Goal: Task Accomplishment & Management: Use online tool/utility

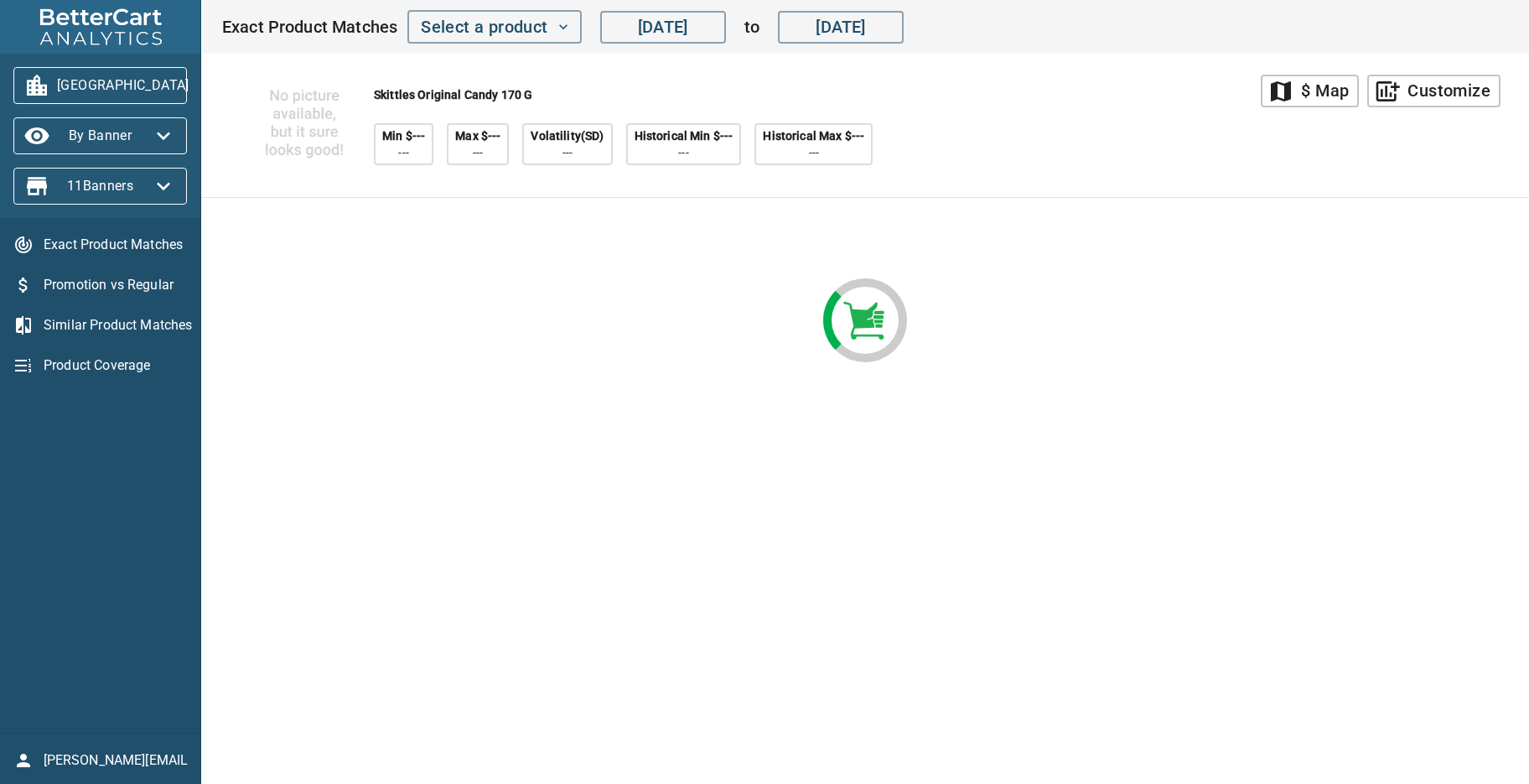
click at [1059, 120] on div "Skittles Original Candy 170 g Min $--- --- Max $--- --- Volatility(SD) --- Hist…" at bounding box center [741, 125] width 1039 height 143
drag, startPoint x: 134, startPoint y: 619, endPoint x: 150, endPoint y: 708, distance: 90.4
click at [136, 625] on div "Exact Product Matches Promotion vs Regular Similar Product Matches Product Cove…" at bounding box center [100, 475] width 200 height 514
click at [130, 755] on span "storck@bettercart.ca" at bounding box center [115, 760] width 144 height 20
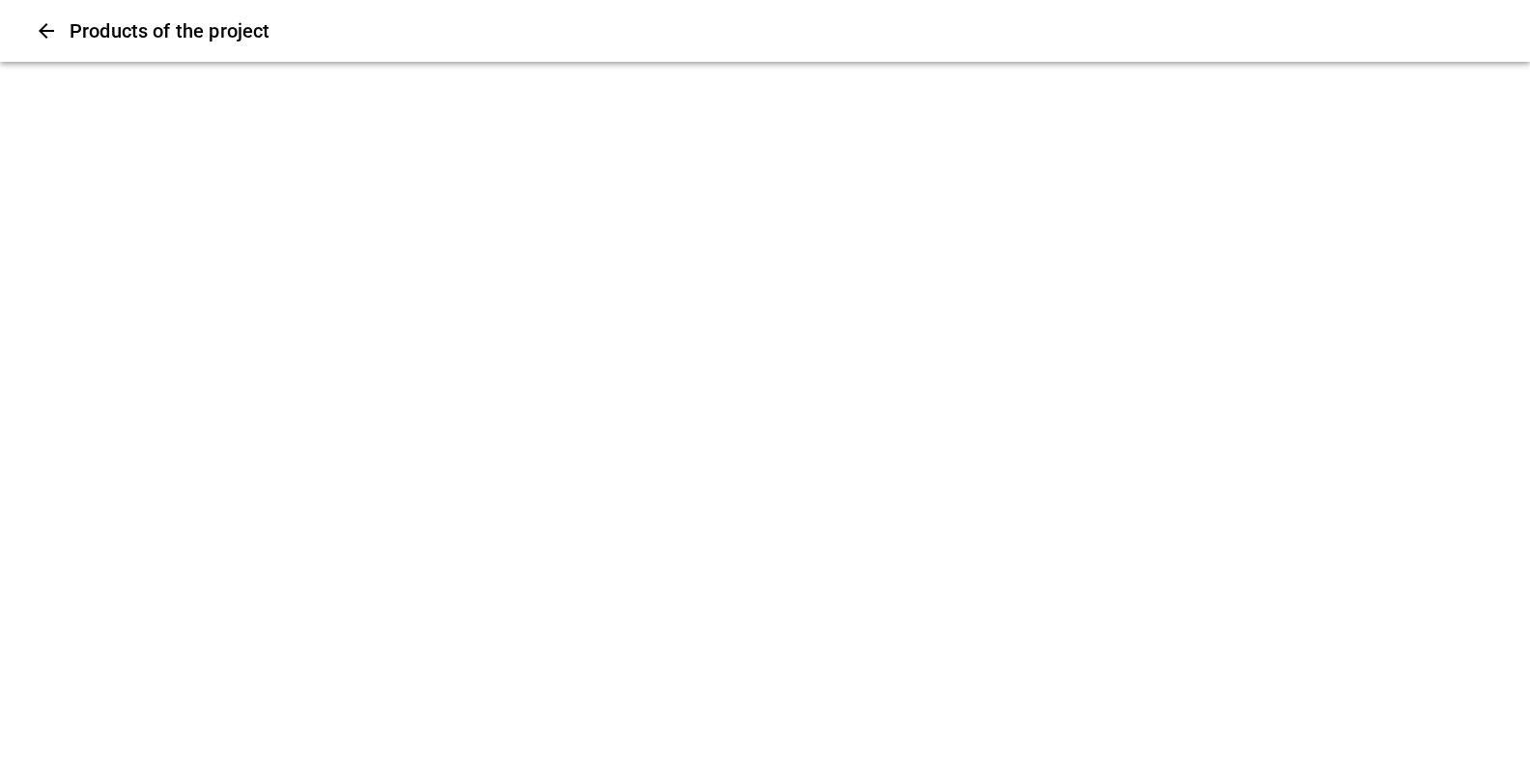
click at [51, 34] on icon "Close" at bounding box center [47, 31] width 23 height 23
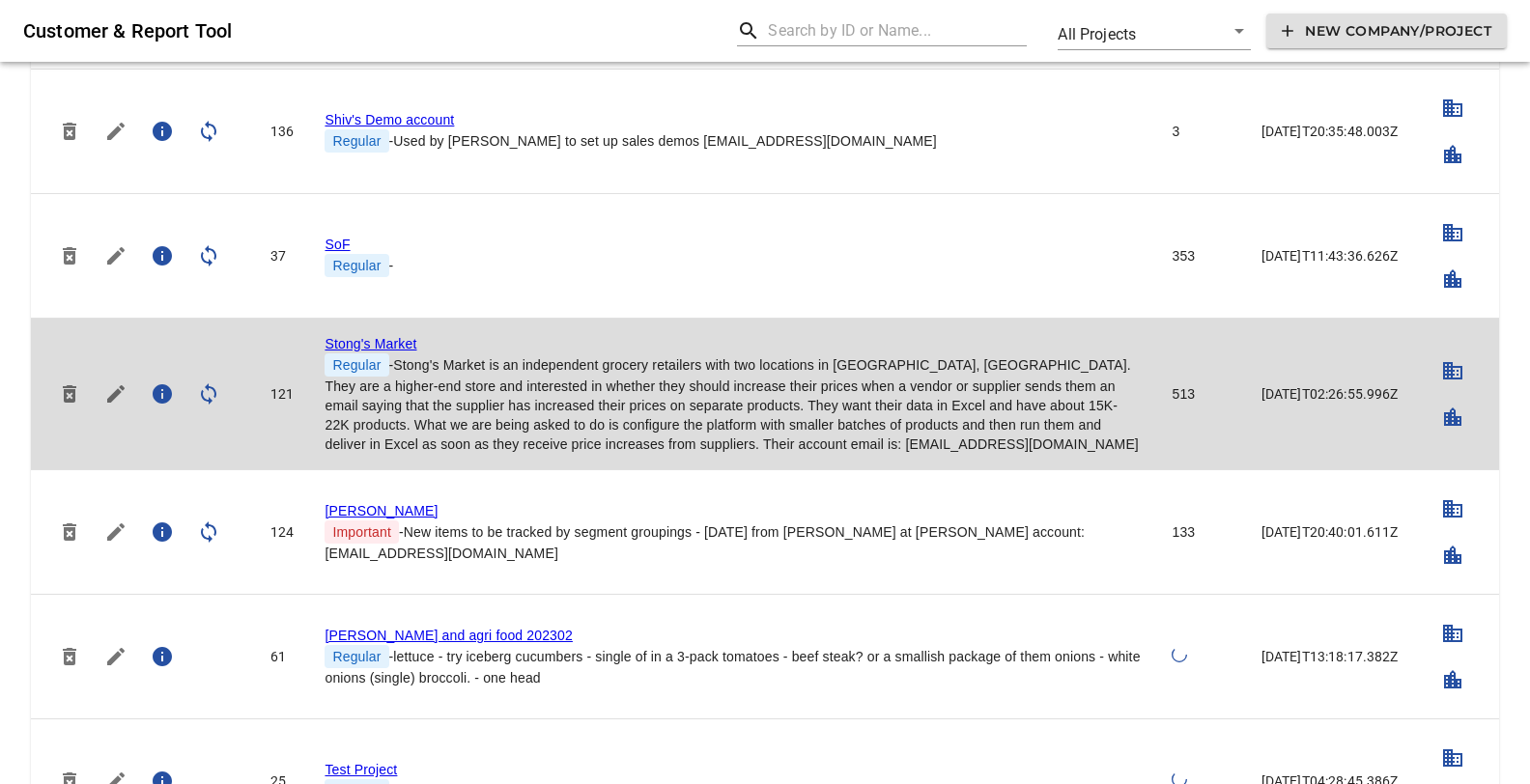
scroll to position [4894, 0]
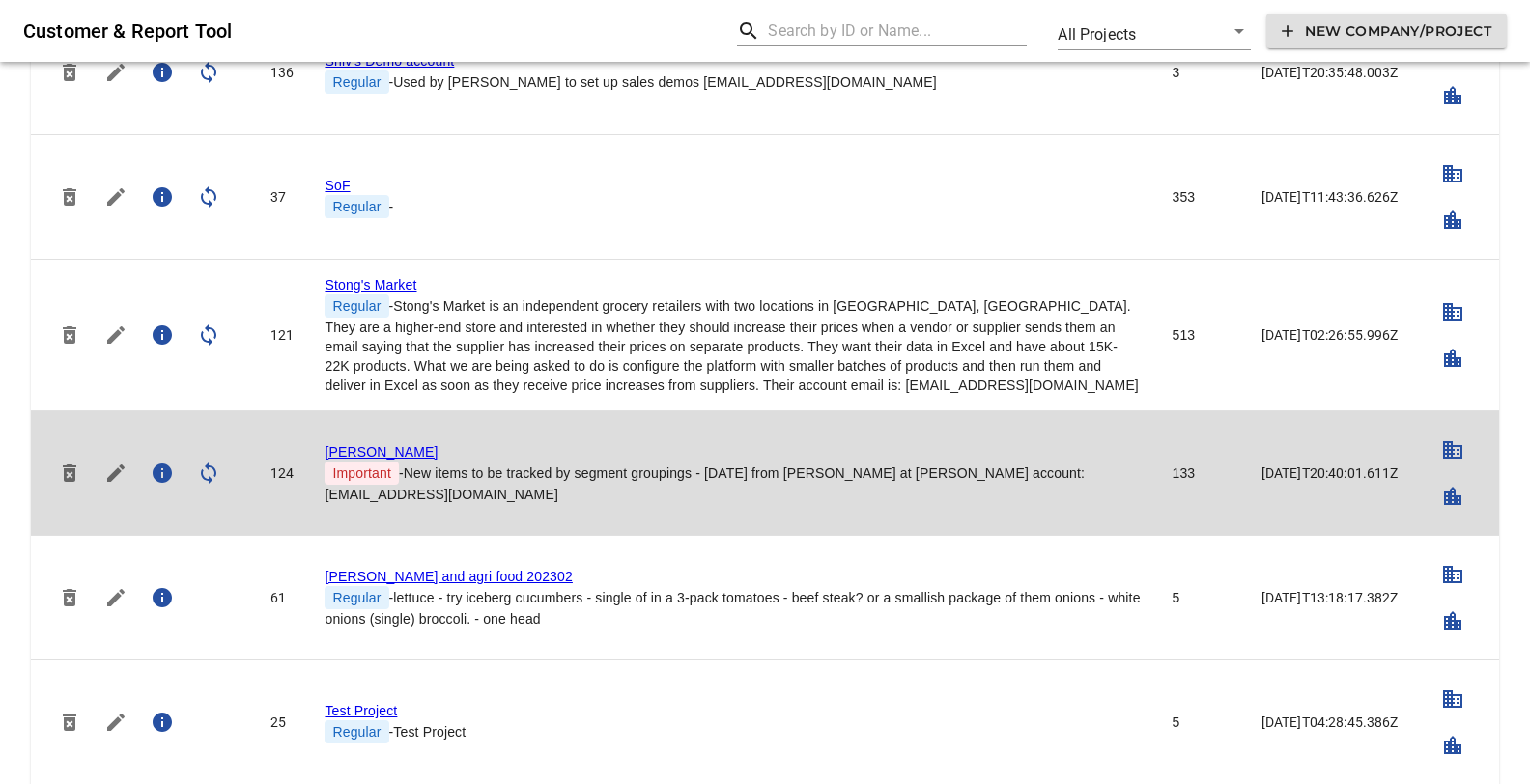
click at [353, 444] on link "Storck" at bounding box center [381, 452] width 113 height 16
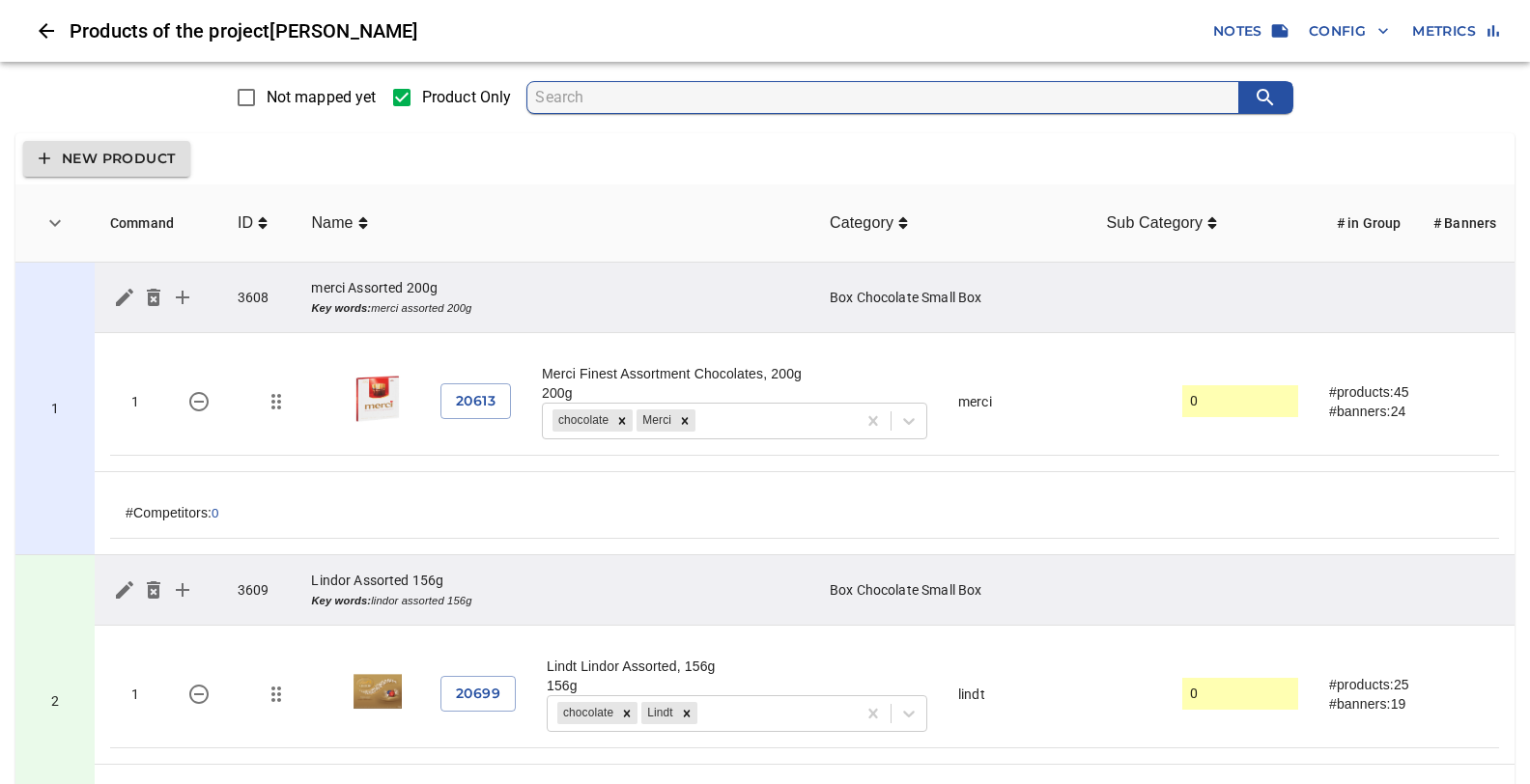
click at [628, 166] on div "New Product" at bounding box center [765, 158] width 1499 height 51
click at [607, 160] on div "New Product" at bounding box center [765, 158] width 1499 height 51
click at [361, 220] on icon "simple table" at bounding box center [362, 224] width 9 height 12
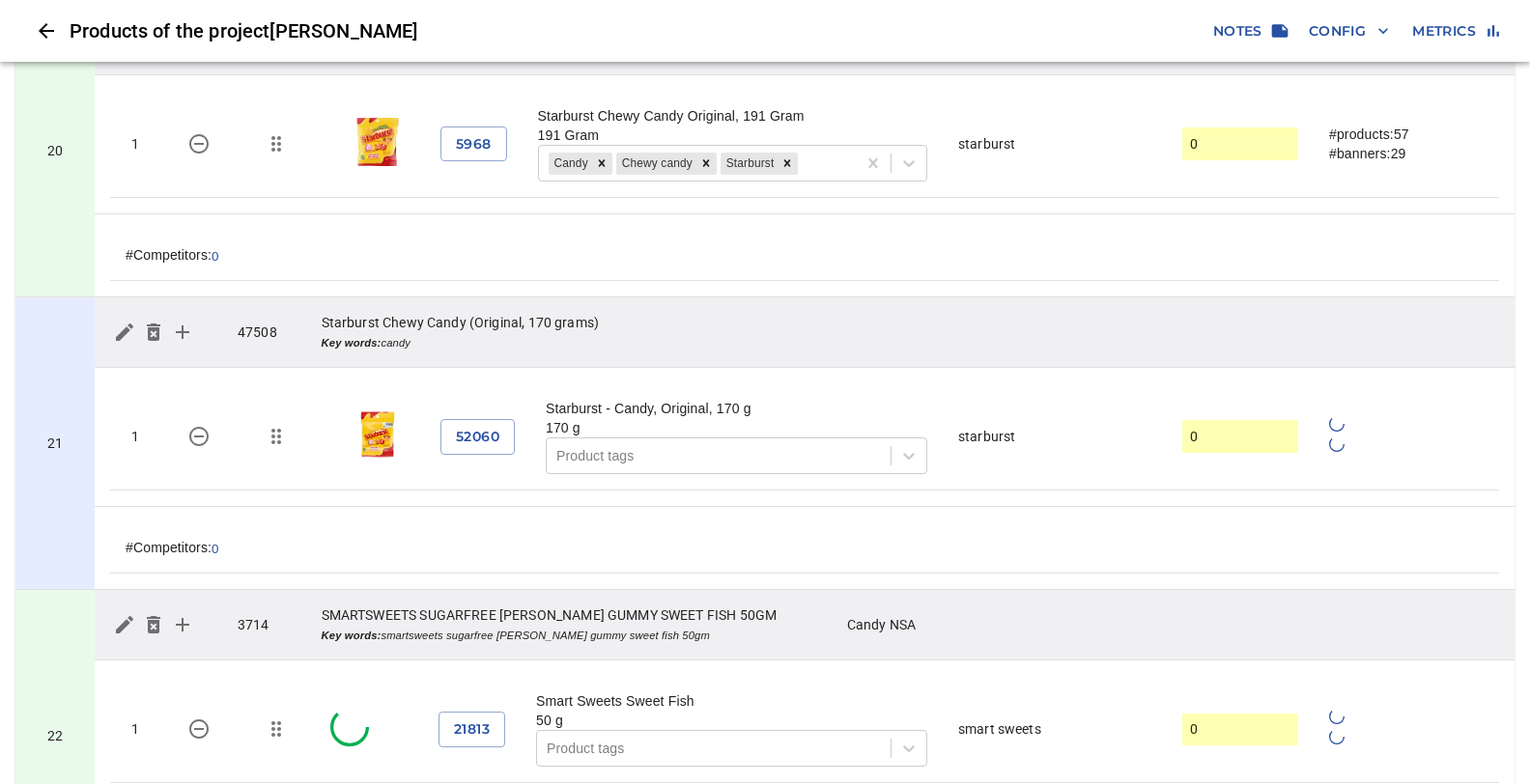
scroll to position [6197, 0]
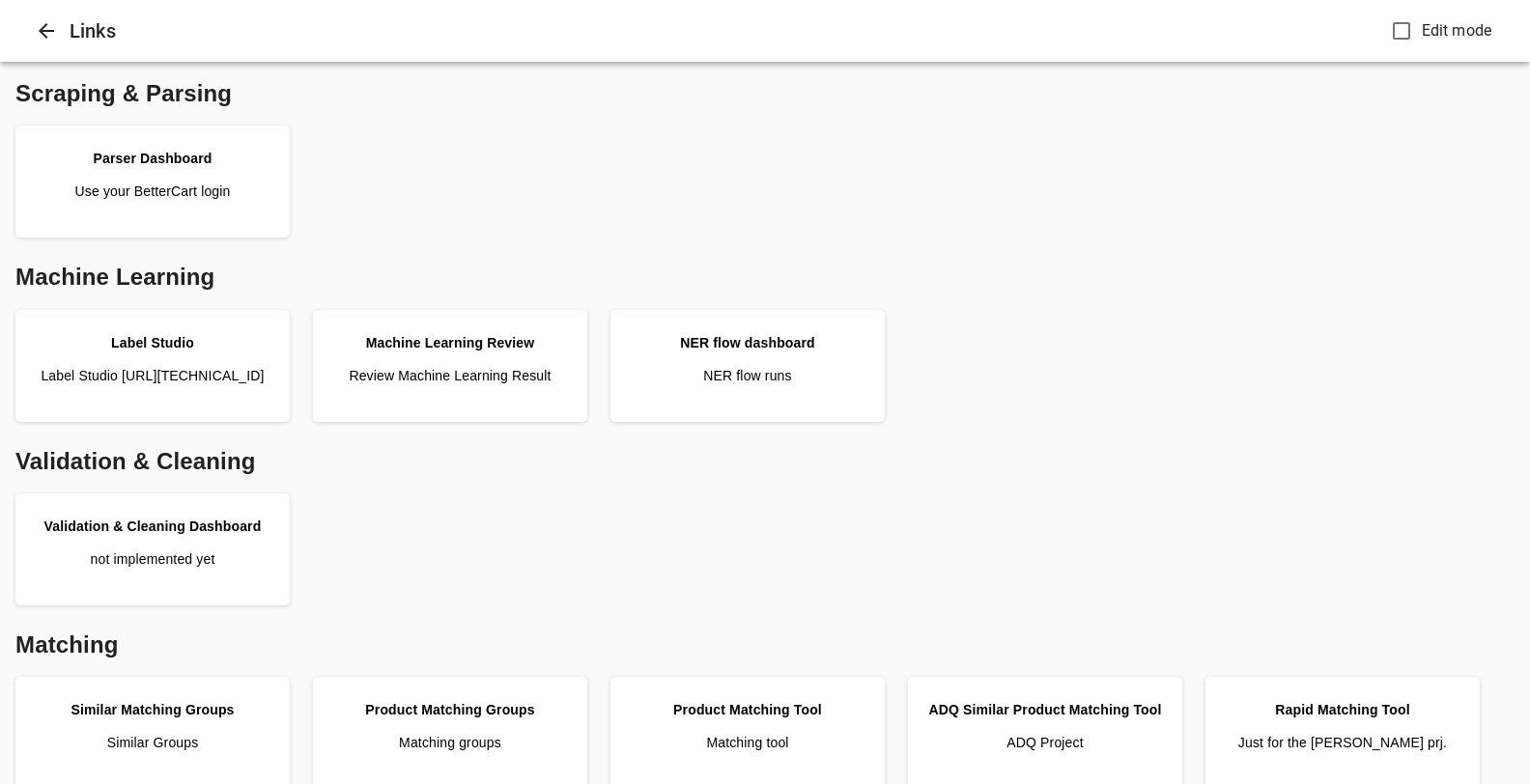
scroll to position [543, 0]
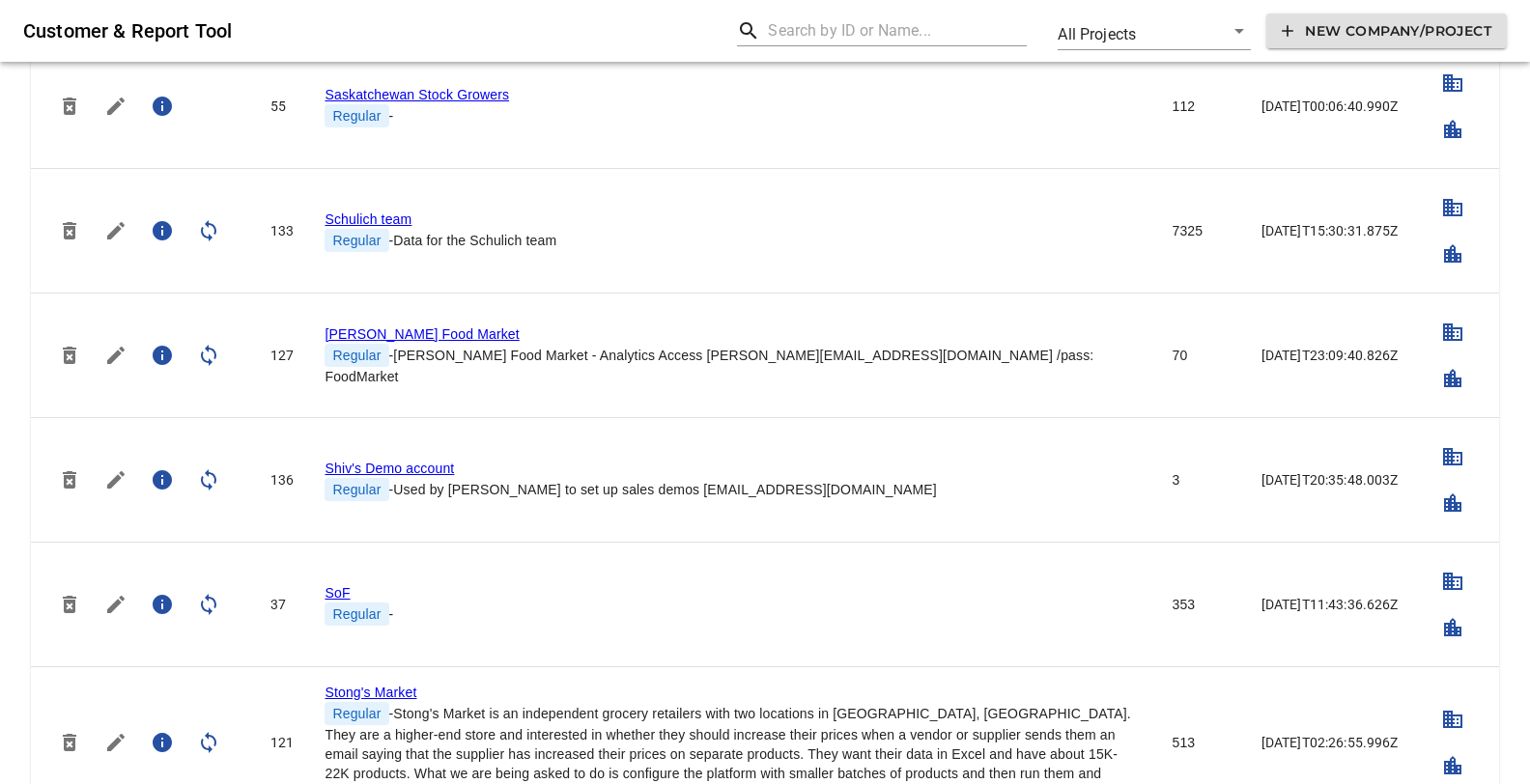
scroll to position [4997, 0]
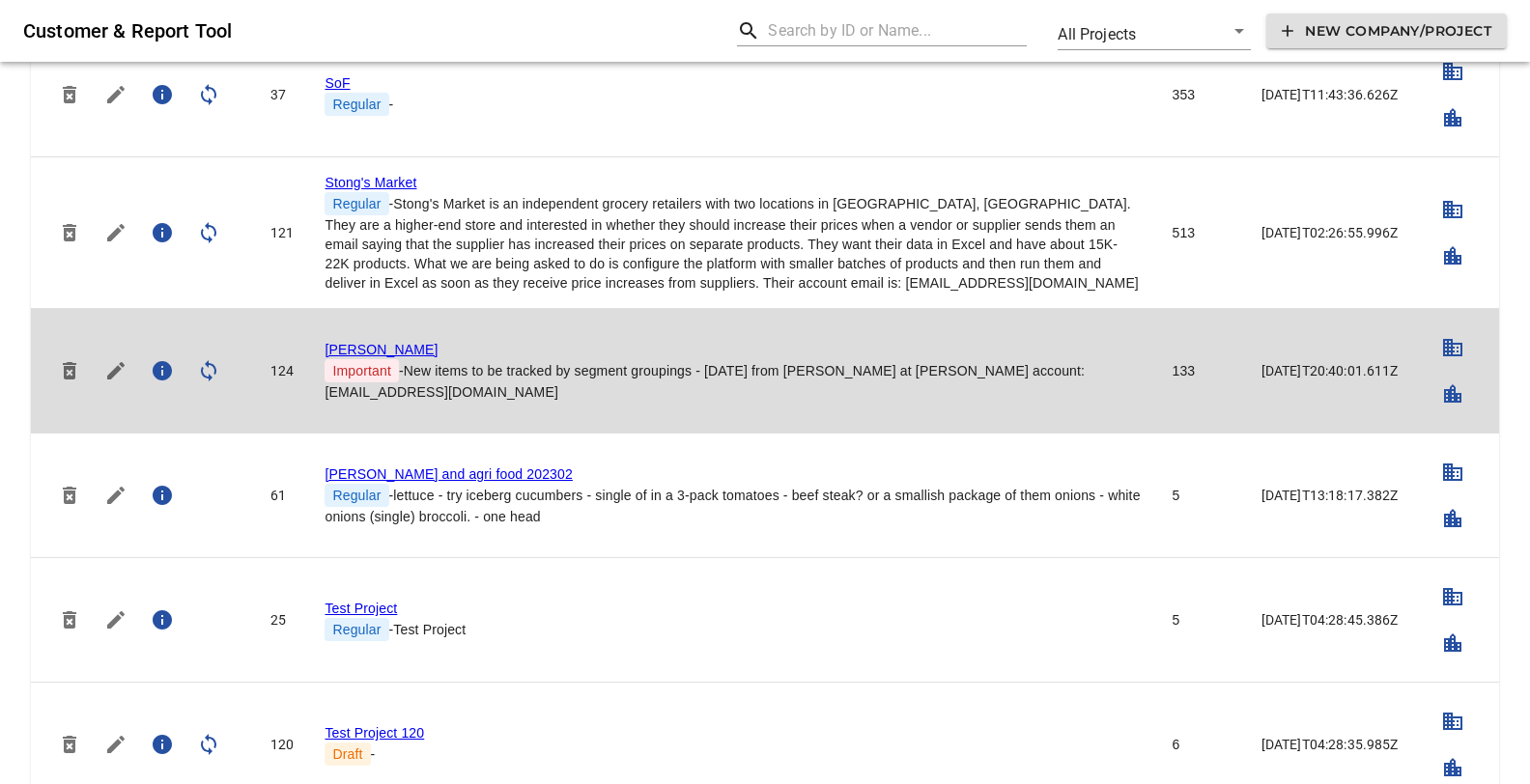
click at [348, 342] on link "Storck" at bounding box center [381, 350] width 113 height 16
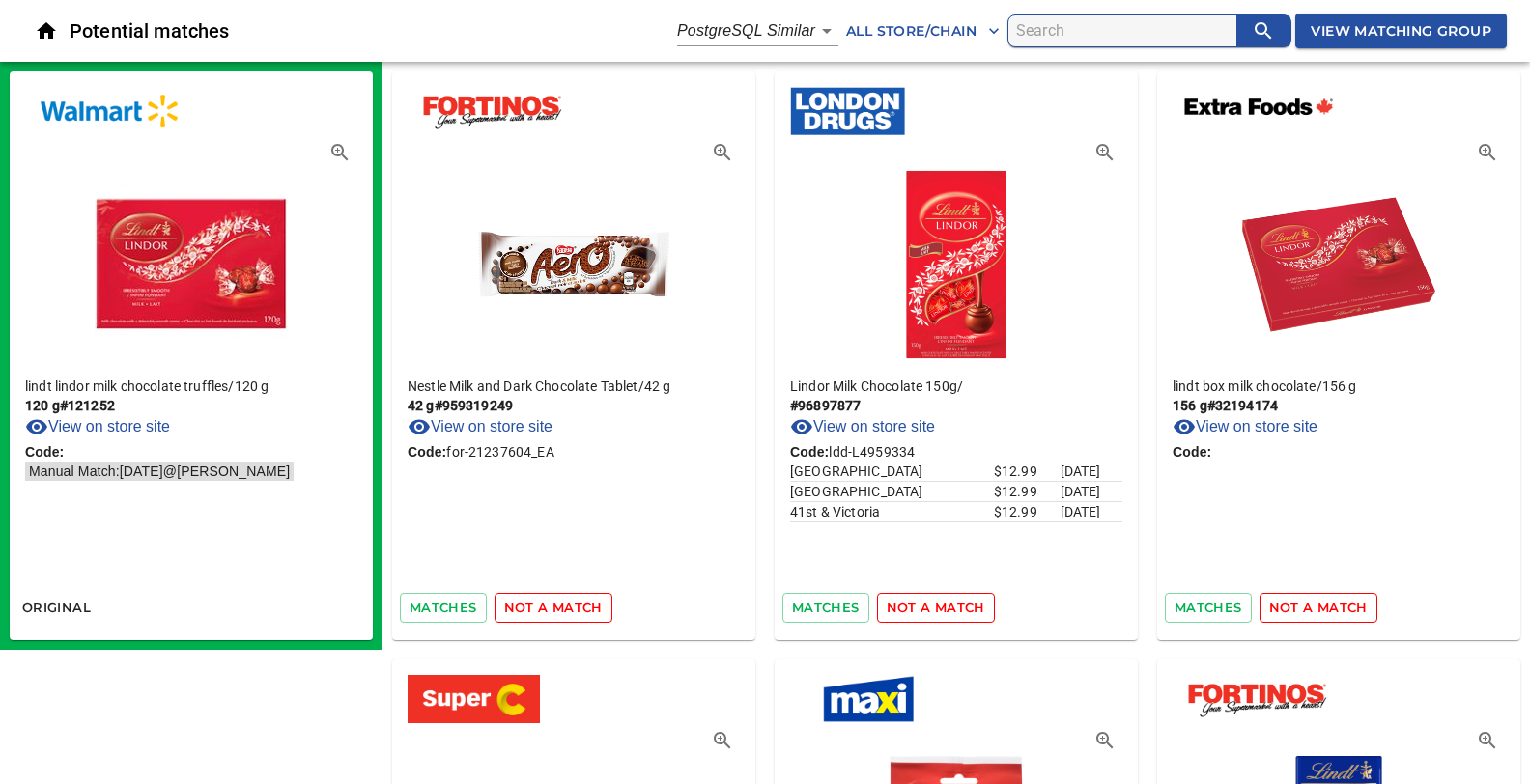
click at [1337, 32] on span "View Matching Group" at bounding box center [1400, 31] width 181 height 24
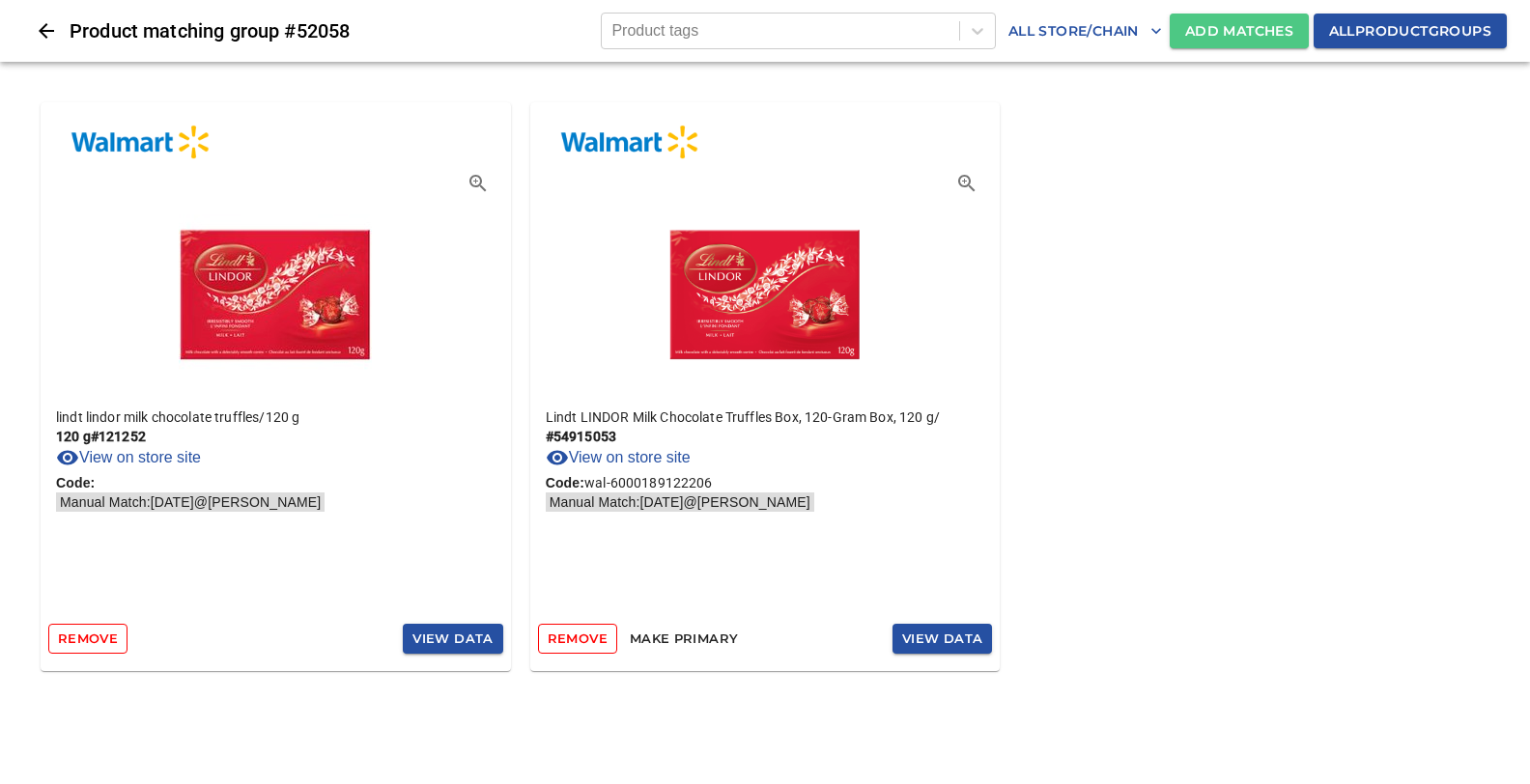
click at [1236, 28] on span "Add Matches" at bounding box center [1239, 31] width 108 height 24
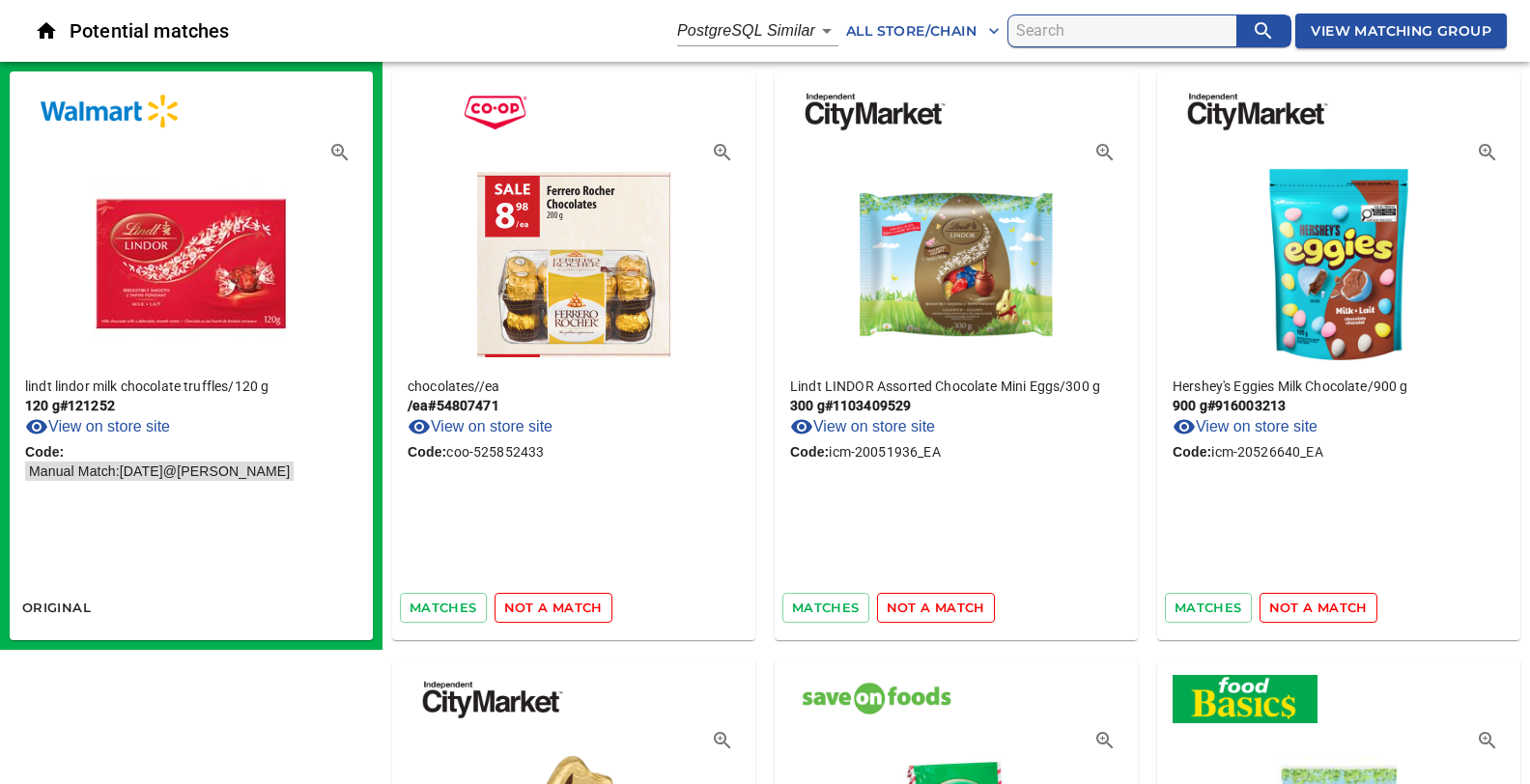
click at [540, 600] on span "not a match" at bounding box center [553, 607] width 99 height 22
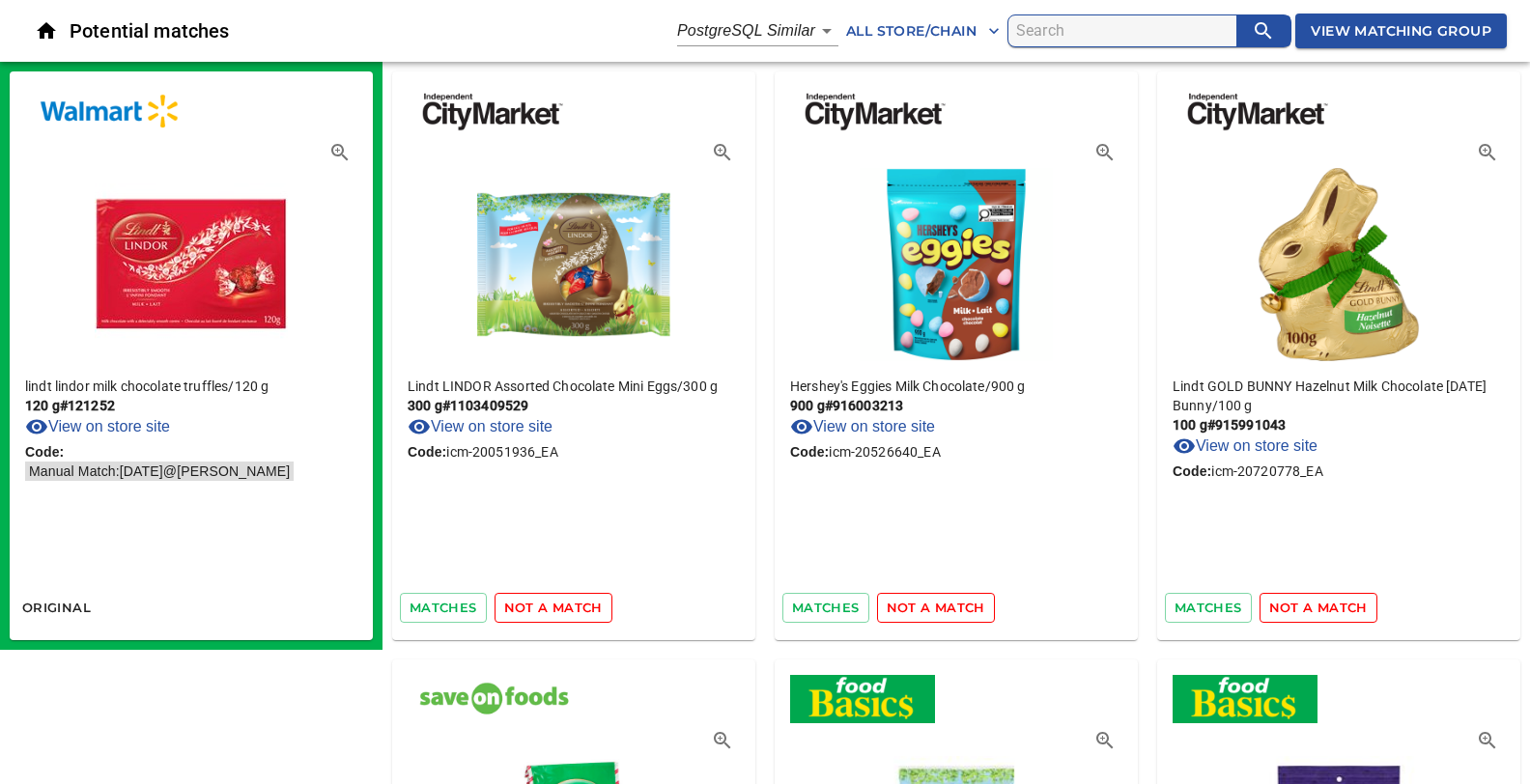
click at [547, 606] on span "not a match" at bounding box center [553, 607] width 99 height 22
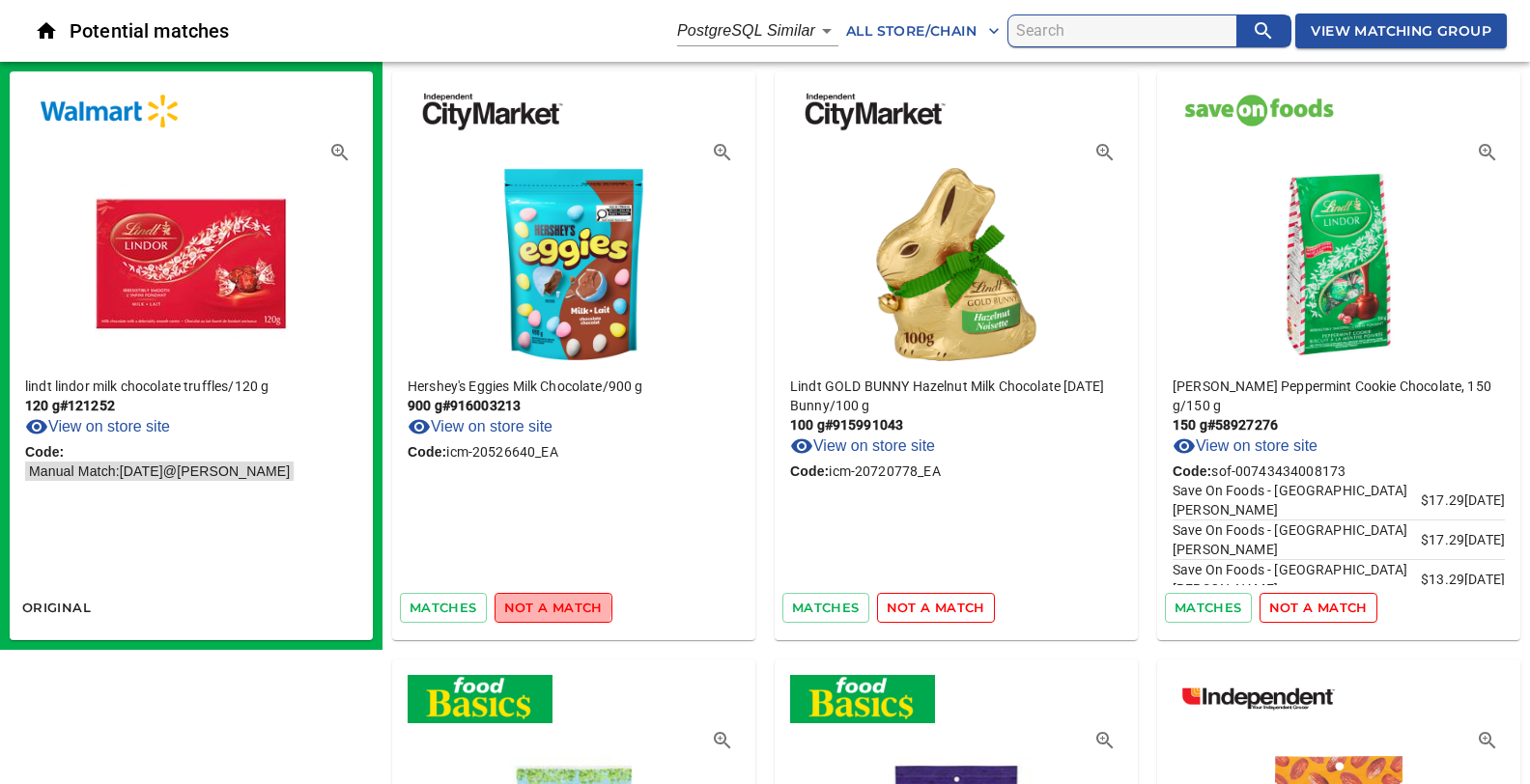
click at [547, 606] on span "not a match" at bounding box center [553, 607] width 99 height 22
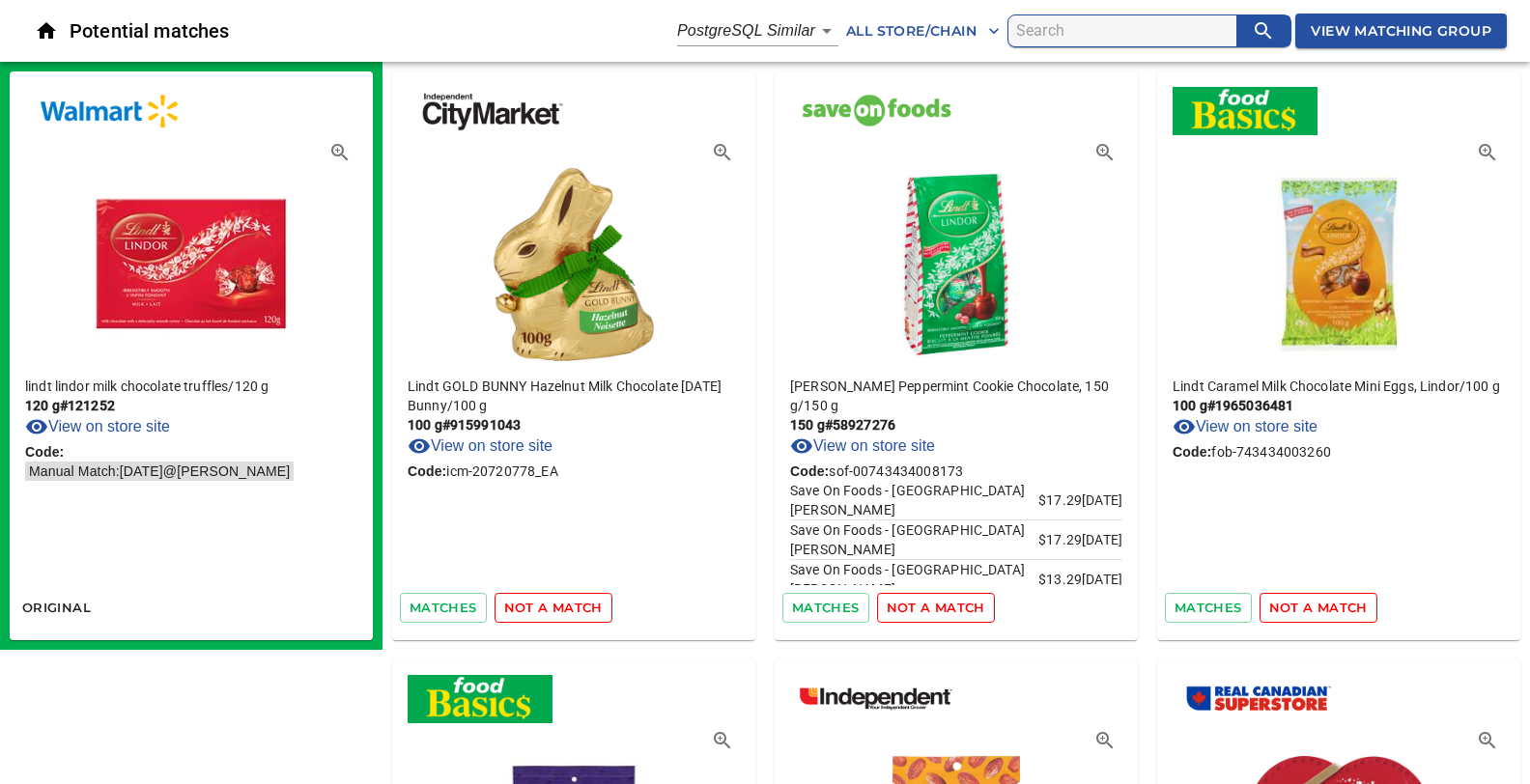
click at [547, 606] on span "not a match" at bounding box center [553, 607] width 99 height 22
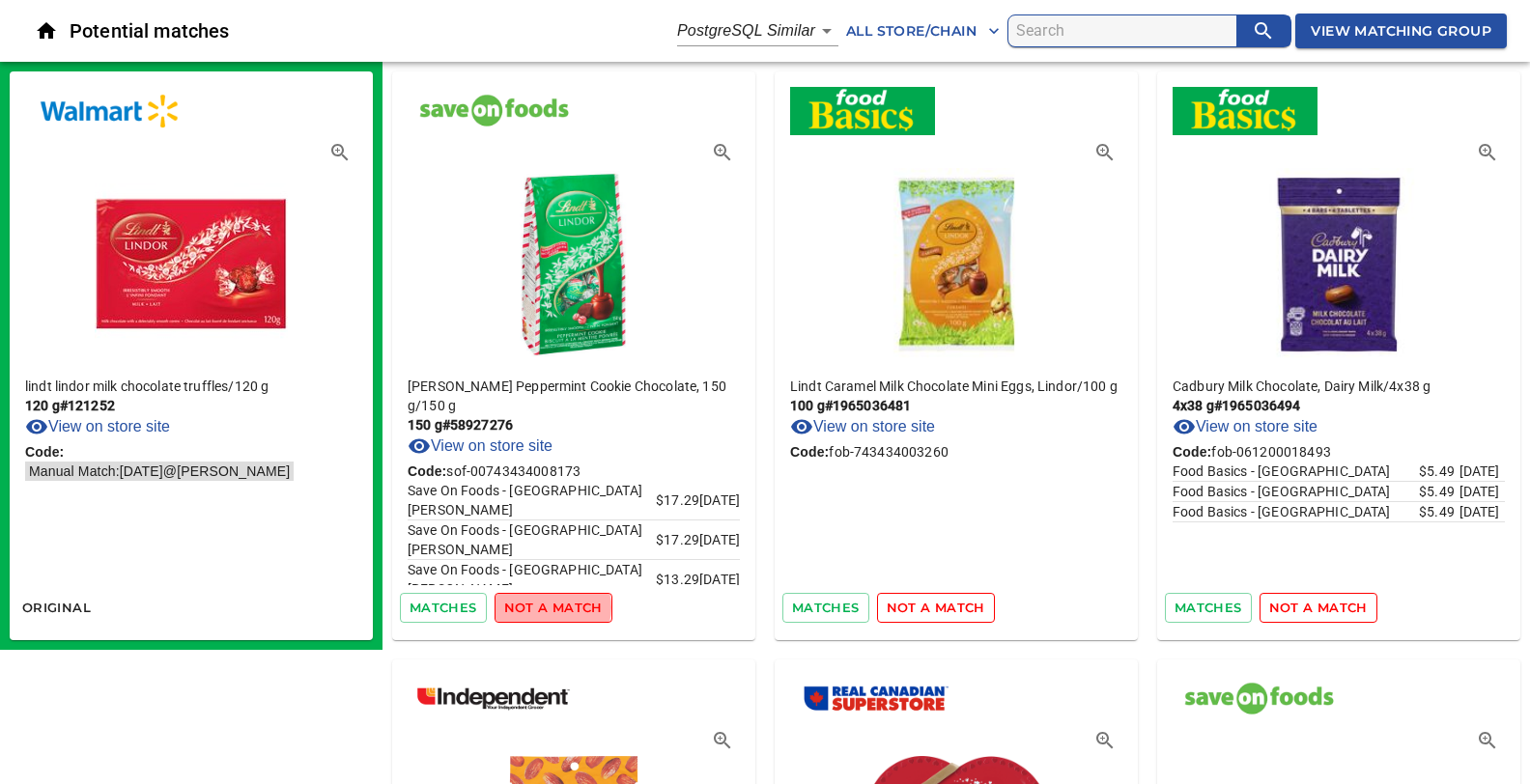
click at [547, 606] on span "not a match" at bounding box center [553, 607] width 99 height 22
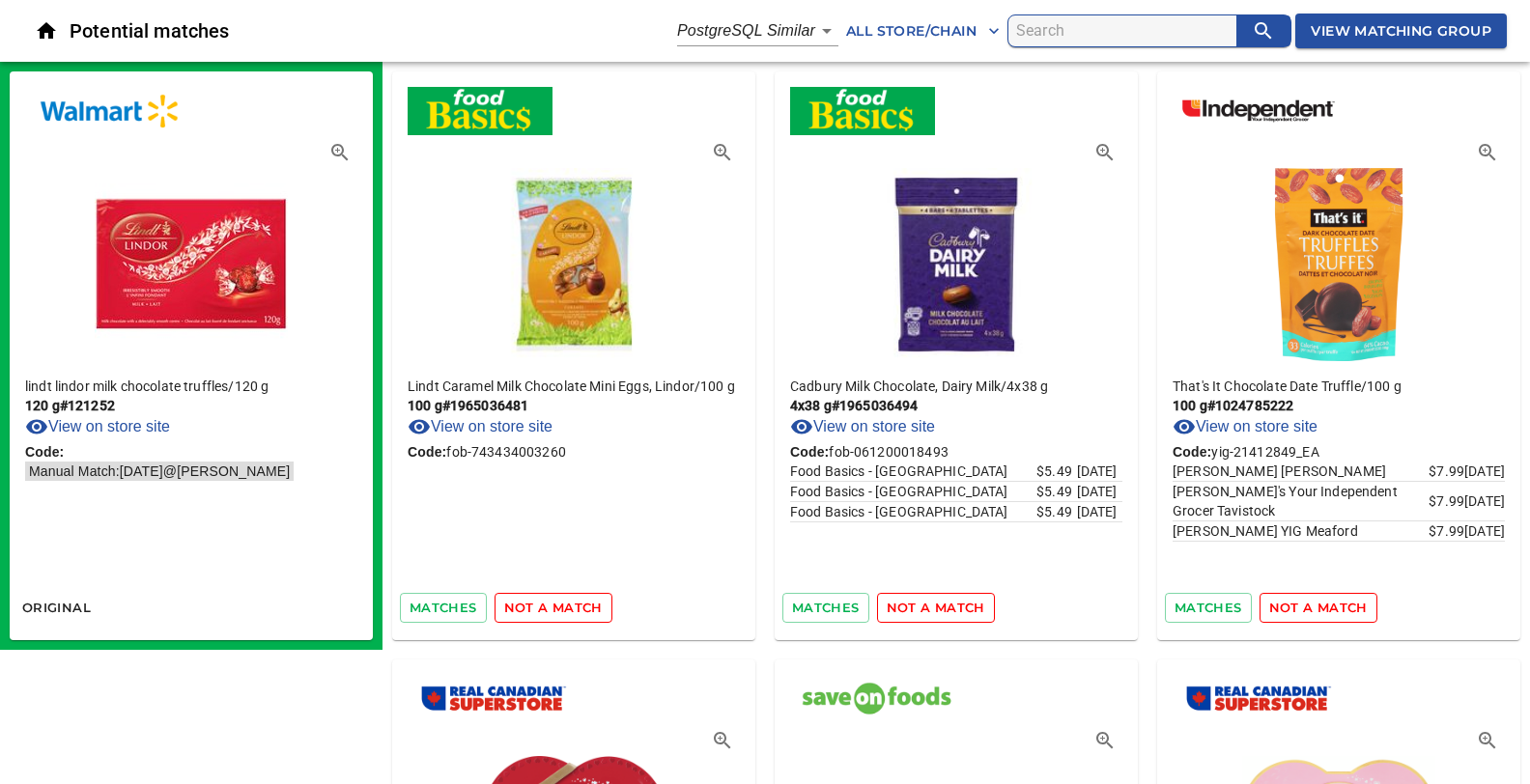
click at [547, 606] on span "not a match" at bounding box center [553, 607] width 99 height 22
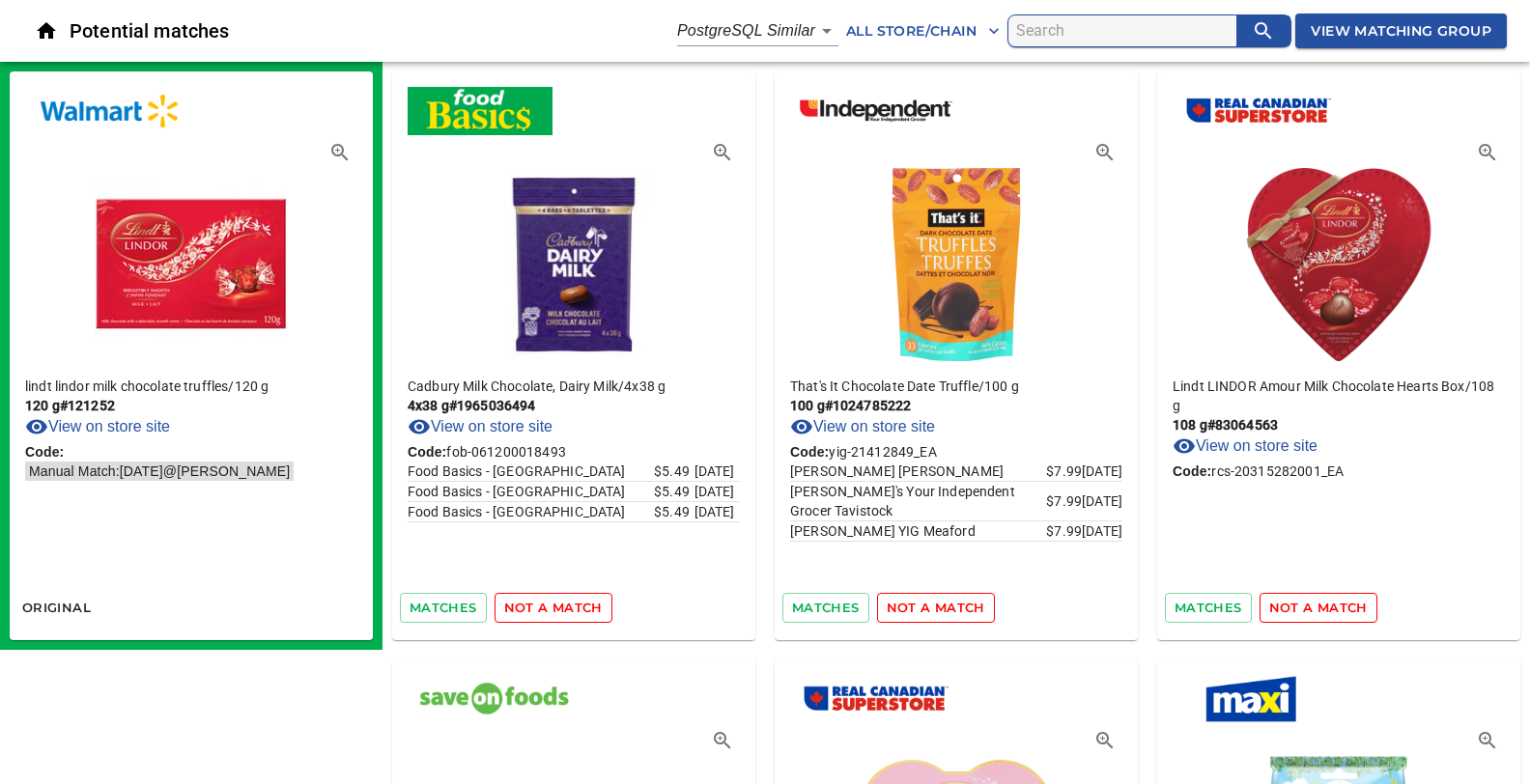
click at [547, 606] on span "not a match" at bounding box center [553, 607] width 99 height 22
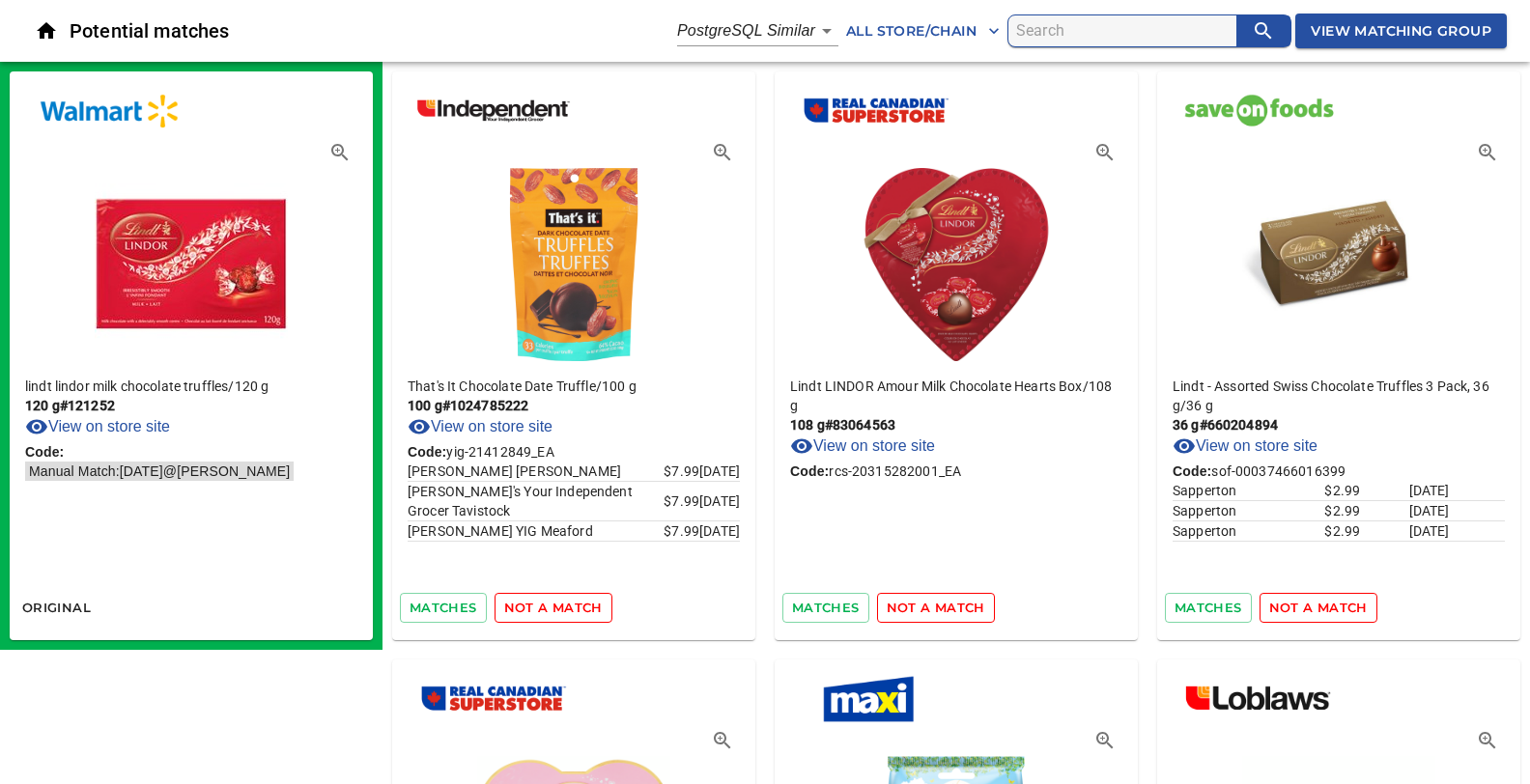
click at [547, 606] on span "not a match" at bounding box center [553, 607] width 99 height 22
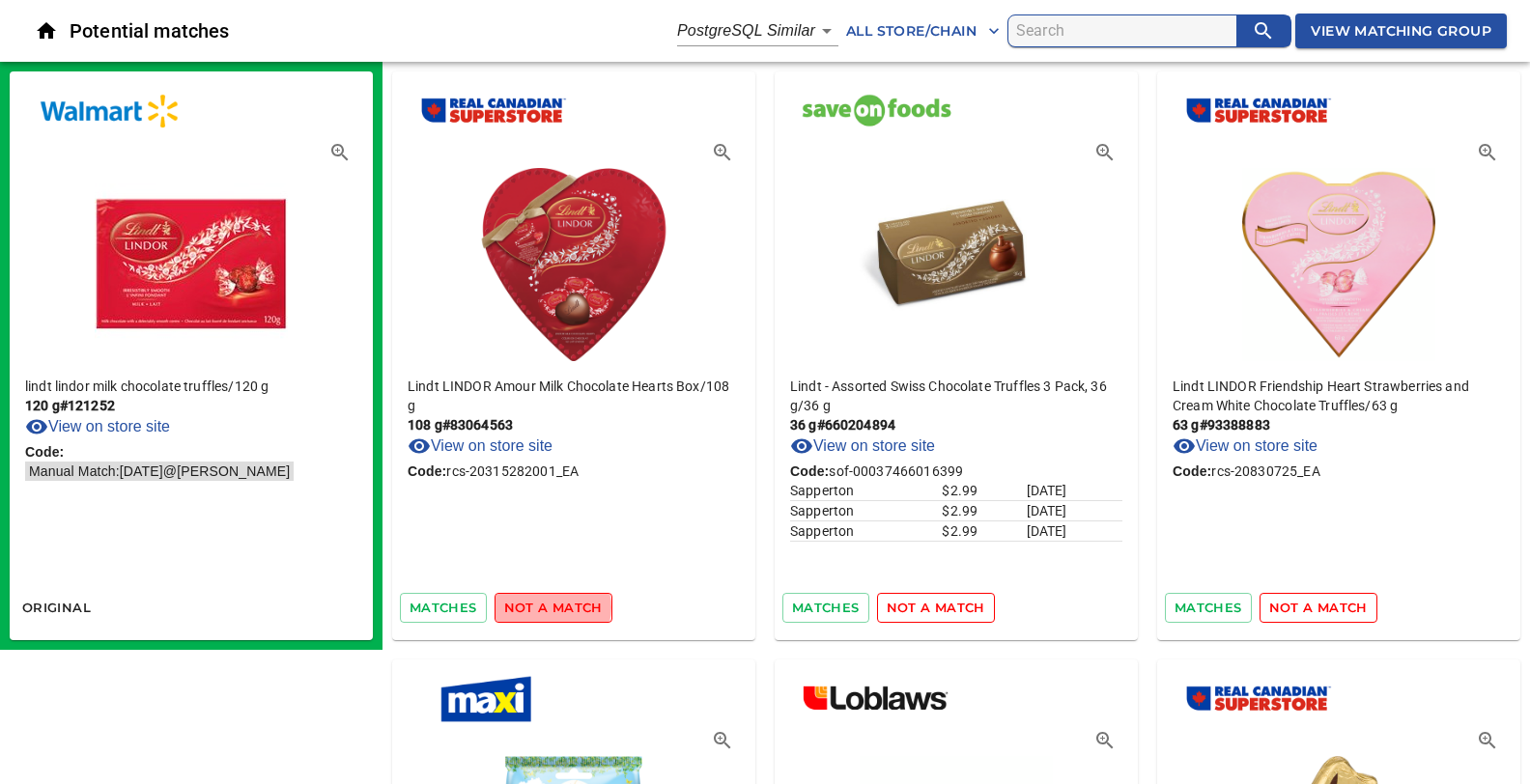
click at [547, 606] on span "not a match" at bounding box center [553, 607] width 99 height 22
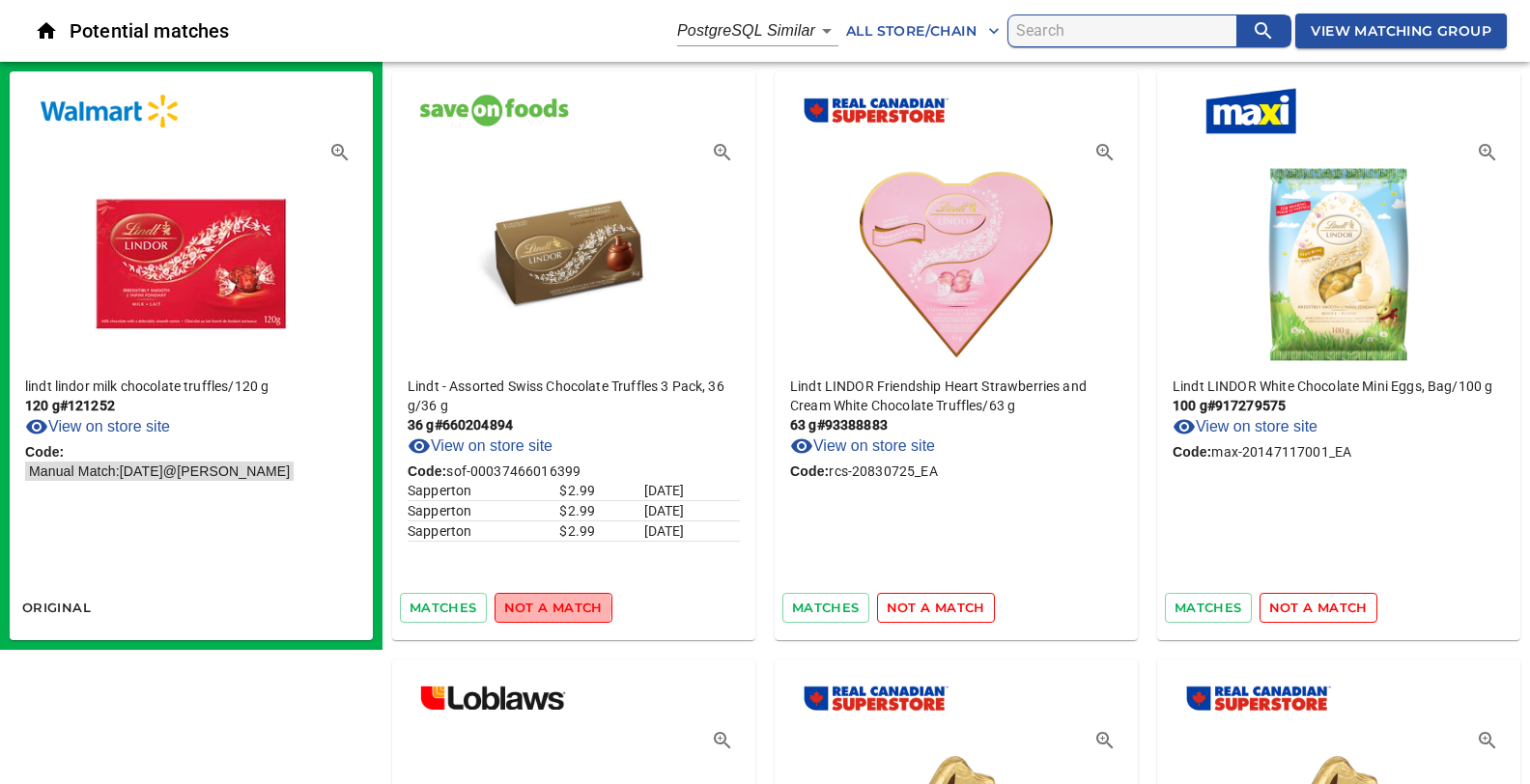
click at [547, 606] on span "not a match" at bounding box center [553, 607] width 99 height 22
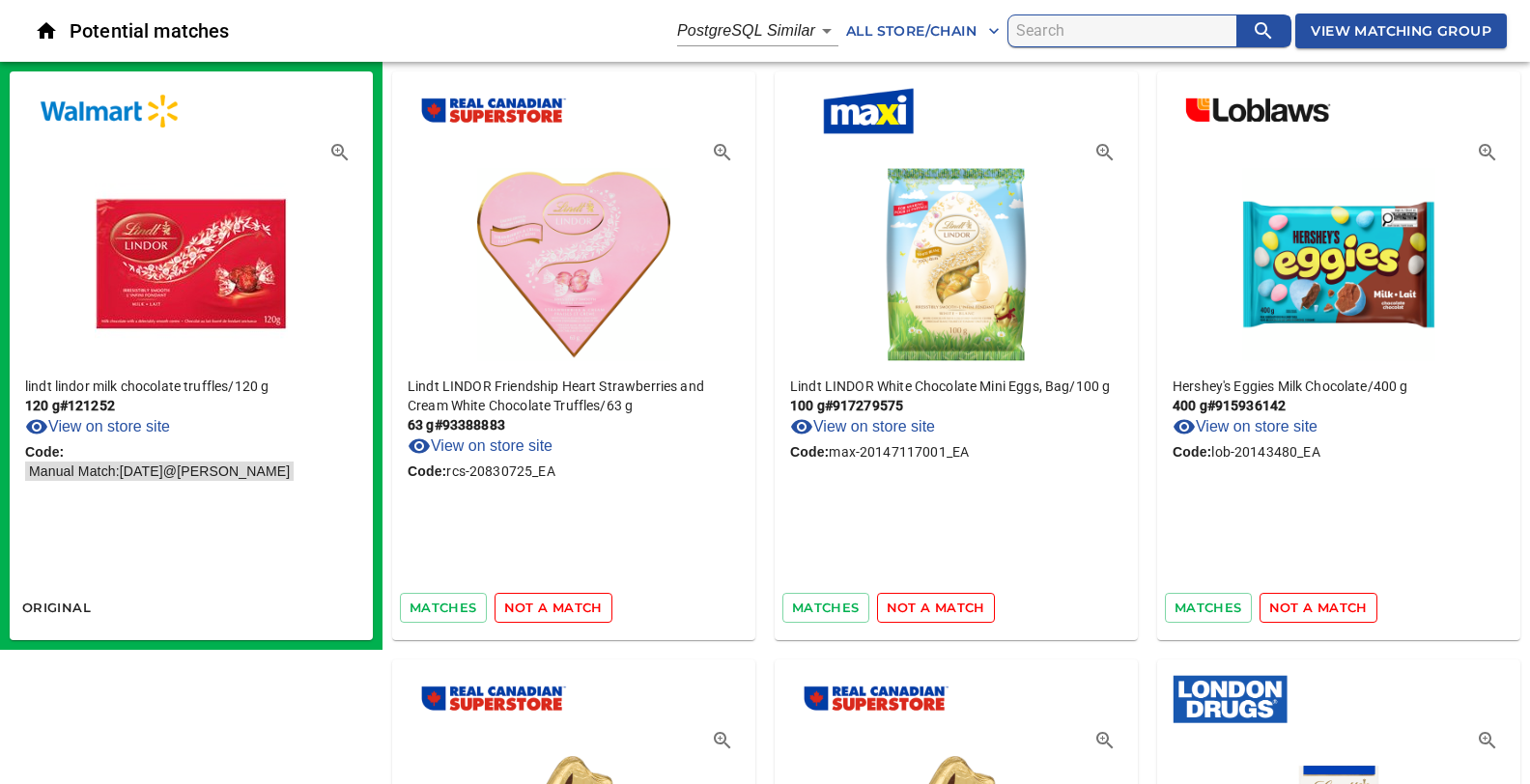
click at [547, 606] on span "not a match" at bounding box center [553, 607] width 99 height 22
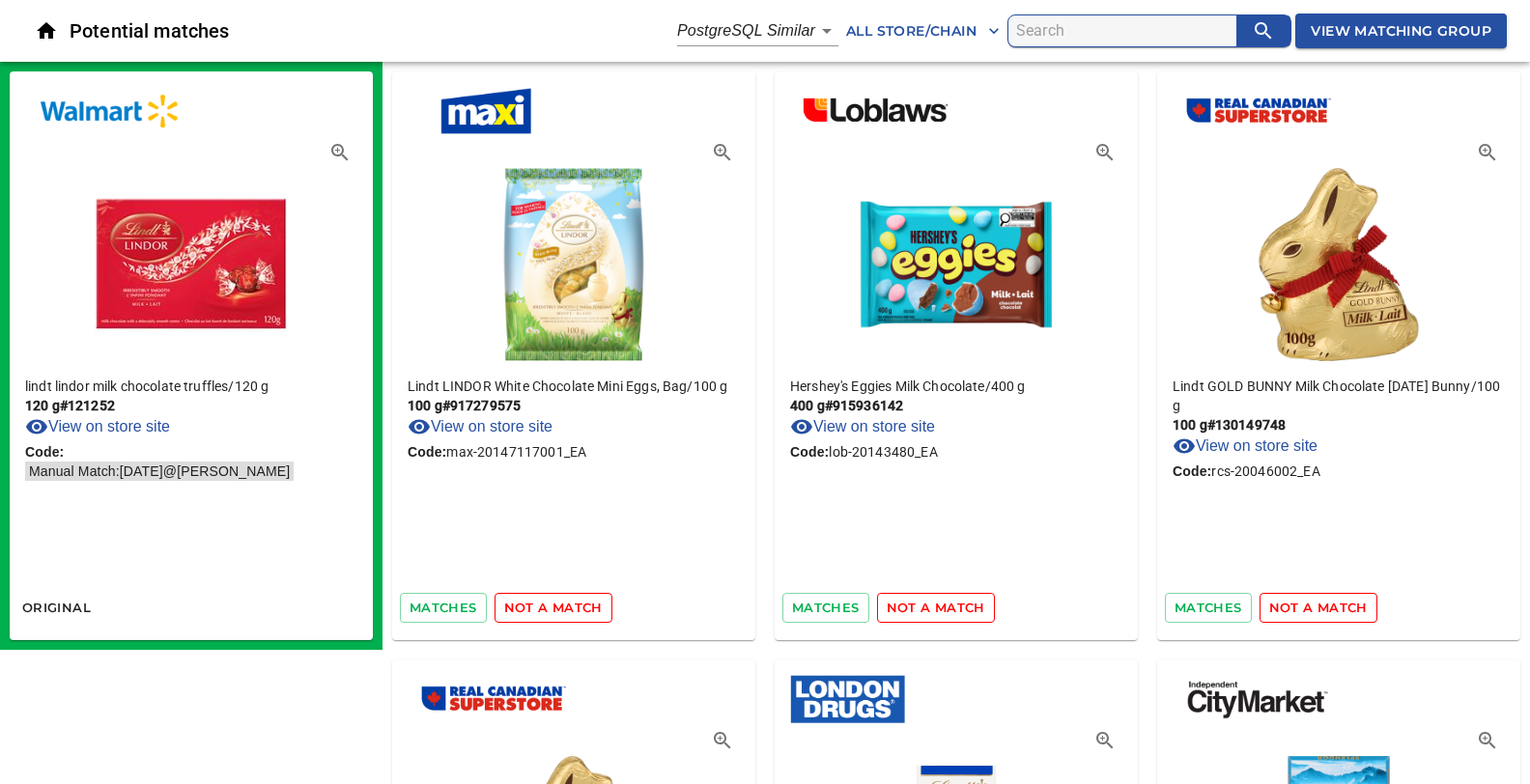
click at [547, 606] on span "not a match" at bounding box center [553, 607] width 99 height 22
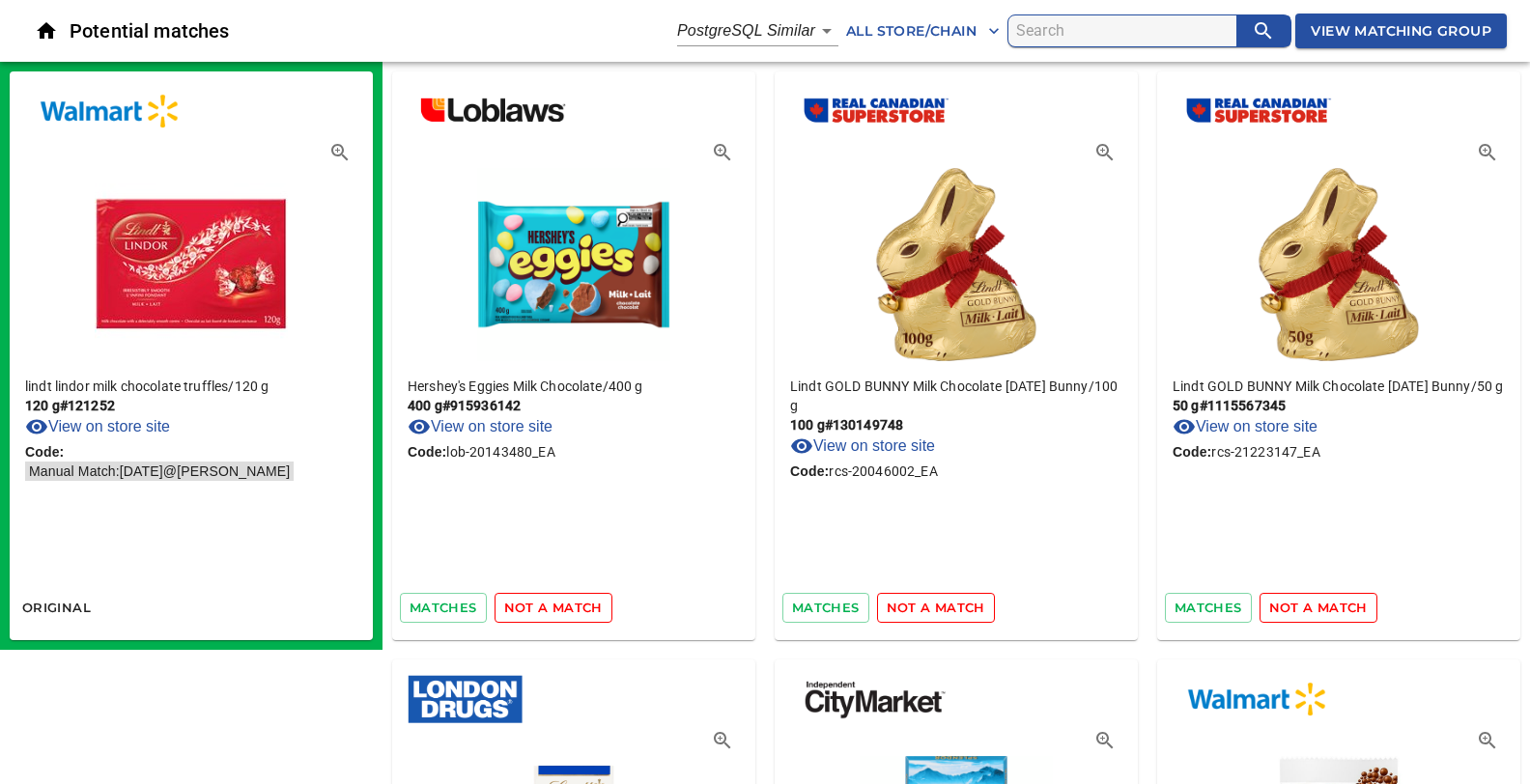
click at [547, 606] on span "not a match" at bounding box center [553, 607] width 99 height 22
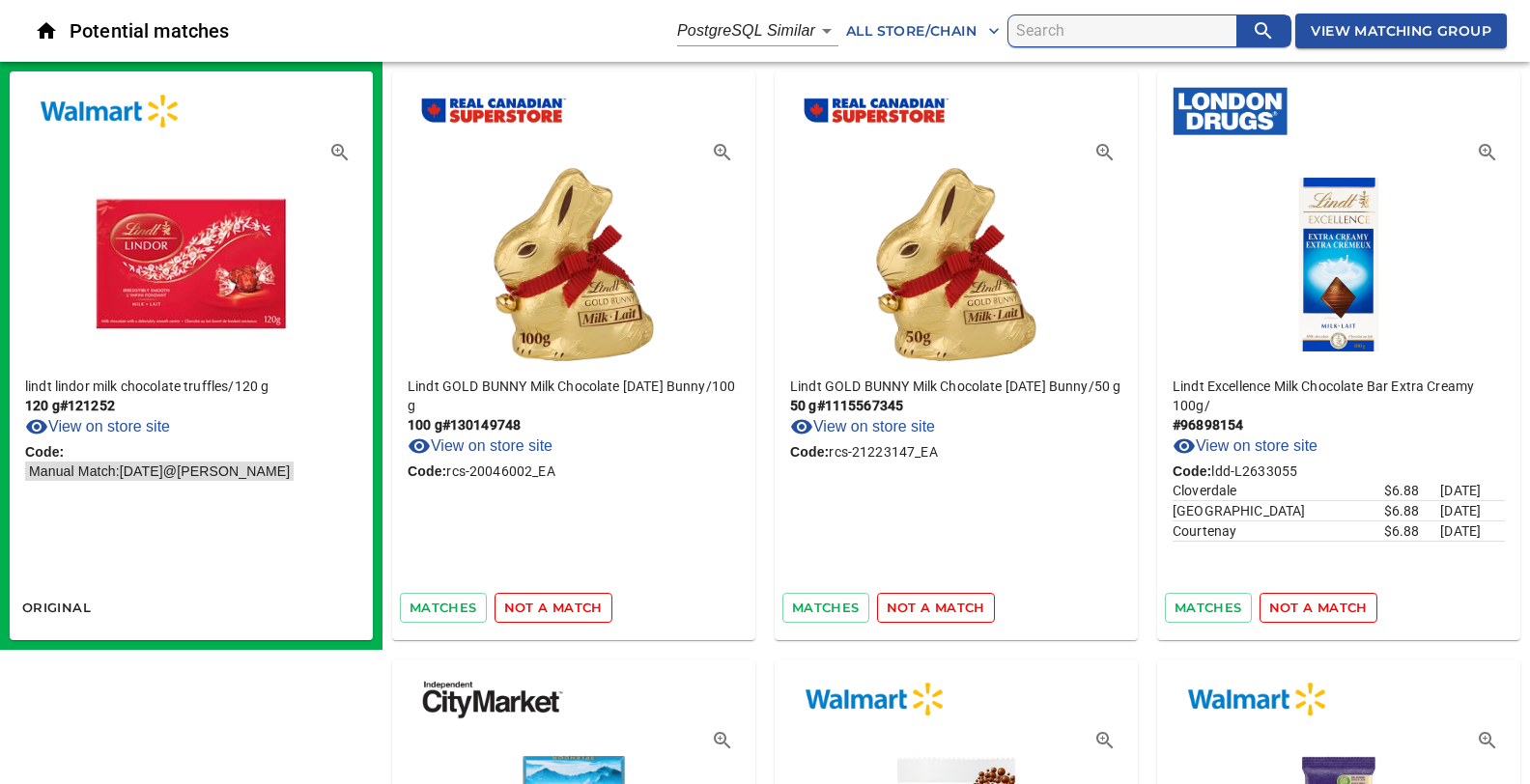
click at [547, 606] on span "not a match" at bounding box center [553, 607] width 99 height 22
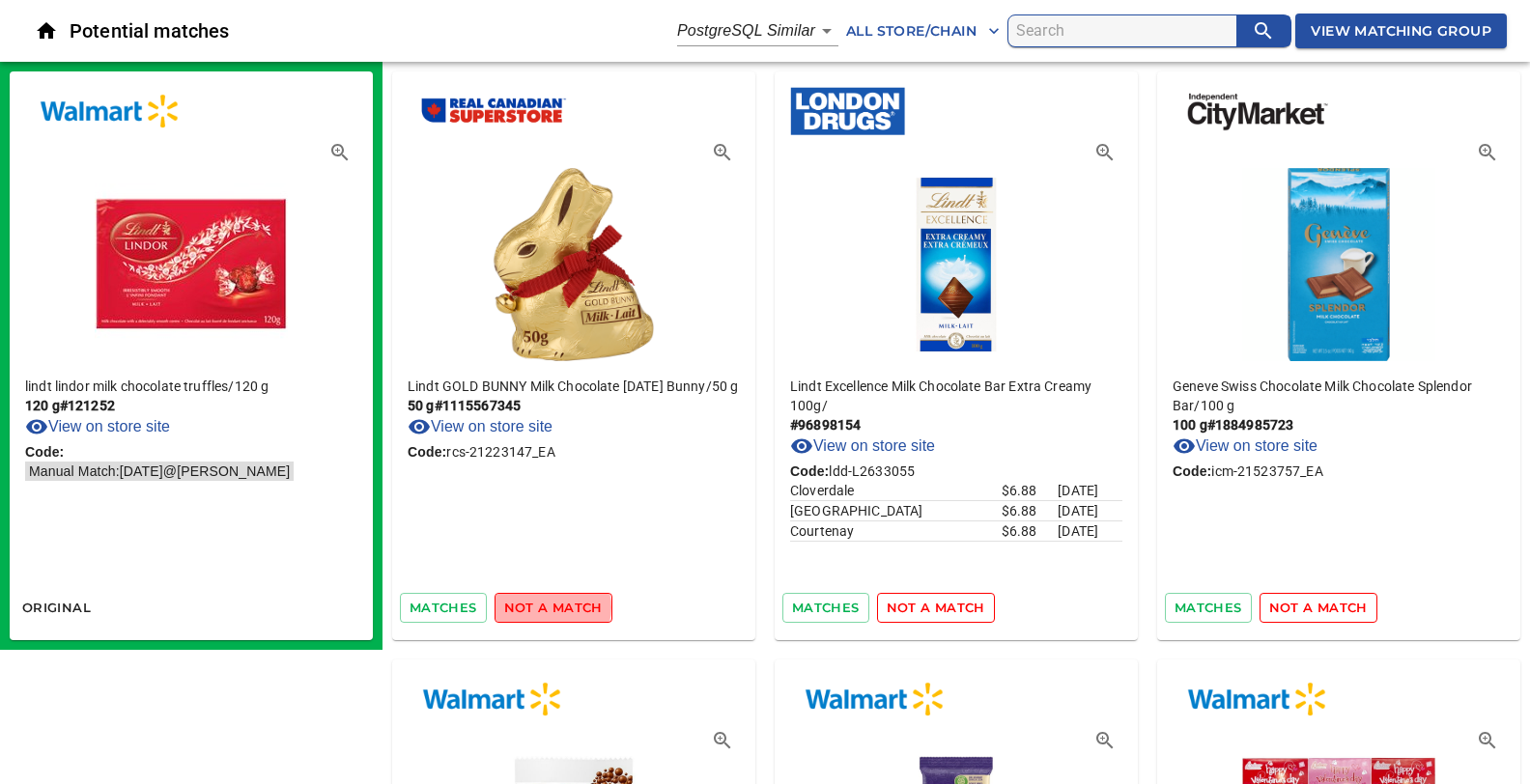
click at [547, 606] on span "not a match" at bounding box center [553, 607] width 99 height 22
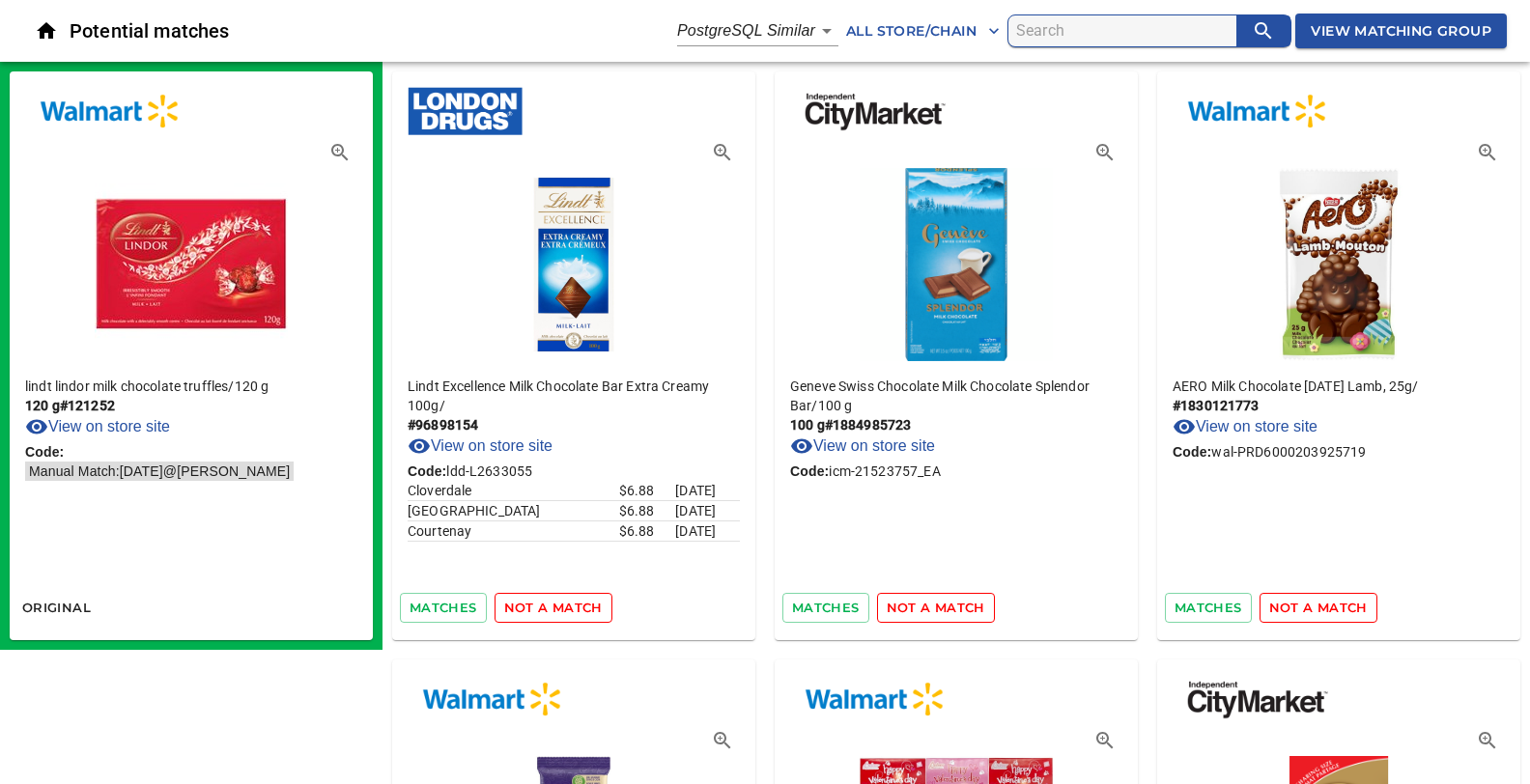
click at [547, 606] on span "not a match" at bounding box center [553, 607] width 99 height 22
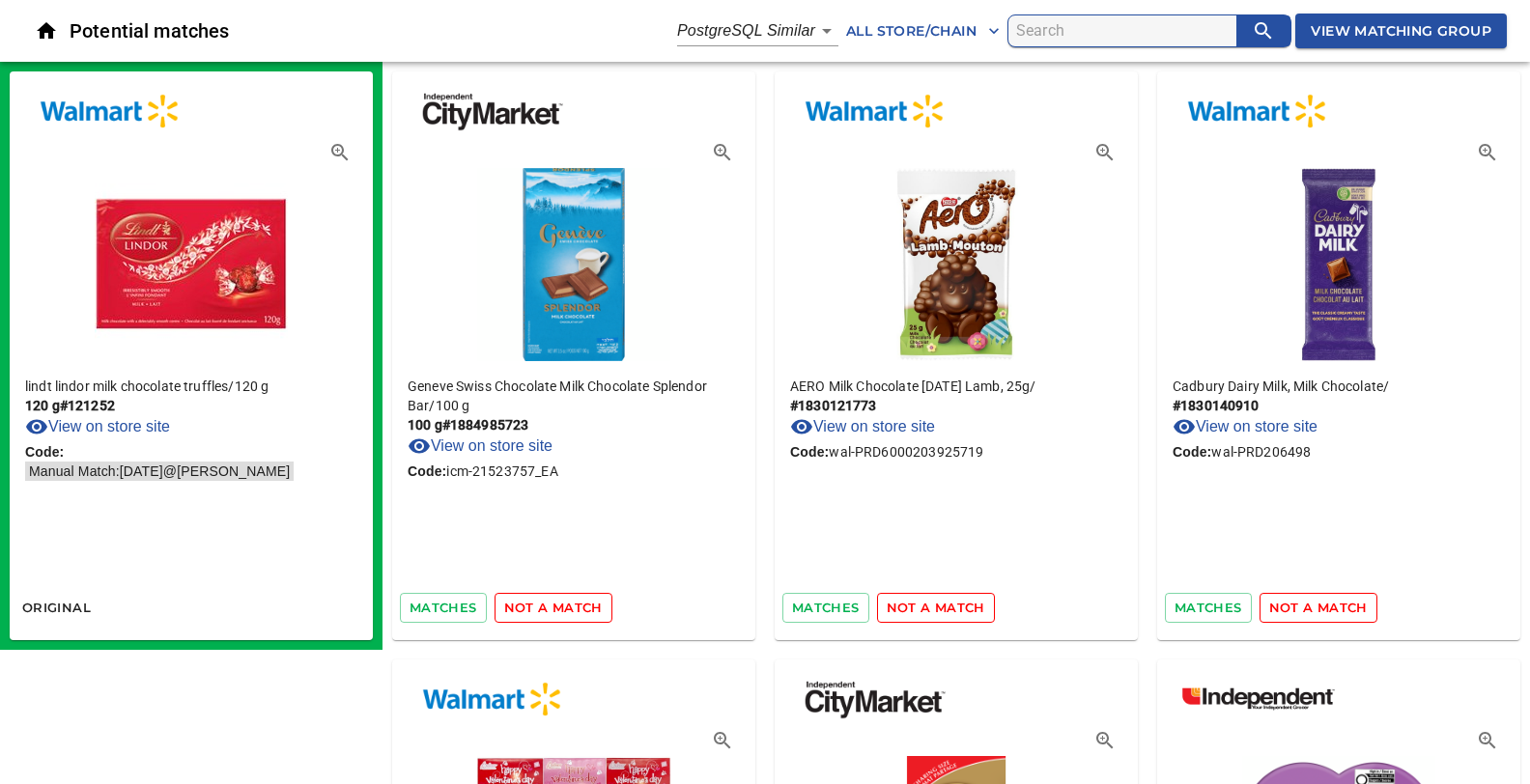
click at [526, 608] on span "not a match" at bounding box center [553, 607] width 99 height 22
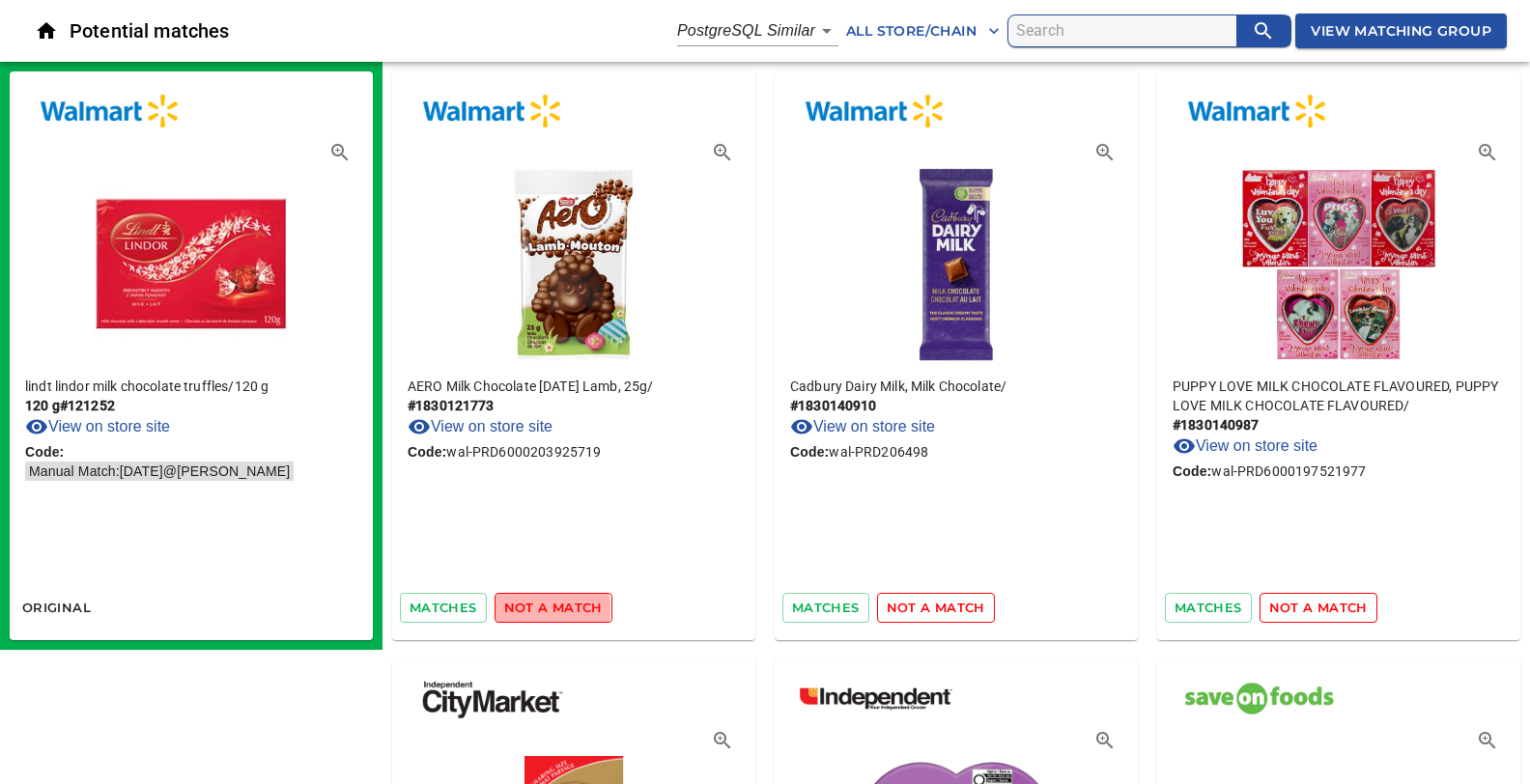
click at [526, 608] on span "not a match" at bounding box center [553, 607] width 99 height 22
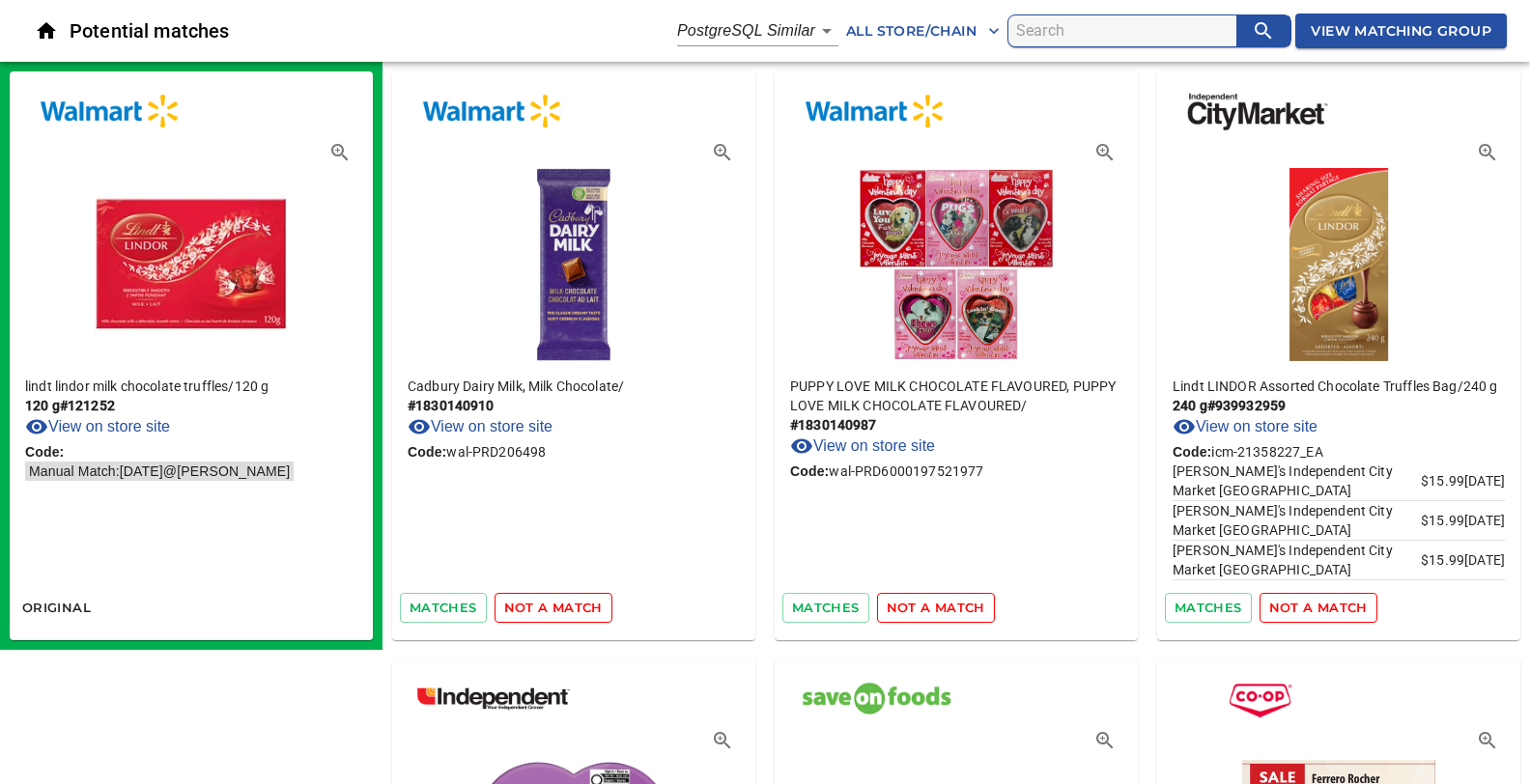
click at [526, 608] on span "not a match" at bounding box center [553, 607] width 99 height 22
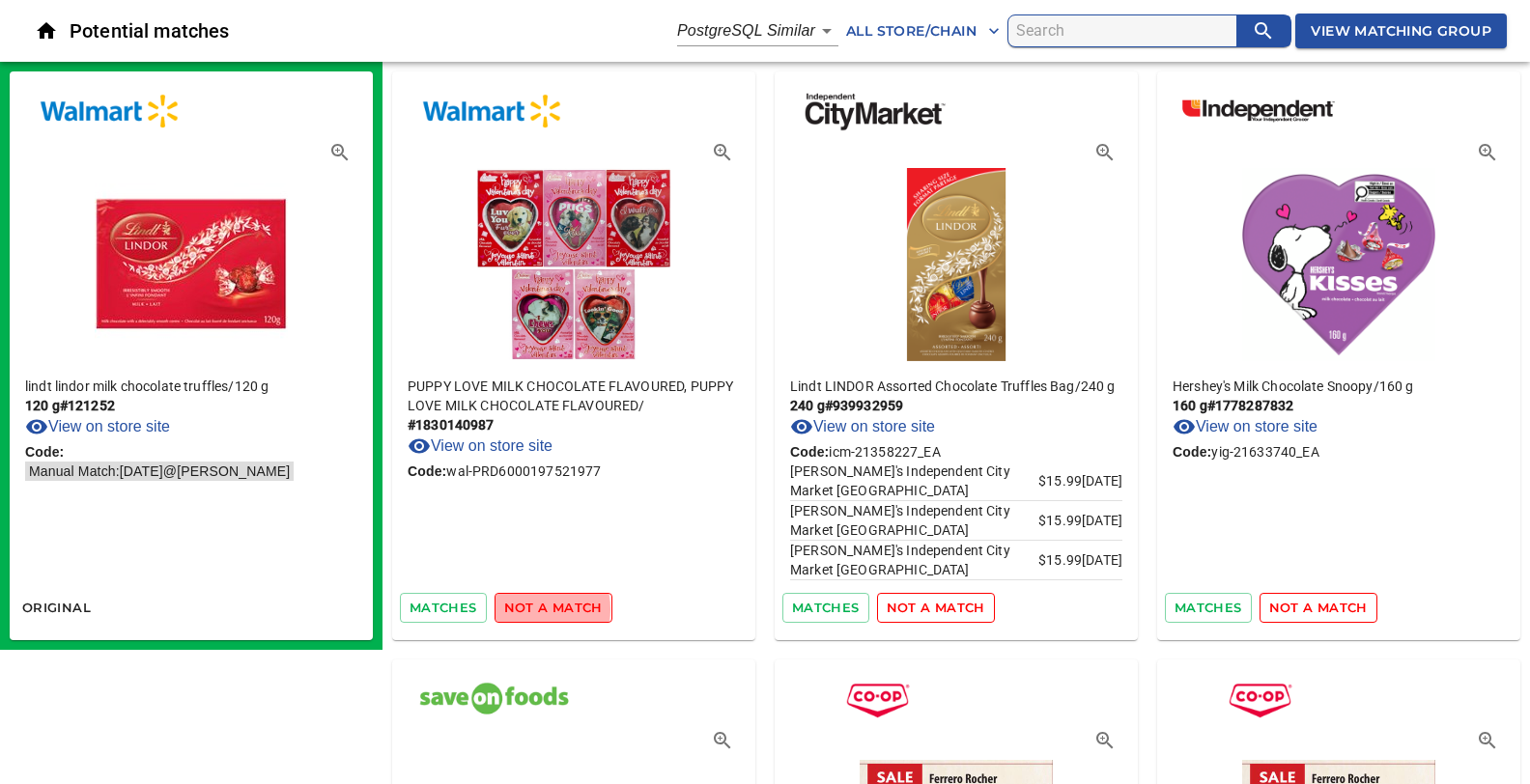
click at [526, 608] on span "not a match" at bounding box center [553, 607] width 99 height 22
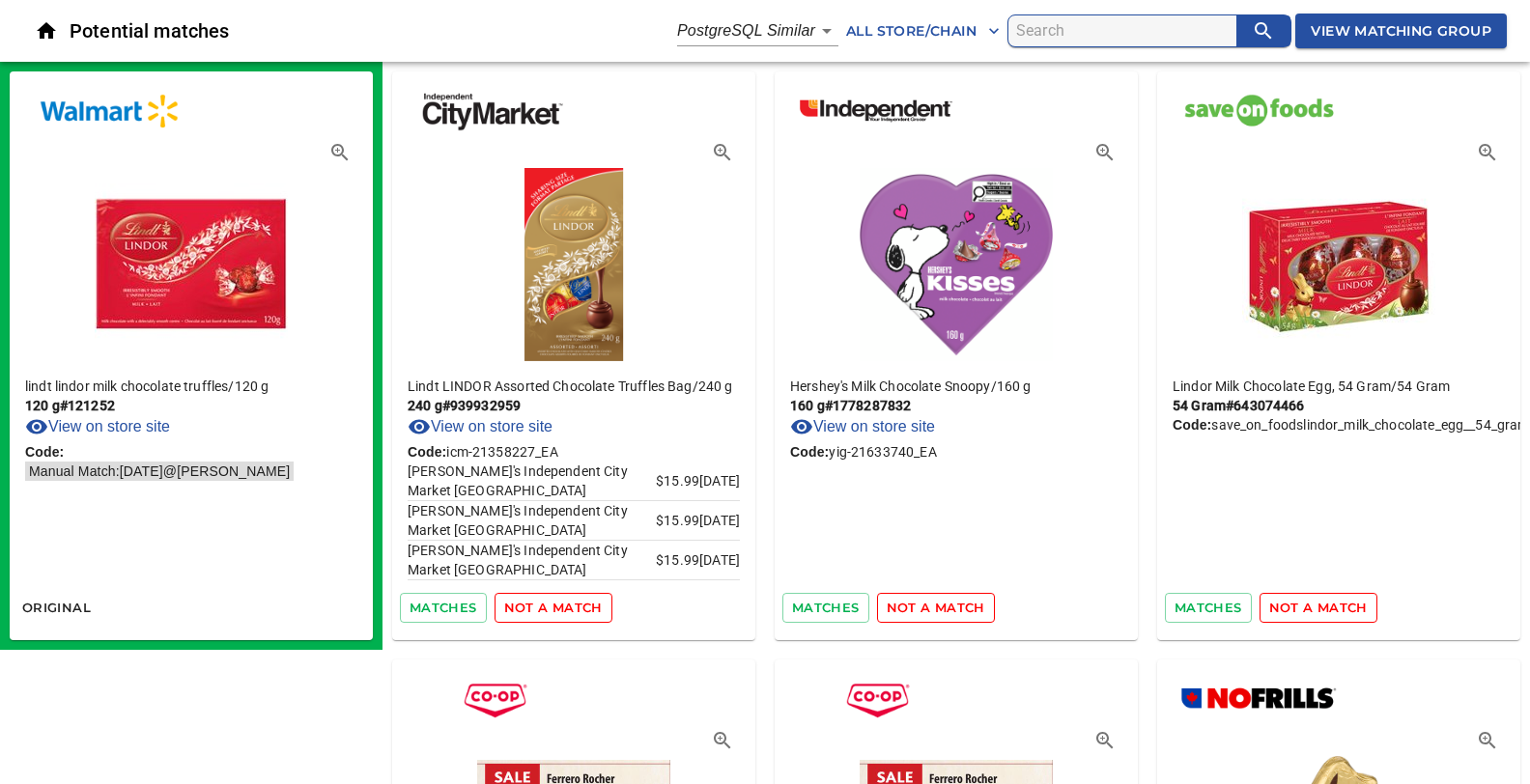
click at [526, 608] on span "not a match" at bounding box center [553, 607] width 99 height 22
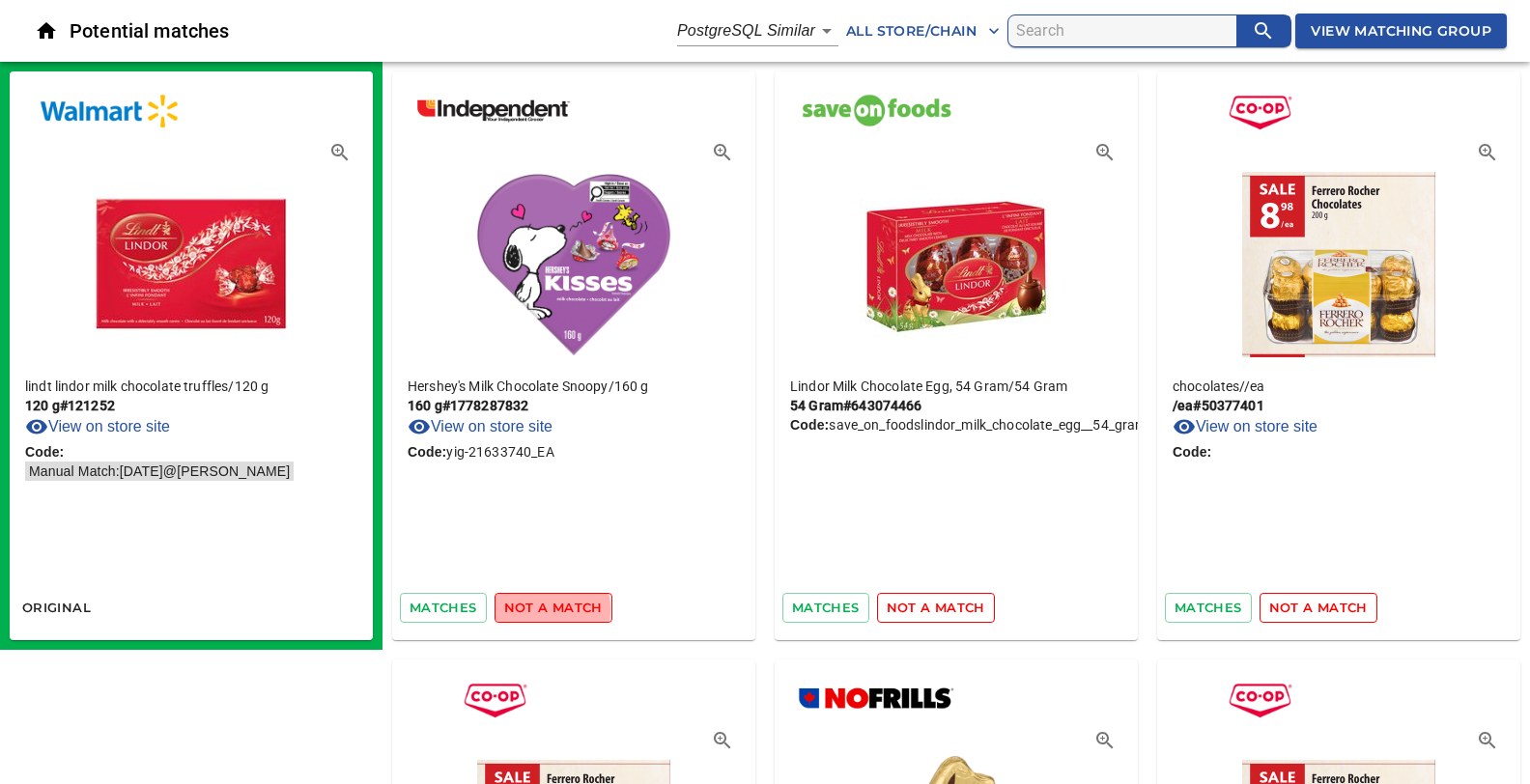
click at [526, 608] on span "not a match" at bounding box center [553, 607] width 99 height 22
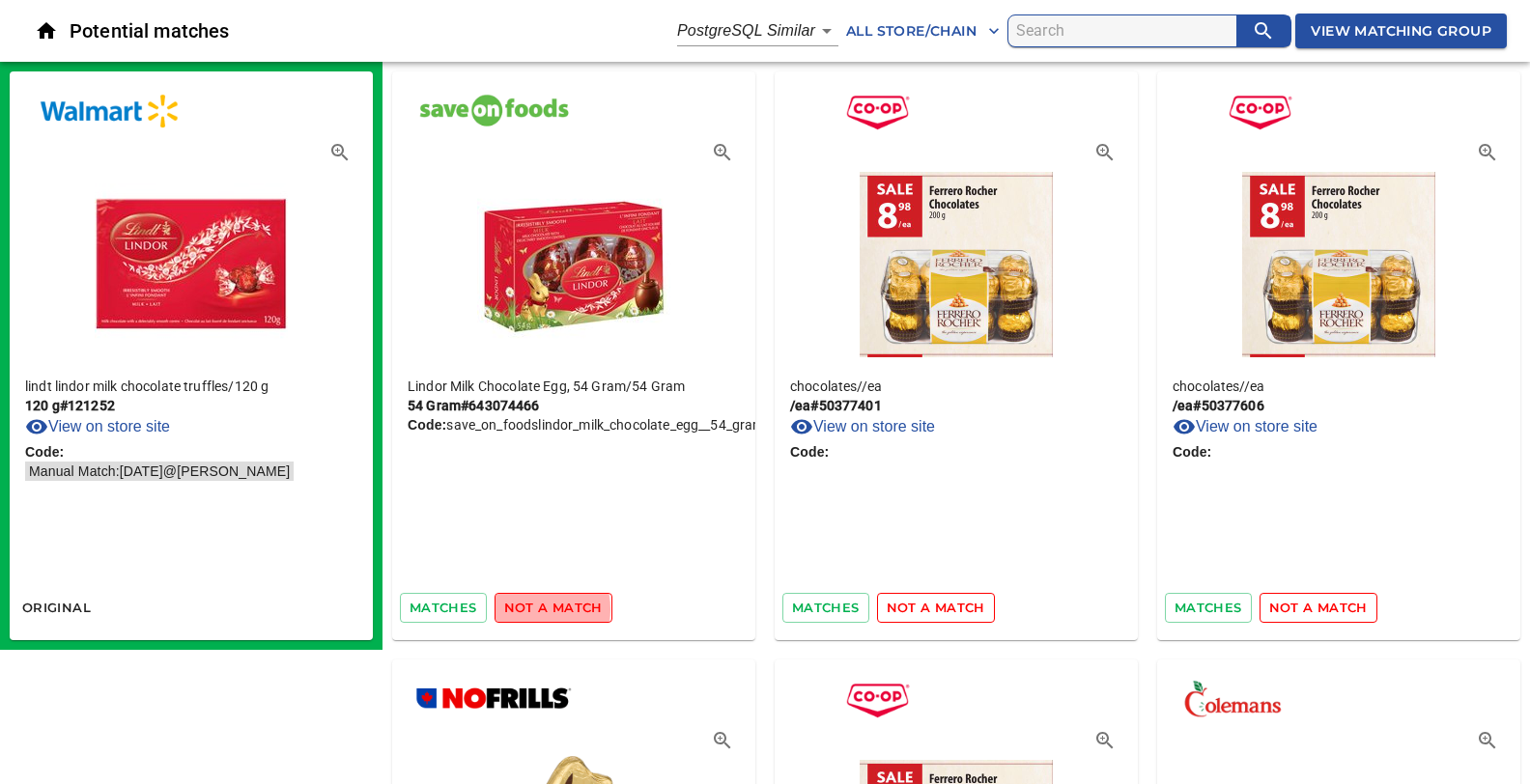
click at [526, 608] on span "not a match" at bounding box center [553, 607] width 99 height 22
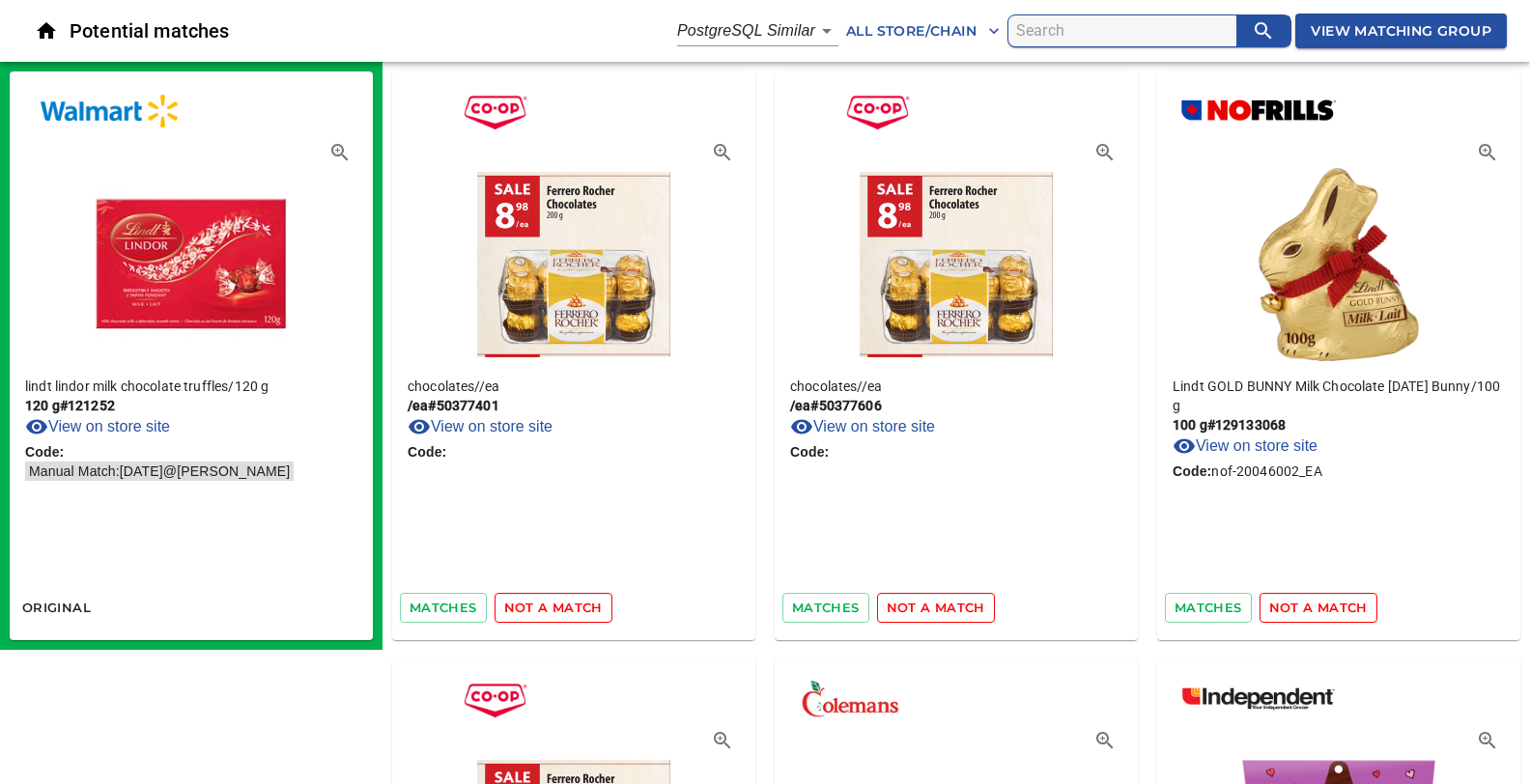
click at [526, 608] on span "not a match" at bounding box center [553, 607] width 99 height 22
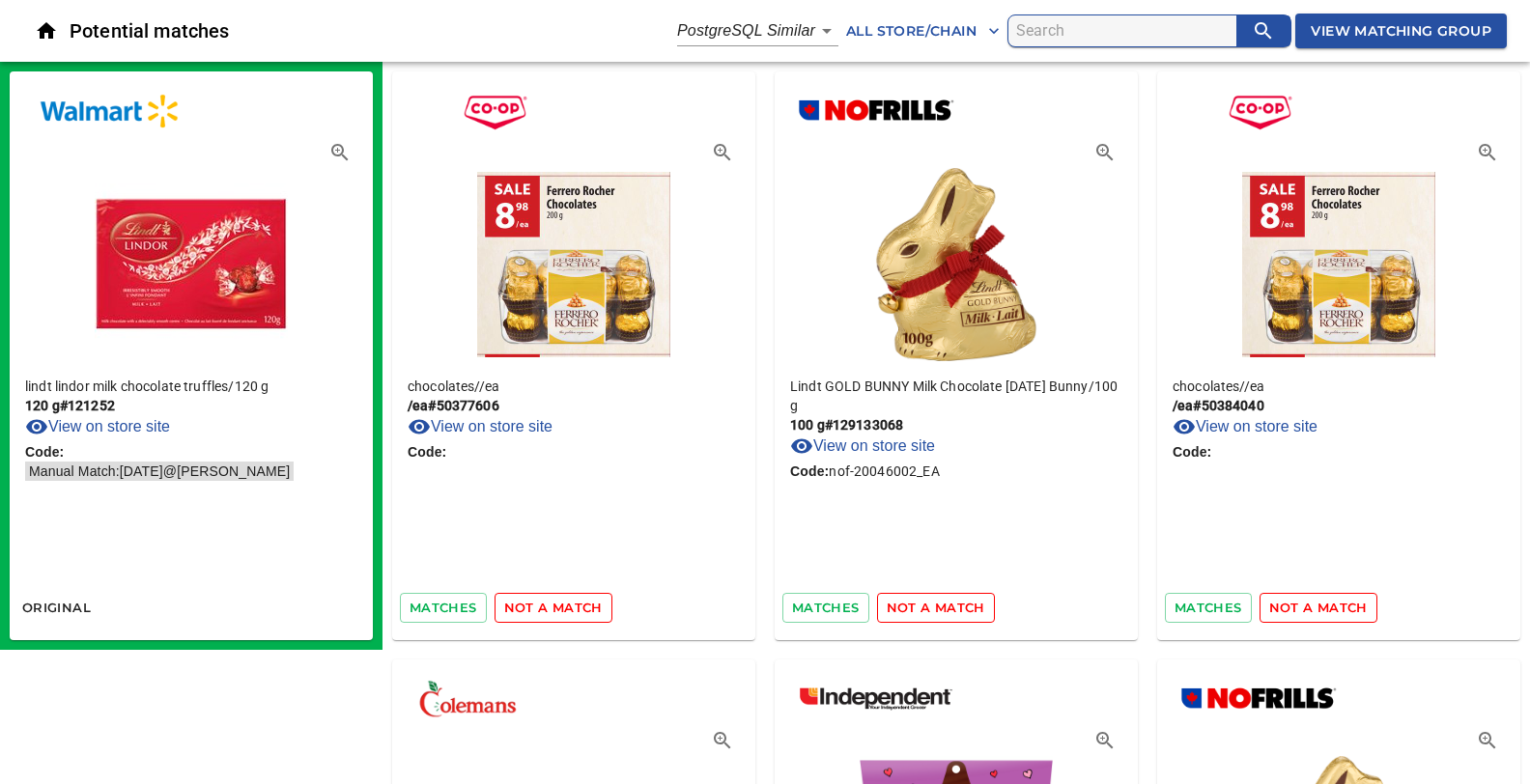
click at [526, 608] on span "not a match" at bounding box center [553, 607] width 99 height 22
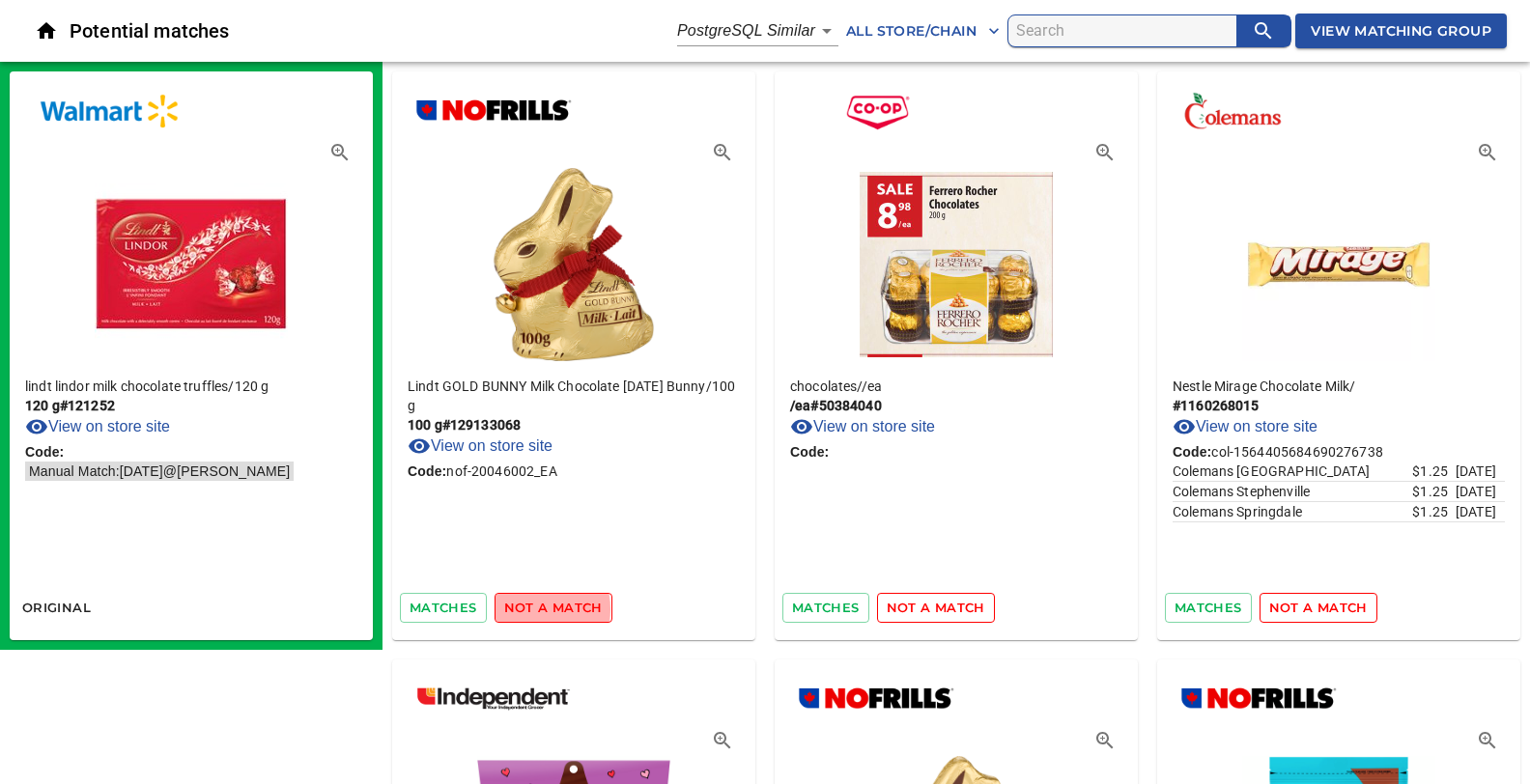
click at [526, 608] on span "not a match" at bounding box center [553, 607] width 99 height 22
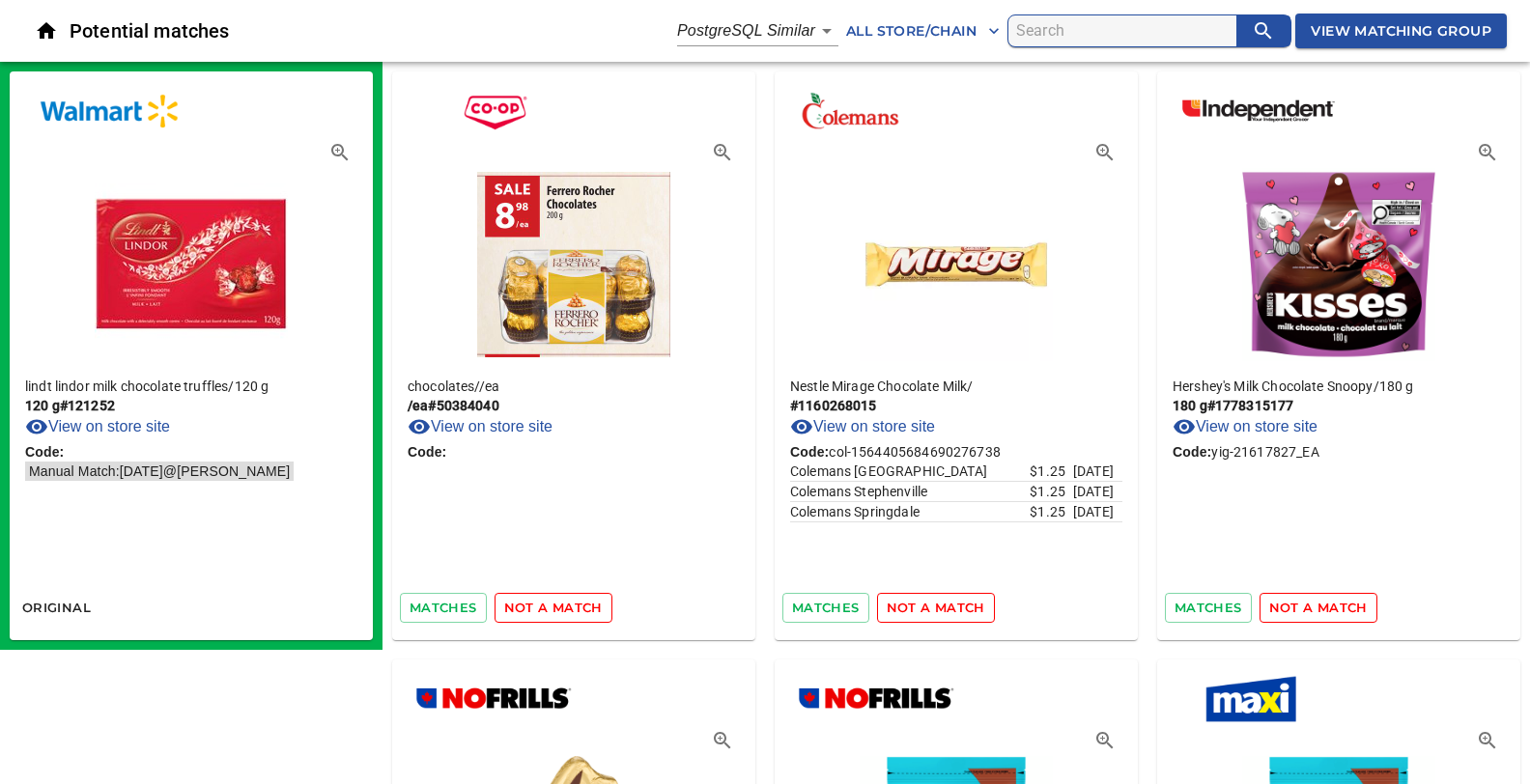
click at [526, 608] on span "not a match" at bounding box center [553, 607] width 99 height 22
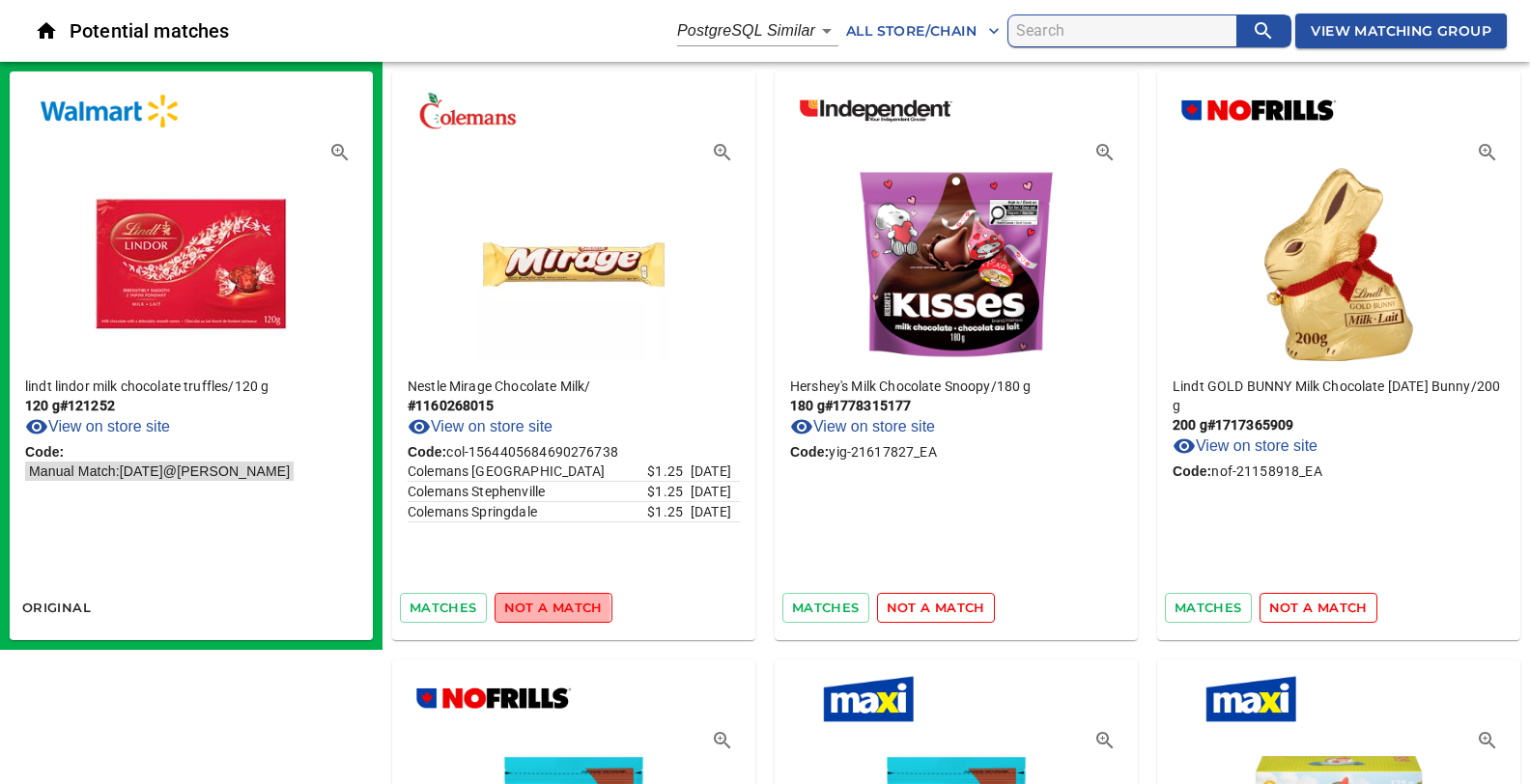
click at [526, 608] on span "not a match" at bounding box center [553, 607] width 99 height 22
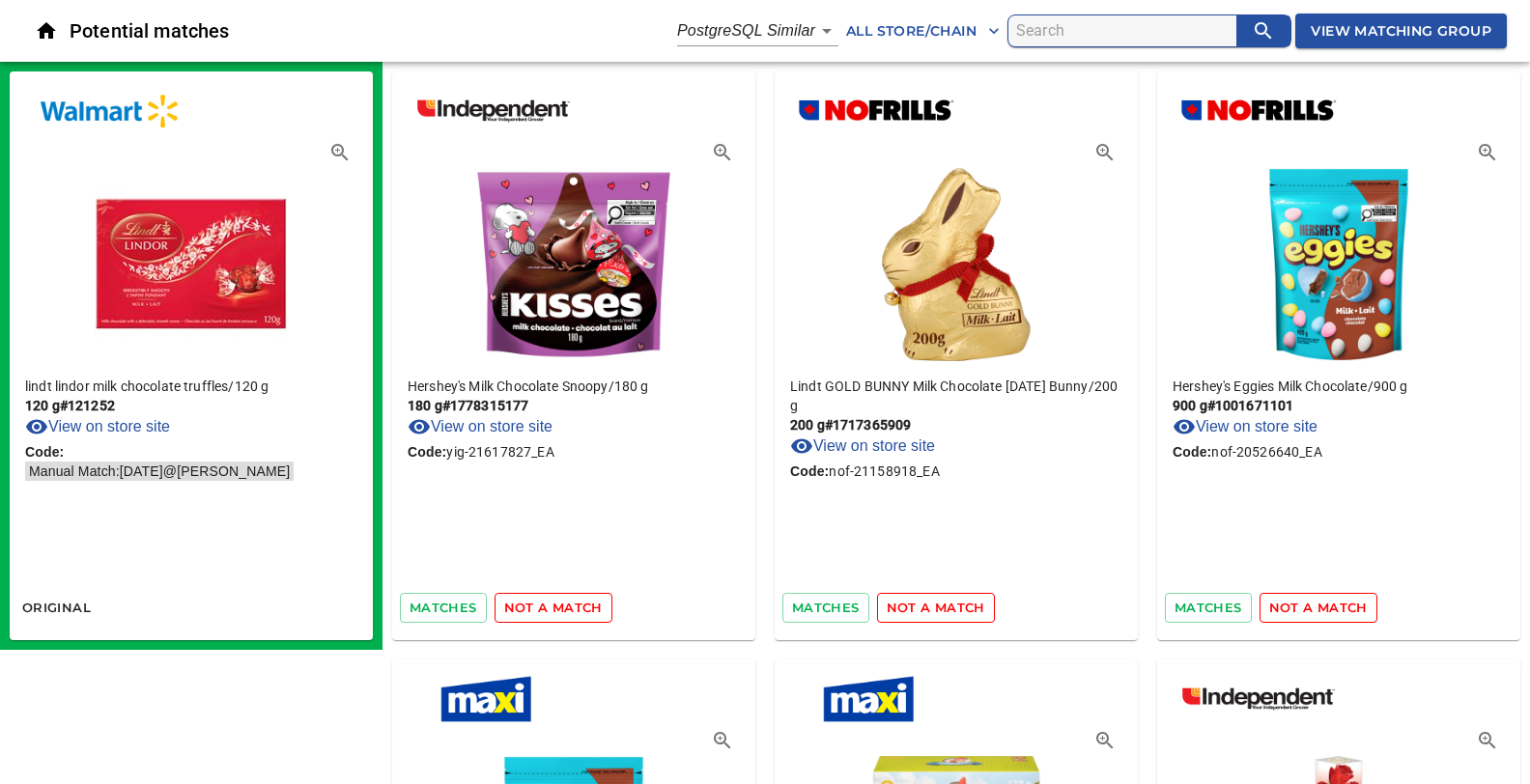
click at [526, 608] on span "not a match" at bounding box center [553, 607] width 99 height 22
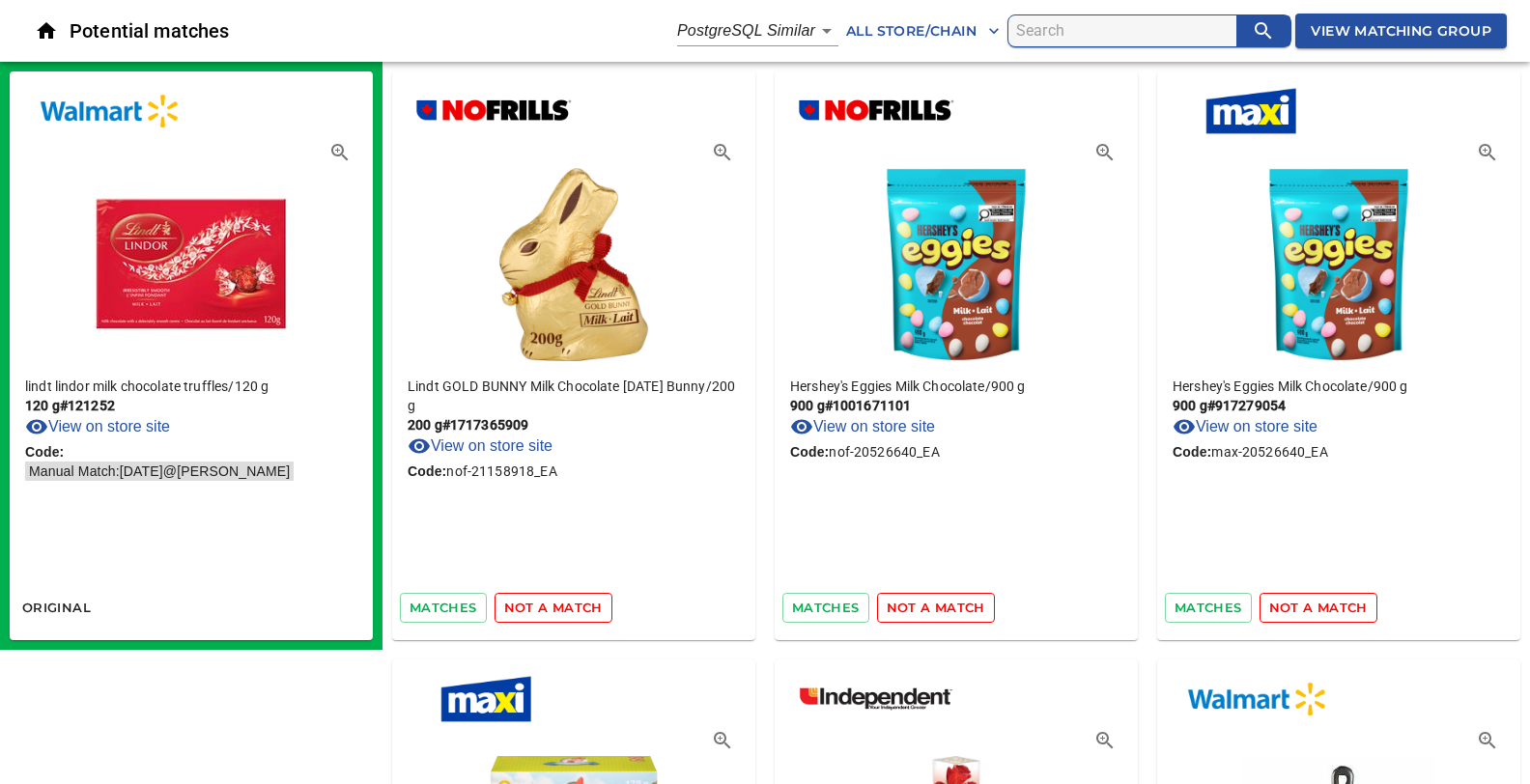
click at [526, 608] on span "not a match" at bounding box center [553, 607] width 99 height 22
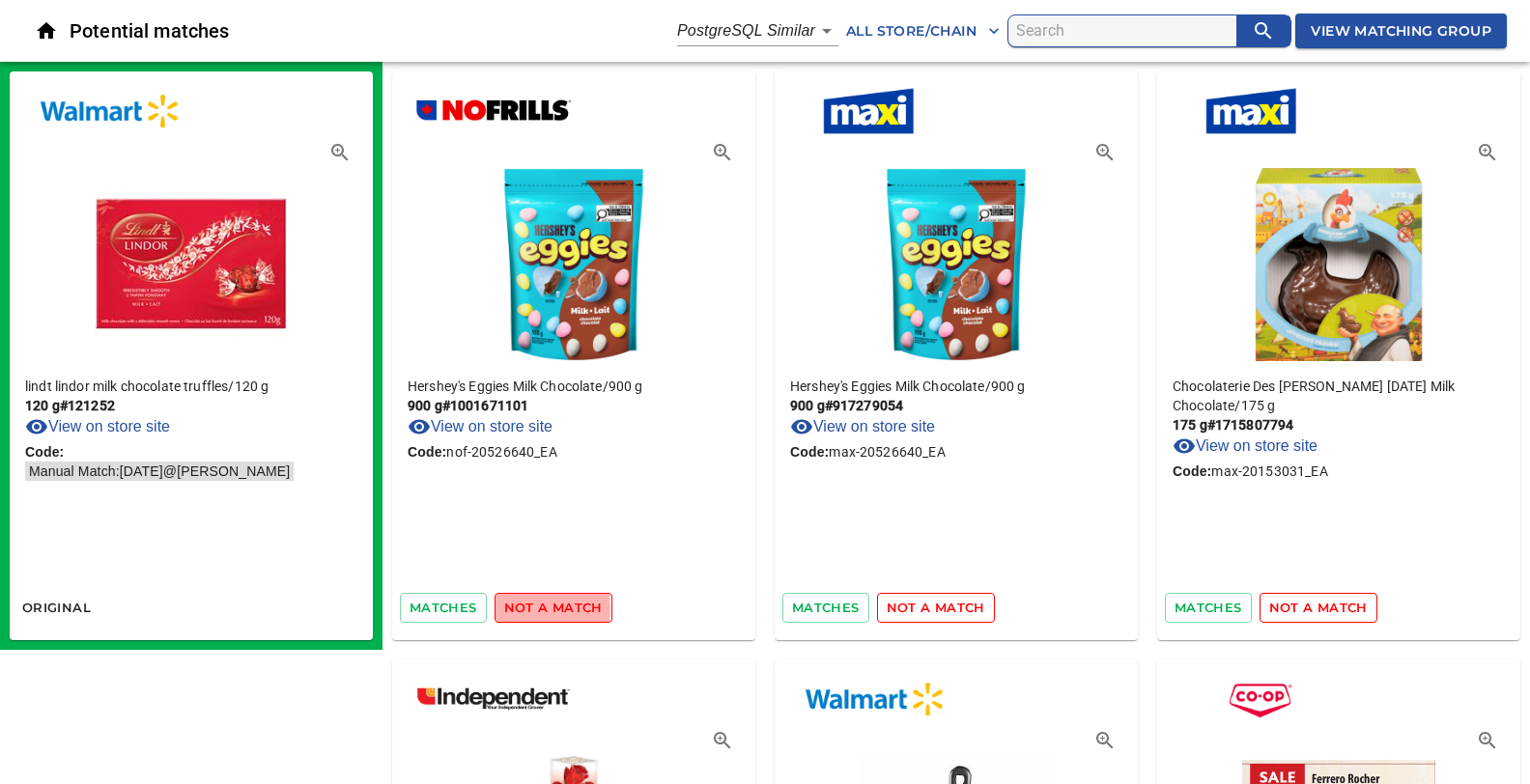
click at [526, 608] on span "not a match" at bounding box center [553, 607] width 99 height 22
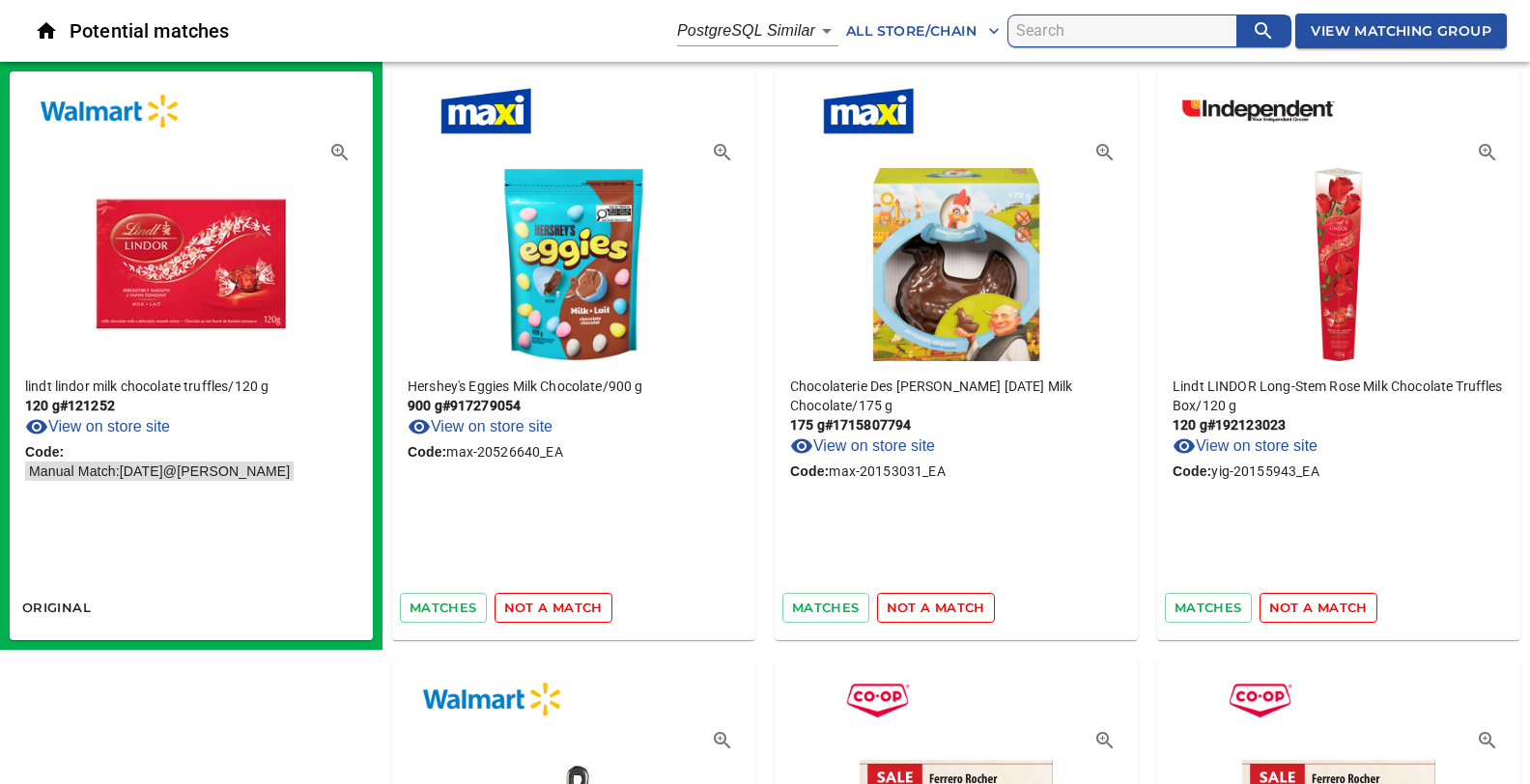
click at [526, 608] on span "not a match" at bounding box center [553, 607] width 99 height 22
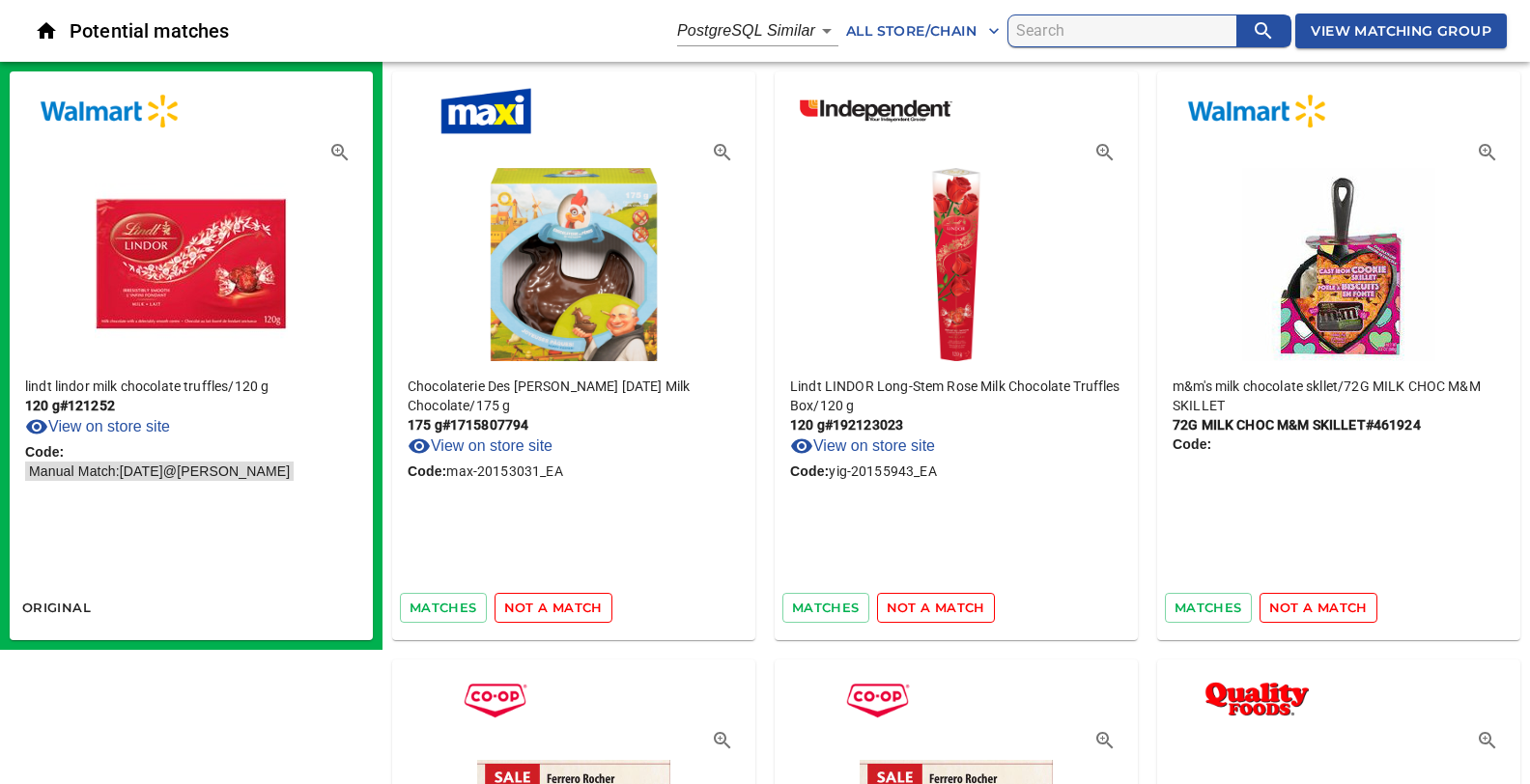
click at [526, 608] on span "not a match" at bounding box center [553, 607] width 99 height 22
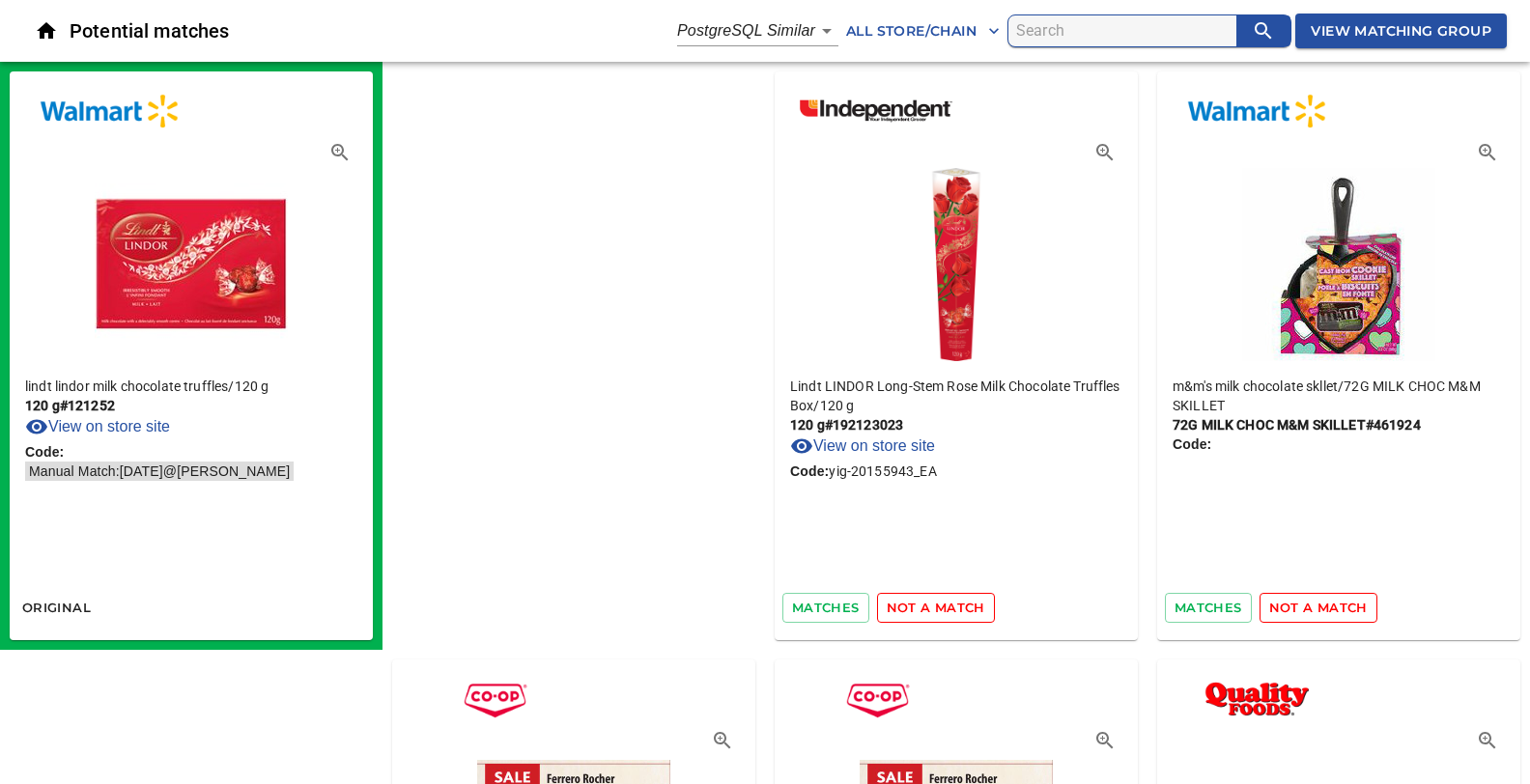
click at [887, 608] on span "not a match" at bounding box center [935, 607] width 99 height 22
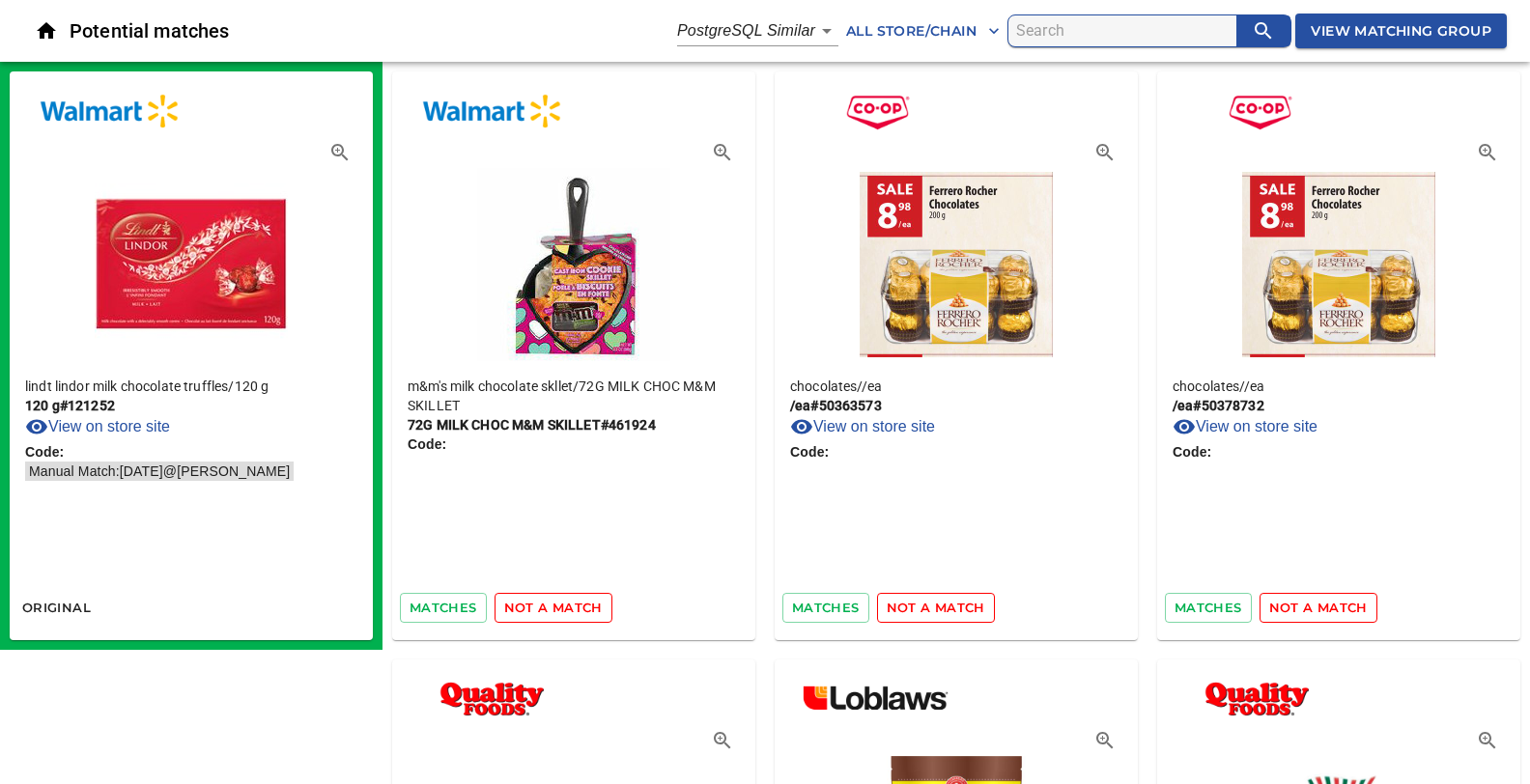
click at [526, 608] on span "not a match" at bounding box center [553, 607] width 99 height 22
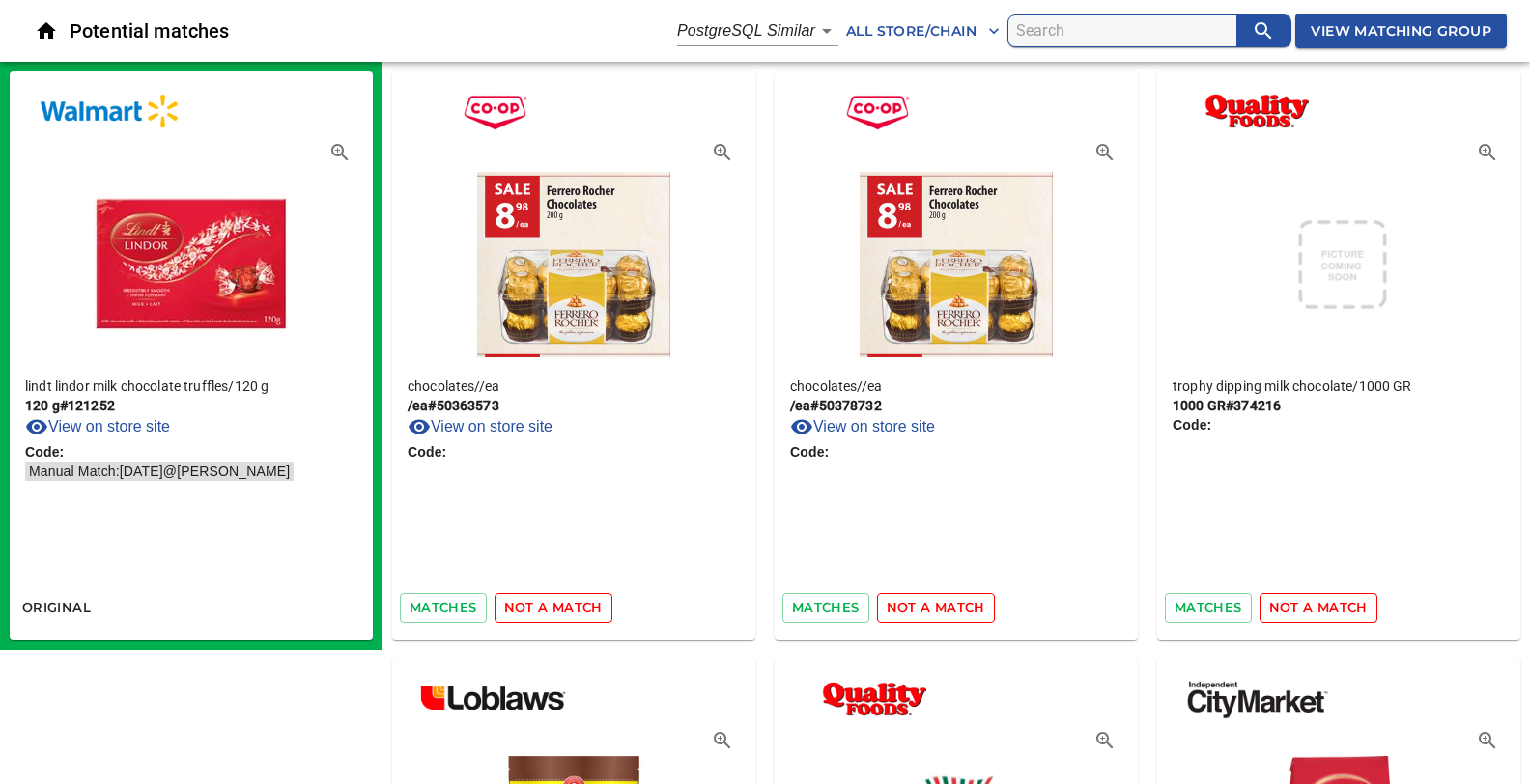
click at [526, 608] on span "not a match" at bounding box center [553, 607] width 99 height 22
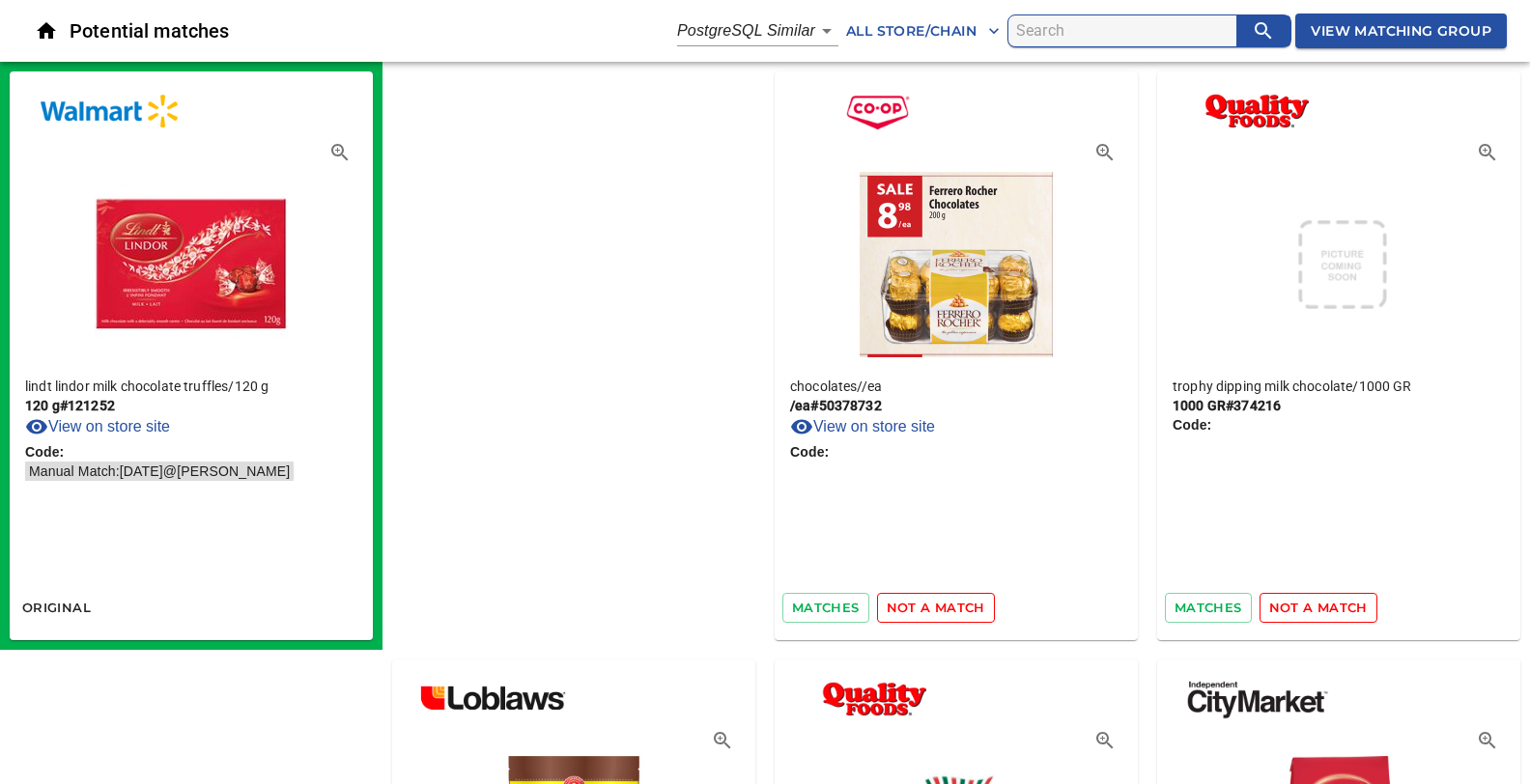
click at [887, 608] on span "not a match" at bounding box center [935, 607] width 99 height 22
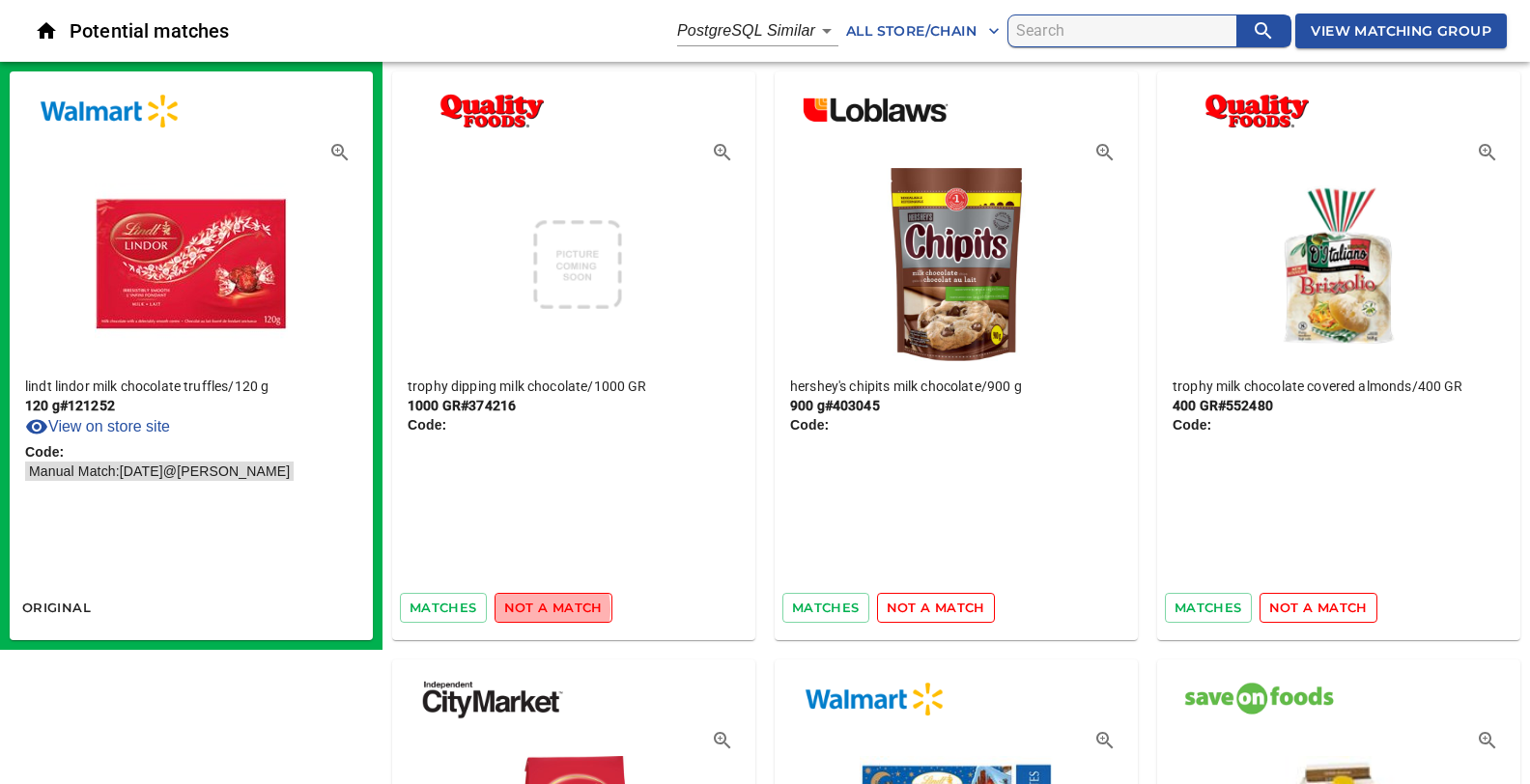
click at [526, 608] on span "not a match" at bounding box center [553, 607] width 99 height 22
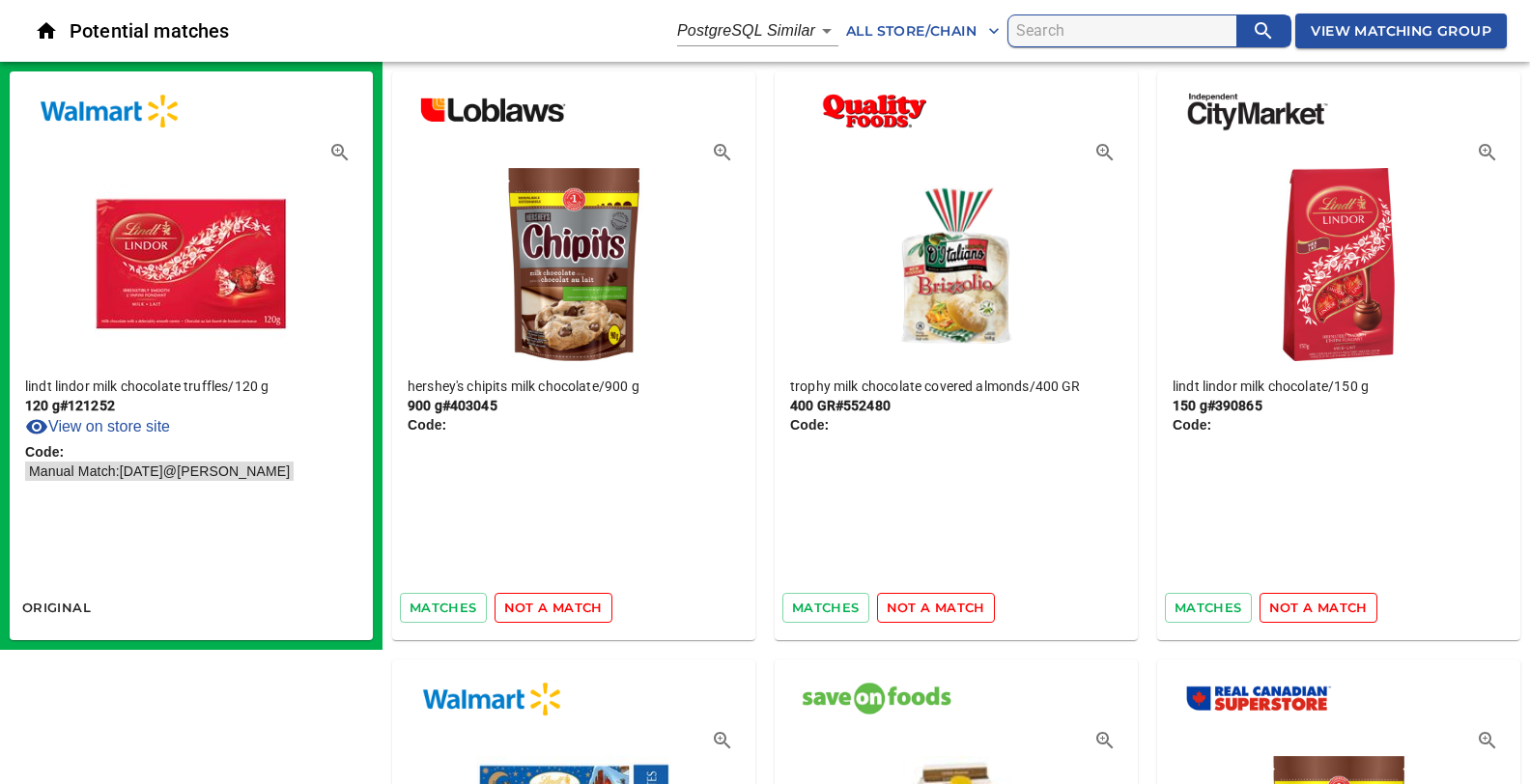
click at [526, 608] on span "not a match" at bounding box center [553, 607] width 99 height 22
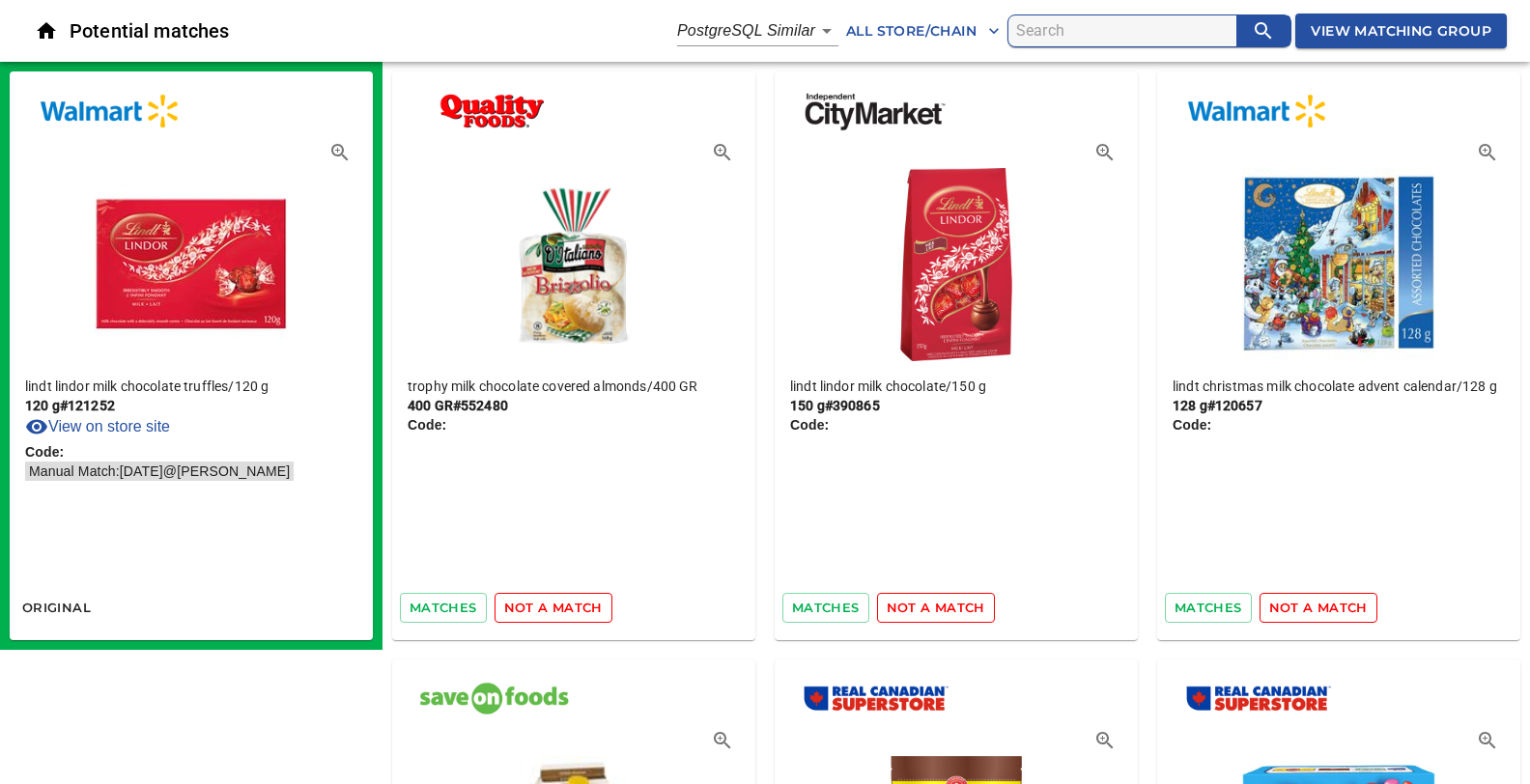
click at [526, 608] on span "not a match" at bounding box center [553, 607] width 99 height 22
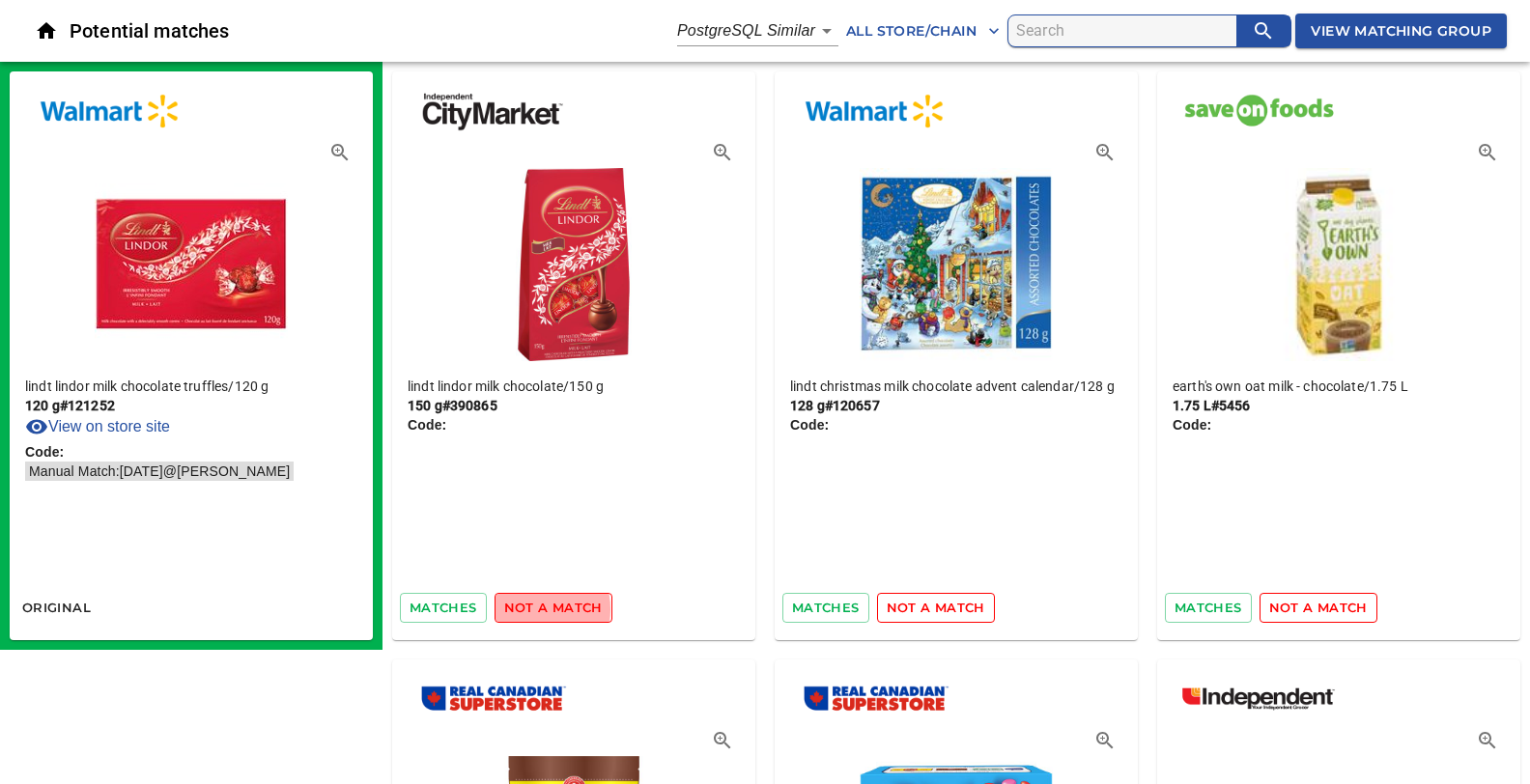
click at [526, 608] on span "not a match" at bounding box center [553, 607] width 99 height 22
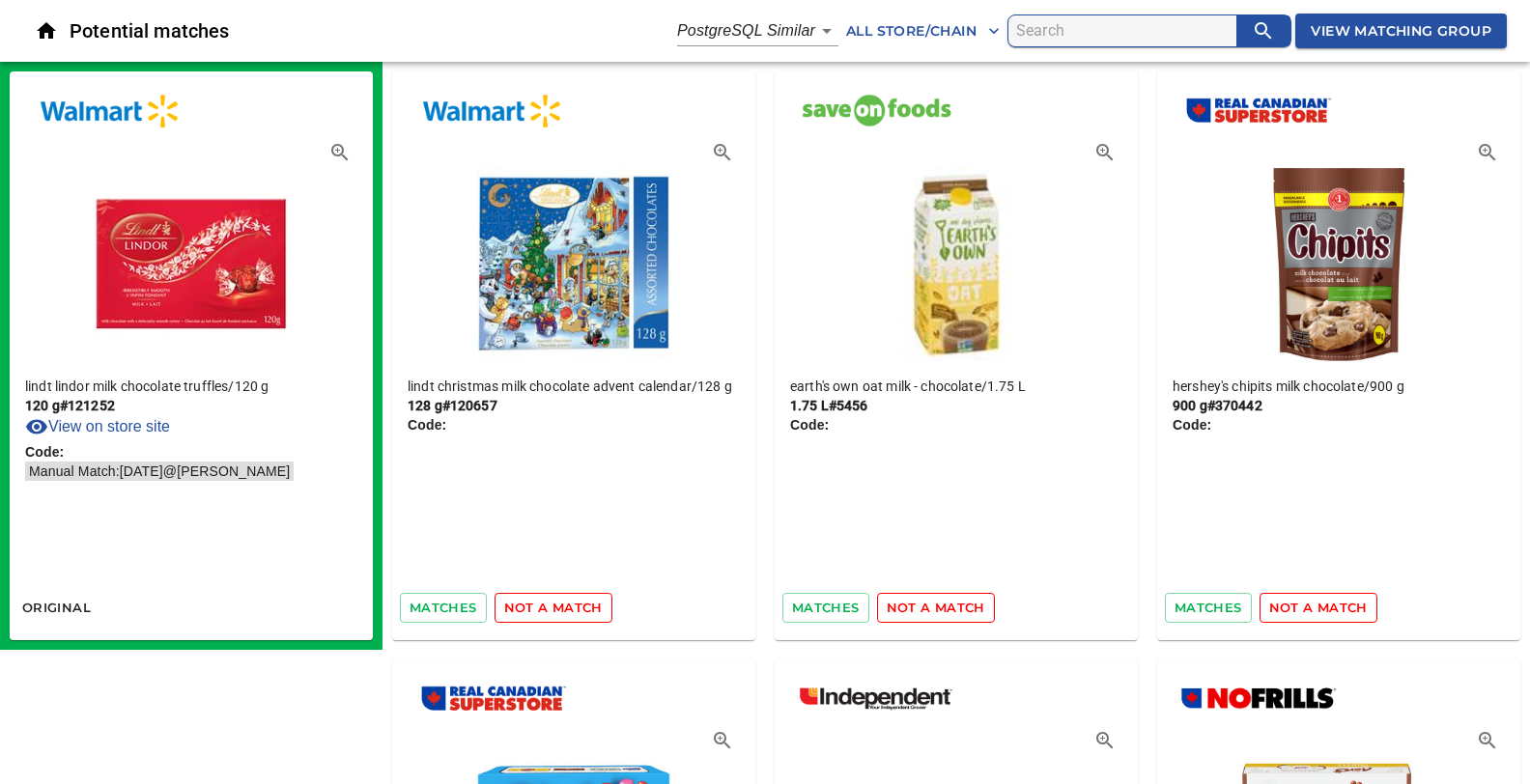
click at [526, 608] on span "not a match" at bounding box center [553, 607] width 99 height 22
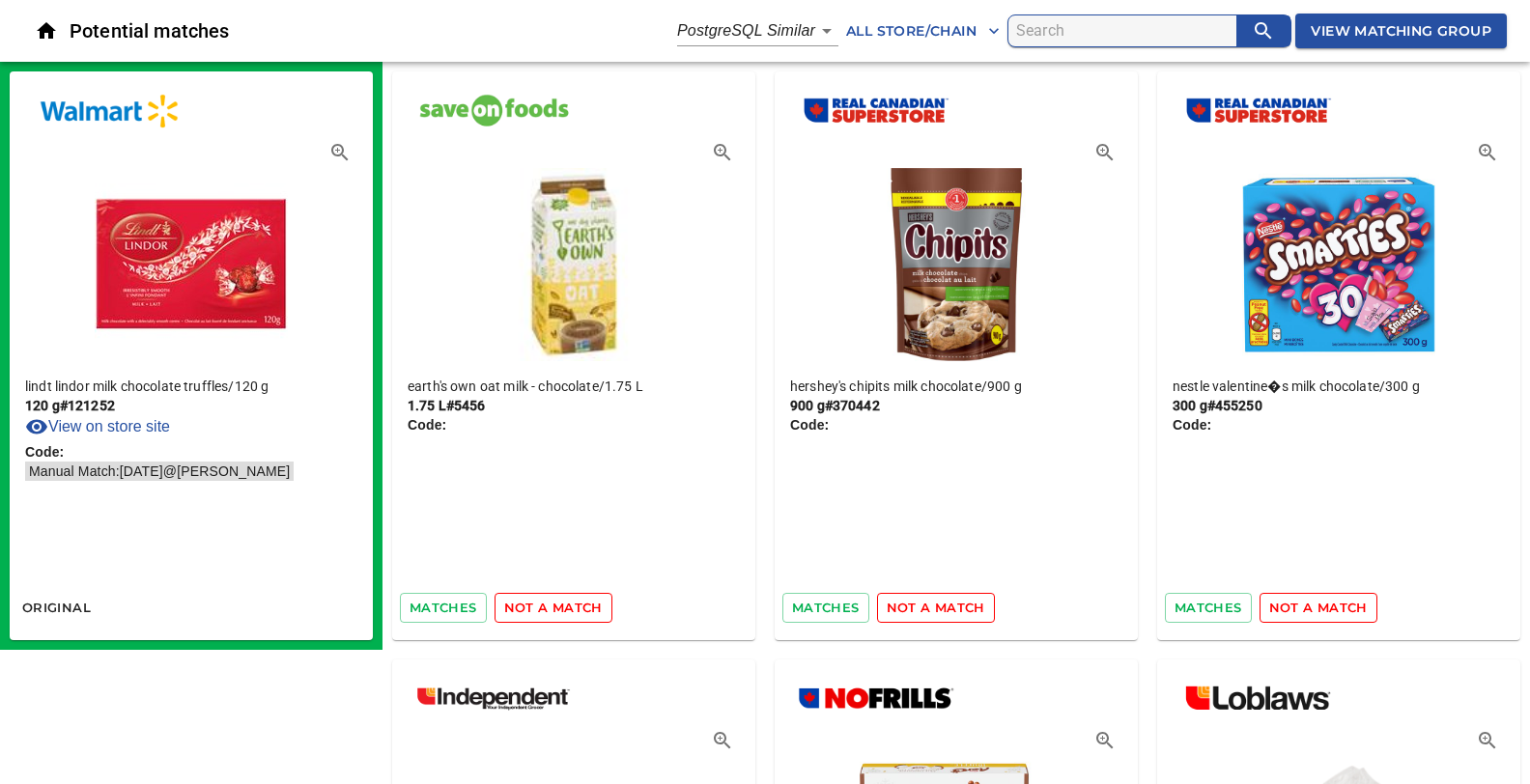
click at [526, 608] on span "not a match" at bounding box center [553, 607] width 99 height 22
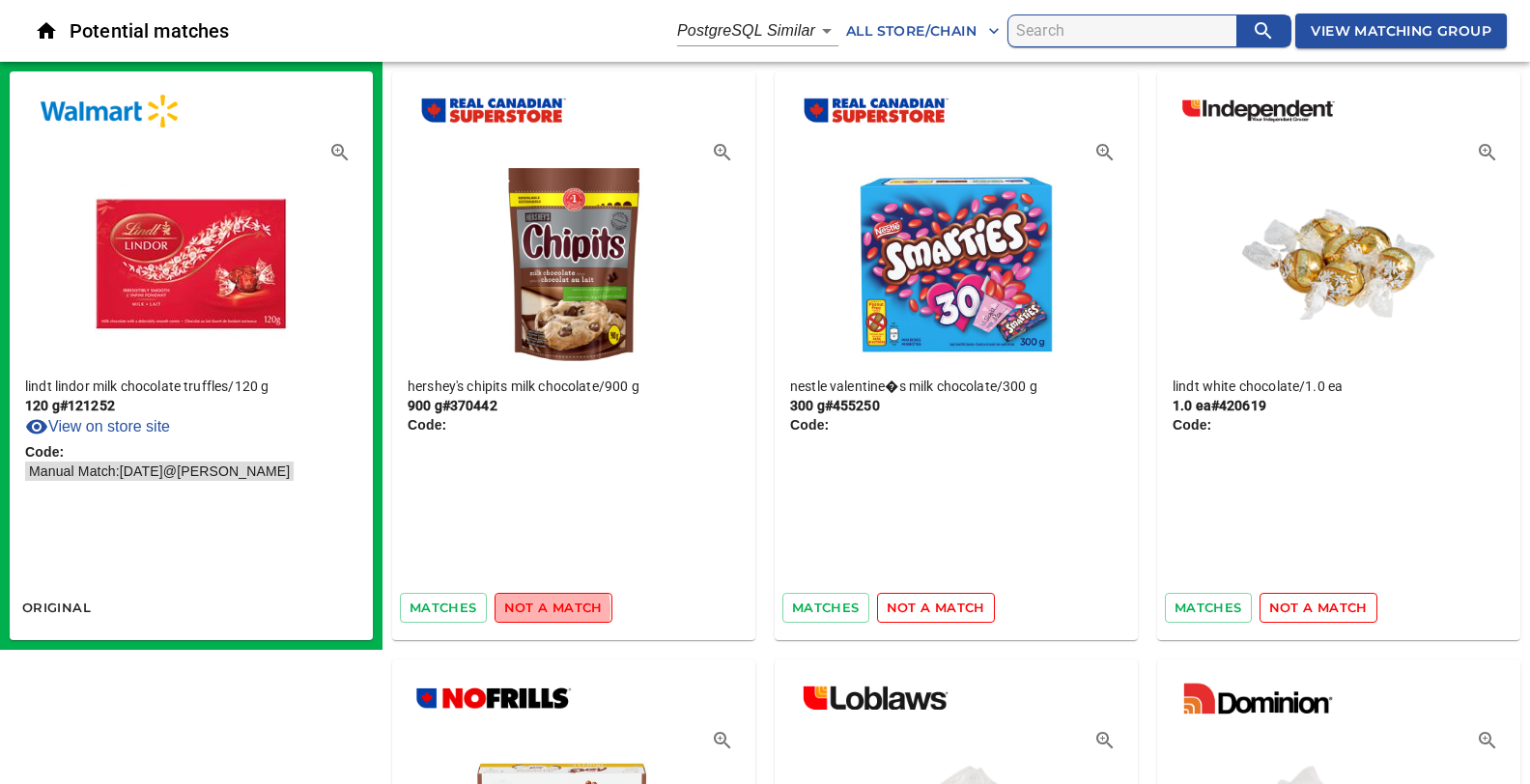
click at [526, 608] on span "not a match" at bounding box center [553, 607] width 99 height 22
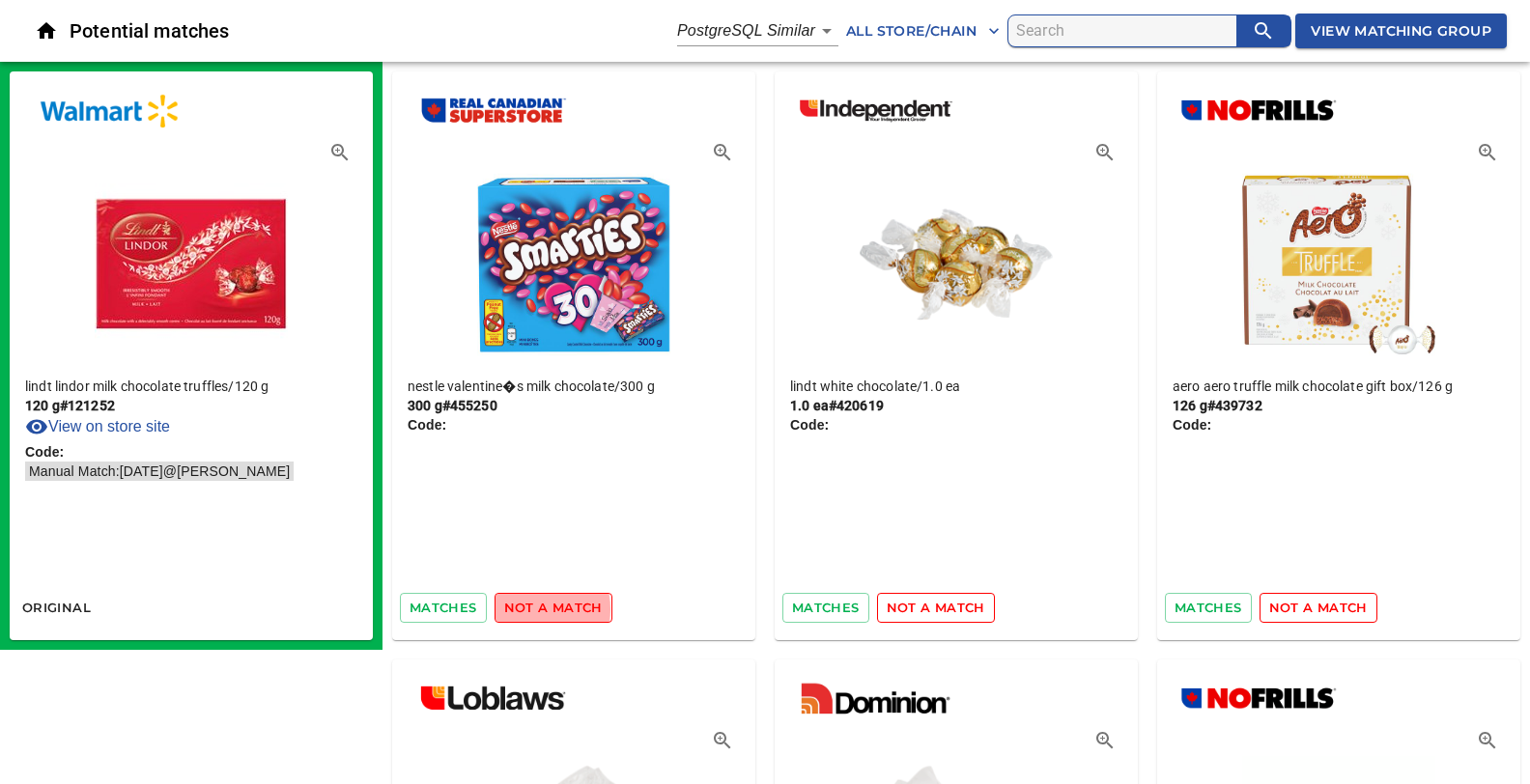
click at [526, 608] on span "not a match" at bounding box center [553, 607] width 99 height 22
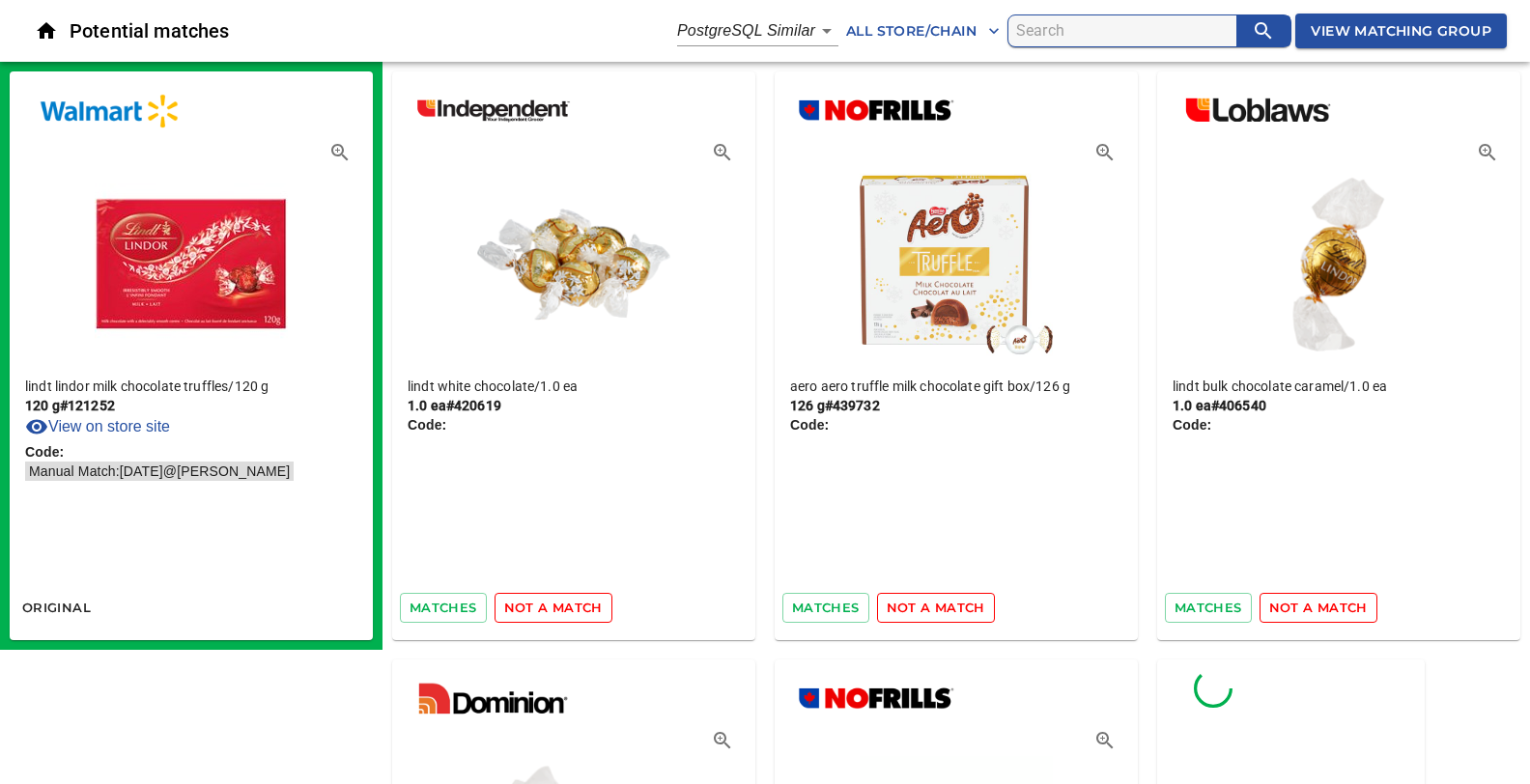
click at [526, 608] on span "not a match" at bounding box center [553, 607] width 99 height 22
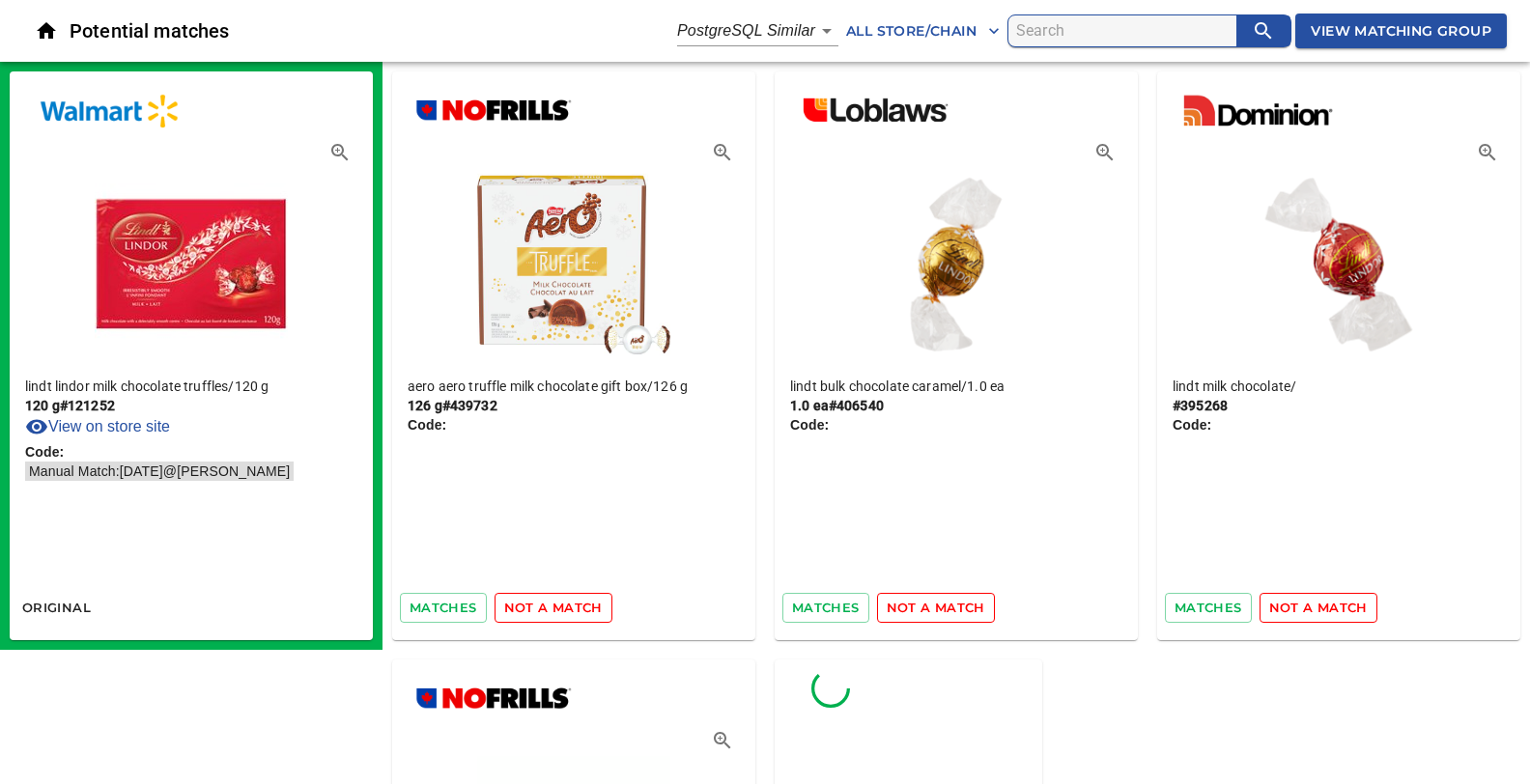
click at [526, 608] on span "not a match" at bounding box center [553, 607] width 99 height 22
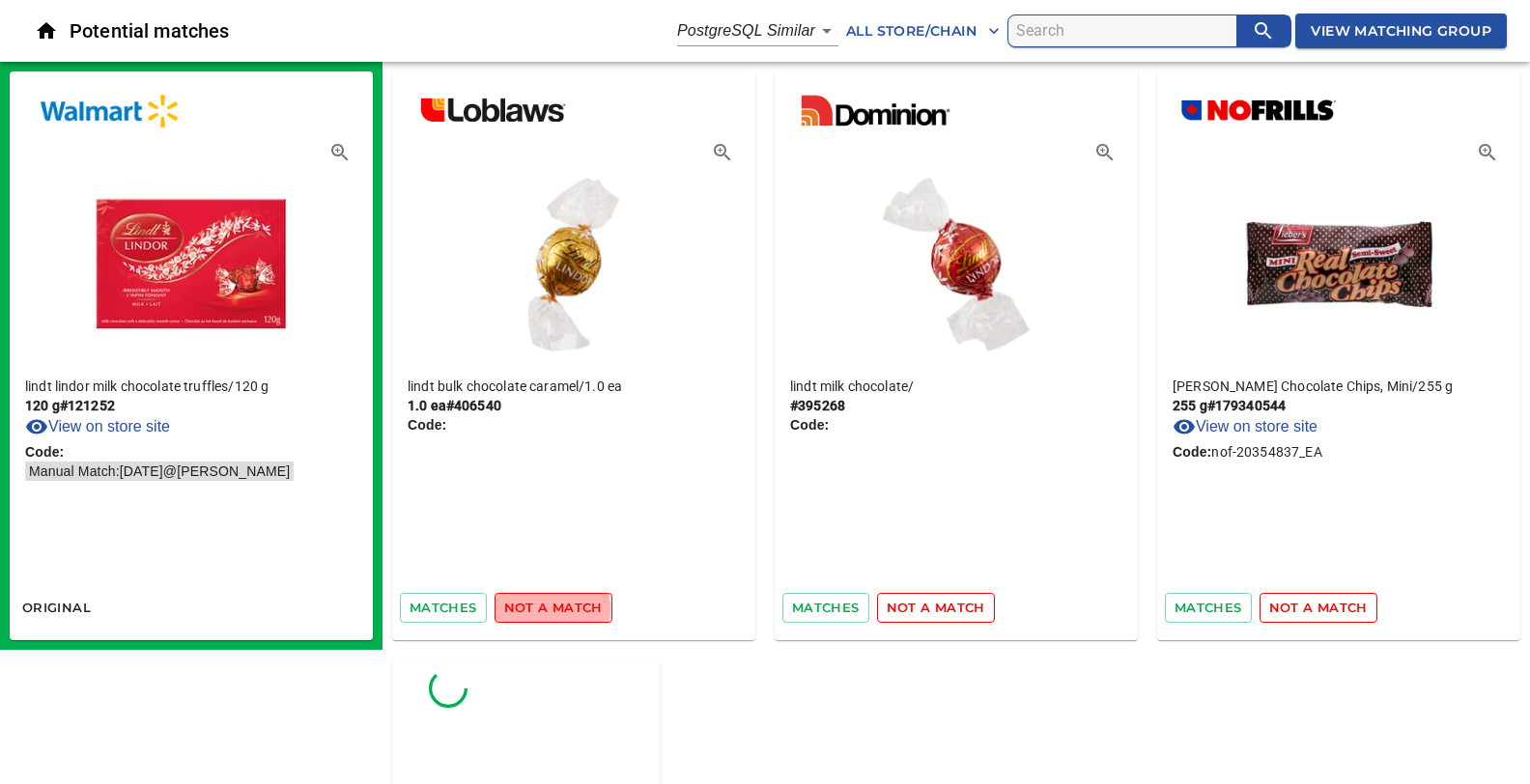
click at [526, 608] on span "not a match" at bounding box center [553, 607] width 99 height 22
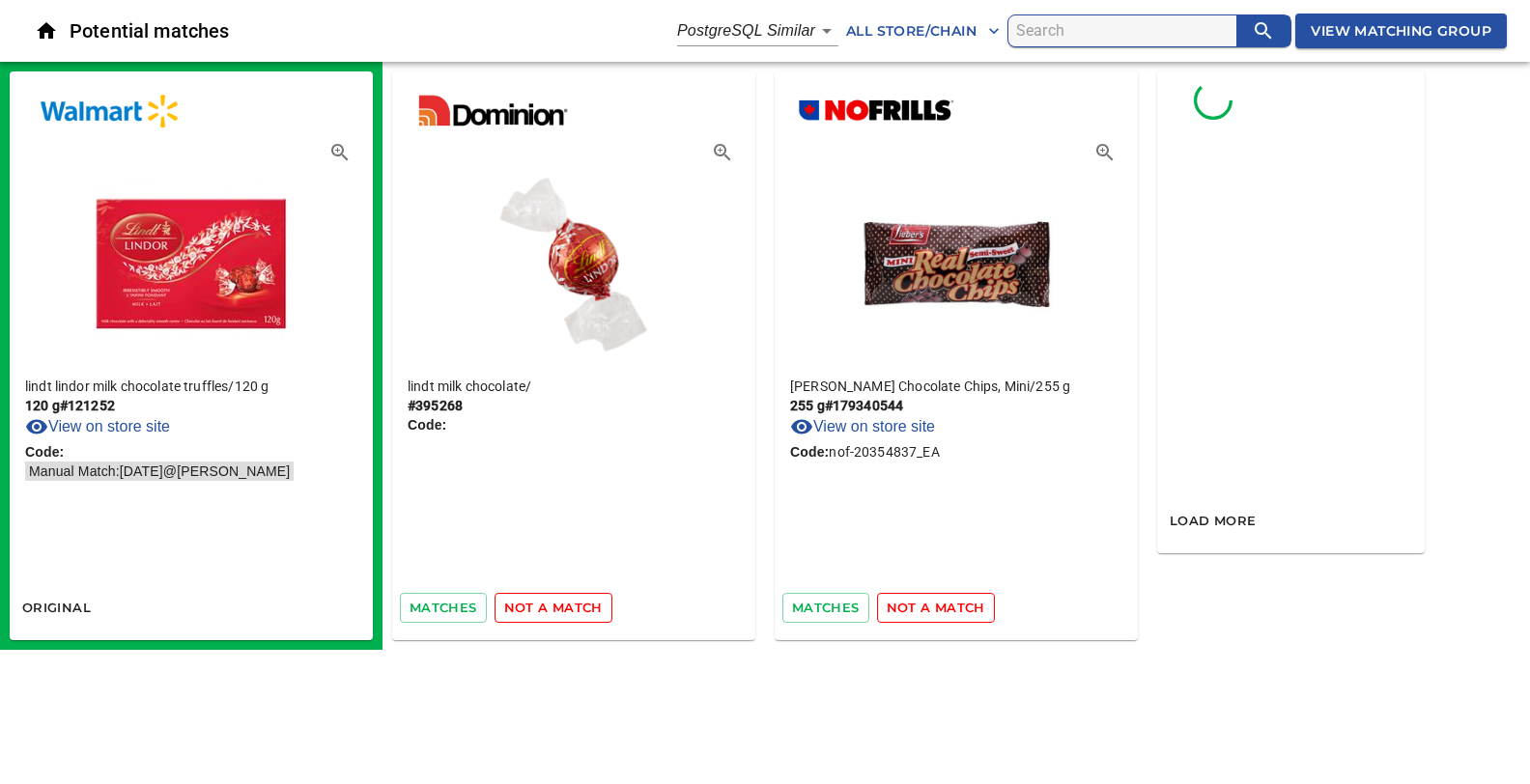
click at [526, 608] on span "not a match" at bounding box center [553, 607] width 99 height 22
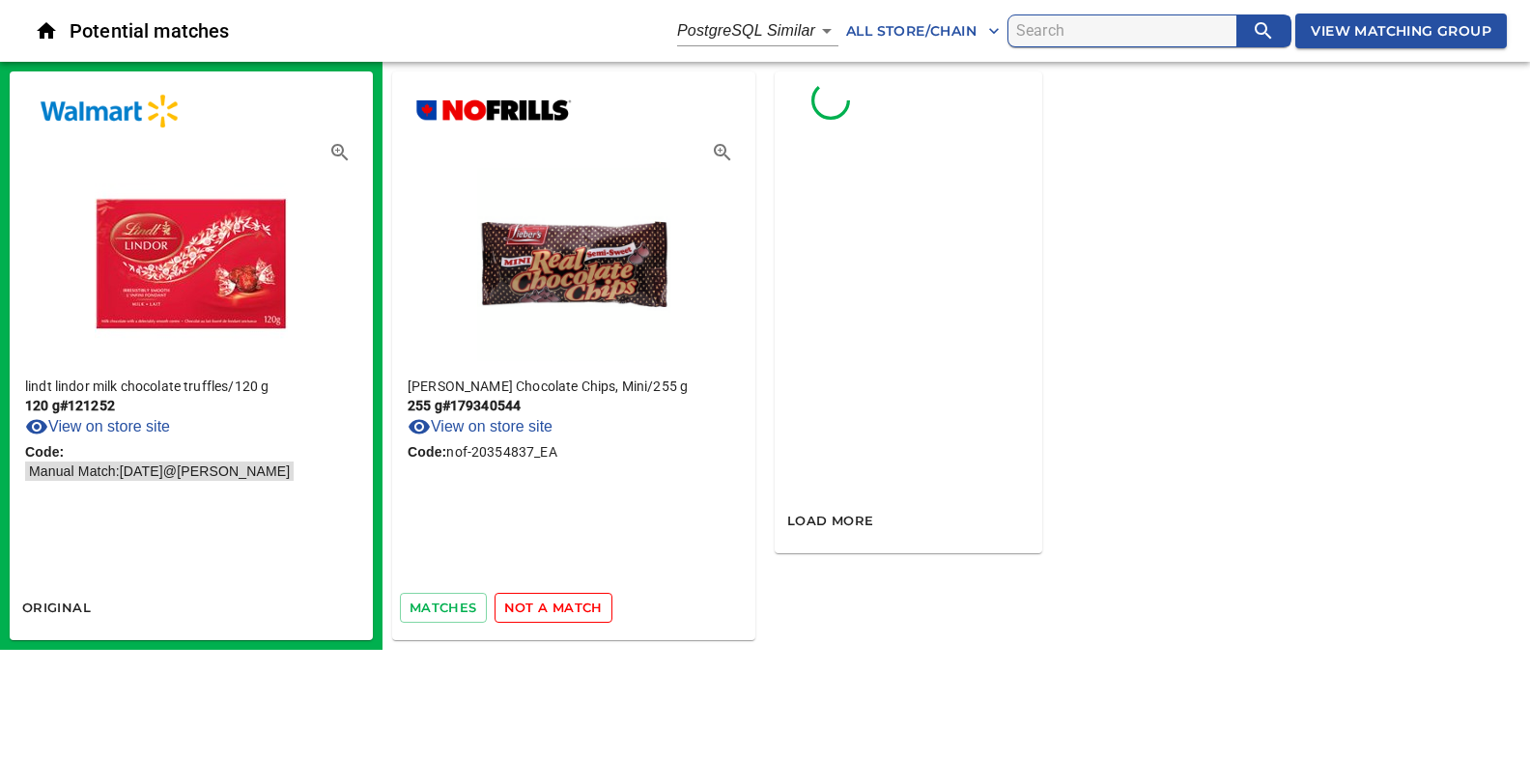
click at [526, 608] on span "not a match" at bounding box center [553, 607] width 99 height 22
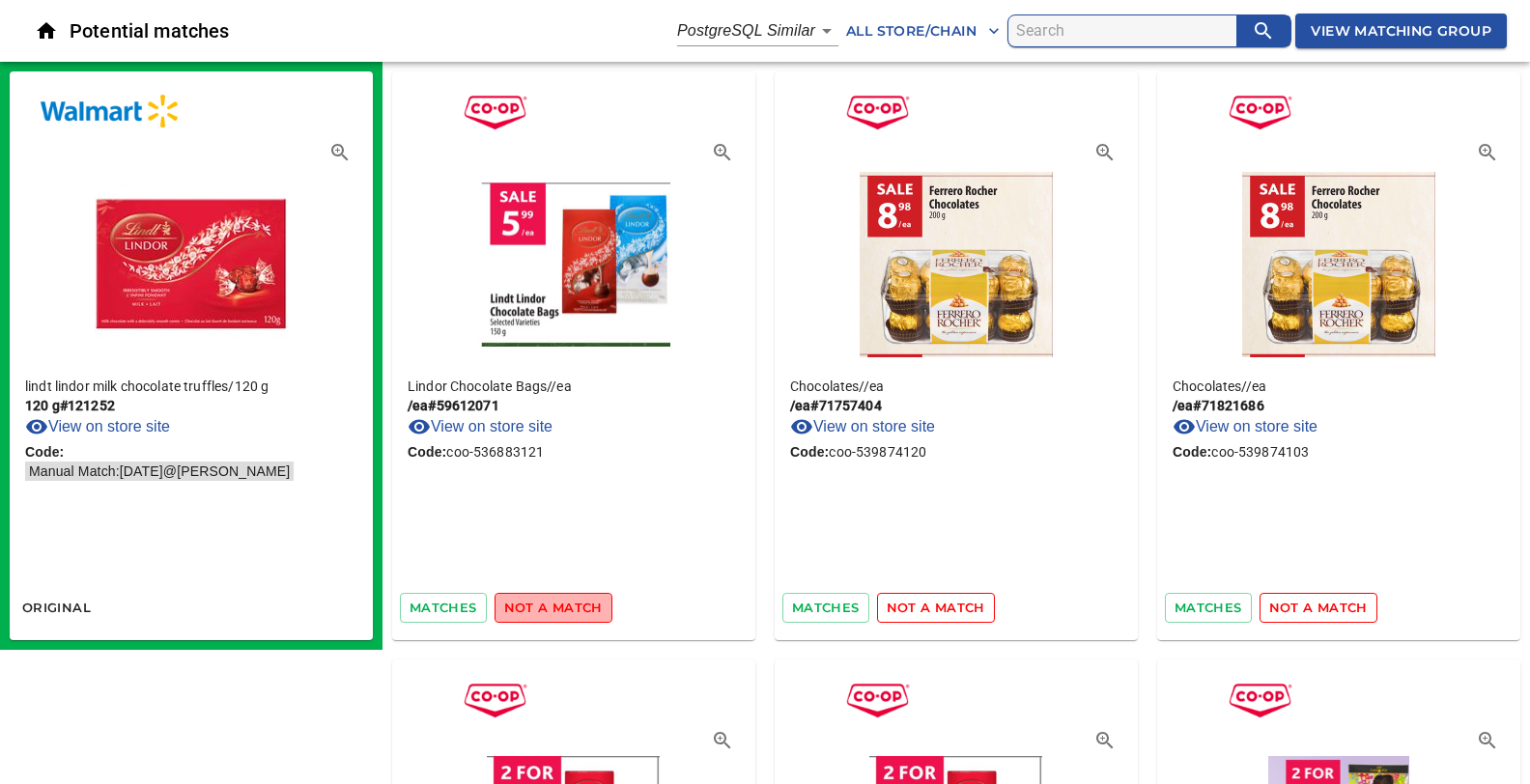
click at [573, 606] on span "not a match" at bounding box center [553, 607] width 99 height 22
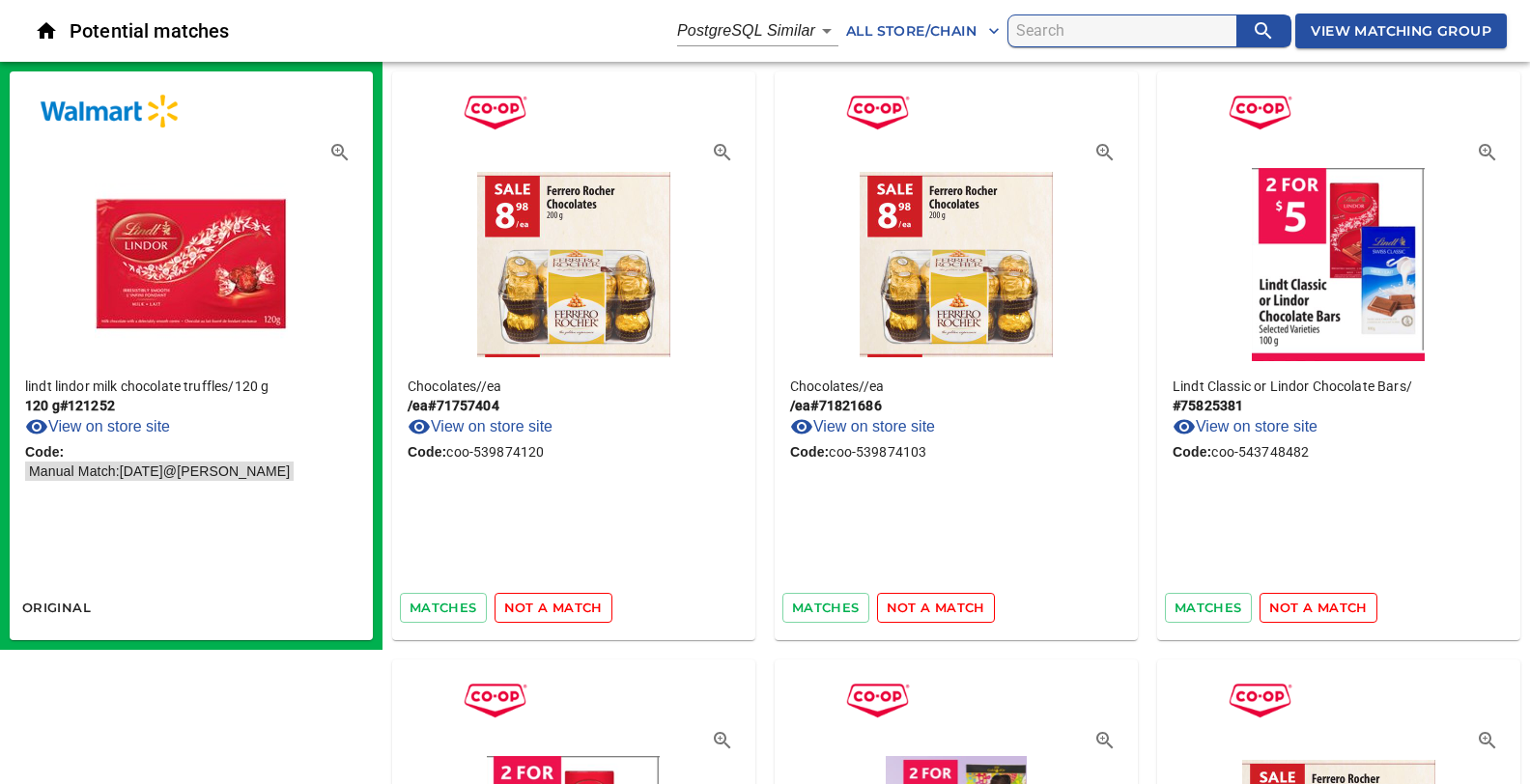
click at [548, 614] on span "not a match" at bounding box center [553, 607] width 99 height 22
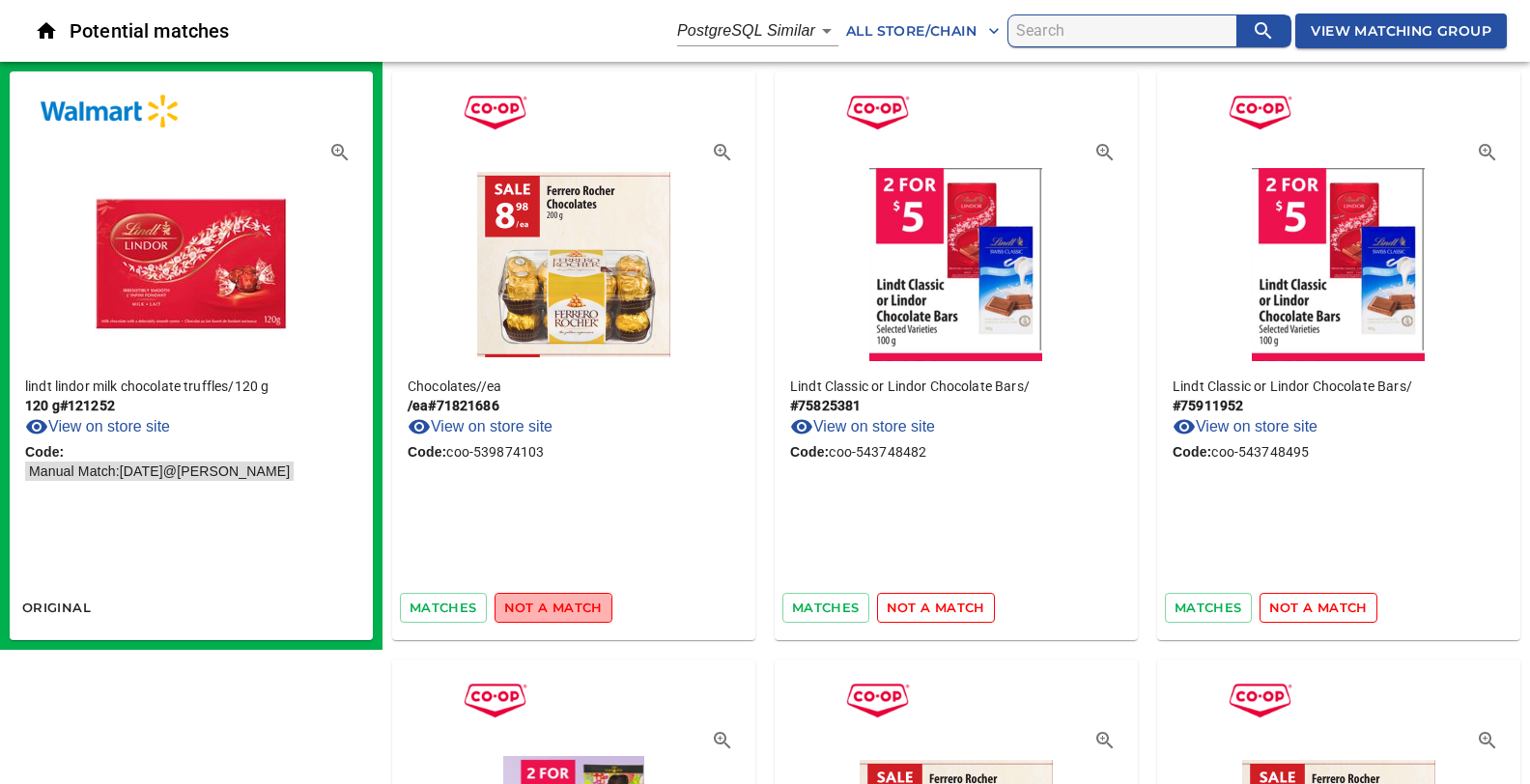
click at [547, 614] on span "not a match" at bounding box center [553, 607] width 99 height 22
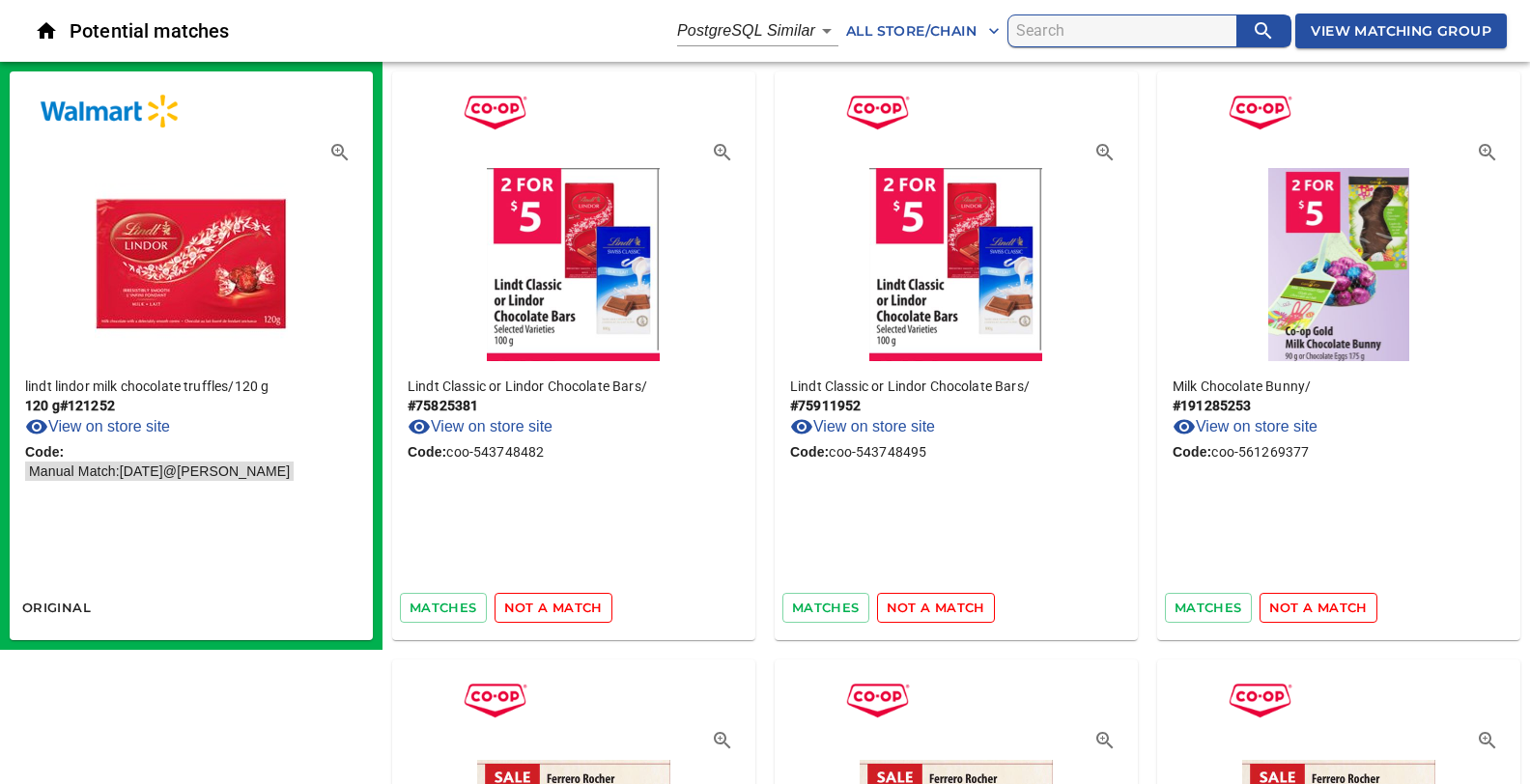
click at [547, 614] on span "not a match" at bounding box center [553, 607] width 99 height 22
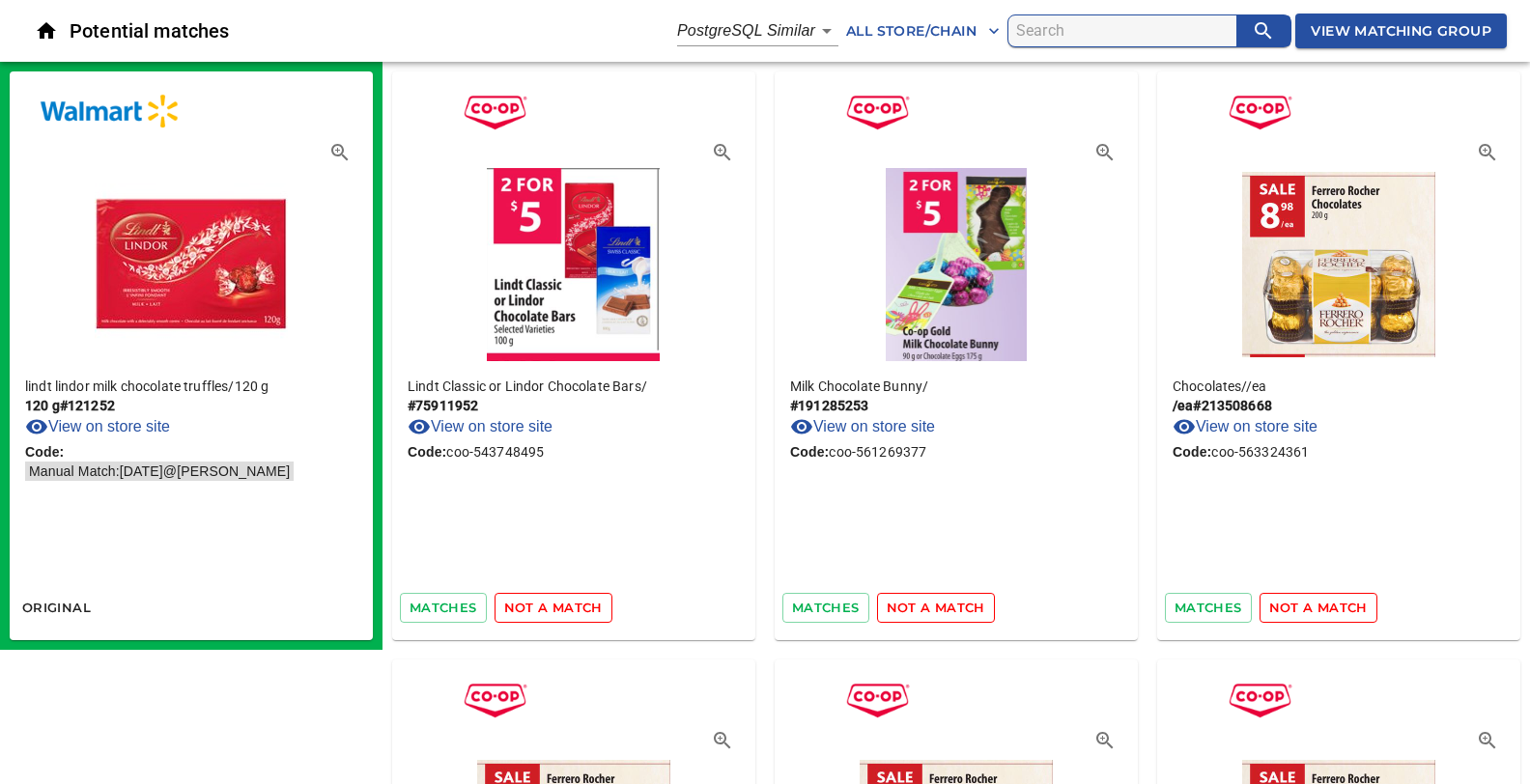
click at [547, 614] on span "not a match" at bounding box center [553, 607] width 99 height 22
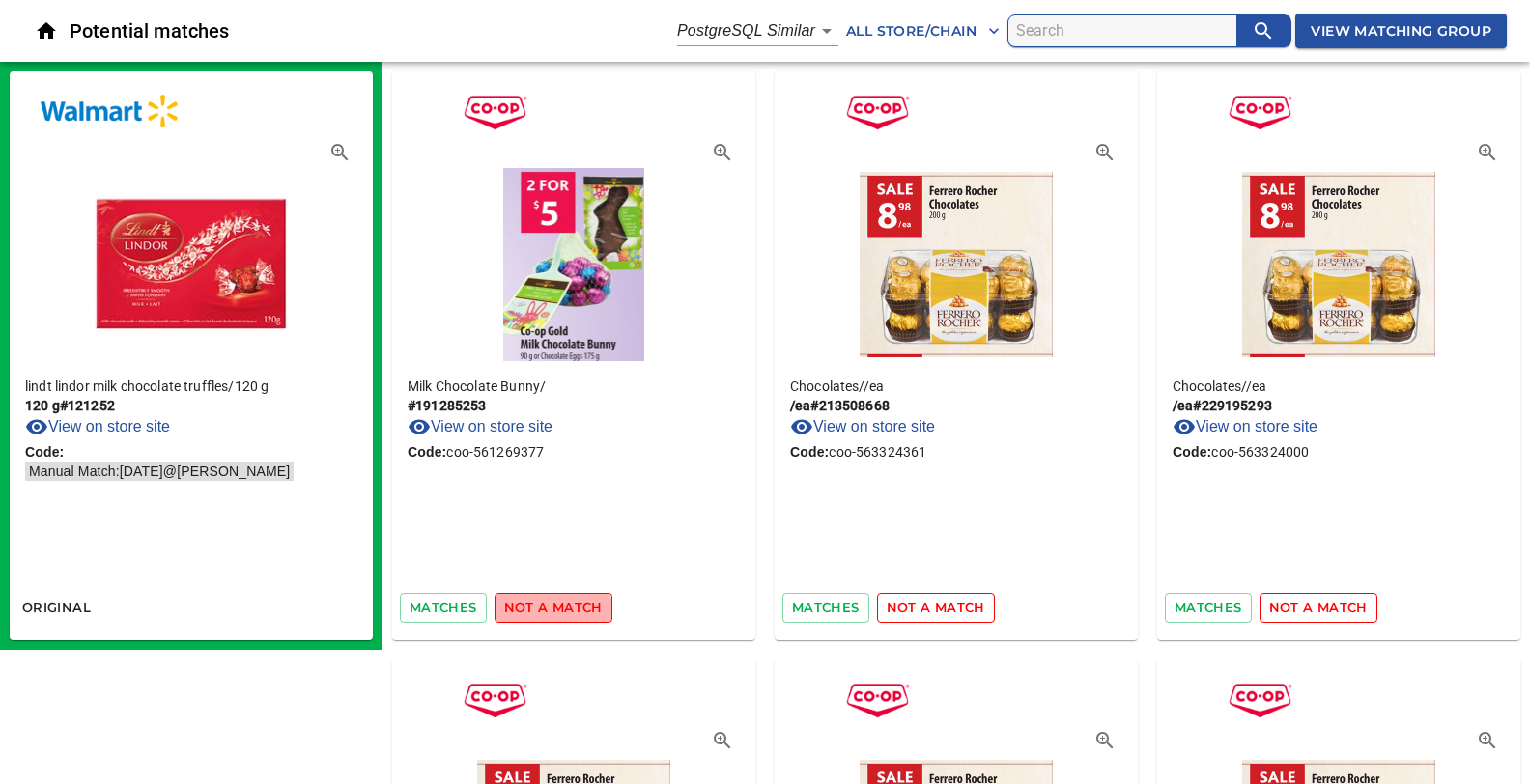
click at [547, 614] on span "not a match" at bounding box center [553, 607] width 99 height 22
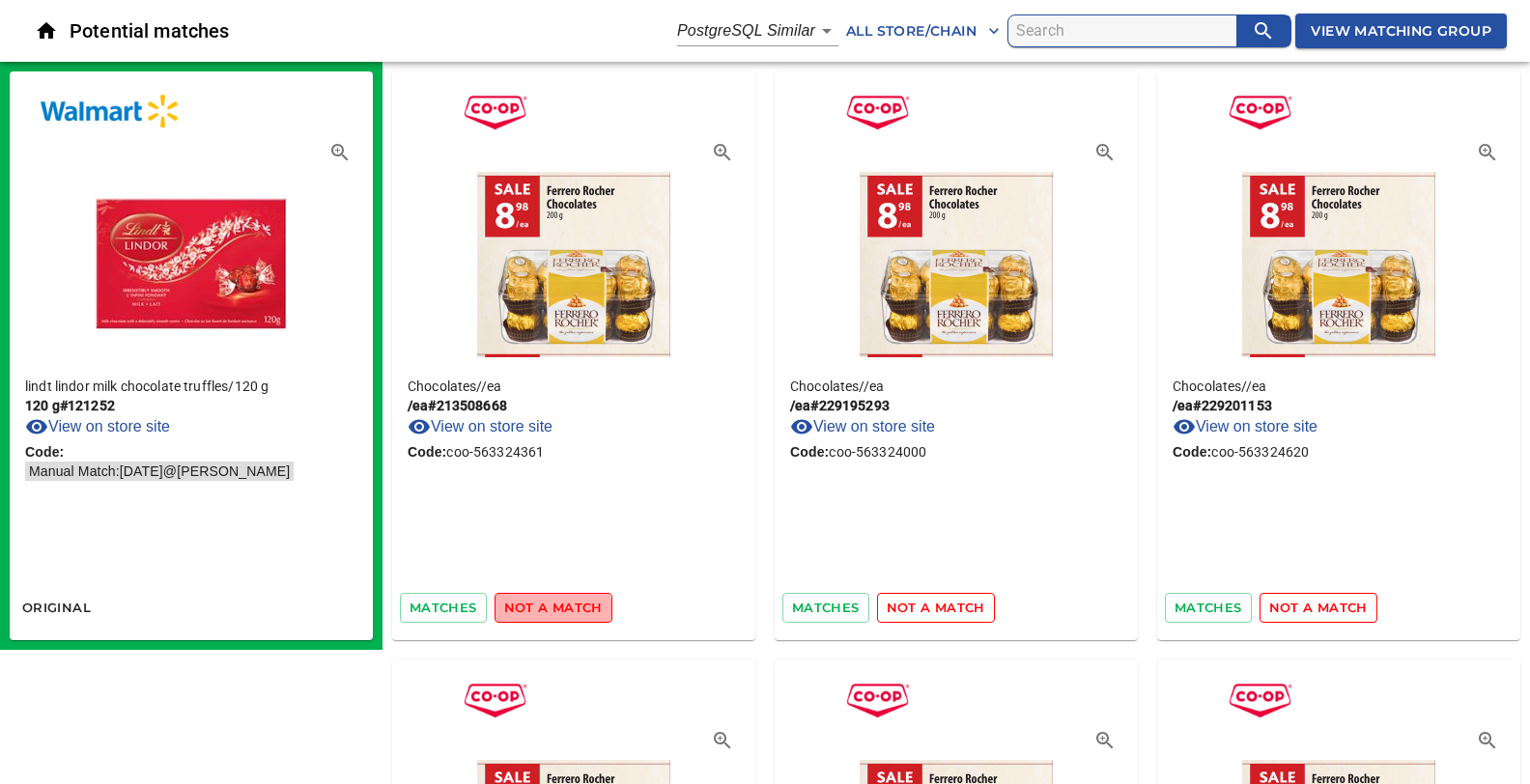
click at [547, 614] on span "not a match" at bounding box center [553, 607] width 99 height 22
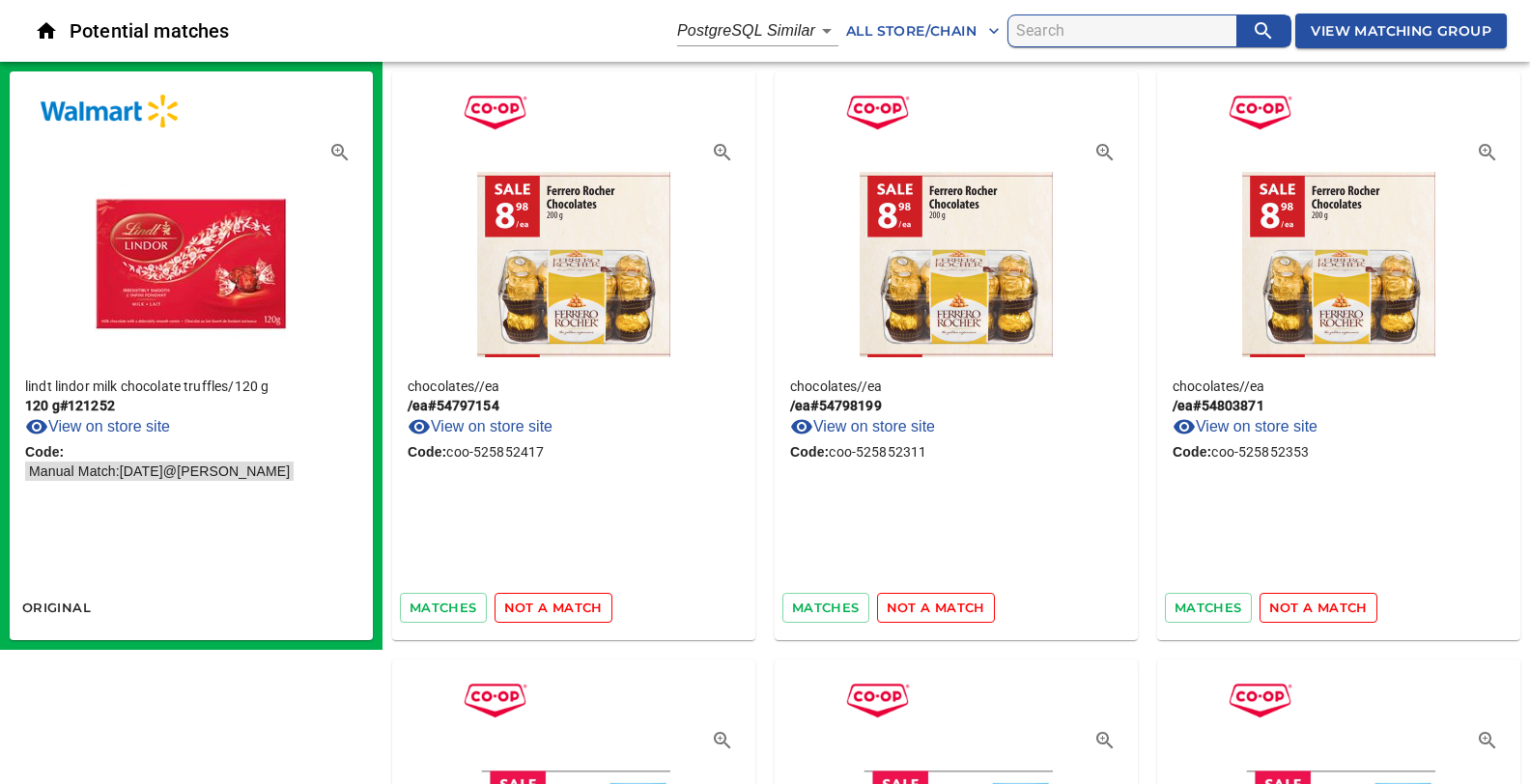
click at [547, 614] on span "not a match" at bounding box center [553, 607] width 99 height 22
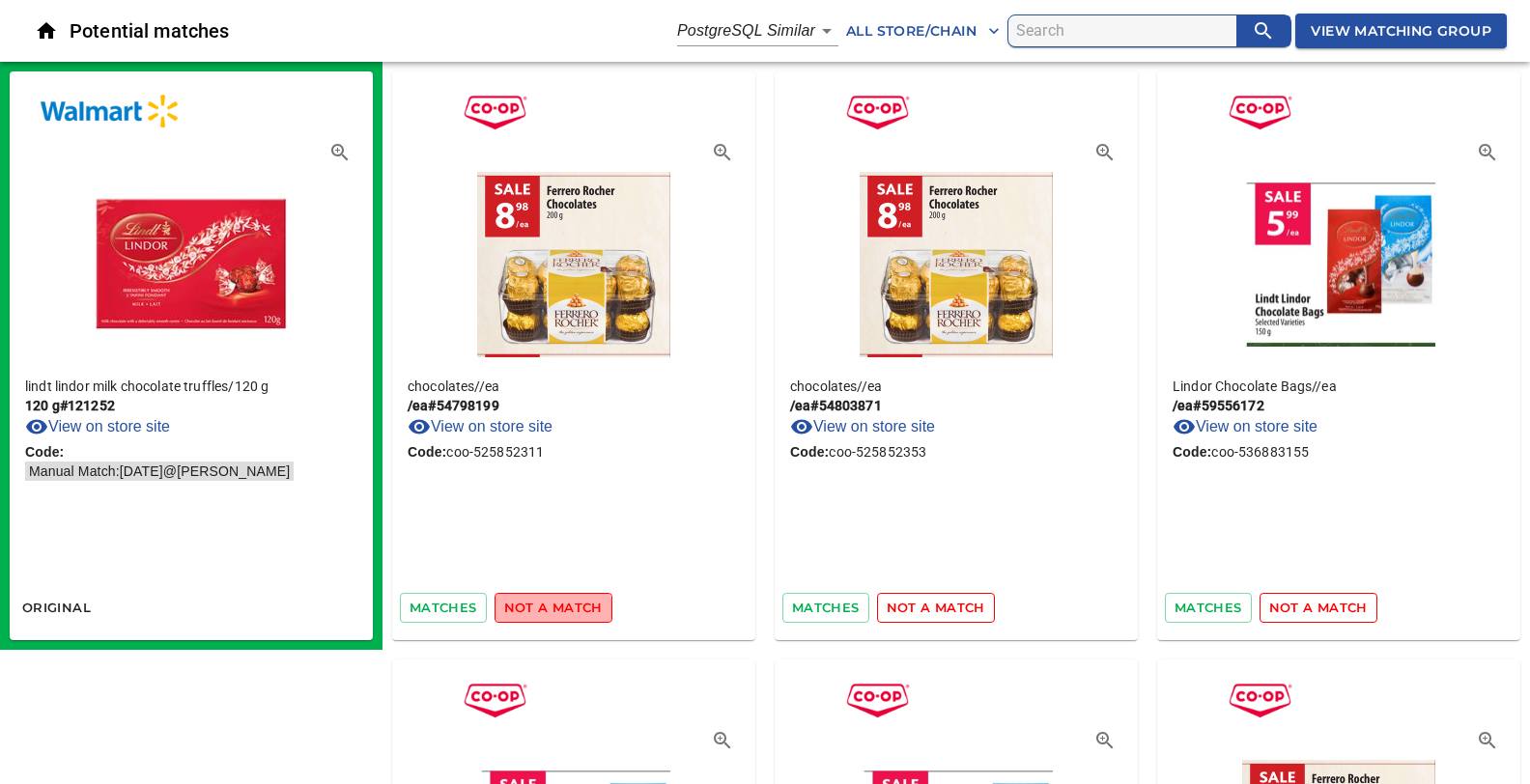
click at [547, 614] on span "not a match" at bounding box center [553, 607] width 99 height 22
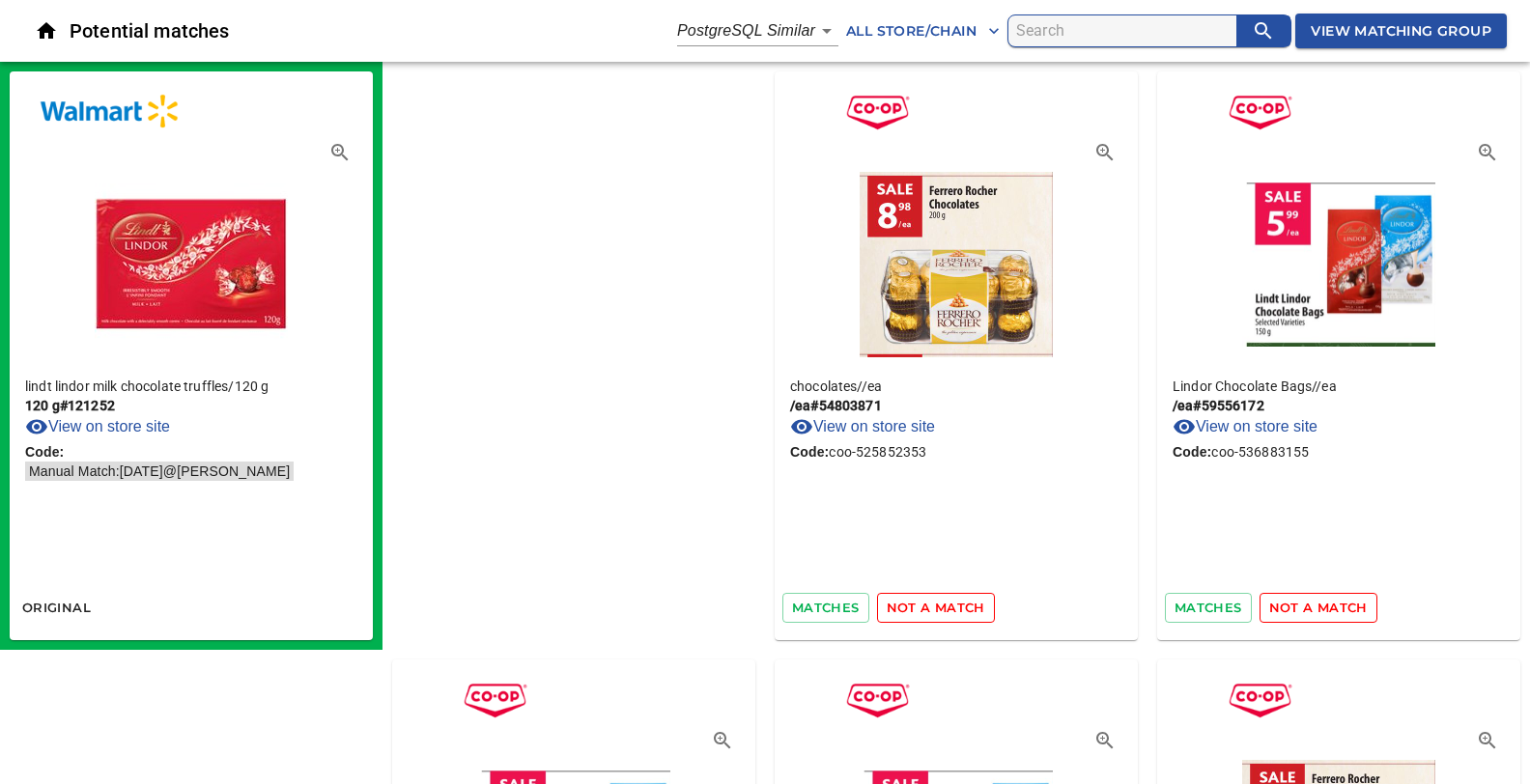
click at [887, 614] on span "not a match" at bounding box center [935, 607] width 99 height 22
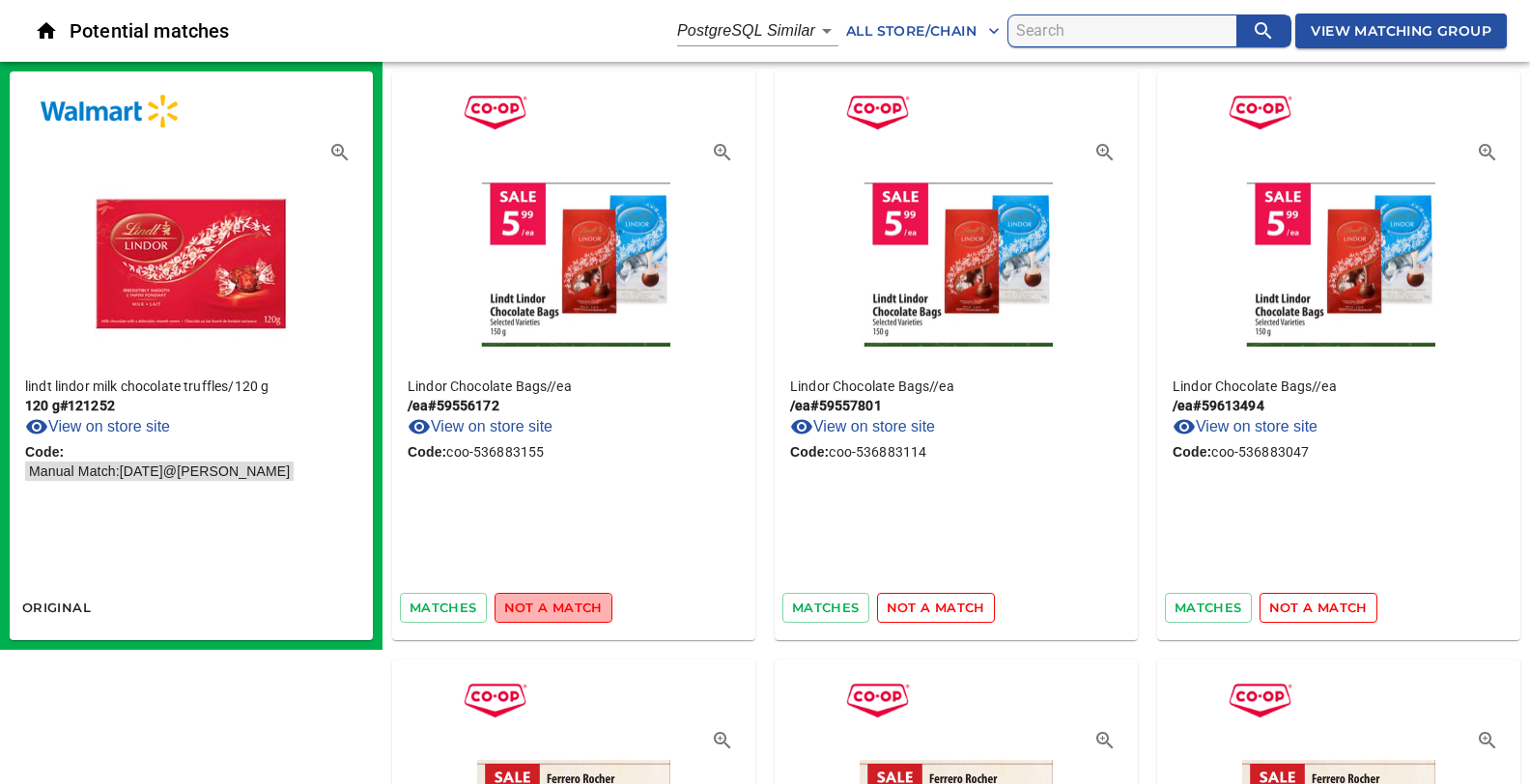
click at [547, 614] on span "not a match" at bounding box center [553, 607] width 99 height 22
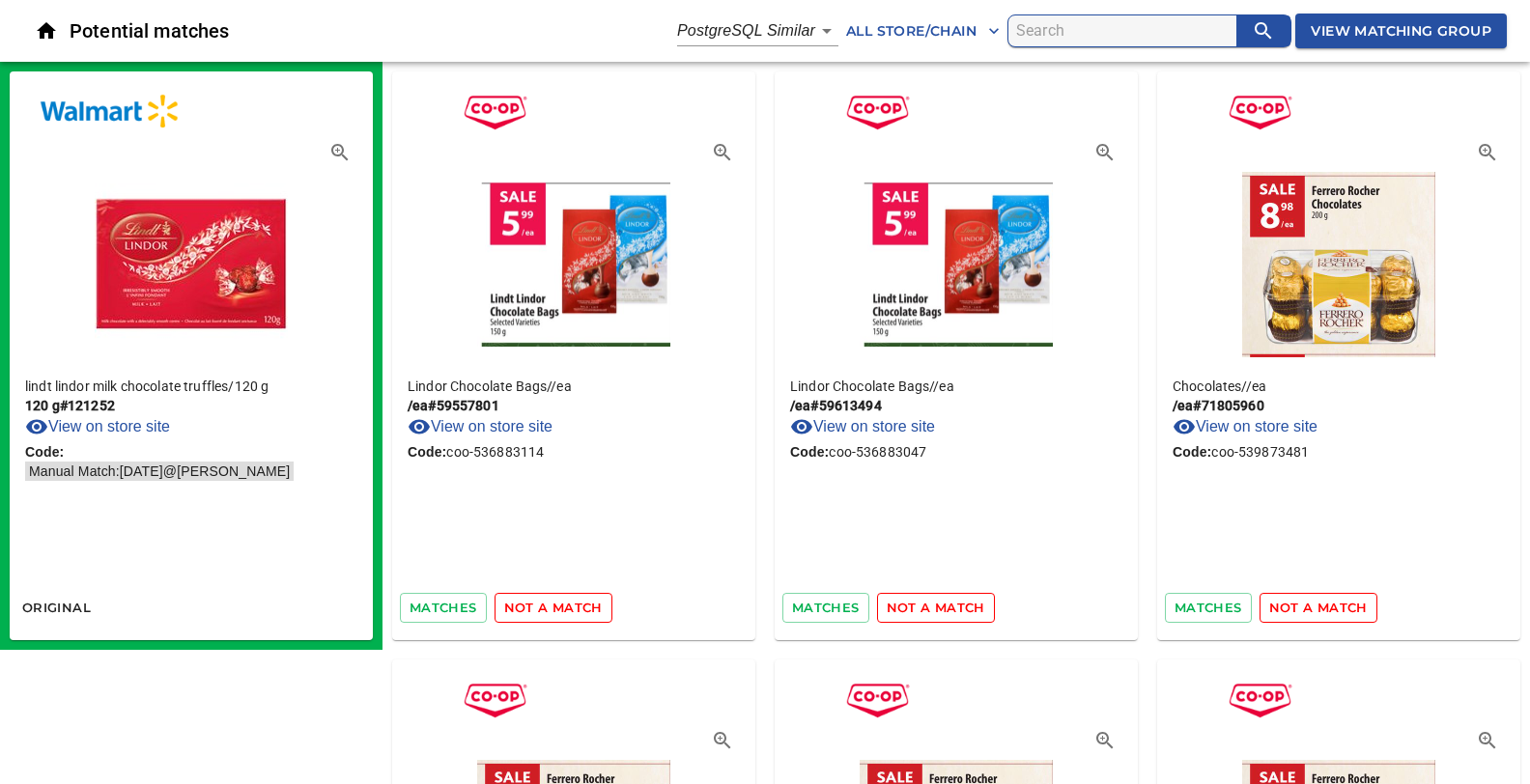
click at [547, 614] on span "not a match" at bounding box center [553, 607] width 99 height 22
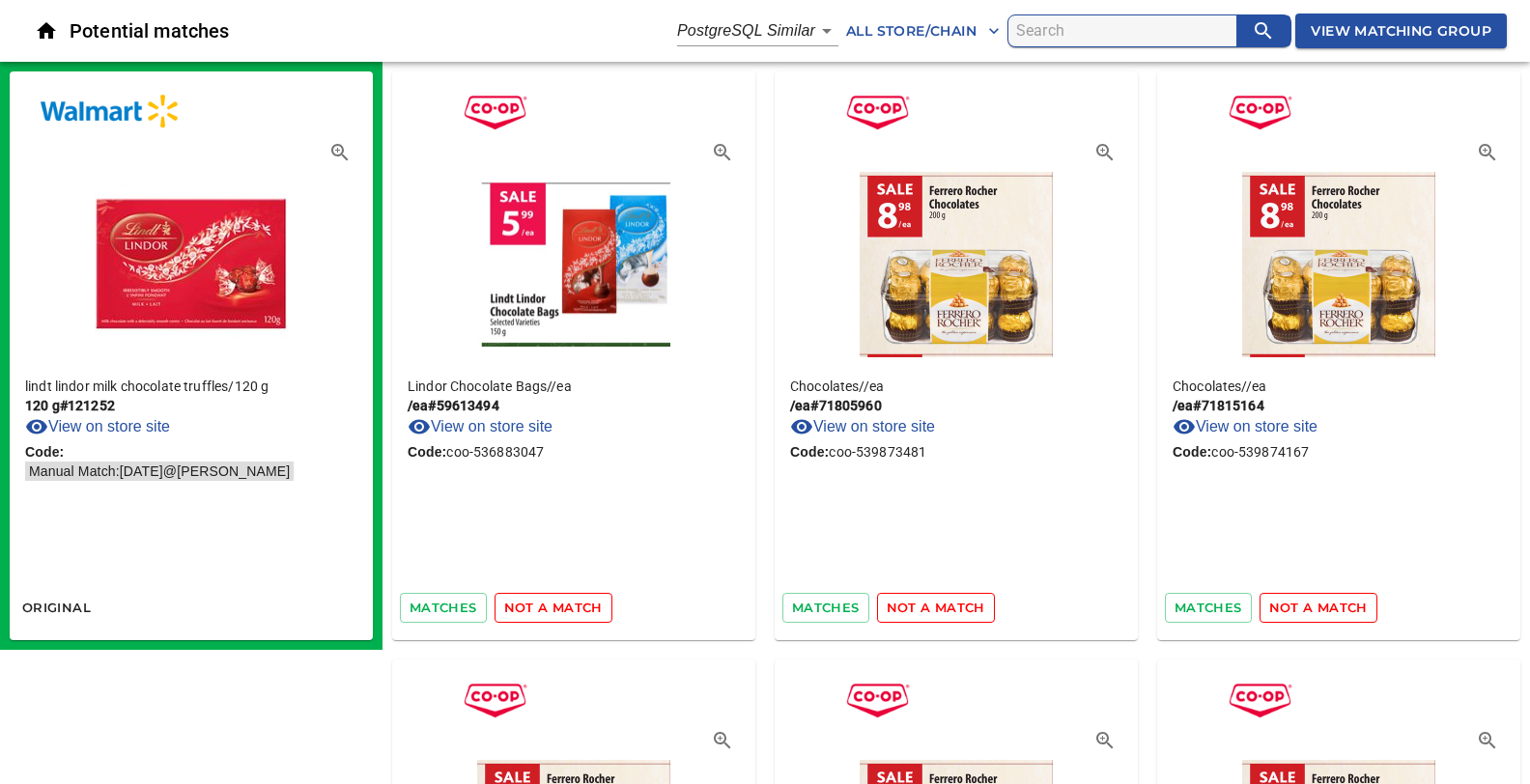
click at [547, 614] on span "not a match" at bounding box center [553, 607] width 99 height 22
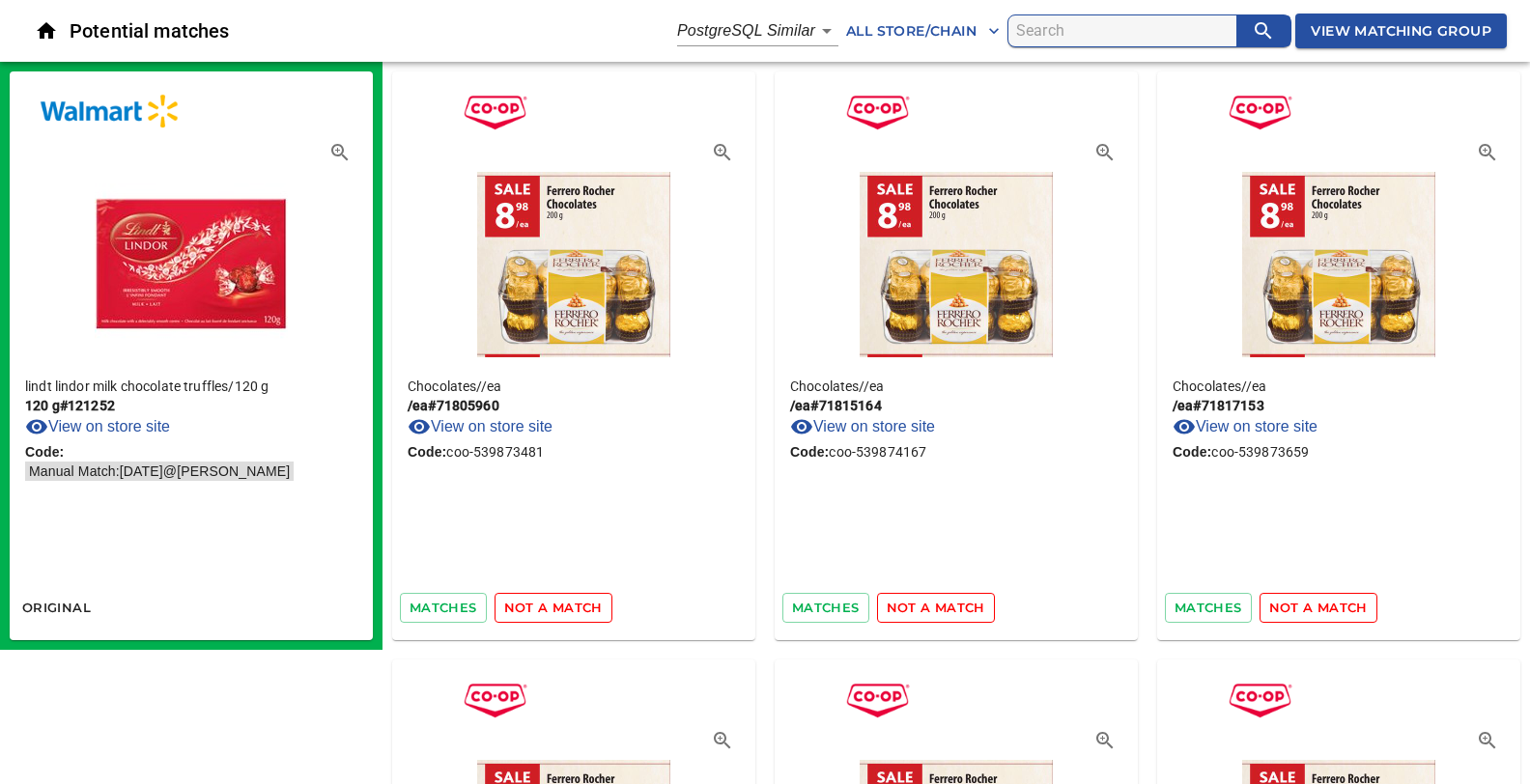
click at [547, 614] on span "not a match" at bounding box center [553, 607] width 99 height 22
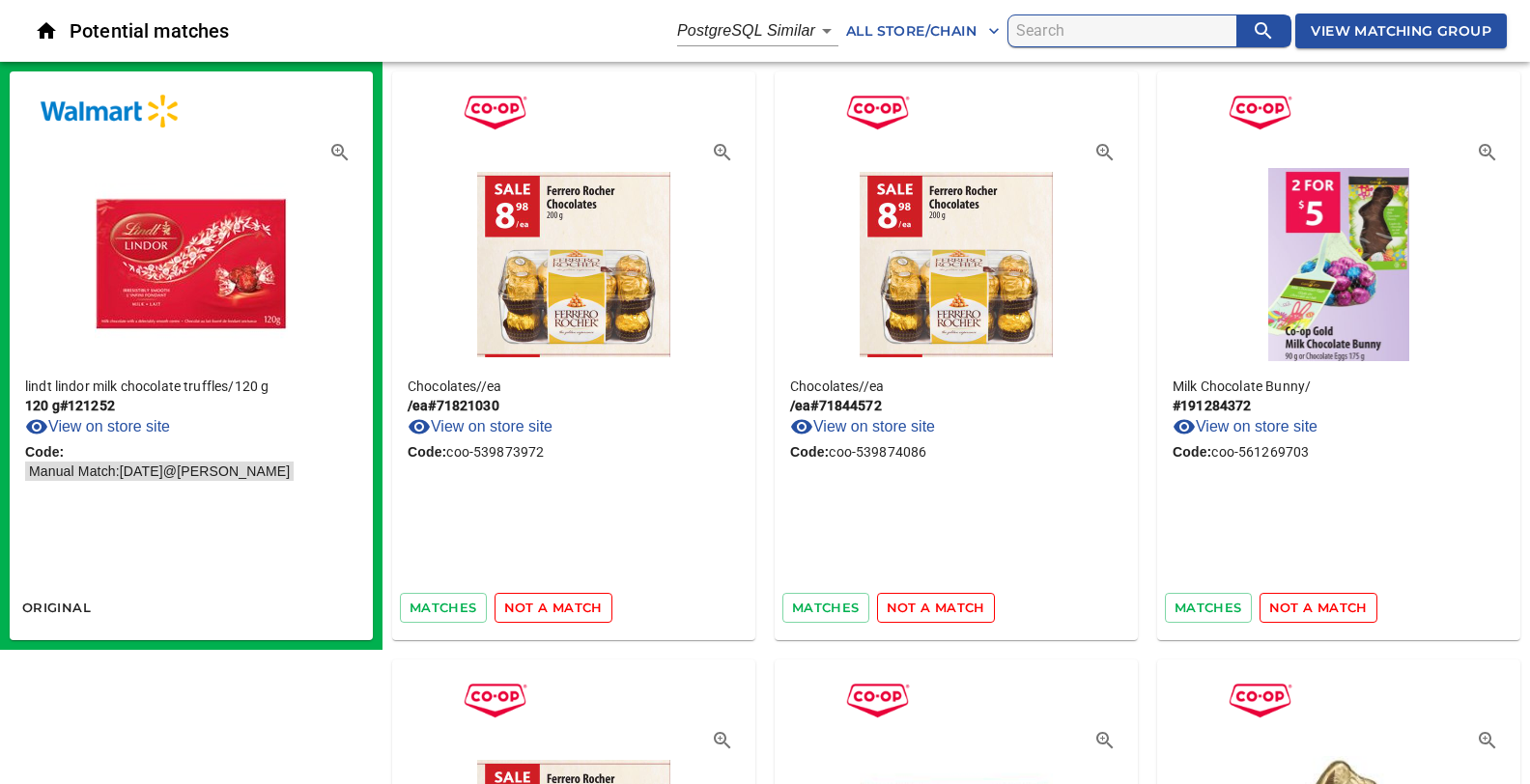
click at [547, 614] on span "not a match" at bounding box center [553, 607] width 99 height 22
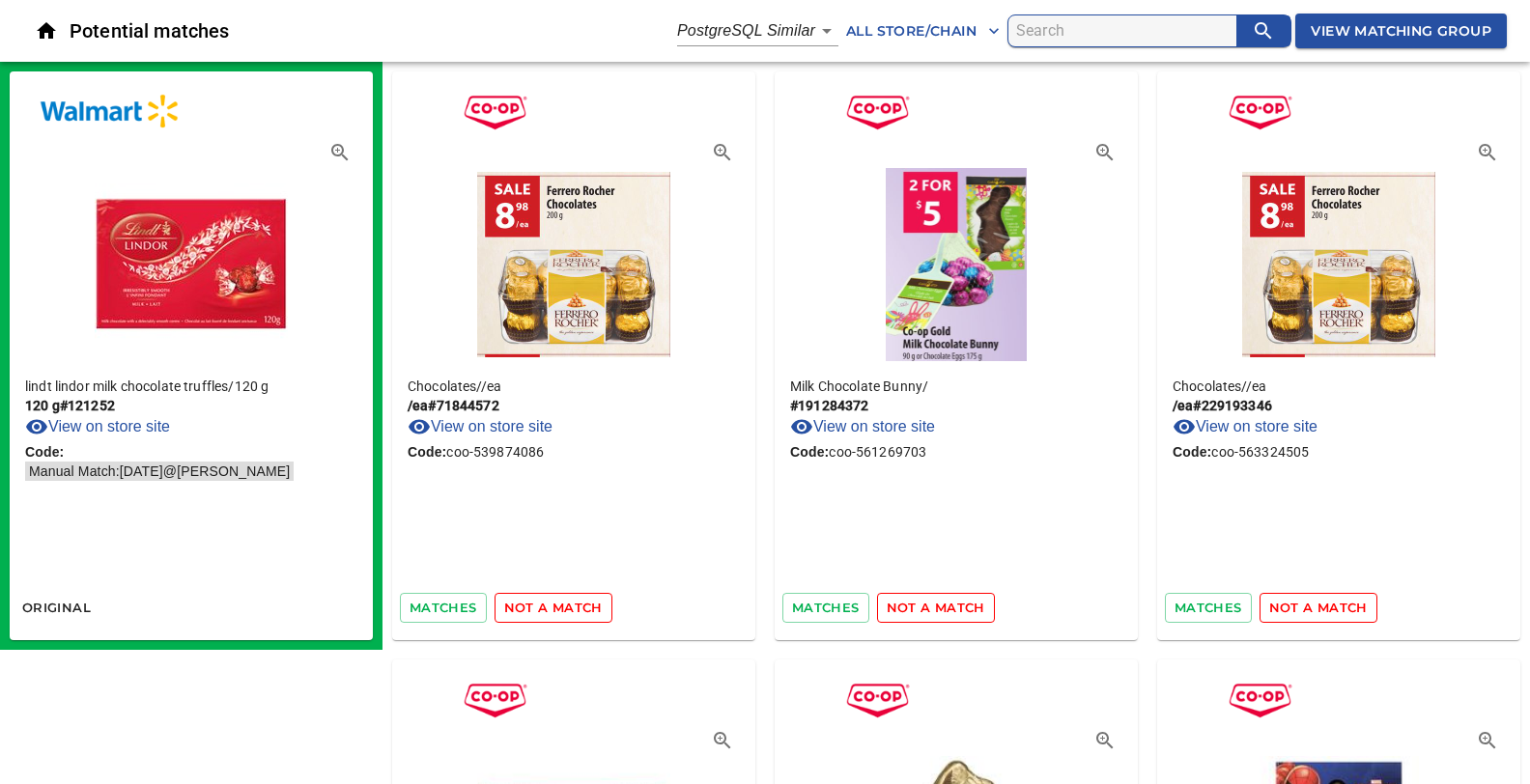
click at [547, 614] on span "not a match" at bounding box center [553, 607] width 99 height 22
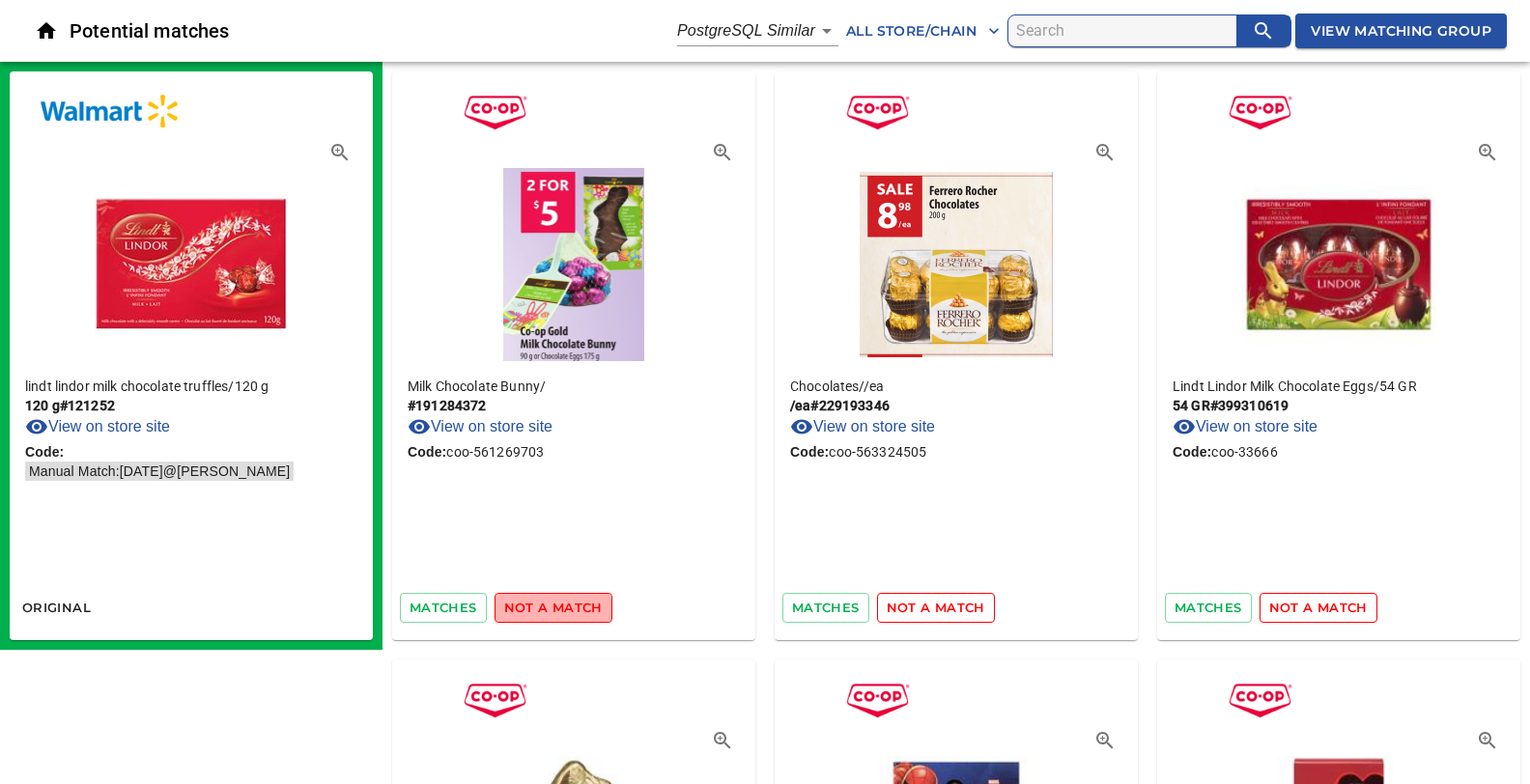
click at [547, 614] on span "not a match" at bounding box center [553, 607] width 99 height 22
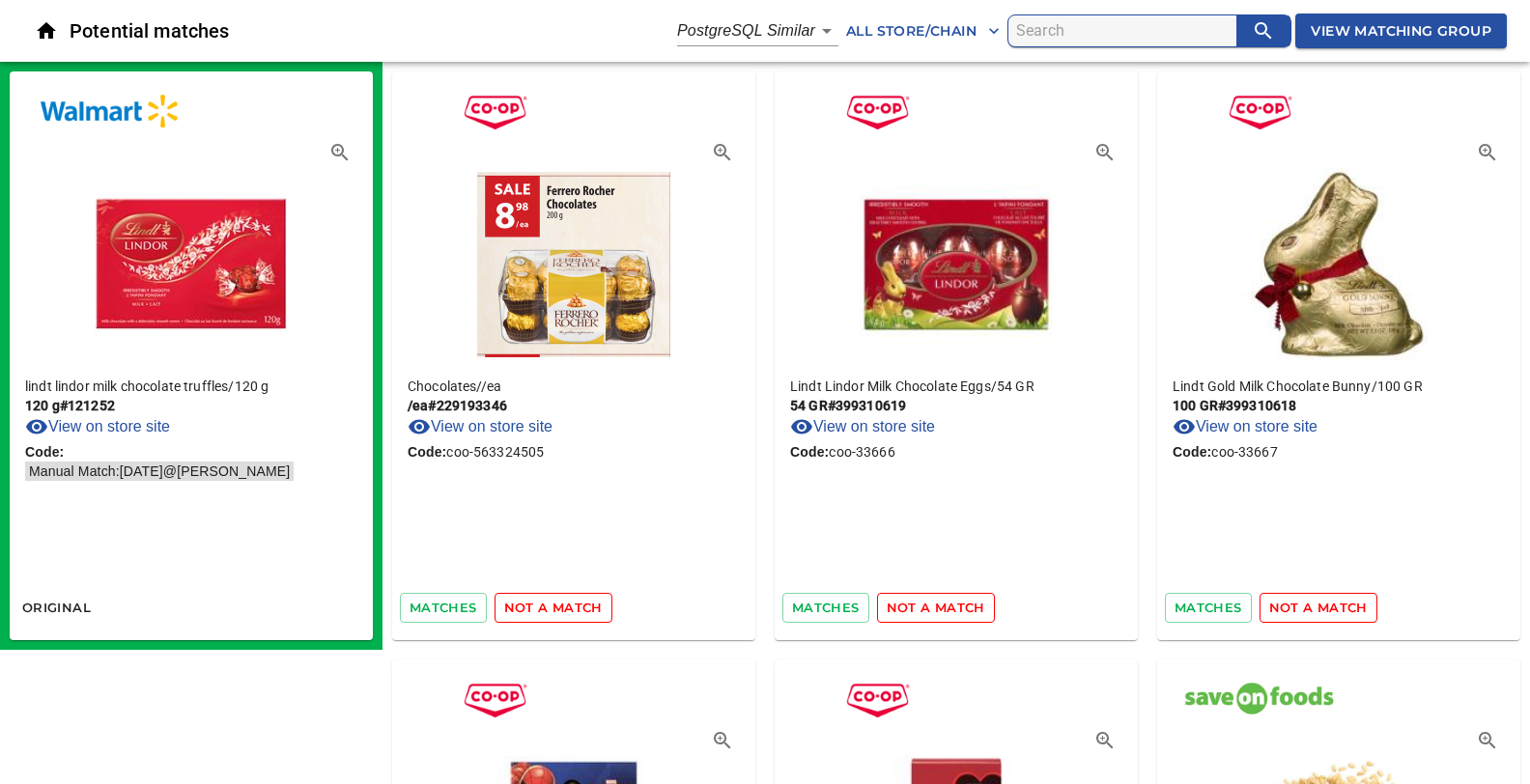
click at [547, 614] on span "not a match" at bounding box center [553, 607] width 99 height 22
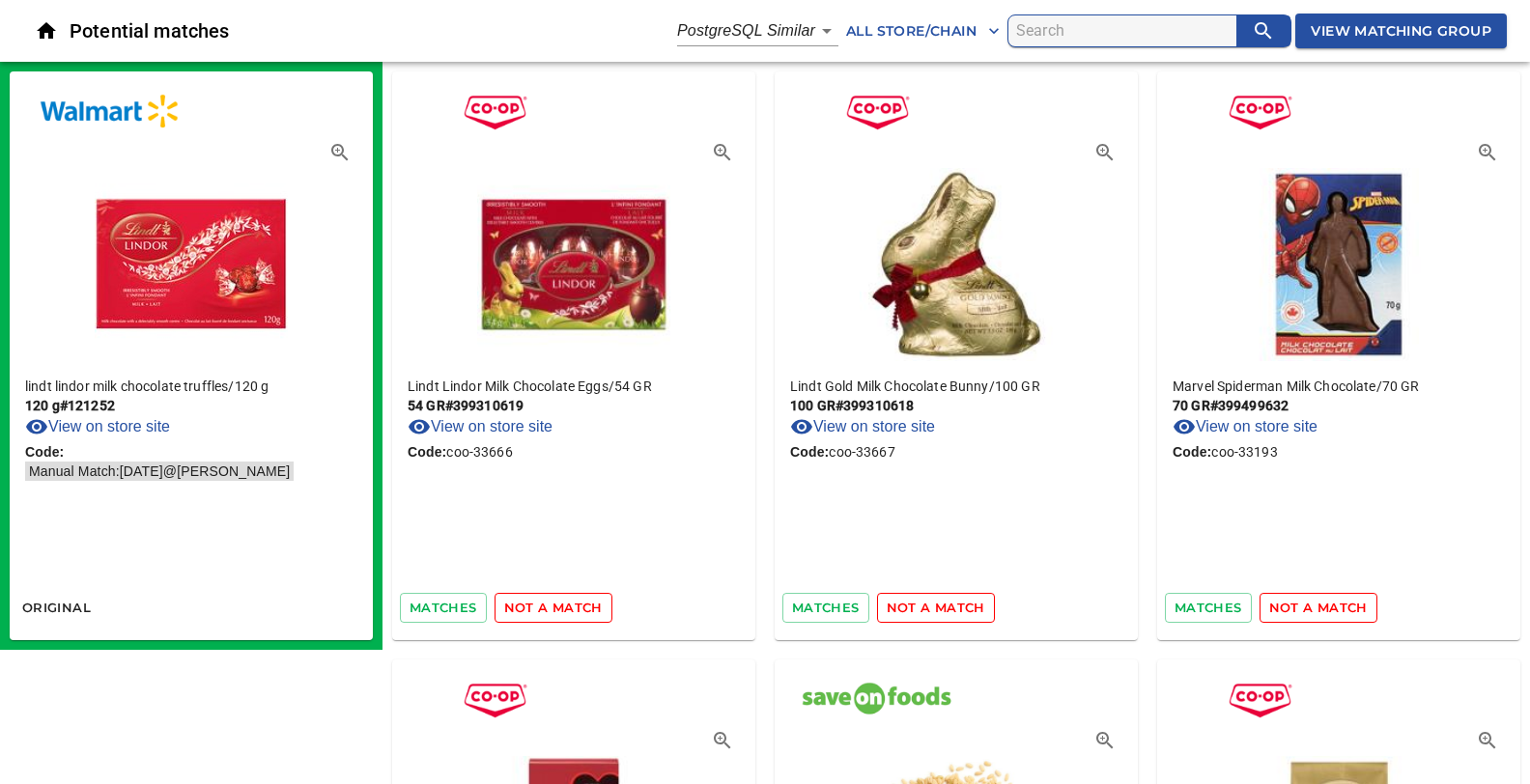
click at [547, 614] on span "not a match" at bounding box center [553, 607] width 99 height 22
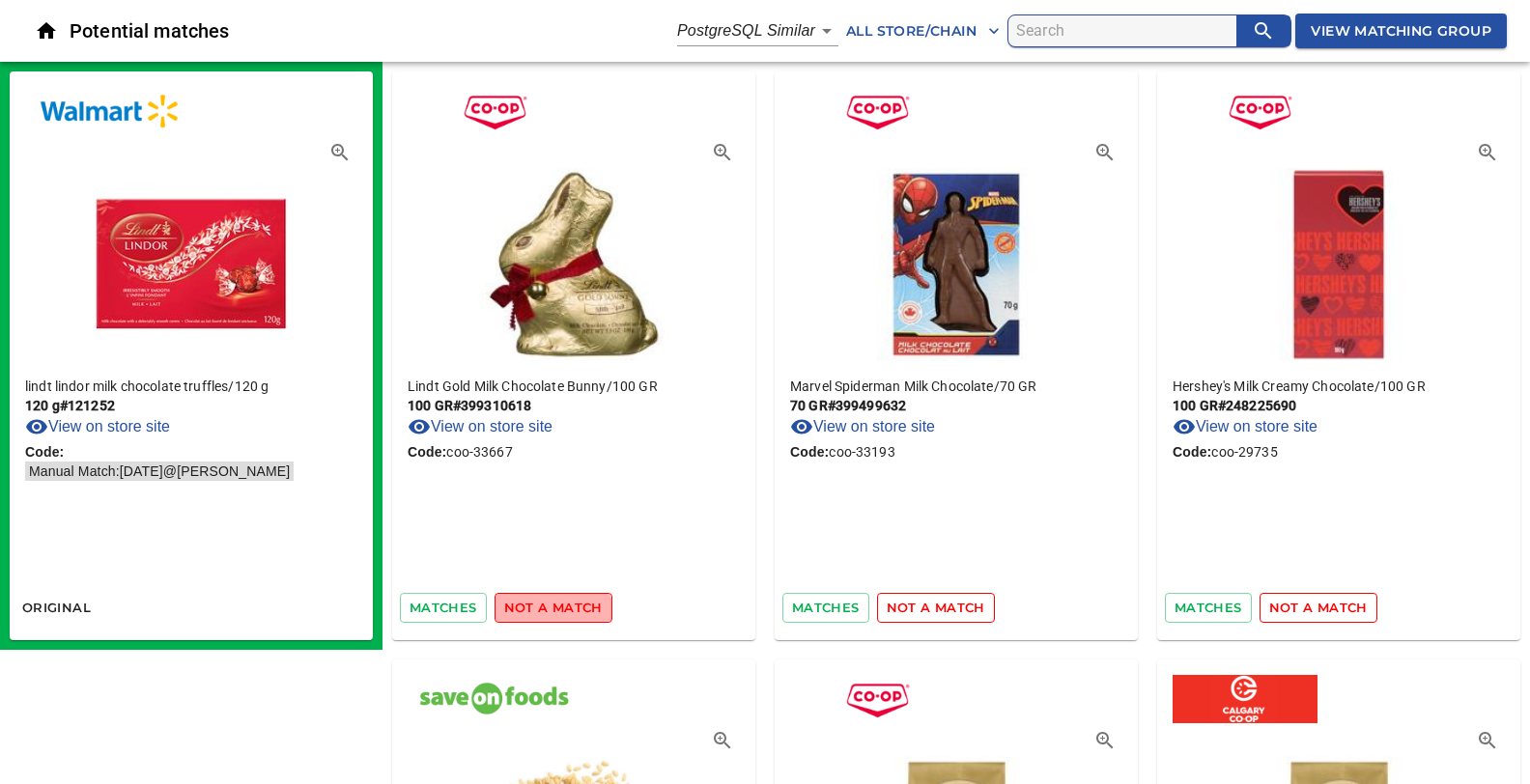
click at [547, 614] on span "not a match" at bounding box center [553, 607] width 99 height 22
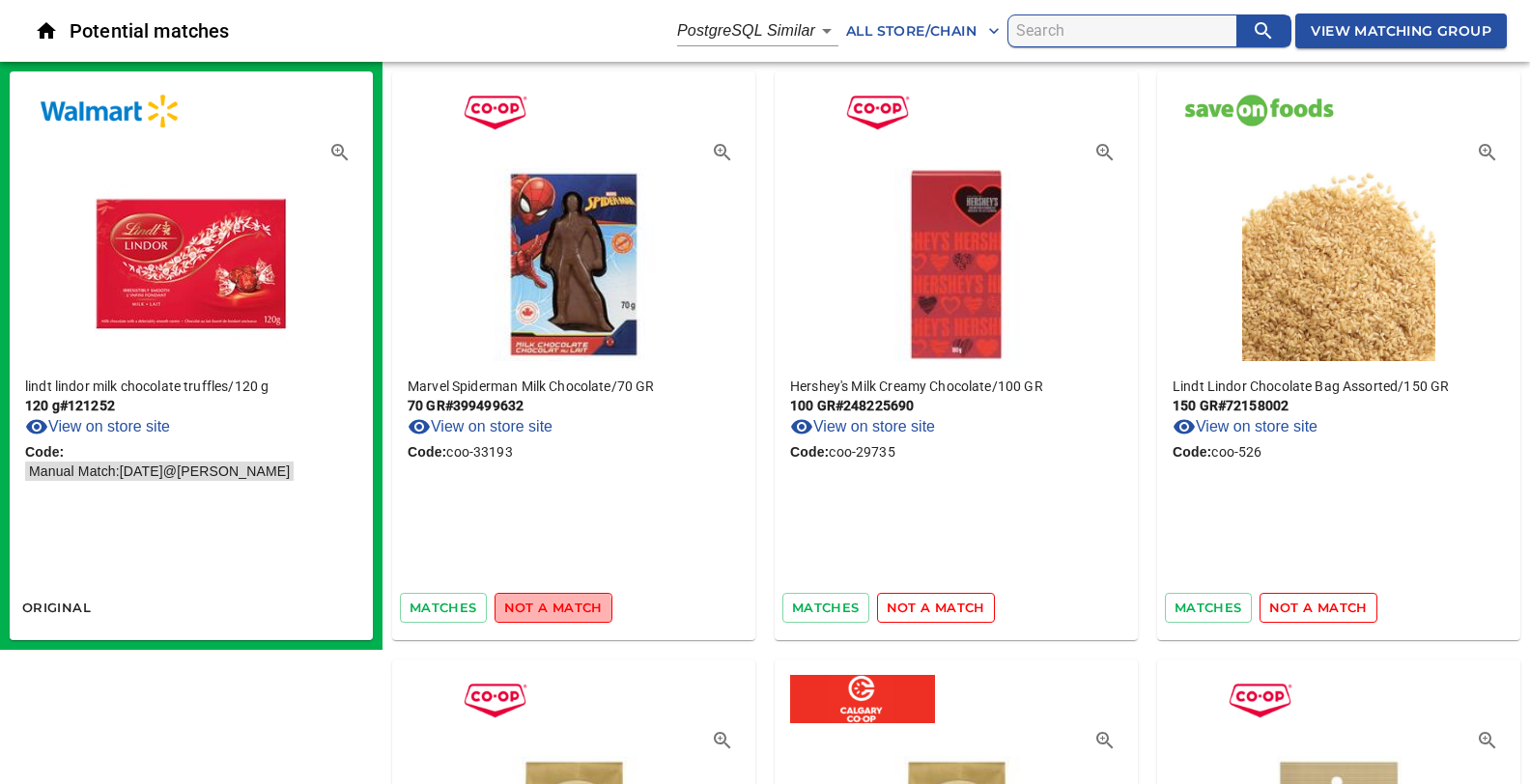
click at [547, 614] on span "not a match" at bounding box center [553, 607] width 99 height 22
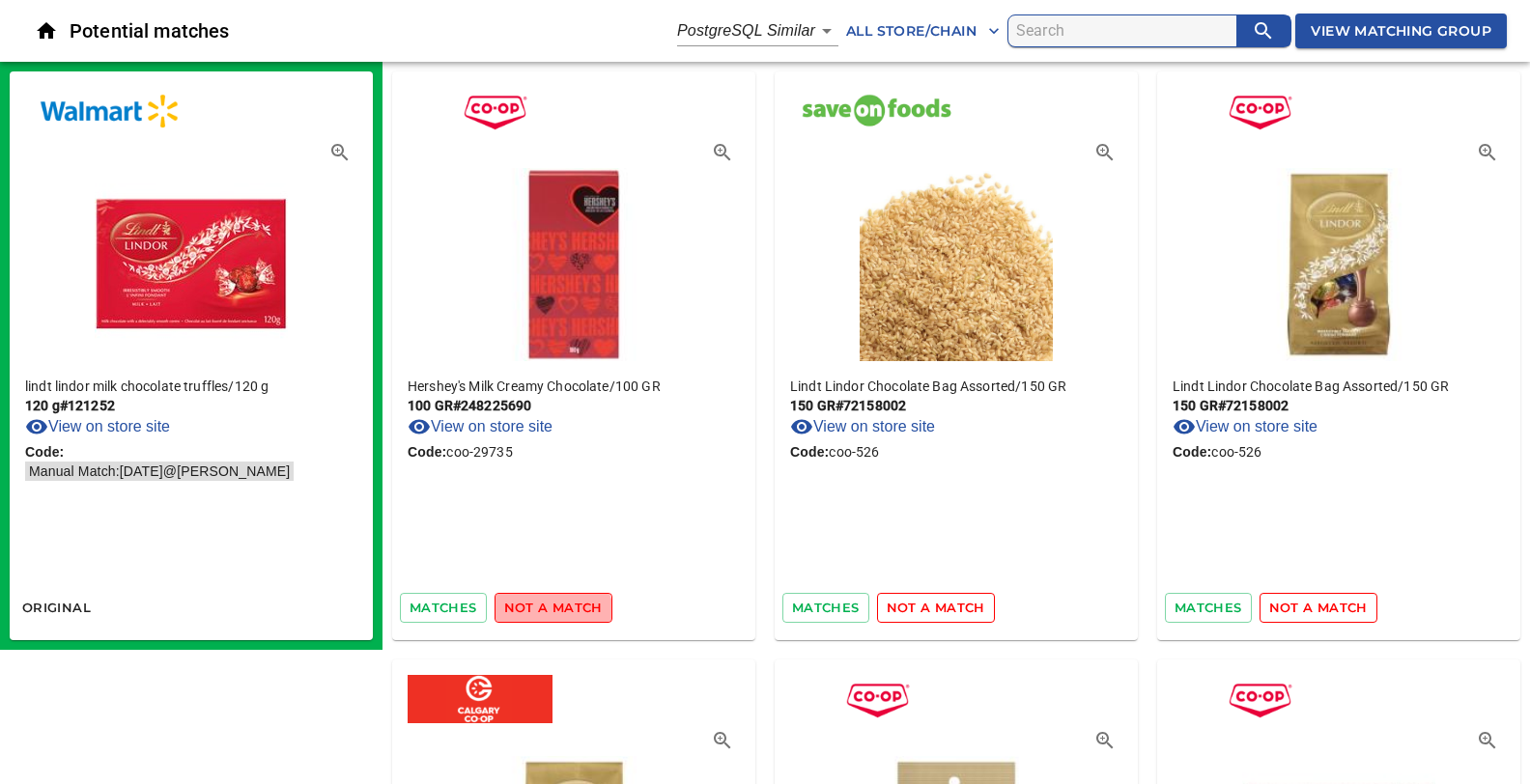
click at [547, 614] on span "not a match" at bounding box center [553, 607] width 99 height 22
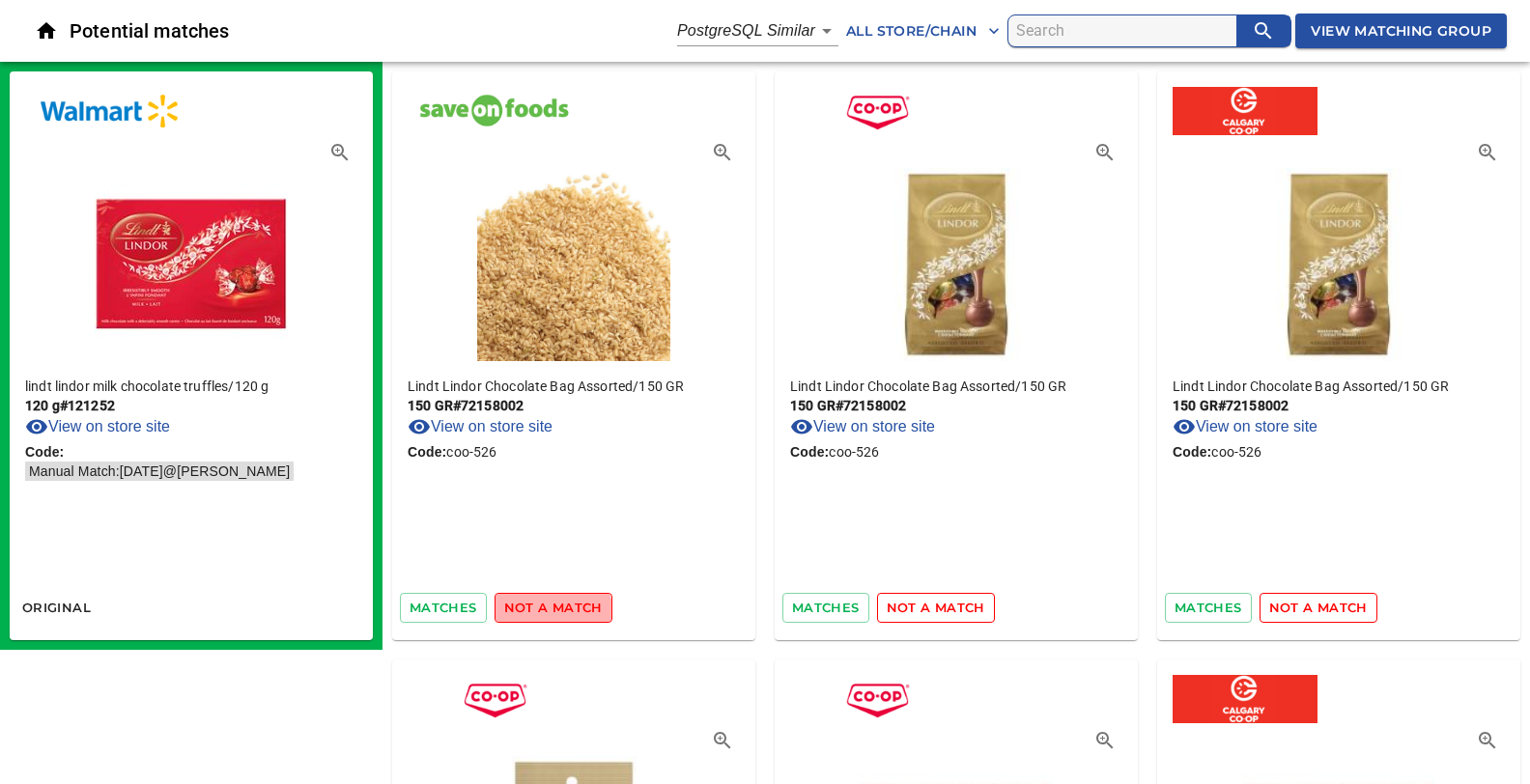
click at [547, 614] on span "not a match" at bounding box center [553, 607] width 99 height 22
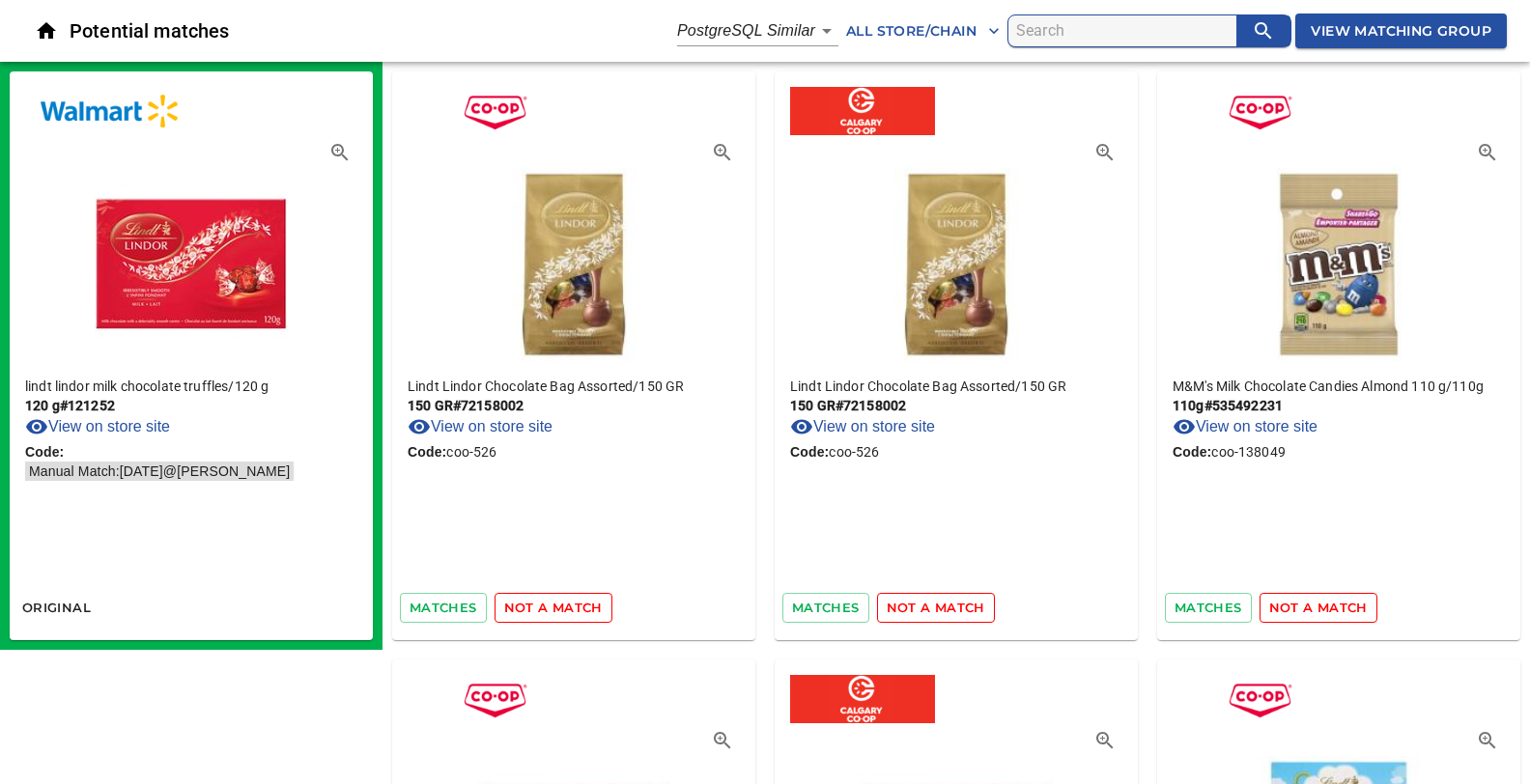
click at [547, 614] on span "not a match" at bounding box center [553, 607] width 99 height 22
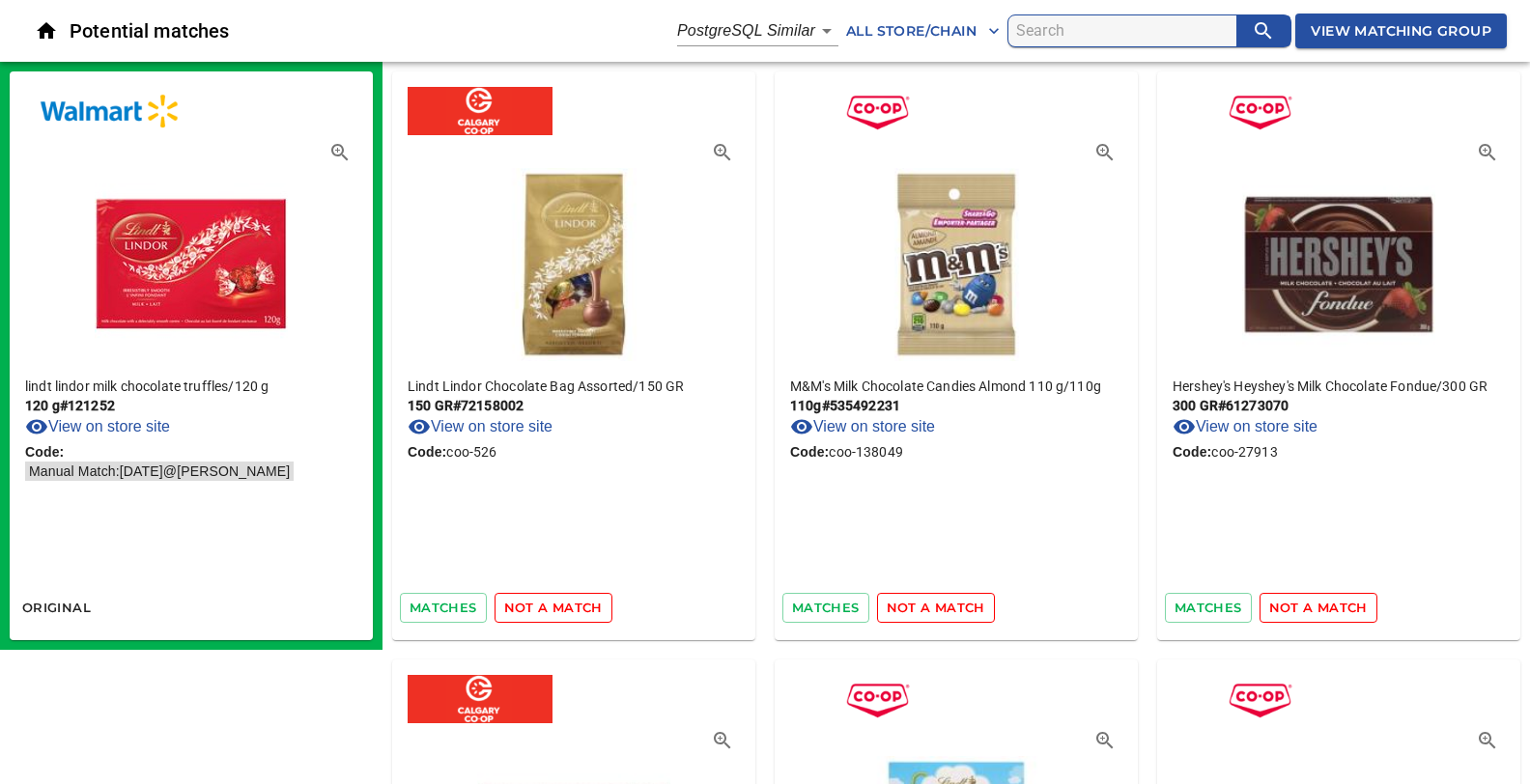
click at [547, 614] on span "not a match" at bounding box center [553, 607] width 99 height 22
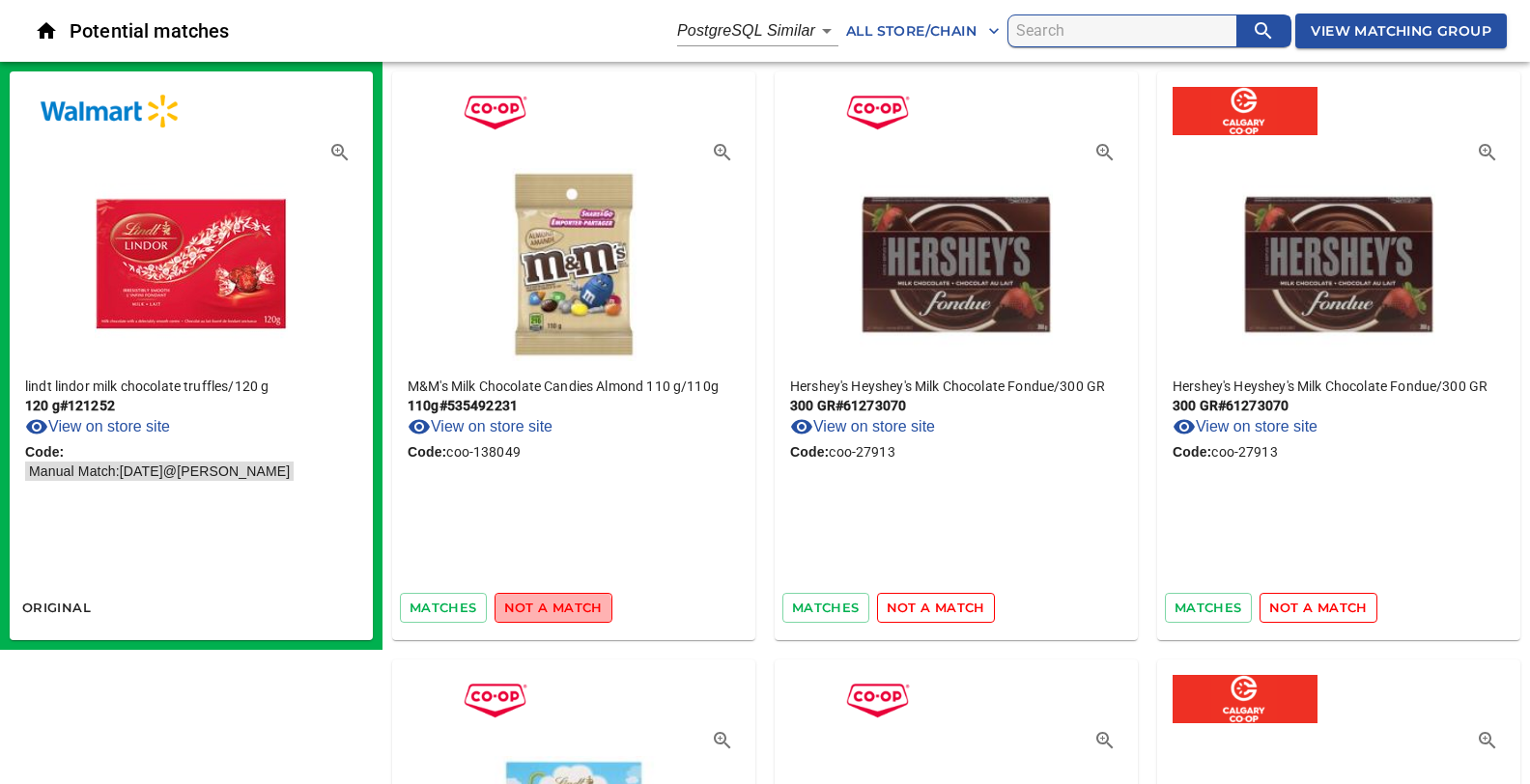
click at [547, 614] on span "not a match" at bounding box center [553, 607] width 99 height 22
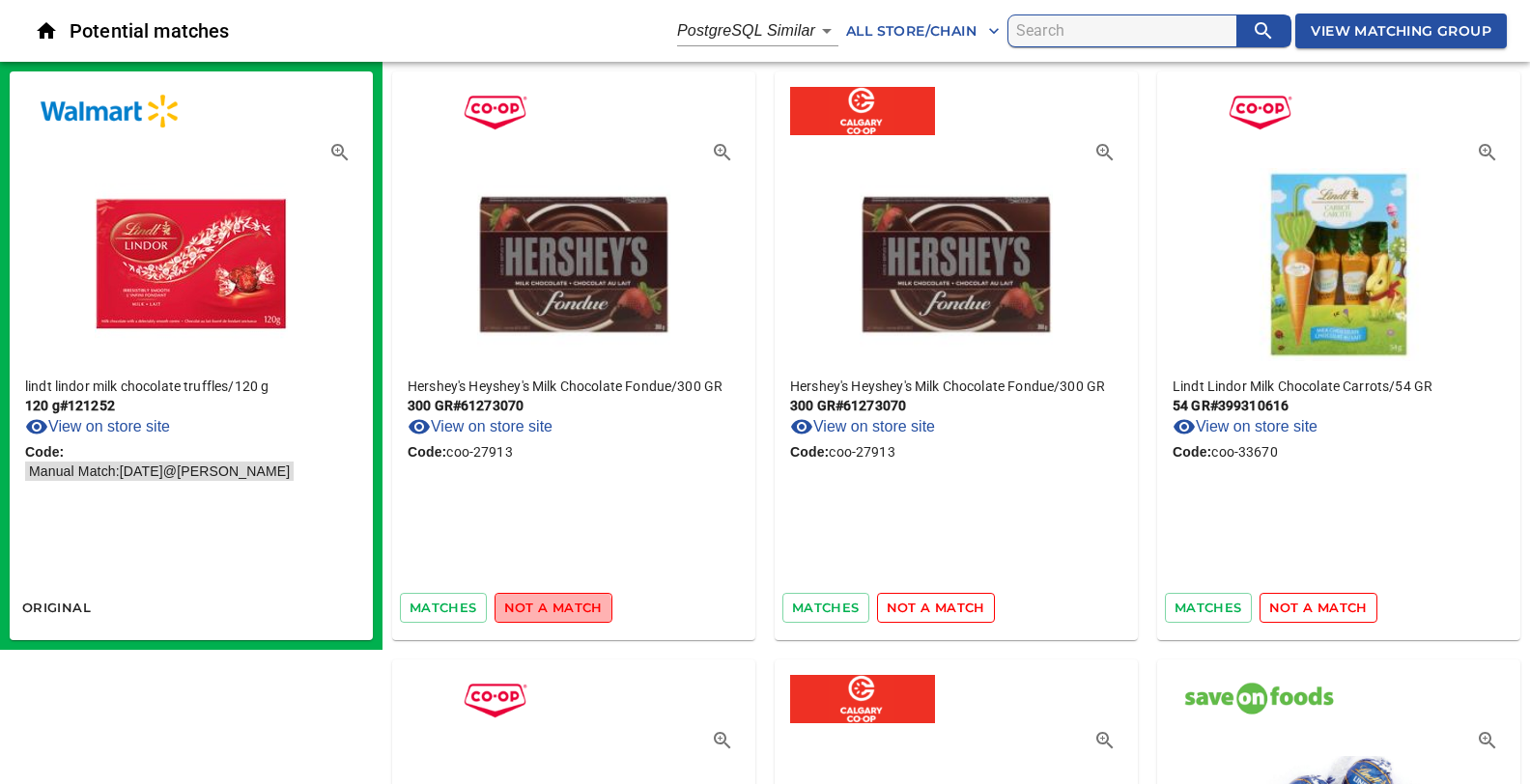
click at [547, 614] on span "not a match" at bounding box center [553, 607] width 99 height 22
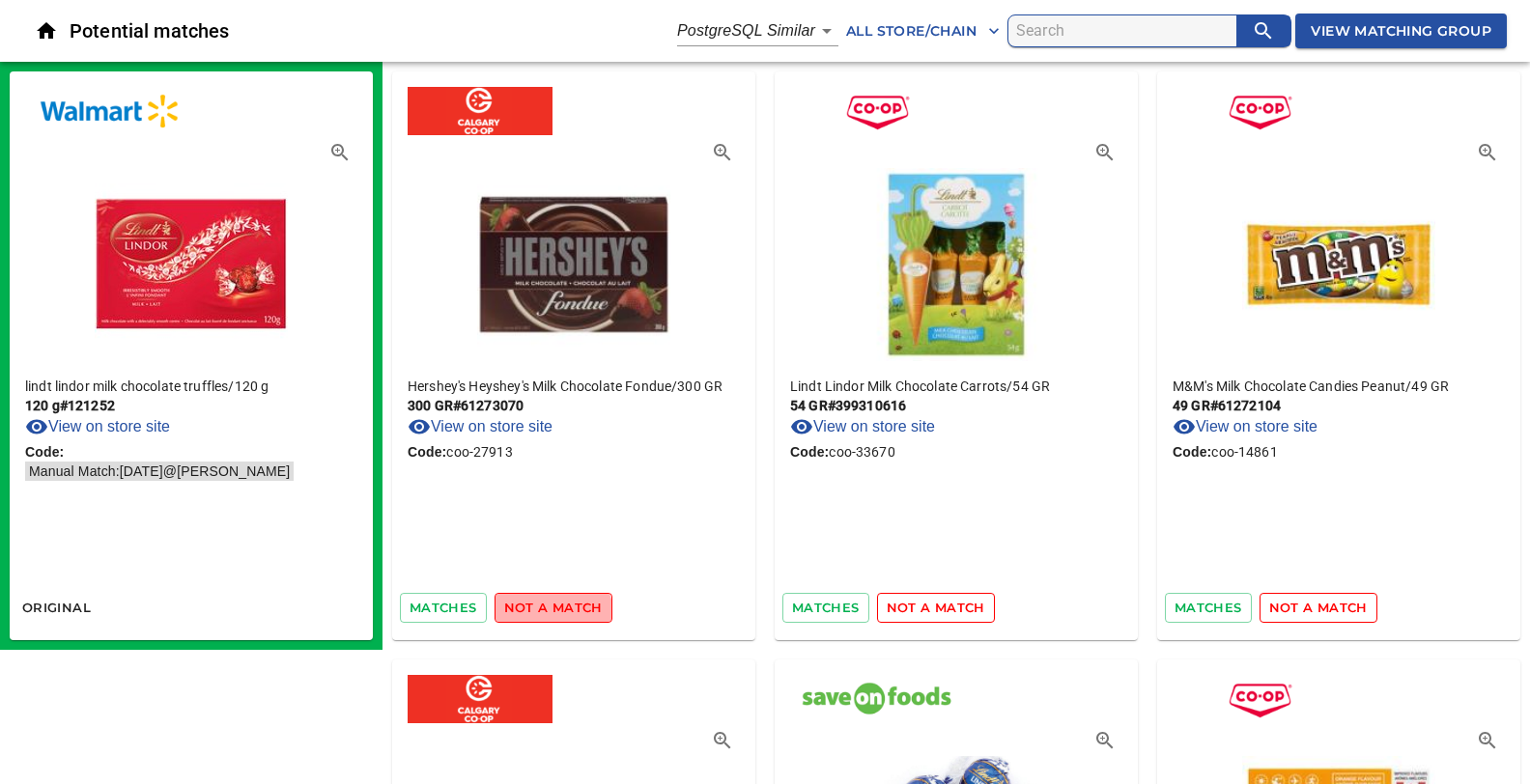
click at [547, 614] on span "not a match" at bounding box center [553, 607] width 99 height 22
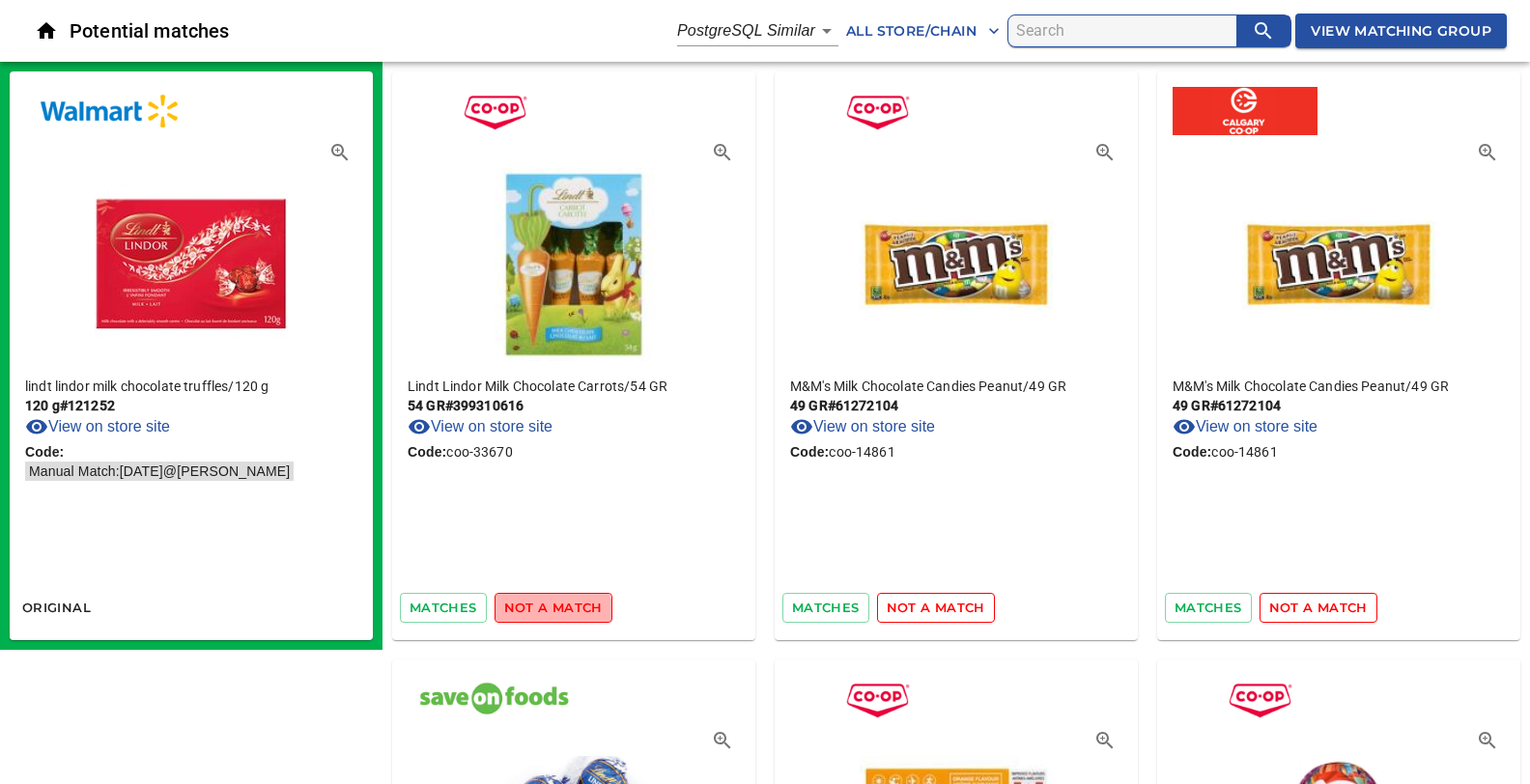
click at [547, 614] on span "not a match" at bounding box center [553, 607] width 99 height 22
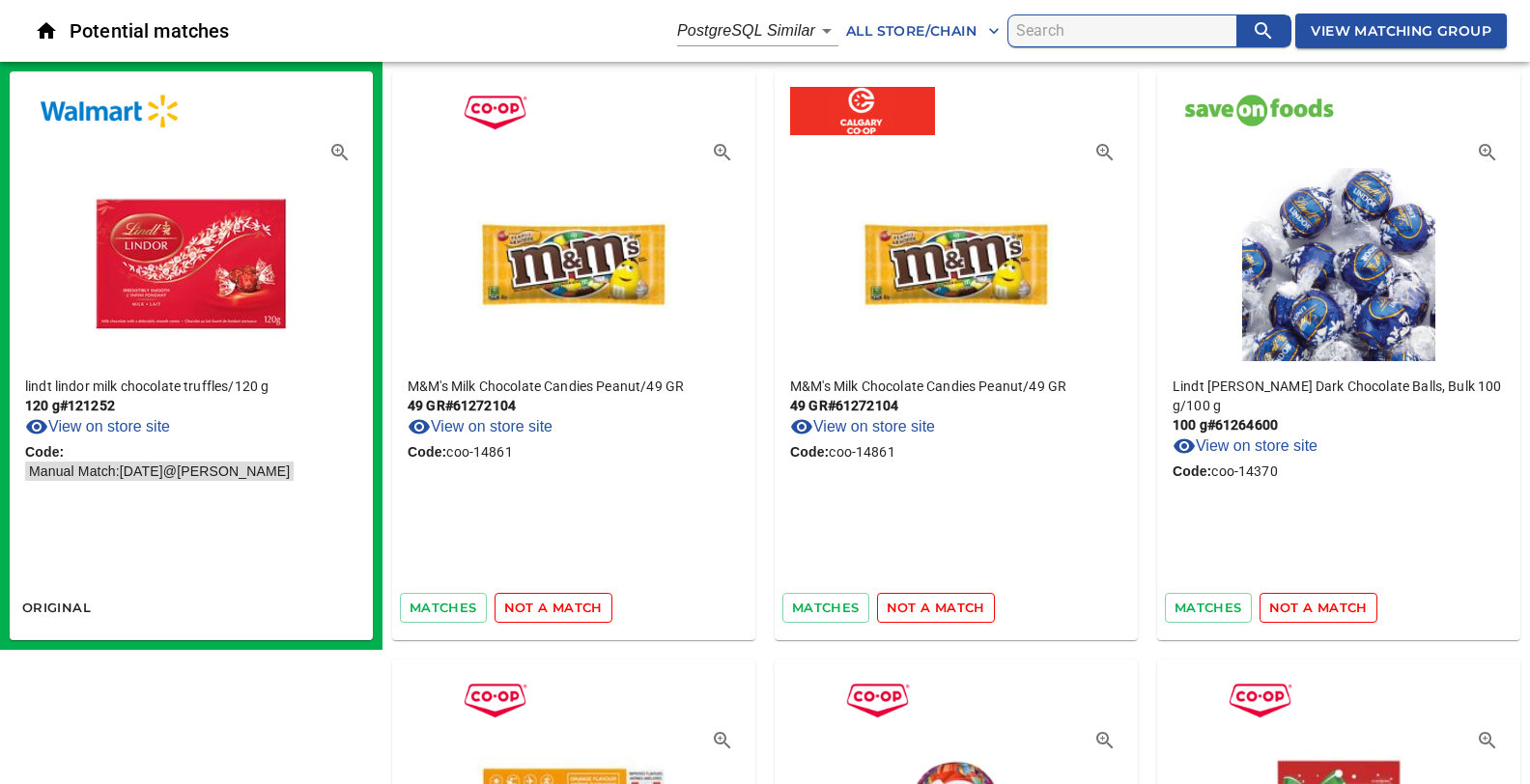
click at [547, 614] on span "not a match" at bounding box center [553, 607] width 99 height 22
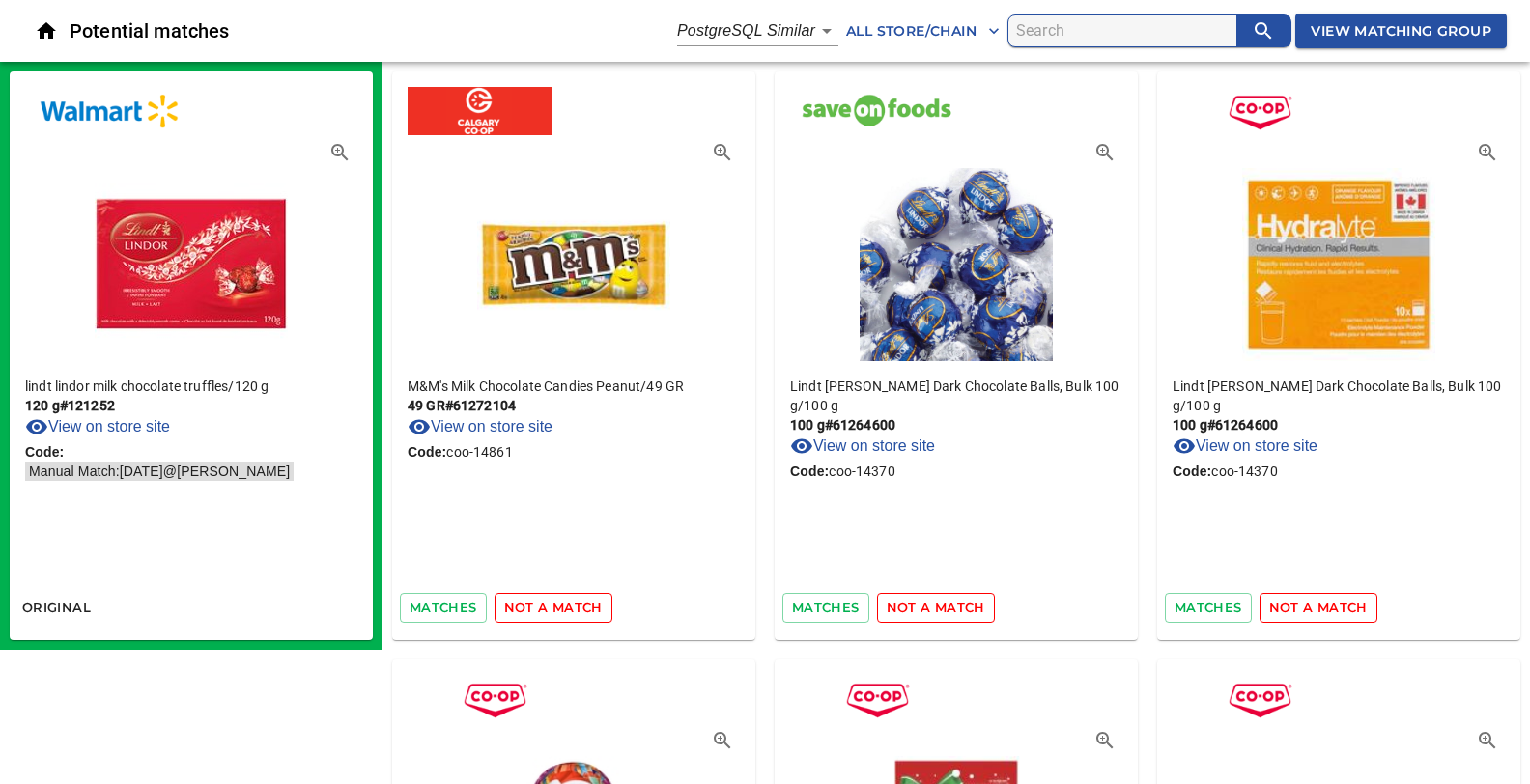
click at [547, 614] on span "not a match" at bounding box center [553, 607] width 99 height 22
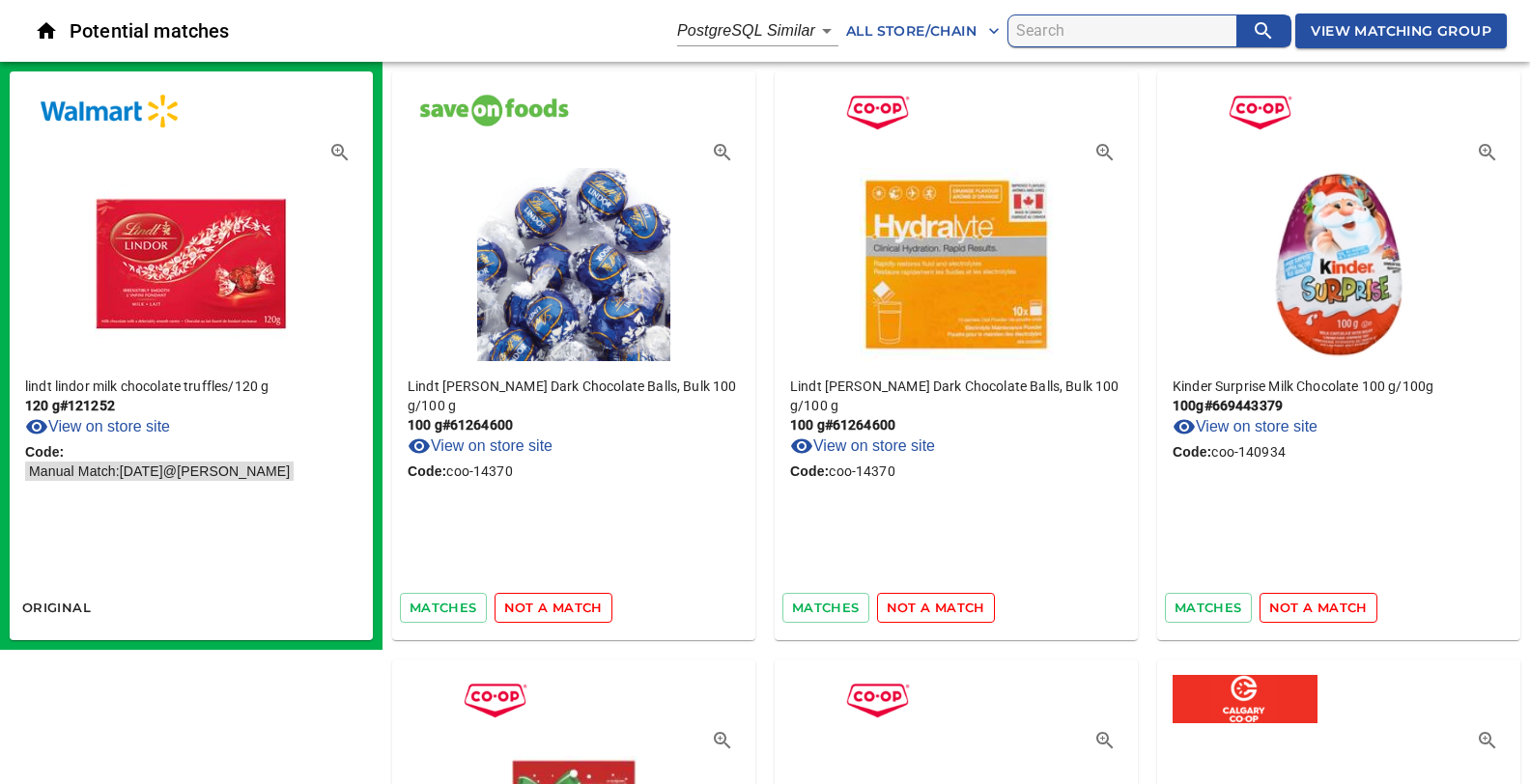
click at [547, 614] on span "not a match" at bounding box center [553, 607] width 99 height 22
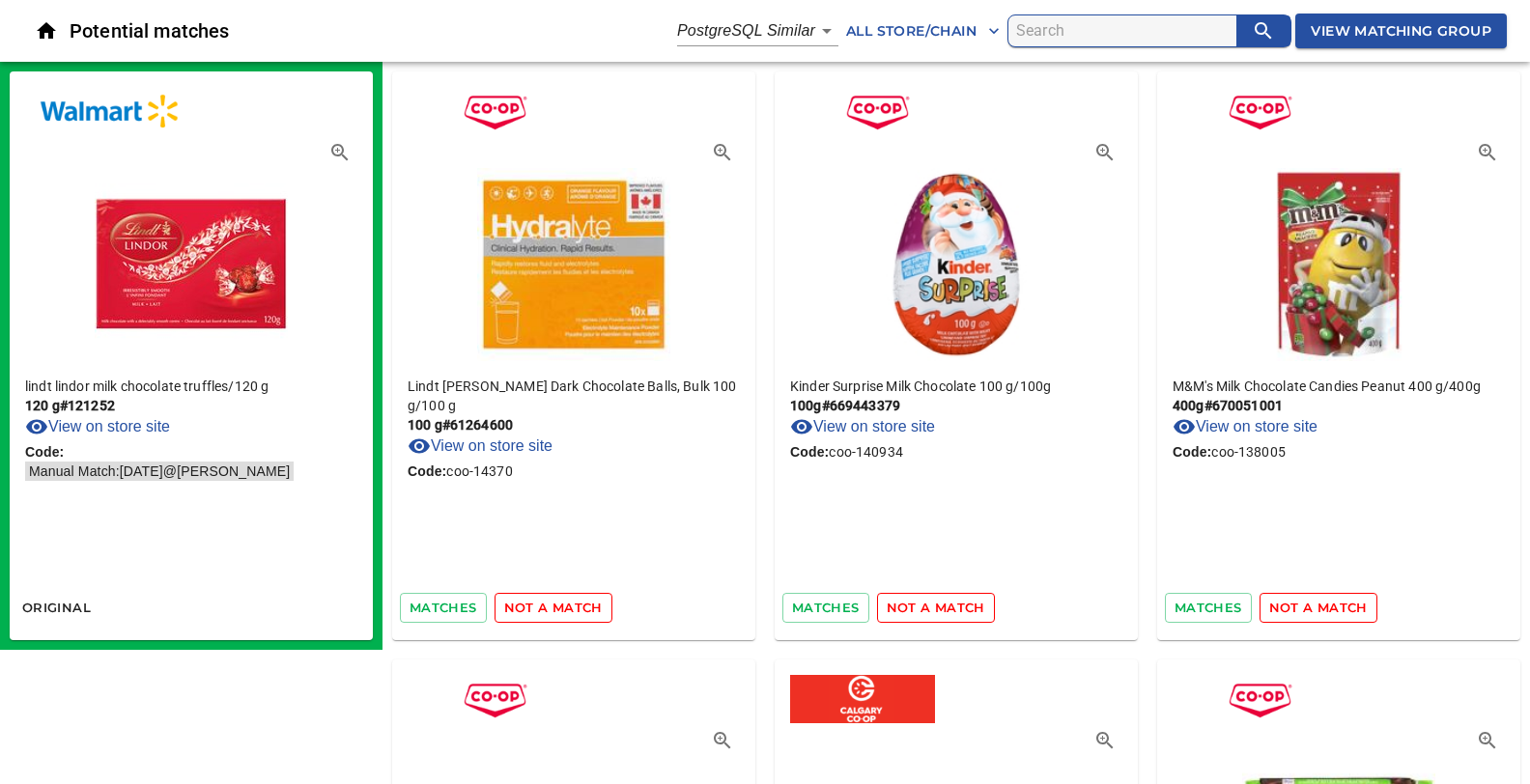
click at [547, 614] on span "not a match" at bounding box center [553, 607] width 99 height 22
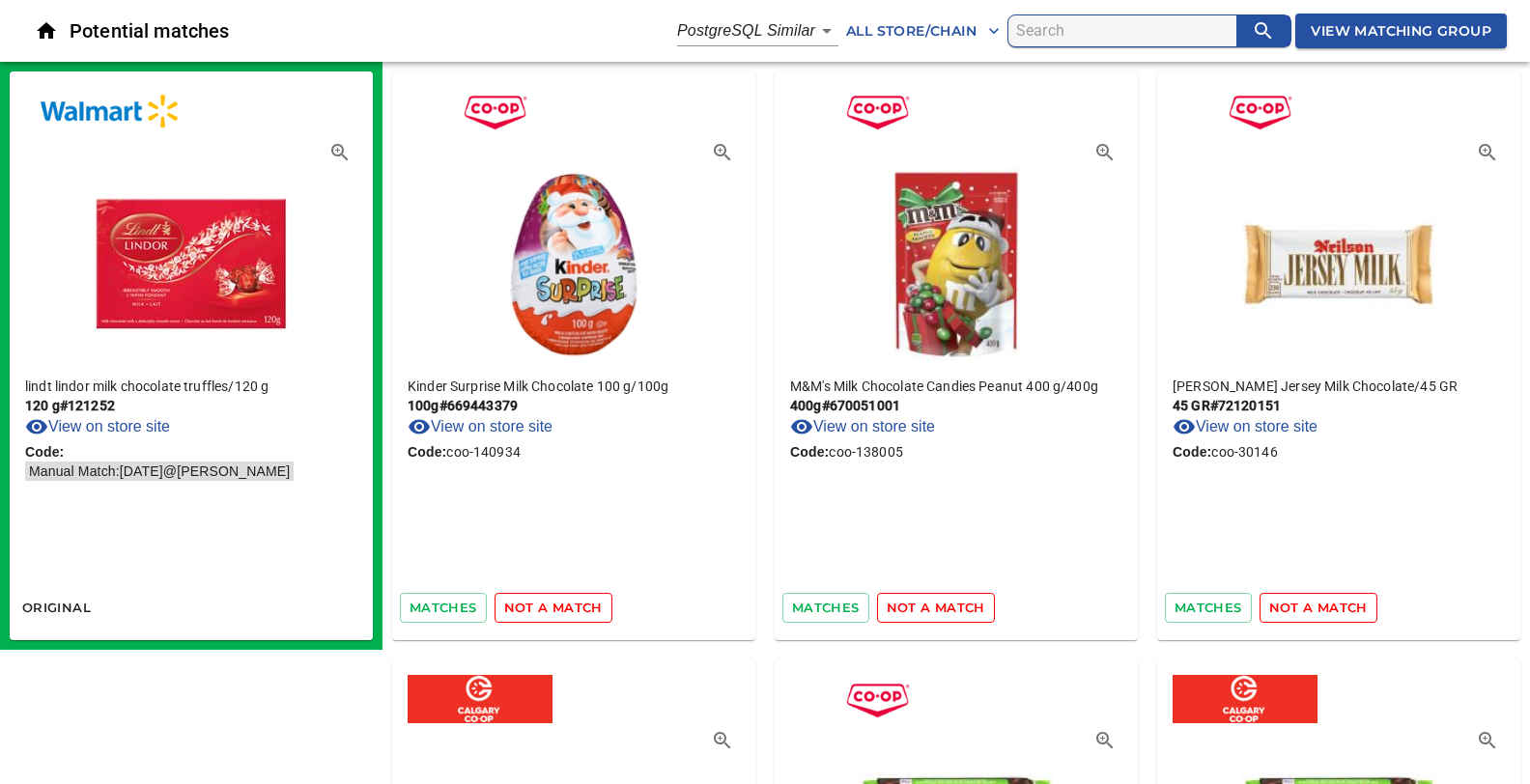
click at [547, 614] on span "not a match" at bounding box center [553, 607] width 99 height 22
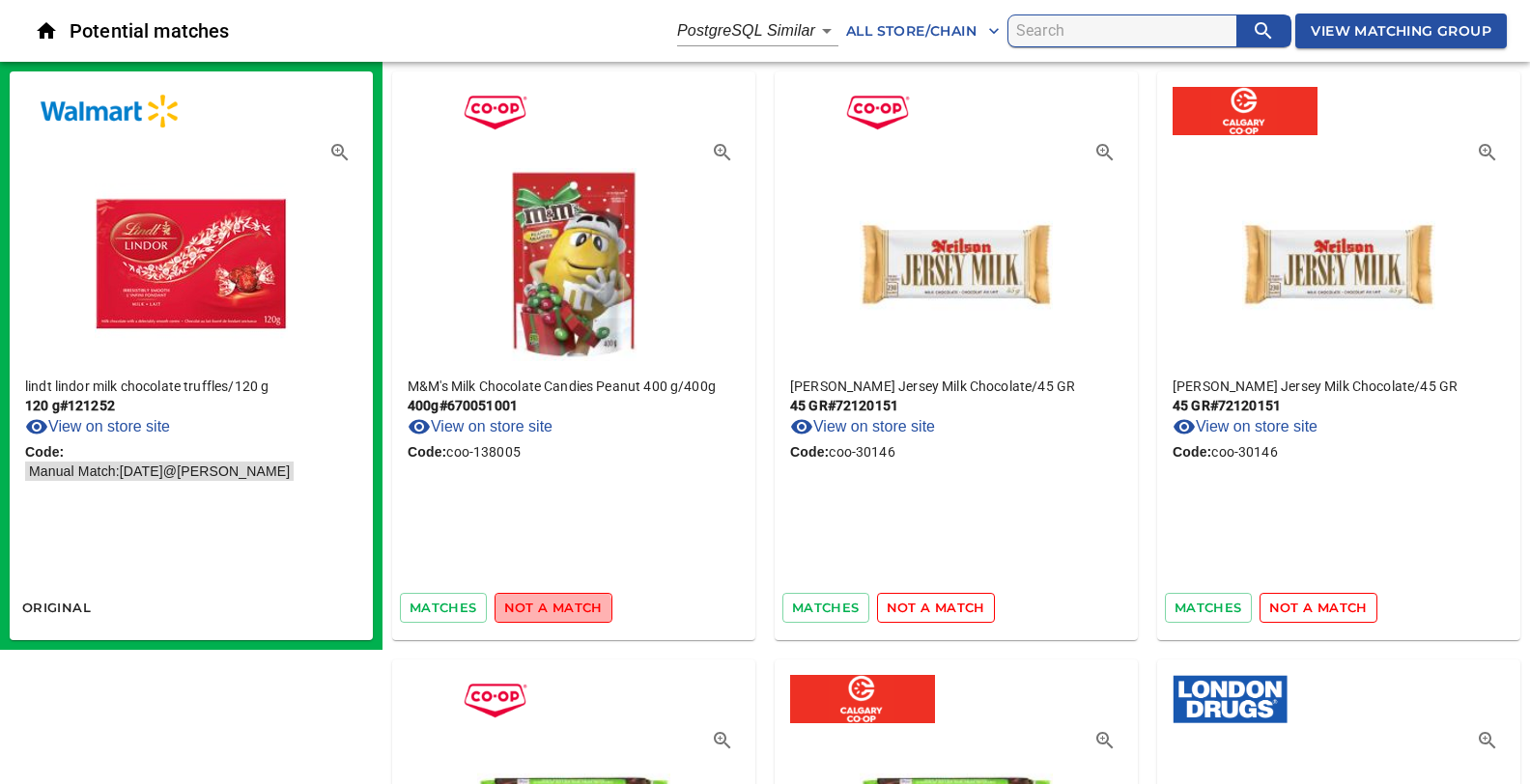
click at [547, 614] on span "not a match" at bounding box center [553, 607] width 99 height 22
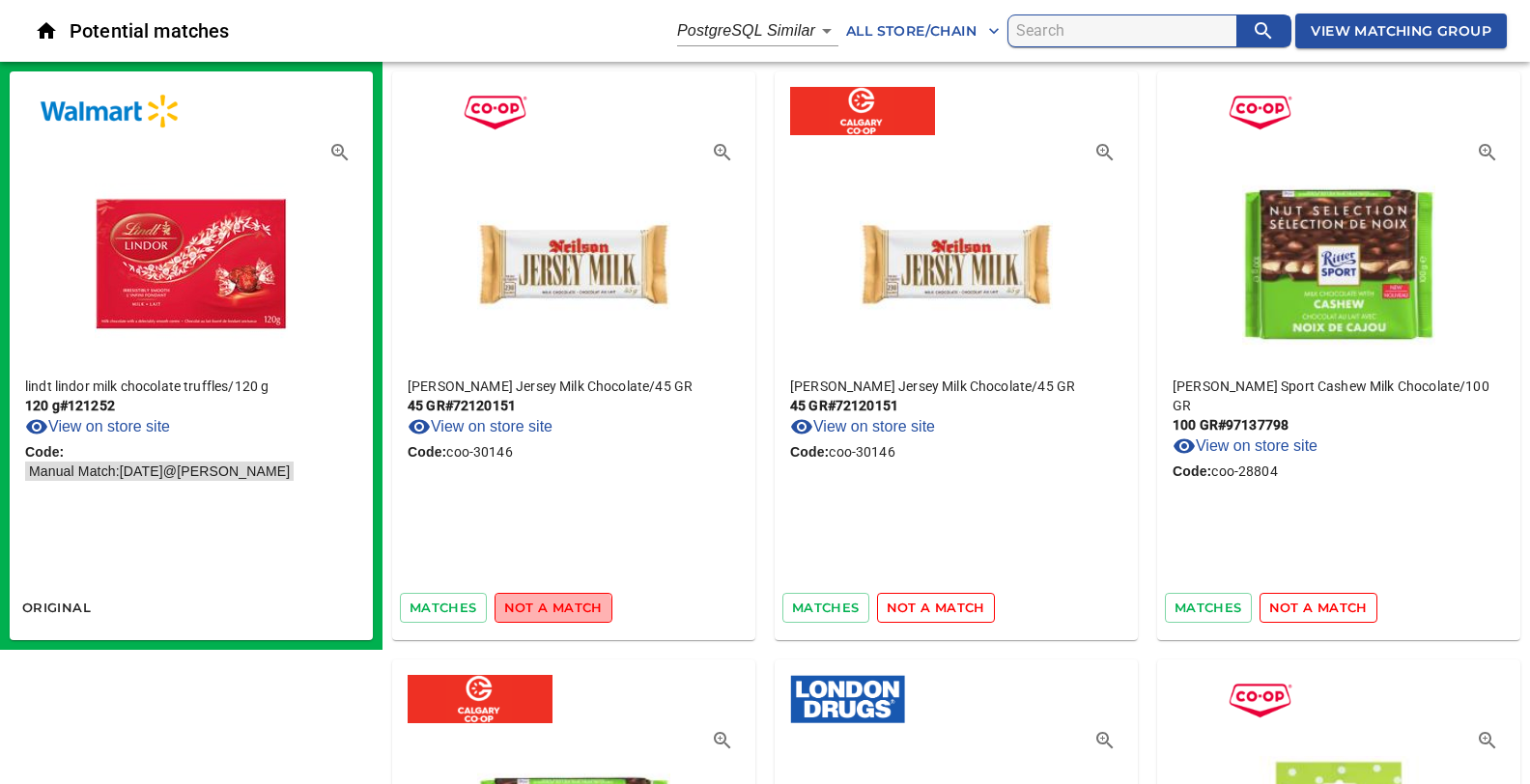
click at [547, 614] on span "not a match" at bounding box center [553, 607] width 99 height 22
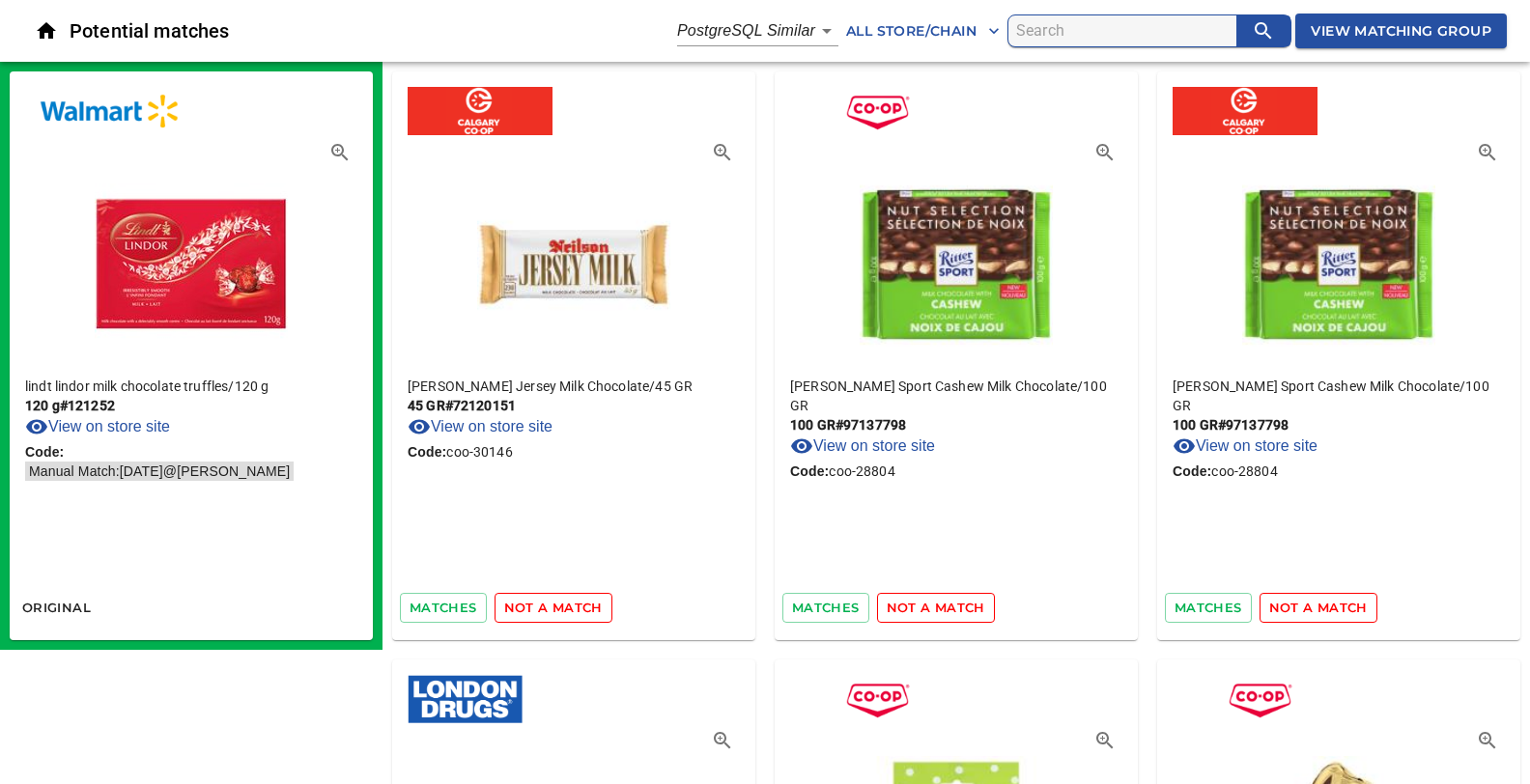
click at [547, 614] on span "not a match" at bounding box center [553, 607] width 99 height 22
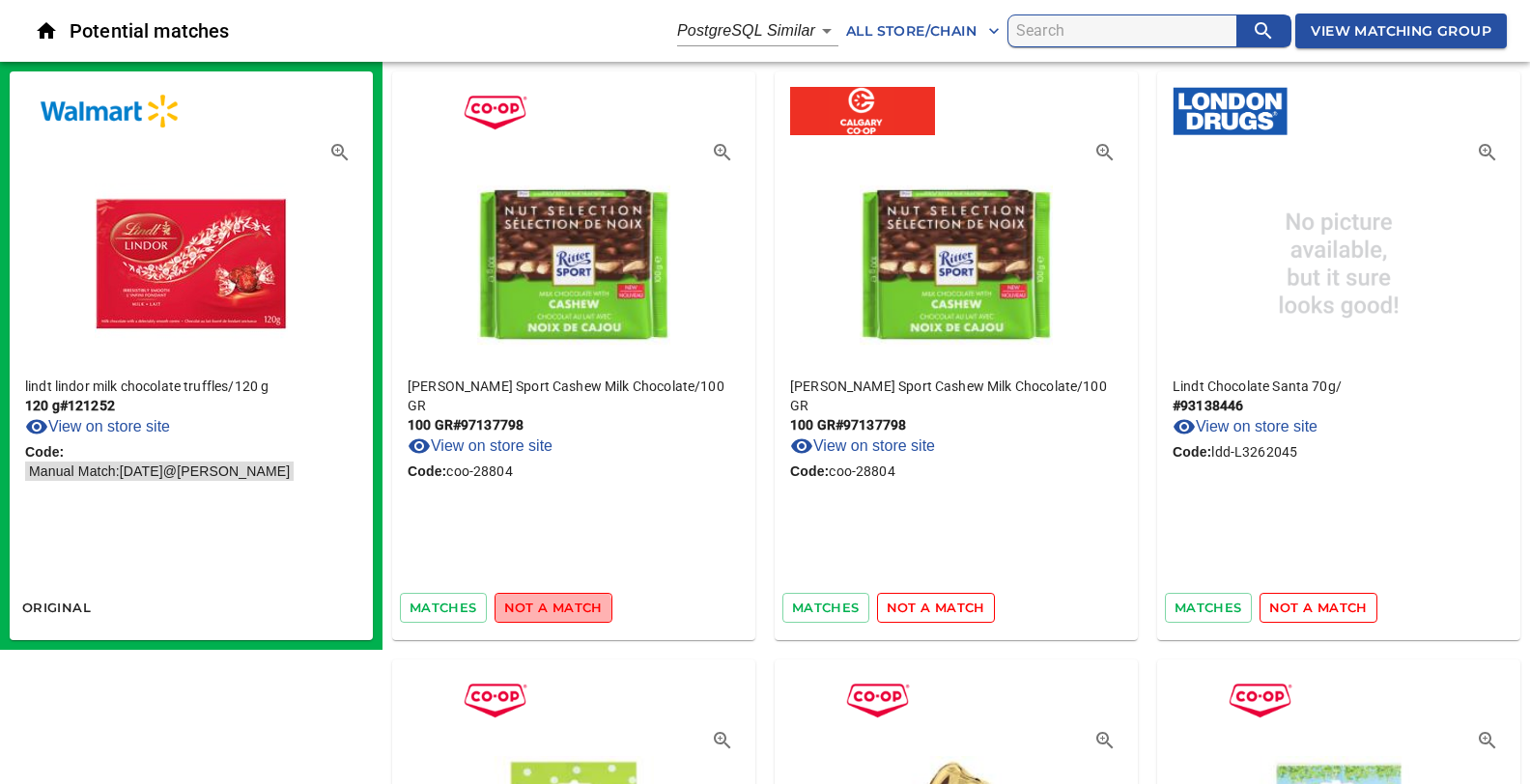
click at [547, 614] on span "not a match" at bounding box center [553, 607] width 99 height 22
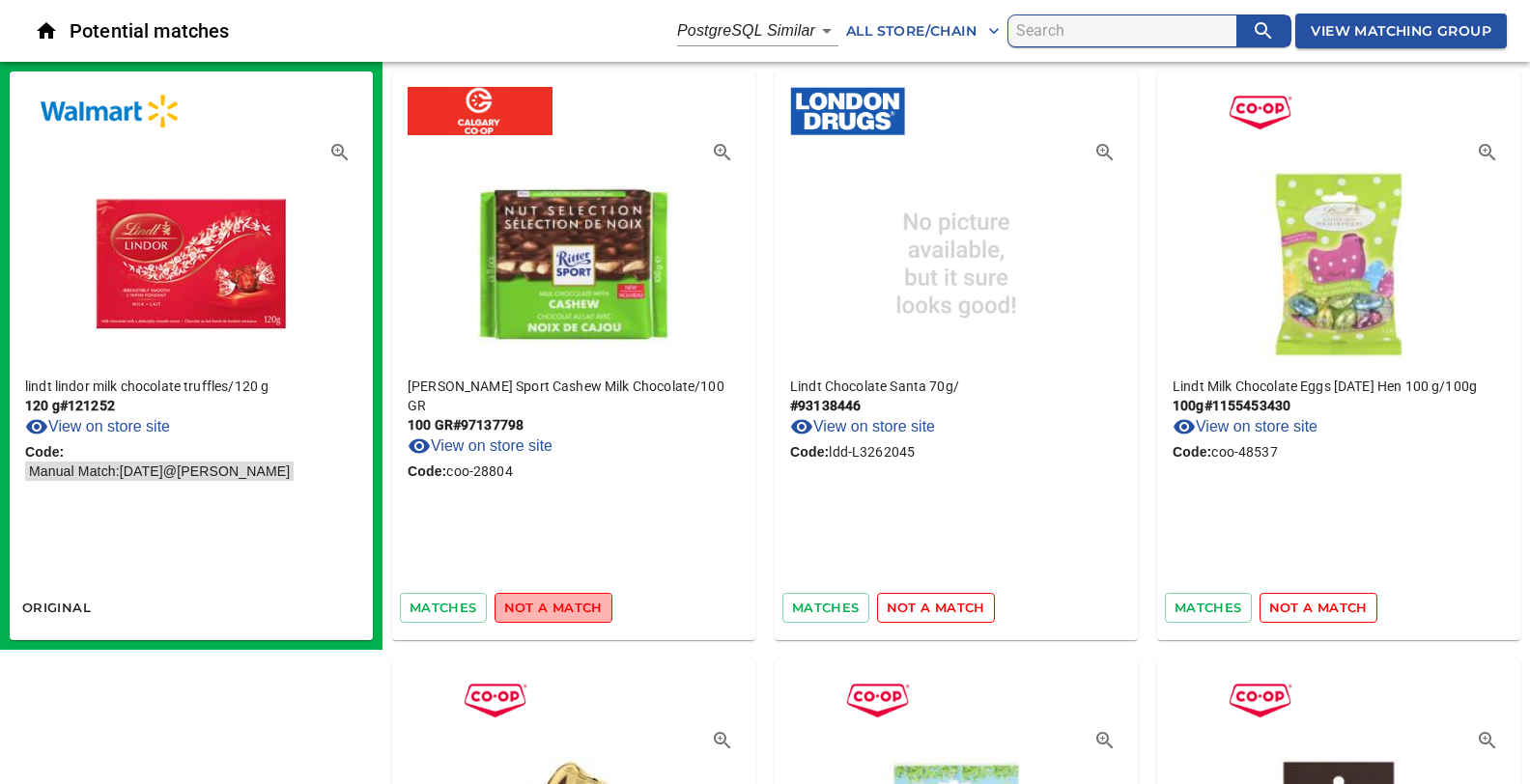
click at [547, 614] on span "not a match" at bounding box center [553, 607] width 99 height 22
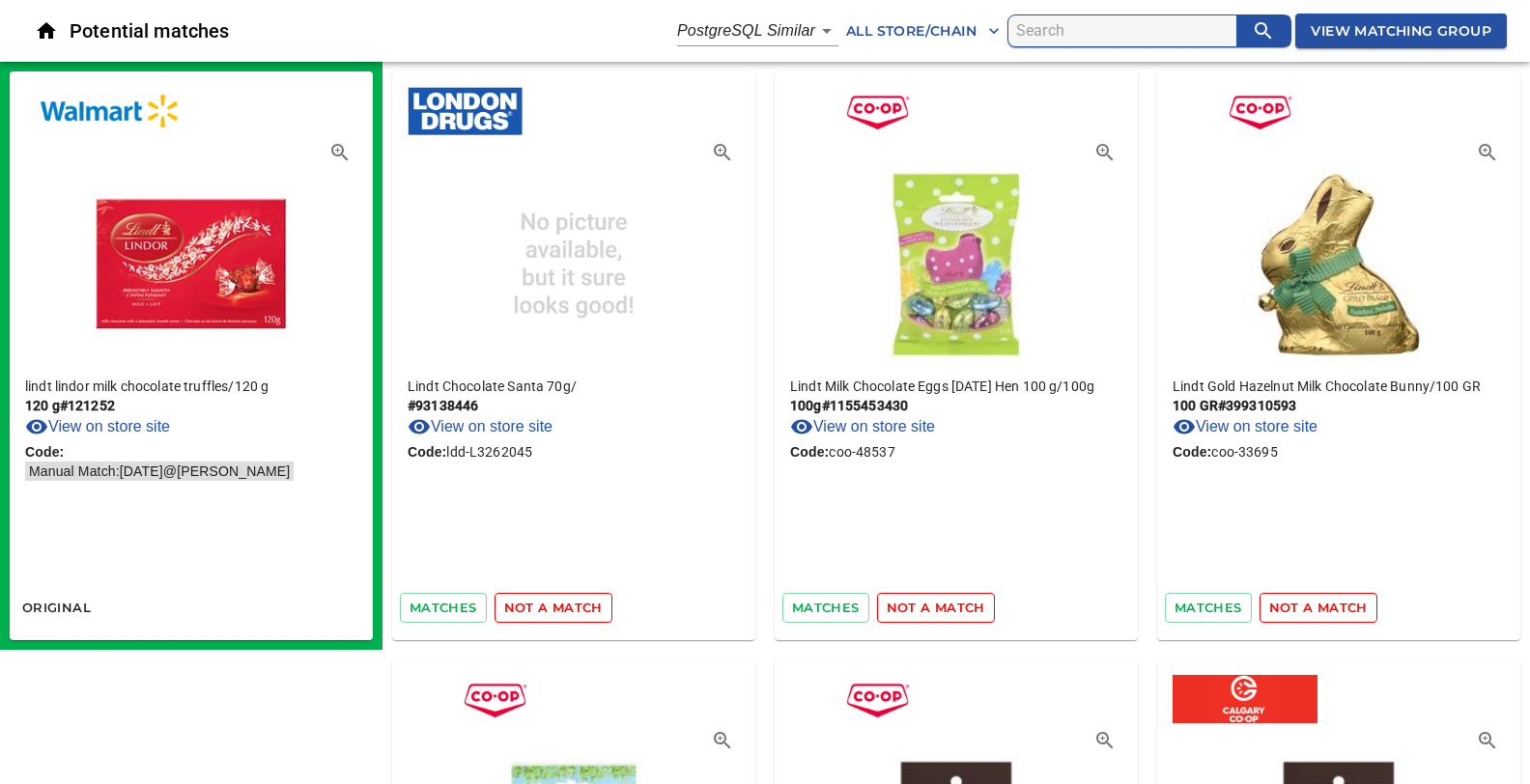
click at [547, 614] on span "not a match" at bounding box center [553, 607] width 99 height 22
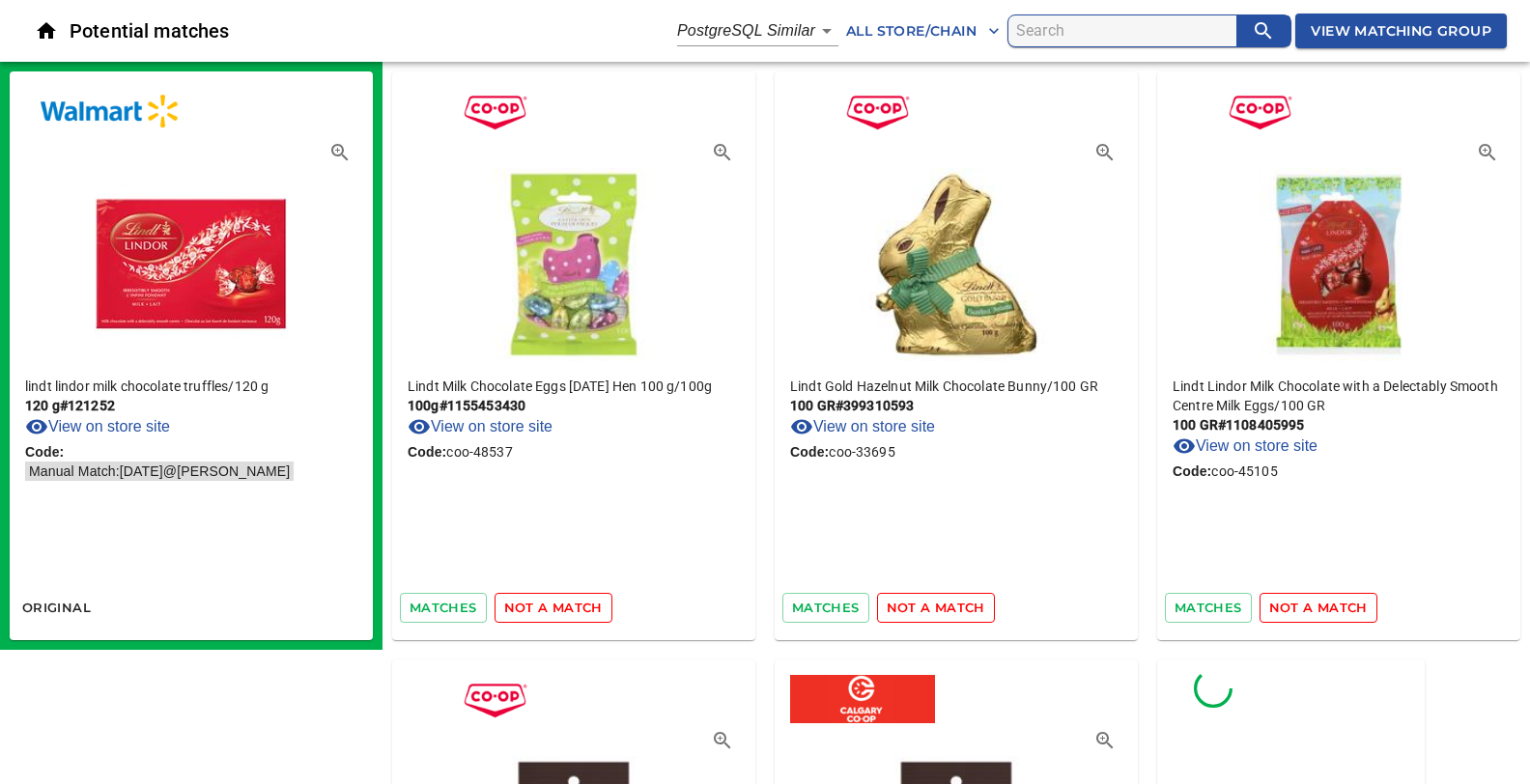
click at [547, 614] on span "not a match" at bounding box center [553, 607] width 99 height 22
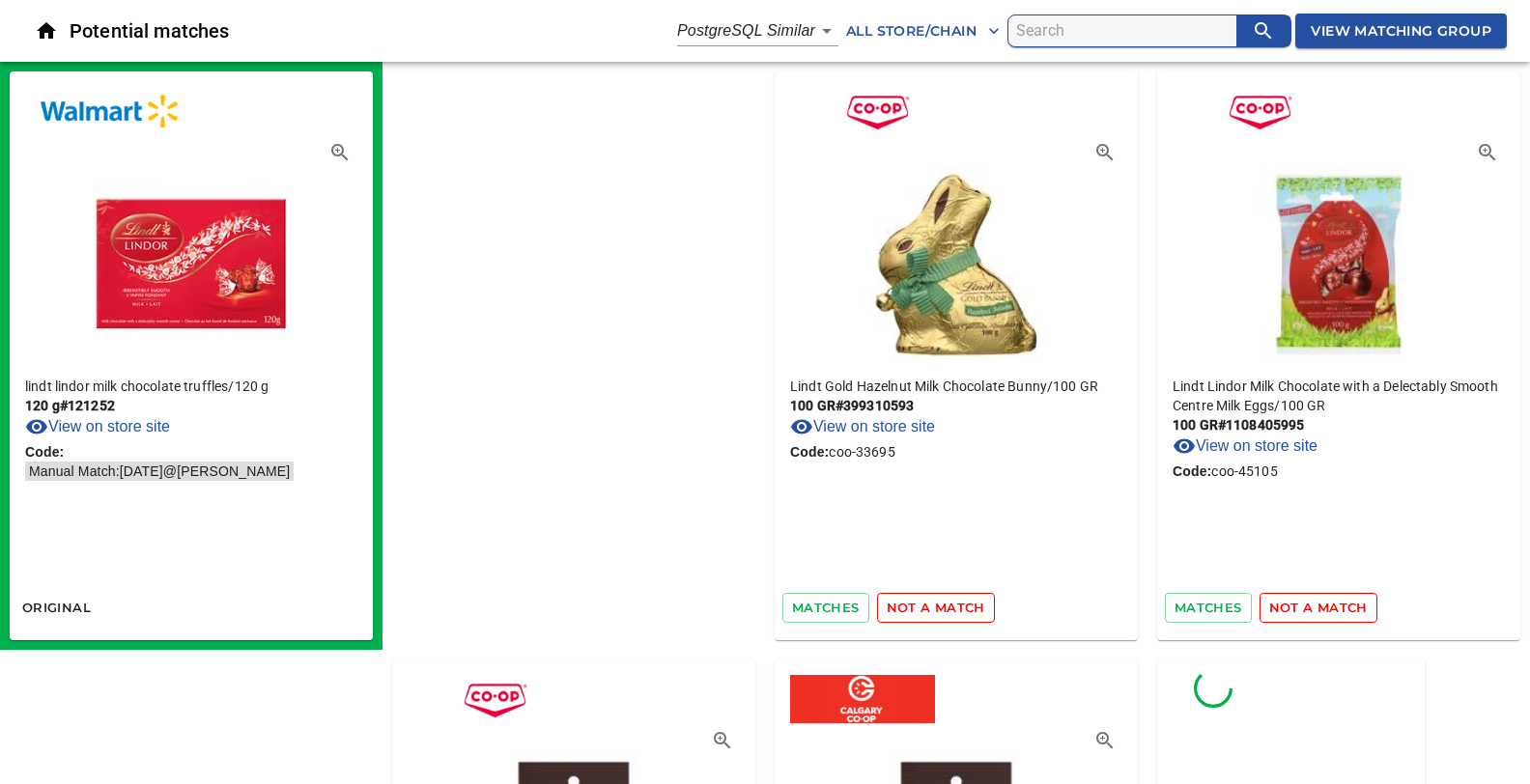
click at [887, 614] on span "not a match" at bounding box center [935, 607] width 99 height 22
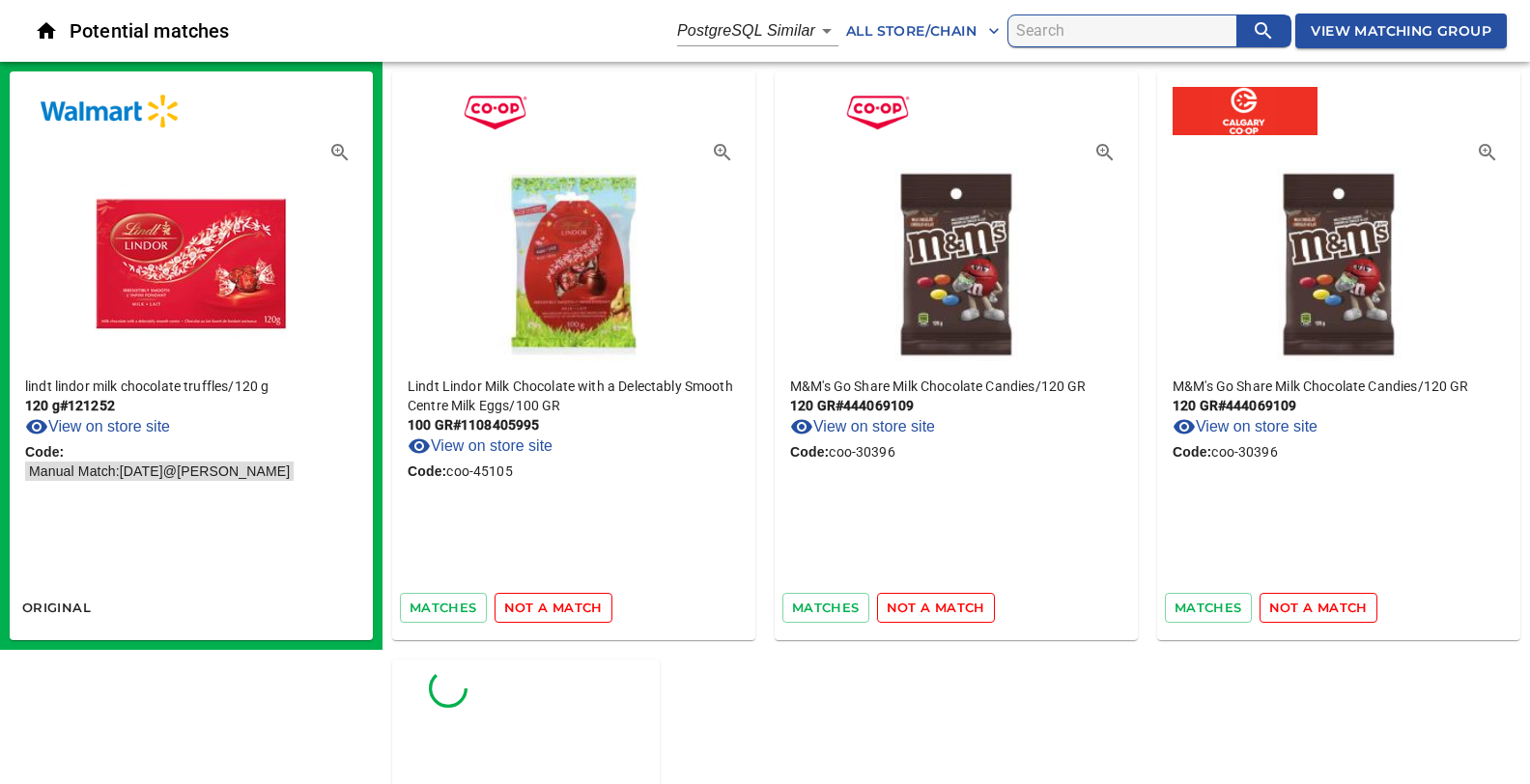
click at [547, 614] on span "not a match" at bounding box center [553, 607] width 99 height 22
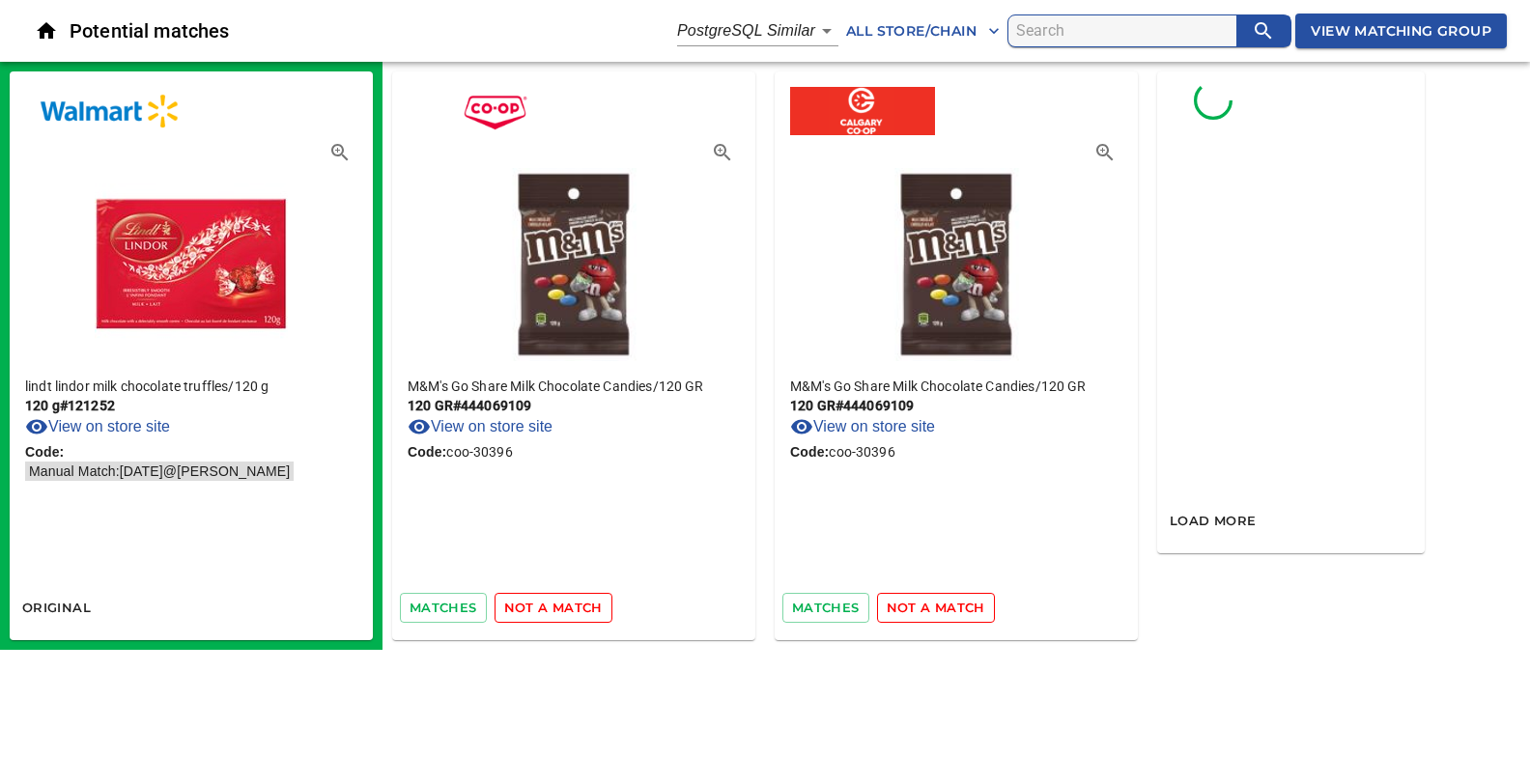
click at [547, 614] on span "not a match" at bounding box center [553, 607] width 99 height 22
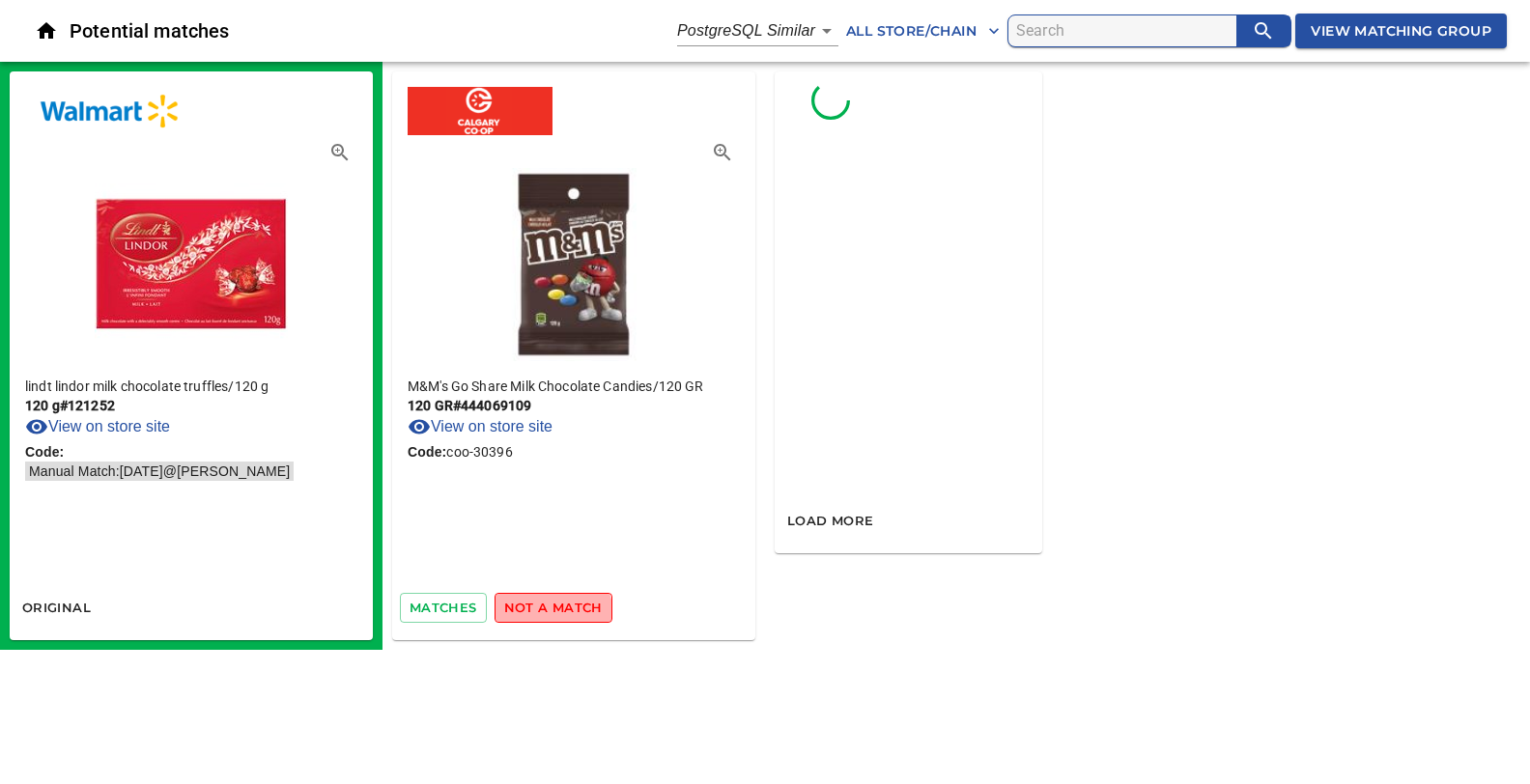
click at [547, 614] on span "not a match" at bounding box center [553, 607] width 99 height 22
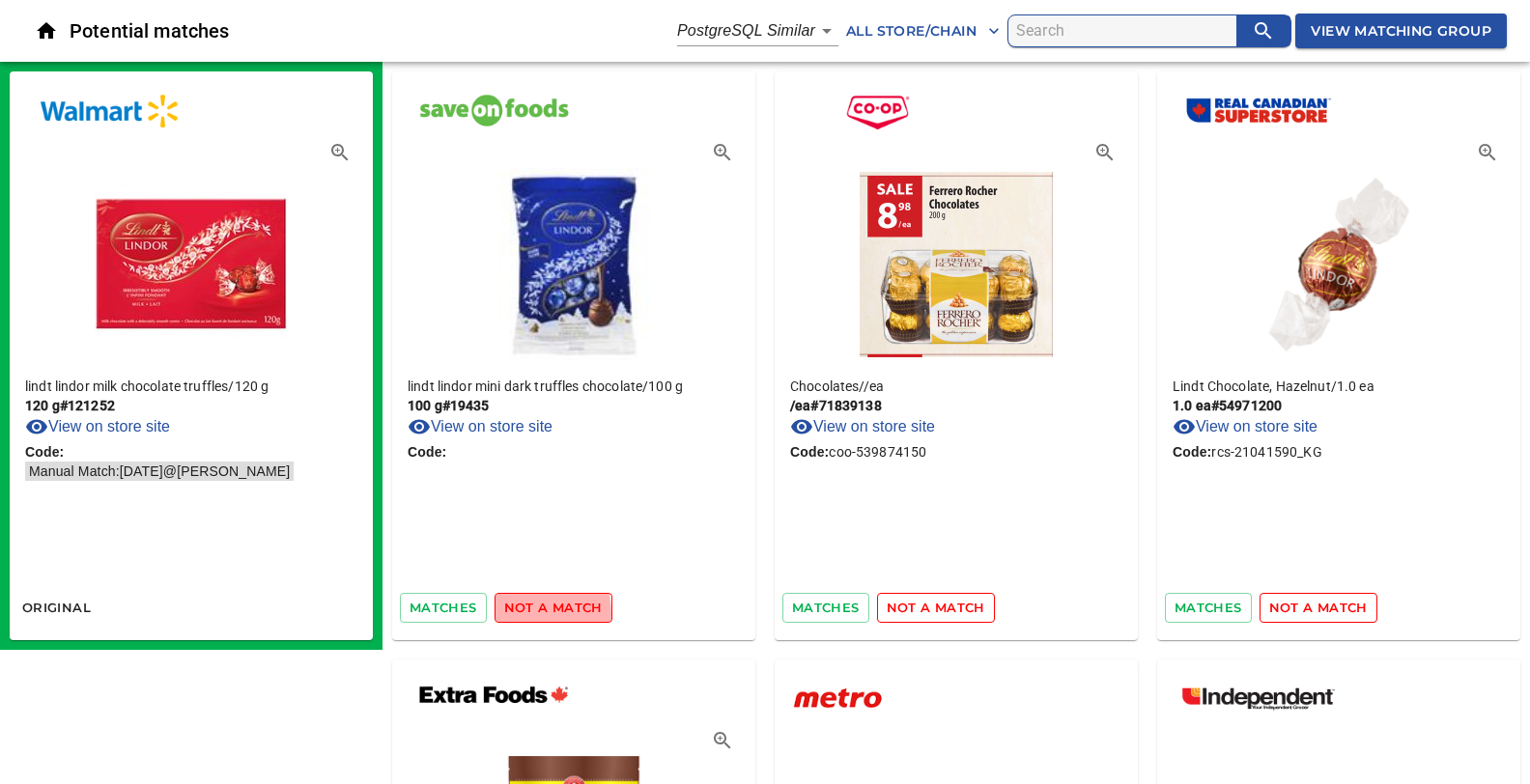
click at [522, 613] on span "not a match" at bounding box center [553, 607] width 99 height 22
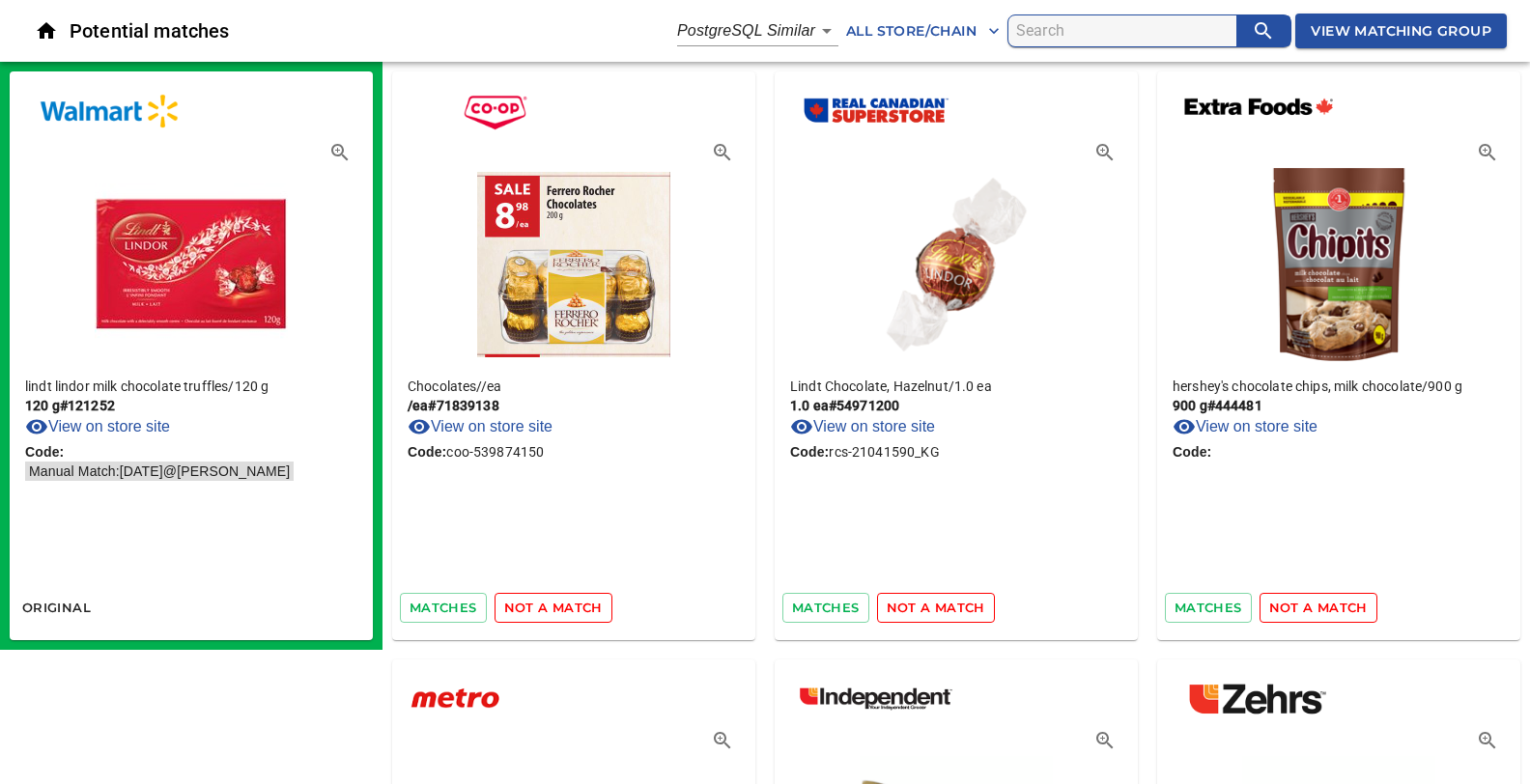
click at [558, 603] on span "not a match" at bounding box center [553, 607] width 99 height 22
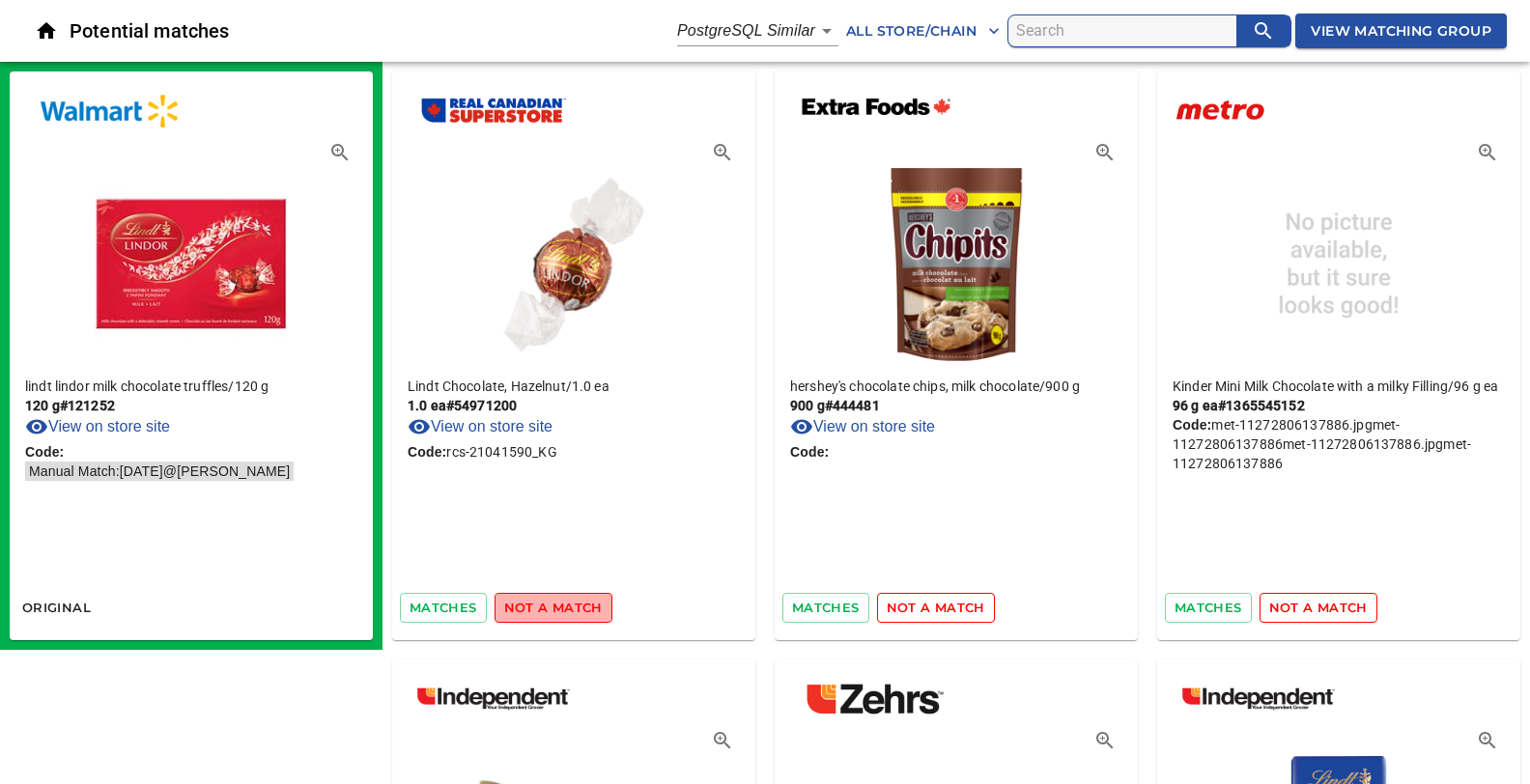
click at [558, 603] on span "not a match" at bounding box center [553, 607] width 99 height 22
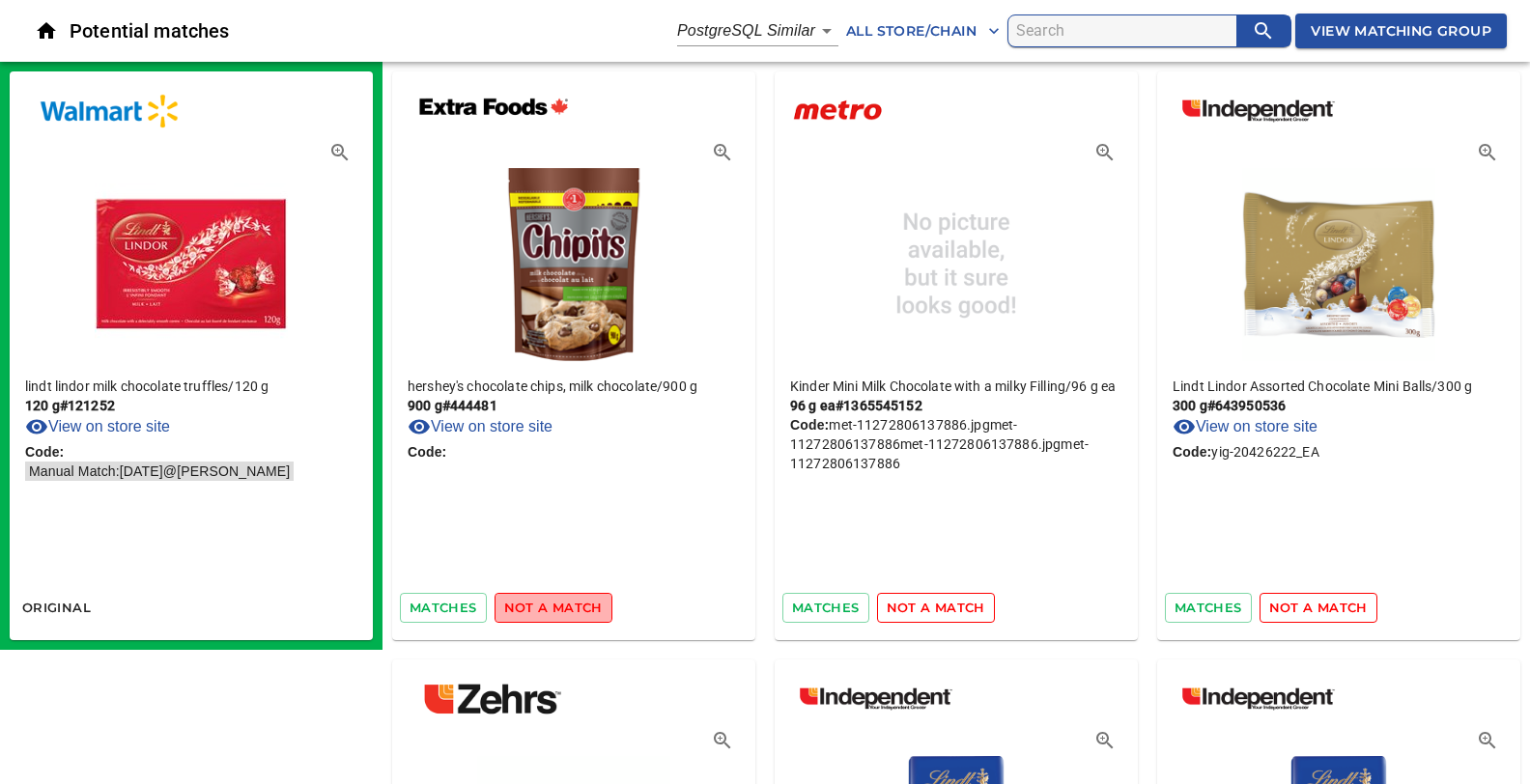
click at [558, 603] on span "not a match" at bounding box center [553, 607] width 99 height 22
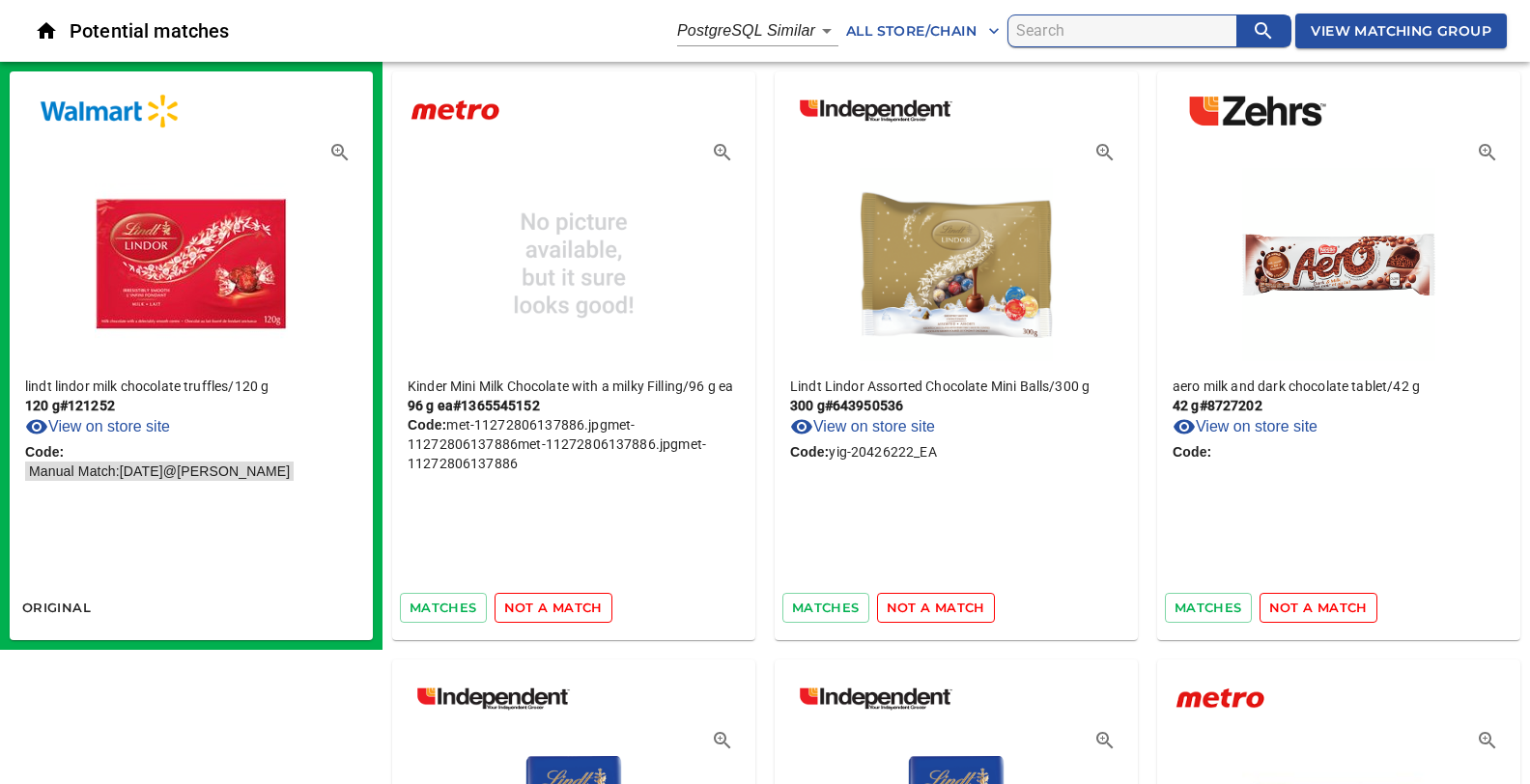
click at [581, 606] on span "not a match" at bounding box center [553, 607] width 99 height 22
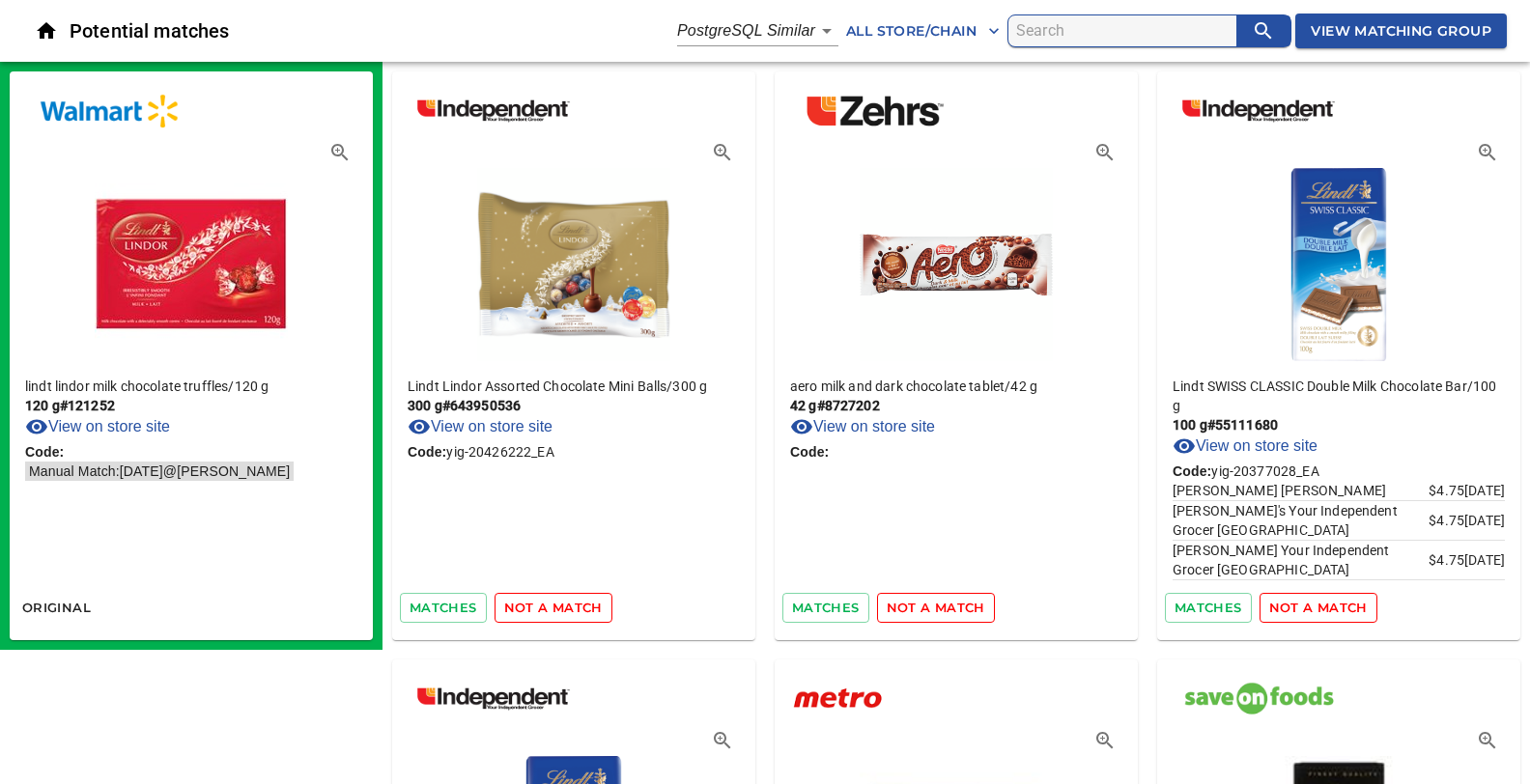
click at [581, 606] on span "not a match" at bounding box center [553, 607] width 99 height 22
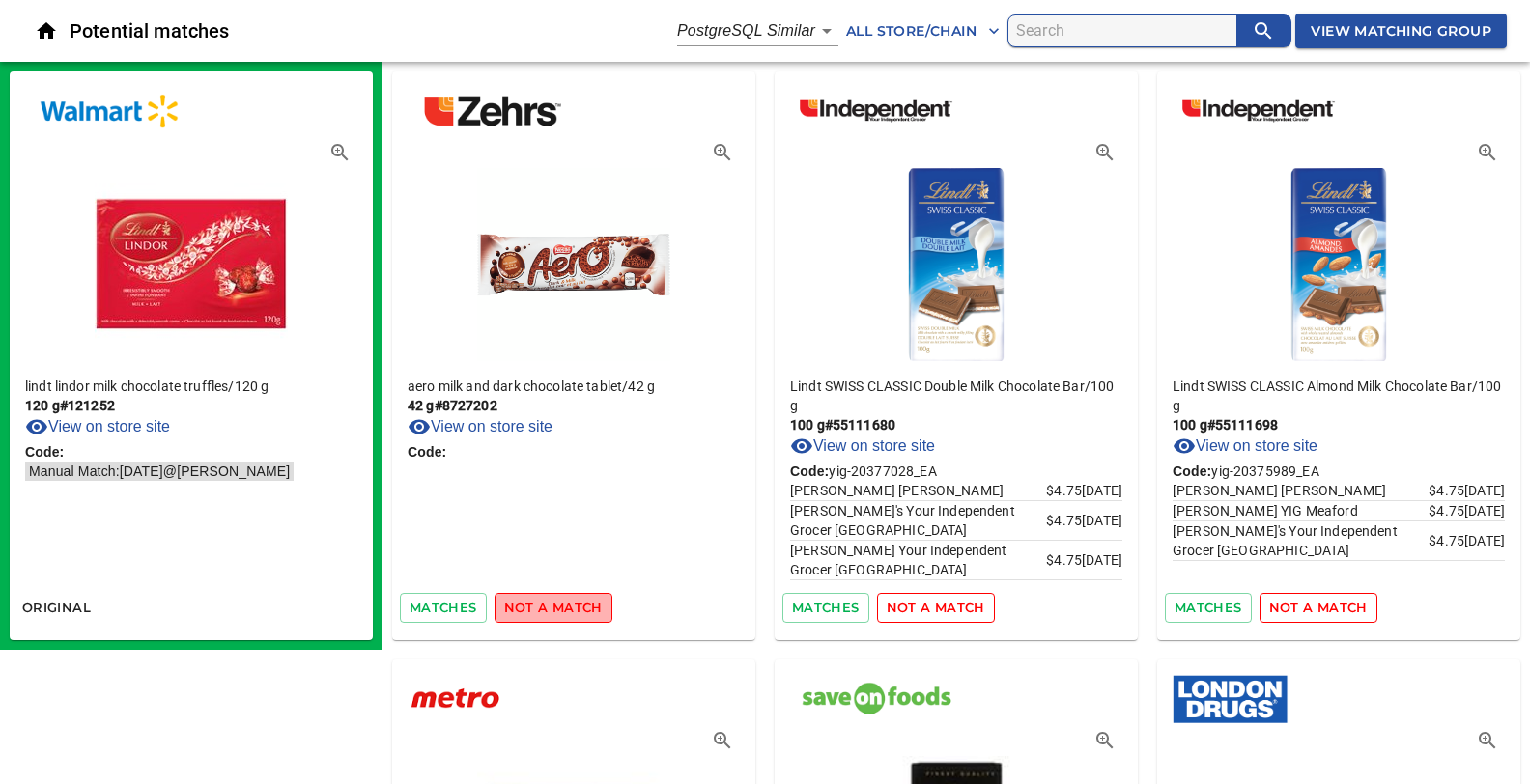
click at [581, 606] on span "not a match" at bounding box center [553, 607] width 99 height 22
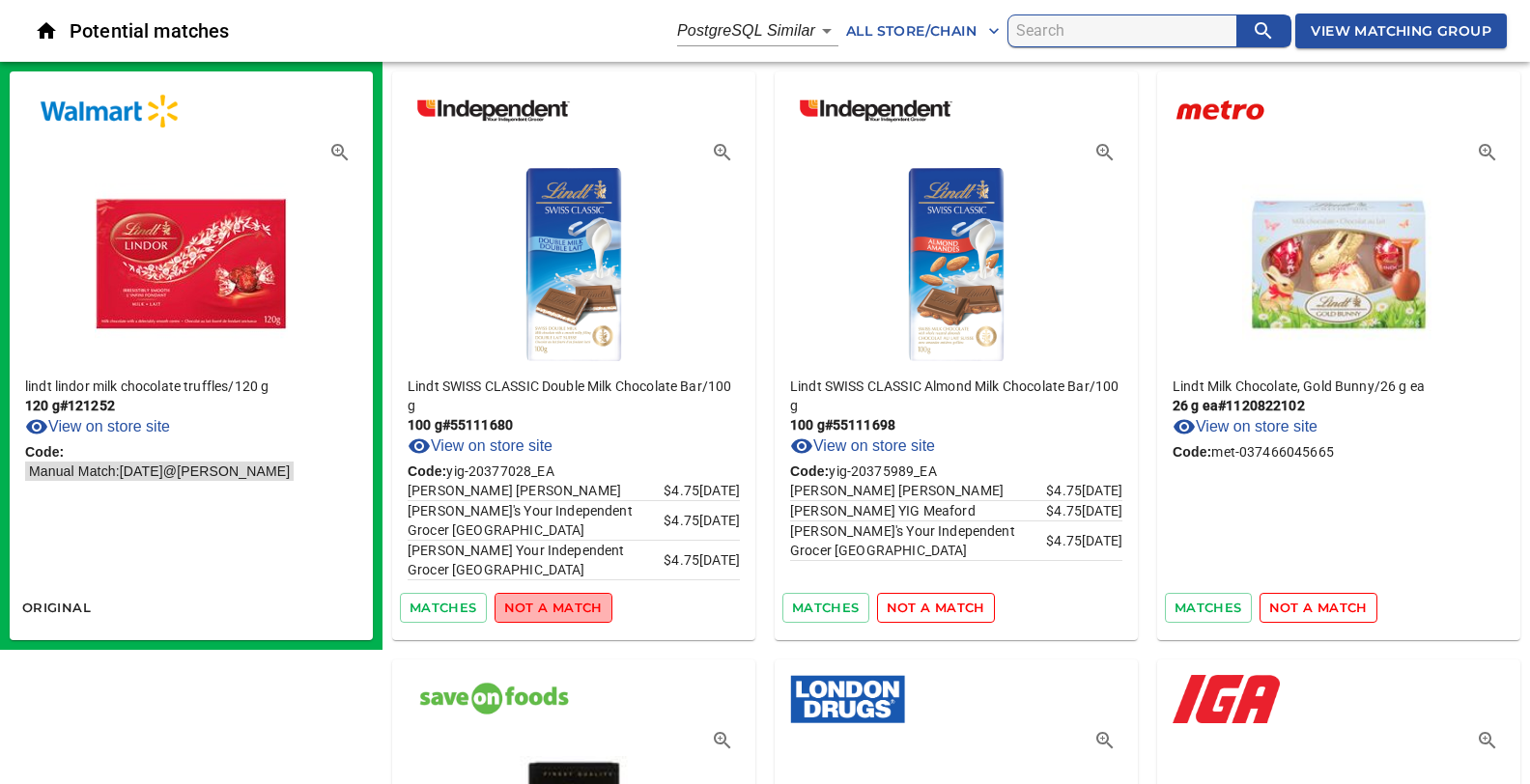
click at [581, 606] on span "not a match" at bounding box center [553, 607] width 99 height 22
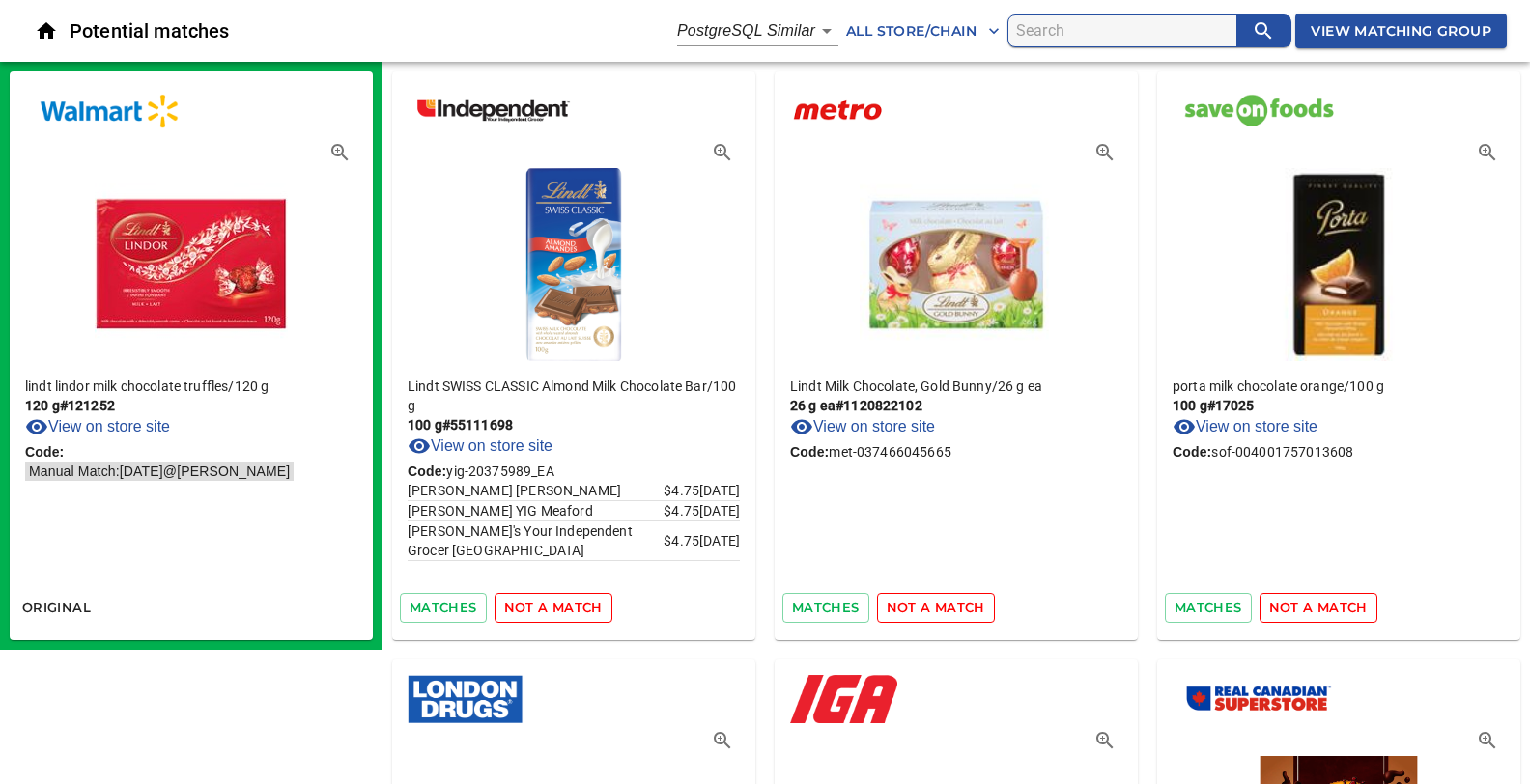
click at [581, 606] on span "not a match" at bounding box center [553, 607] width 99 height 22
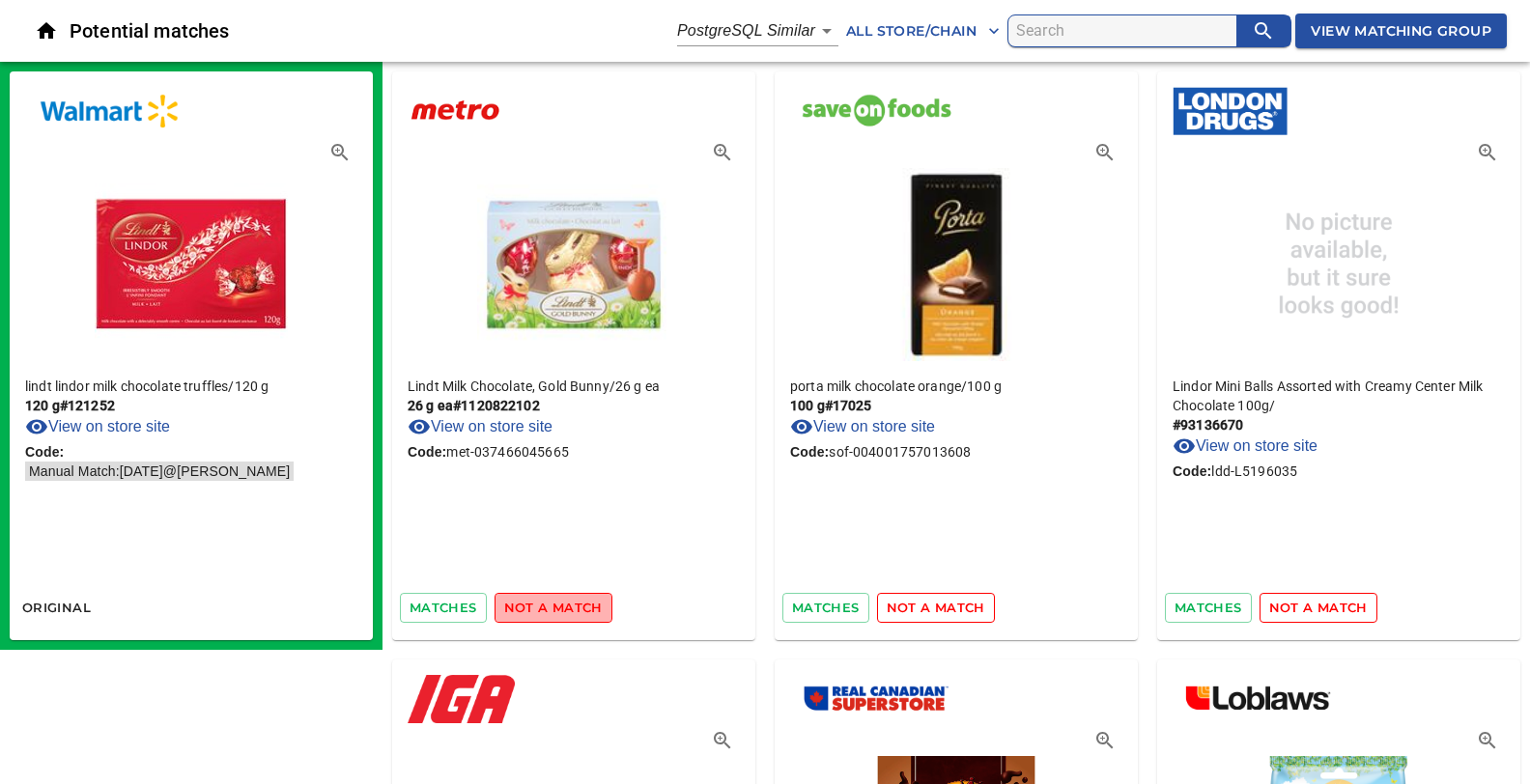
click at [581, 606] on span "not a match" at bounding box center [553, 607] width 99 height 22
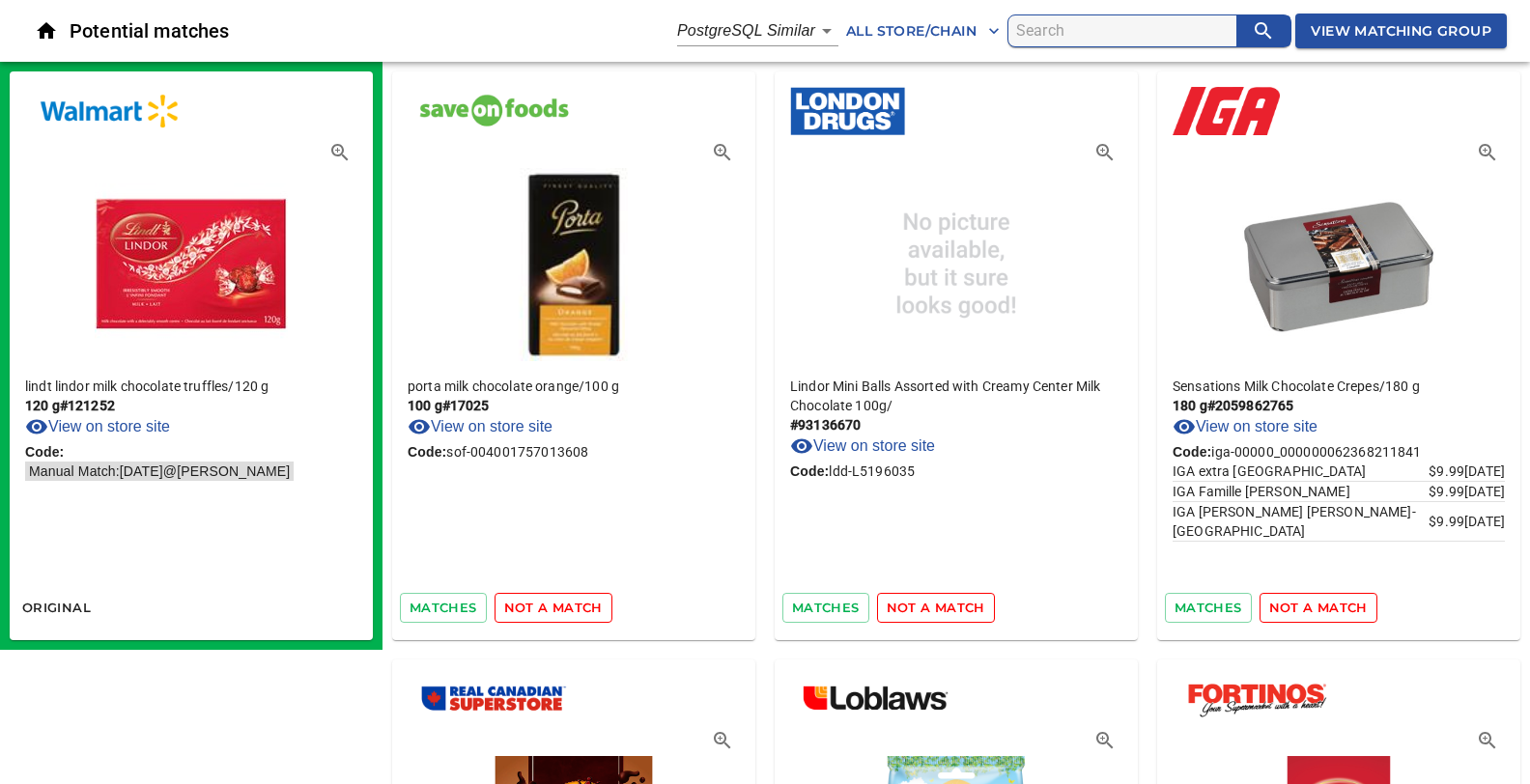
click at [581, 606] on span "not a match" at bounding box center [553, 607] width 99 height 22
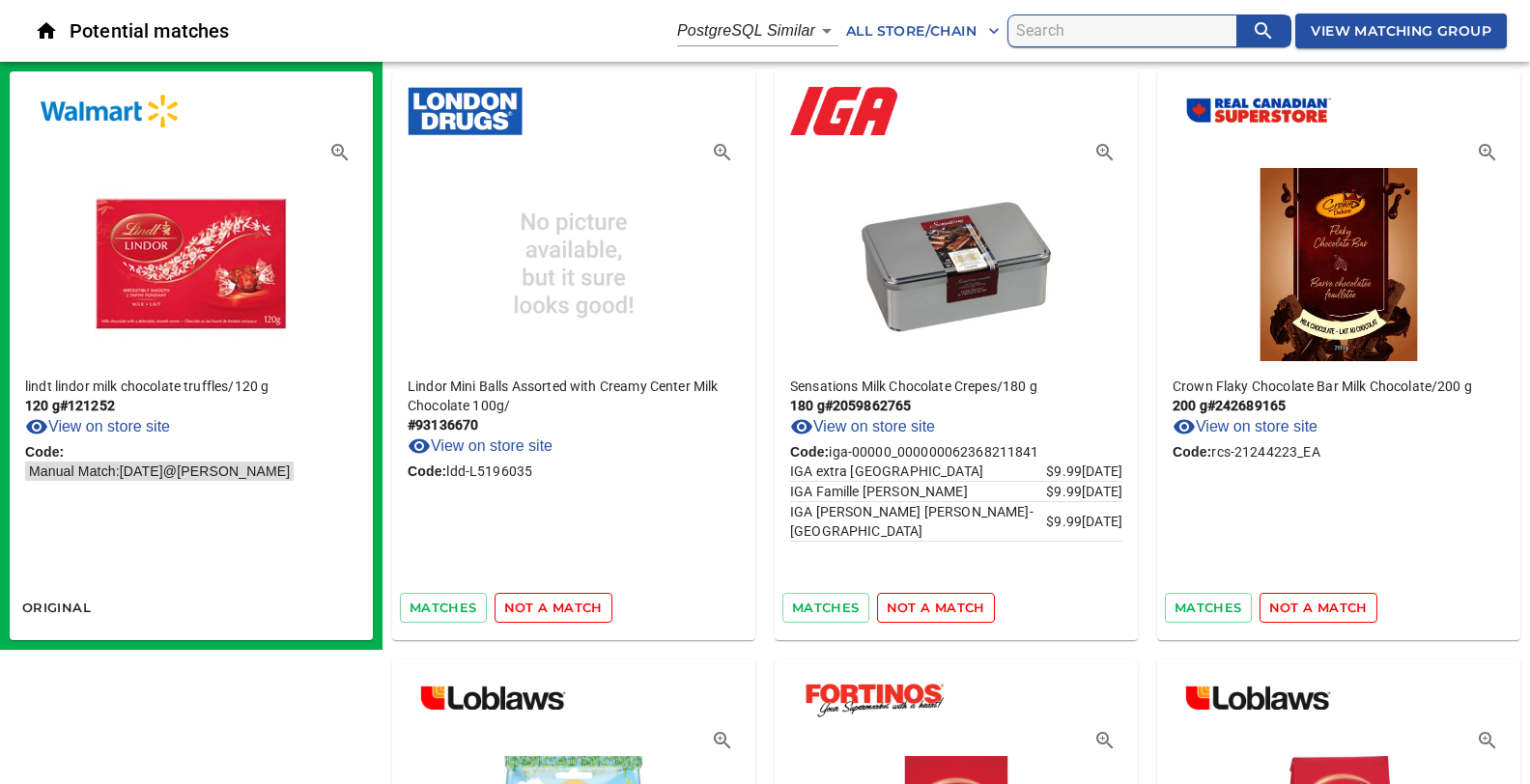
click at [581, 606] on span "not a match" at bounding box center [553, 607] width 99 height 22
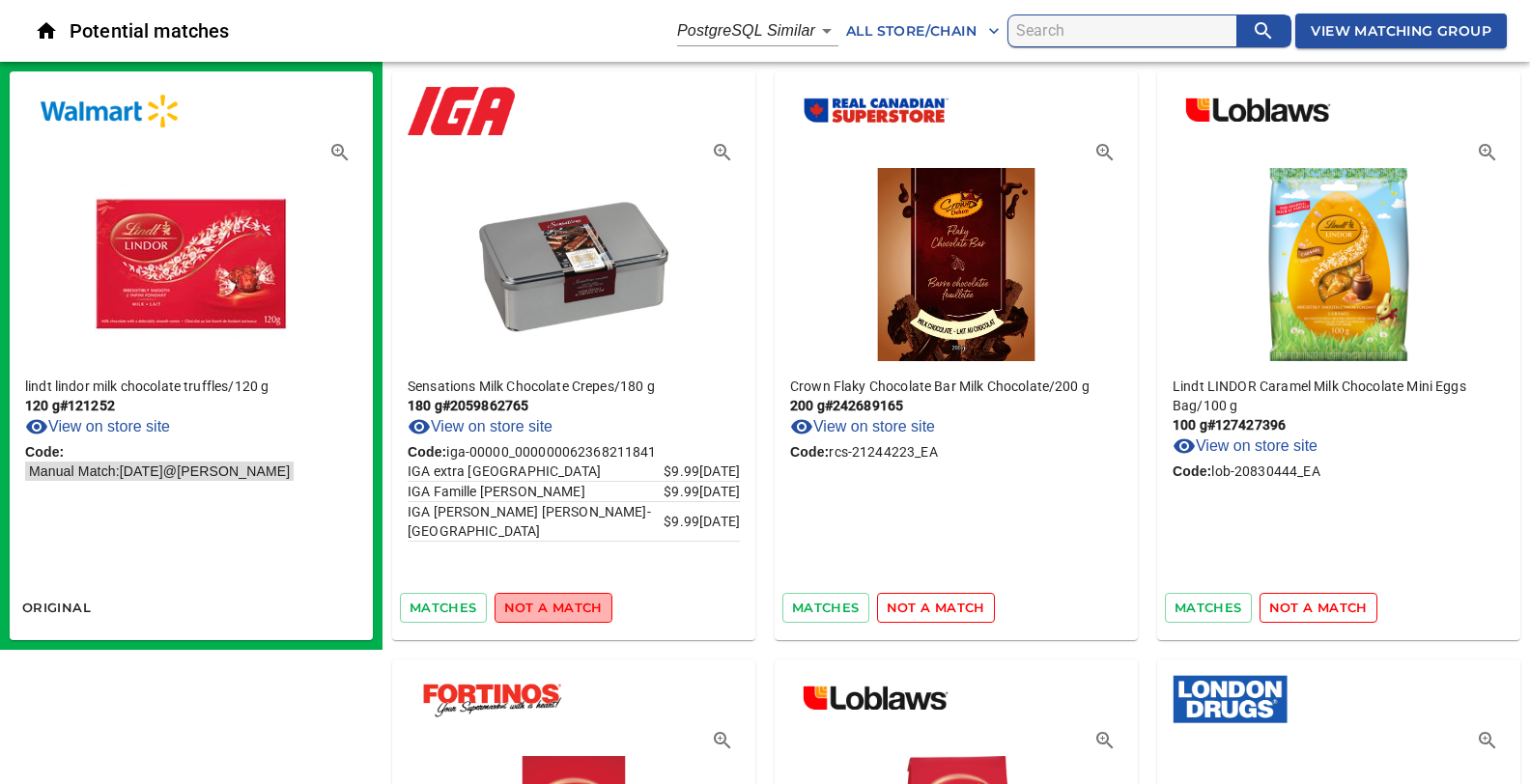
click at [581, 606] on span "not a match" at bounding box center [553, 607] width 99 height 22
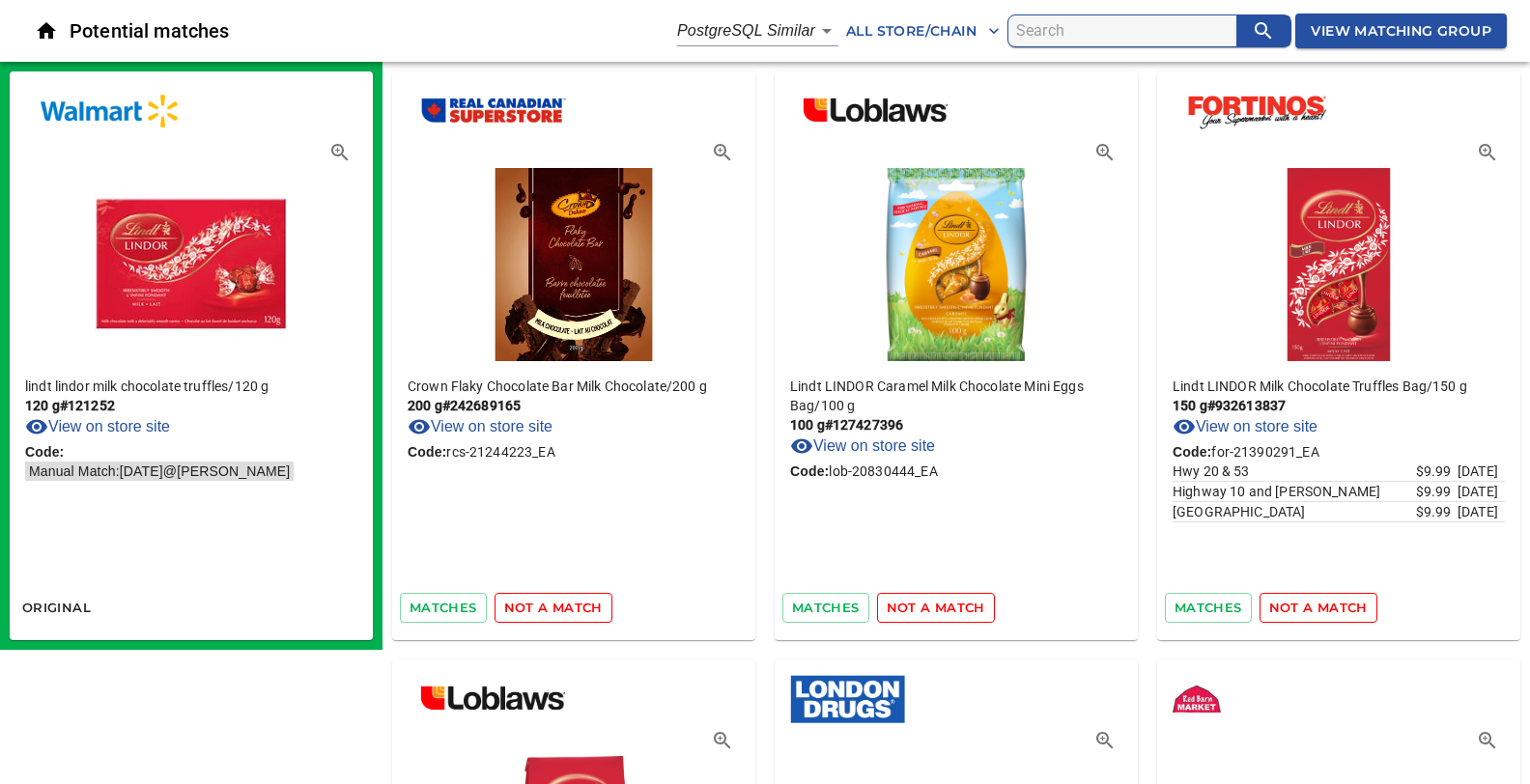
click at [581, 606] on span "not a match" at bounding box center [553, 607] width 99 height 22
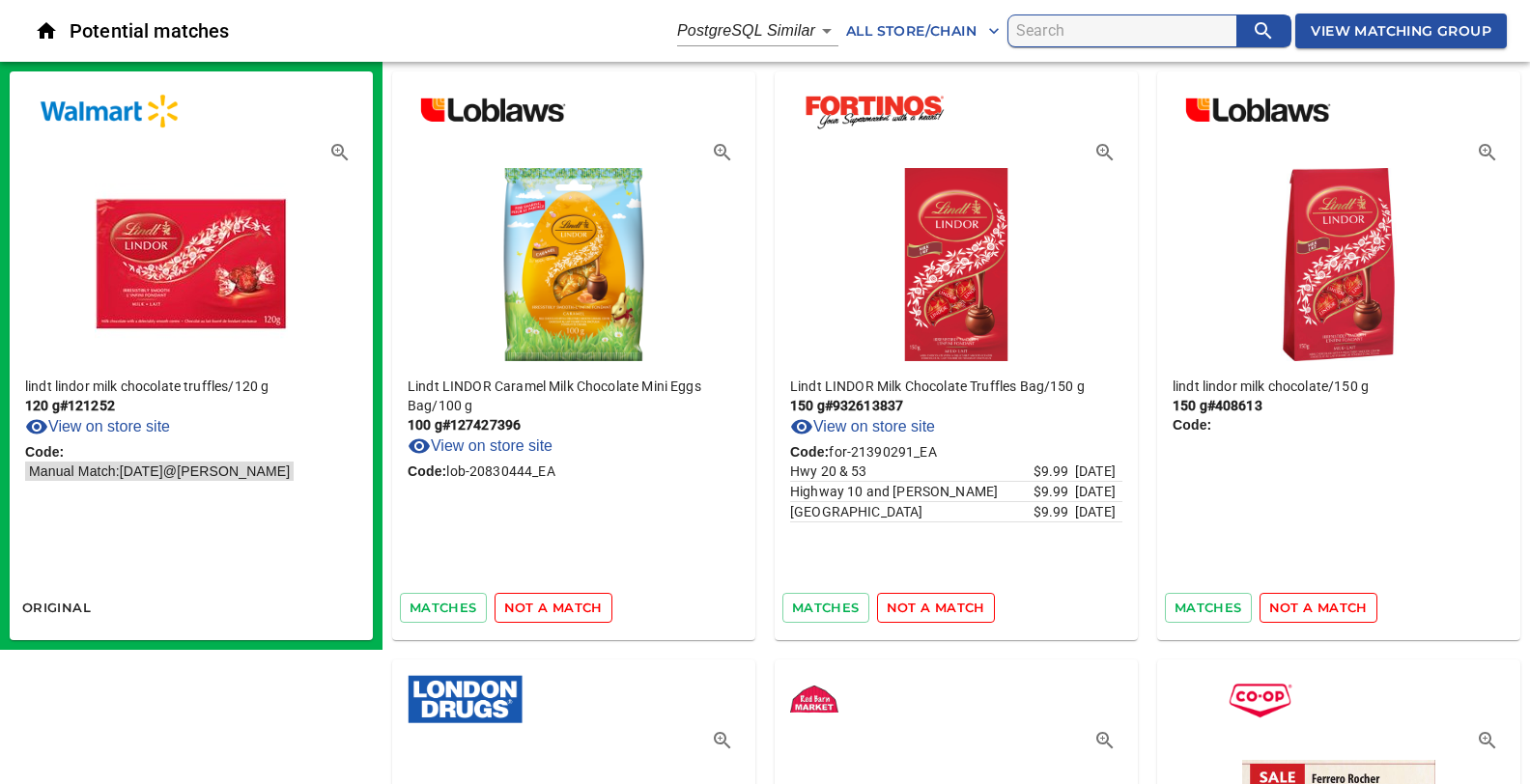
click at [581, 606] on span "not a match" at bounding box center [553, 607] width 99 height 22
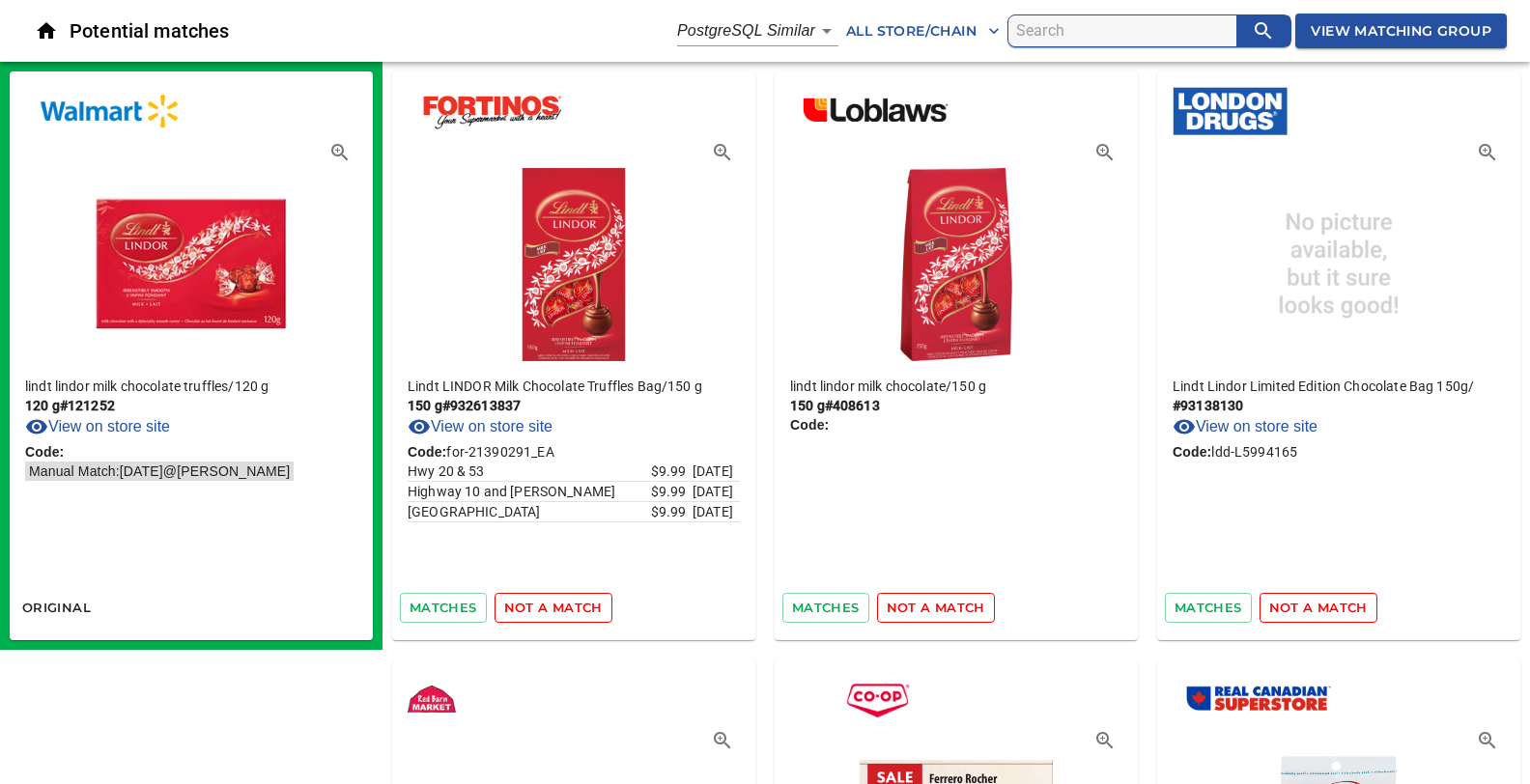
click at [581, 606] on span "not a match" at bounding box center [553, 607] width 99 height 22
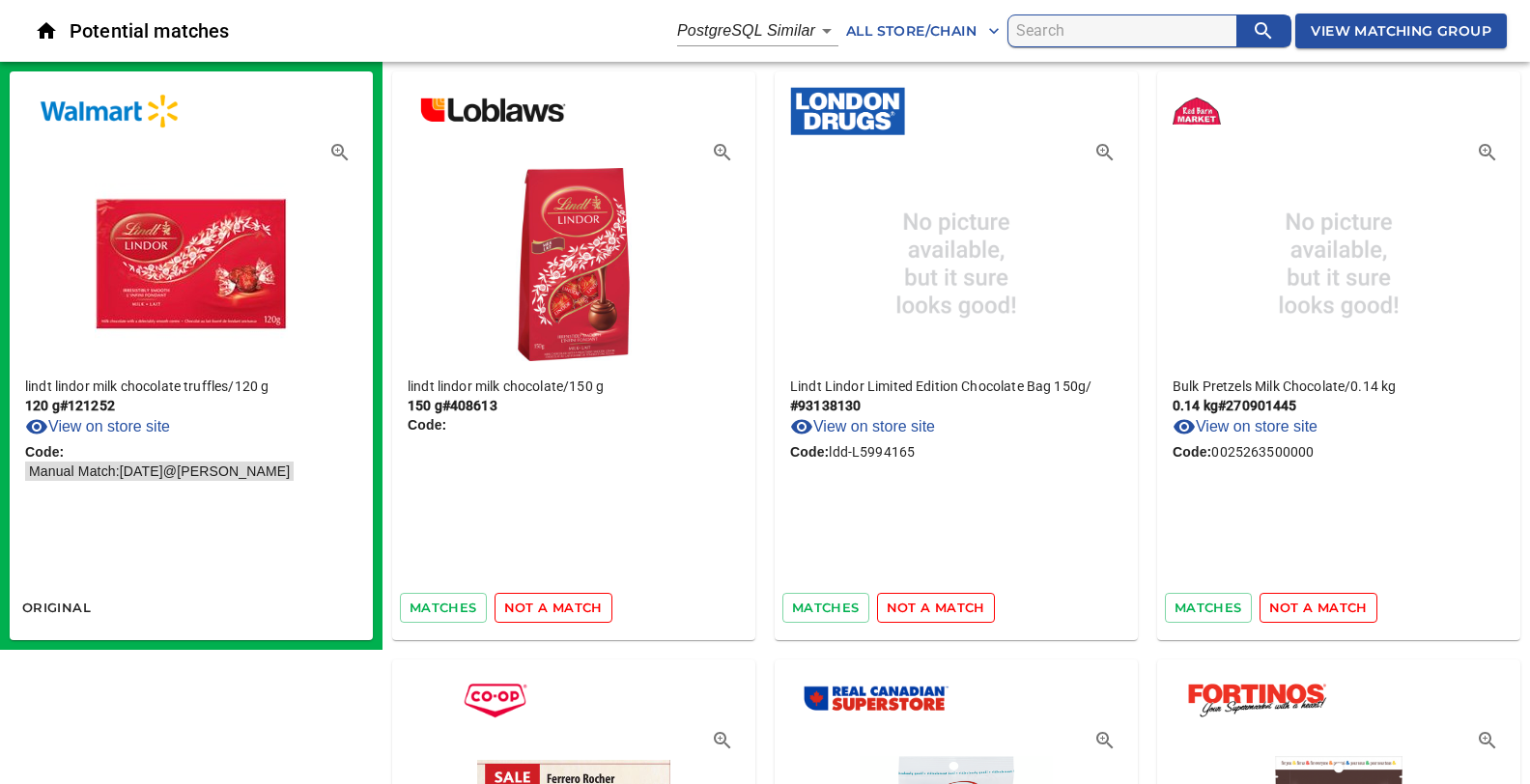
click at [581, 606] on span "not a match" at bounding box center [553, 607] width 99 height 22
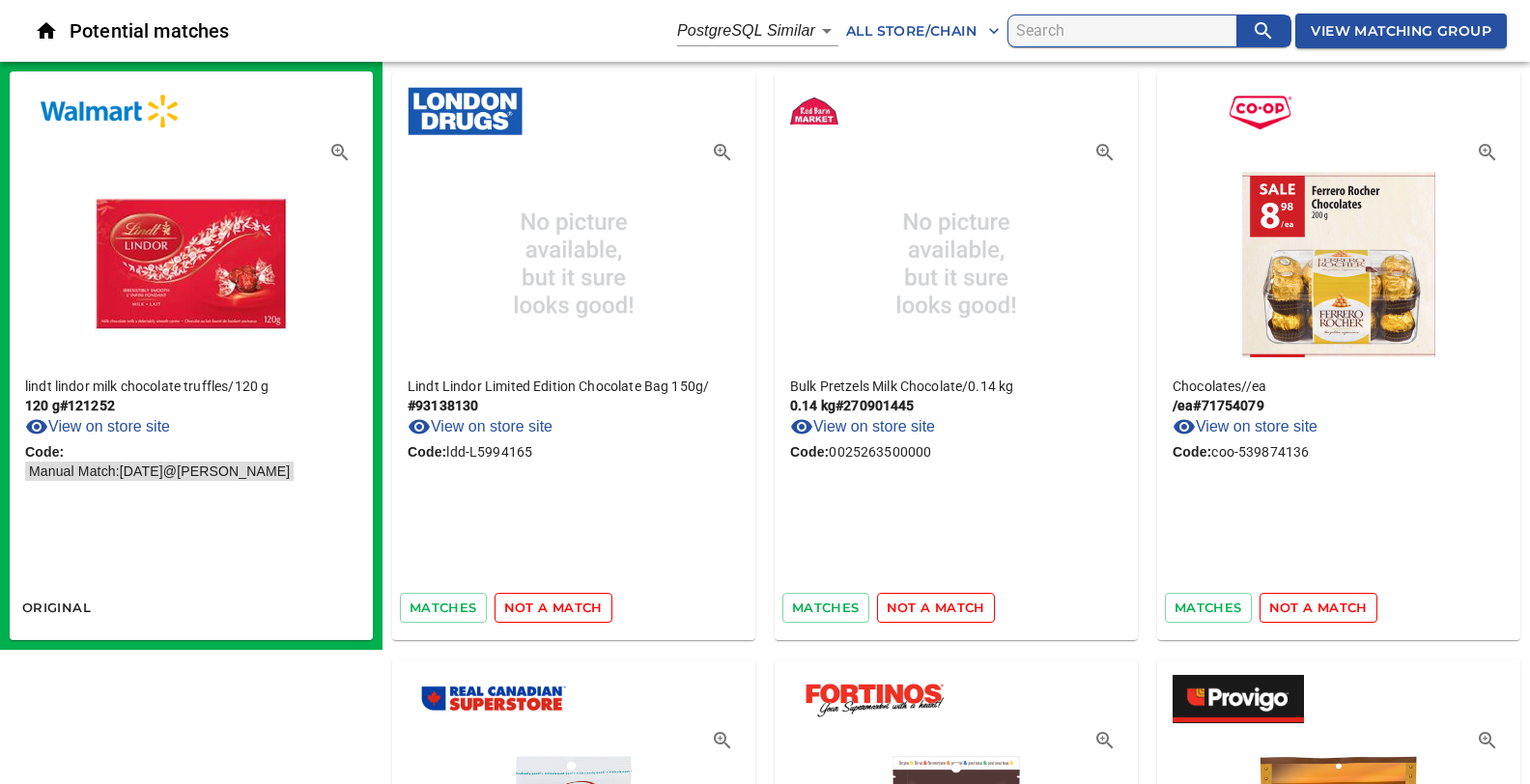
click at [581, 606] on span "not a match" at bounding box center [553, 607] width 99 height 22
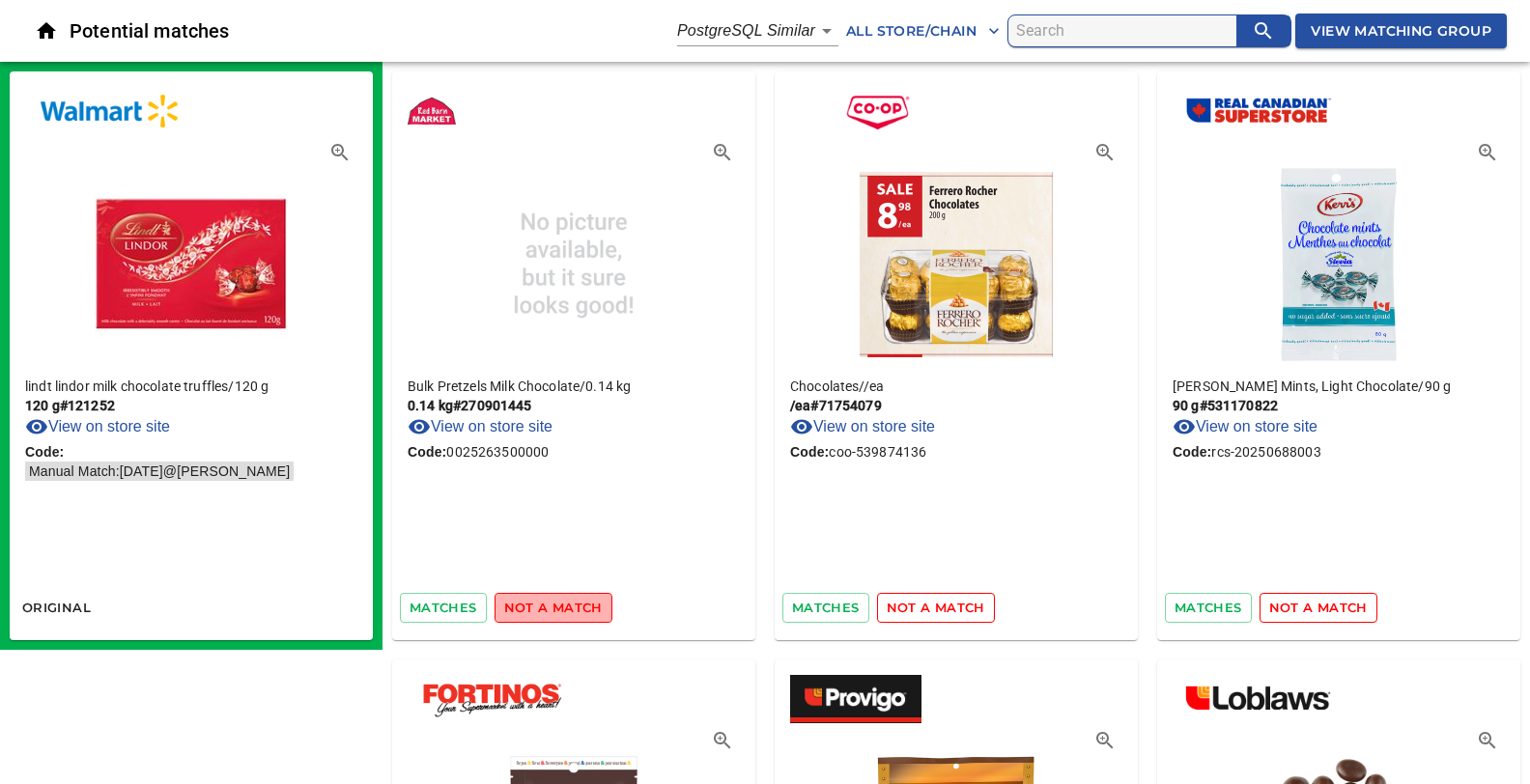
click at [581, 606] on span "not a match" at bounding box center [553, 607] width 99 height 22
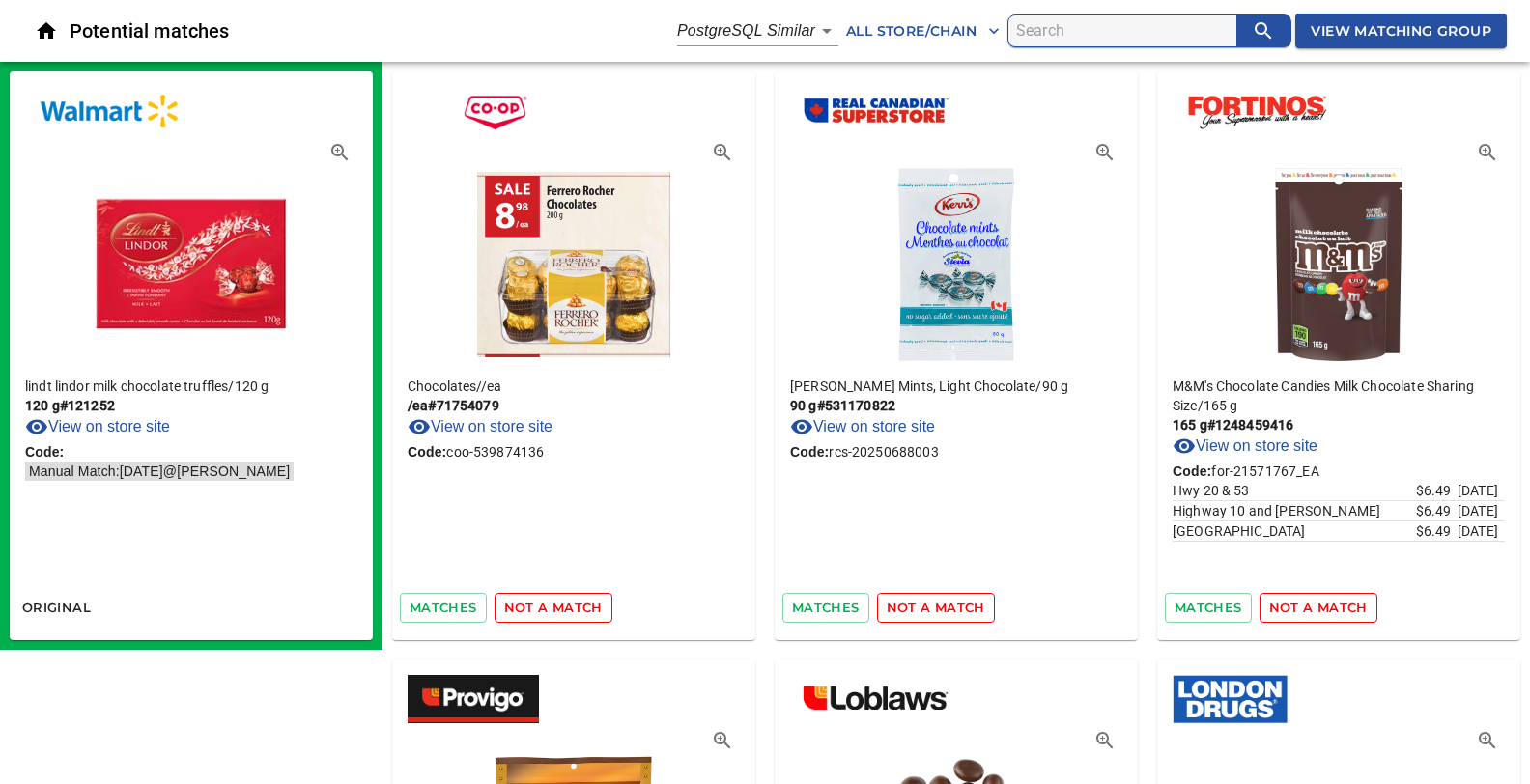
click at [581, 606] on span "not a match" at bounding box center [553, 607] width 99 height 22
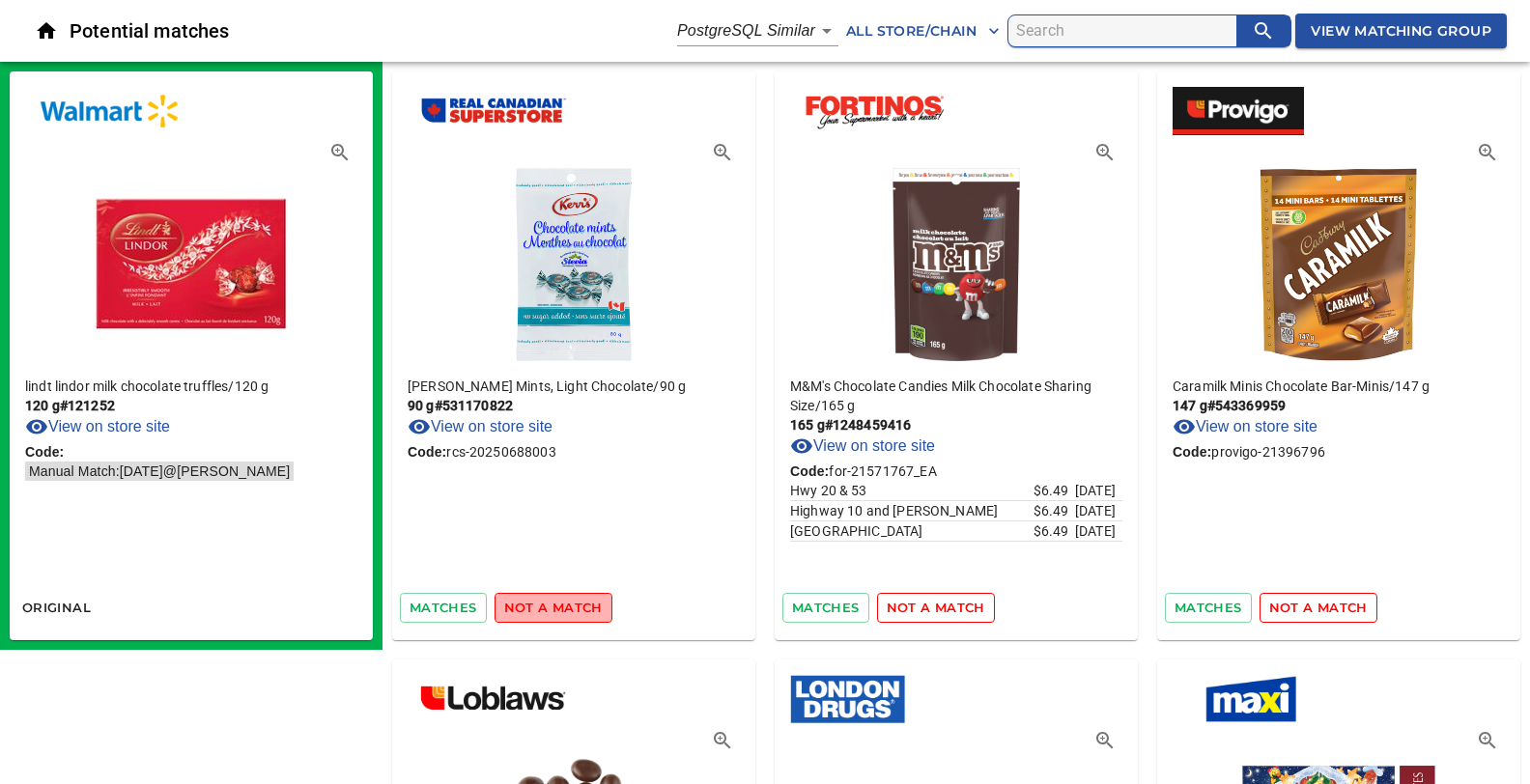
click at [581, 606] on span "not a match" at bounding box center [553, 607] width 99 height 22
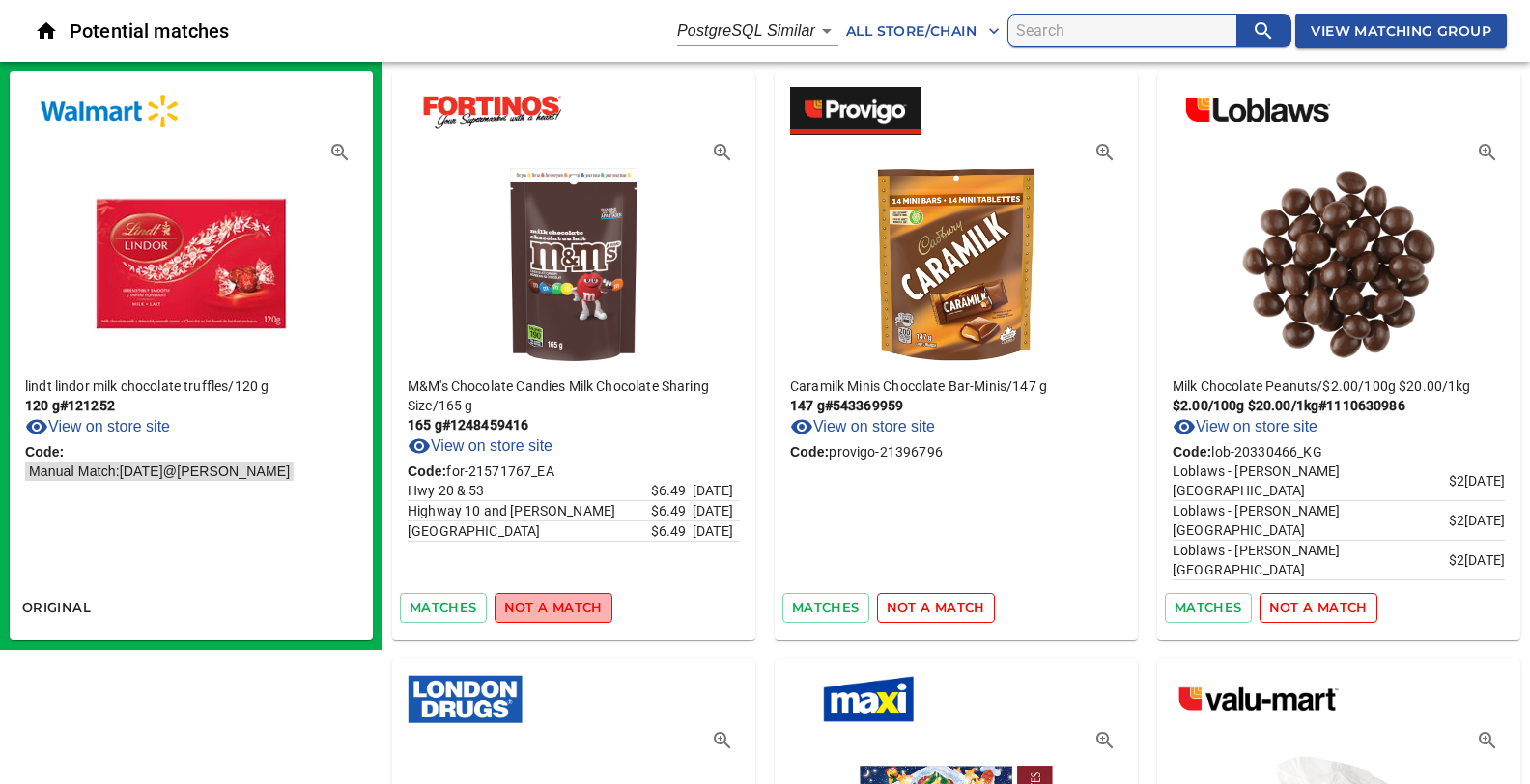
click at [581, 606] on span "not a match" at bounding box center [553, 607] width 99 height 22
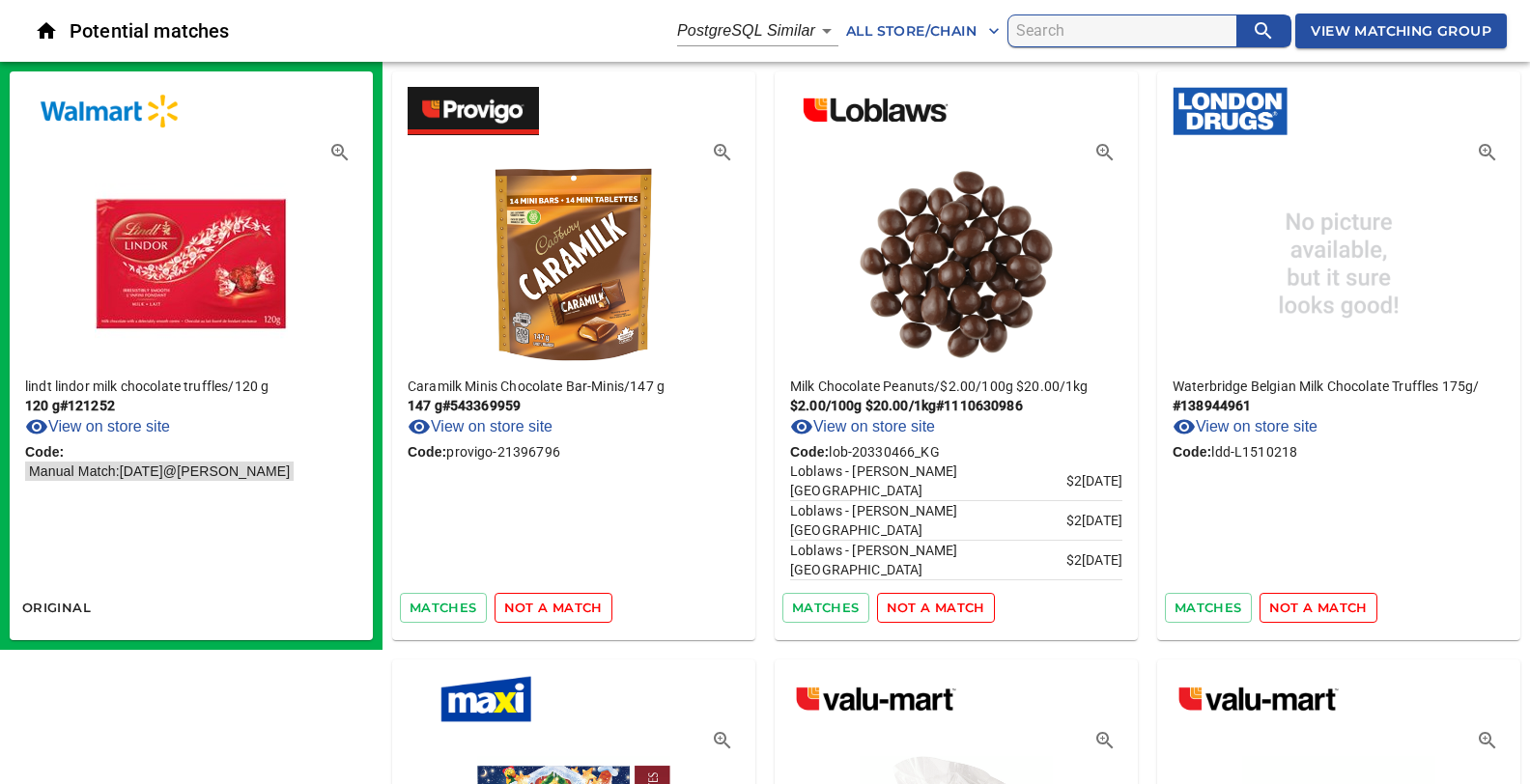
click at [581, 606] on span "not a match" at bounding box center [553, 607] width 99 height 22
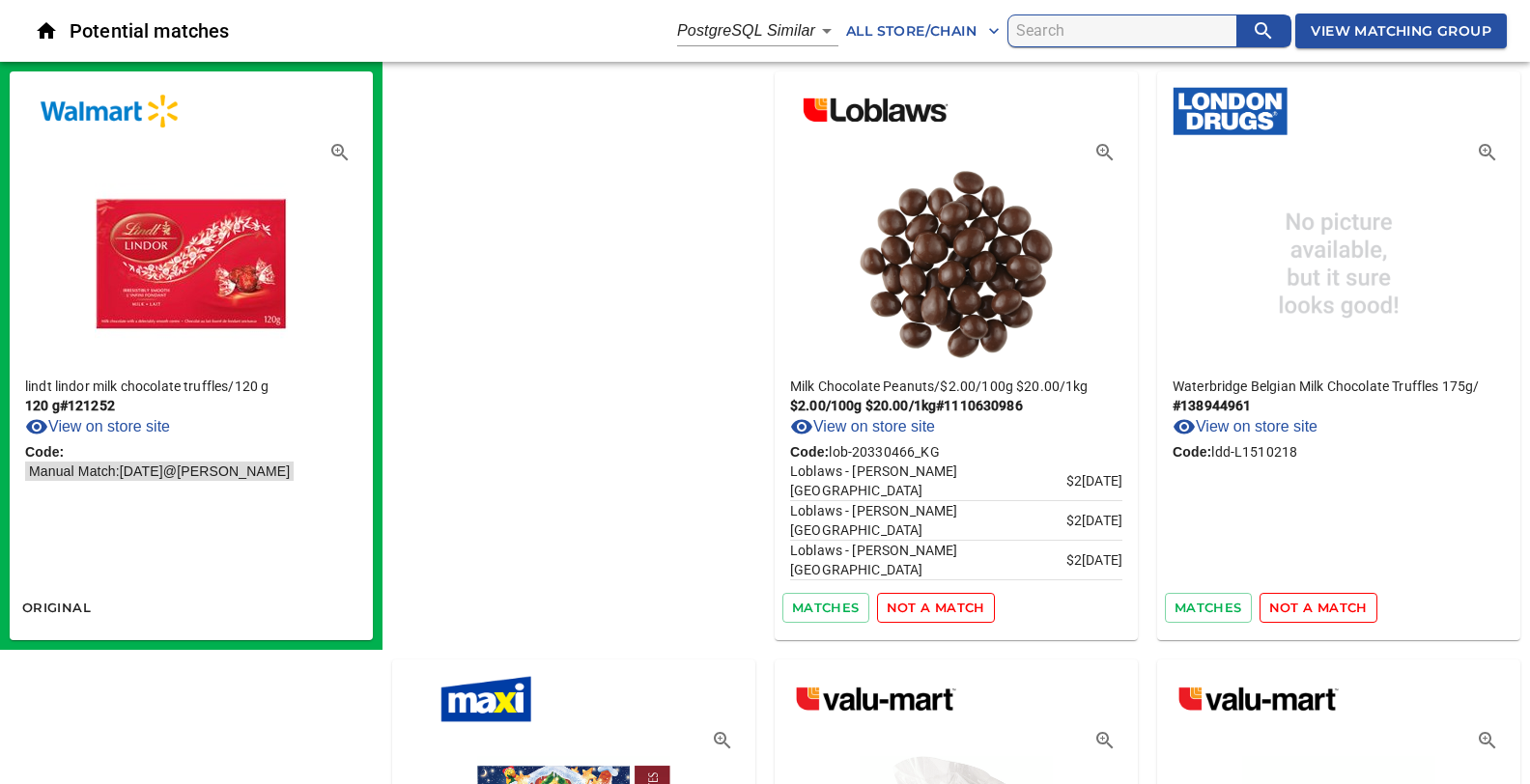
click at [887, 606] on span "not a match" at bounding box center [935, 607] width 99 height 22
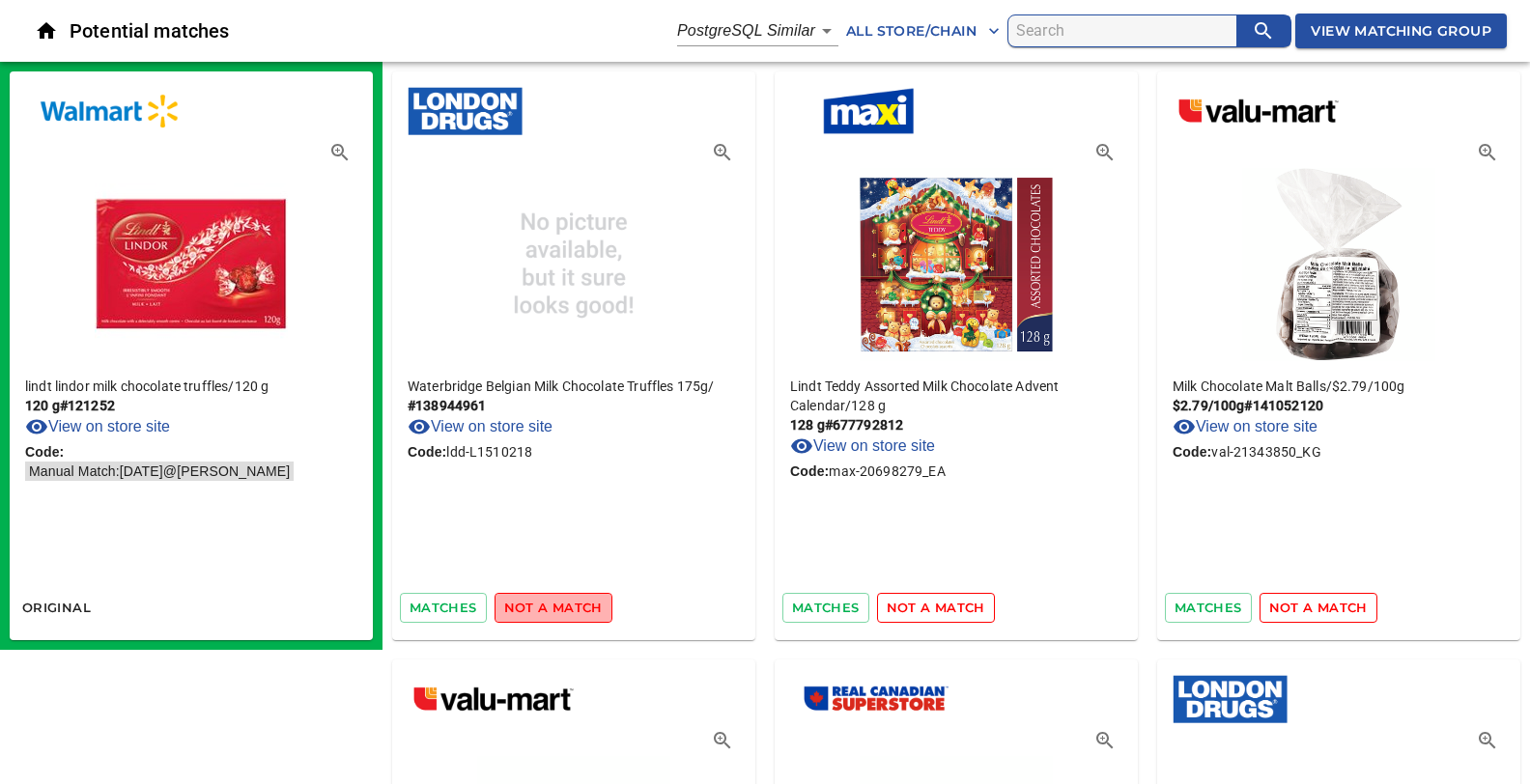
click at [581, 606] on span "not a match" at bounding box center [553, 607] width 99 height 22
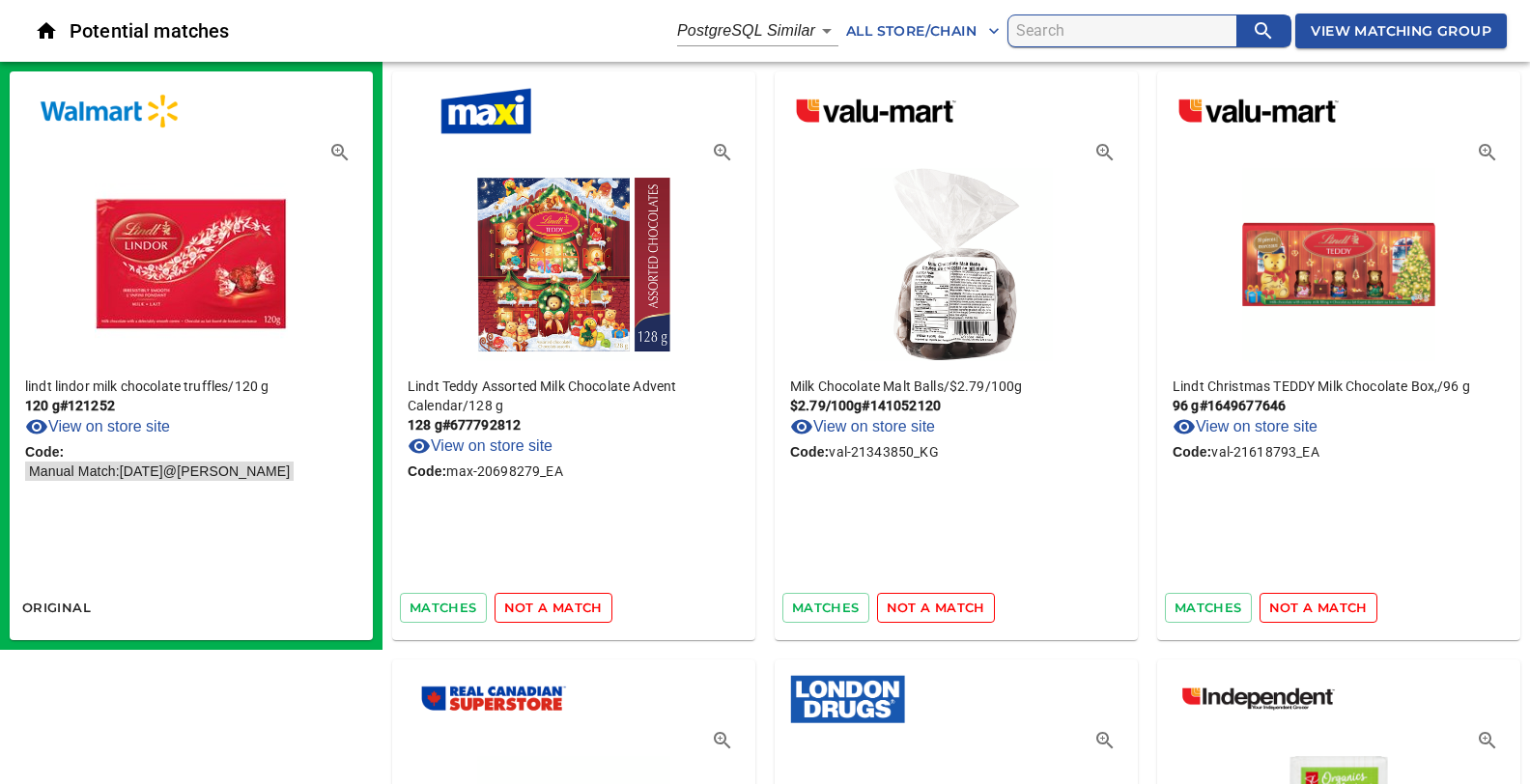
click at [581, 606] on span "not a match" at bounding box center [553, 607] width 99 height 22
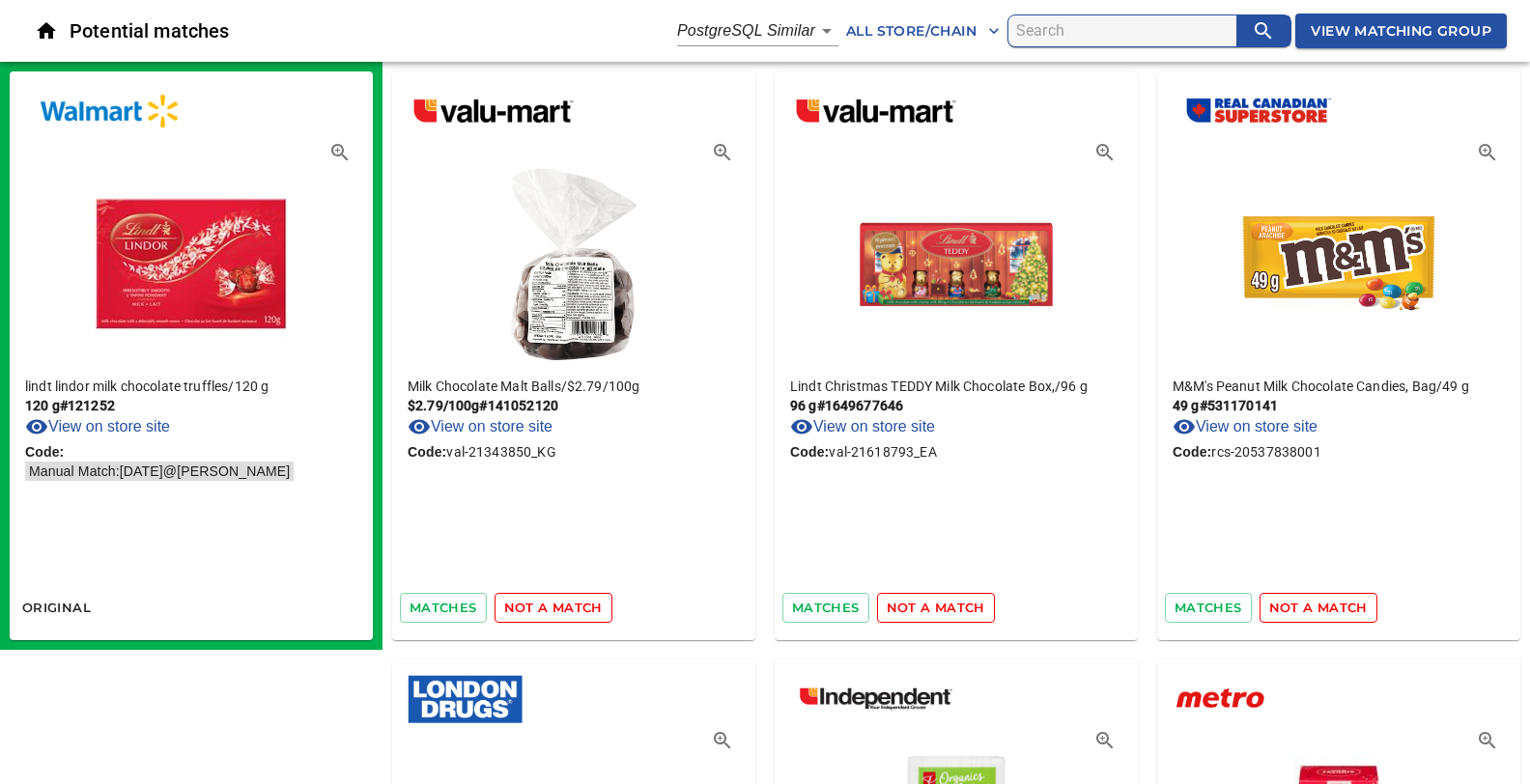
click at [581, 606] on span "not a match" at bounding box center [553, 607] width 99 height 22
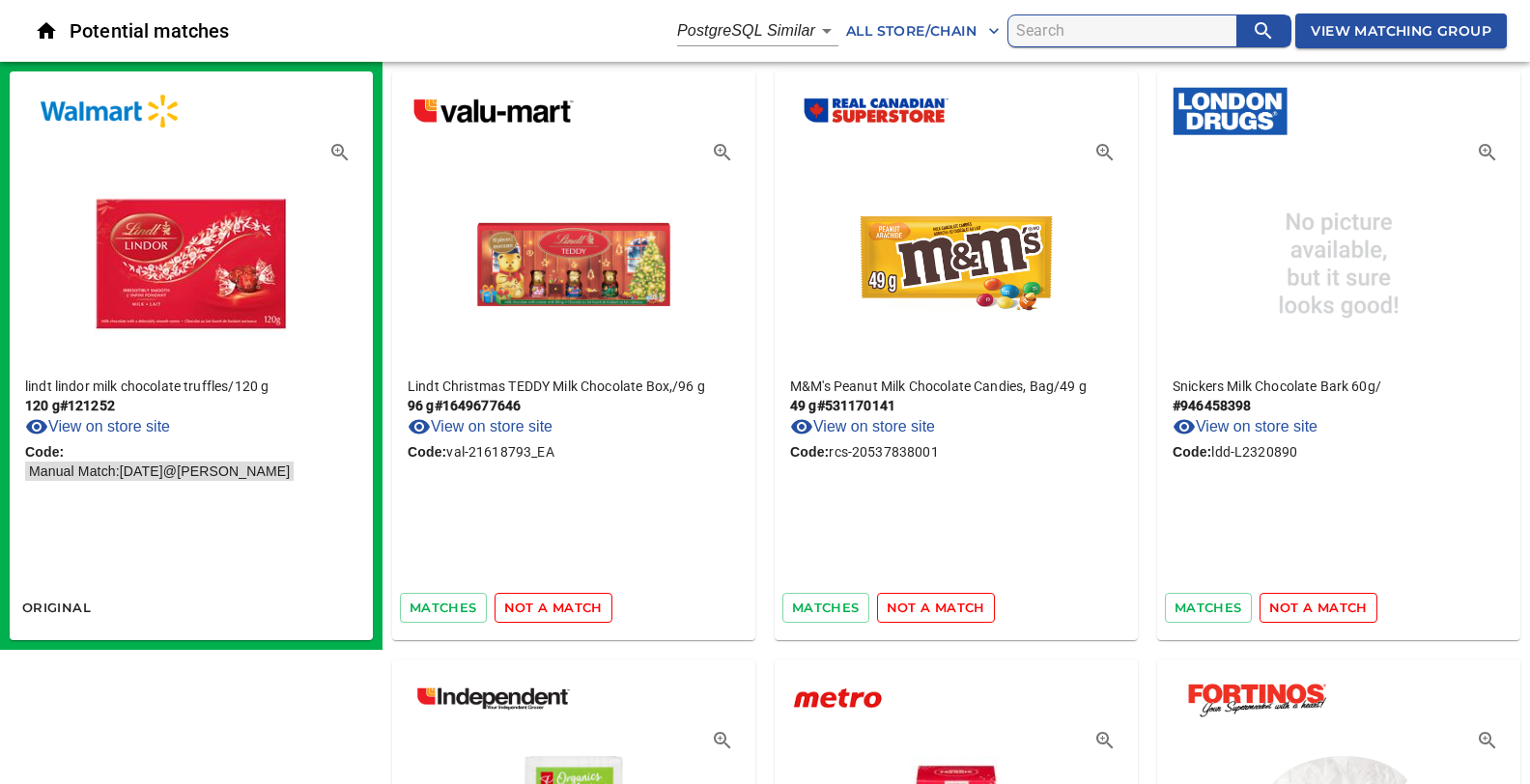
click at [581, 606] on span "not a match" at bounding box center [553, 607] width 99 height 22
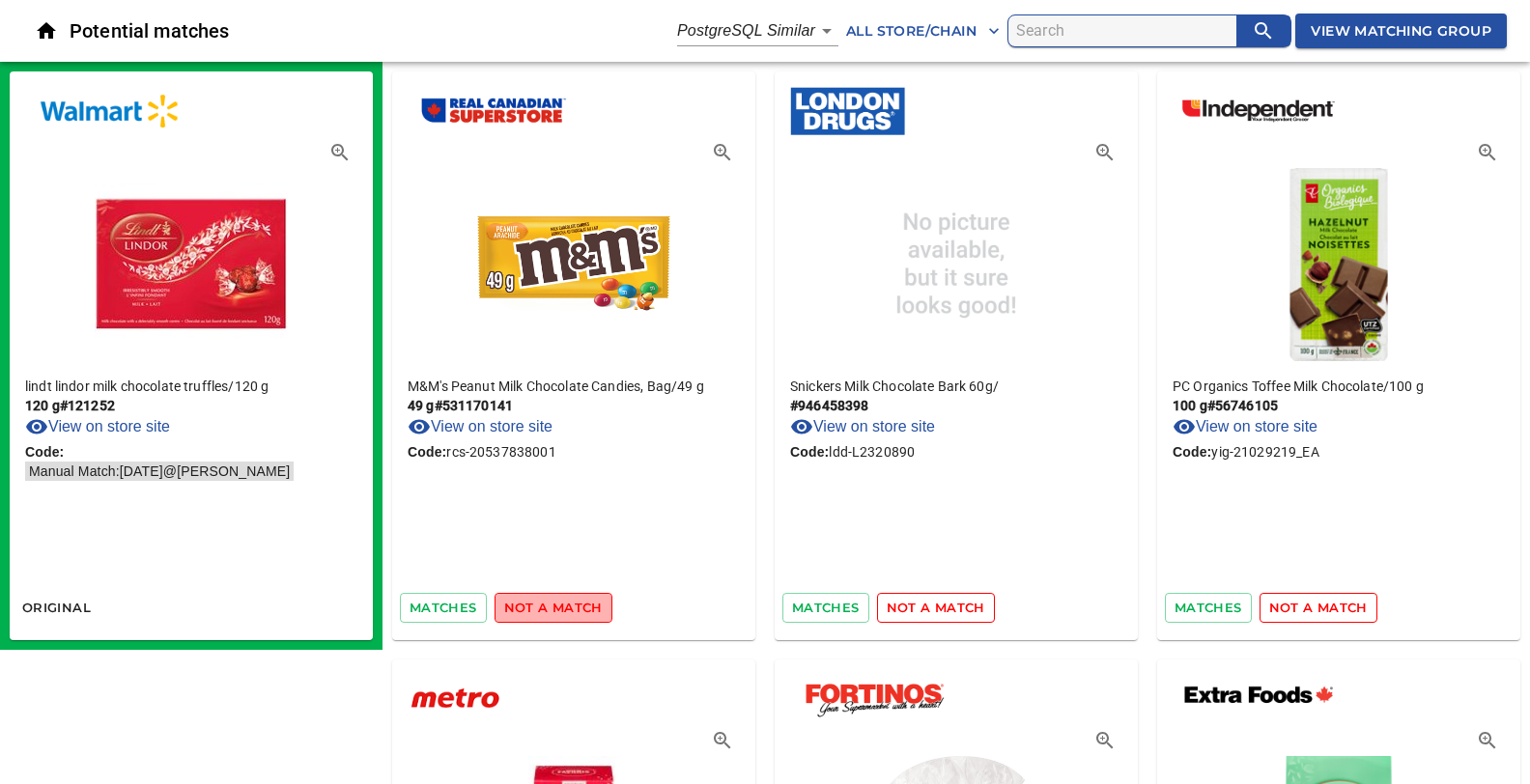
click at [581, 606] on span "not a match" at bounding box center [553, 607] width 99 height 22
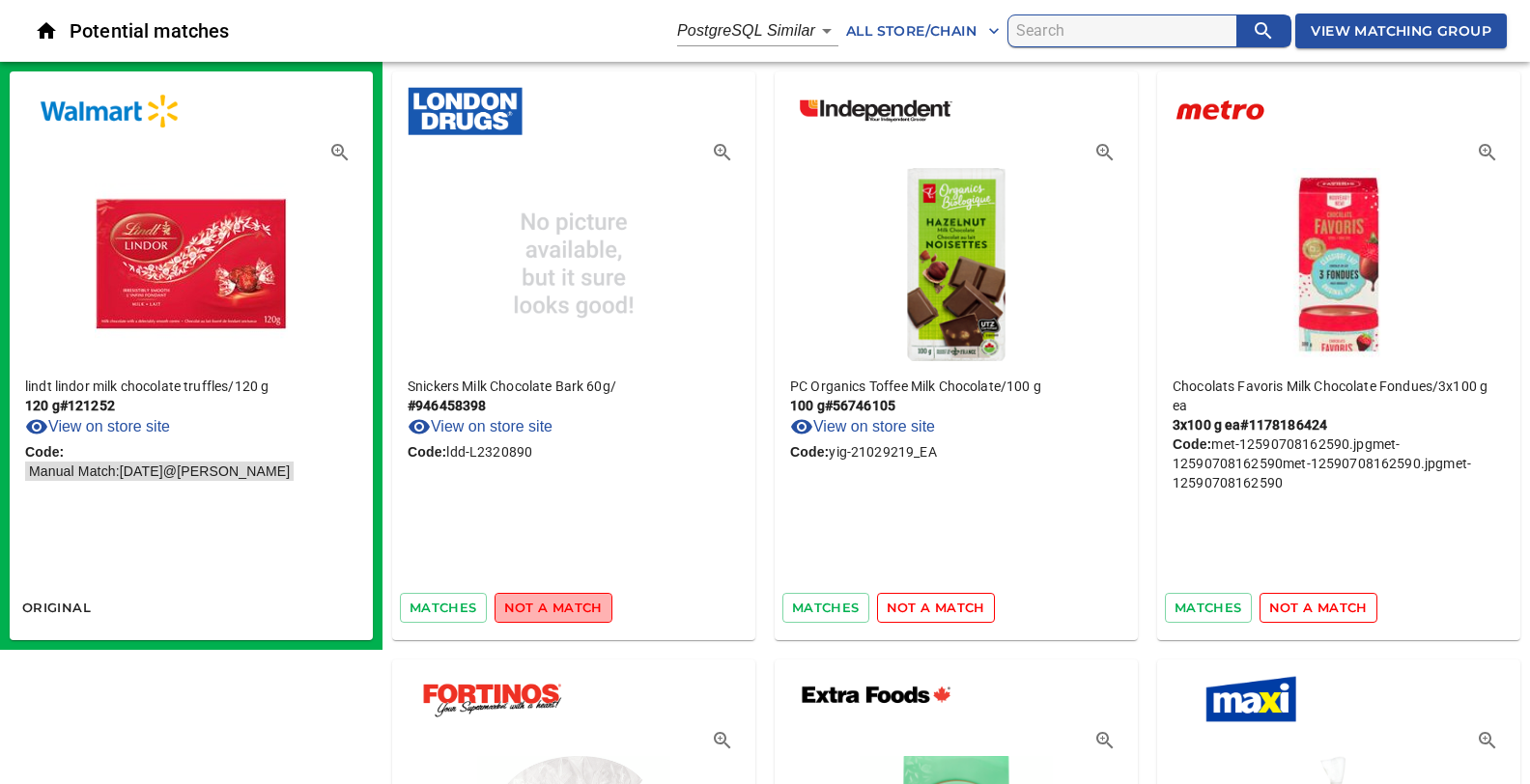
click at [581, 606] on span "not a match" at bounding box center [553, 607] width 99 height 22
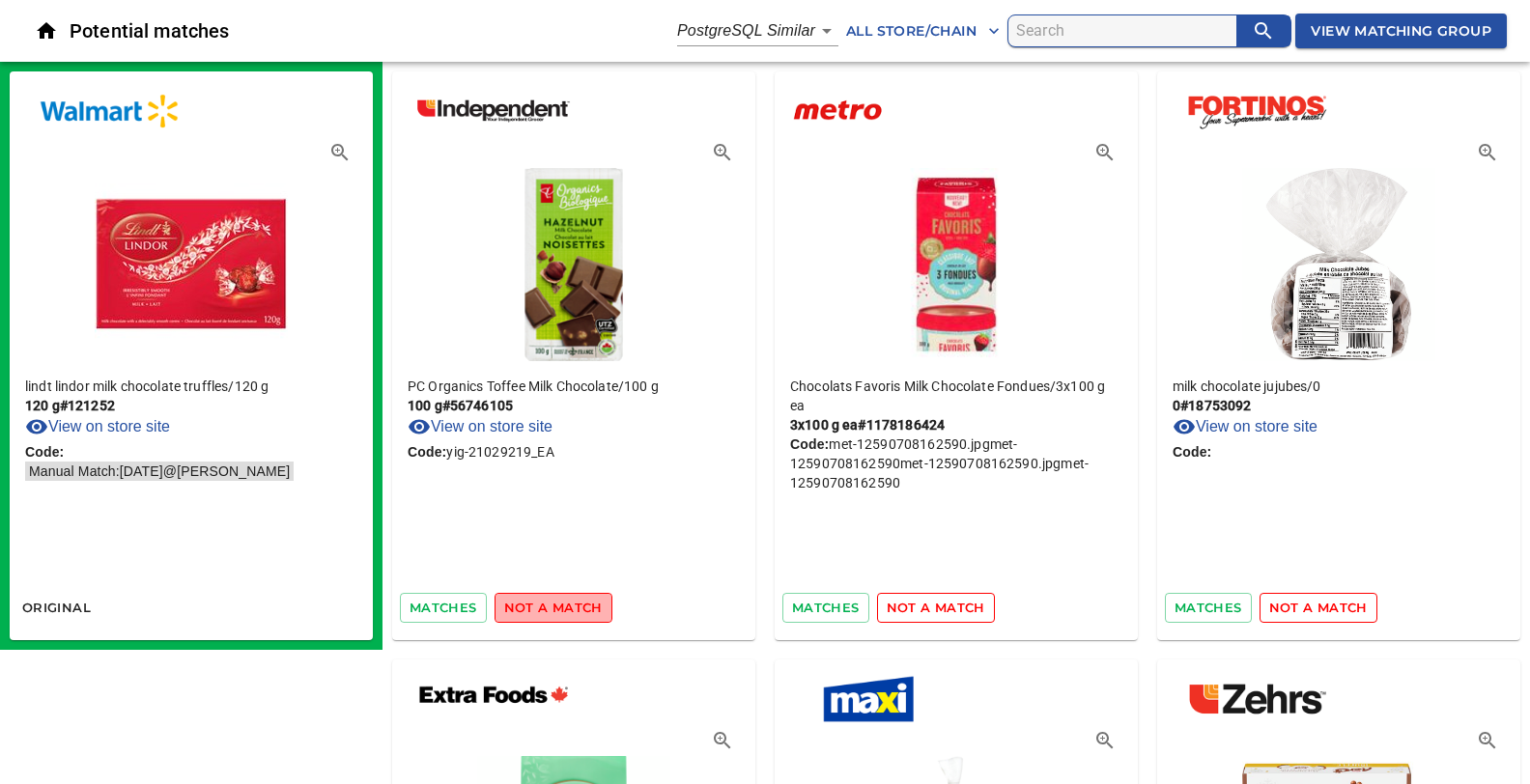
click at [581, 606] on span "not a match" at bounding box center [553, 607] width 99 height 22
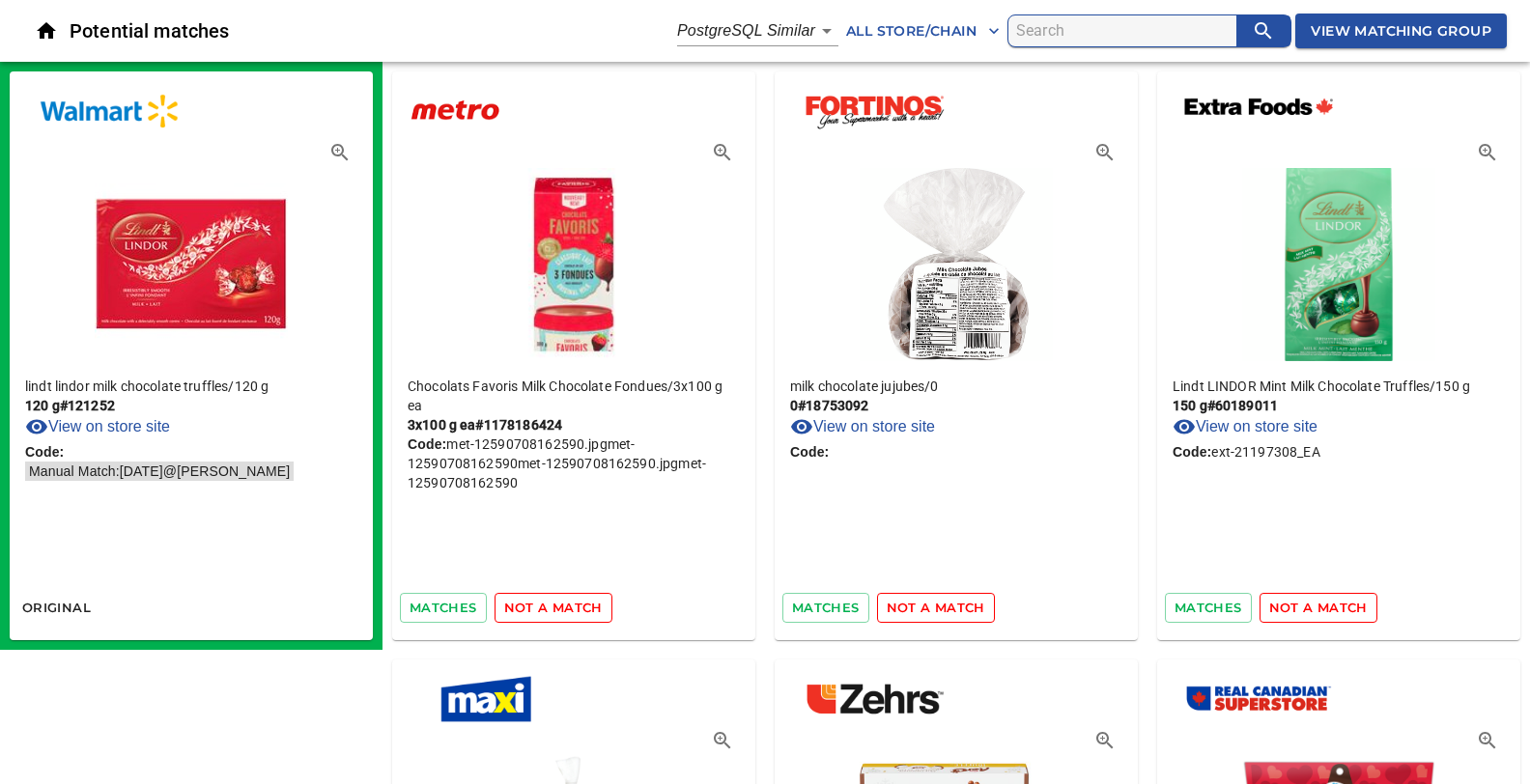
click at [581, 606] on span "not a match" at bounding box center [553, 607] width 99 height 22
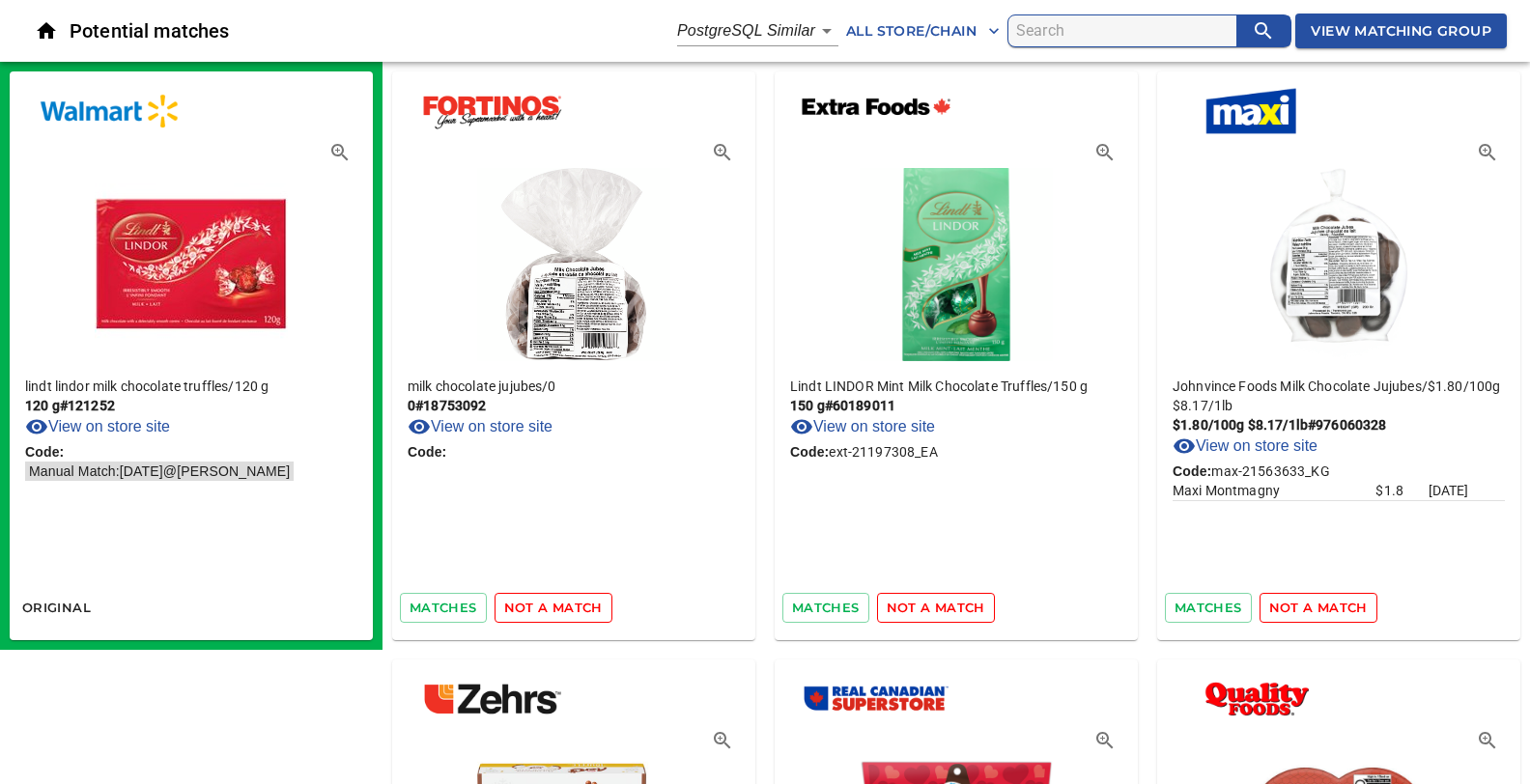
click at [581, 606] on span "not a match" at bounding box center [553, 607] width 99 height 22
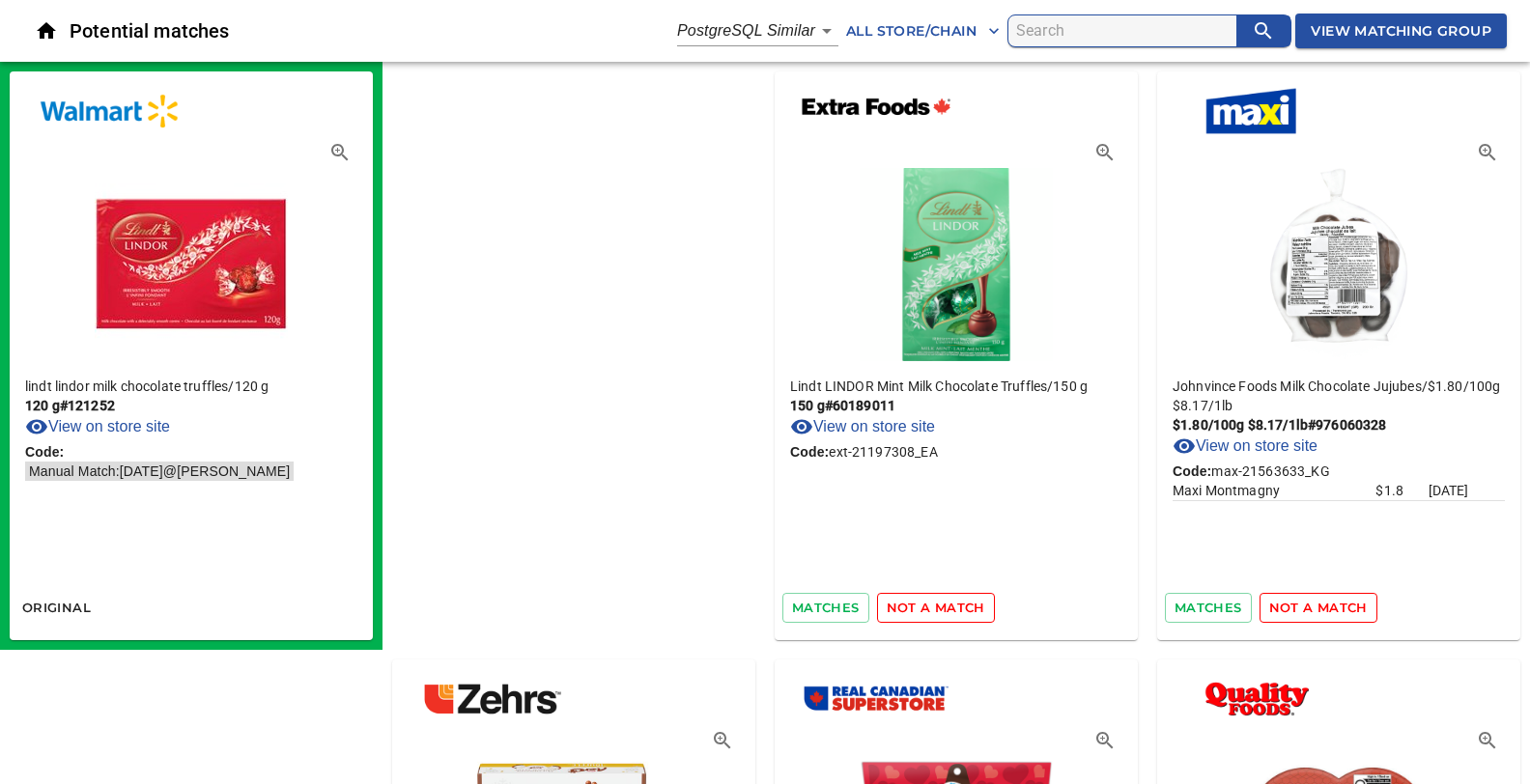
click at [887, 606] on span "not a match" at bounding box center [935, 607] width 99 height 22
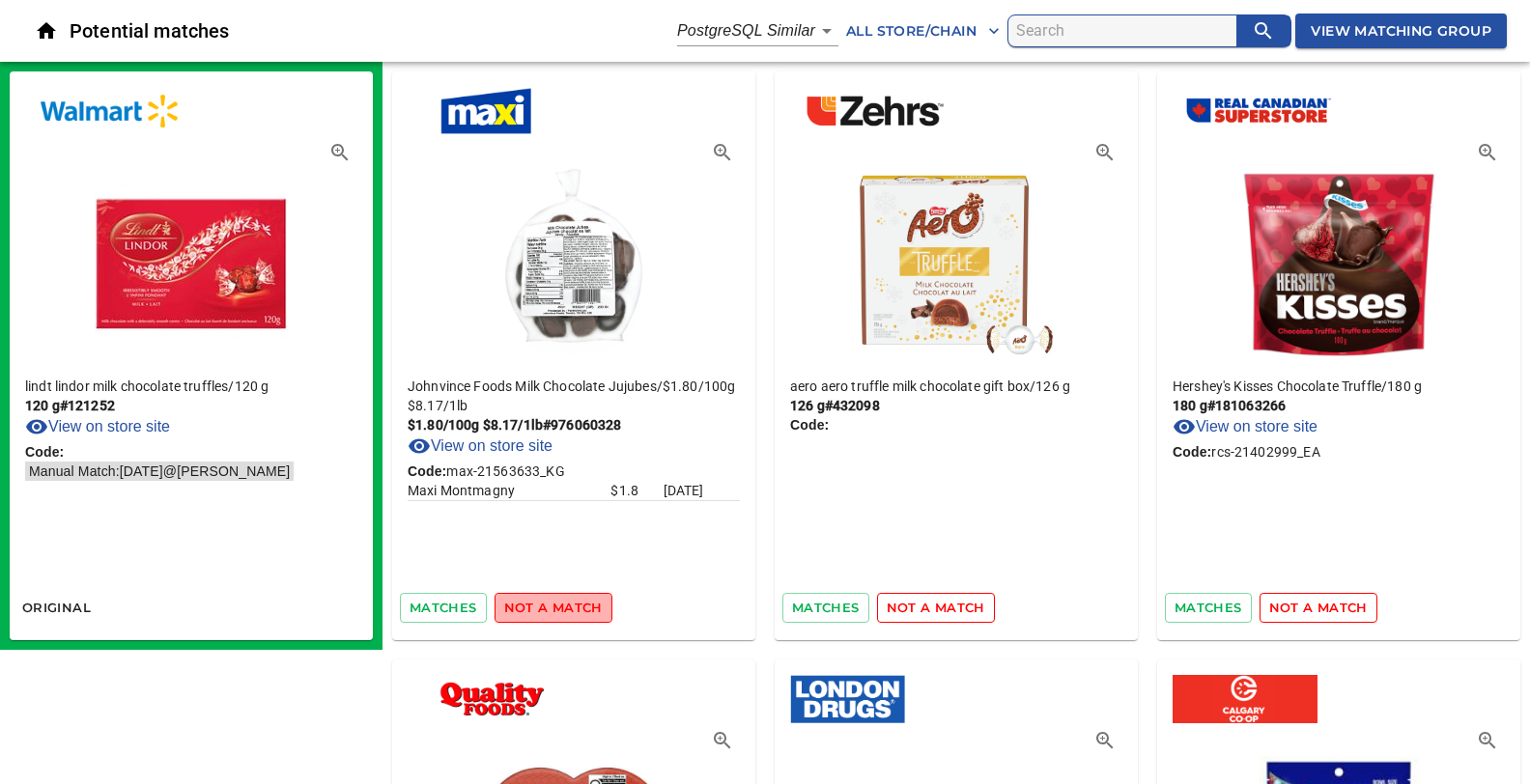
click at [581, 606] on span "not a match" at bounding box center [553, 607] width 99 height 22
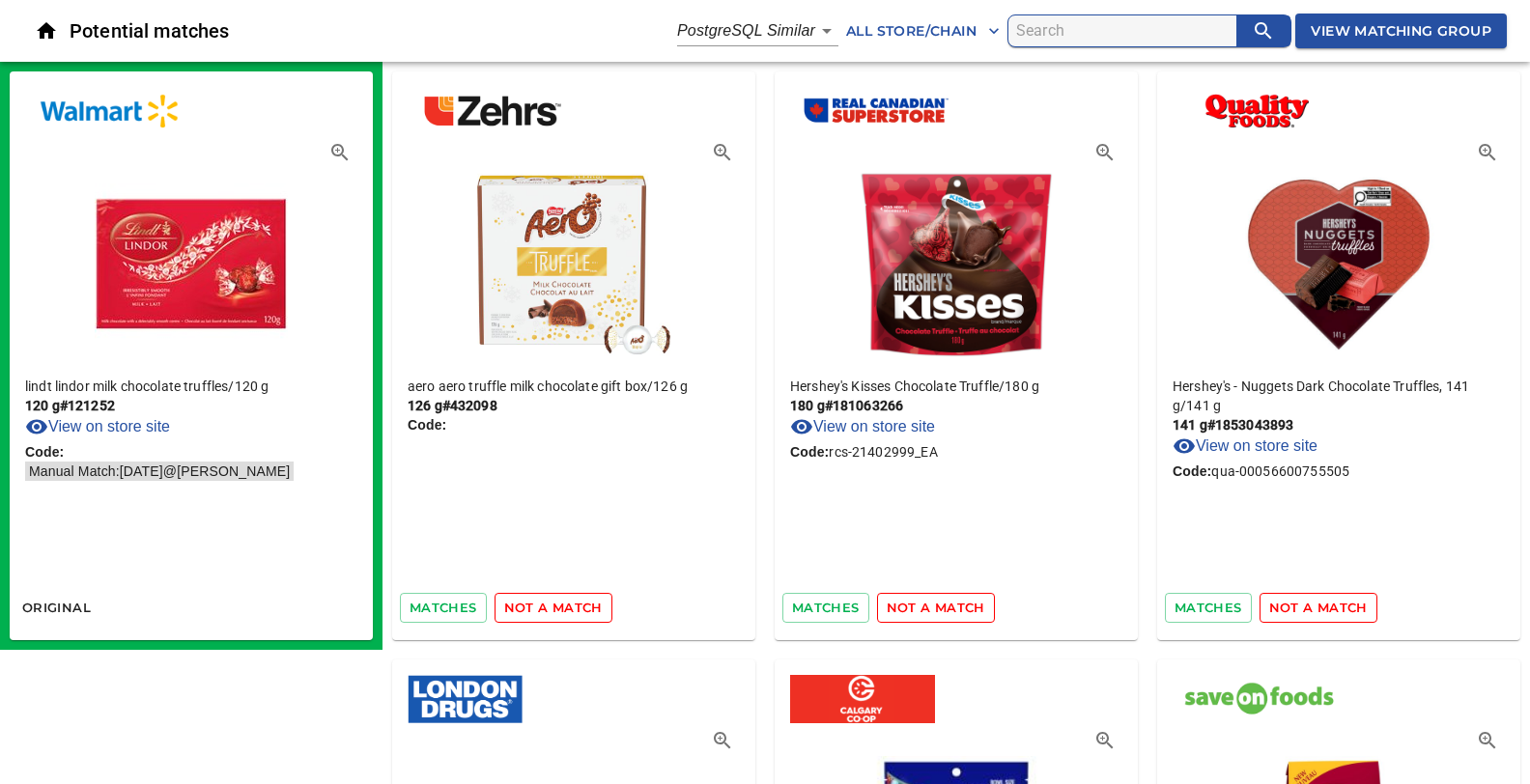
click at [581, 606] on span "not a match" at bounding box center [553, 607] width 99 height 22
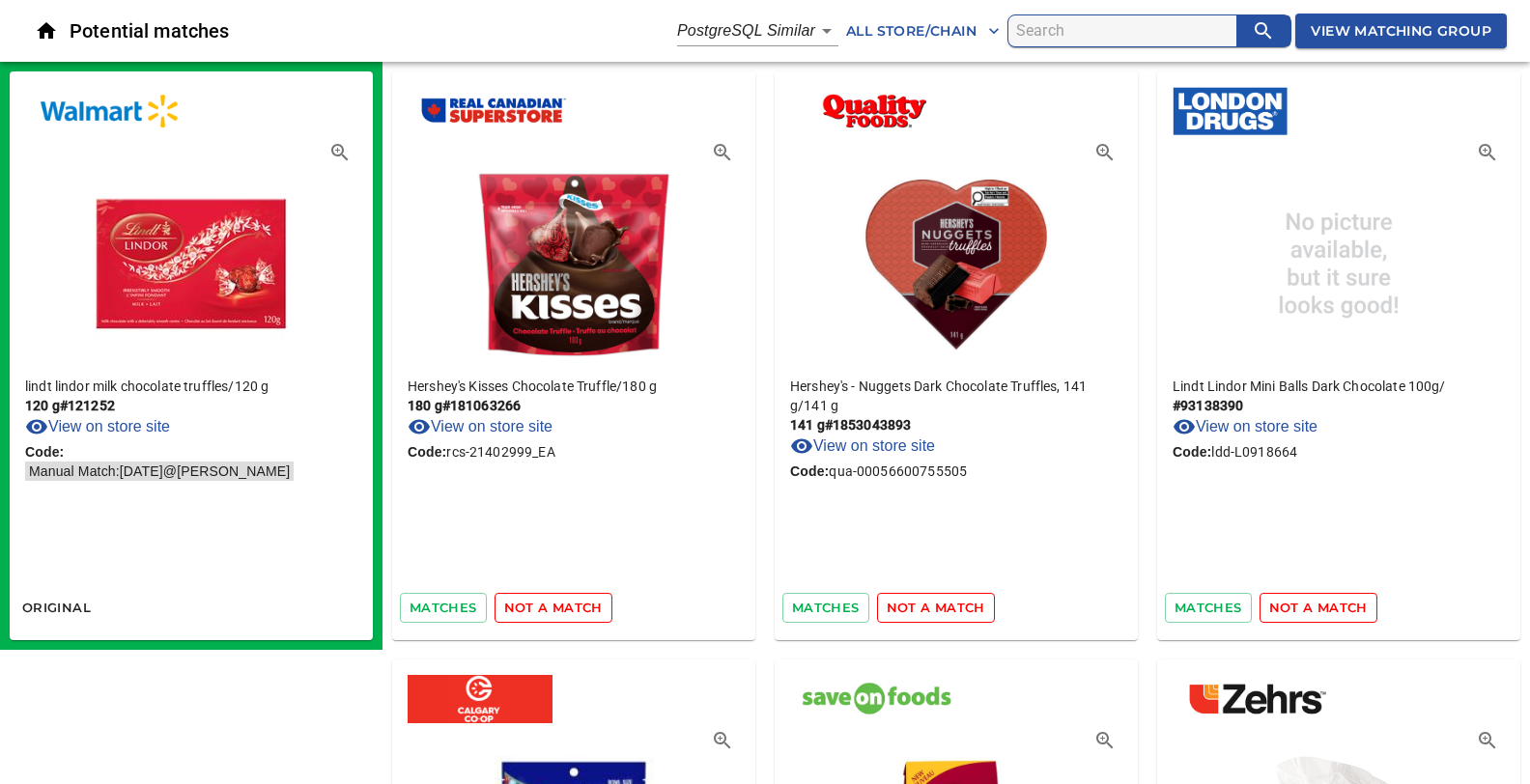
click at [581, 606] on span "not a match" at bounding box center [553, 607] width 99 height 22
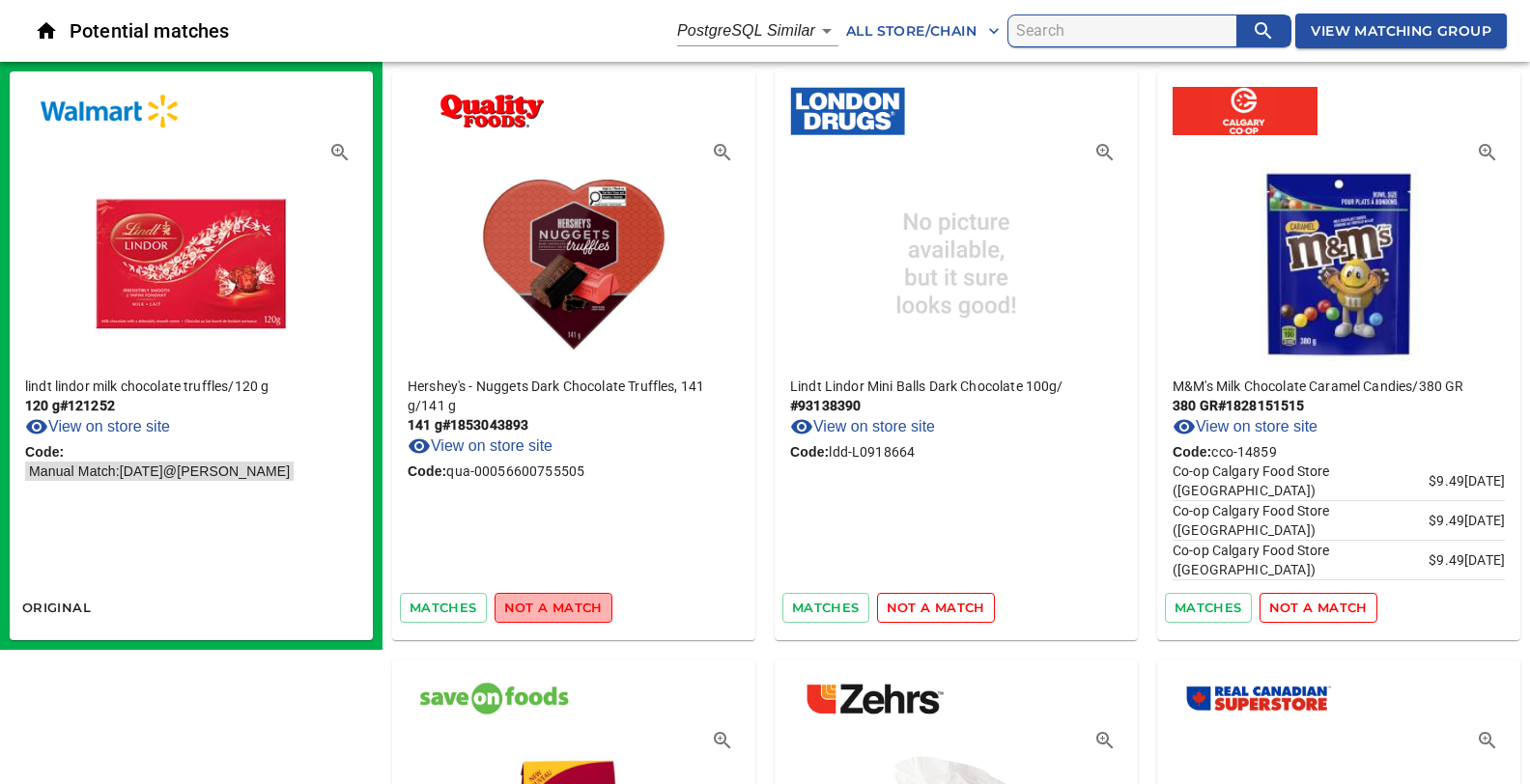
click at [581, 606] on span "not a match" at bounding box center [553, 607] width 99 height 22
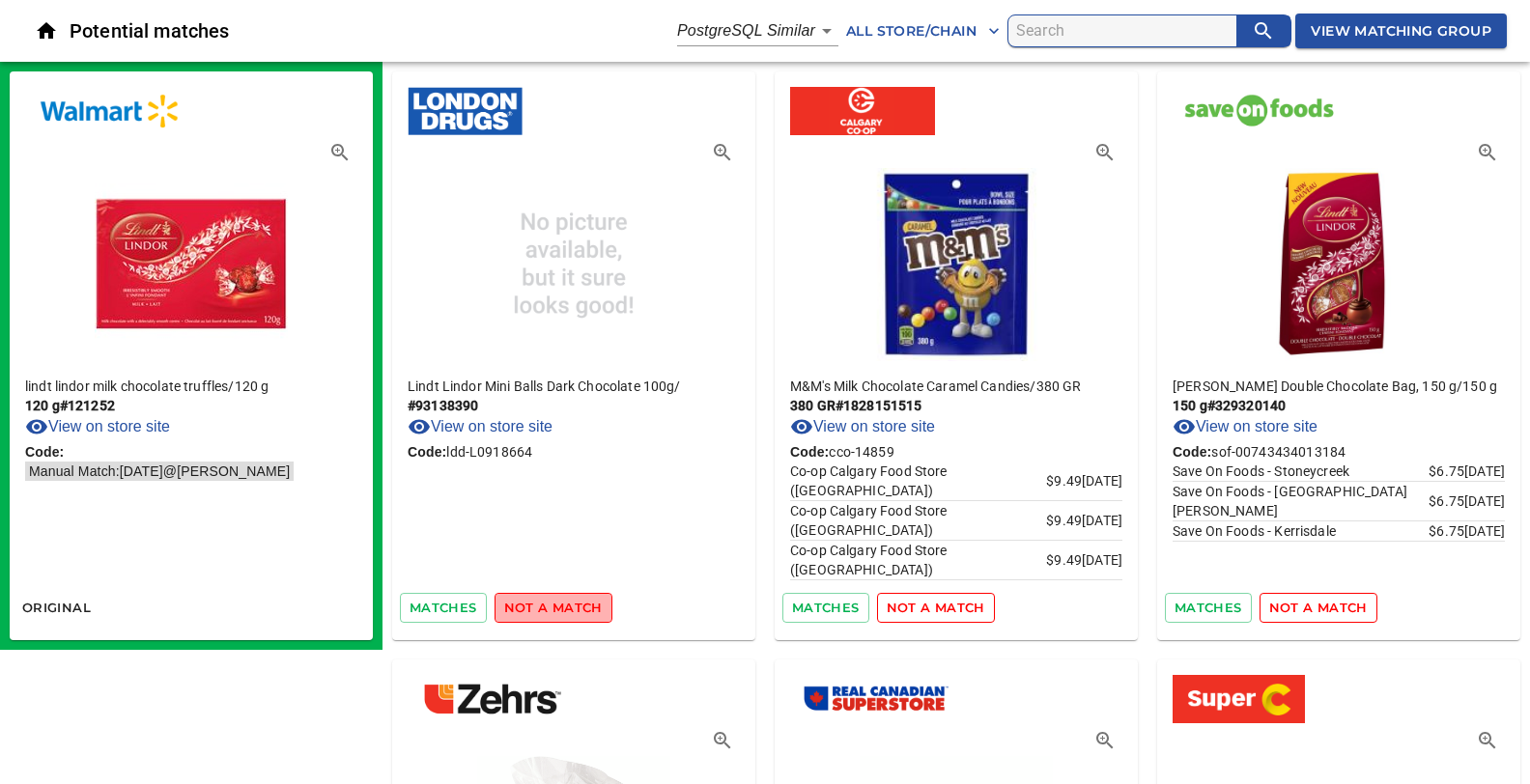
click at [581, 606] on span "not a match" at bounding box center [553, 607] width 99 height 22
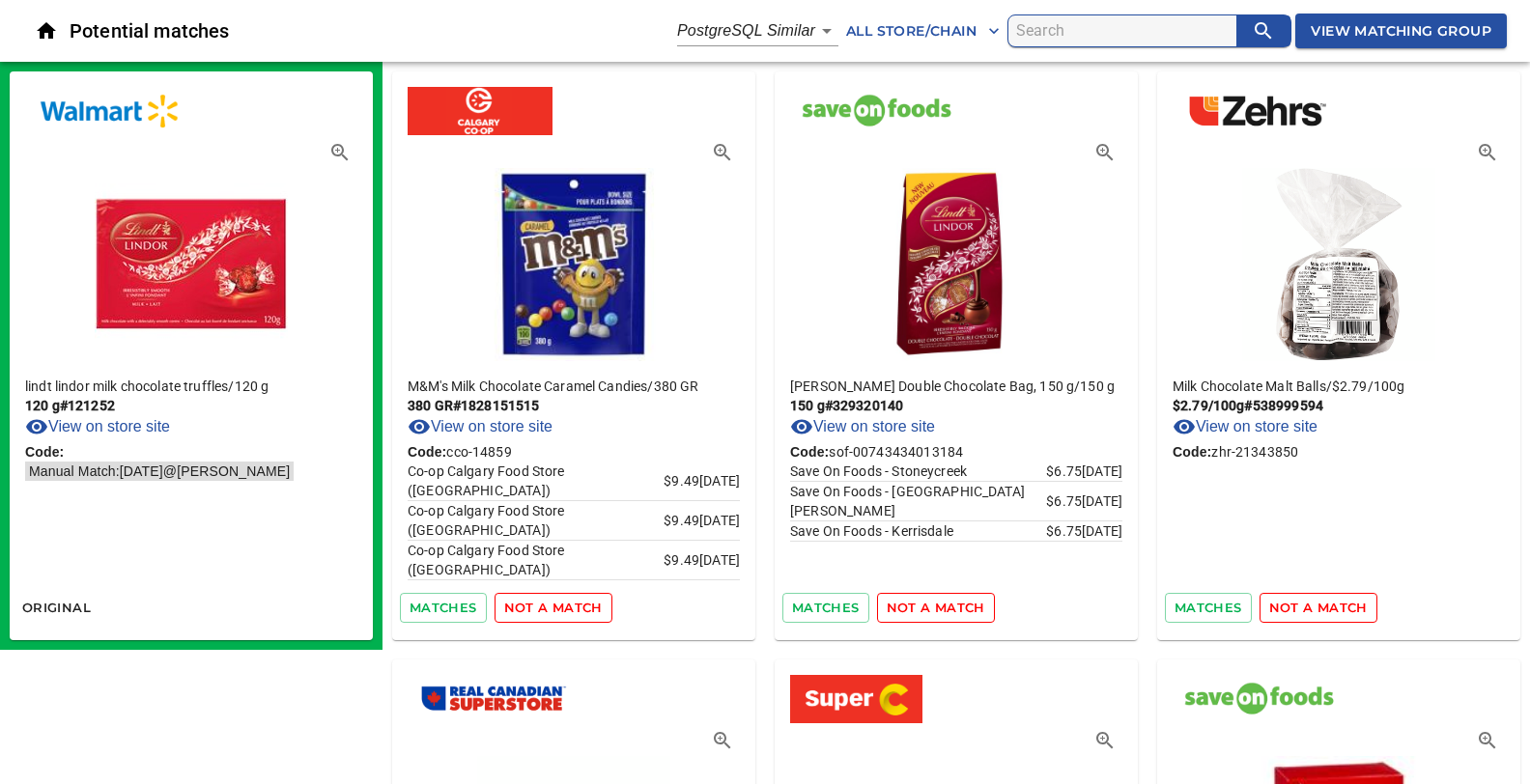
click at [581, 606] on span "not a match" at bounding box center [553, 607] width 99 height 22
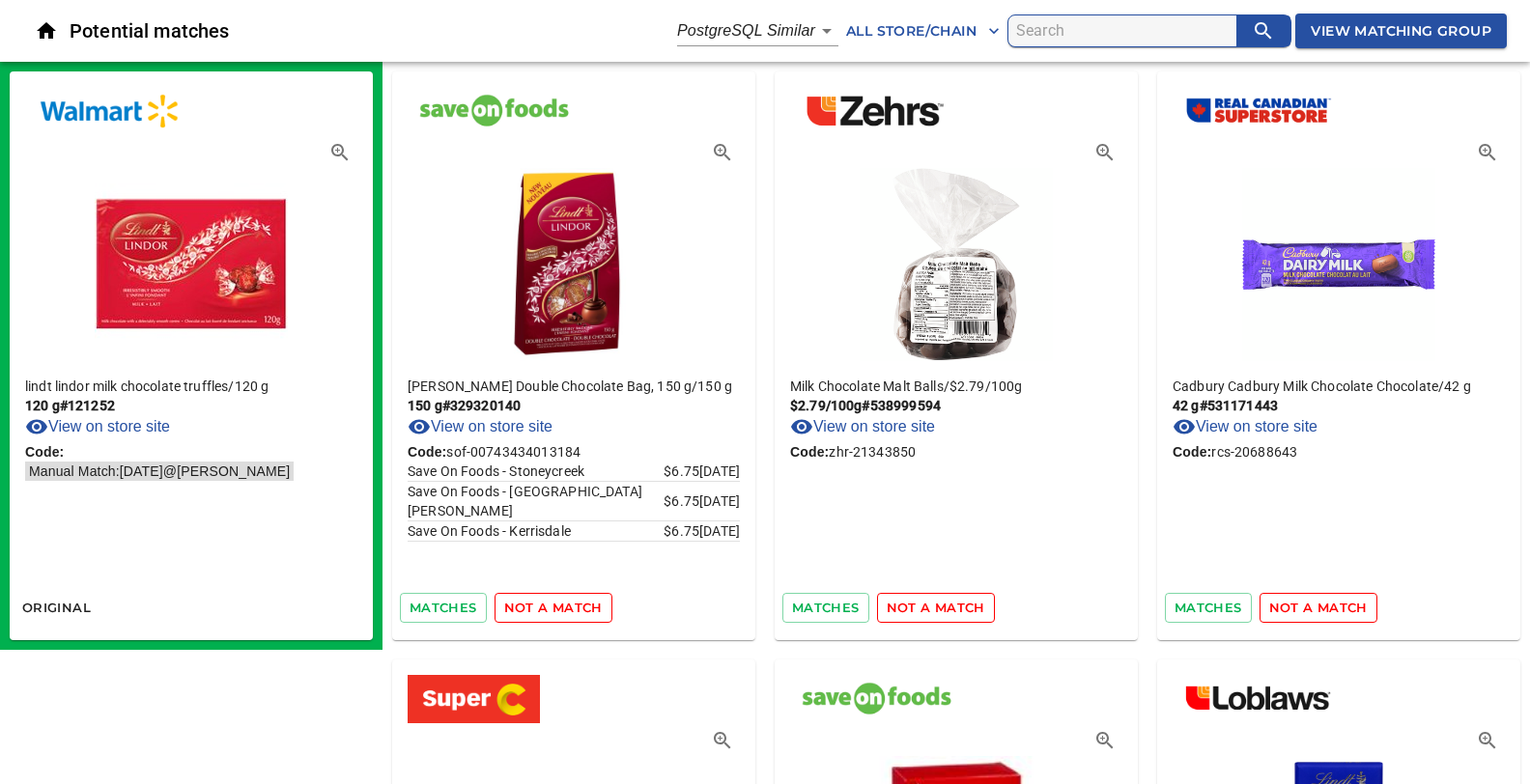
click at [581, 606] on span "not a match" at bounding box center [553, 607] width 99 height 22
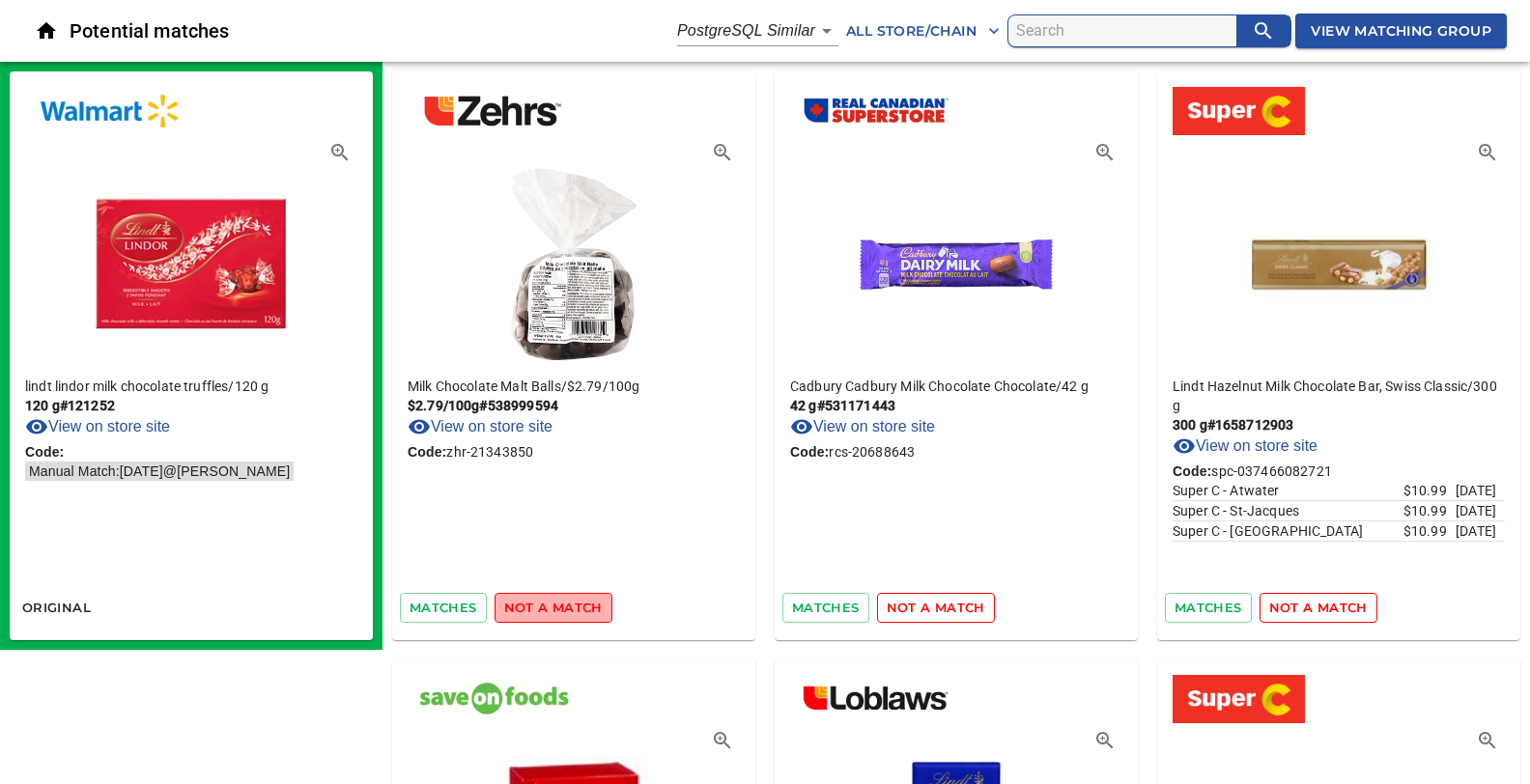
click at [581, 606] on span "not a match" at bounding box center [553, 607] width 99 height 22
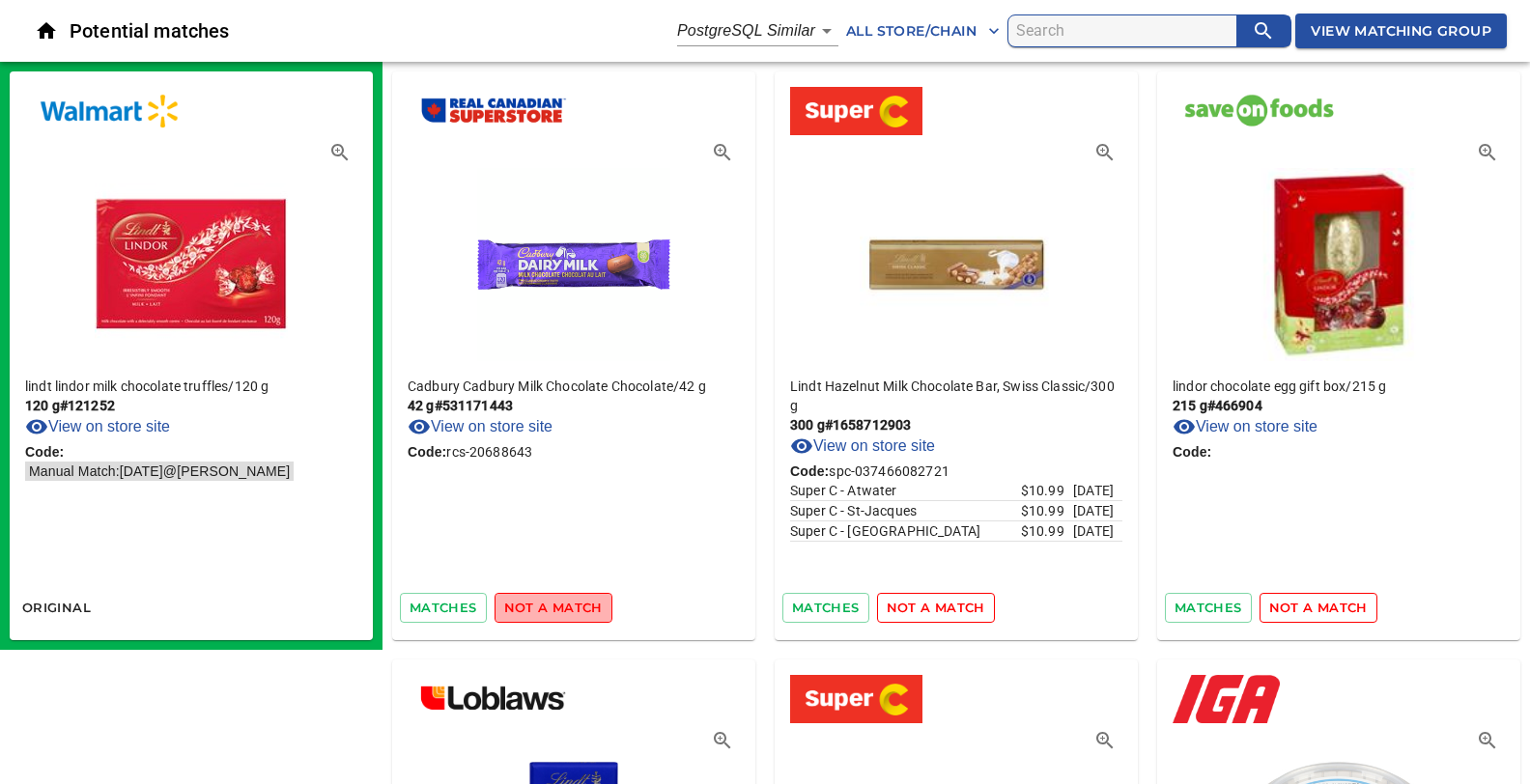
click at [581, 606] on span "not a match" at bounding box center [553, 607] width 99 height 22
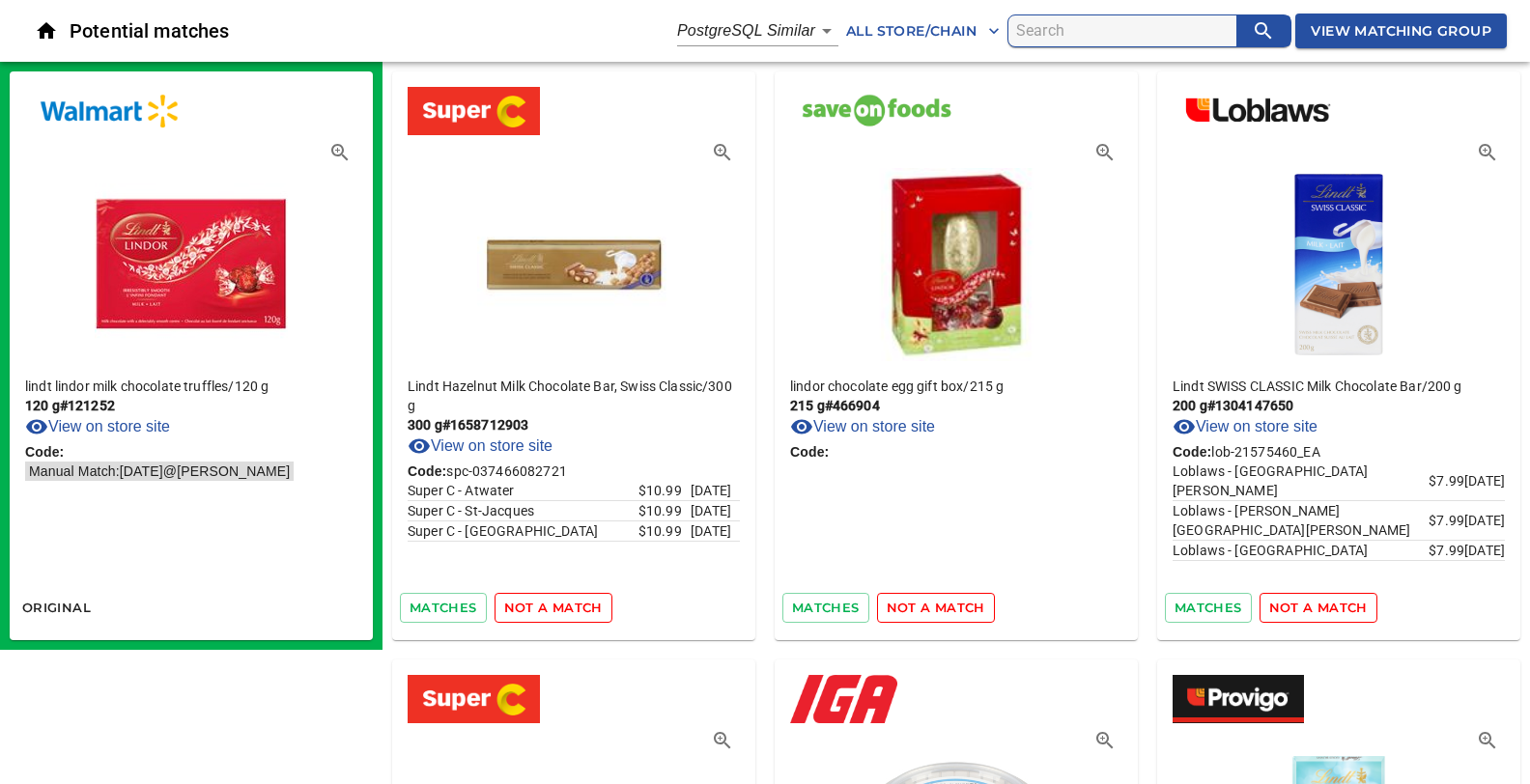
click at [581, 606] on span "not a match" at bounding box center [553, 607] width 99 height 22
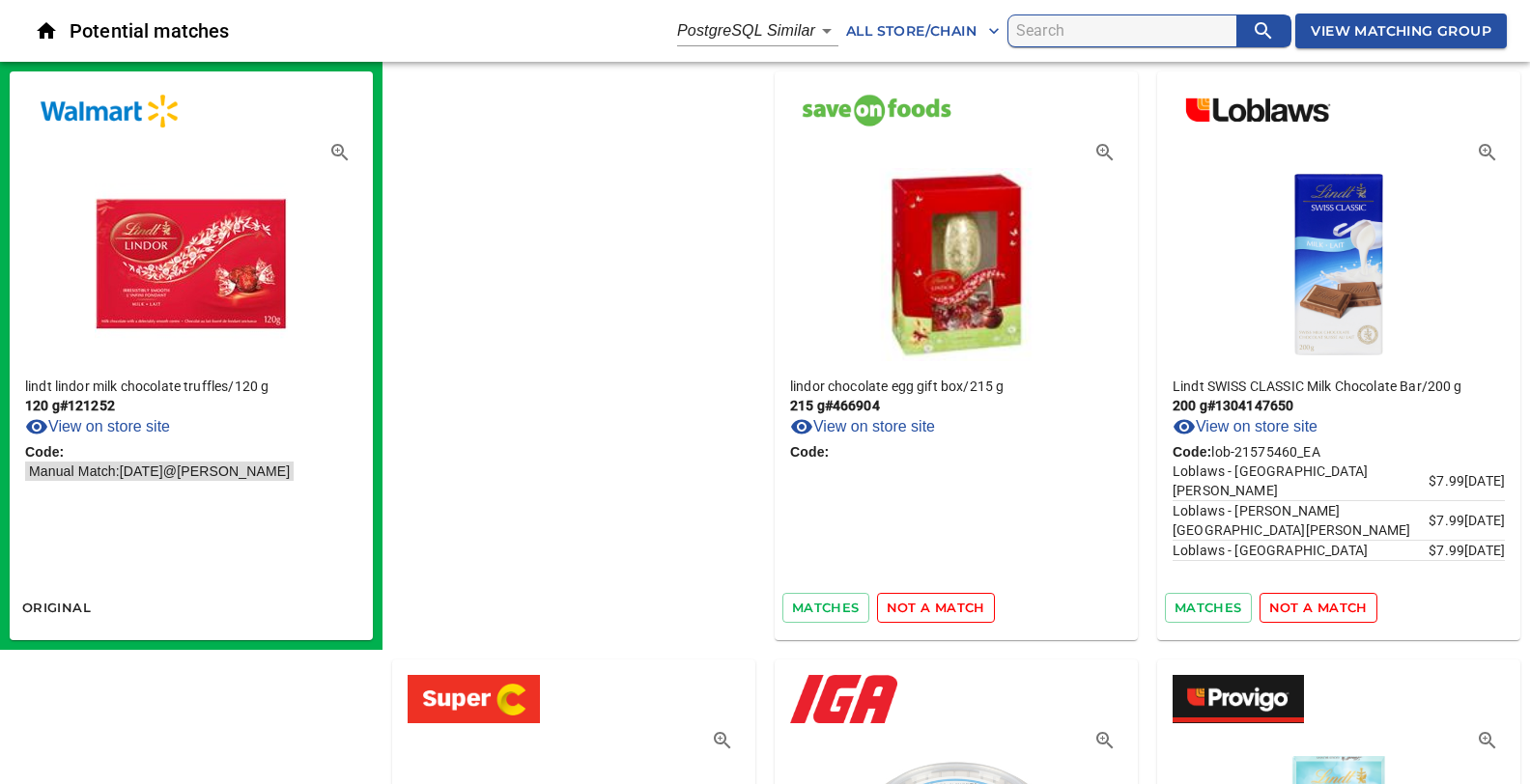
click at [887, 606] on span "not a match" at bounding box center [935, 607] width 99 height 22
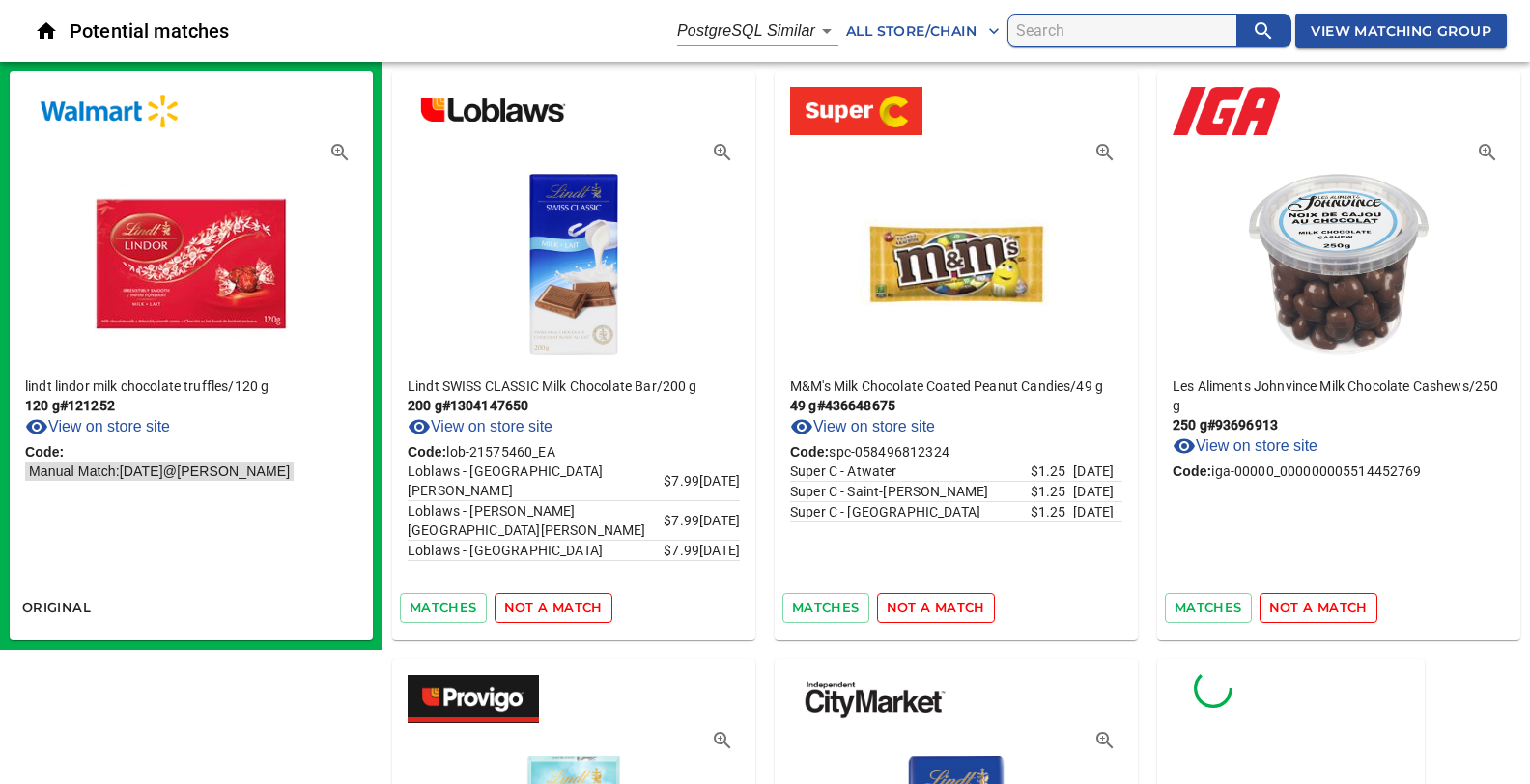
click at [581, 606] on span "not a match" at bounding box center [553, 607] width 99 height 22
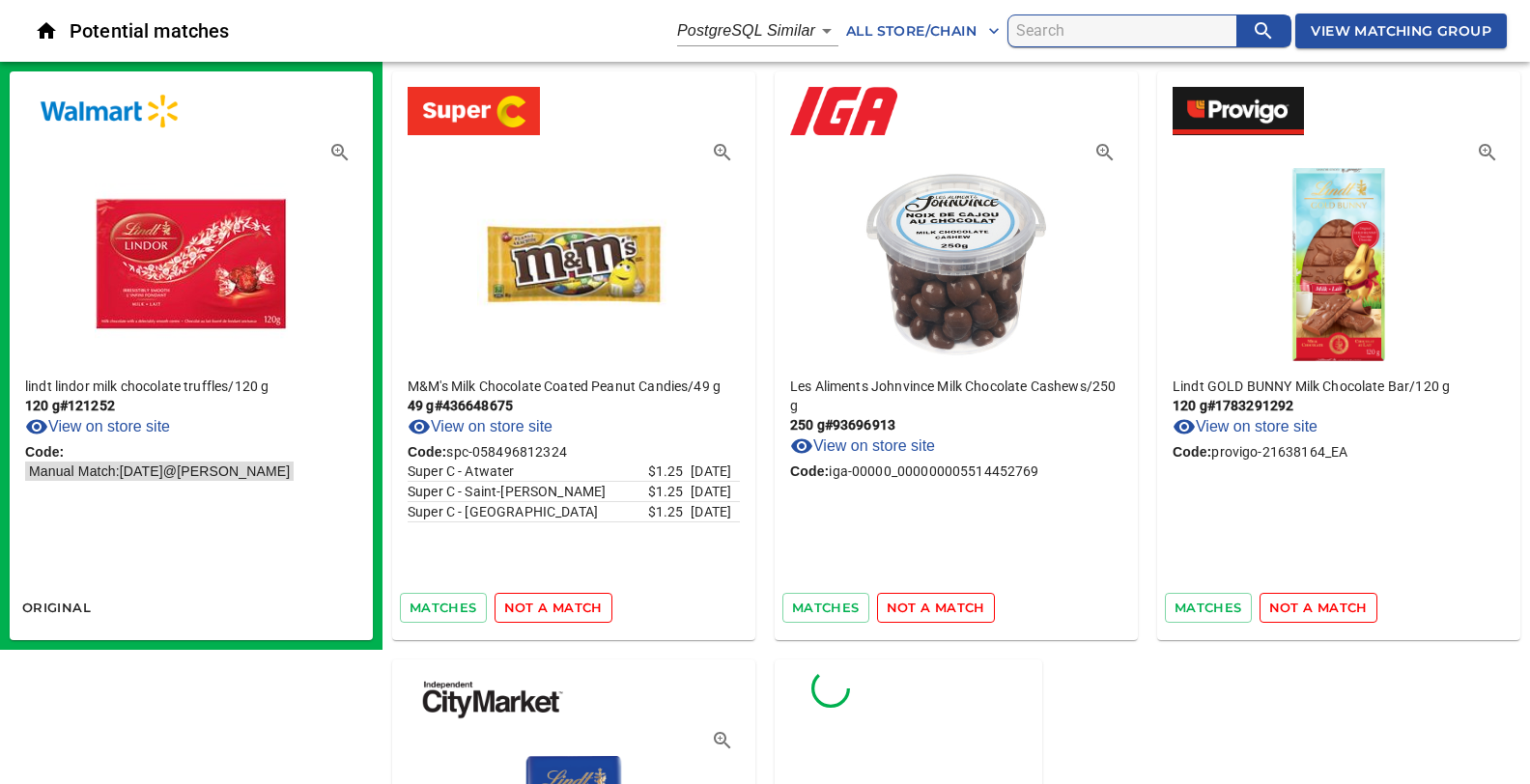
click at [581, 606] on span "not a match" at bounding box center [553, 607] width 99 height 22
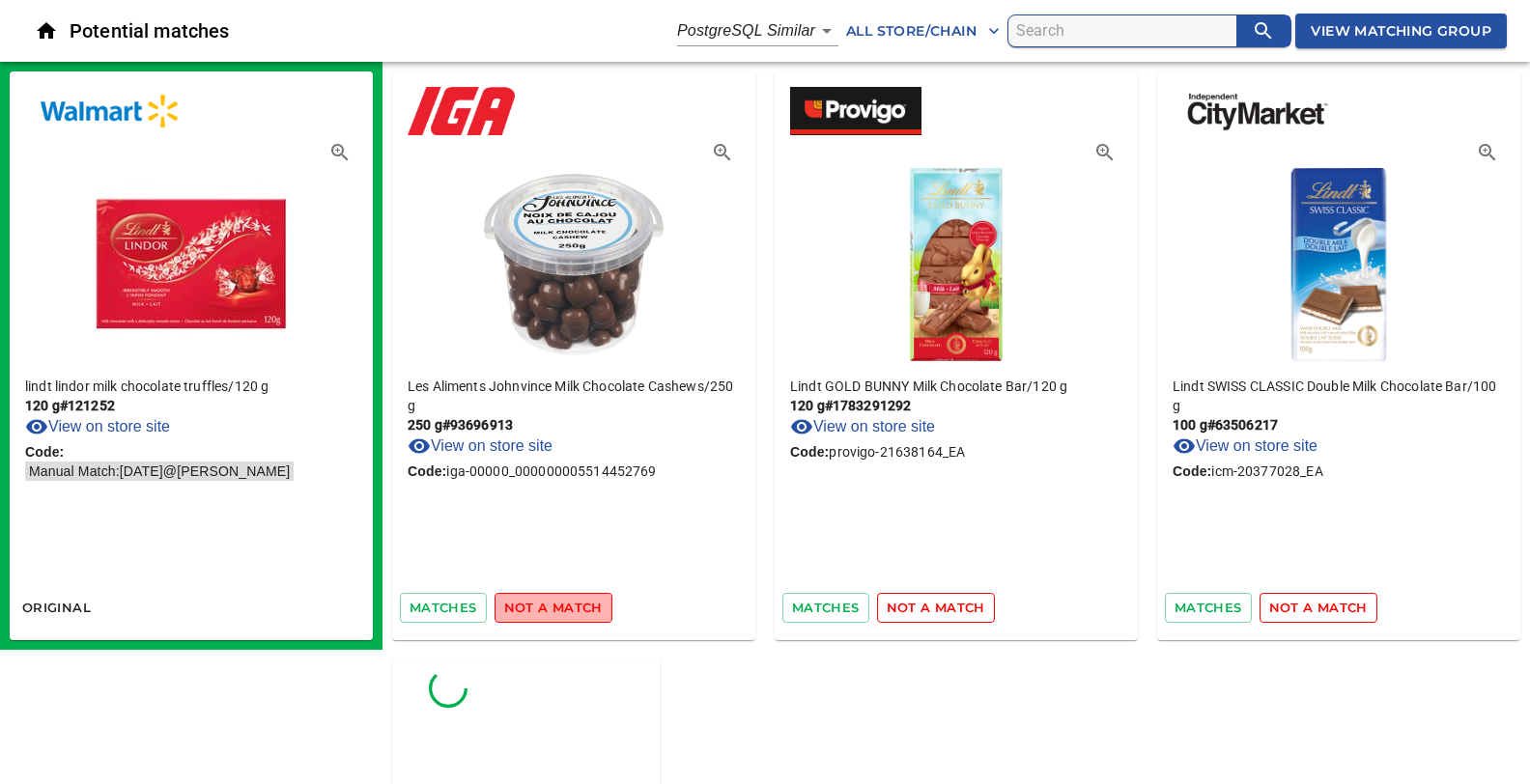
click at [581, 606] on span "not a match" at bounding box center [553, 607] width 99 height 22
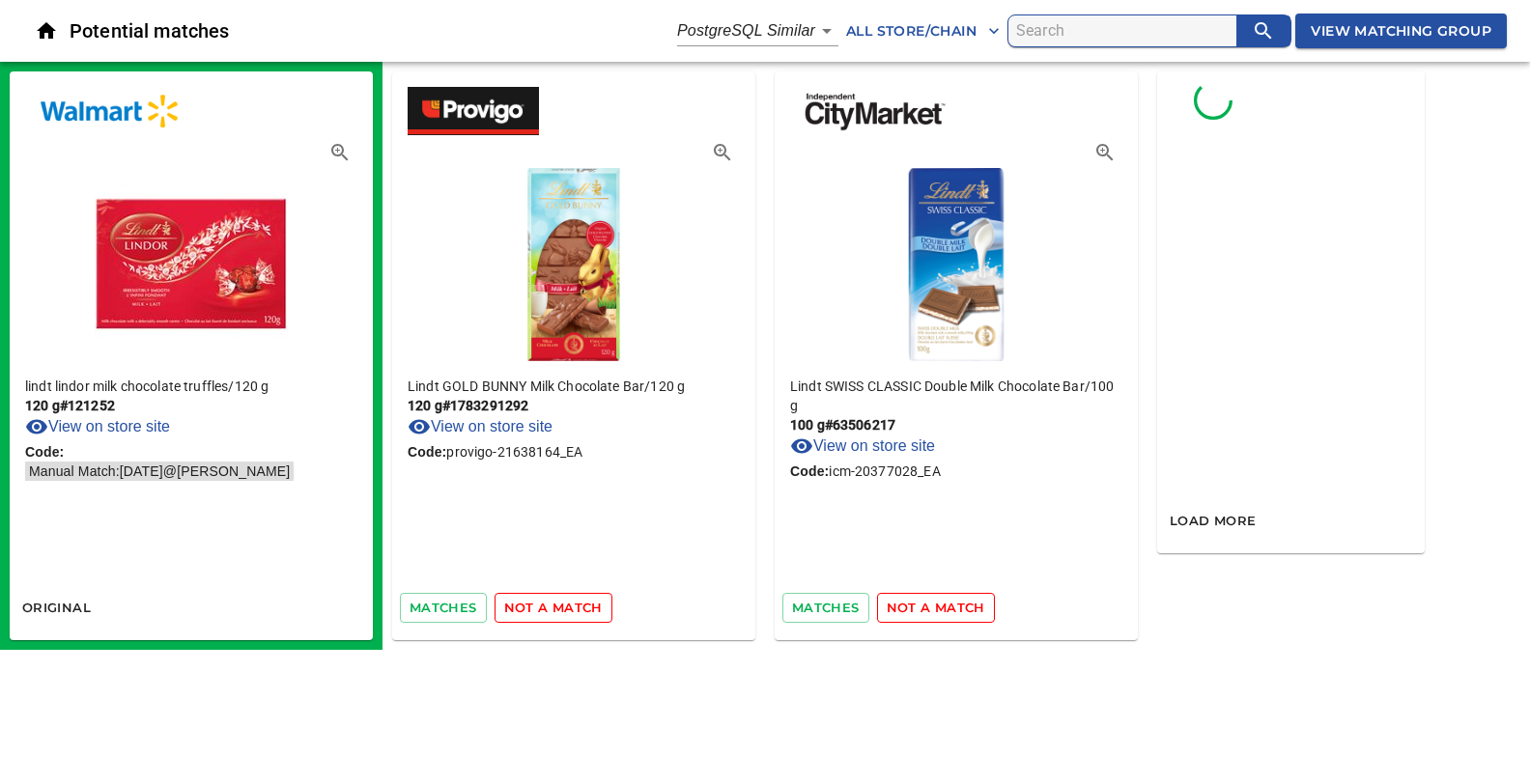
click at [581, 606] on span "not a match" at bounding box center [553, 607] width 99 height 22
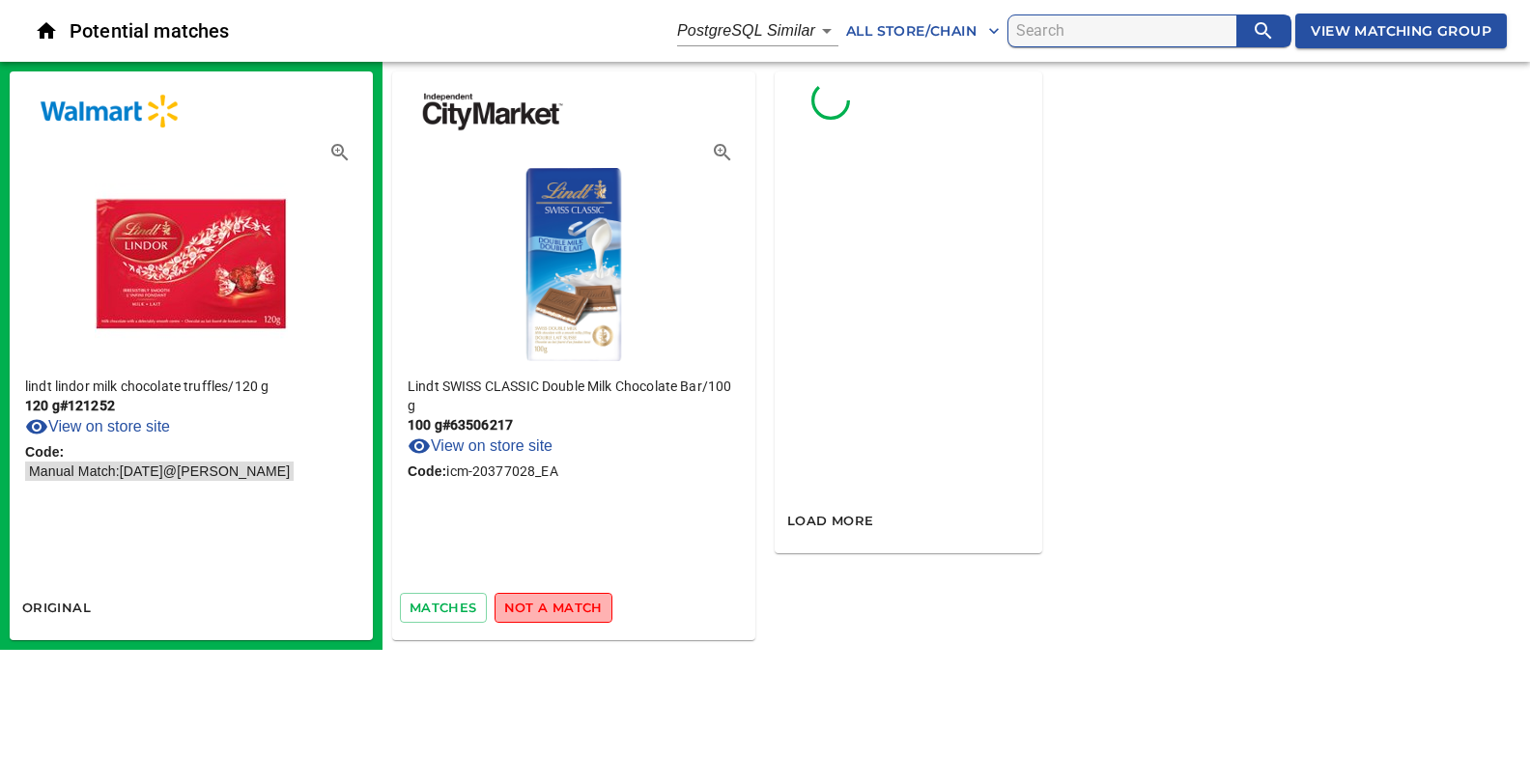
click at [581, 606] on span "not a match" at bounding box center [553, 607] width 99 height 22
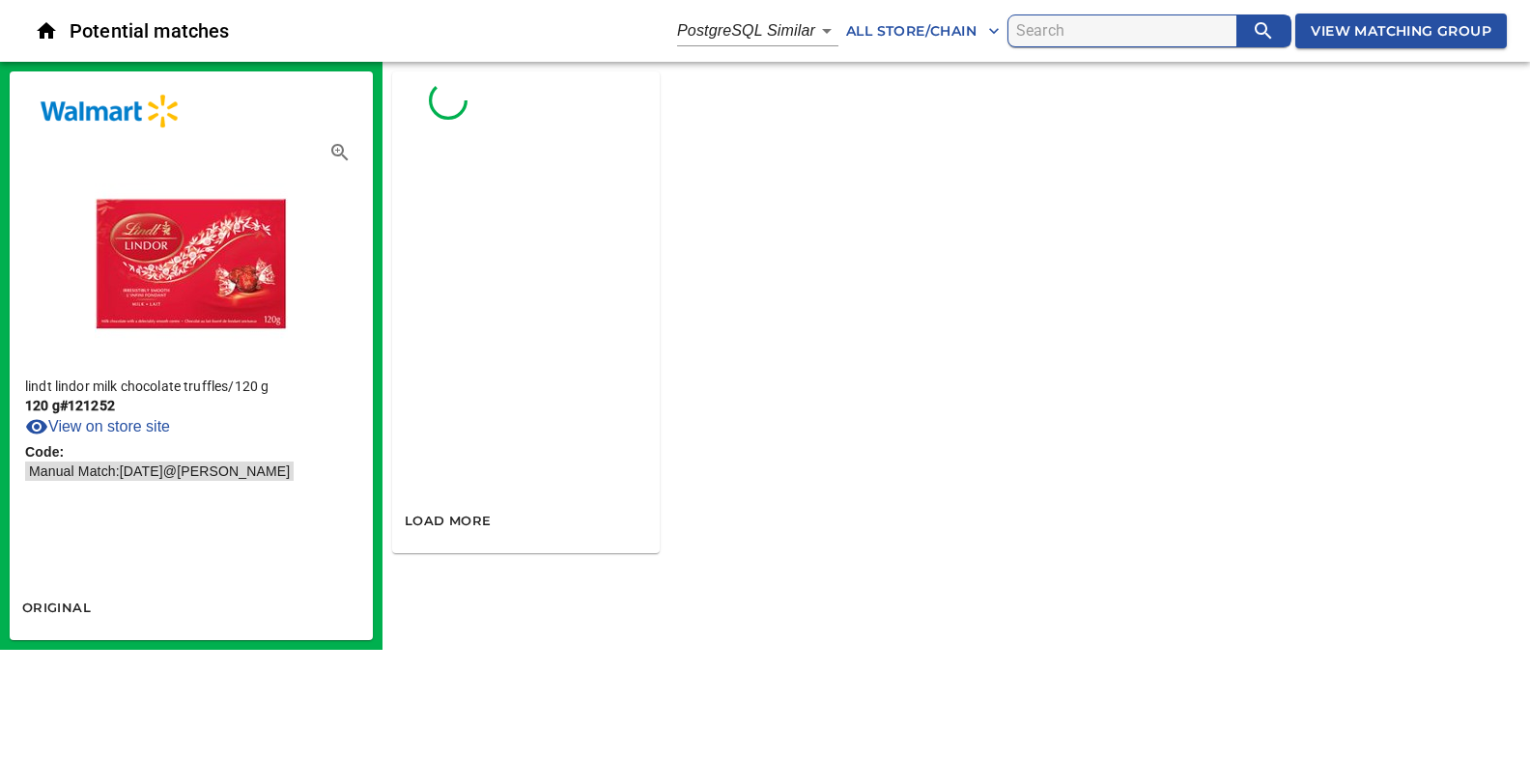
click at [816, 31] on body "tspan{white-space:pre} Potential matches PostgreSQL Similar 2 All Store/Chain V…" at bounding box center [765, 325] width 1530 height 650
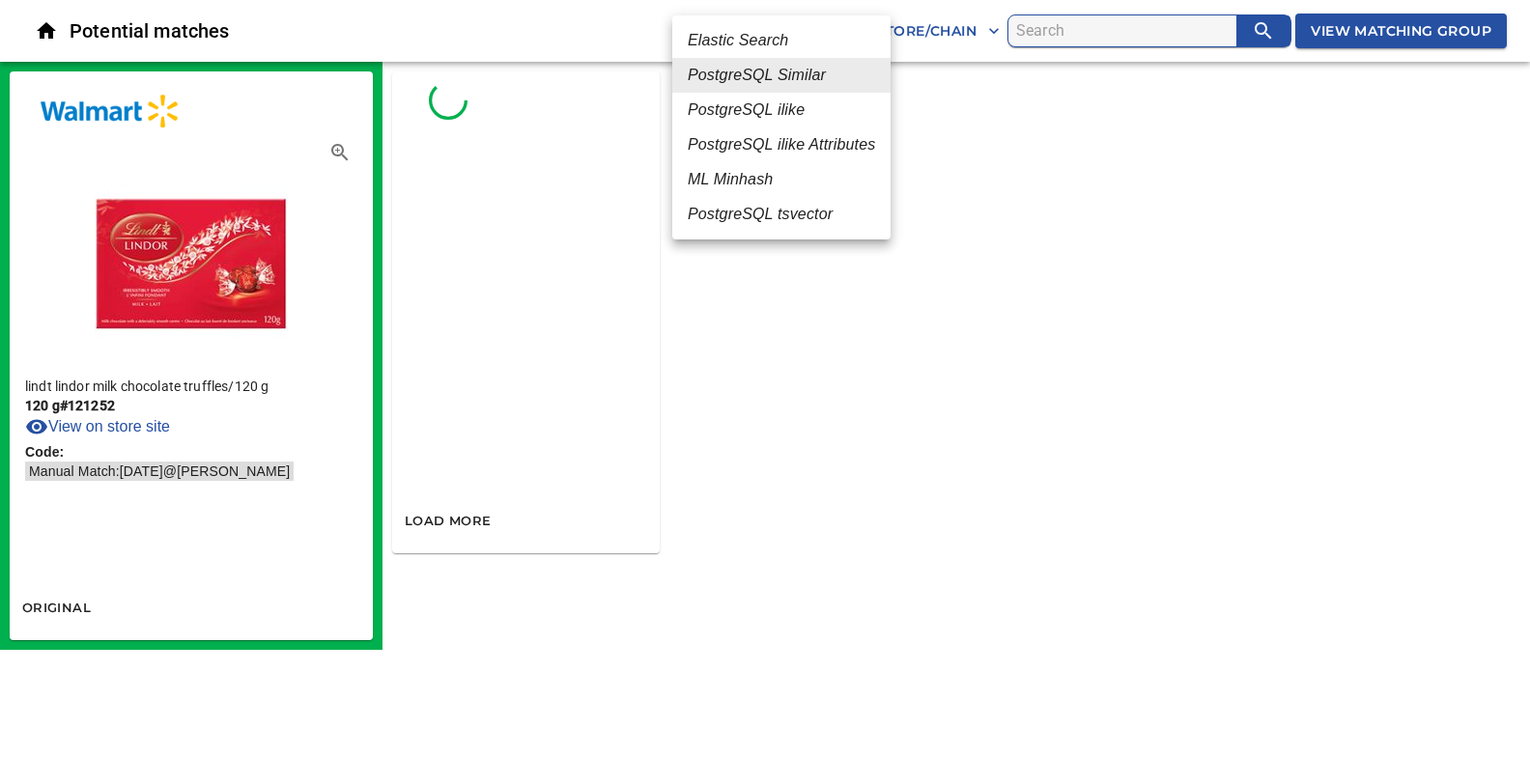
click at [756, 169] on em "ML Minhash" at bounding box center [729, 180] width 85 height 23
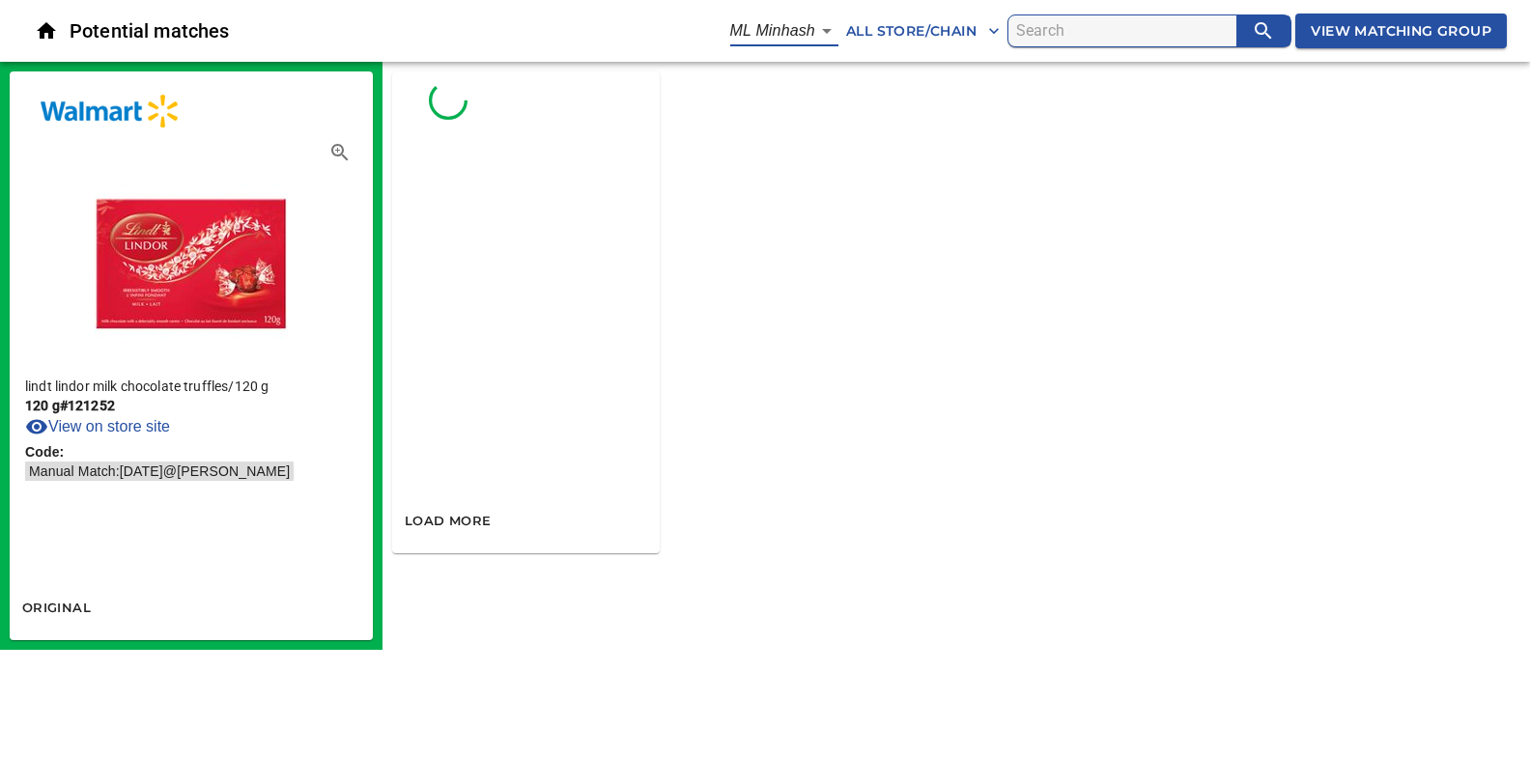
click at [808, 32] on body "tspan{white-space:pre} Potential matches ML Minhash 3 All Store/Chain View Matc…" at bounding box center [765, 325] width 1530 height 650
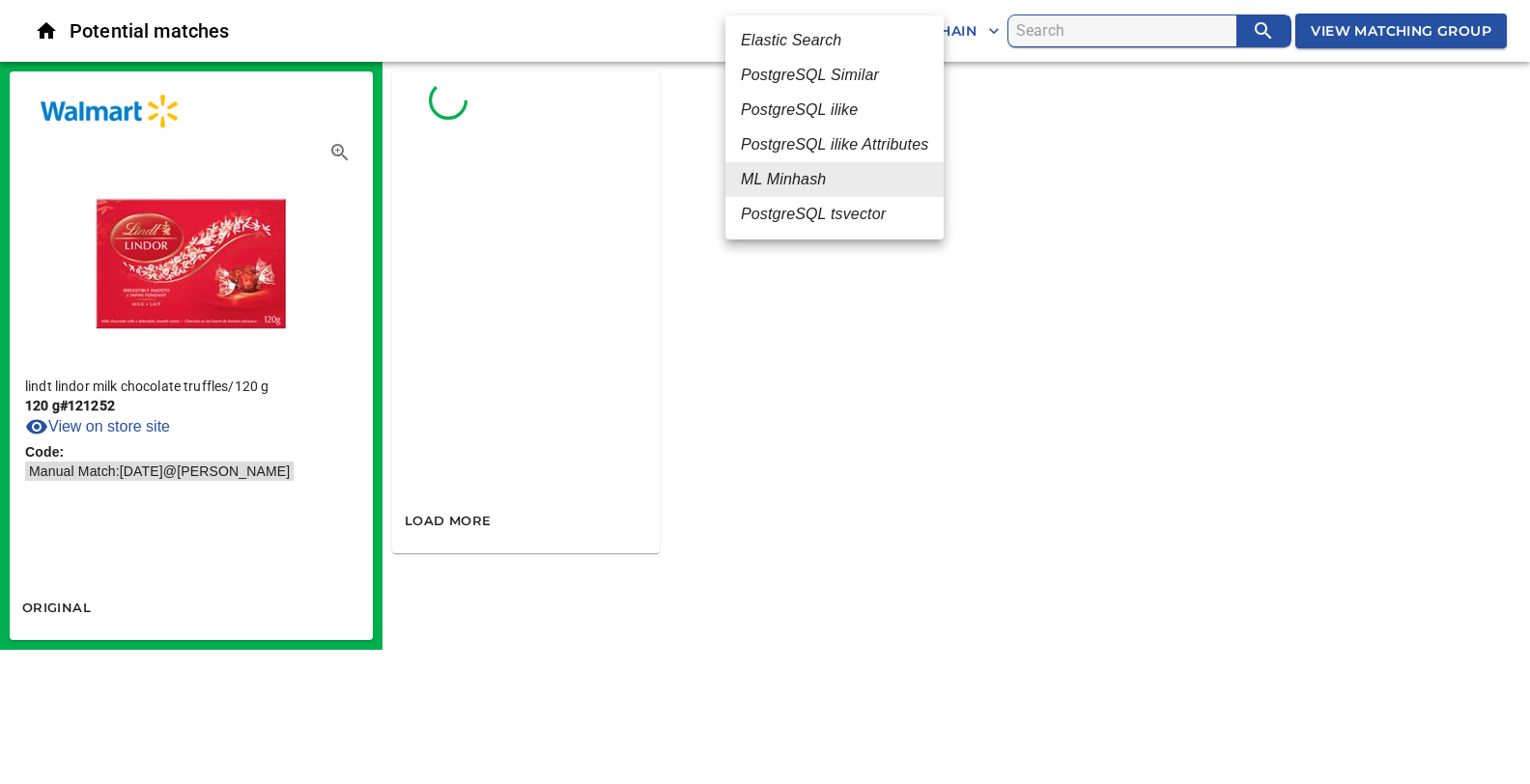
click at [779, 104] on em "PostgreSQL ilike" at bounding box center [800, 110] width 117 height 23
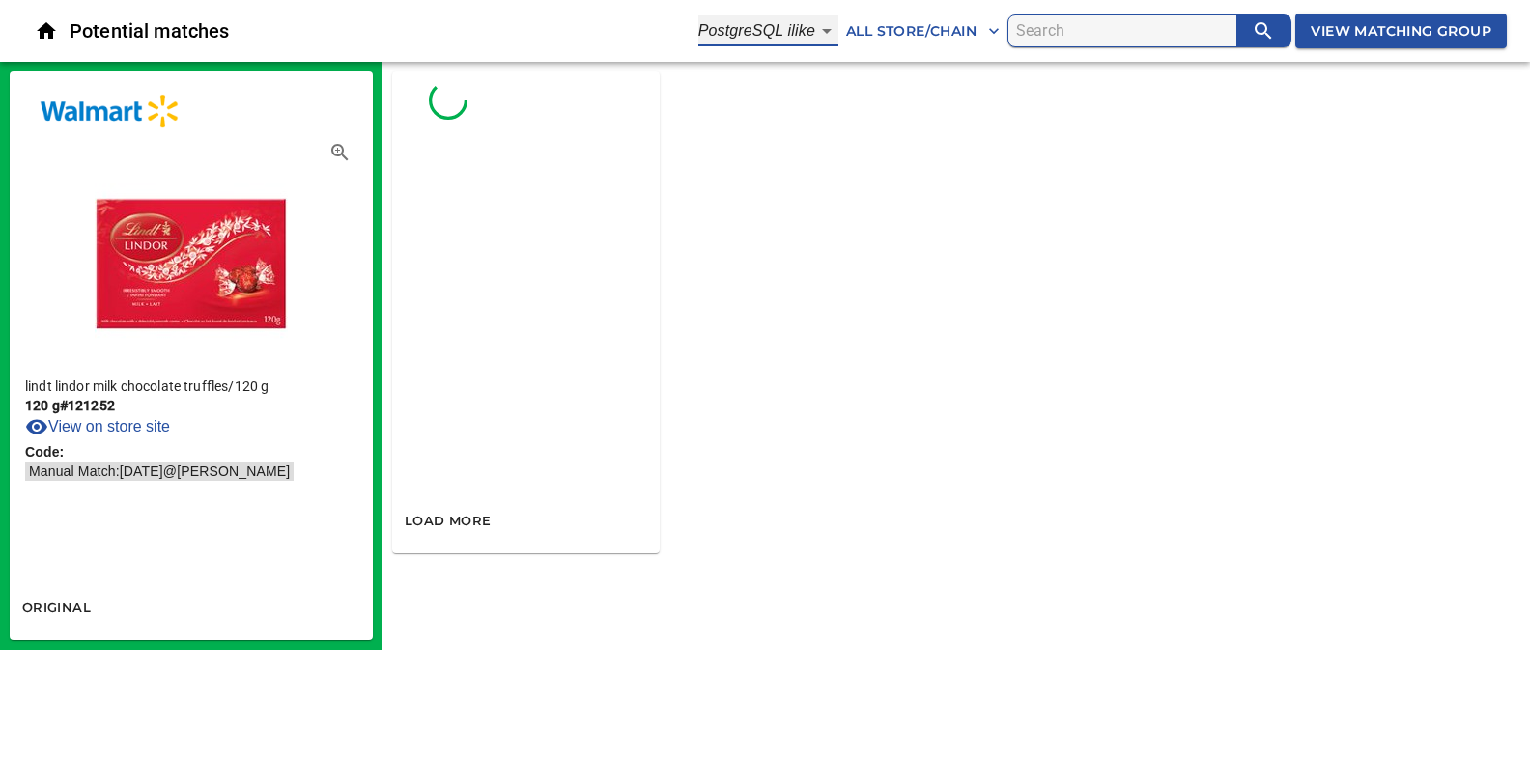
type input "4"
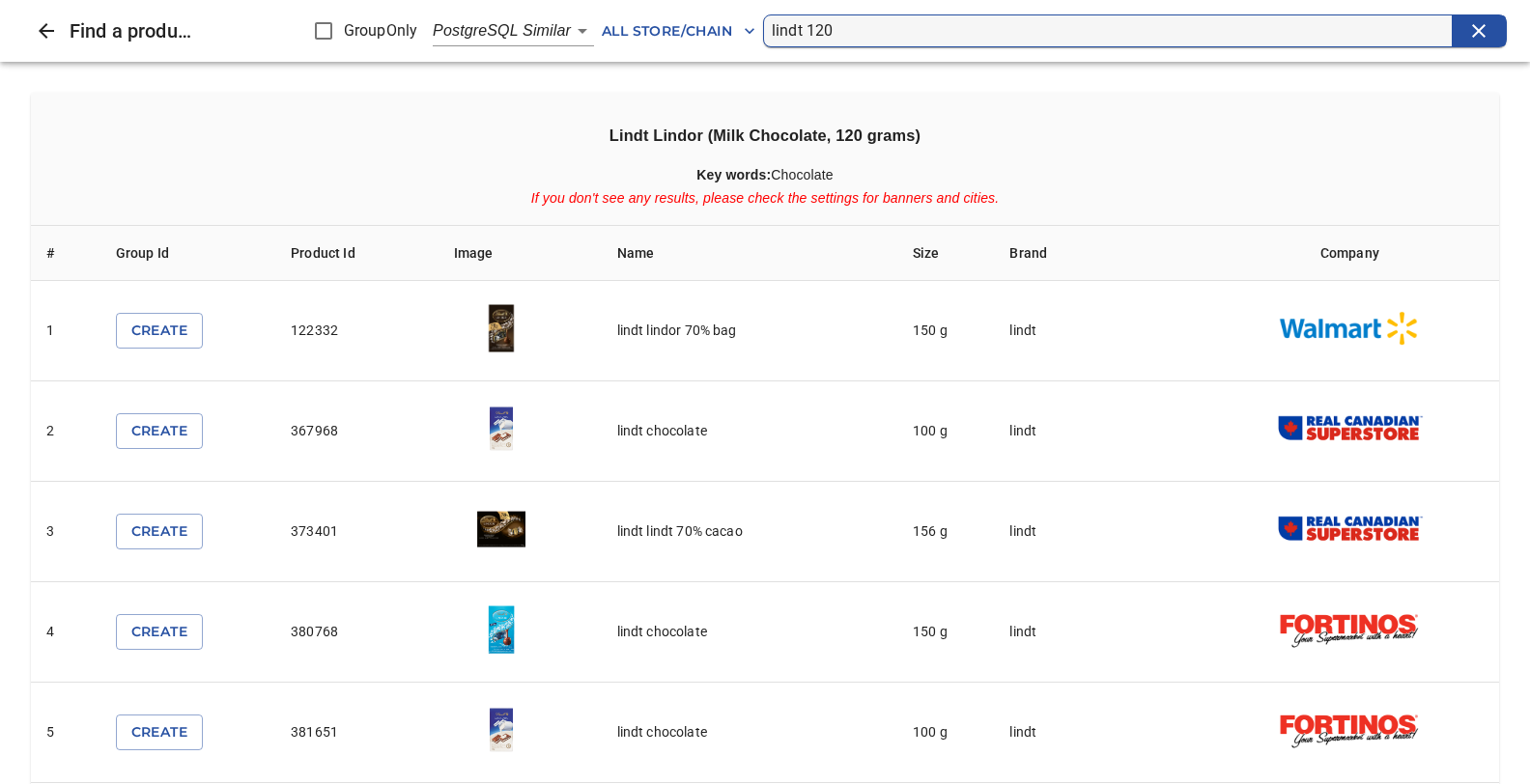
scroll to position [1019, 0]
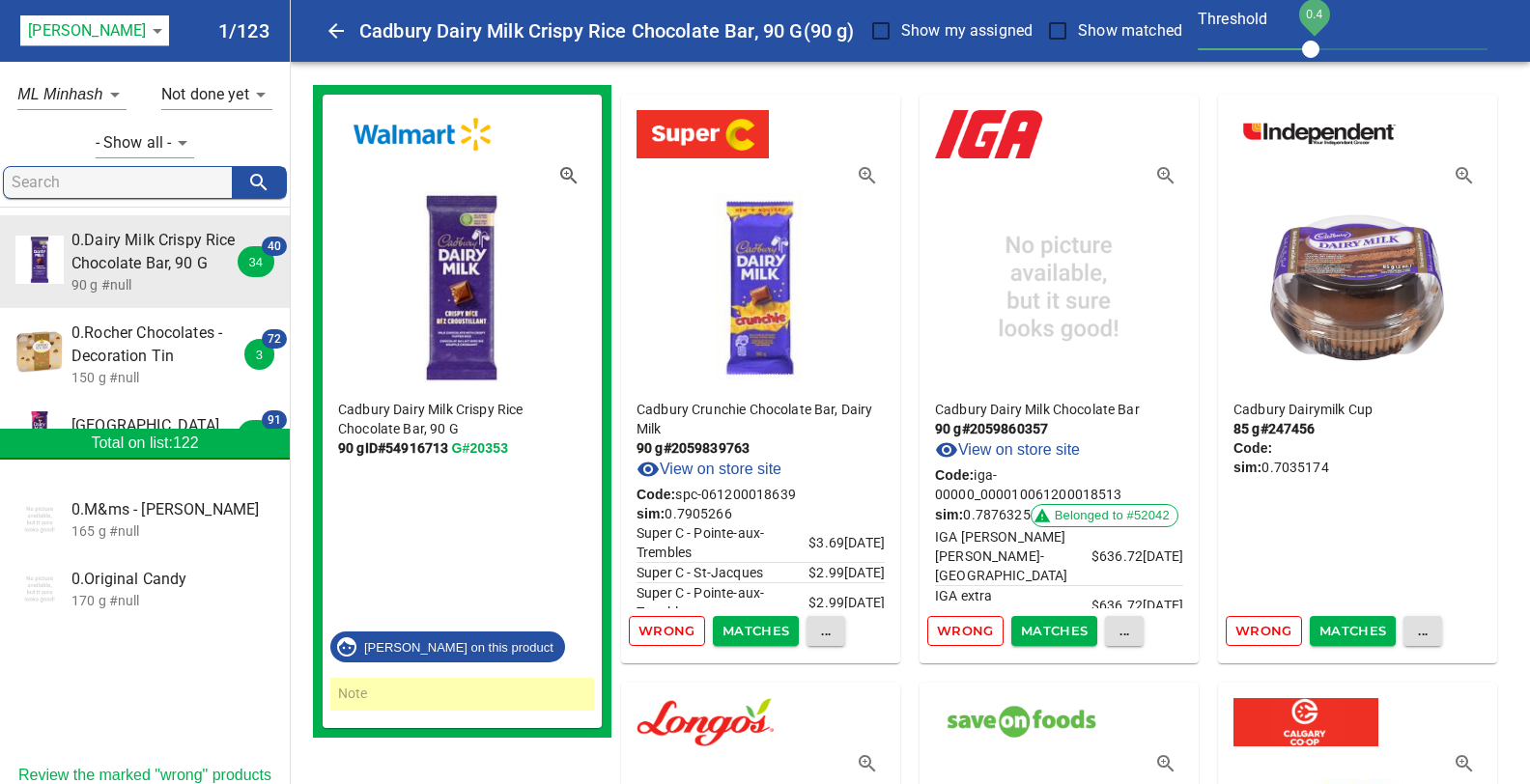
scroll to position [1121, 0]
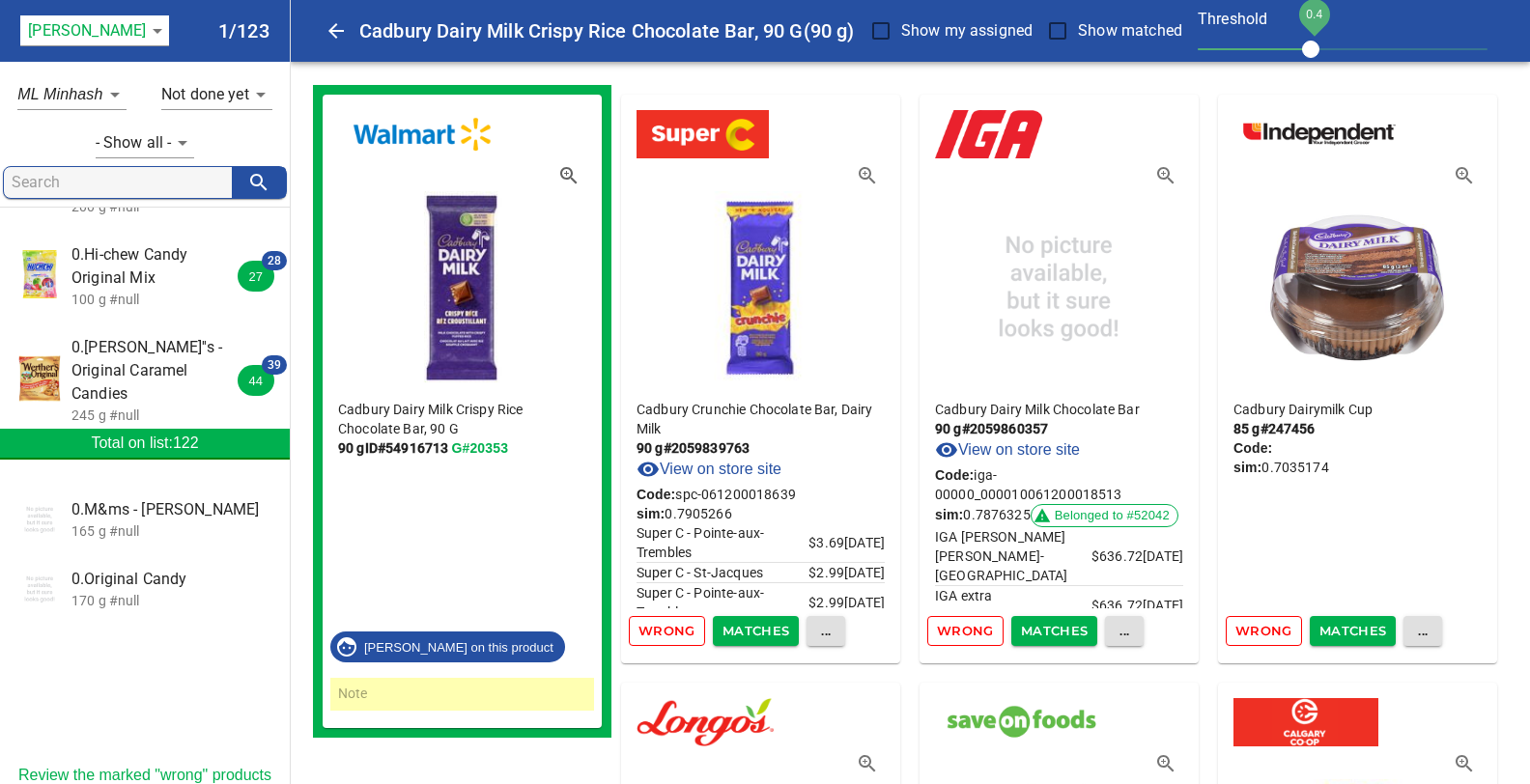
click at [40, 181] on input "search" at bounding box center [122, 183] width 221 height 31
type input "l"
type input "m"
type input "lifesavers"
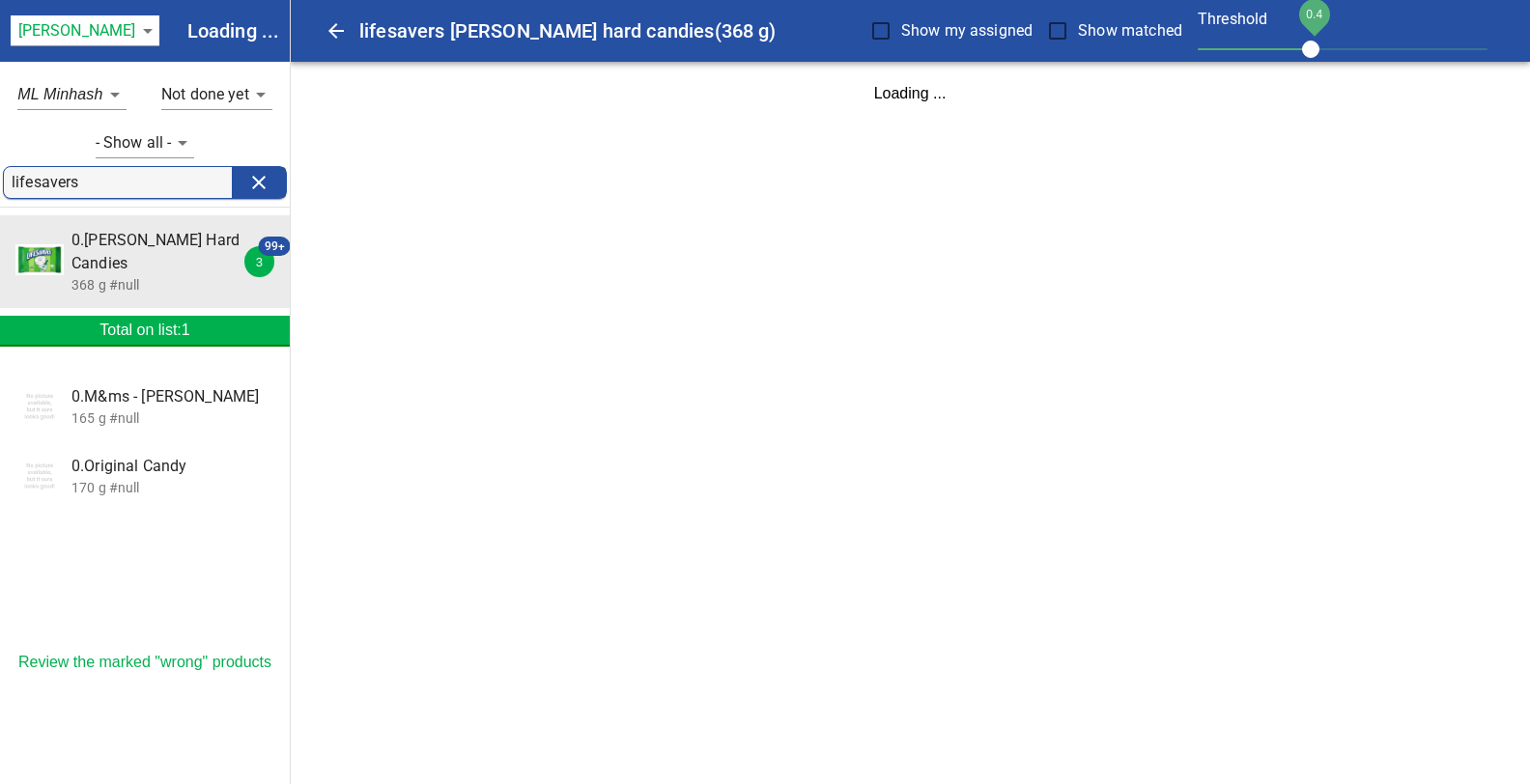
scroll to position [0, 0]
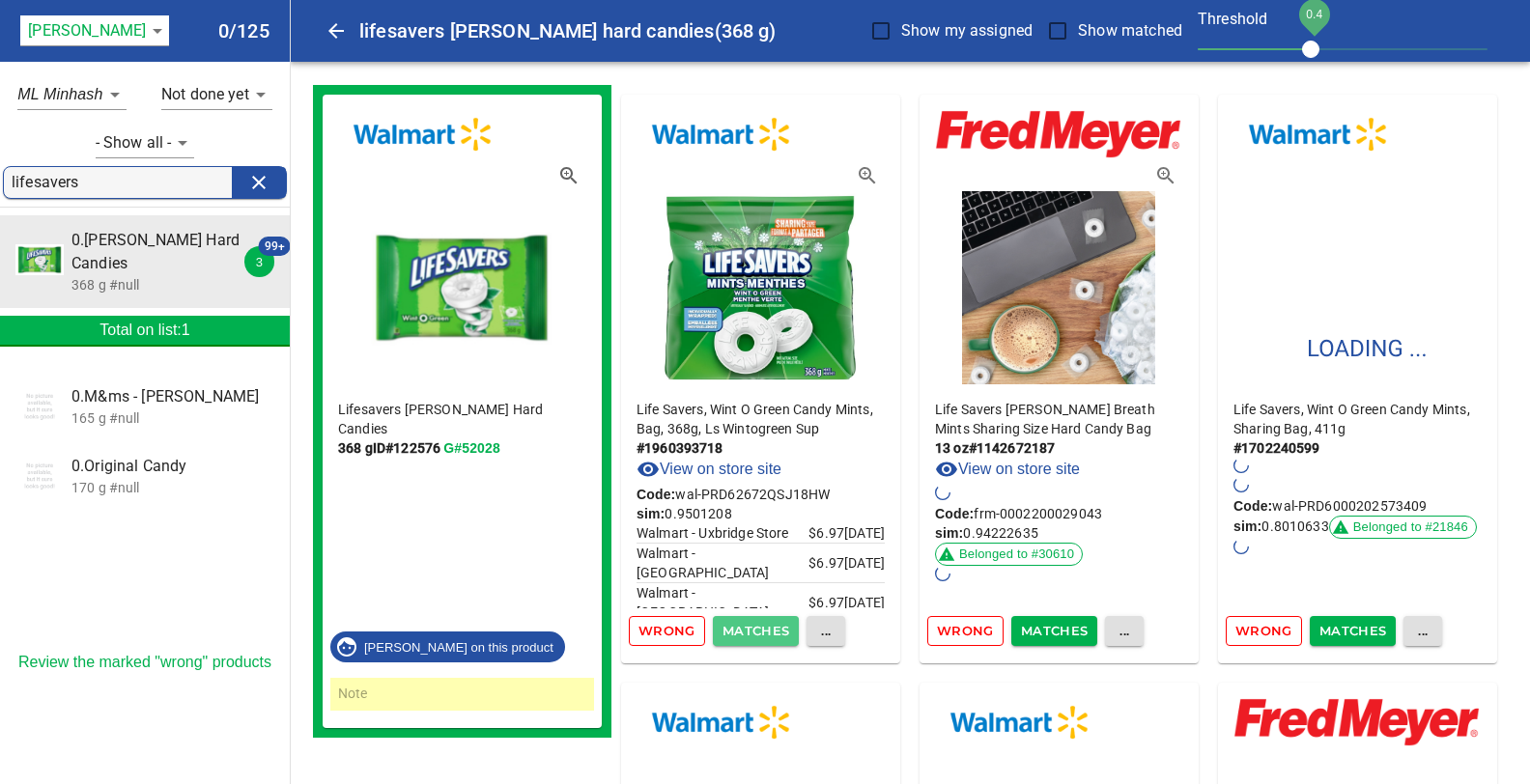
click at [757, 634] on span "Matches" at bounding box center [756, 631] width 67 height 22
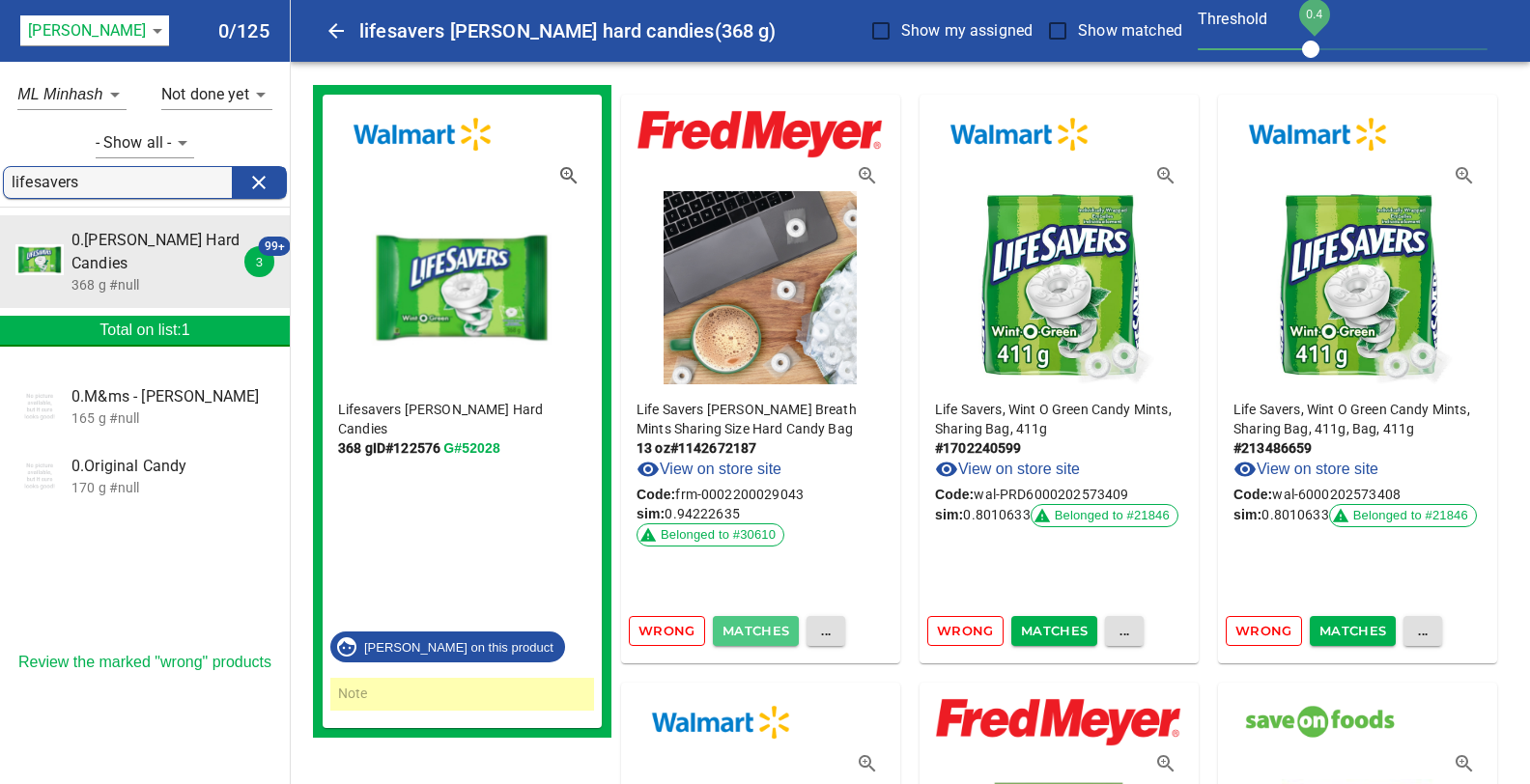
click at [746, 635] on span "Matches" at bounding box center [756, 631] width 67 height 22
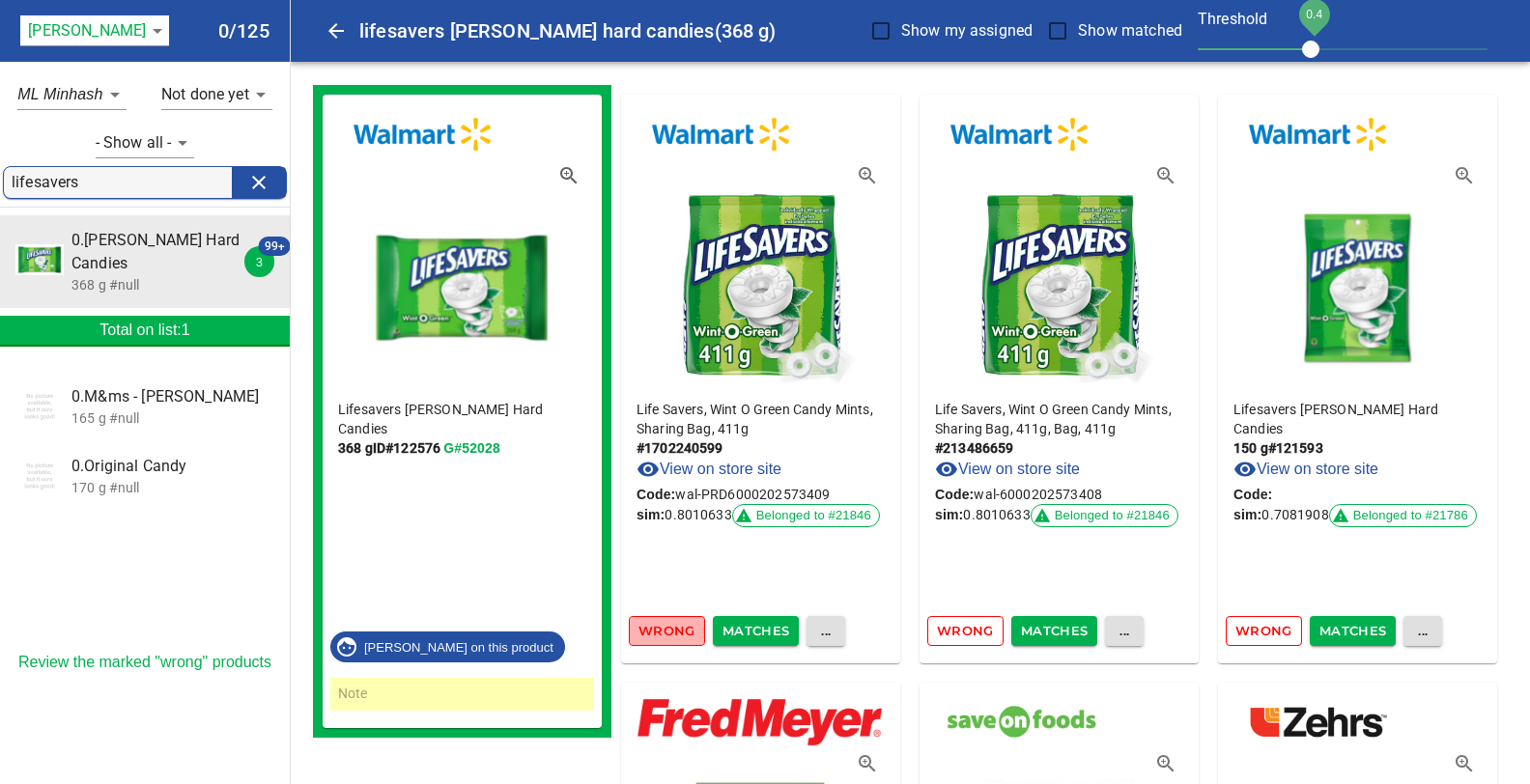
click at [660, 631] on span "Wrong" at bounding box center [667, 631] width 57 height 22
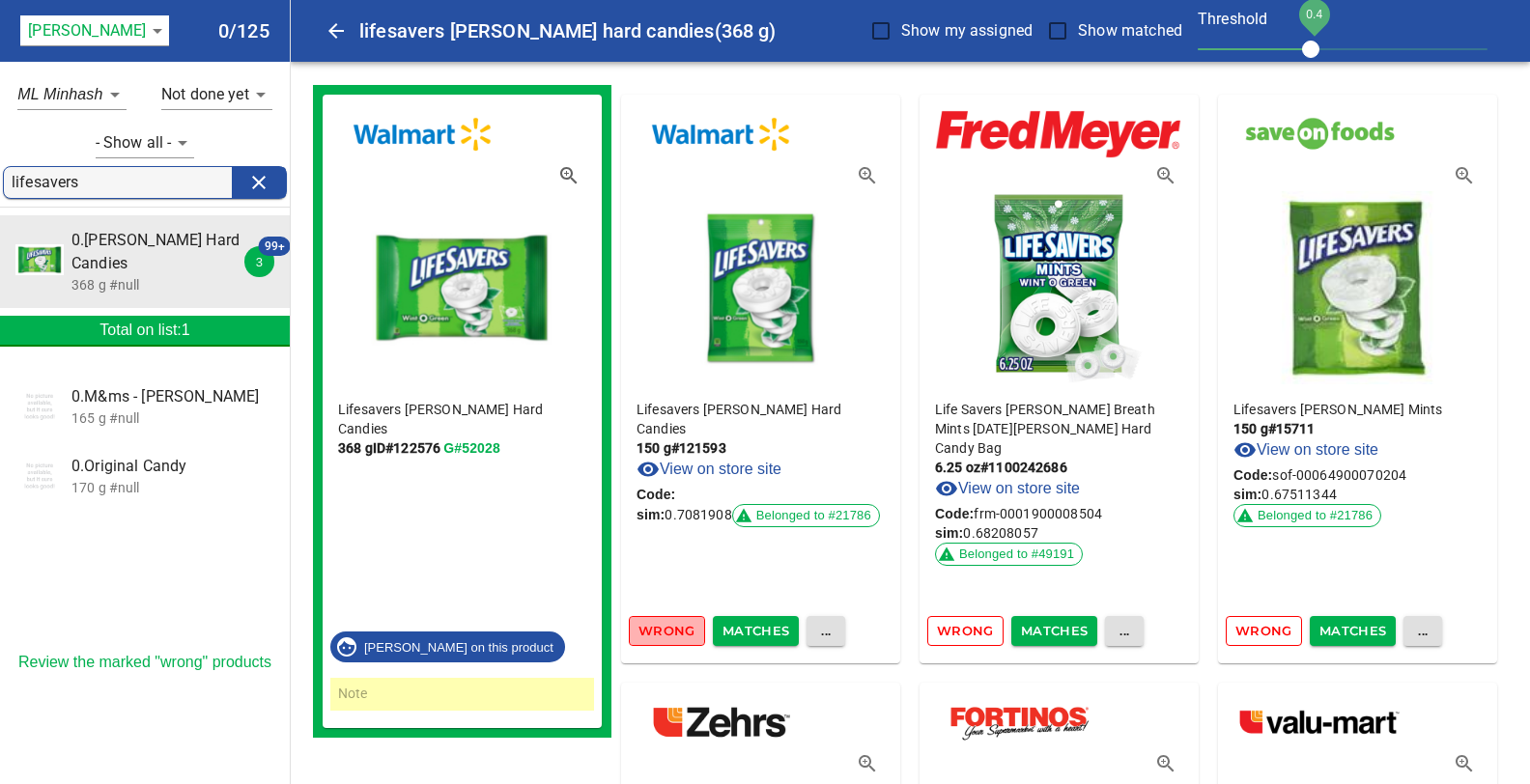
click at [660, 631] on span "Wrong" at bounding box center [667, 631] width 57 height 22
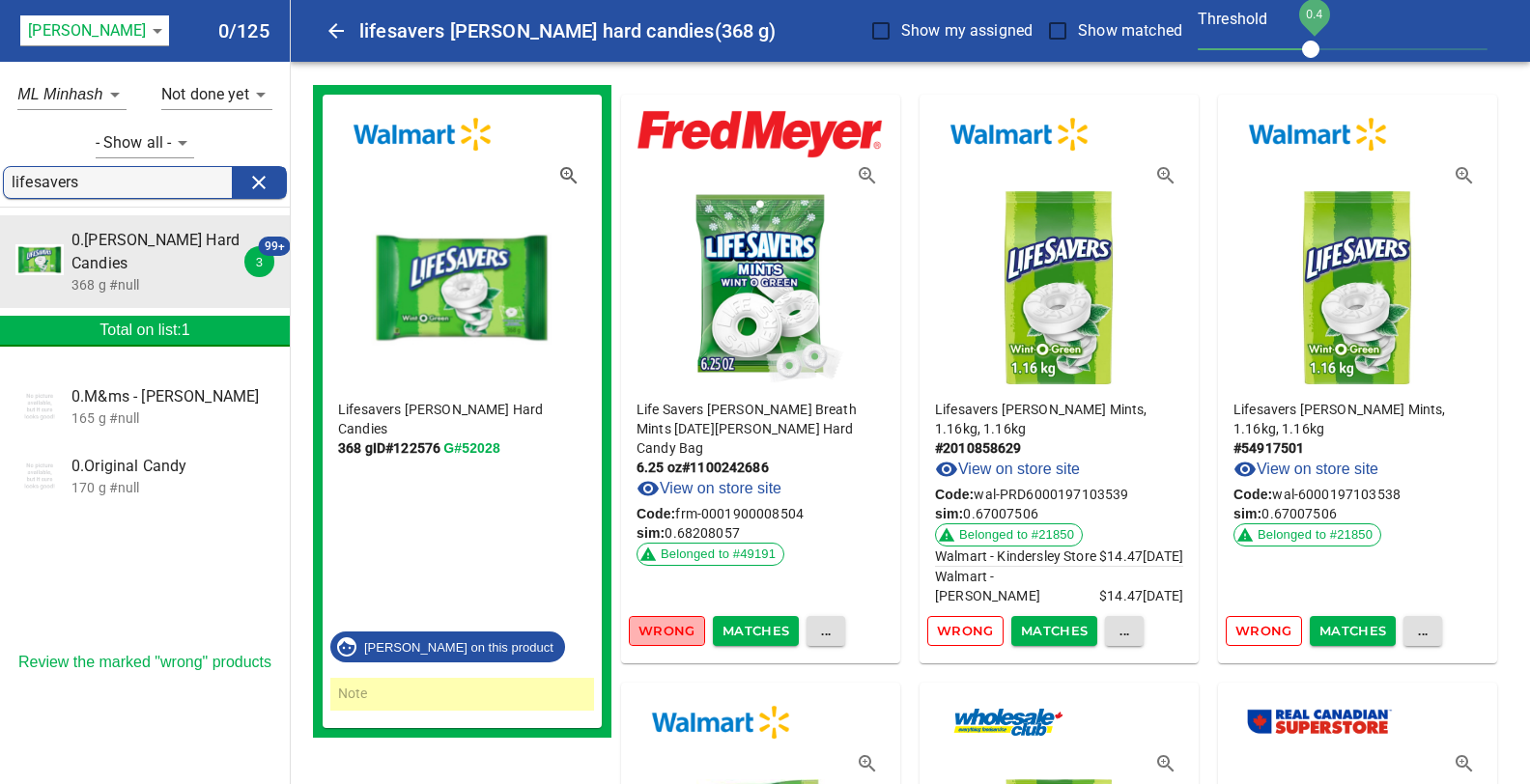
click at [660, 631] on span "Wrong" at bounding box center [667, 631] width 57 height 22
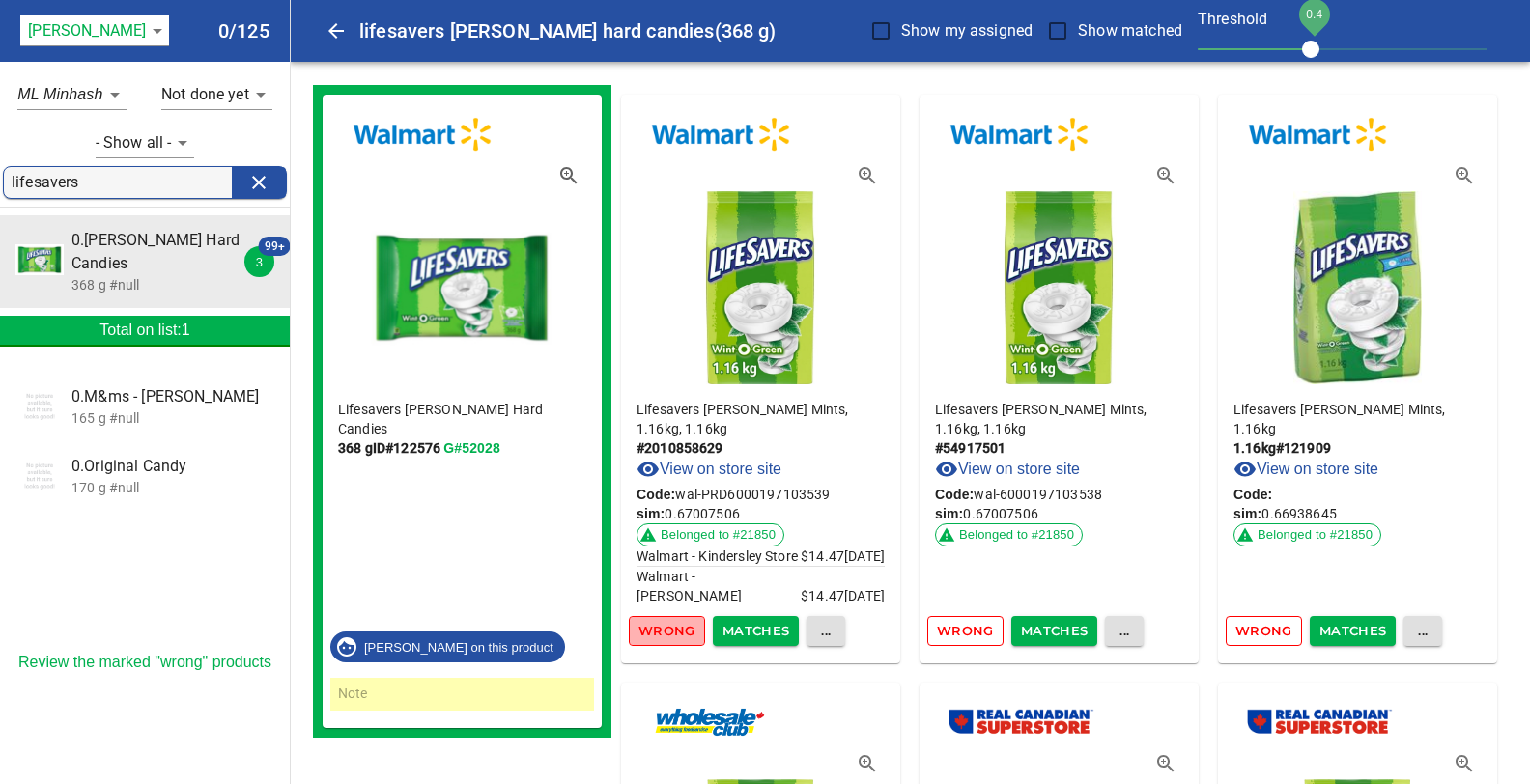
click at [660, 631] on span "Wrong" at bounding box center [667, 631] width 57 height 22
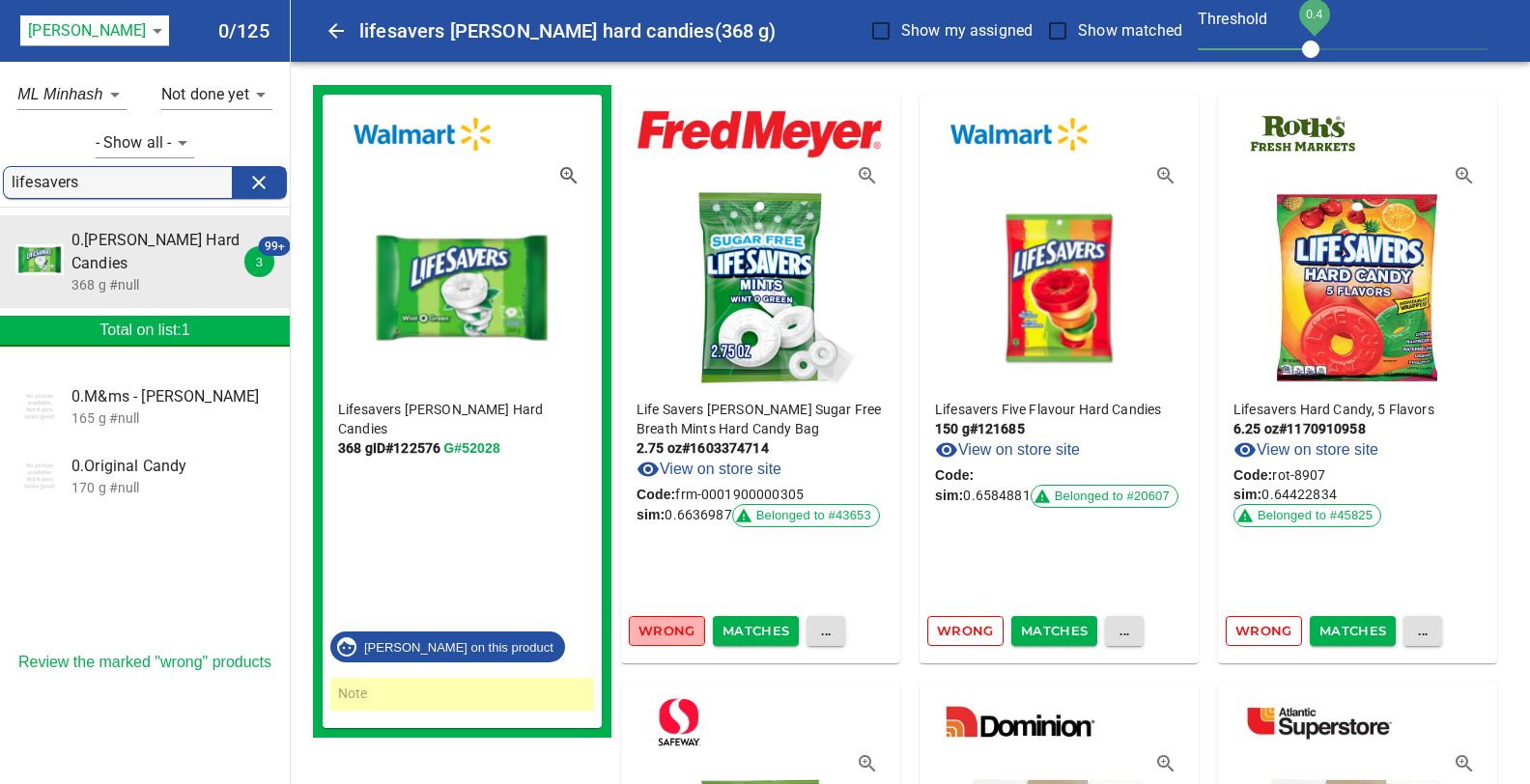
click at [660, 631] on span "Wrong" at bounding box center [667, 631] width 57 height 22
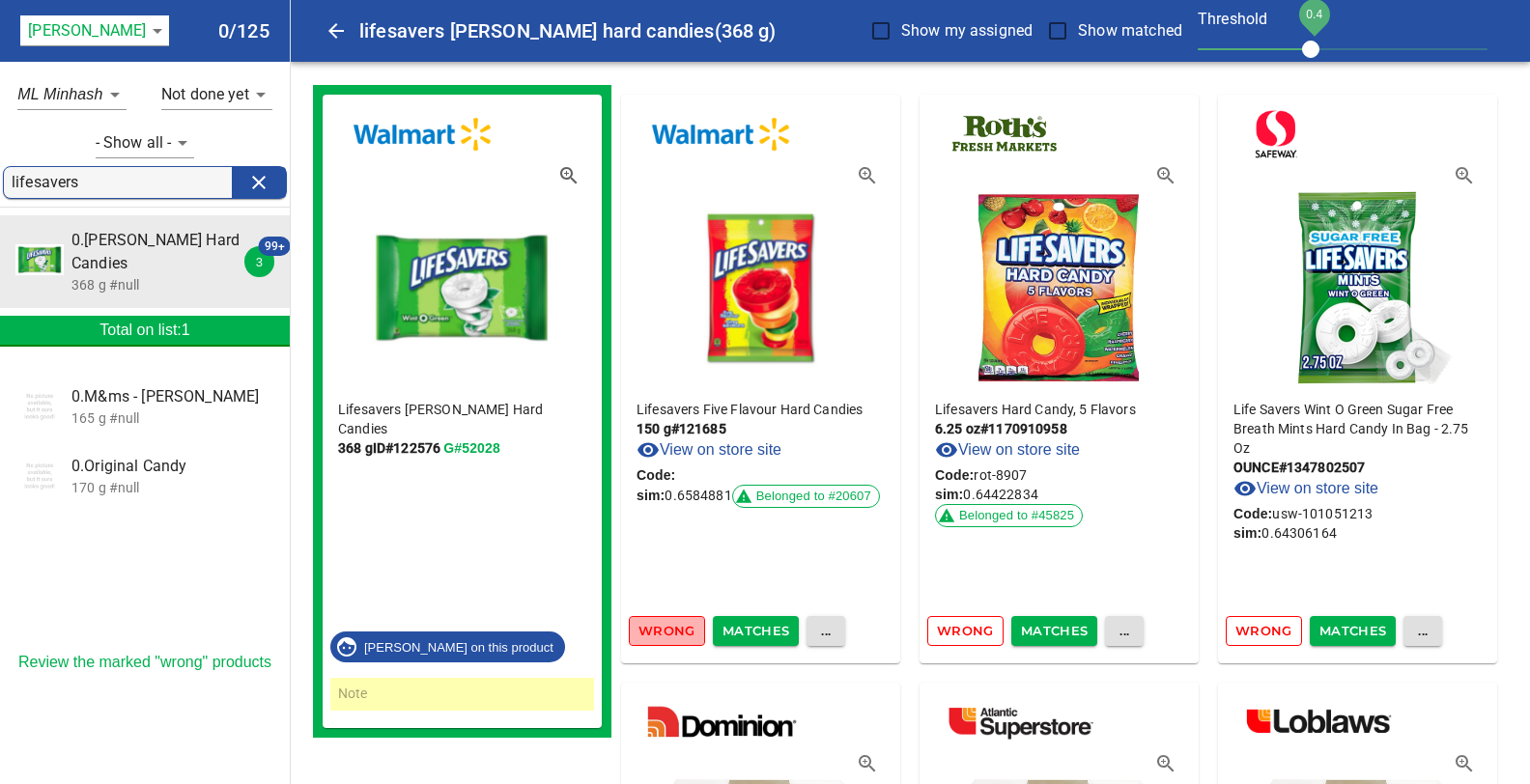
click at [660, 631] on span "Wrong" at bounding box center [667, 631] width 57 height 22
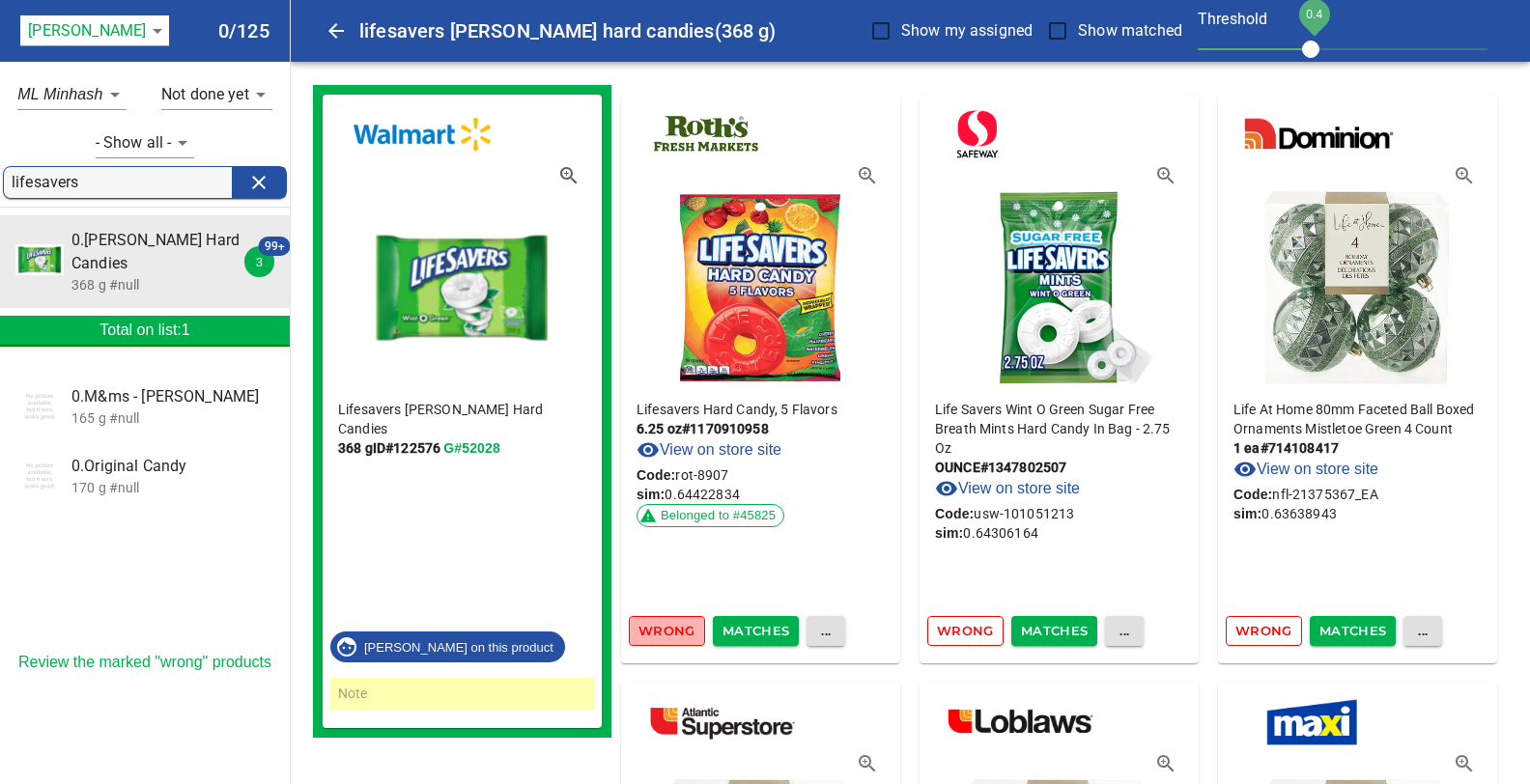
click at [660, 631] on span "Wrong" at bounding box center [667, 631] width 57 height 22
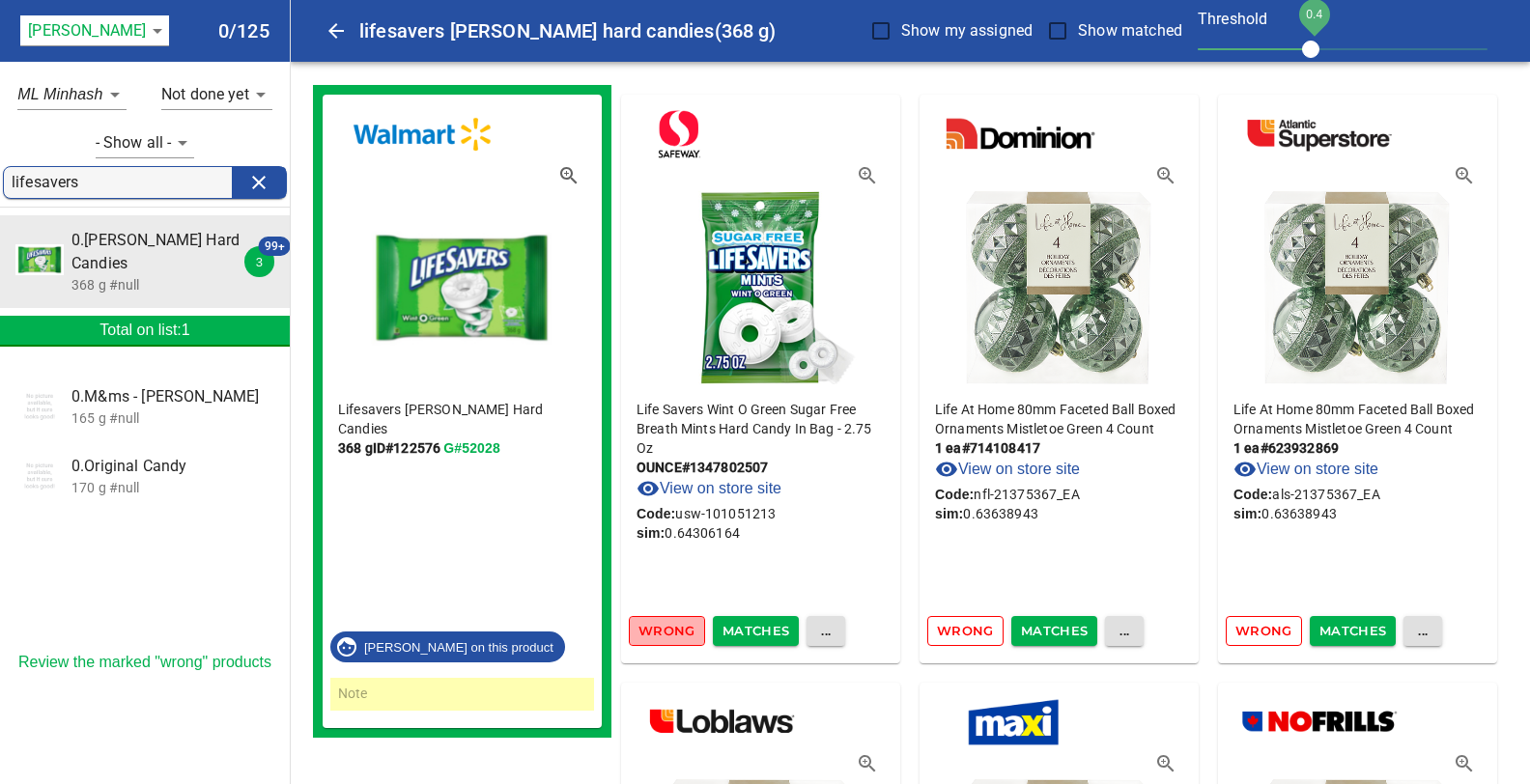
click at [660, 631] on span "Wrong" at bounding box center [667, 631] width 57 height 22
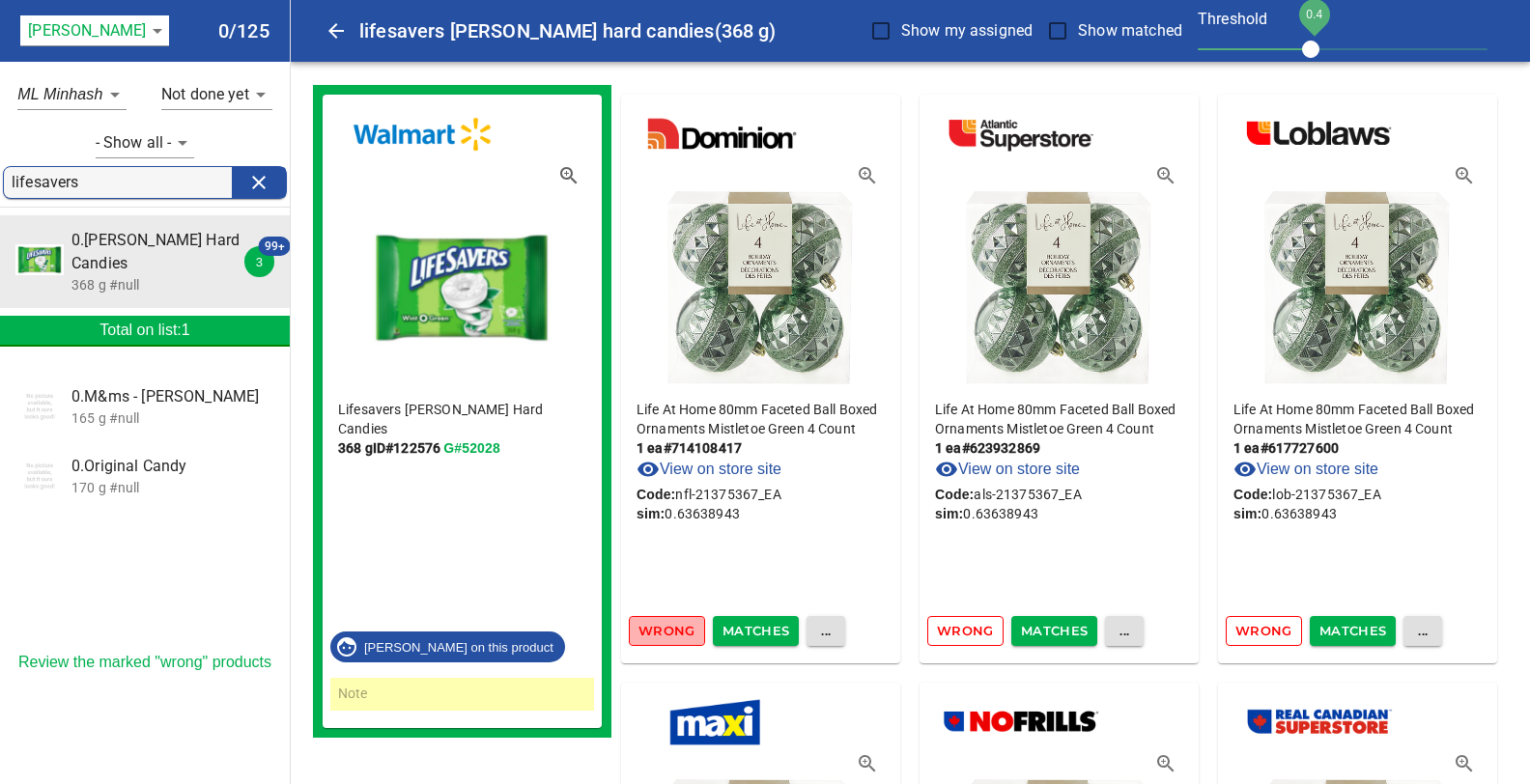
click at [660, 631] on span "Wrong" at bounding box center [667, 631] width 57 height 22
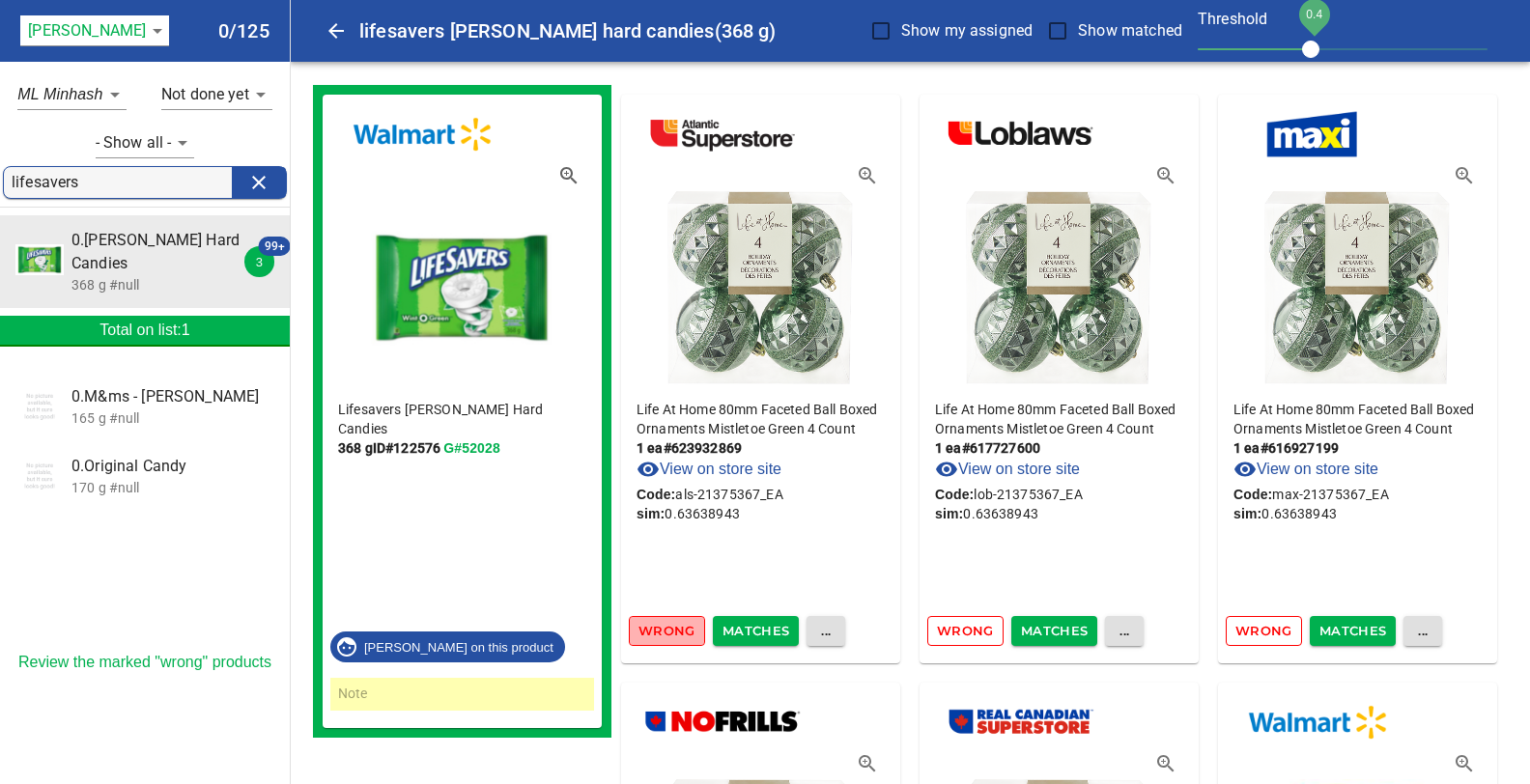
click at [660, 631] on span "Wrong" at bounding box center [667, 631] width 57 height 22
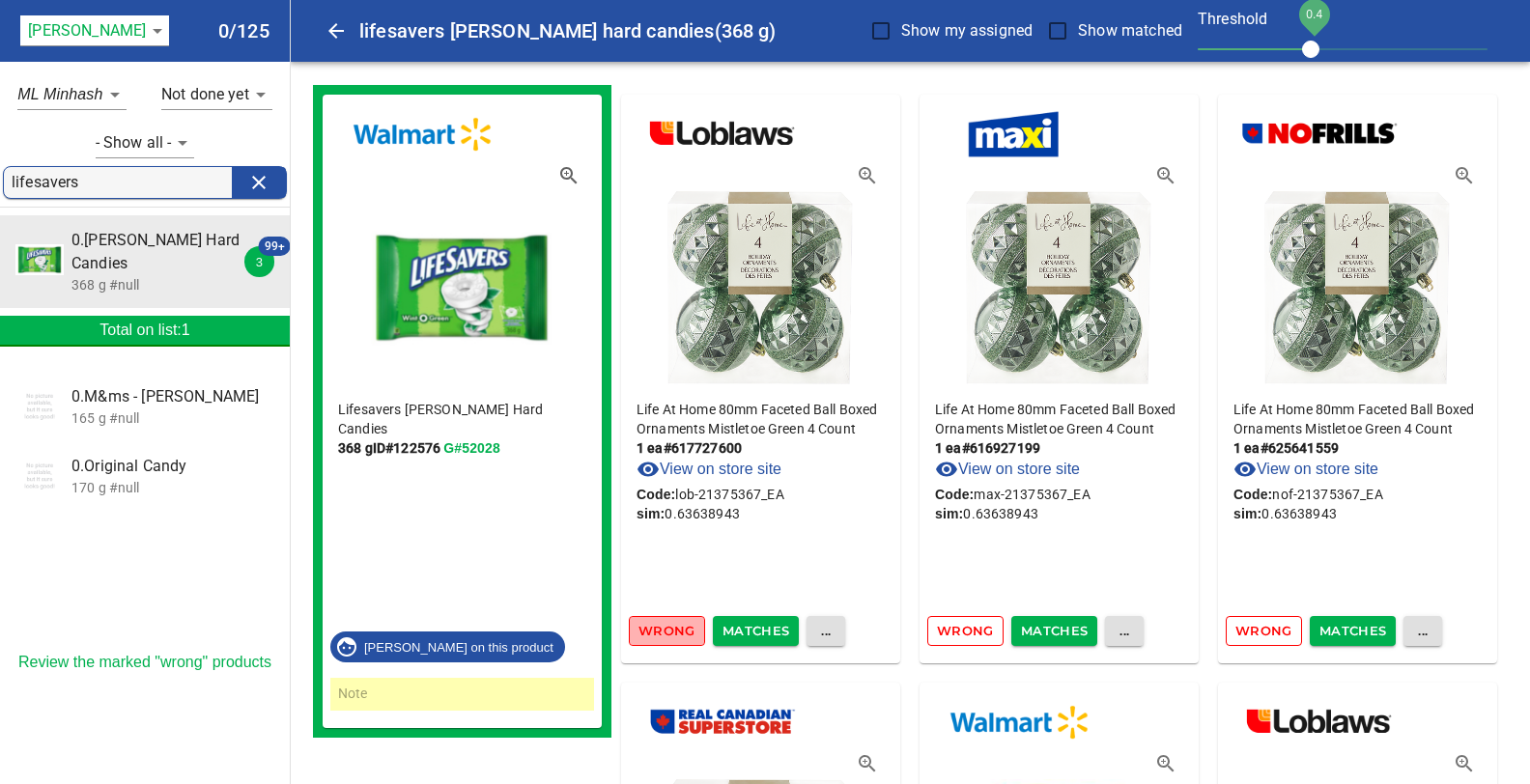
click at [660, 631] on span "Wrong" at bounding box center [667, 631] width 57 height 22
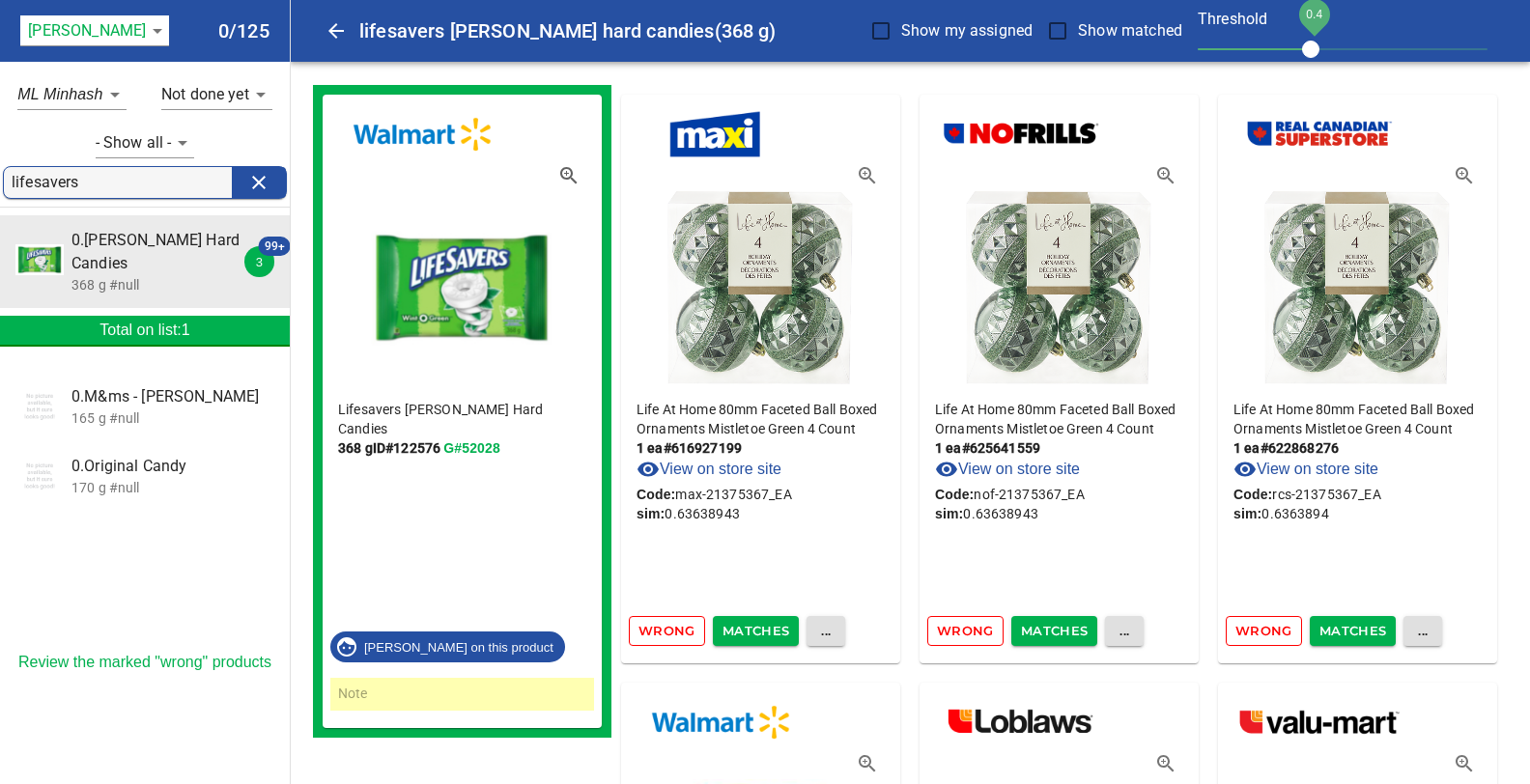
click at [660, 631] on span "Wrong" at bounding box center [667, 631] width 57 height 22
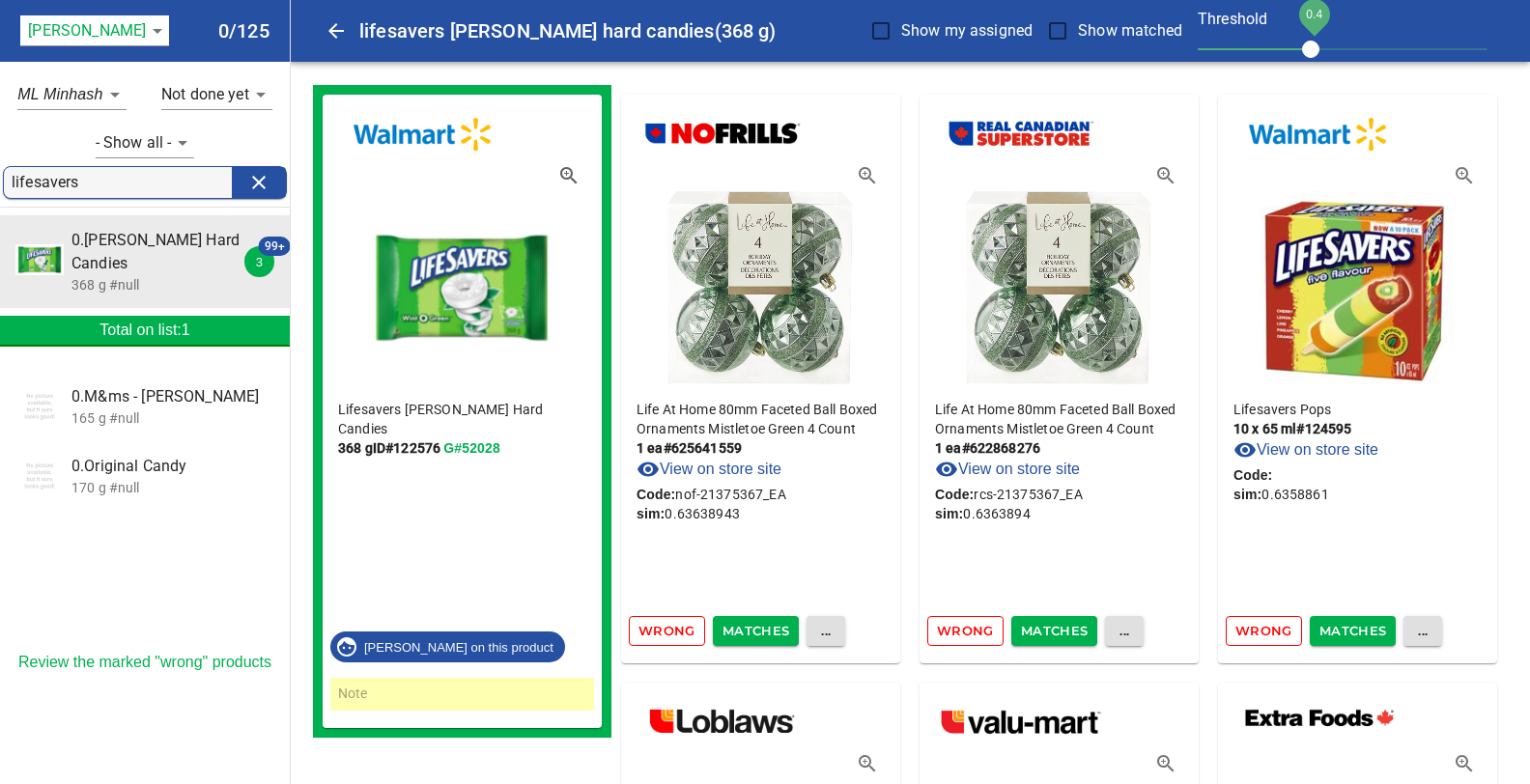
click at [660, 631] on span "Wrong" at bounding box center [667, 631] width 57 height 22
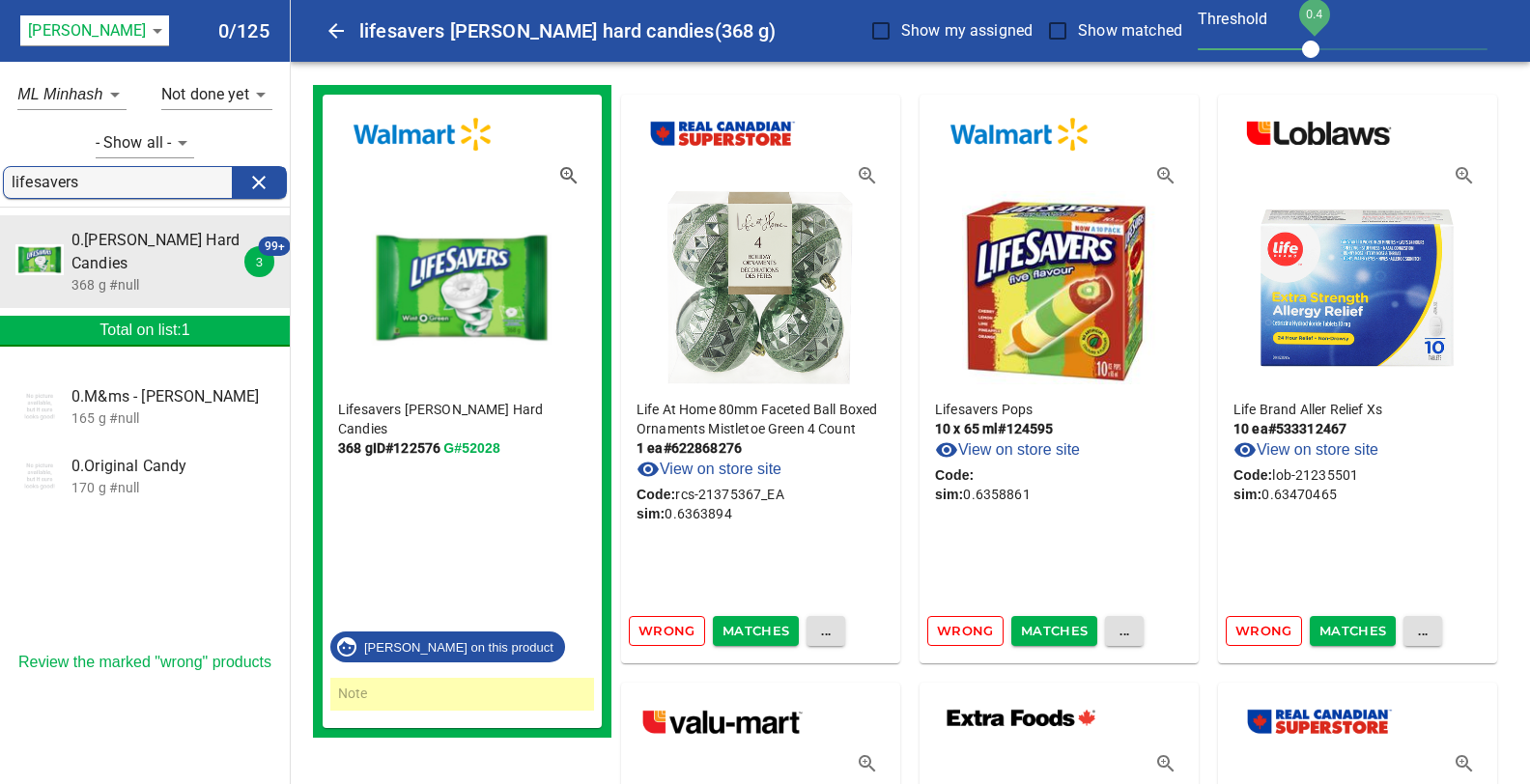
click at [660, 631] on span "Wrong" at bounding box center [667, 631] width 57 height 22
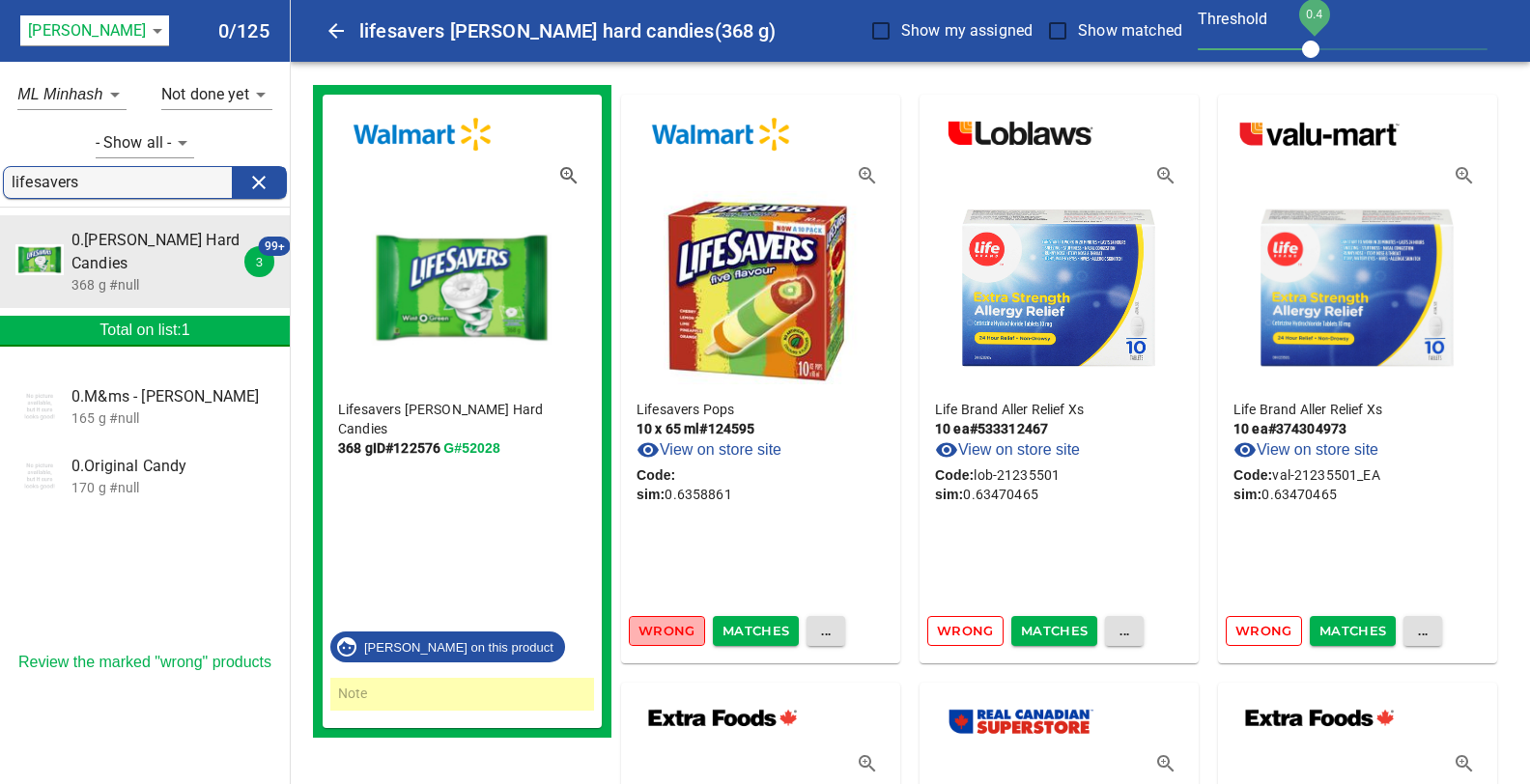
click at [660, 631] on span "Wrong" at bounding box center [667, 631] width 57 height 22
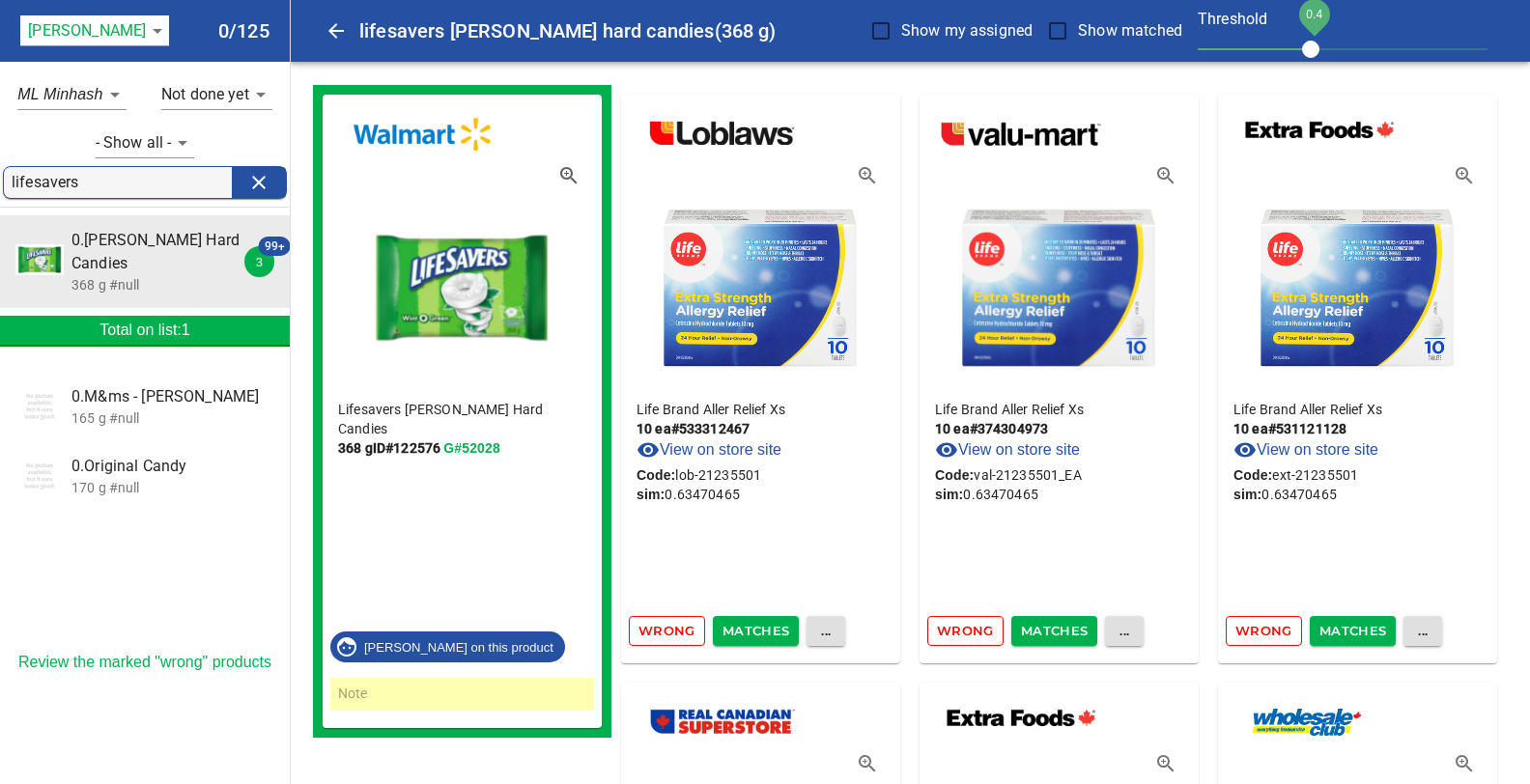
click at [660, 631] on span "Wrong" at bounding box center [667, 631] width 57 height 22
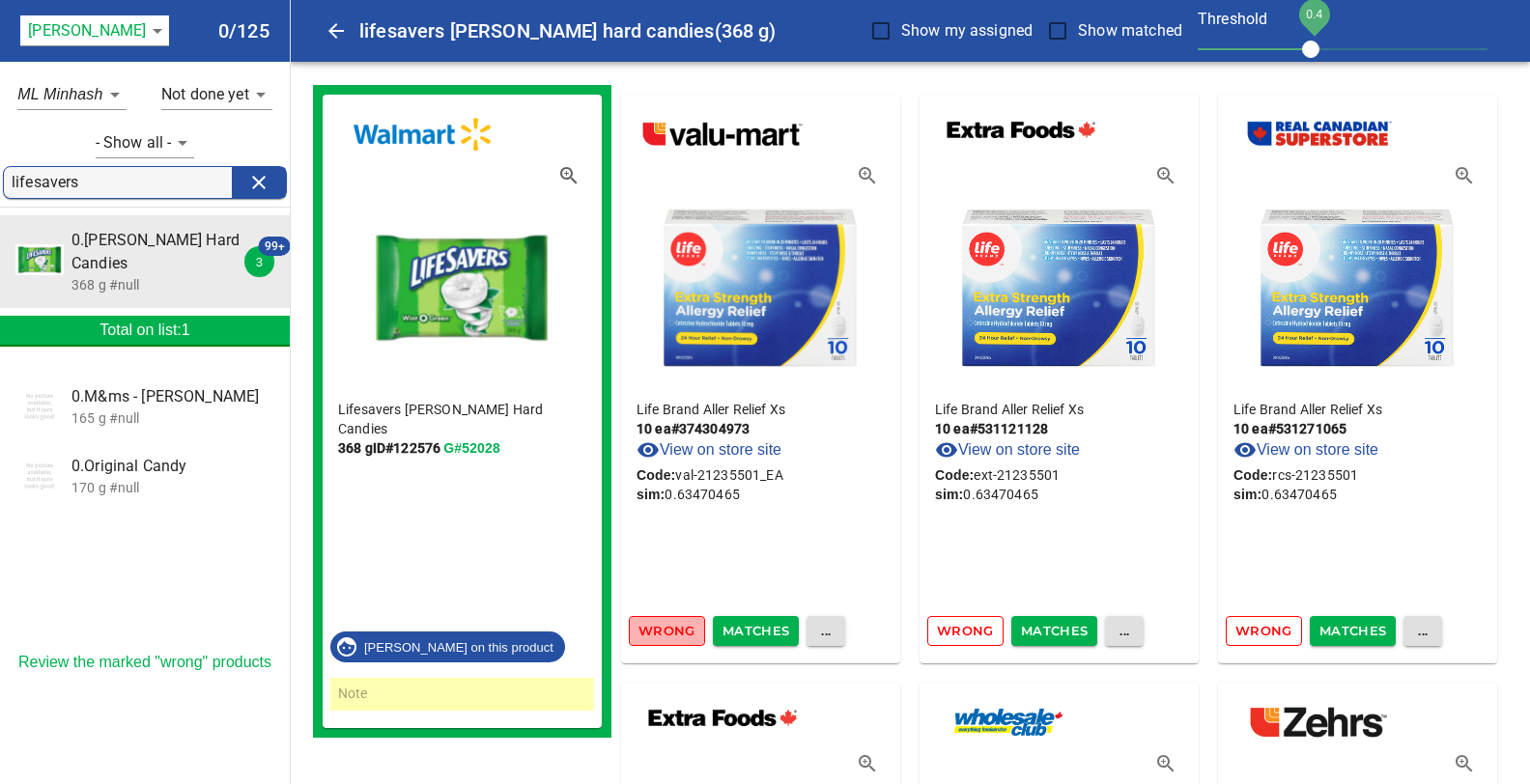
click at [660, 631] on span "Wrong" at bounding box center [667, 631] width 57 height 22
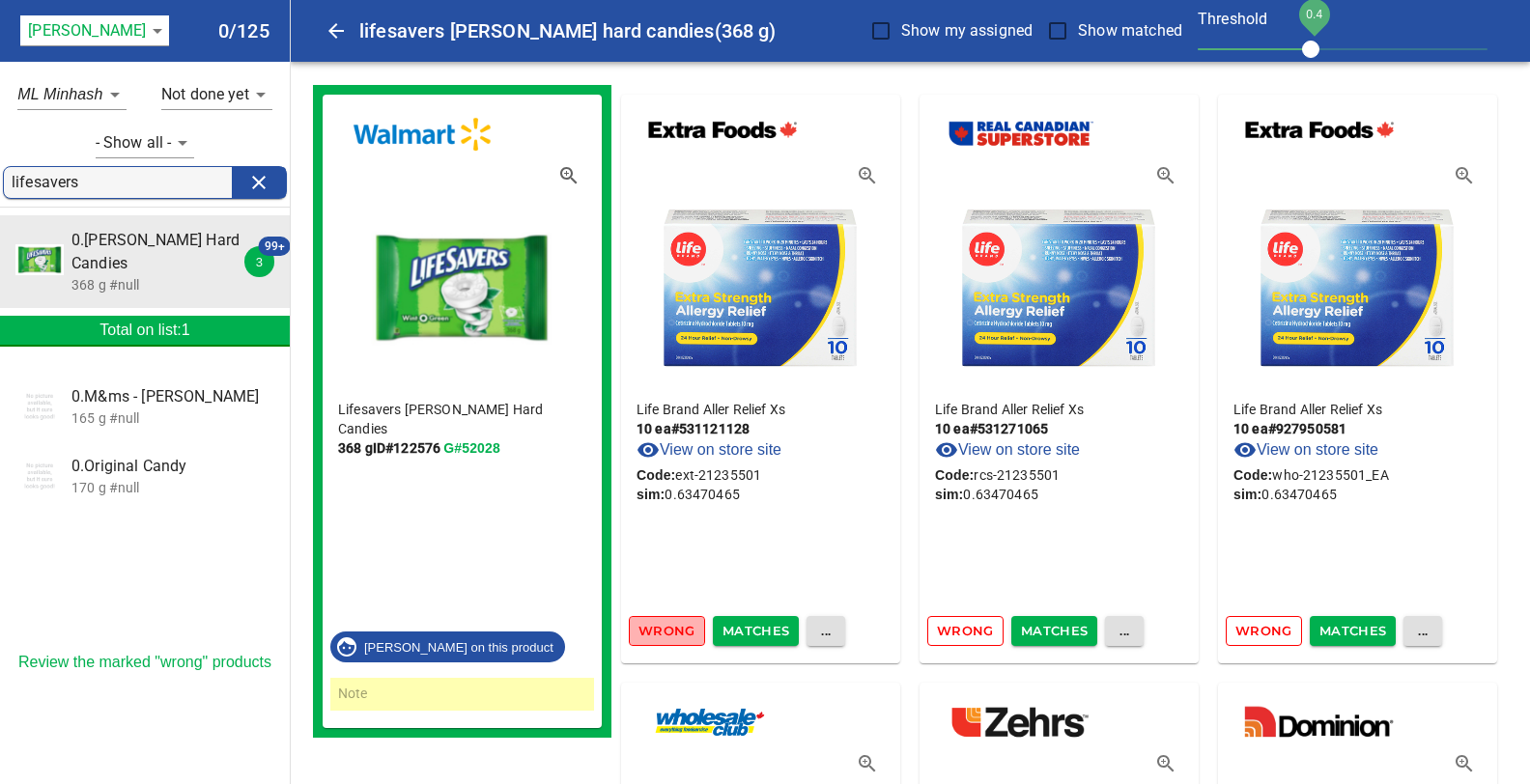
click at [660, 631] on span "Wrong" at bounding box center [667, 631] width 57 height 22
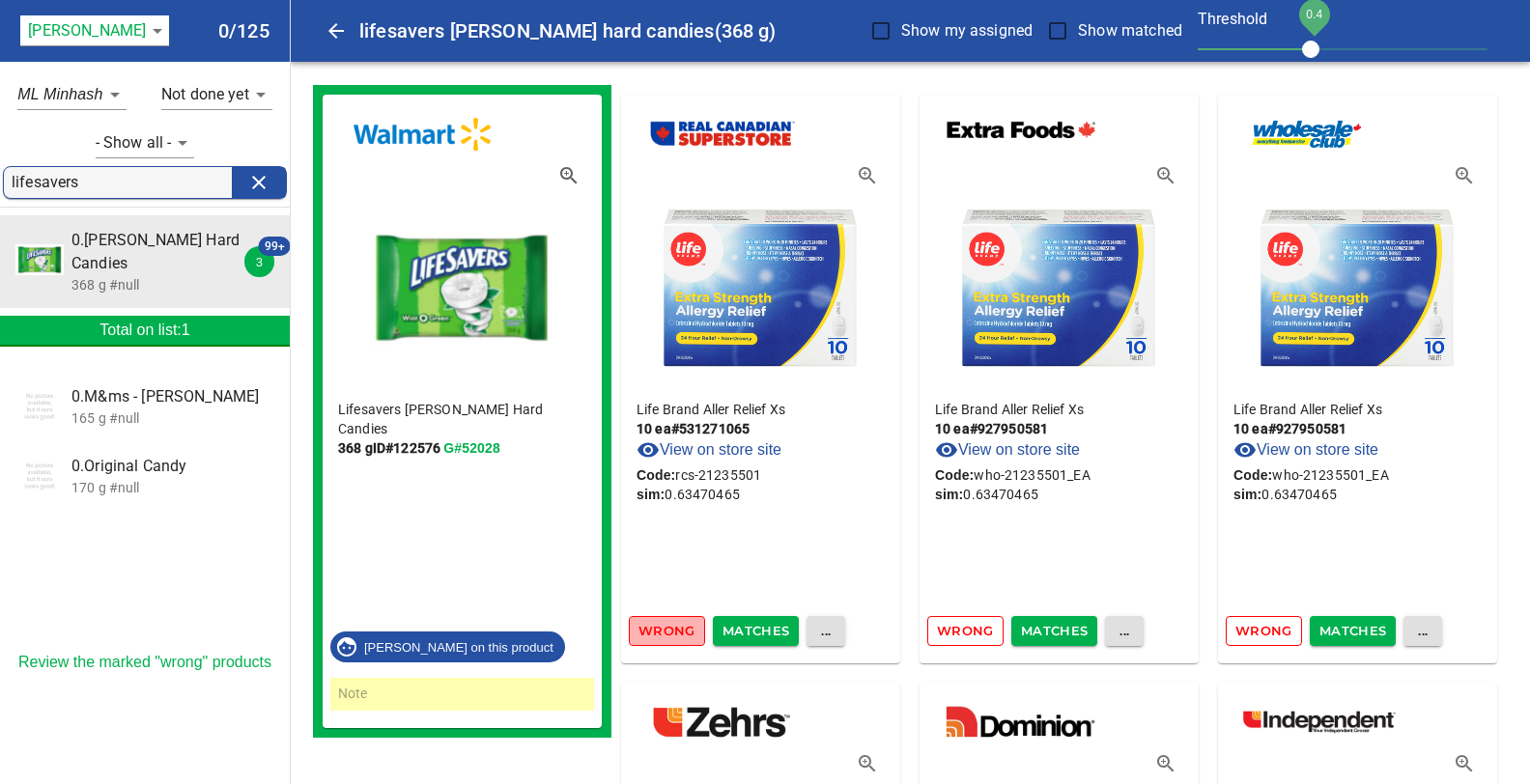
click at [660, 631] on span "Wrong" at bounding box center [667, 631] width 57 height 22
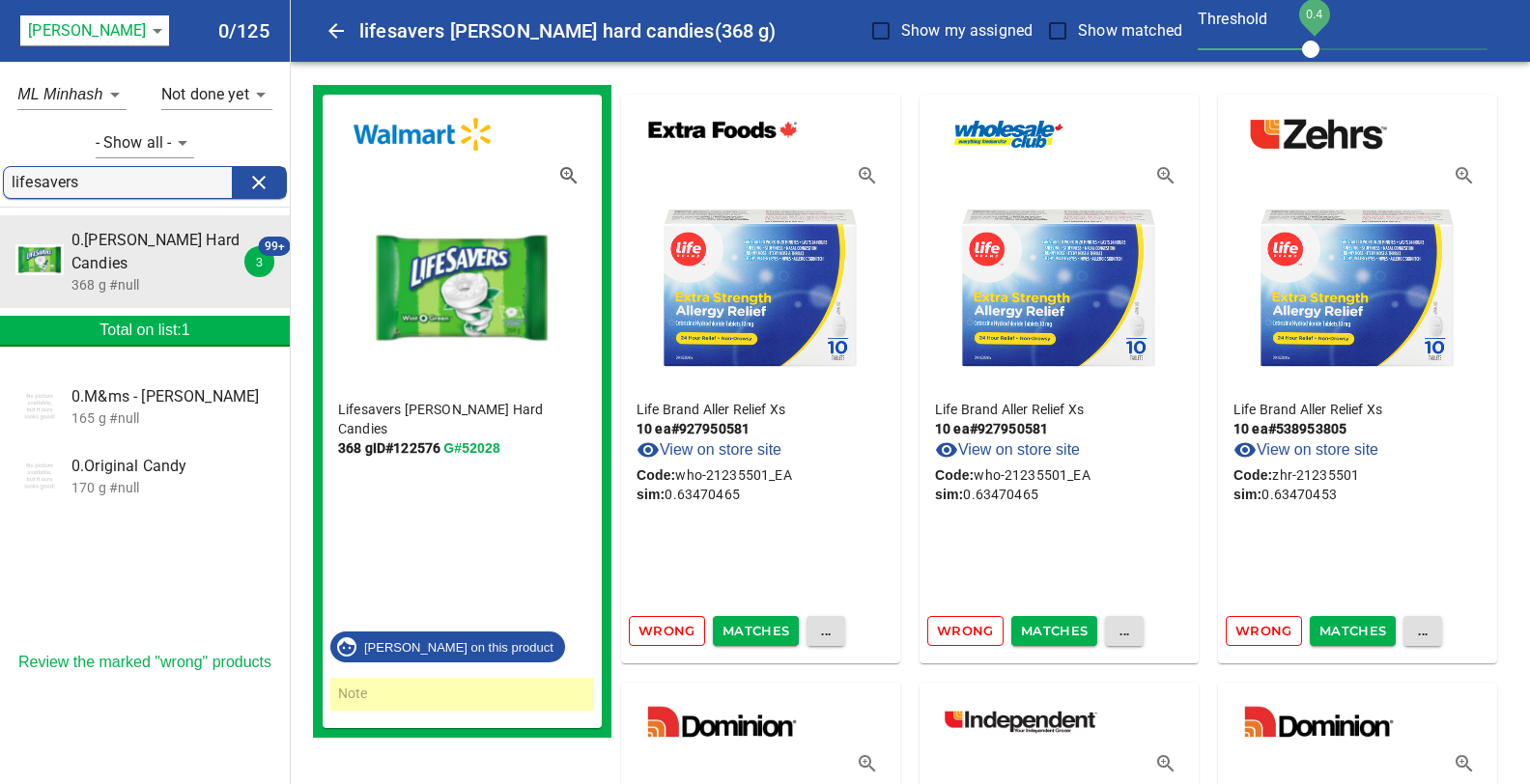
click at [660, 631] on span "Wrong" at bounding box center [667, 631] width 57 height 22
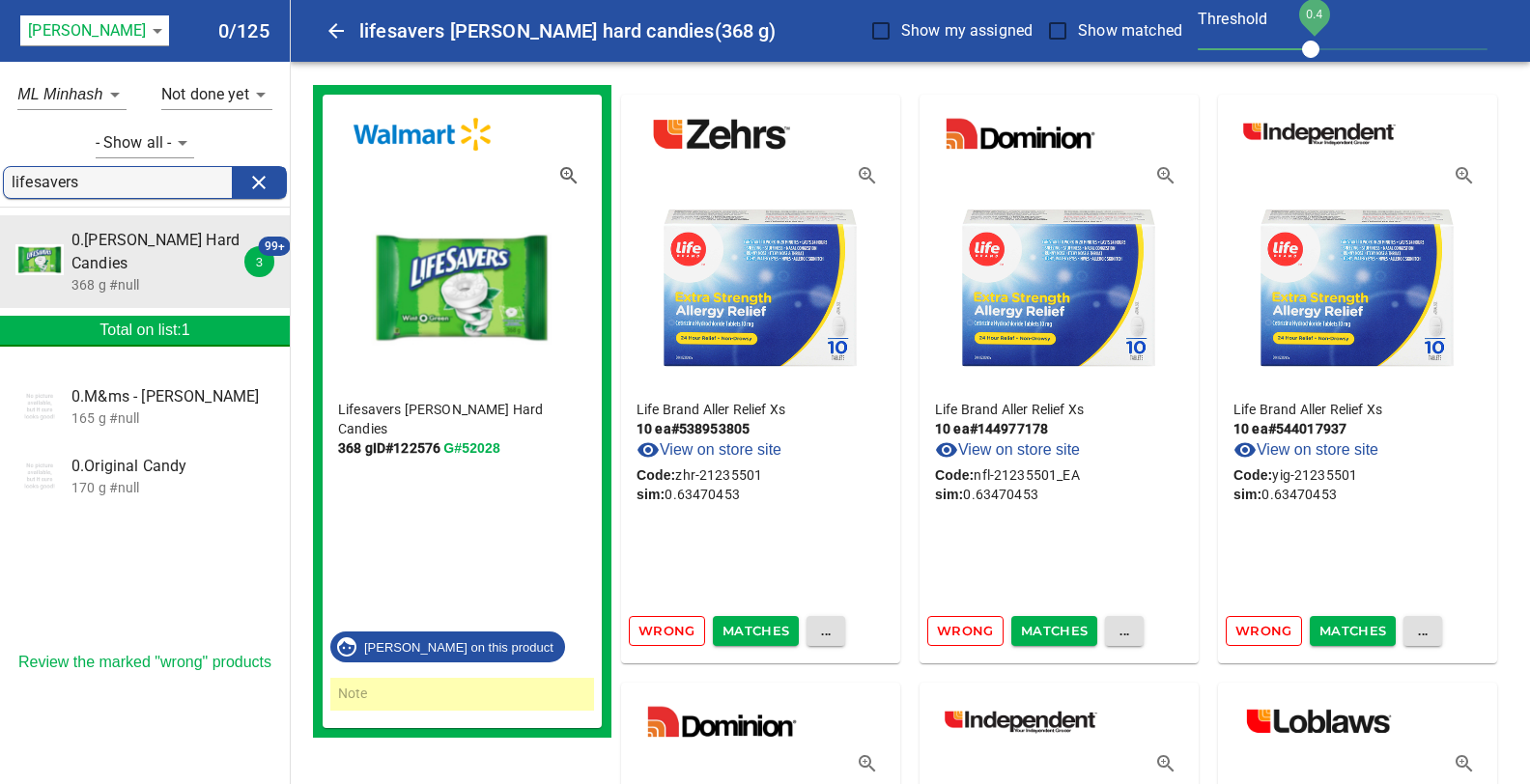
click at [660, 631] on span "Wrong" at bounding box center [667, 631] width 57 height 22
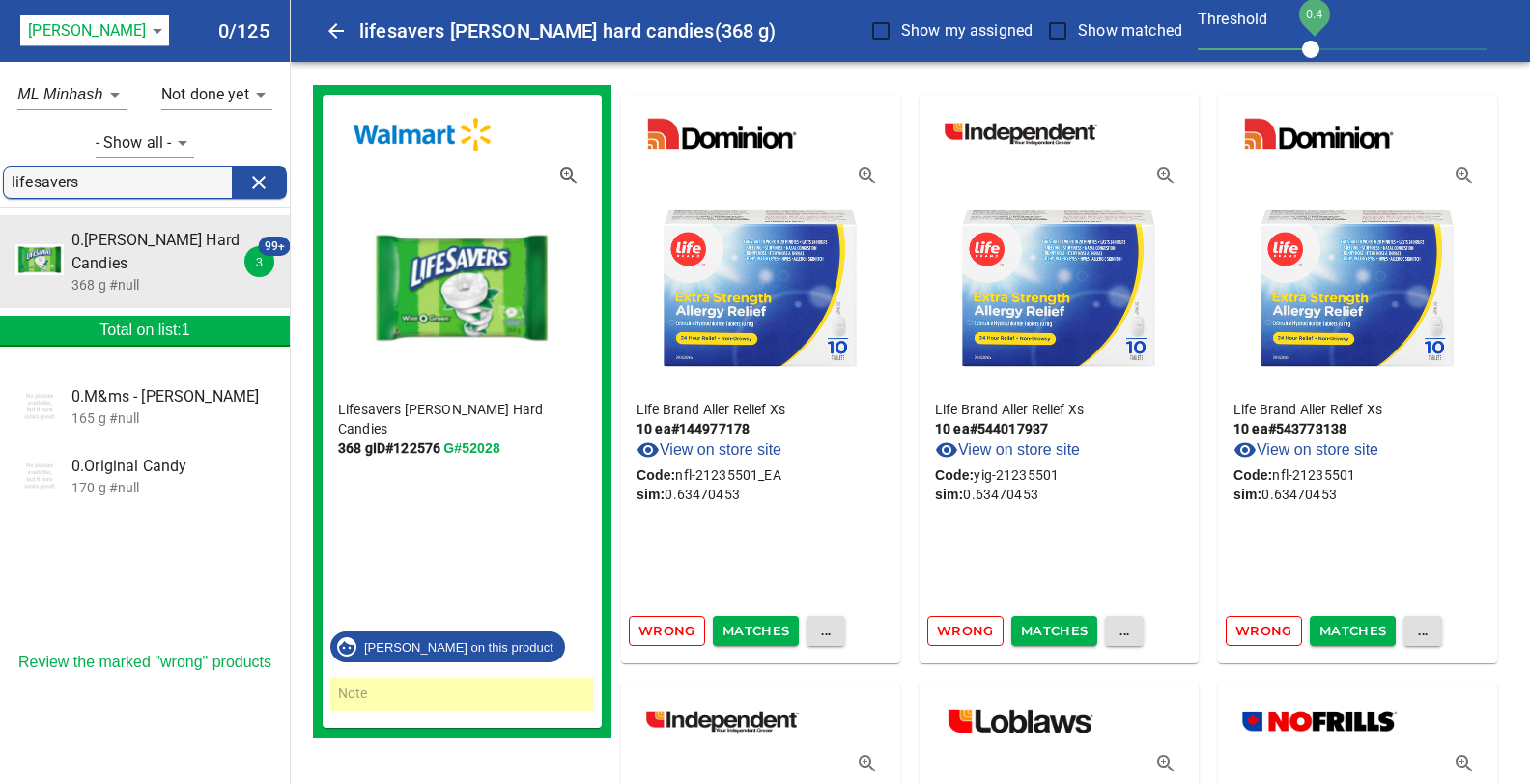
click at [660, 631] on span "Wrong" at bounding box center [667, 631] width 57 height 22
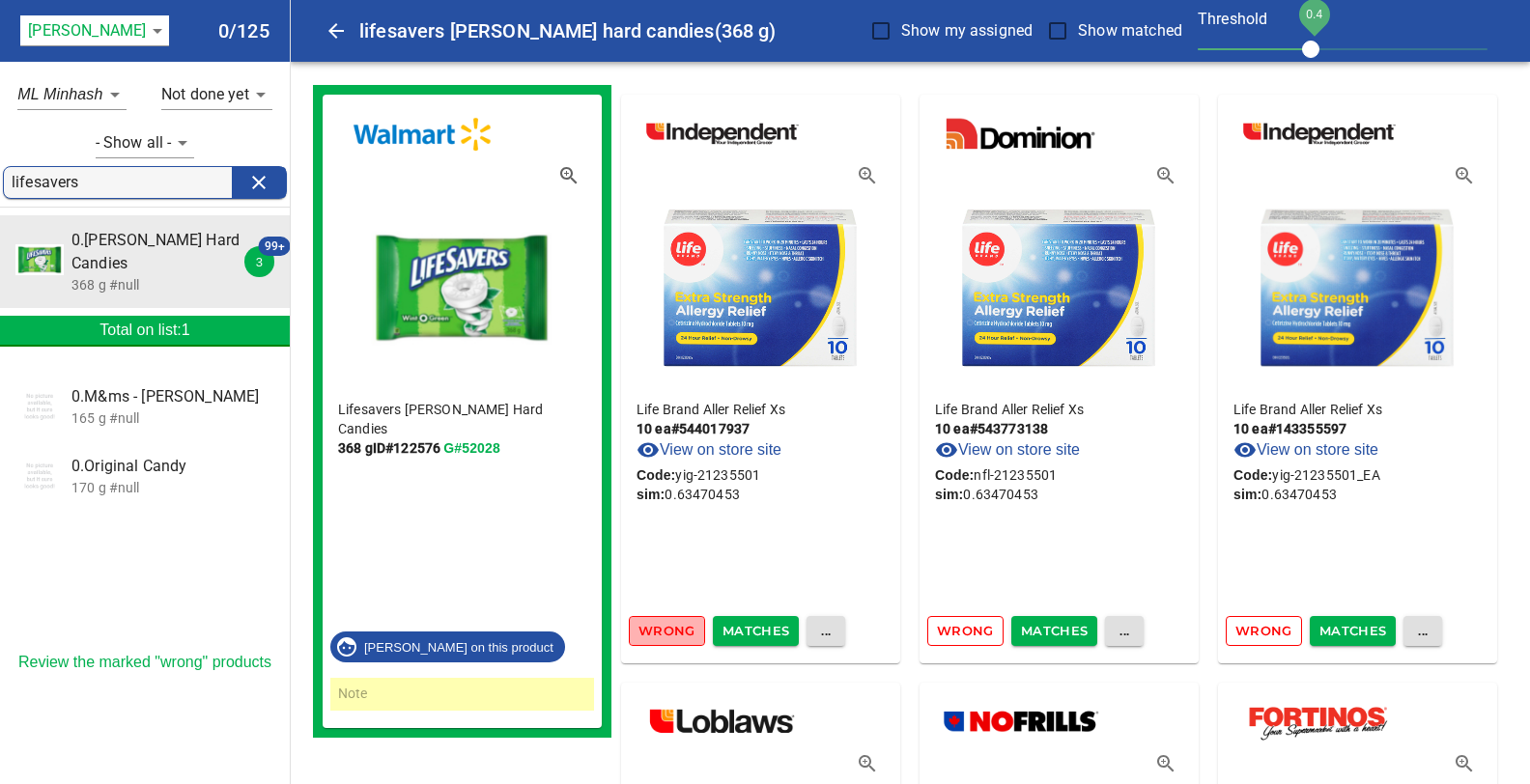
click at [660, 631] on span "Wrong" at bounding box center [667, 631] width 57 height 22
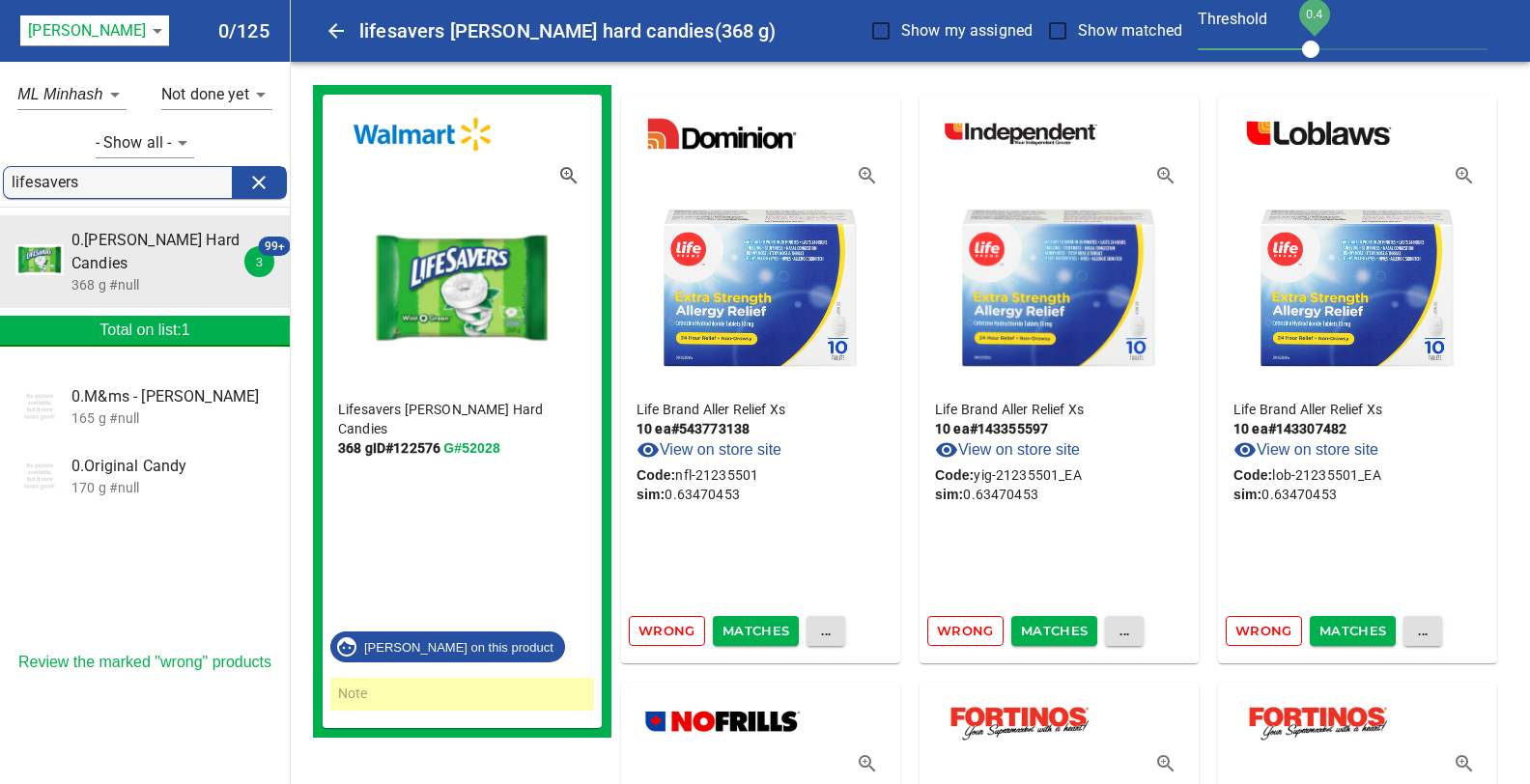
click at [660, 631] on span "Wrong" at bounding box center [667, 631] width 57 height 22
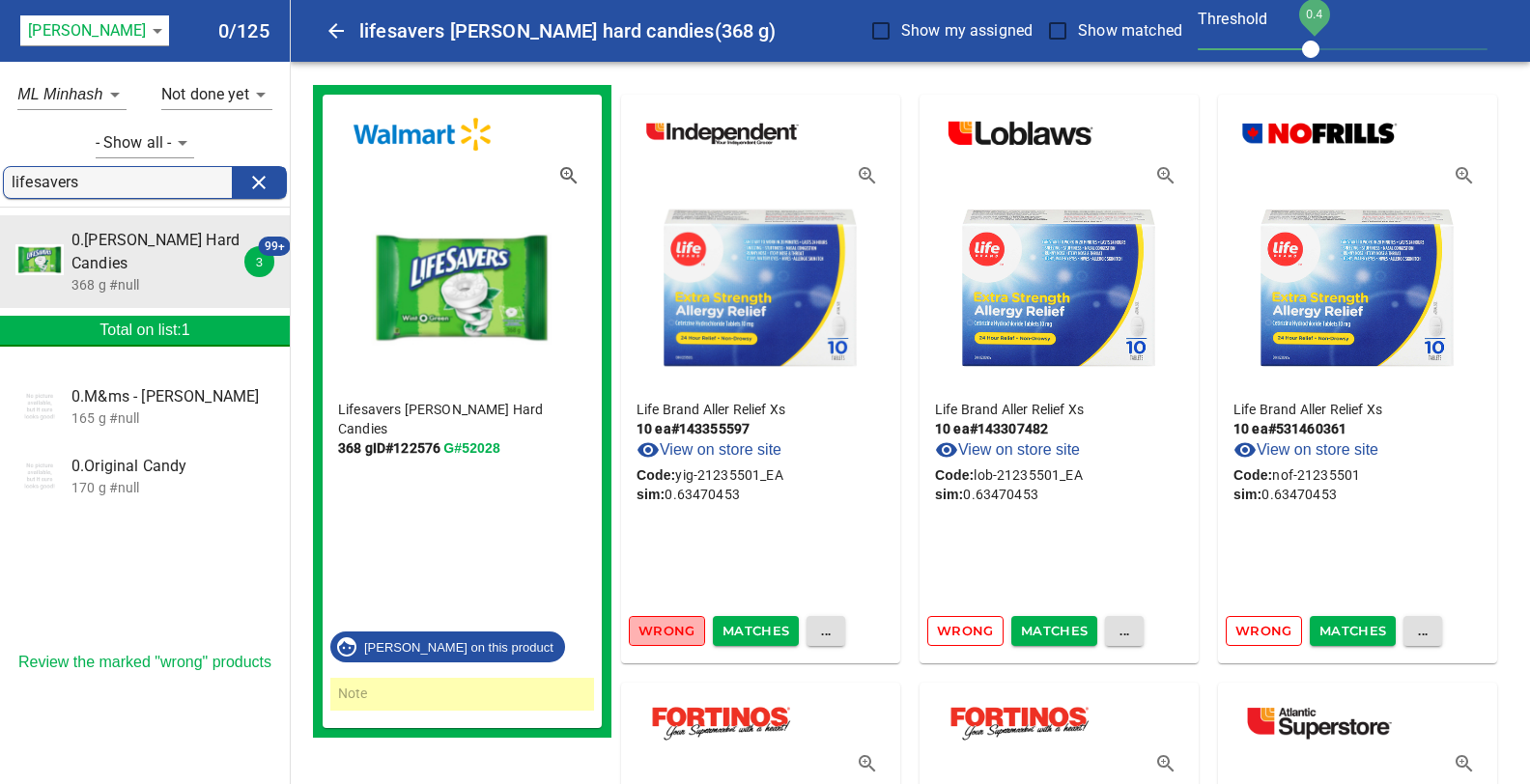
click at [660, 631] on span "Wrong" at bounding box center [667, 631] width 57 height 22
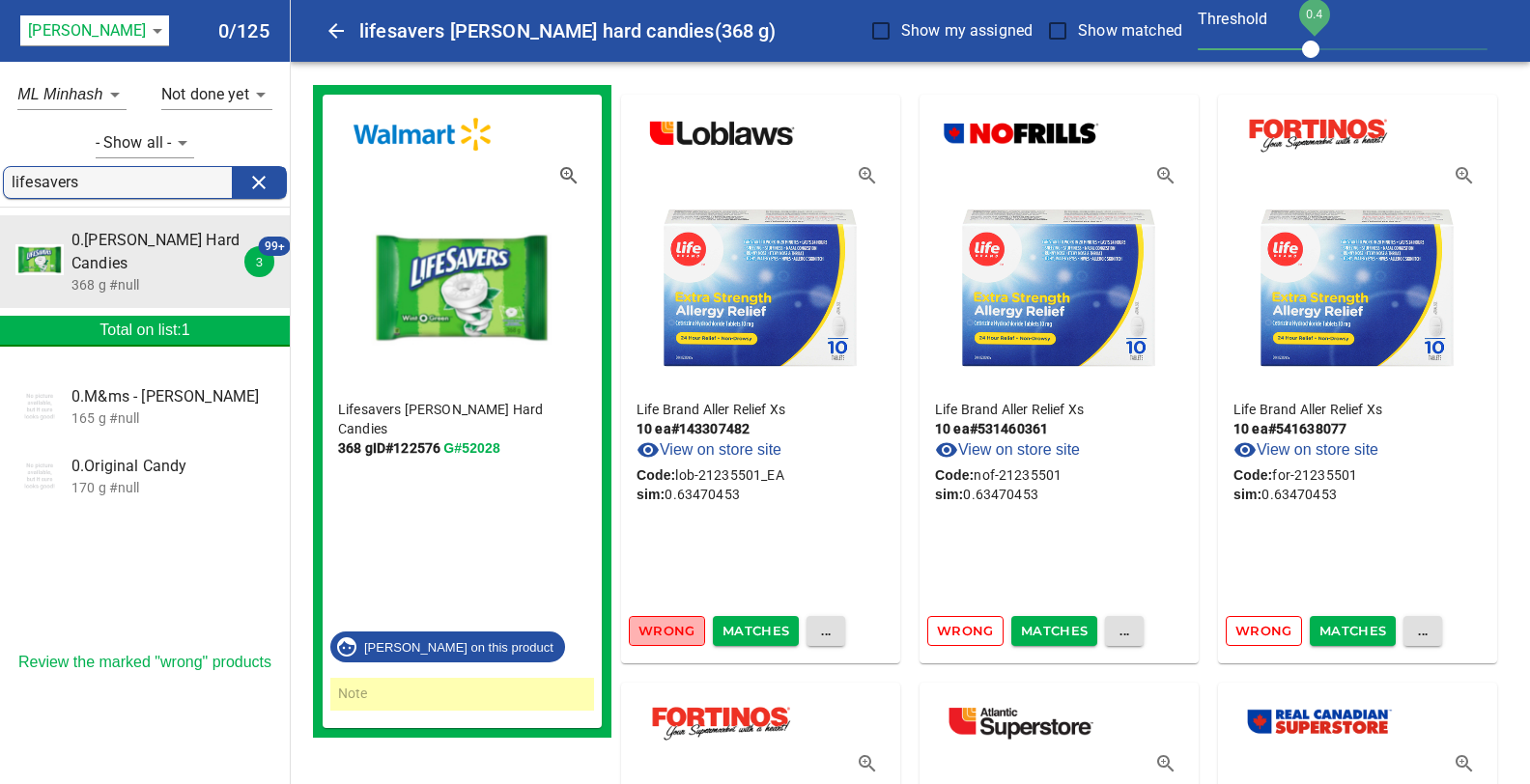
click at [660, 631] on span "Wrong" at bounding box center [667, 631] width 57 height 22
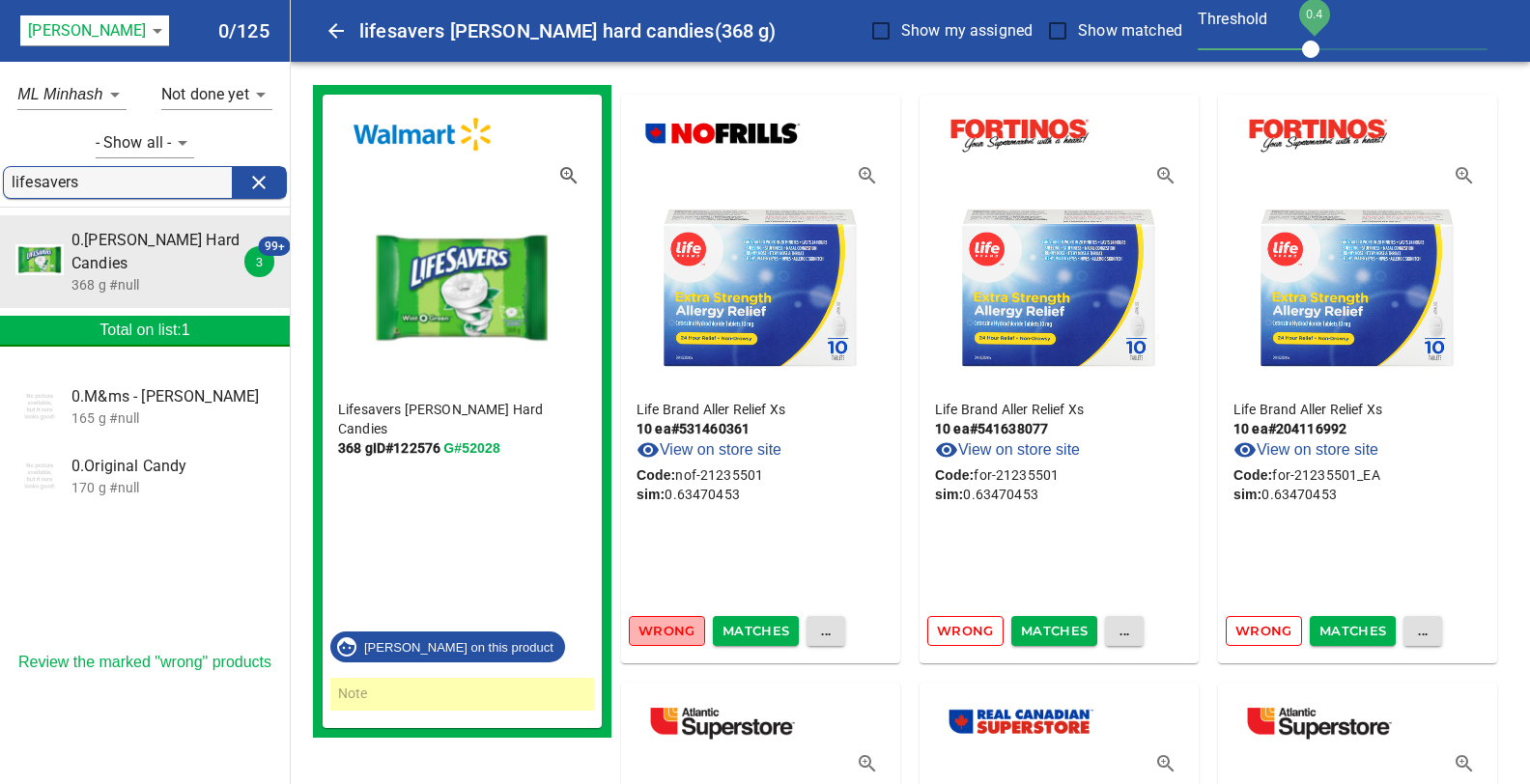
click at [660, 631] on span "Wrong" at bounding box center [667, 631] width 57 height 22
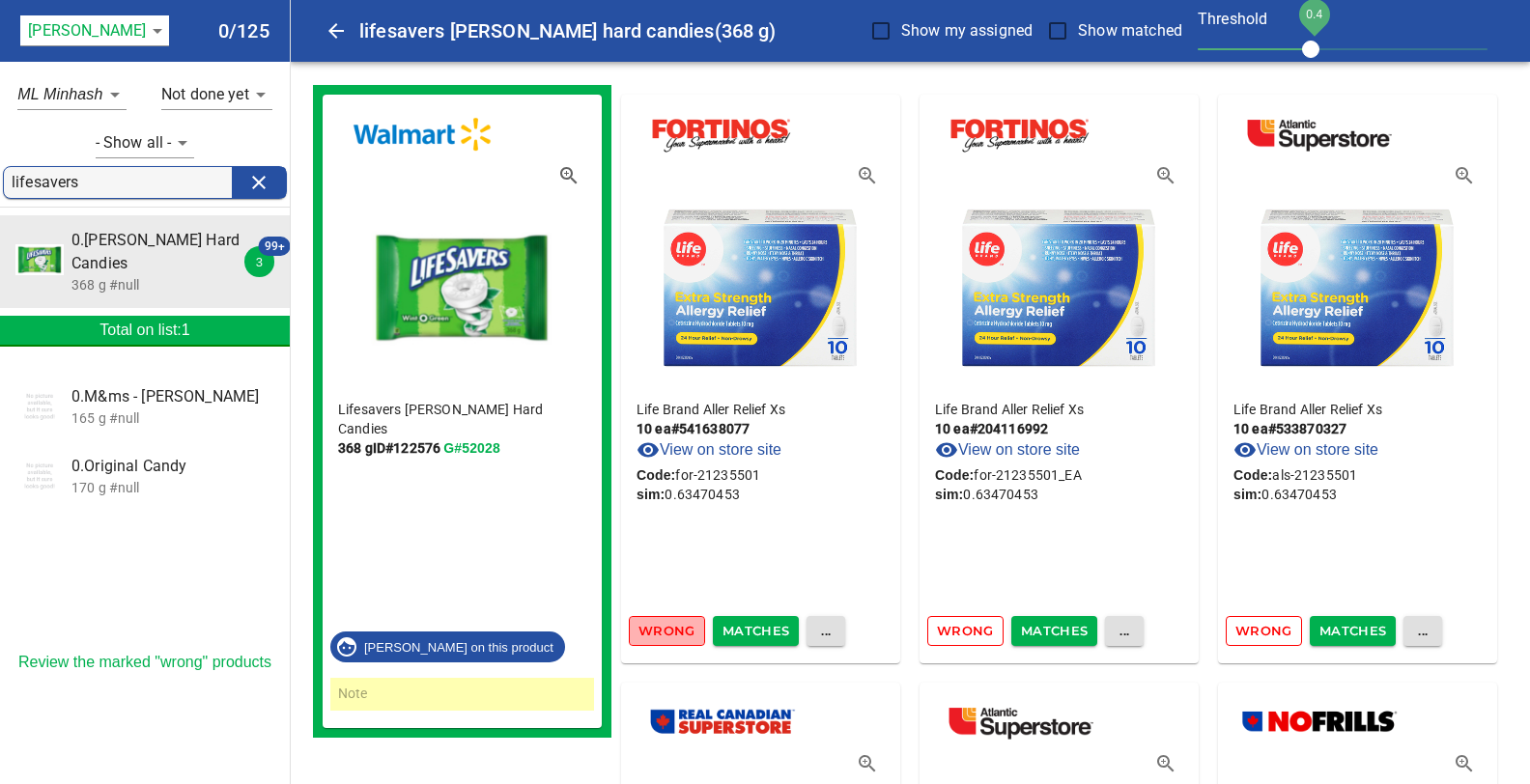
click at [660, 631] on span "Wrong" at bounding box center [667, 631] width 57 height 22
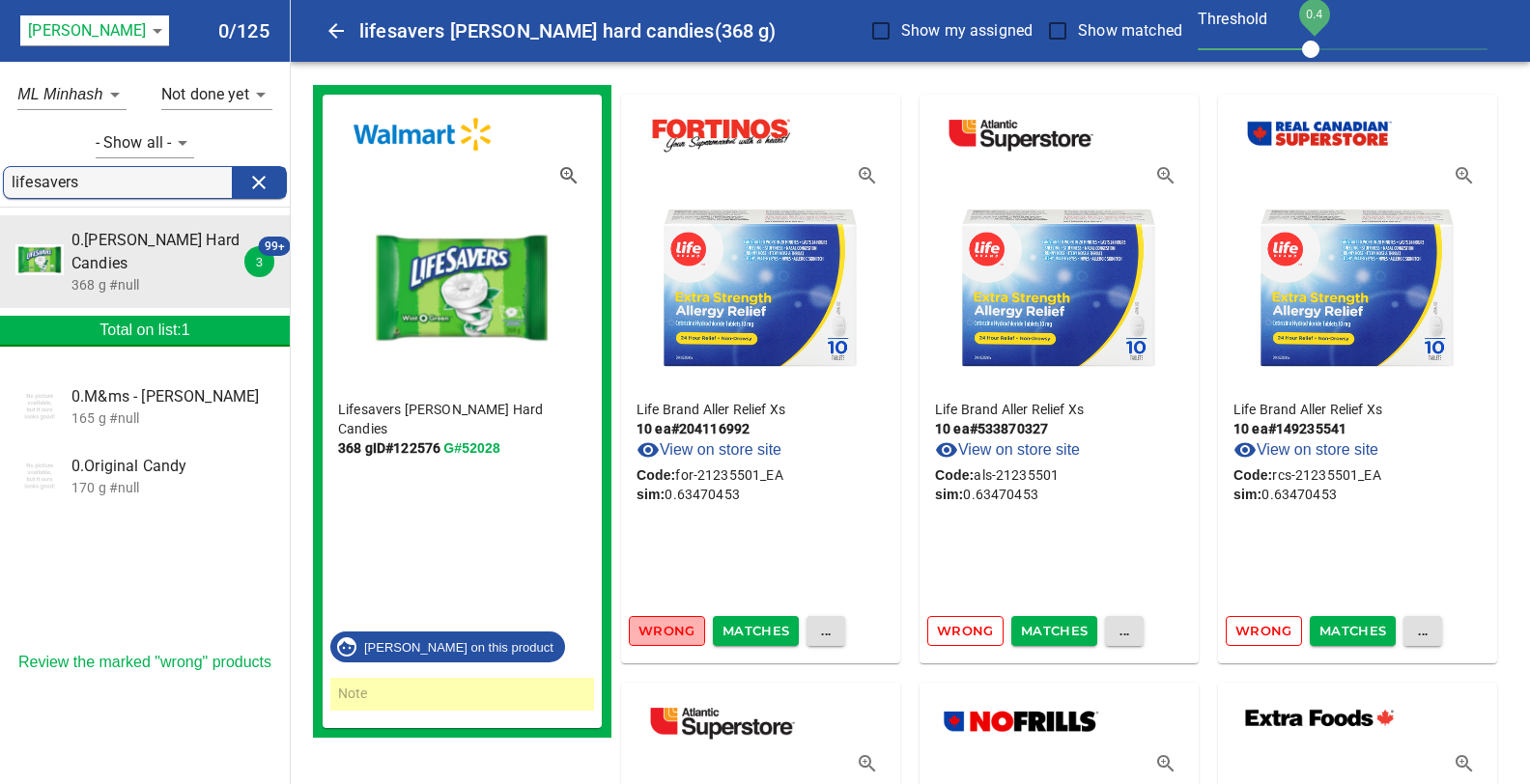
click at [660, 631] on span "Wrong" at bounding box center [667, 631] width 57 height 22
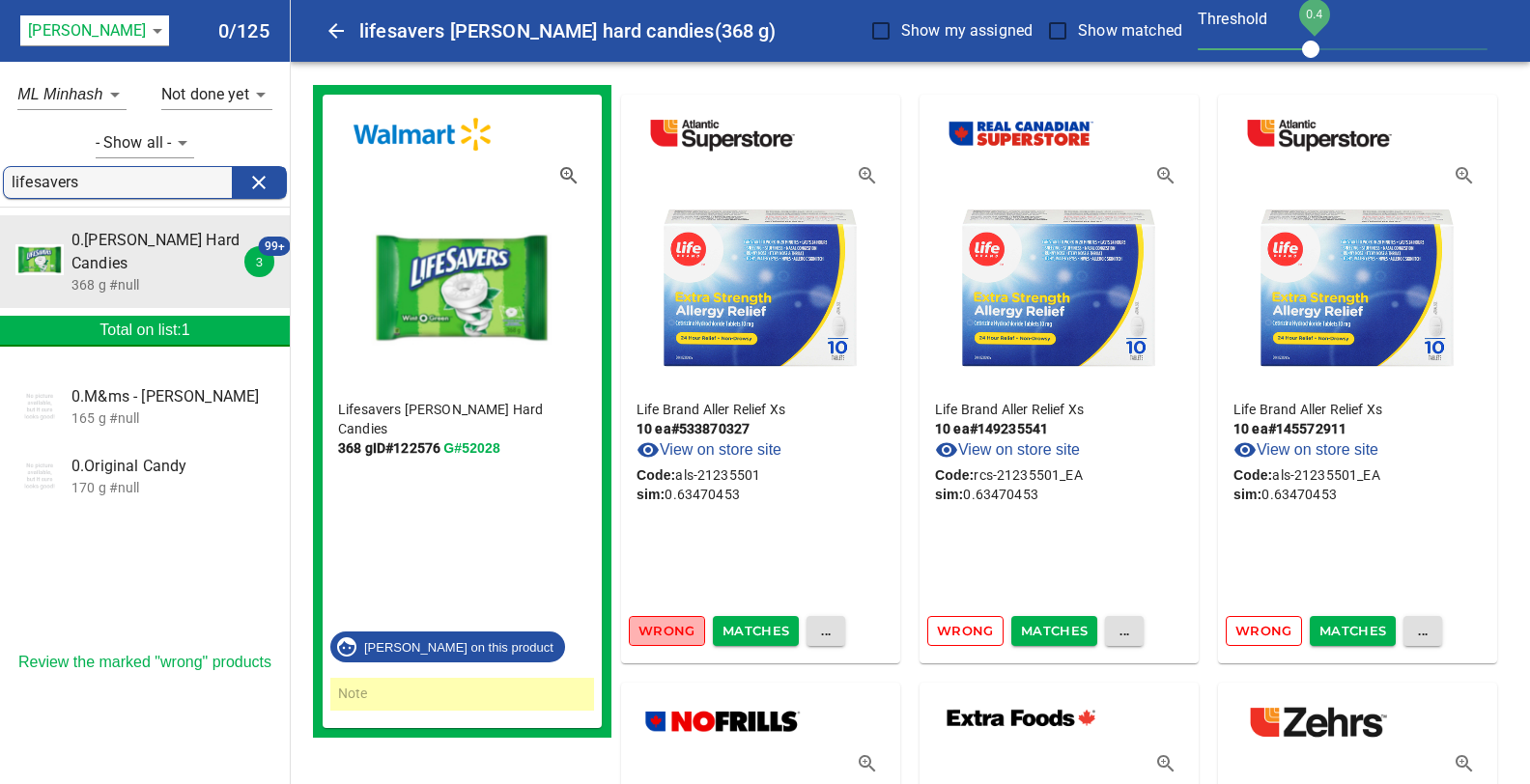
click at [660, 631] on span "Wrong" at bounding box center [667, 631] width 57 height 22
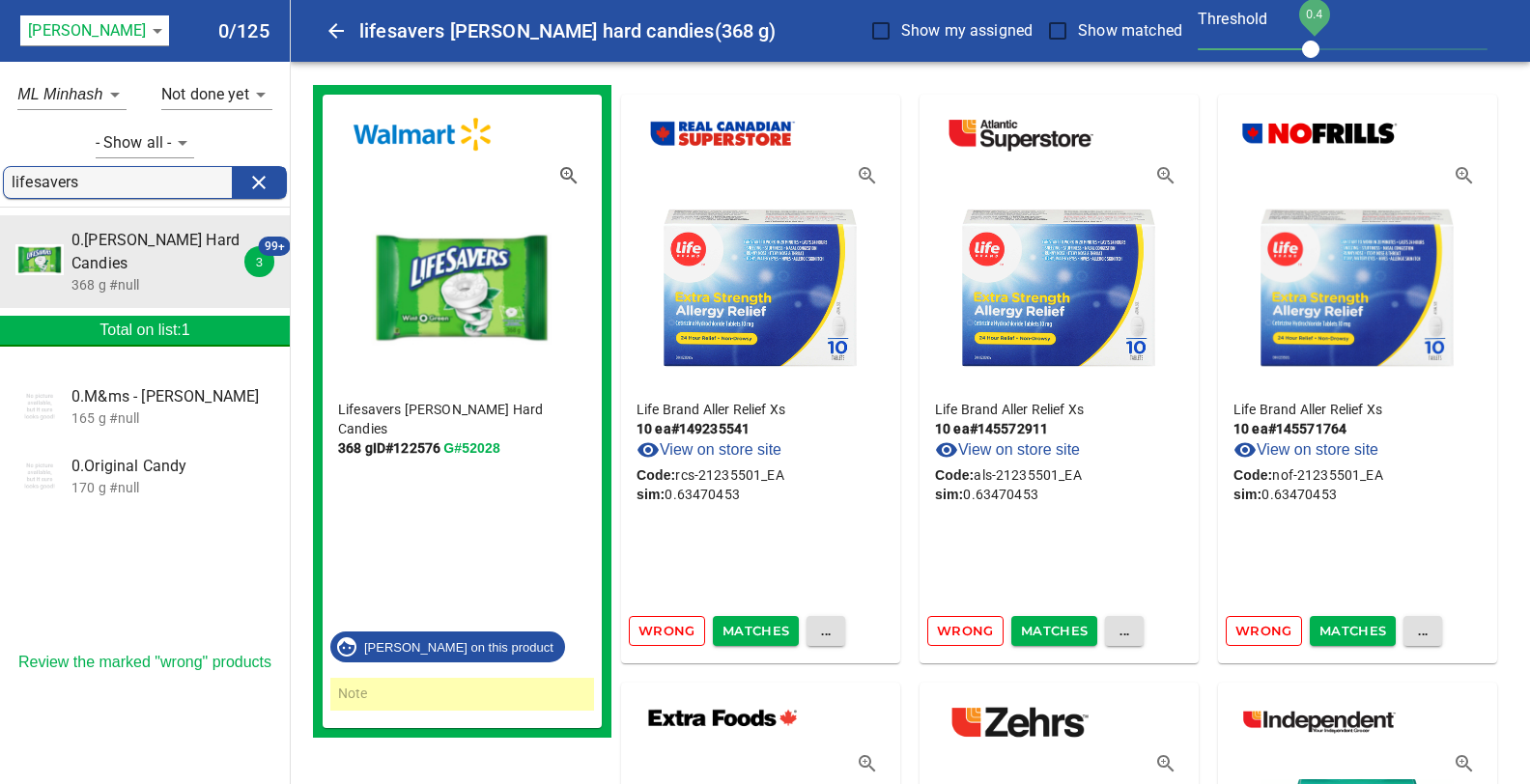
click at [660, 631] on span "Wrong" at bounding box center [667, 631] width 57 height 22
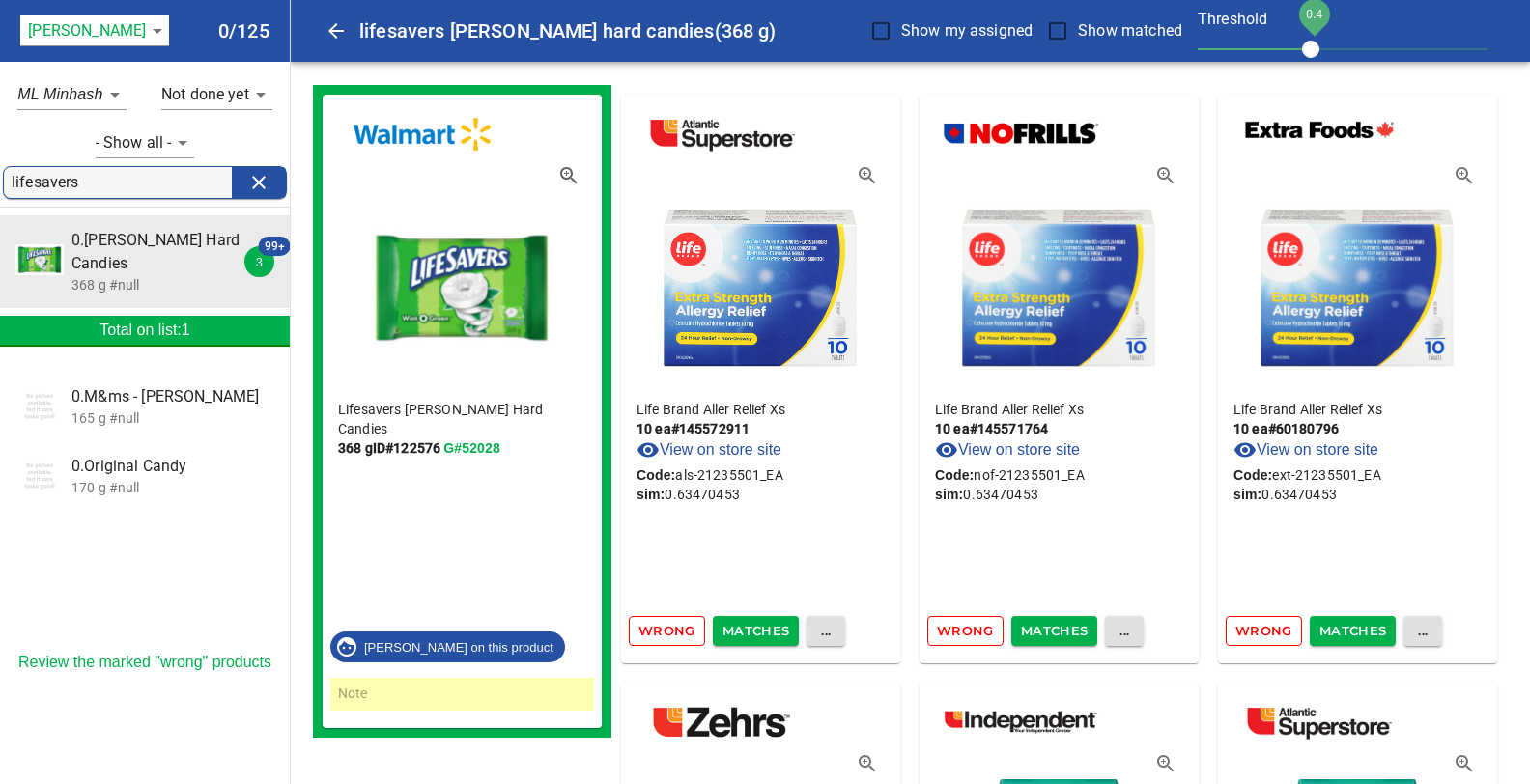
click at [660, 631] on span "Wrong" at bounding box center [667, 631] width 57 height 22
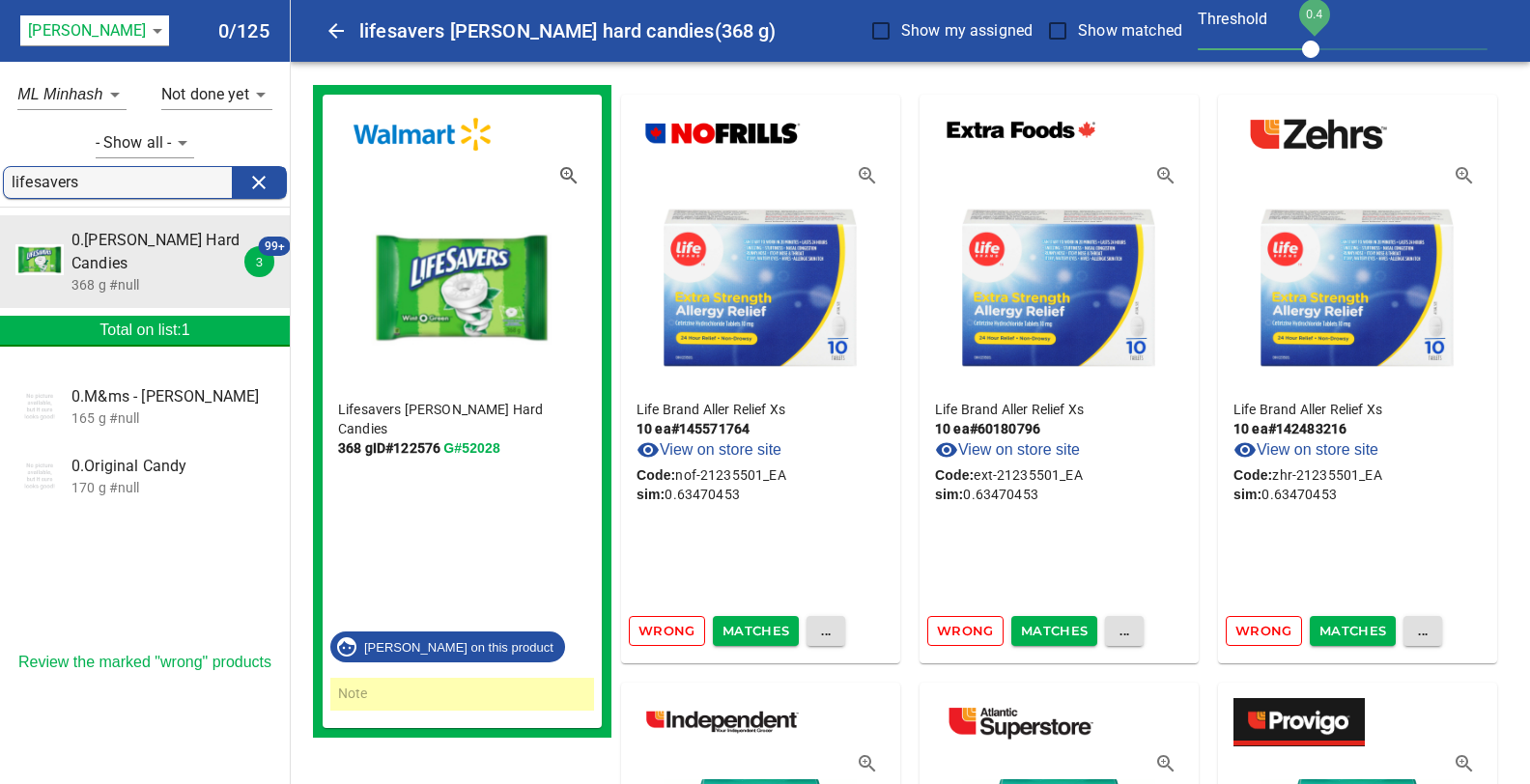
click at [660, 631] on span "Wrong" at bounding box center [667, 631] width 57 height 22
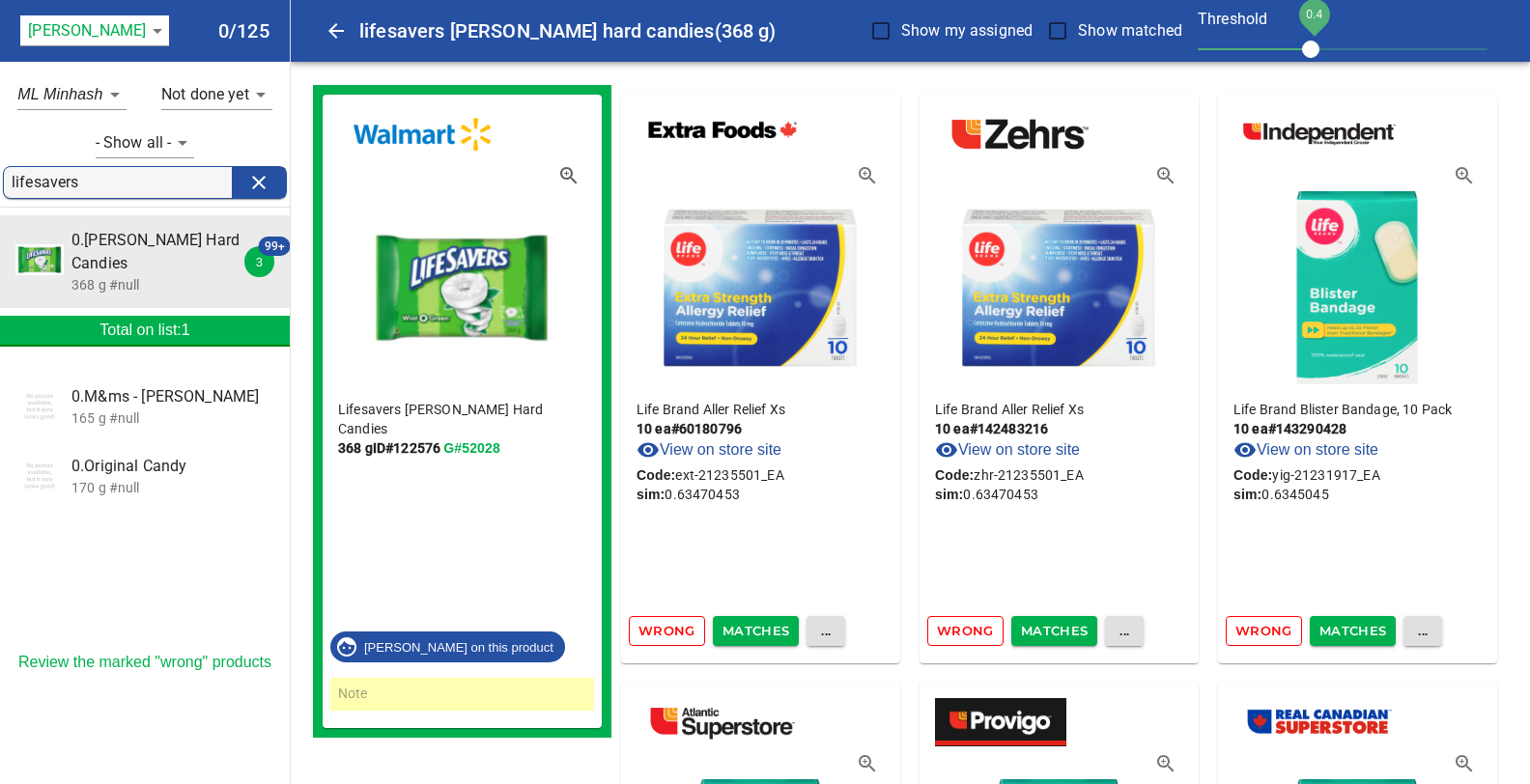
click at [660, 631] on span "Wrong" at bounding box center [667, 631] width 57 height 22
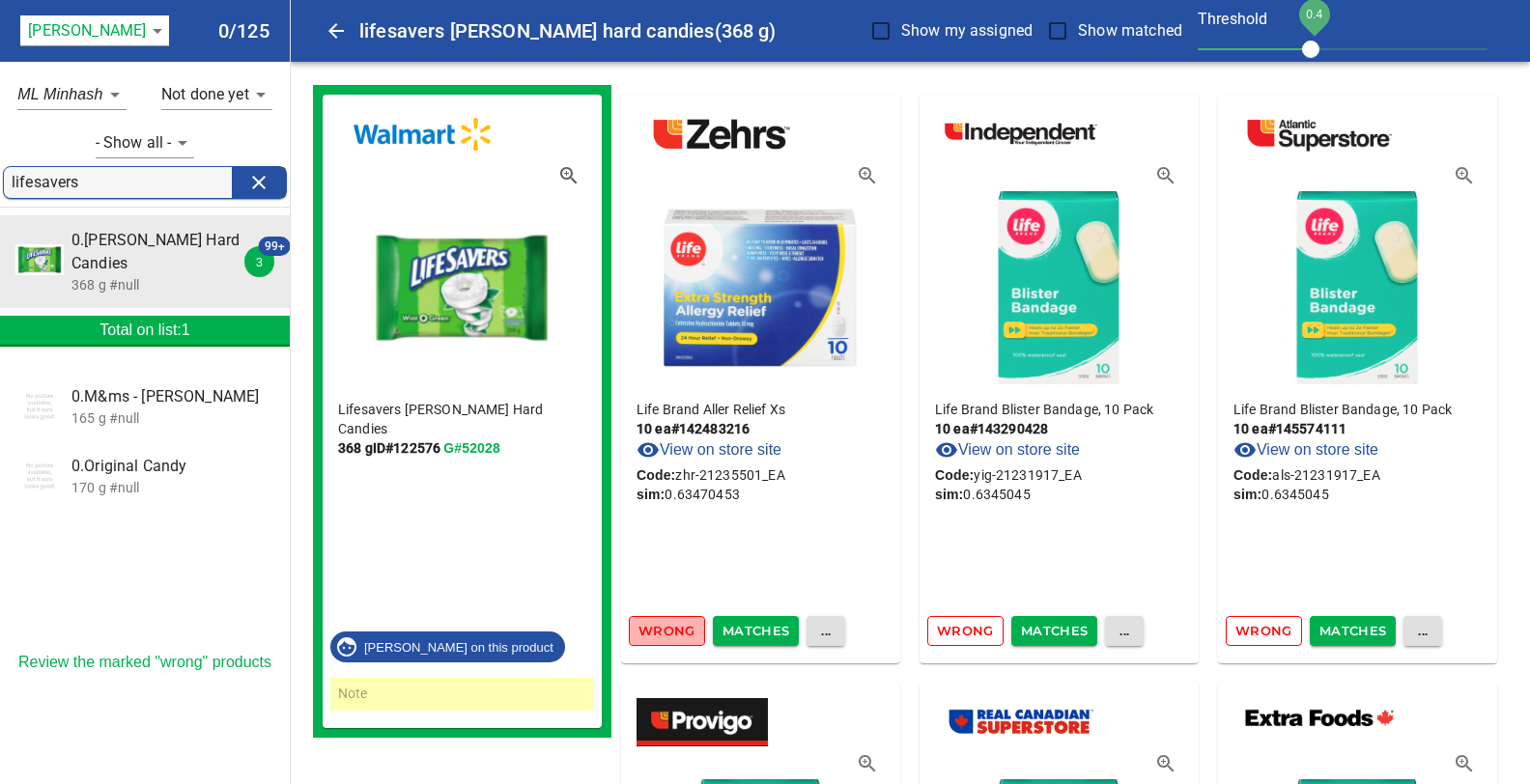
click at [660, 631] on span "Wrong" at bounding box center [667, 631] width 57 height 22
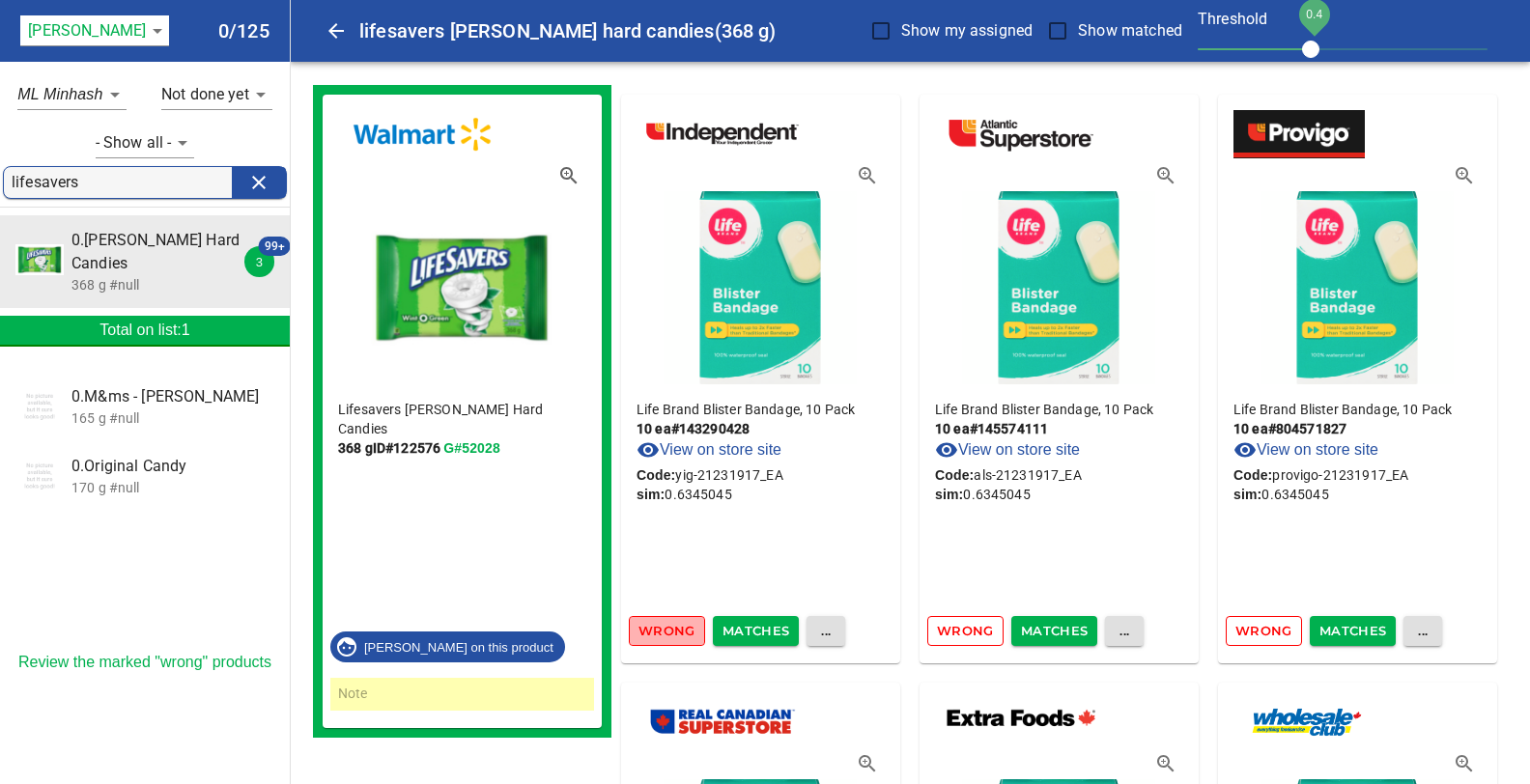
click at [660, 631] on span "Wrong" at bounding box center [667, 631] width 57 height 22
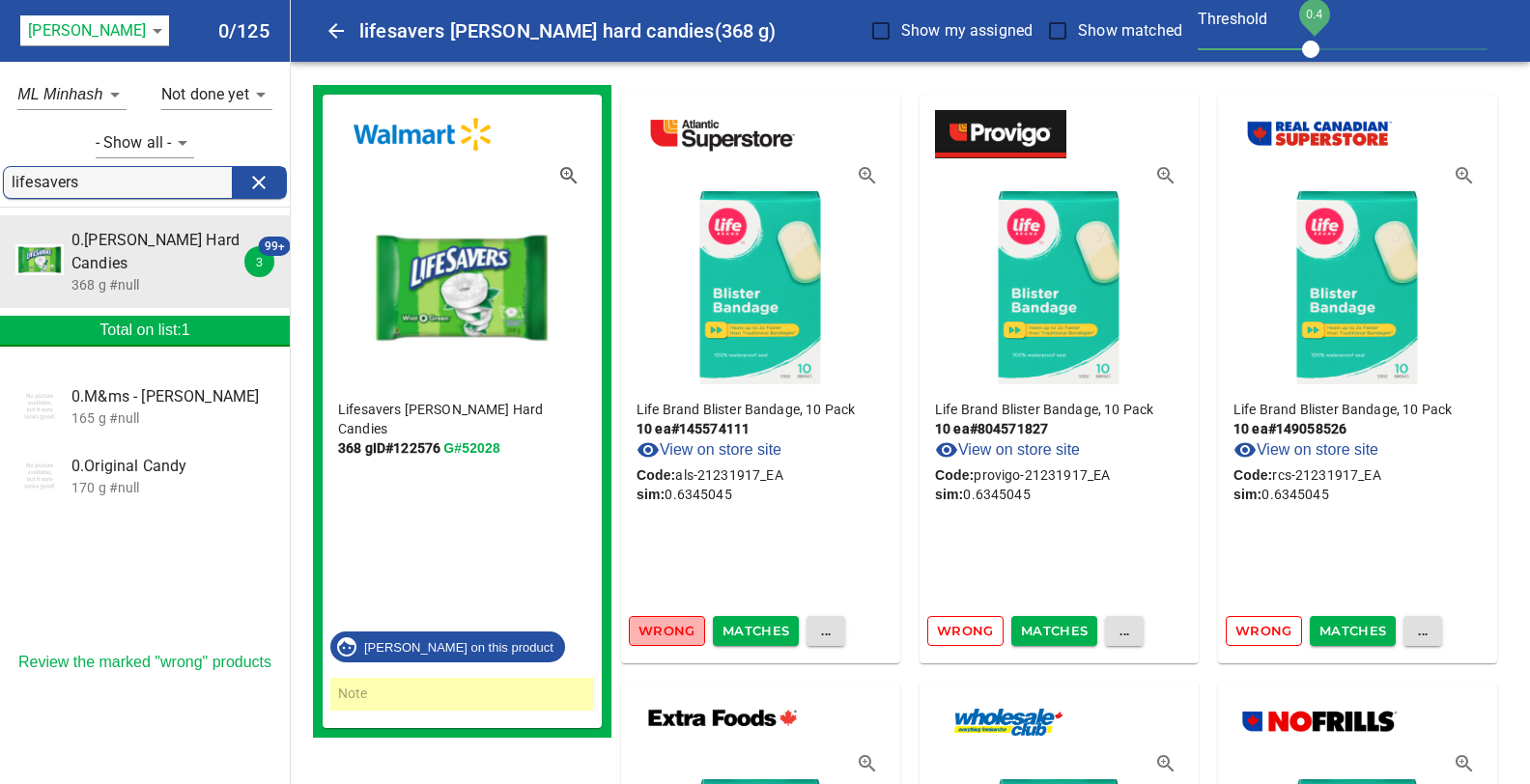
click at [660, 631] on span "Wrong" at bounding box center [667, 631] width 57 height 22
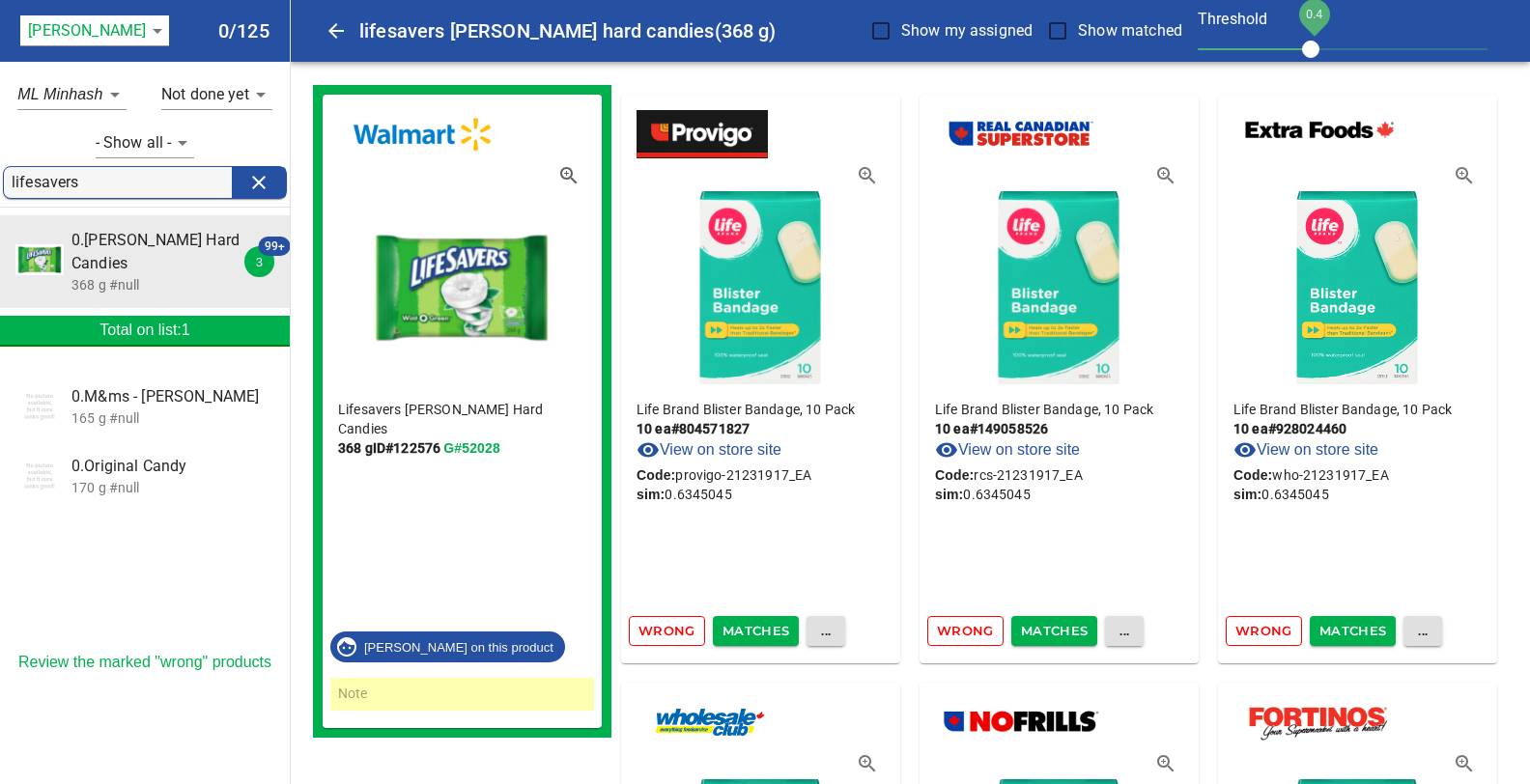
click at [660, 631] on span "Wrong" at bounding box center [667, 631] width 57 height 22
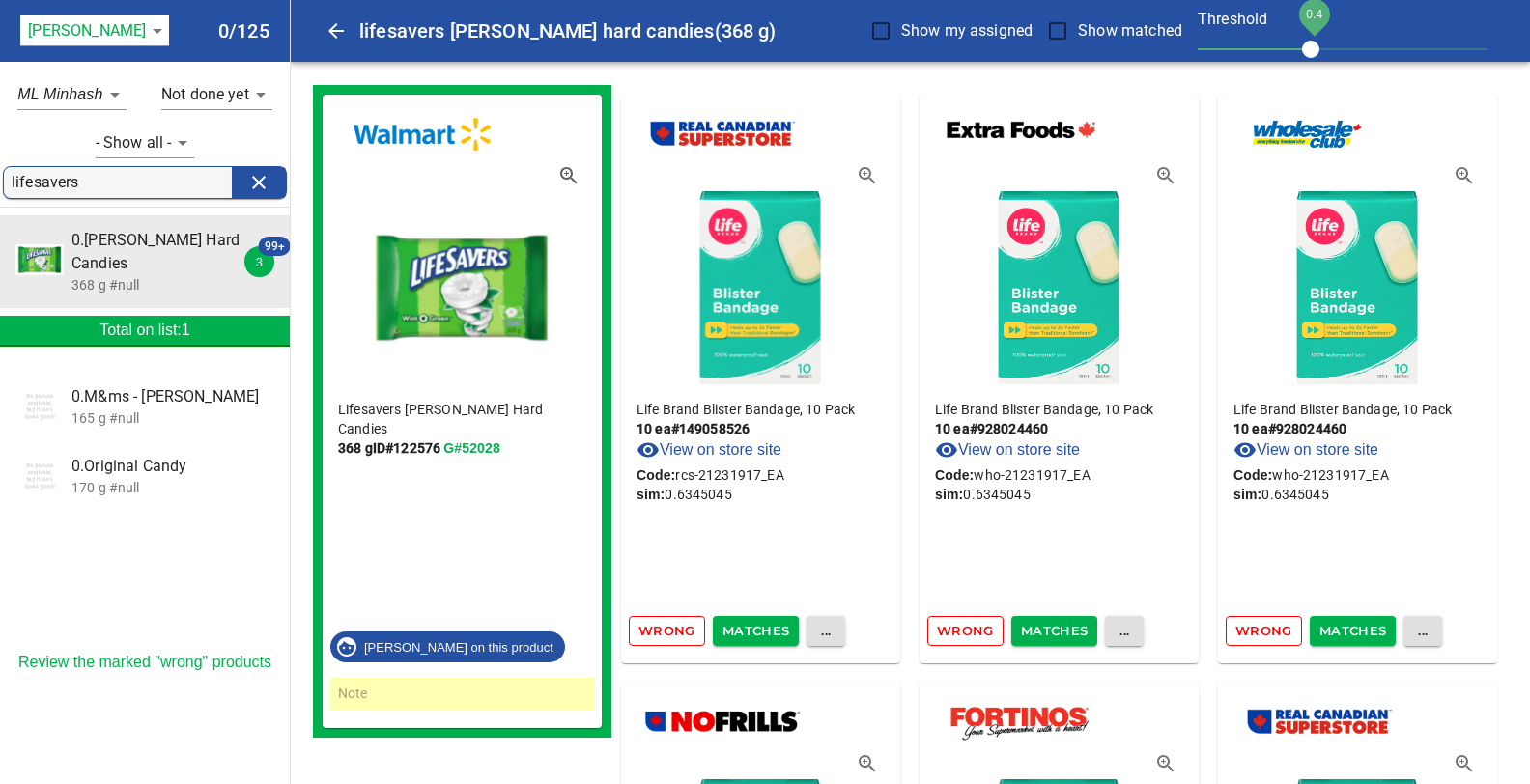
click at [660, 631] on span "Wrong" at bounding box center [667, 631] width 57 height 22
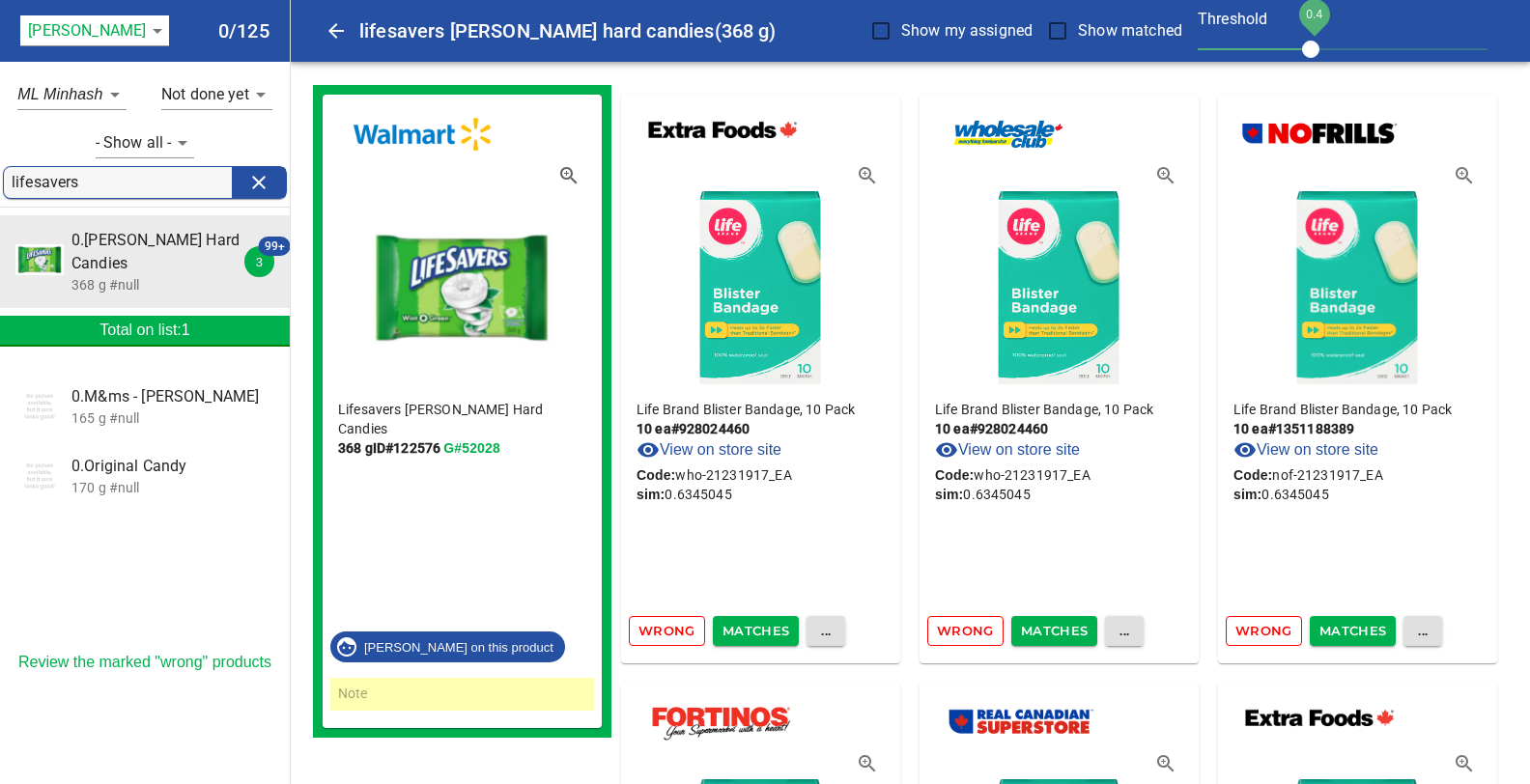
click at [660, 631] on span "Wrong" at bounding box center [667, 631] width 57 height 22
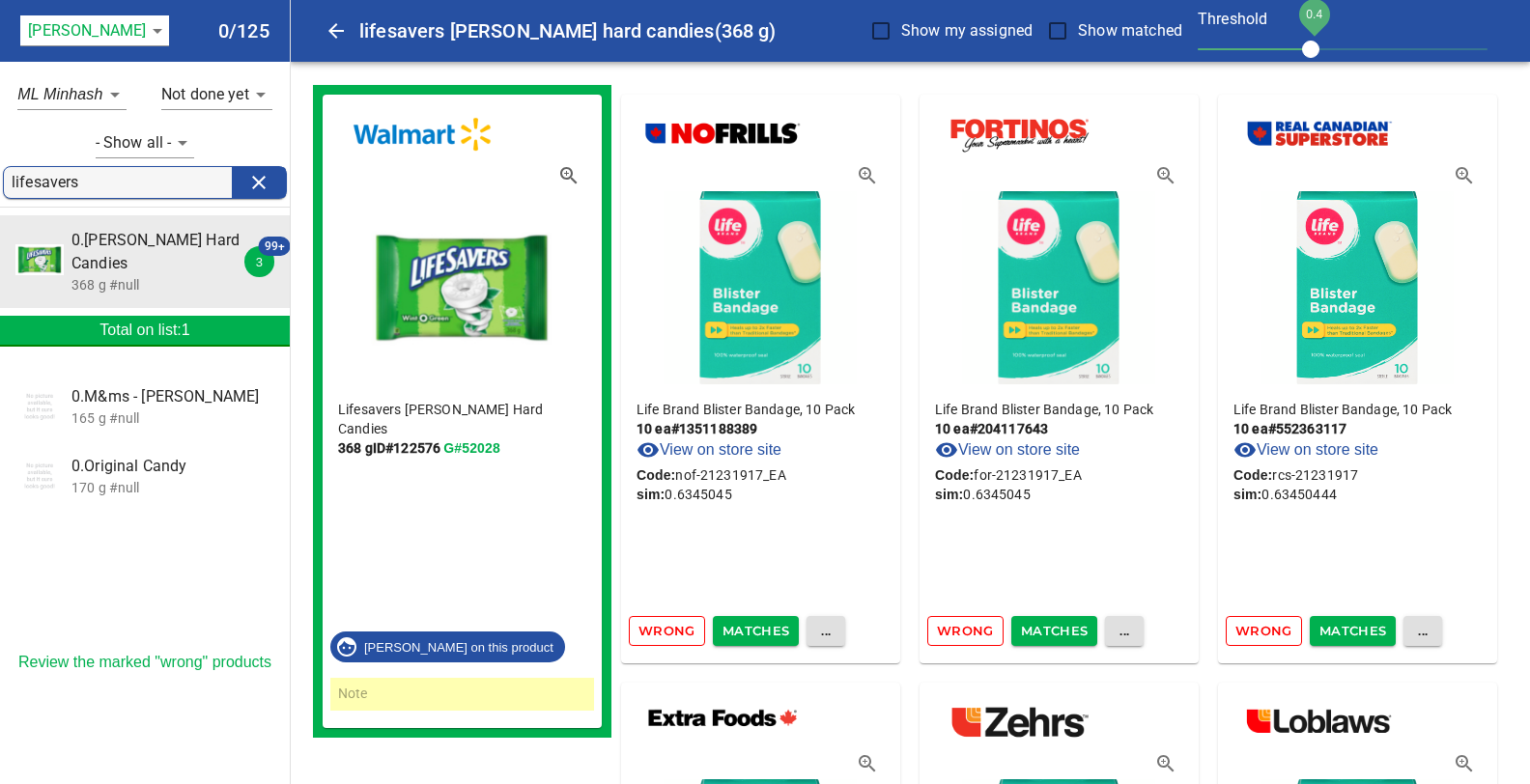
click at [660, 631] on span "Wrong" at bounding box center [667, 631] width 57 height 22
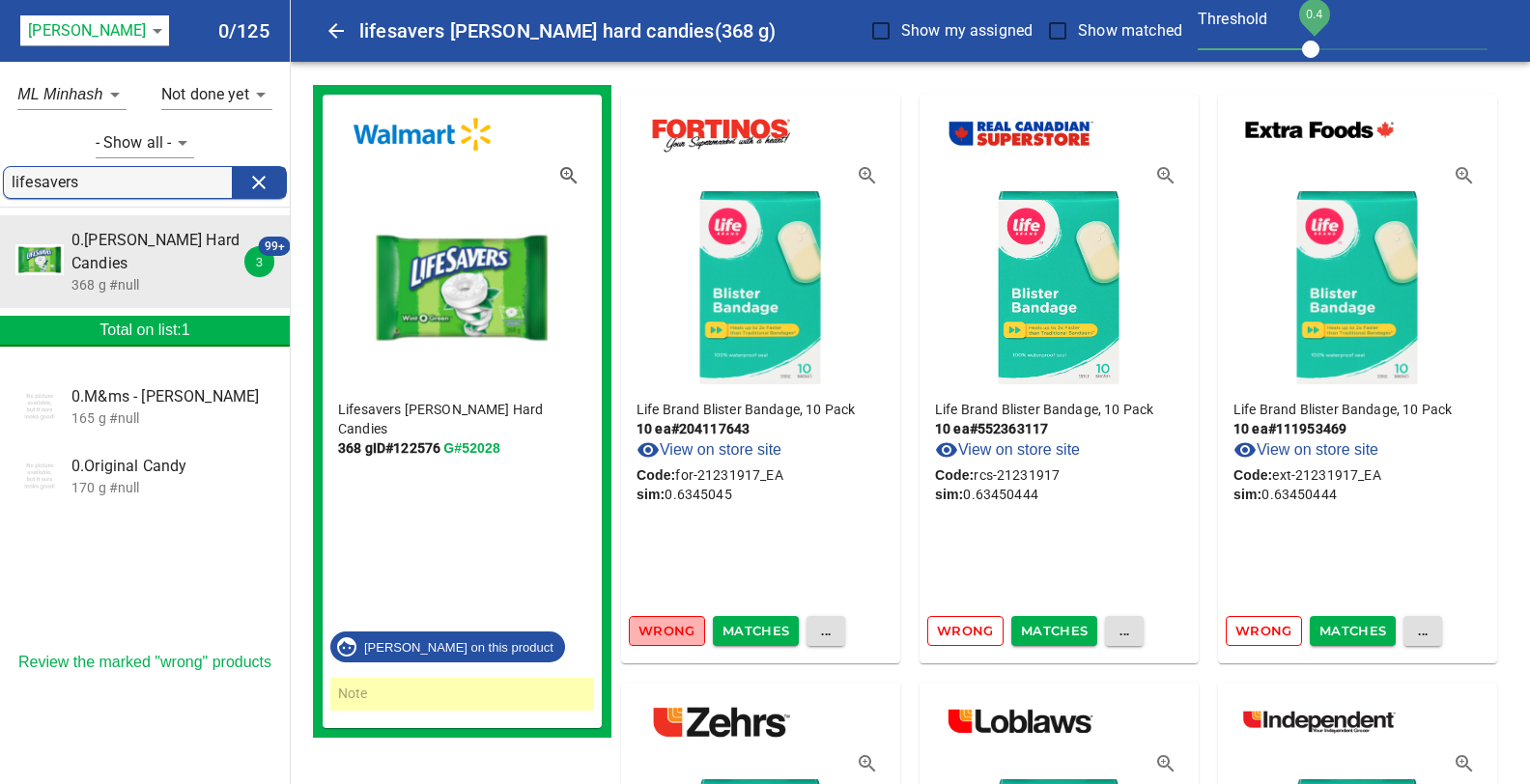
click at [660, 631] on span "Wrong" at bounding box center [667, 631] width 57 height 22
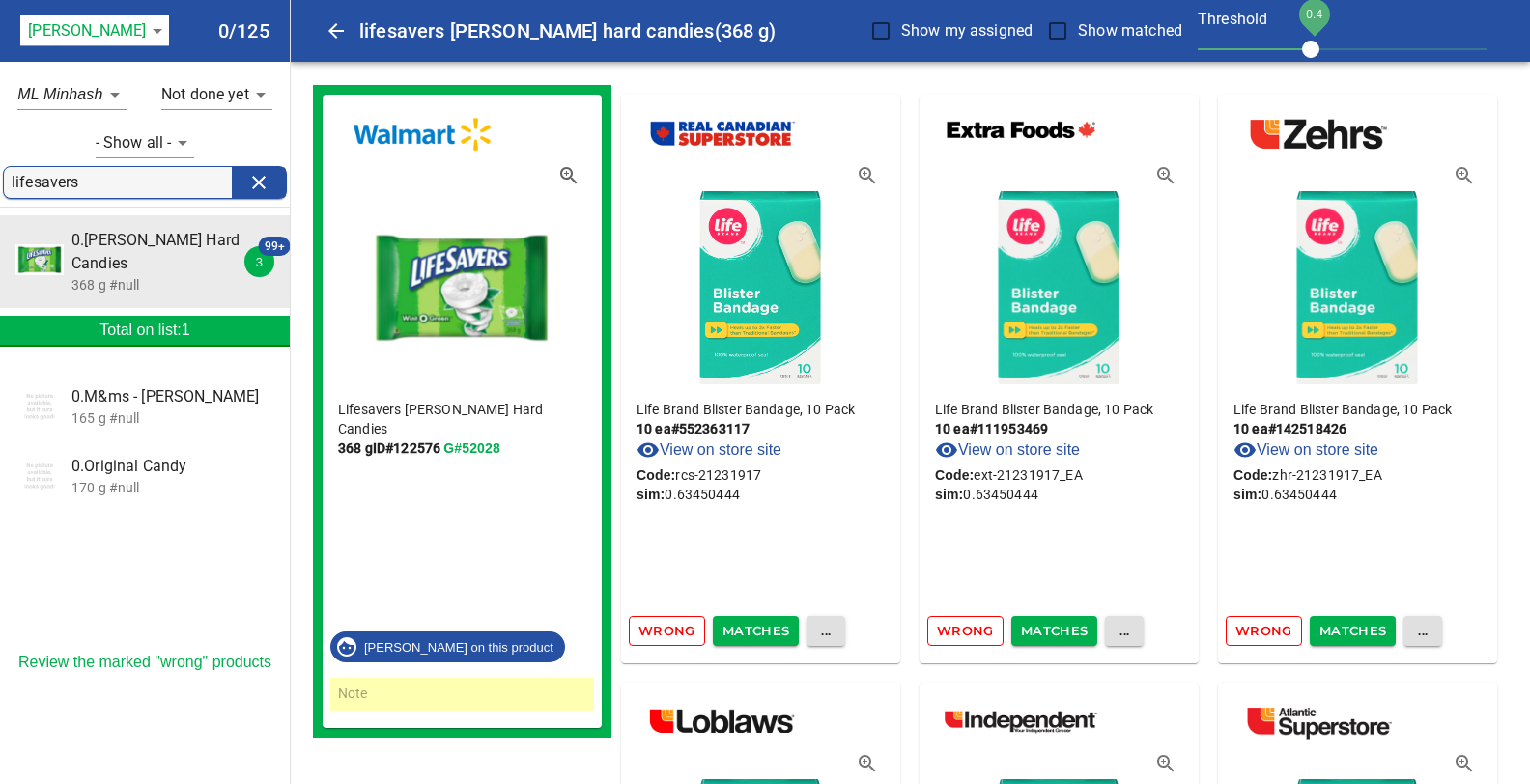
click at [660, 631] on span "Wrong" at bounding box center [667, 631] width 57 height 22
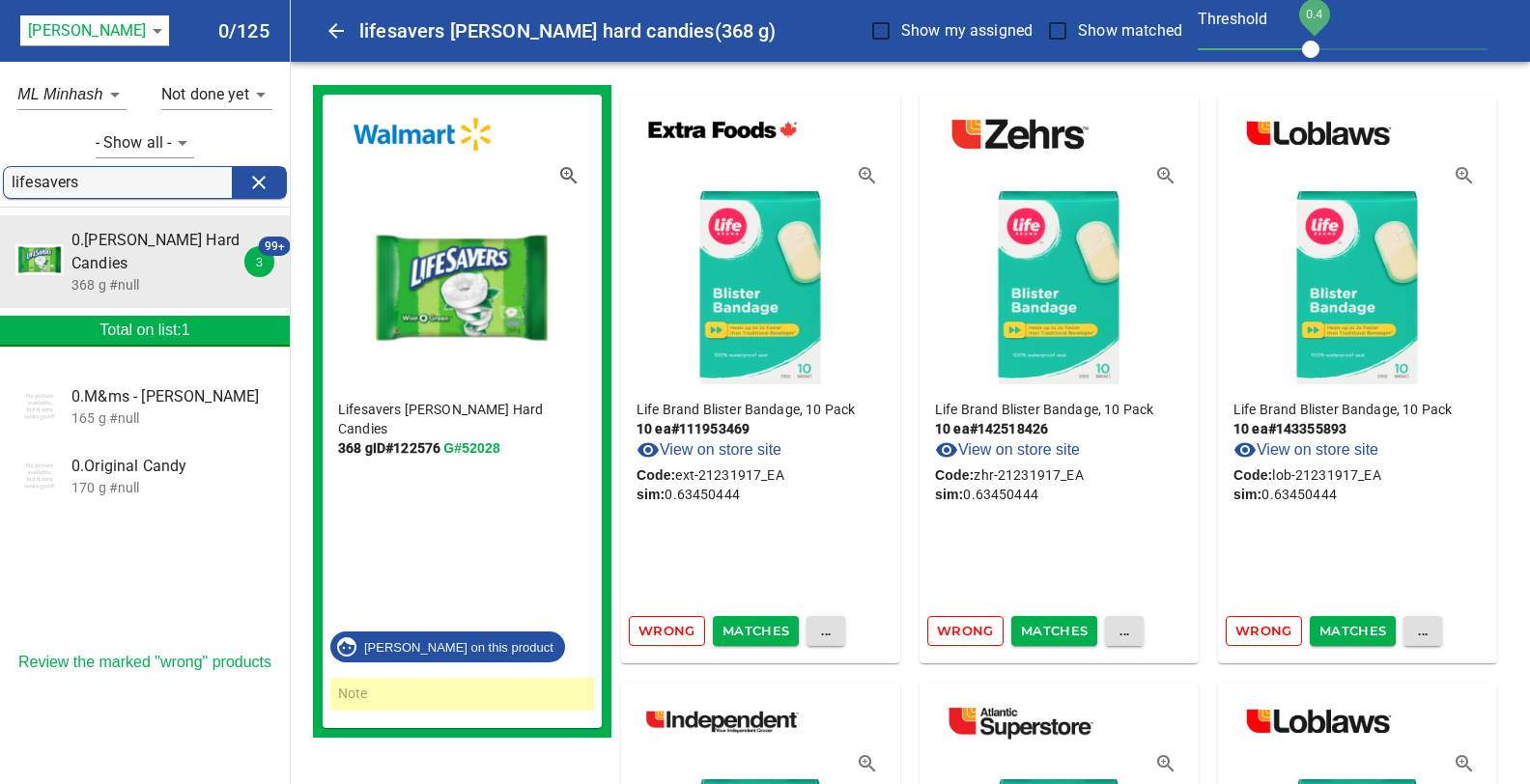
click at [660, 631] on span "Wrong" at bounding box center [667, 631] width 57 height 22
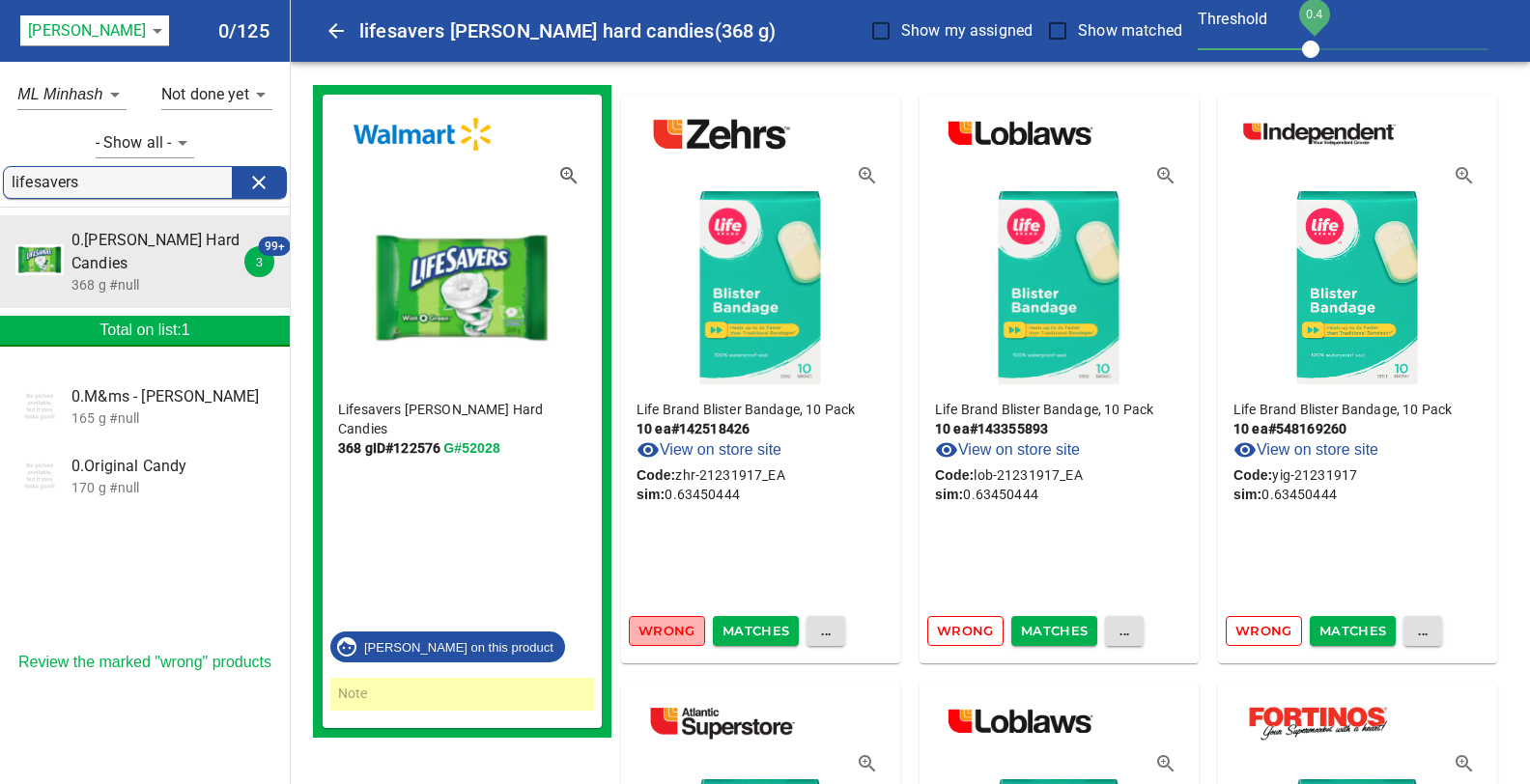
click at [660, 631] on span "Wrong" at bounding box center [667, 631] width 57 height 22
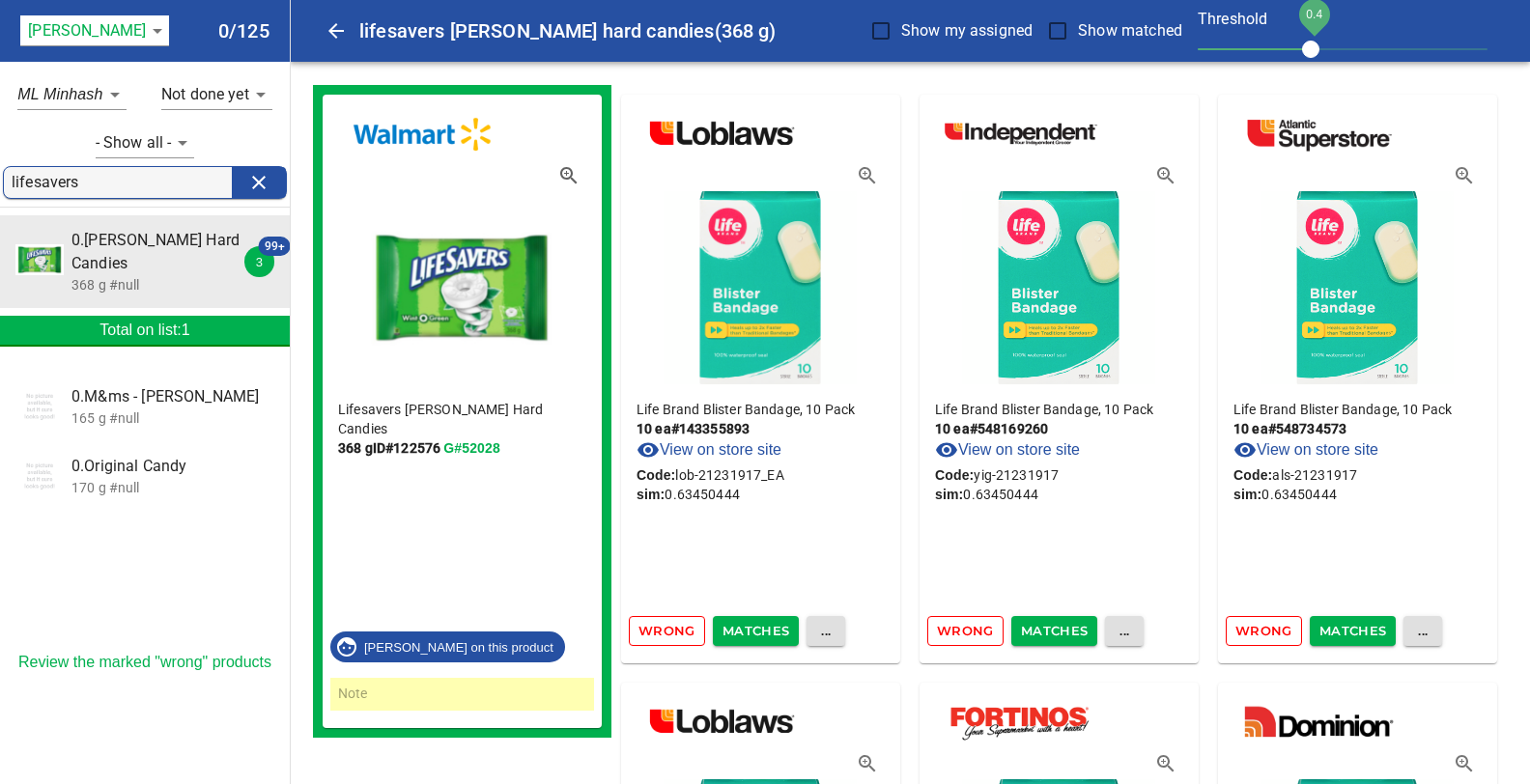
click at [660, 631] on span "Wrong" at bounding box center [667, 631] width 57 height 22
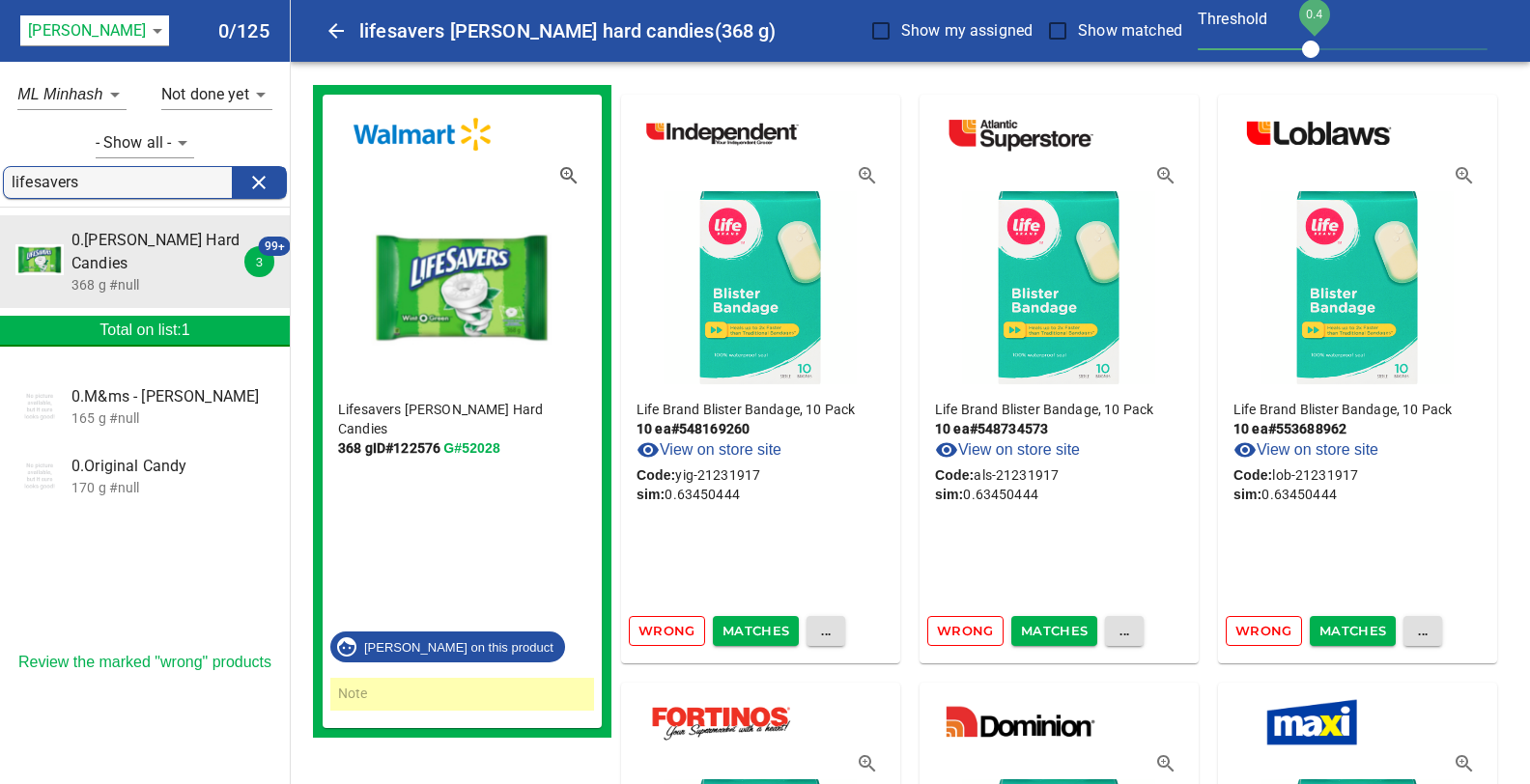
click at [660, 631] on span "Wrong" at bounding box center [667, 631] width 57 height 22
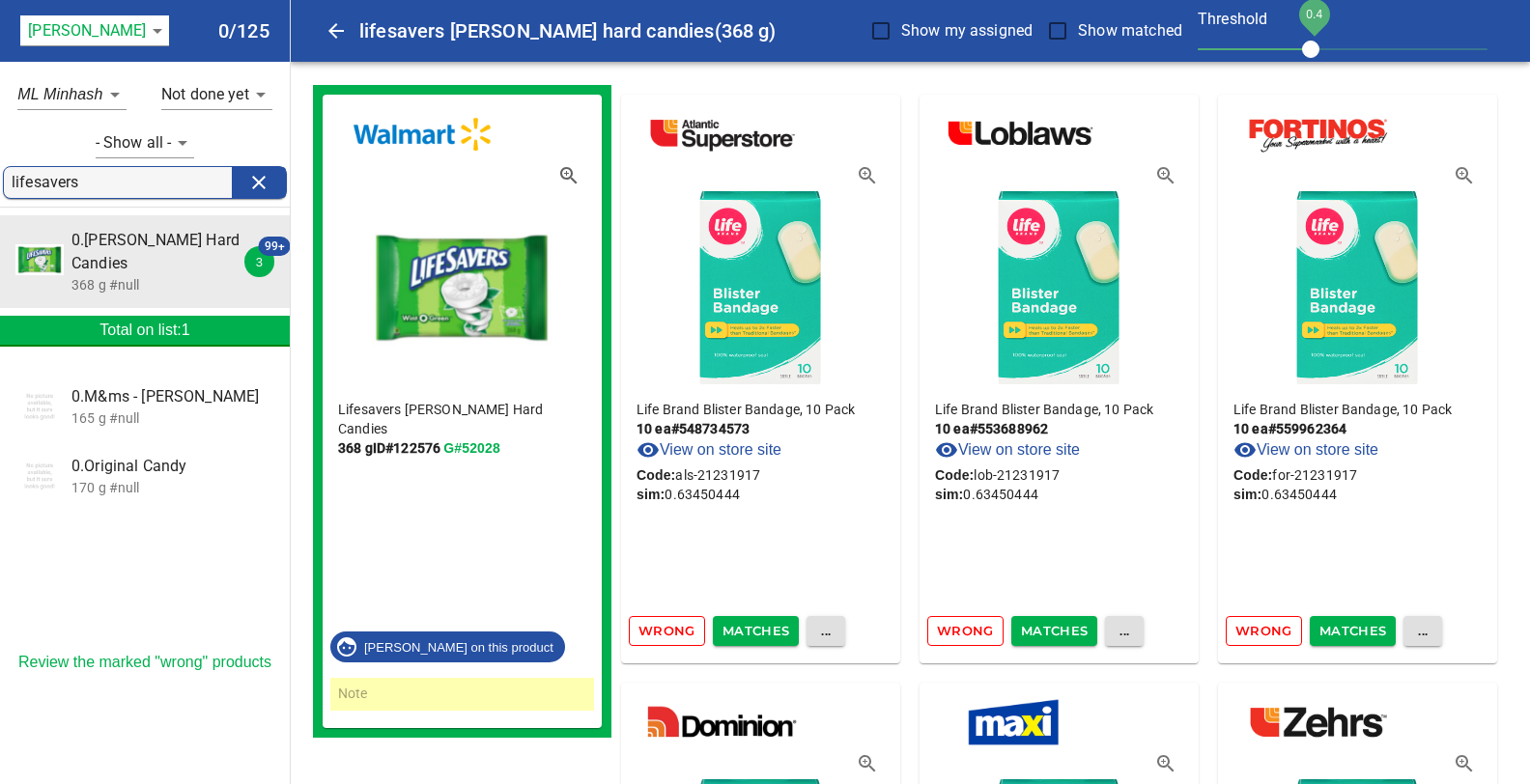
click at [660, 631] on span "Wrong" at bounding box center [667, 631] width 57 height 22
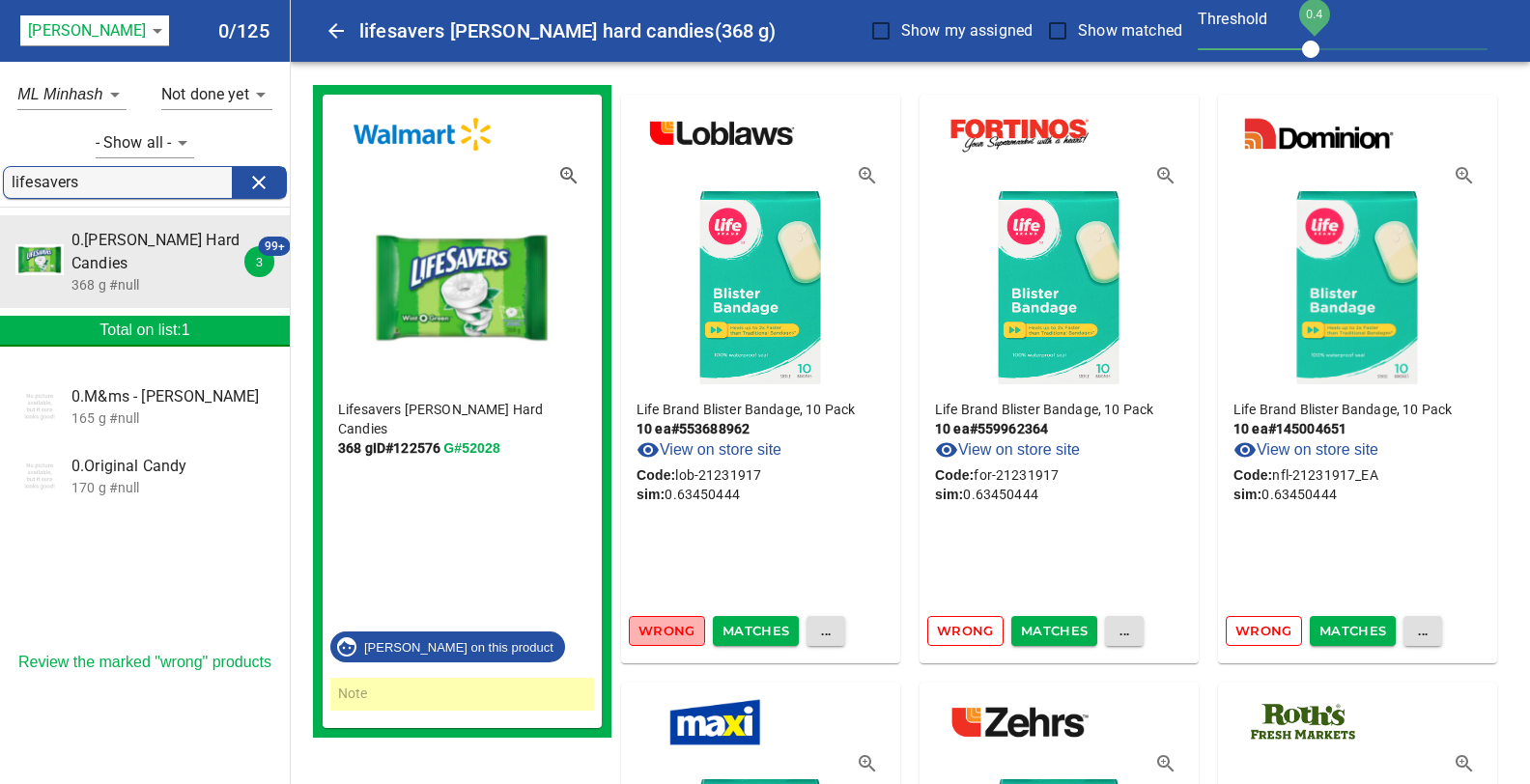
click at [660, 631] on span "Wrong" at bounding box center [667, 631] width 57 height 22
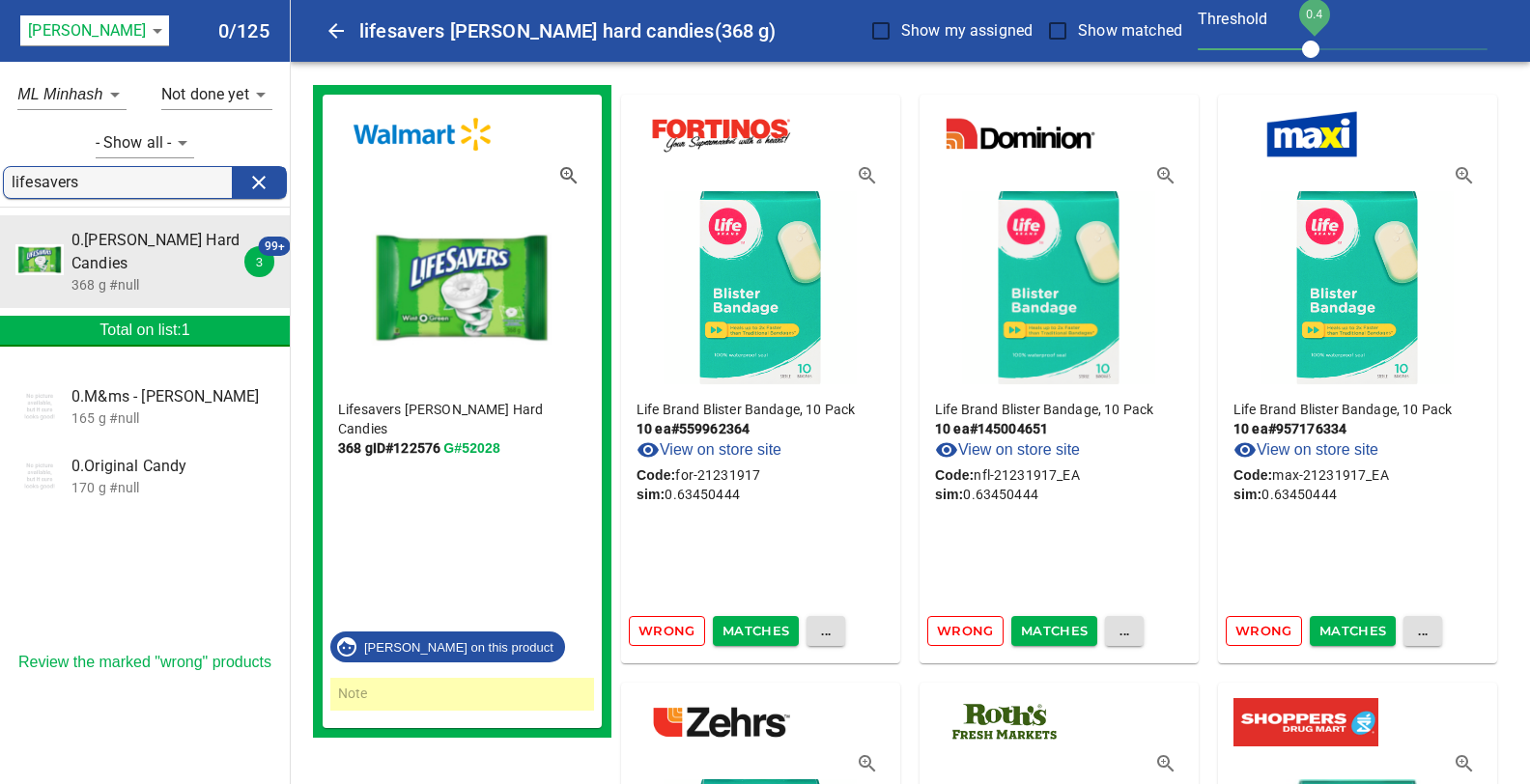
click at [660, 631] on span "Wrong" at bounding box center [667, 631] width 57 height 22
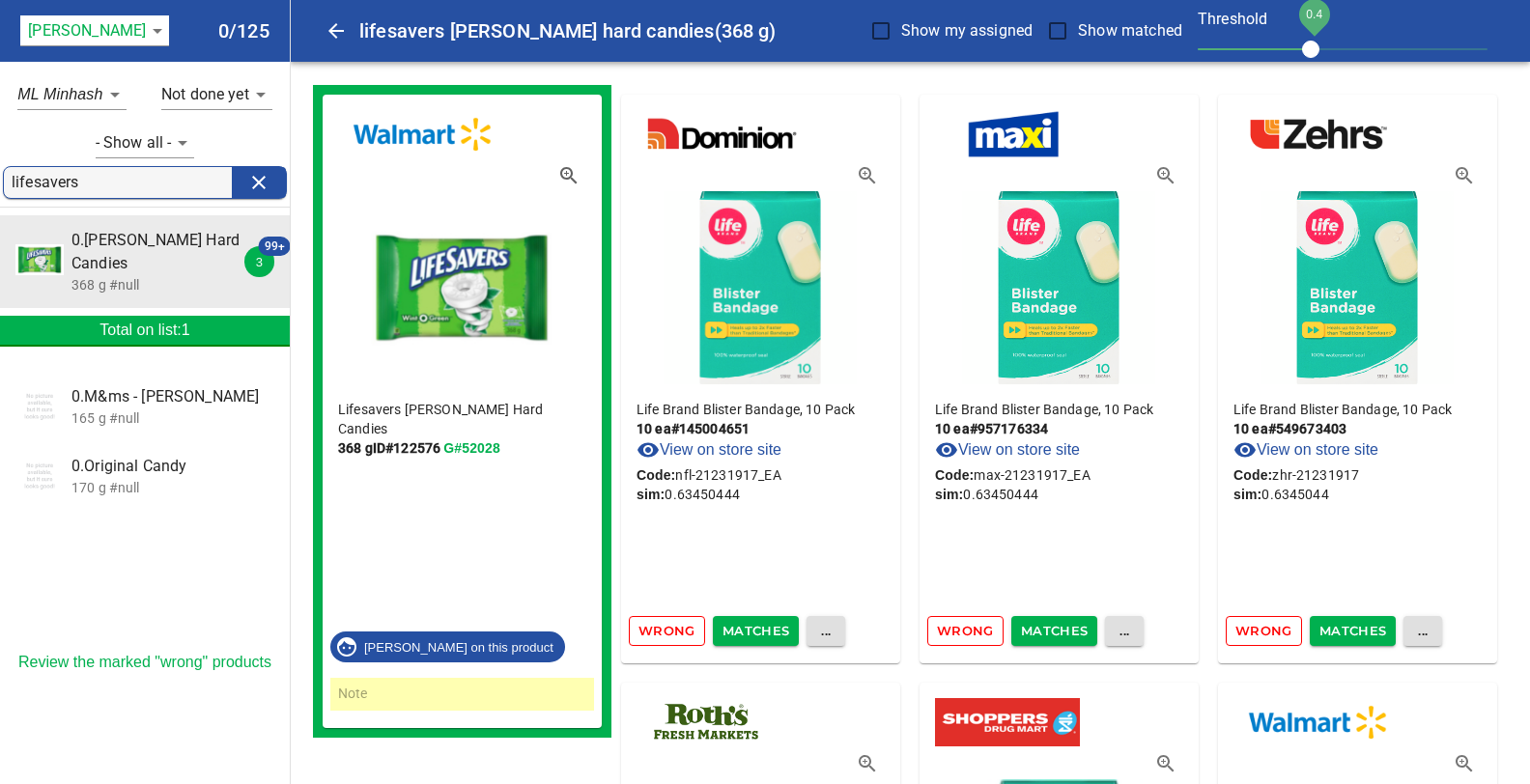
click at [660, 631] on span "Wrong" at bounding box center [667, 631] width 57 height 22
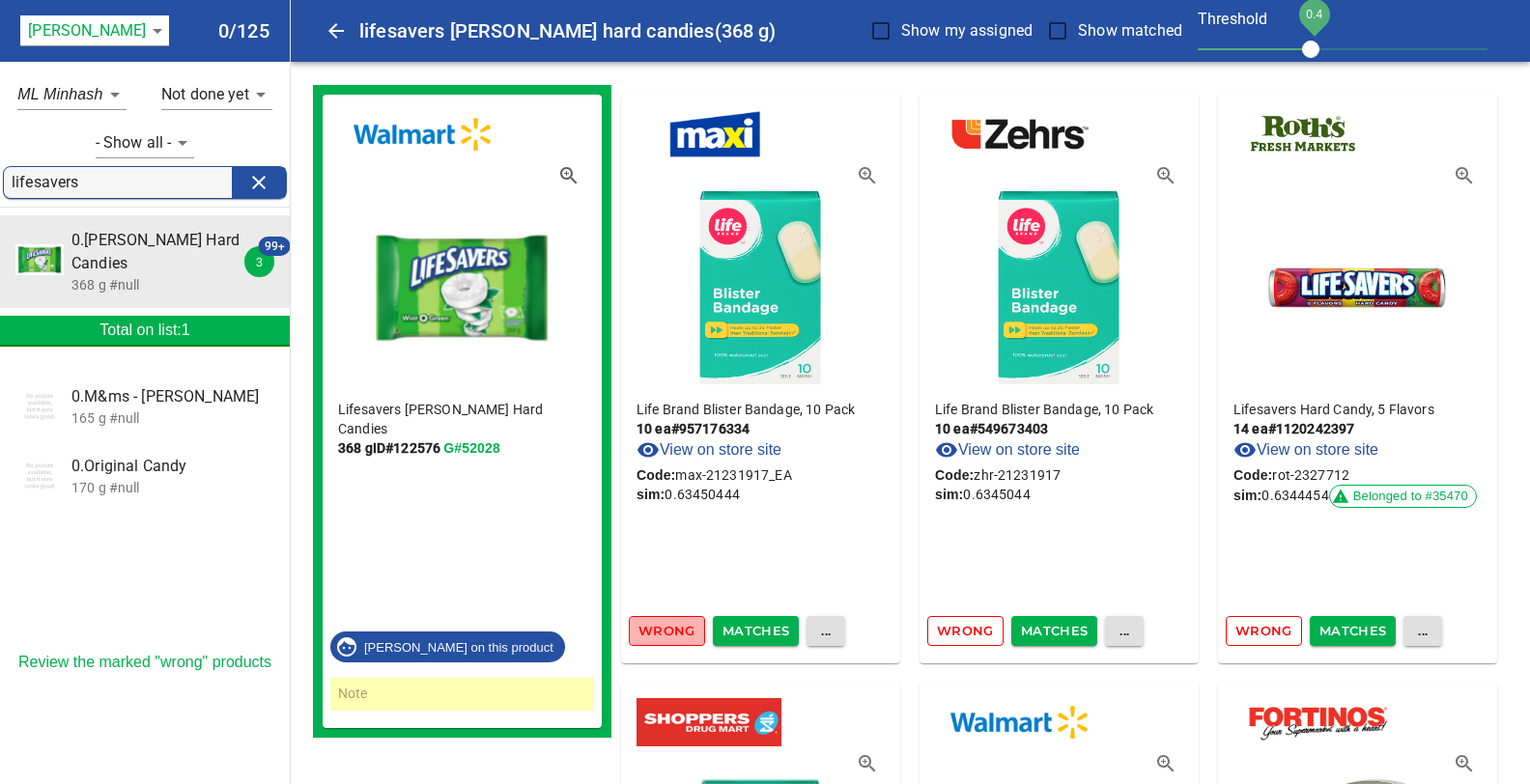
click at [660, 631] on span "Wrong" at bounding box center [667, 631] width 57 height 22
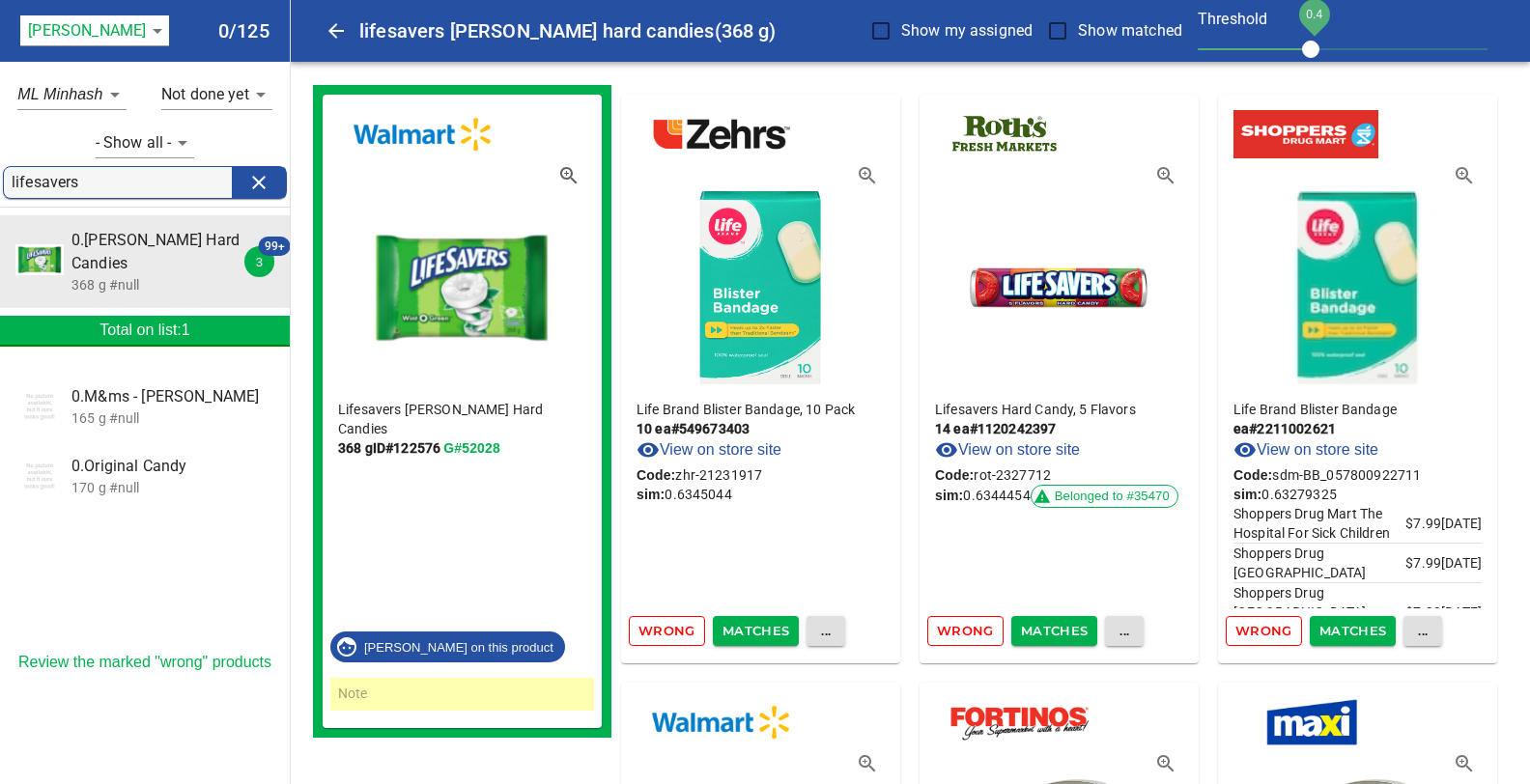
click at [660, 631] on span "Wrong" at bounding box center [667, 631] width 57 height 22
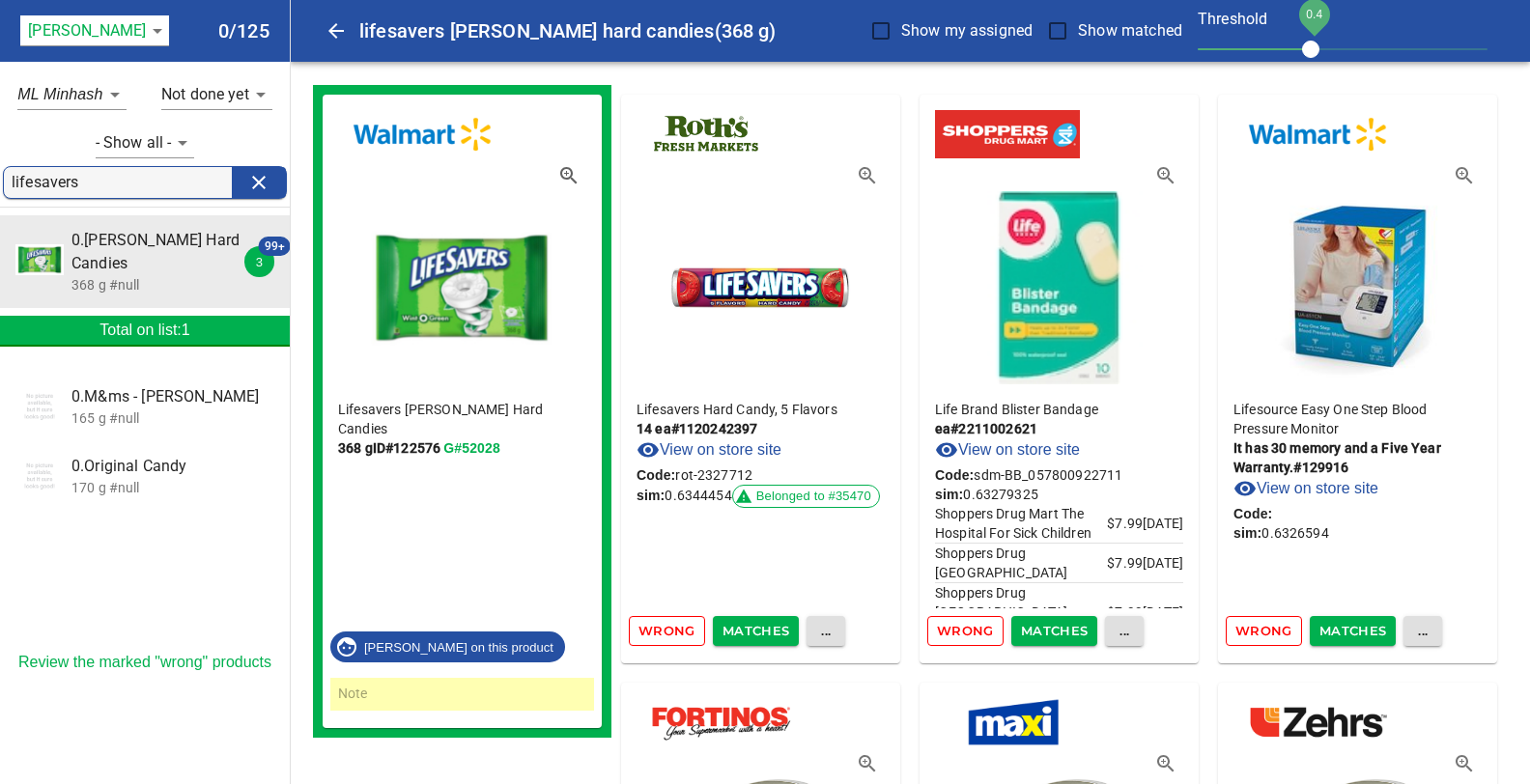
click at [660, 631] on span "Wrong" at bounding box center [667, 631] width 57 height 22
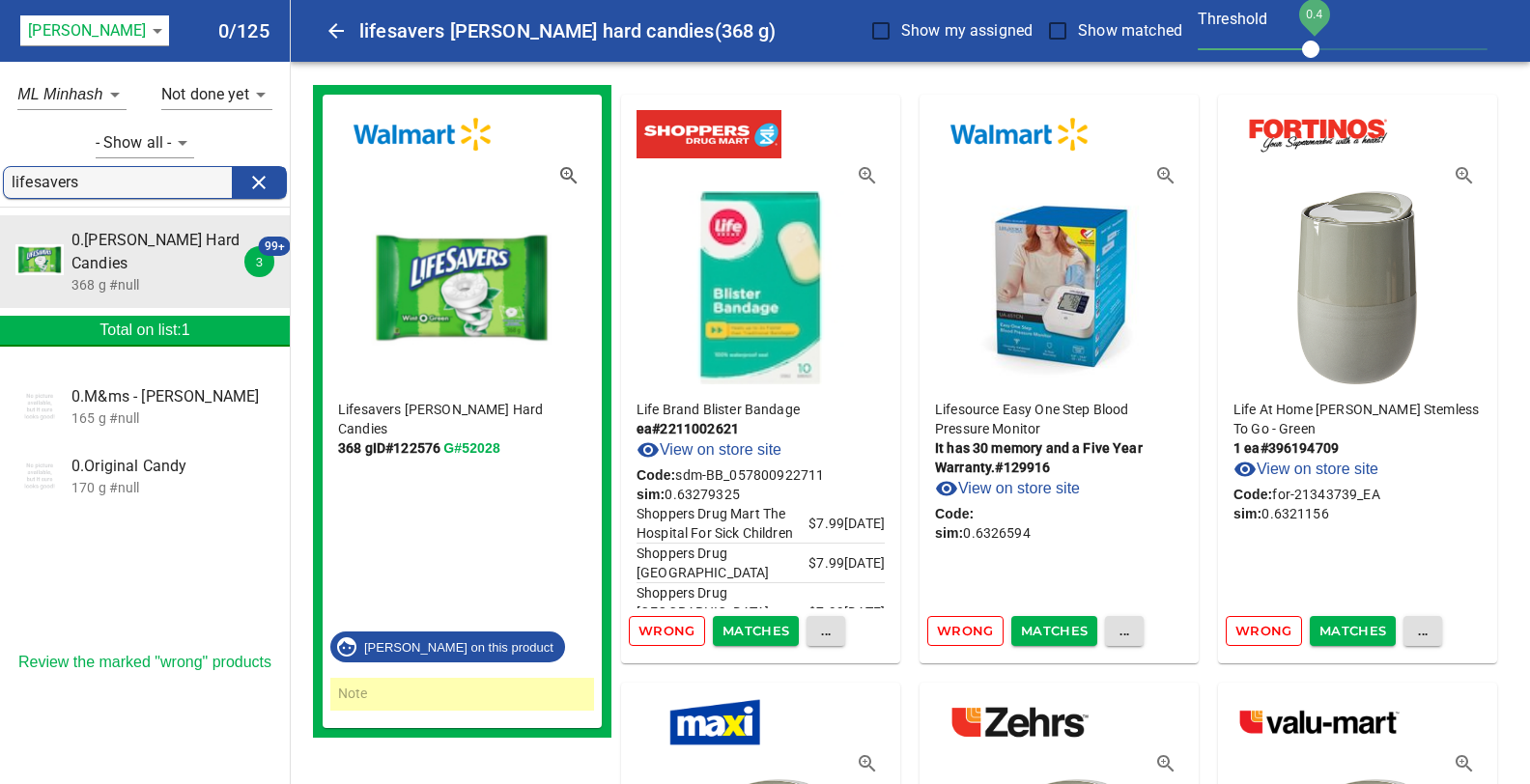
click at [660, 631] on span "Wrong" at bounding box center [667, 631] width 57 height 22
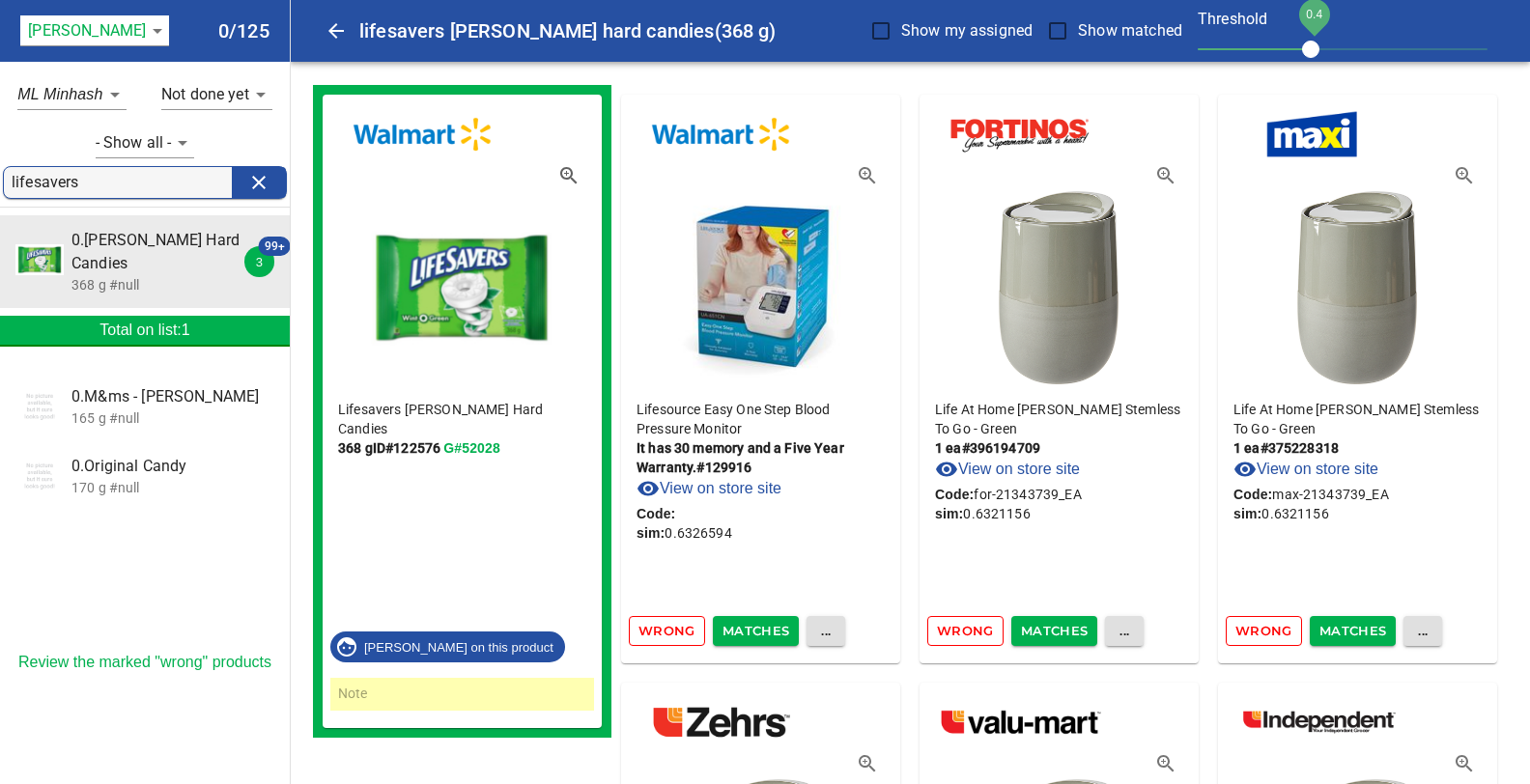
click at [660, 631] on span "Wrong" at bounding box center [667, 631] width 57 height 22
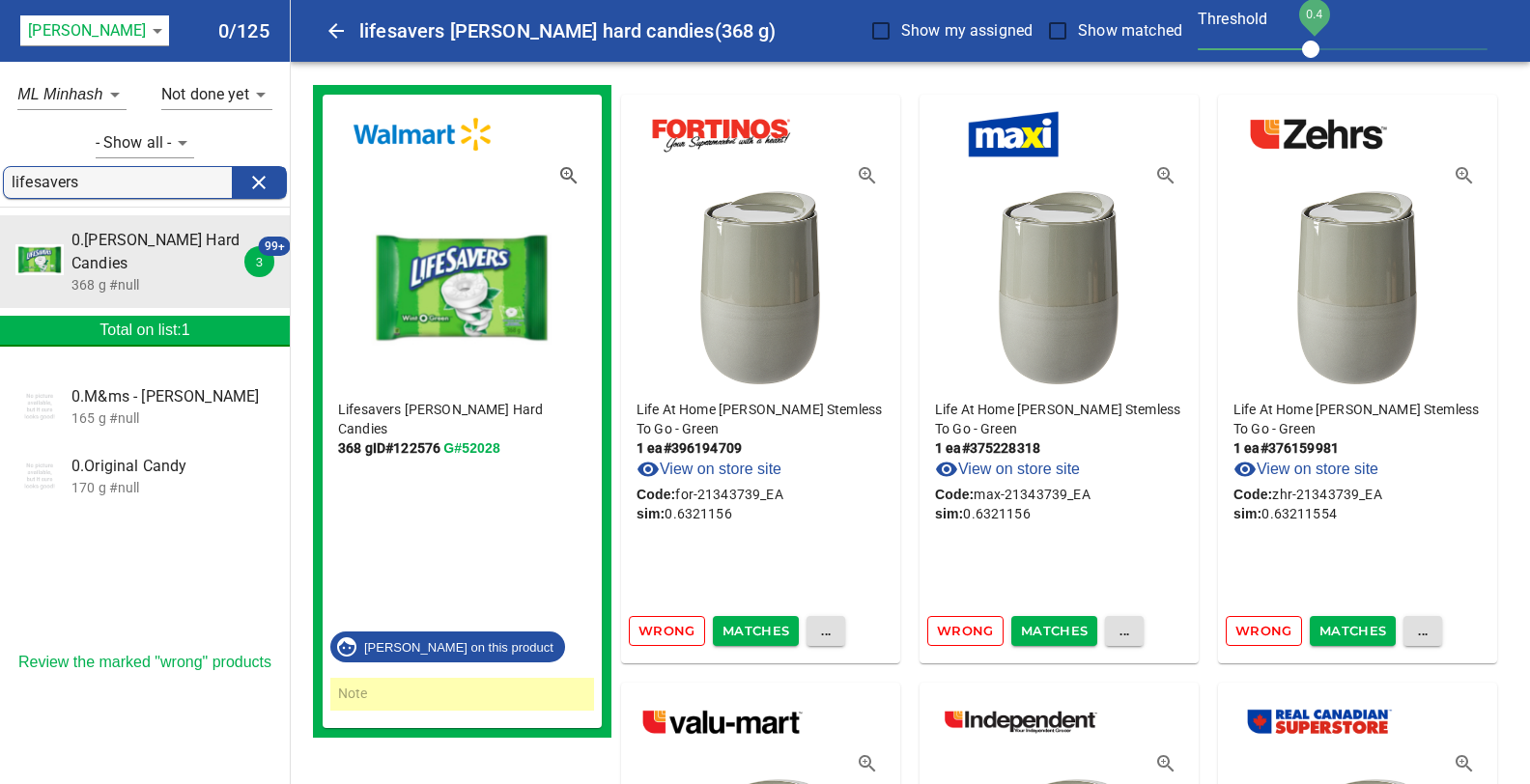
click at [660, 631] on span "Wrong" at bounding box center [667, 631] width 57 height 22
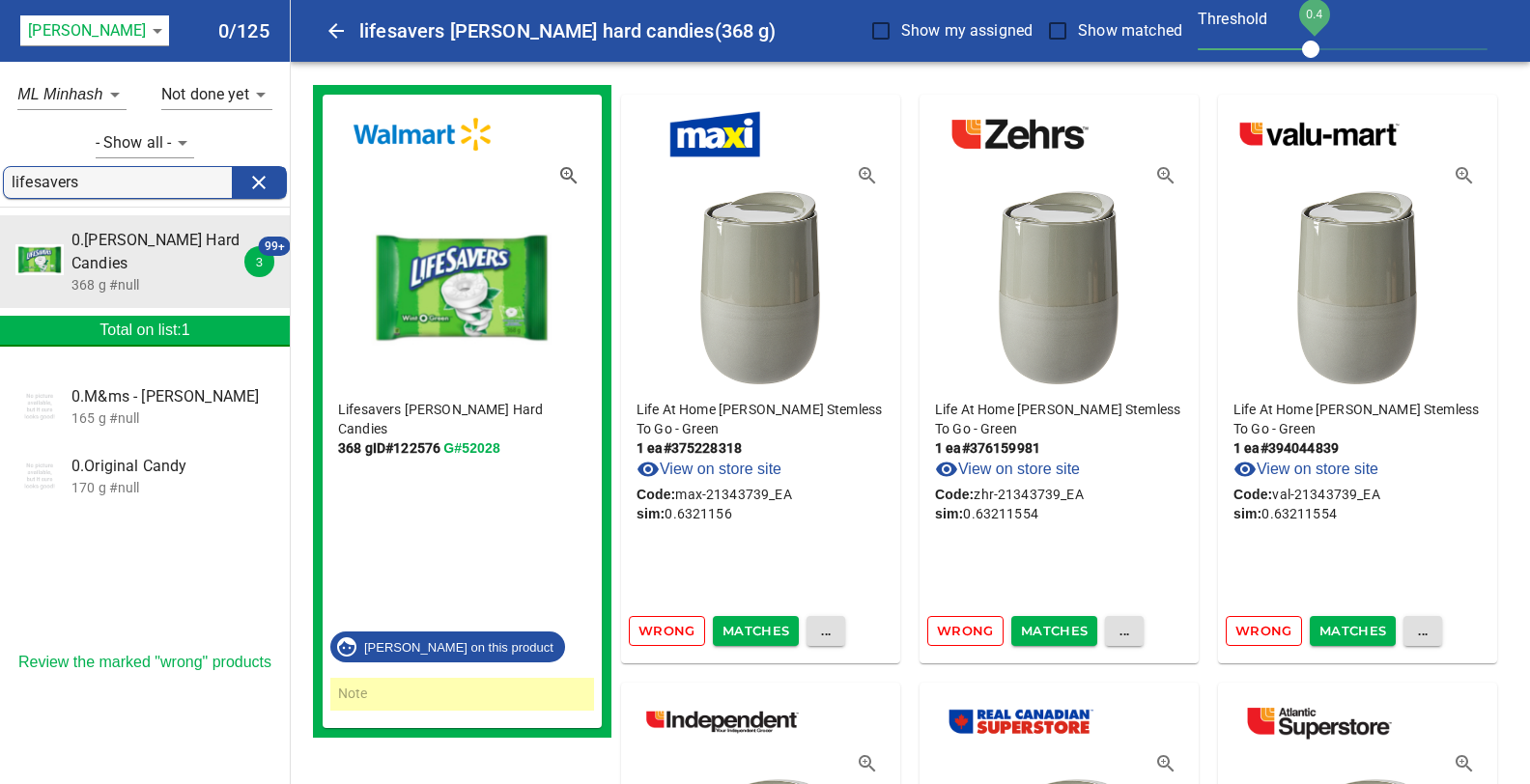
click at [660, 631] on span "Wrong" at bounding box center [667, 631] width 57 height 22
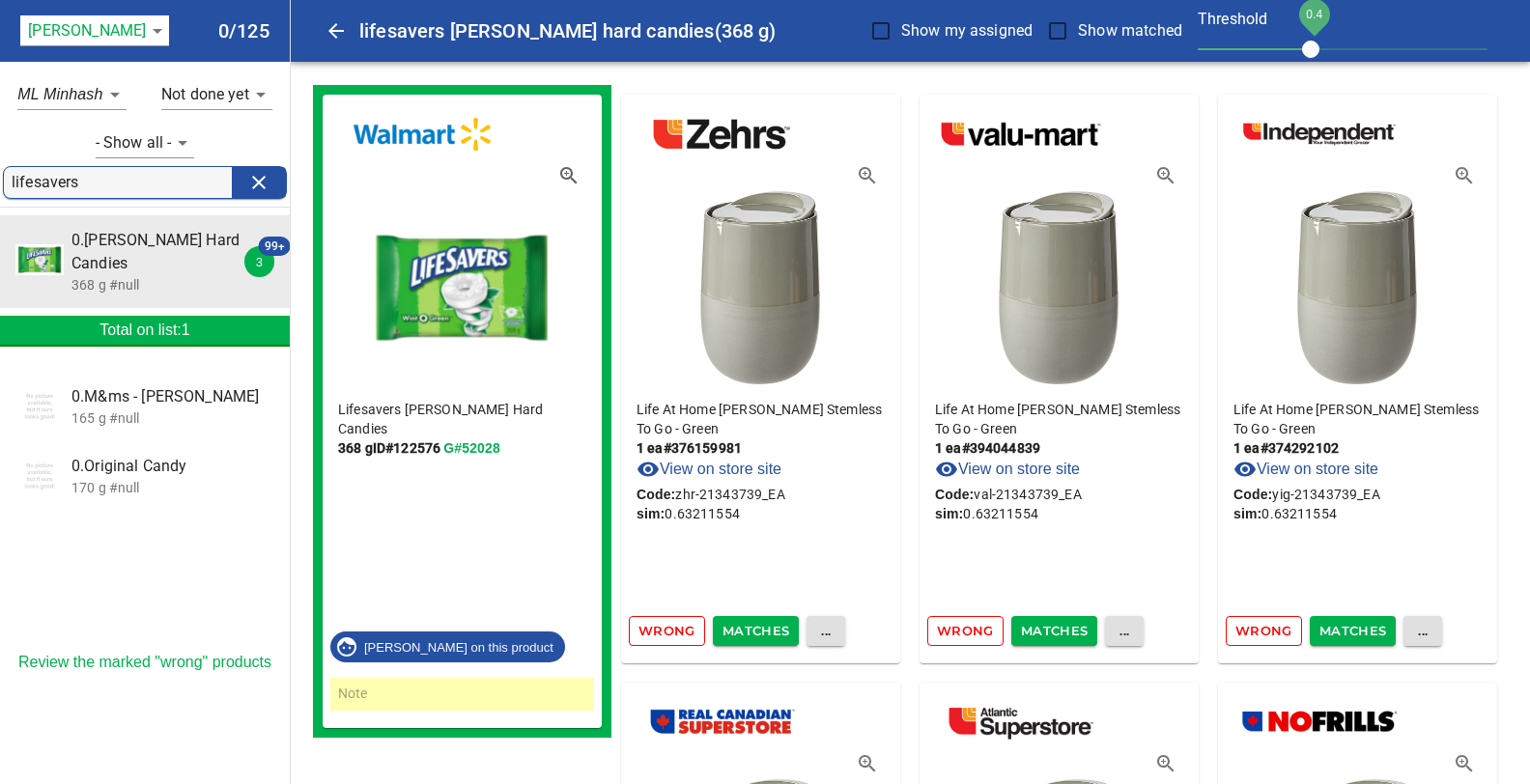
click at [660, 631] on span "Wrong" at bounding box center [667, 631] width 57 height 22
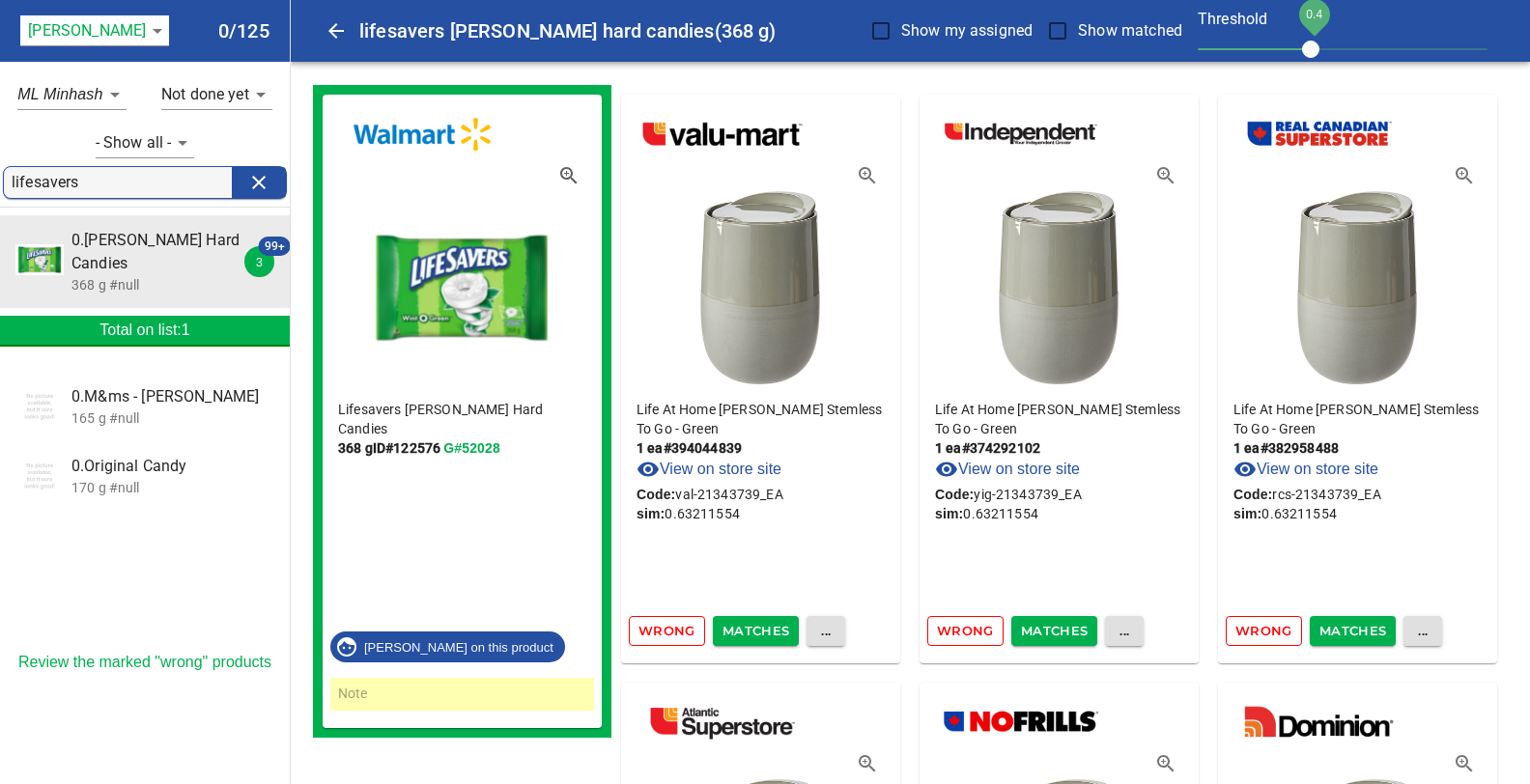
click at [660, 631] on span "Wrong" at bounding box center [667, 631] width 57 height 22
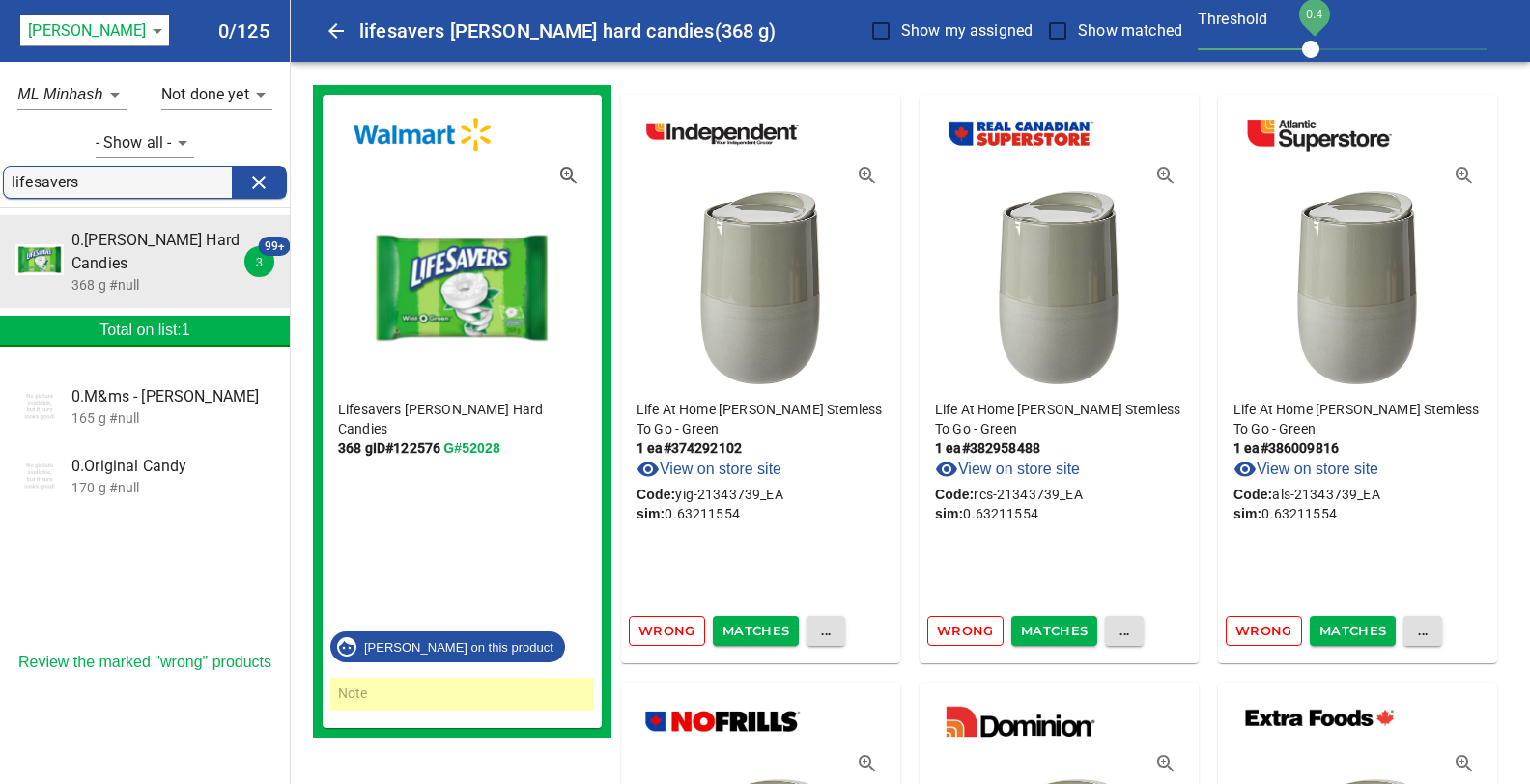
click at [660, 631] on span "Wrong" at bounding box center [667, 631] width 57 height 22
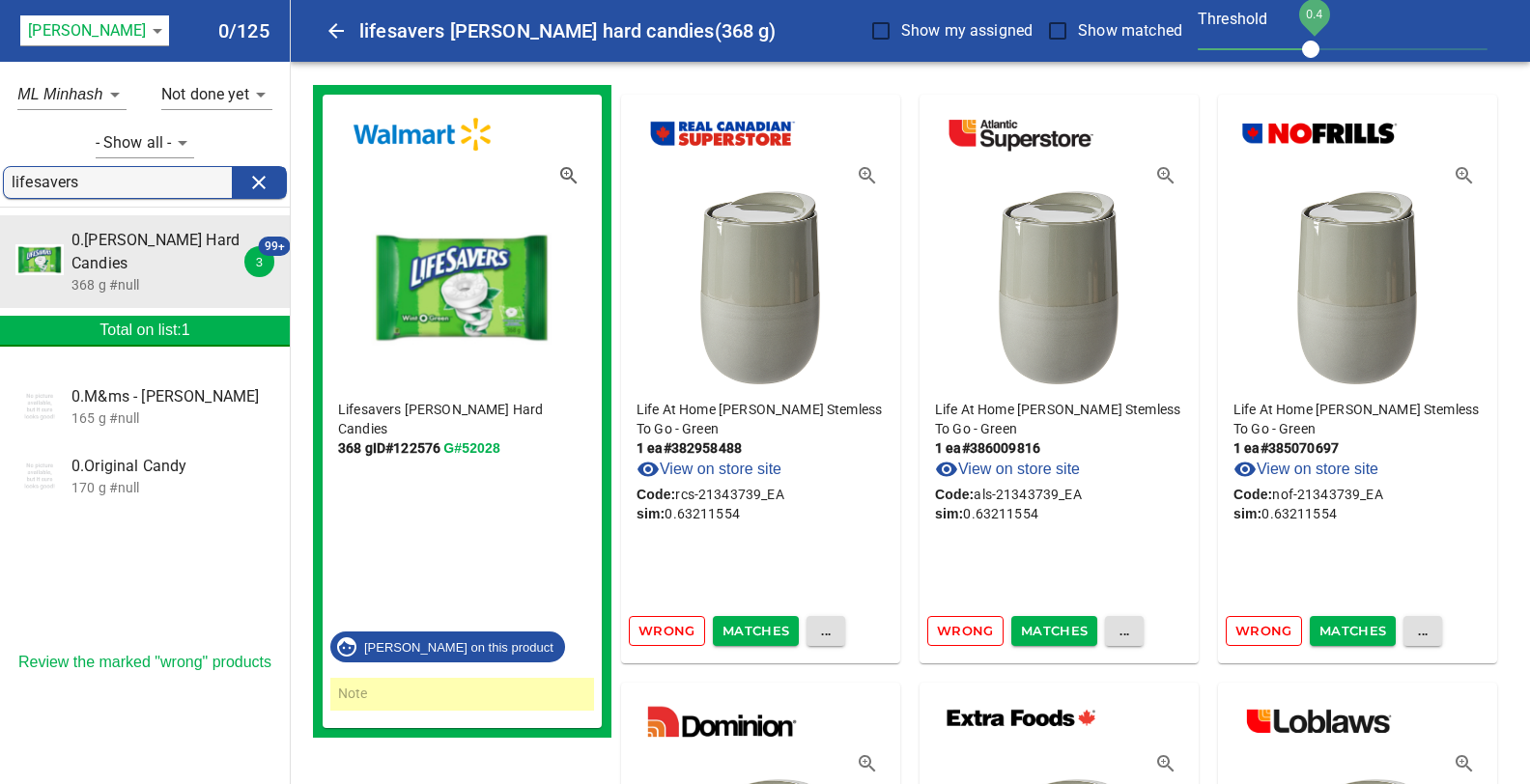
click at [660, 631] on span "Wrong" at bounding box center [667, 631] width 57 height 22
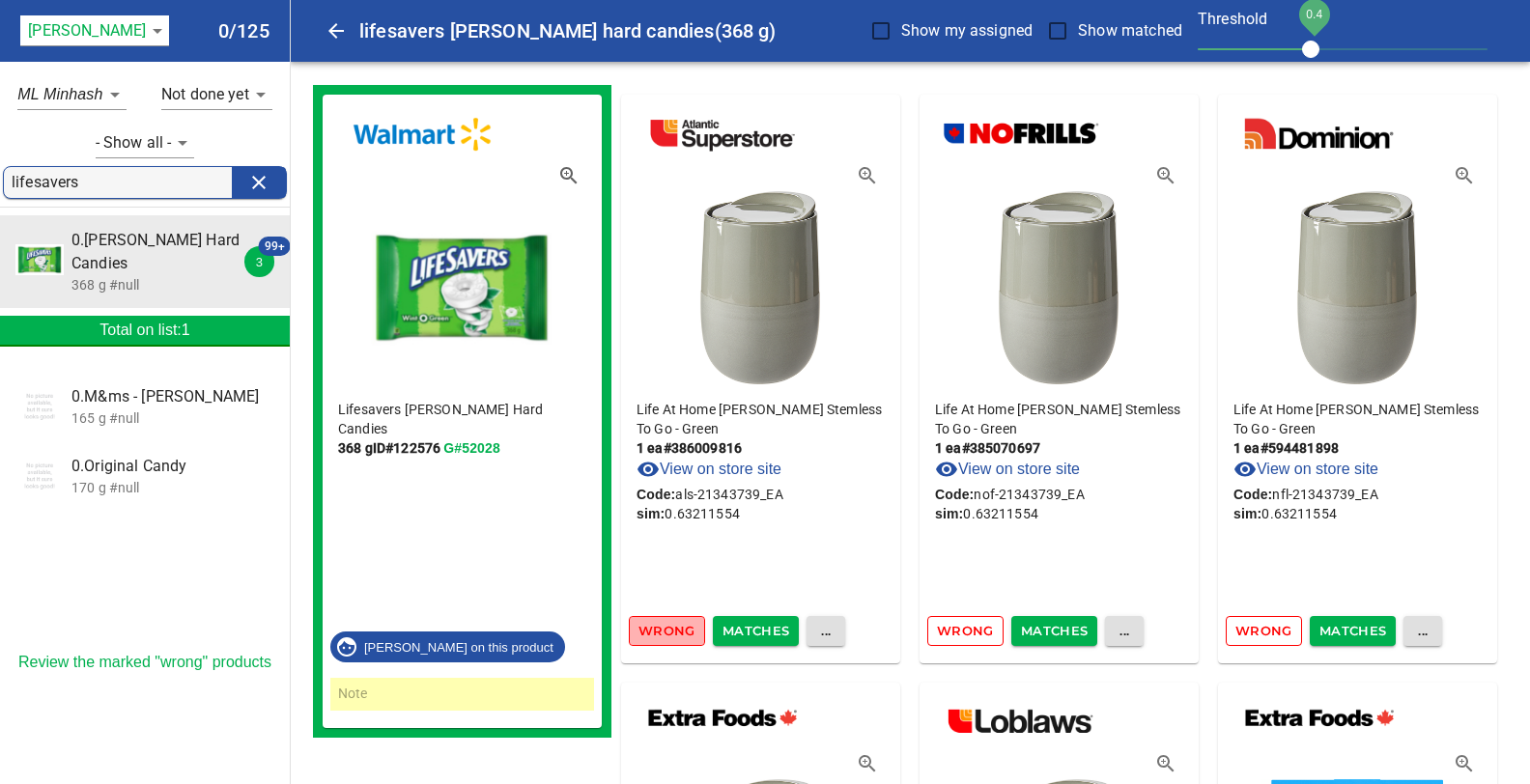
click at [660, 631] on span "Wrong" at bounding box center [667, 631] width 57 height 22
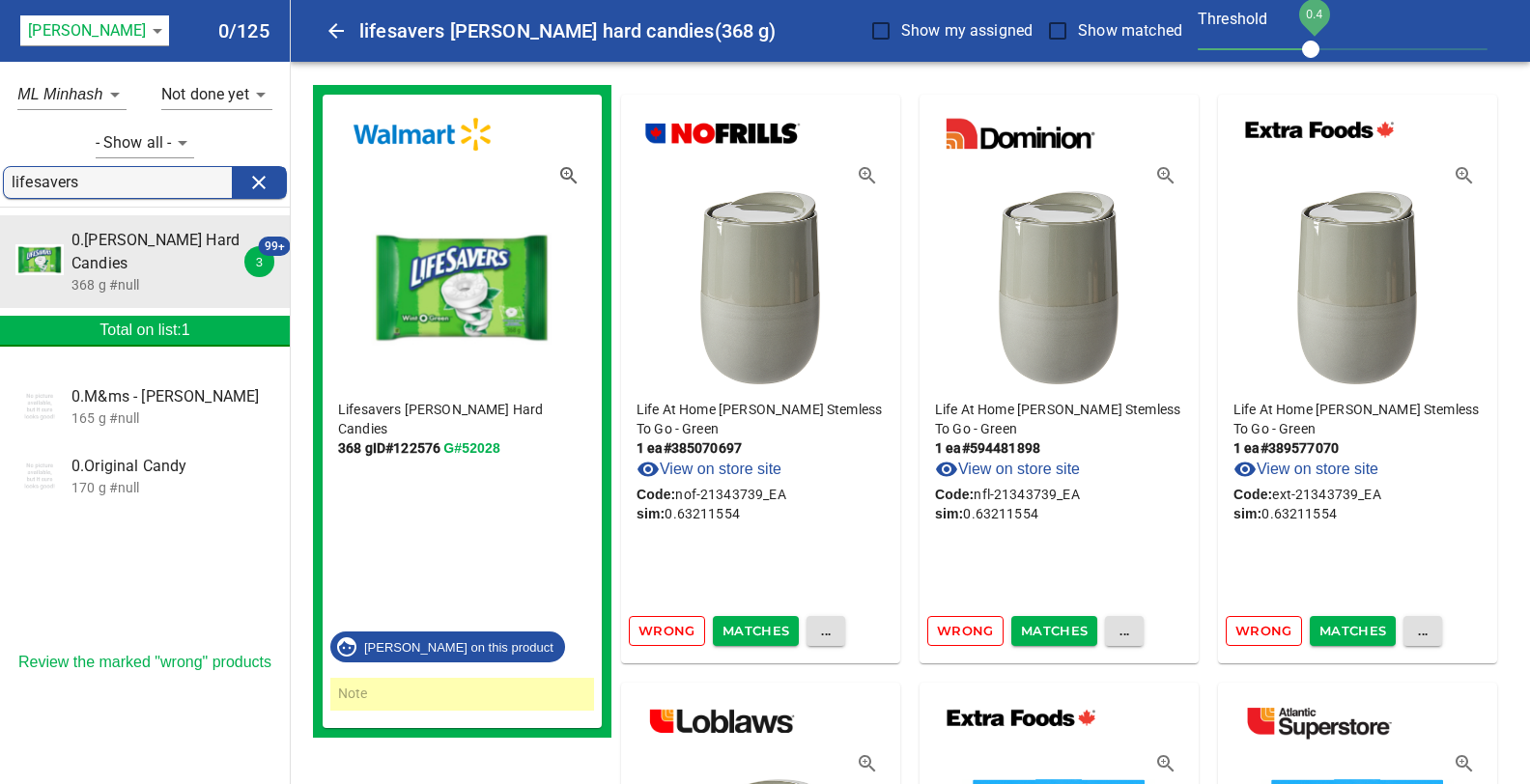
click at [660, 631] on span "Wrong" at bounding box center [667, 631] width 57 height 22
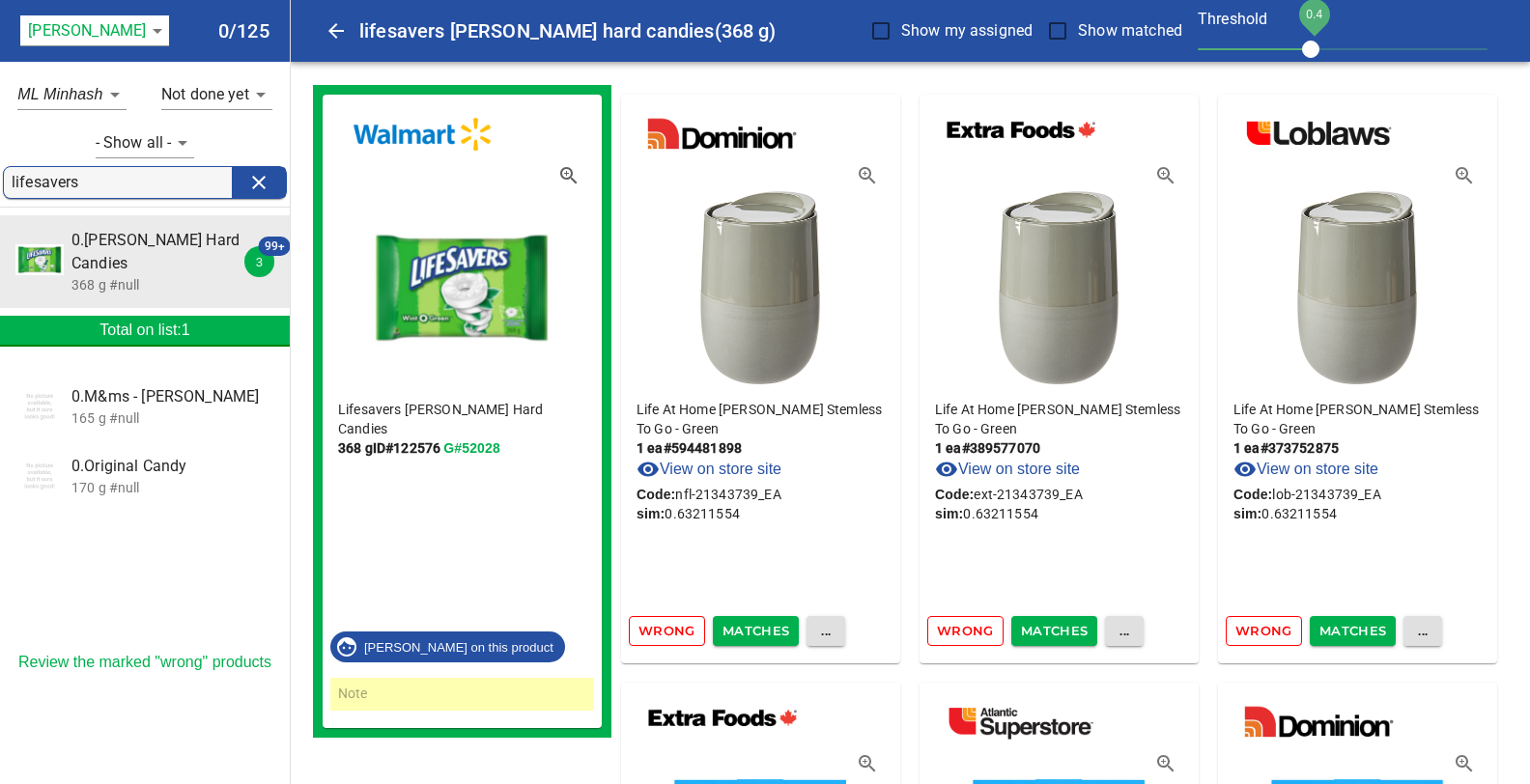
click at [660, 631] on span "Wrong" at bounding box center [667, 631] width 57 height 22
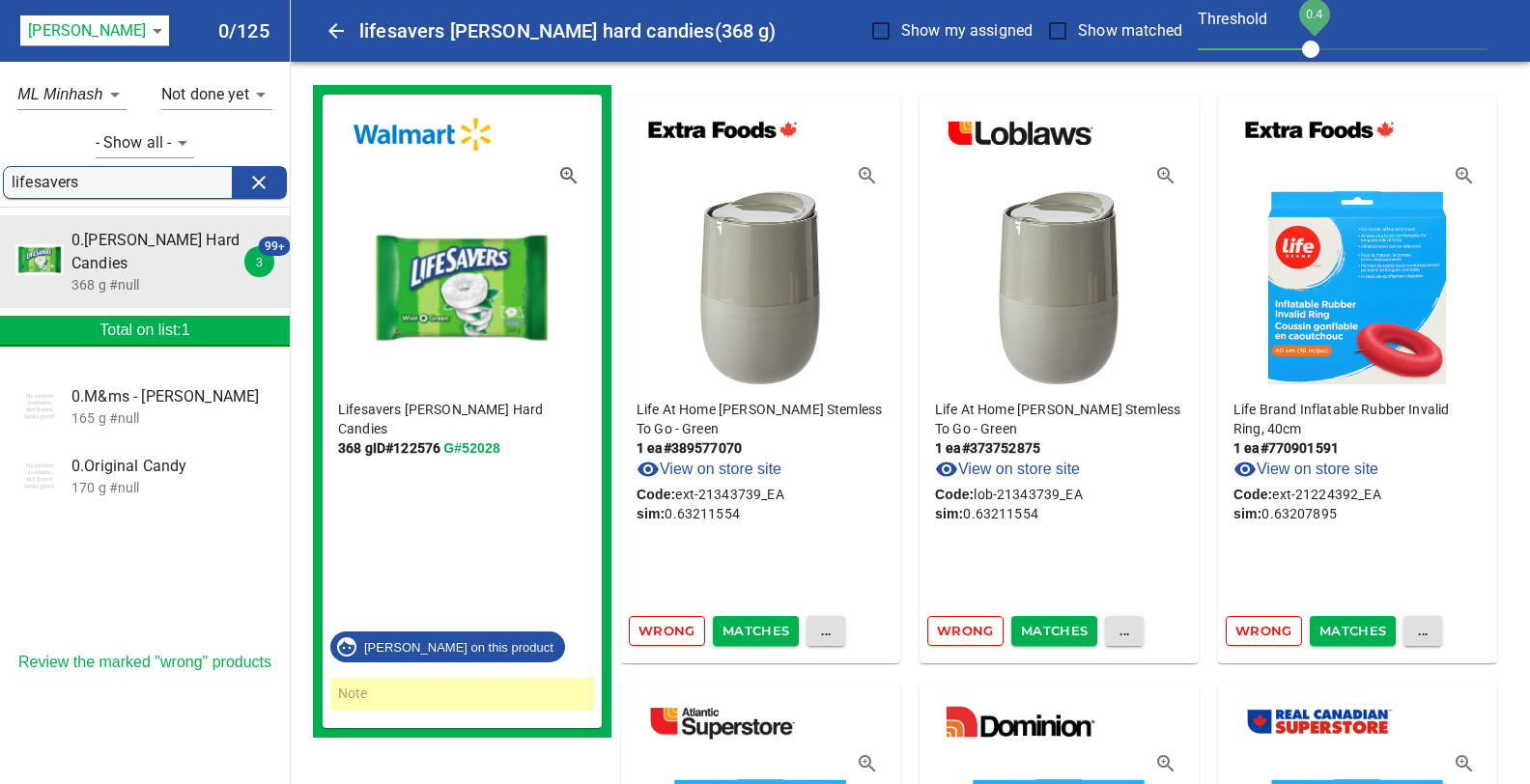
click at [660, 631] on span "Wrong" at bounding box center [667, 631] width 57 height 22
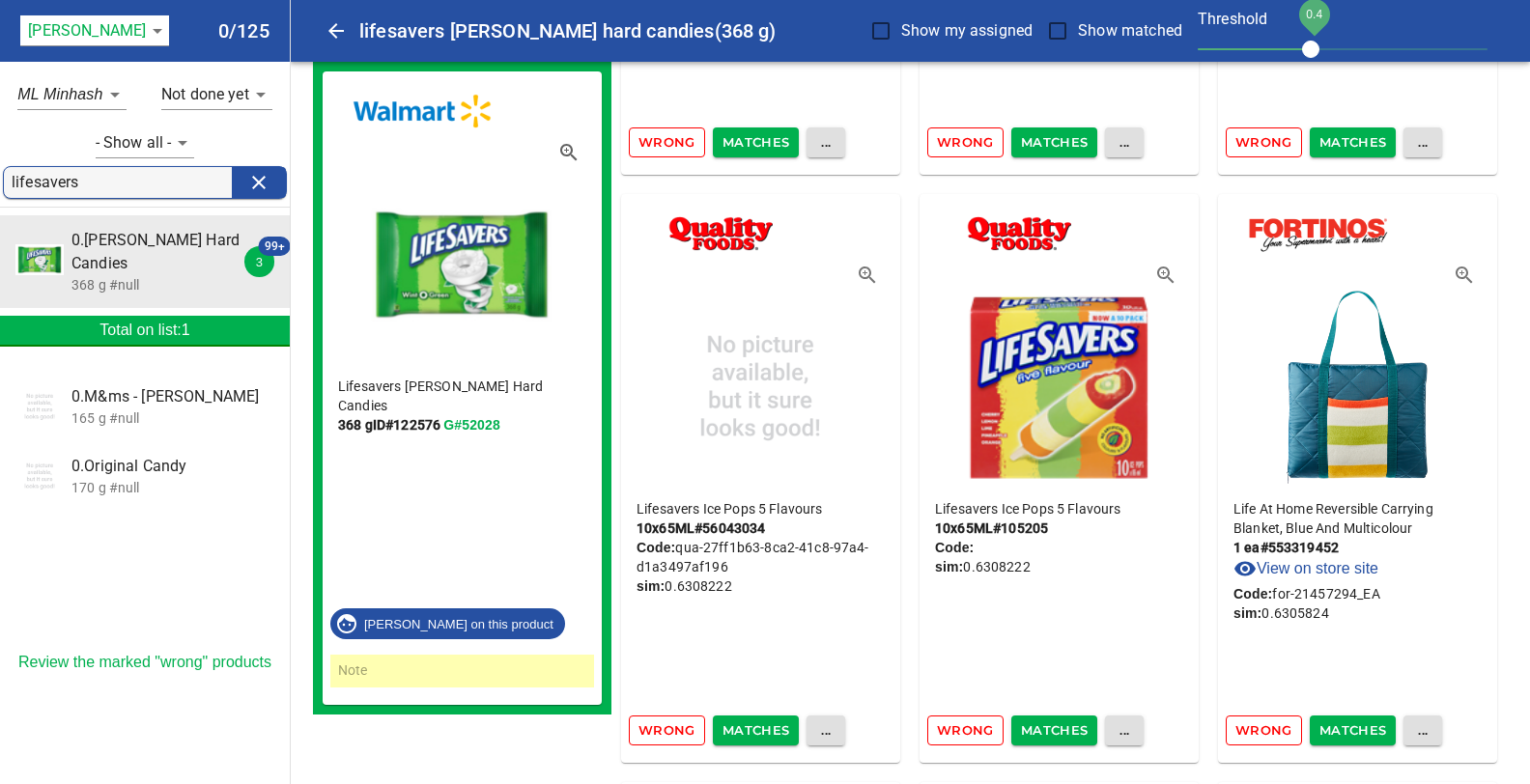
scroll to position [5200, 0]
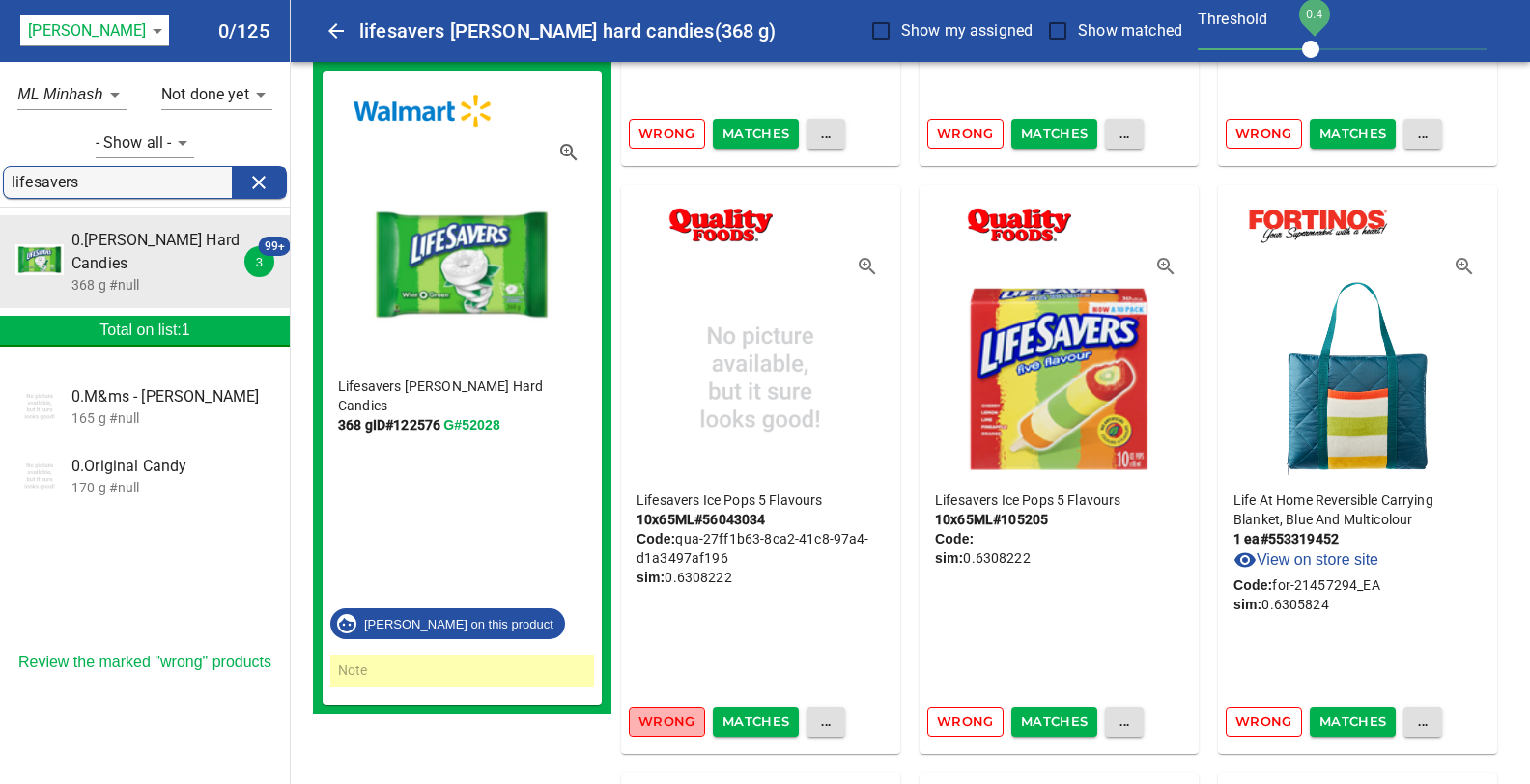
click at [651, 723] on span "Wrong" at bounding box center [667, 722] width 57 height 22
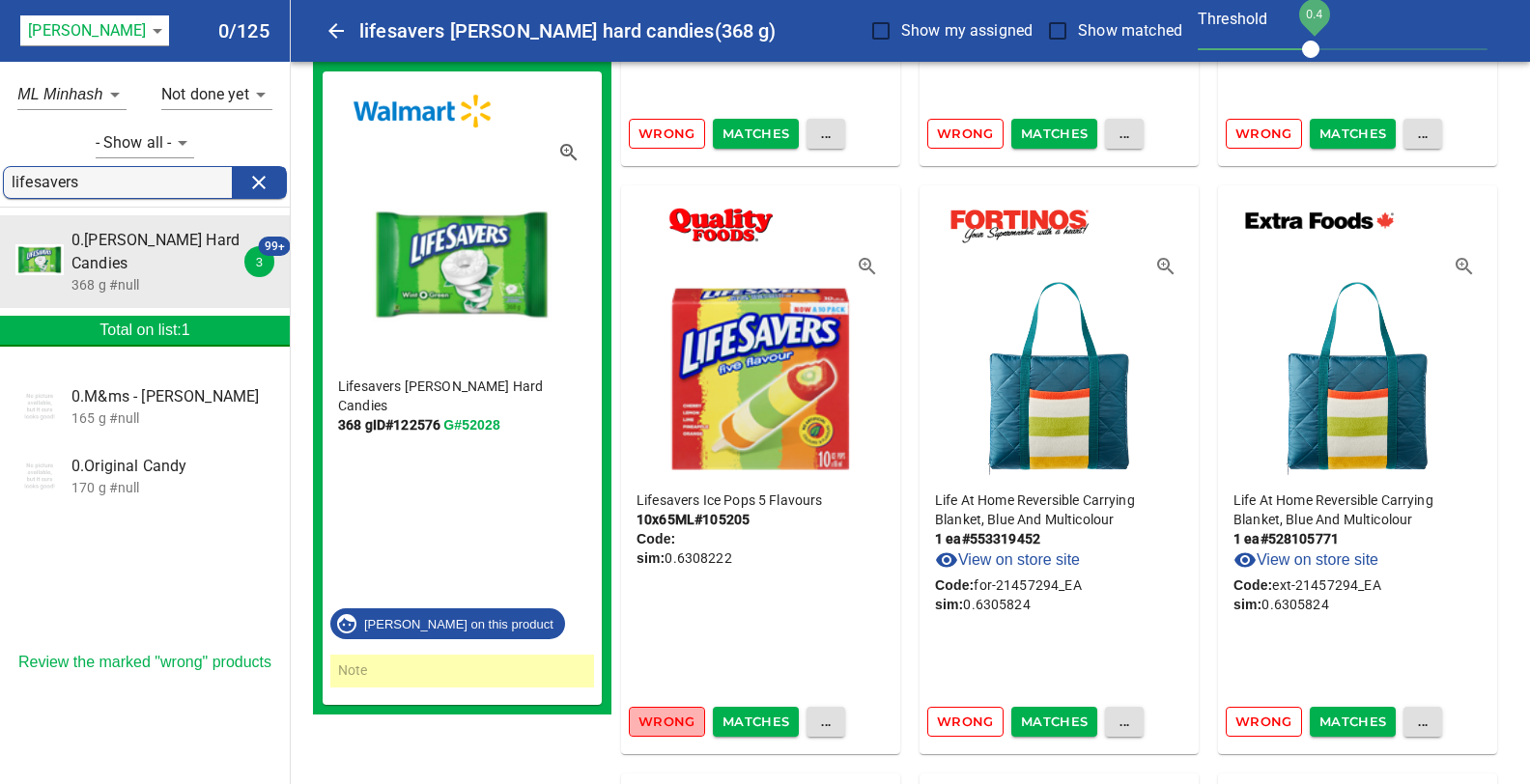
click at [652, 723] on span "Wrong" at bounding box center [667, 722] width 57 height 22
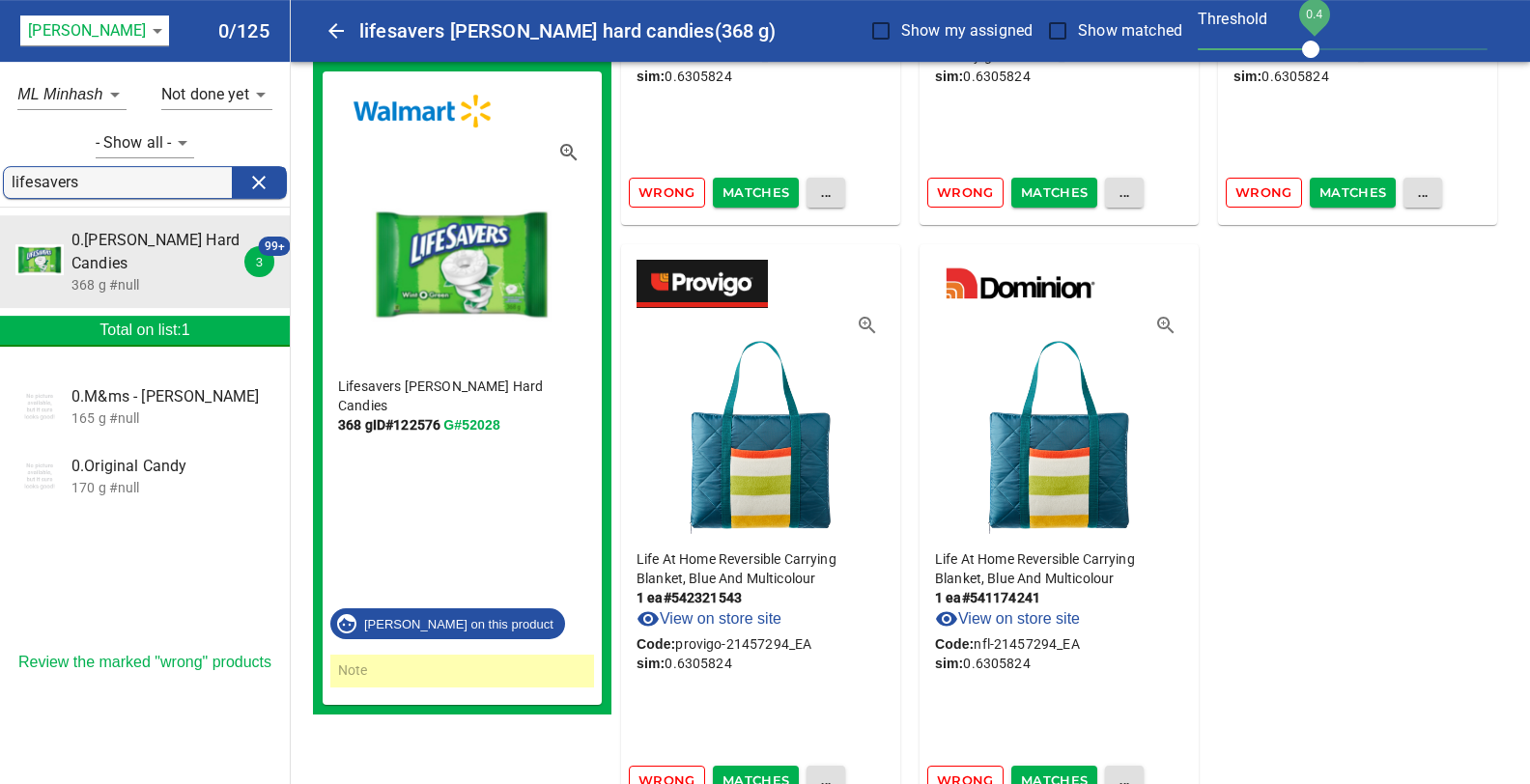
scroll to position [7036, 0]
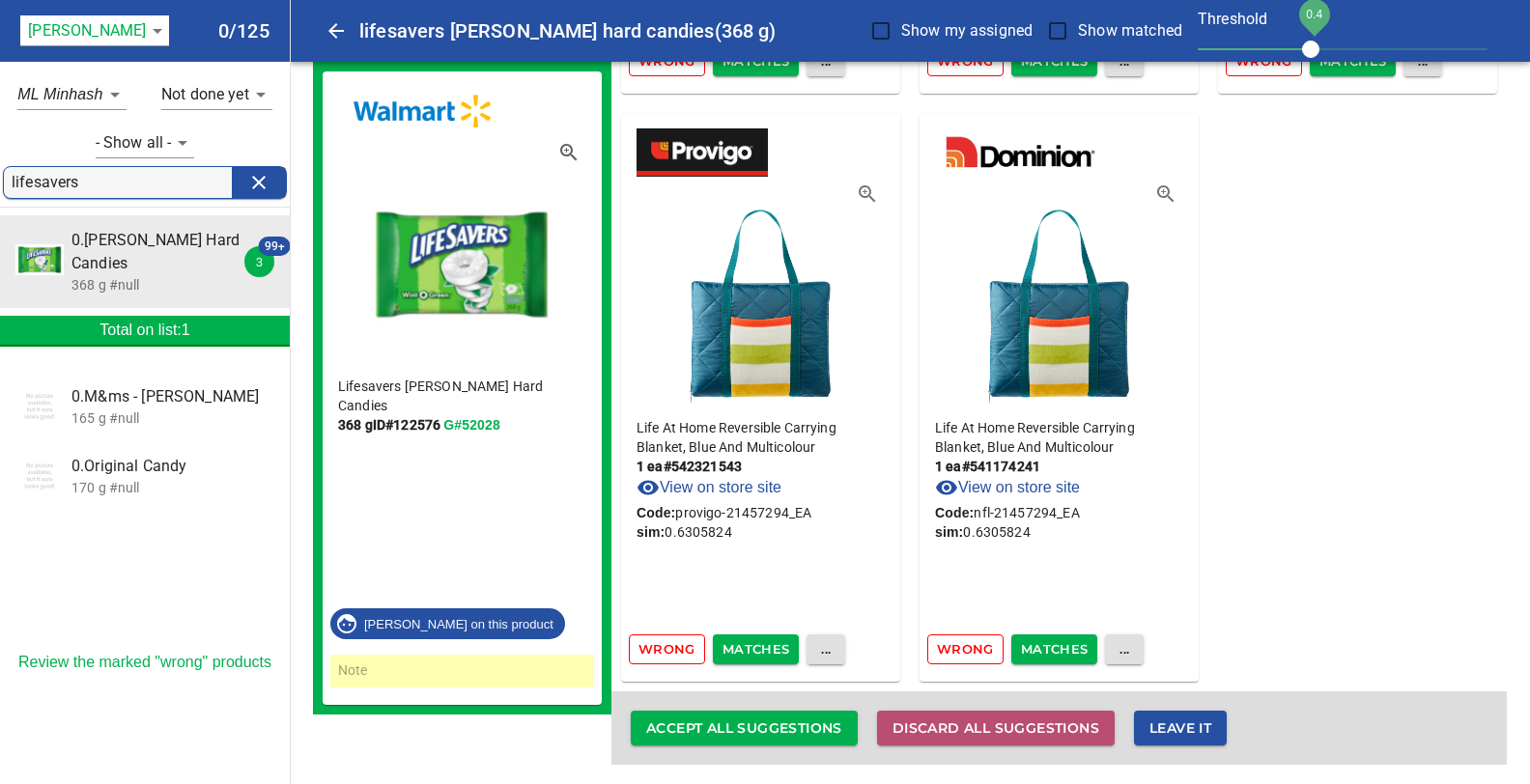
click at [938, 726] on span "Discard all suggestions" at bounding box center [996, 728] width 207 height 24
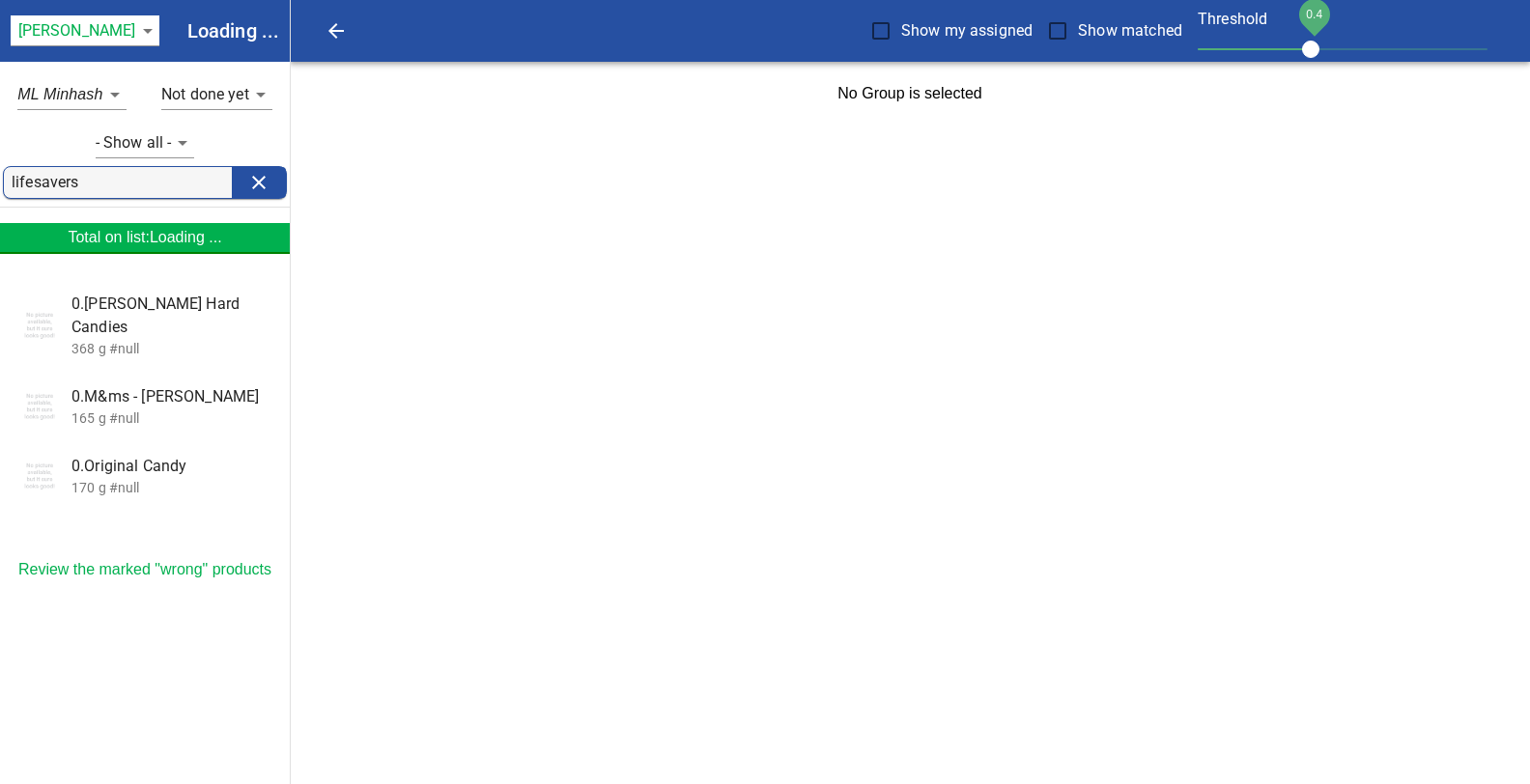
scroll to position [0, 0]
click at [91, 185] on input "lifesavers" at bounding box center [122, 183] width 221 height 31
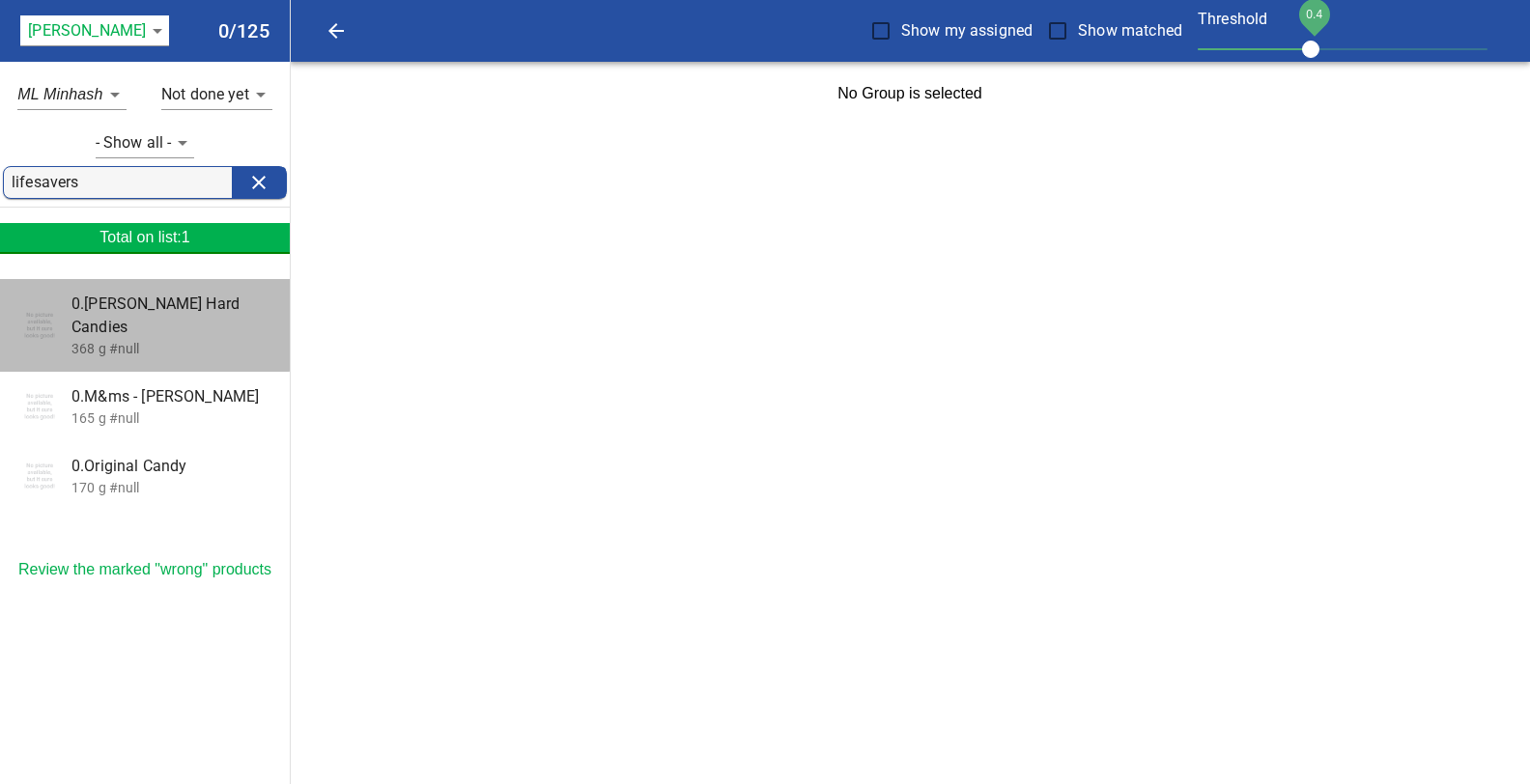
click at [126, 339] on p "368 g #null" at bounding box center [173, 349] width 203 height 20
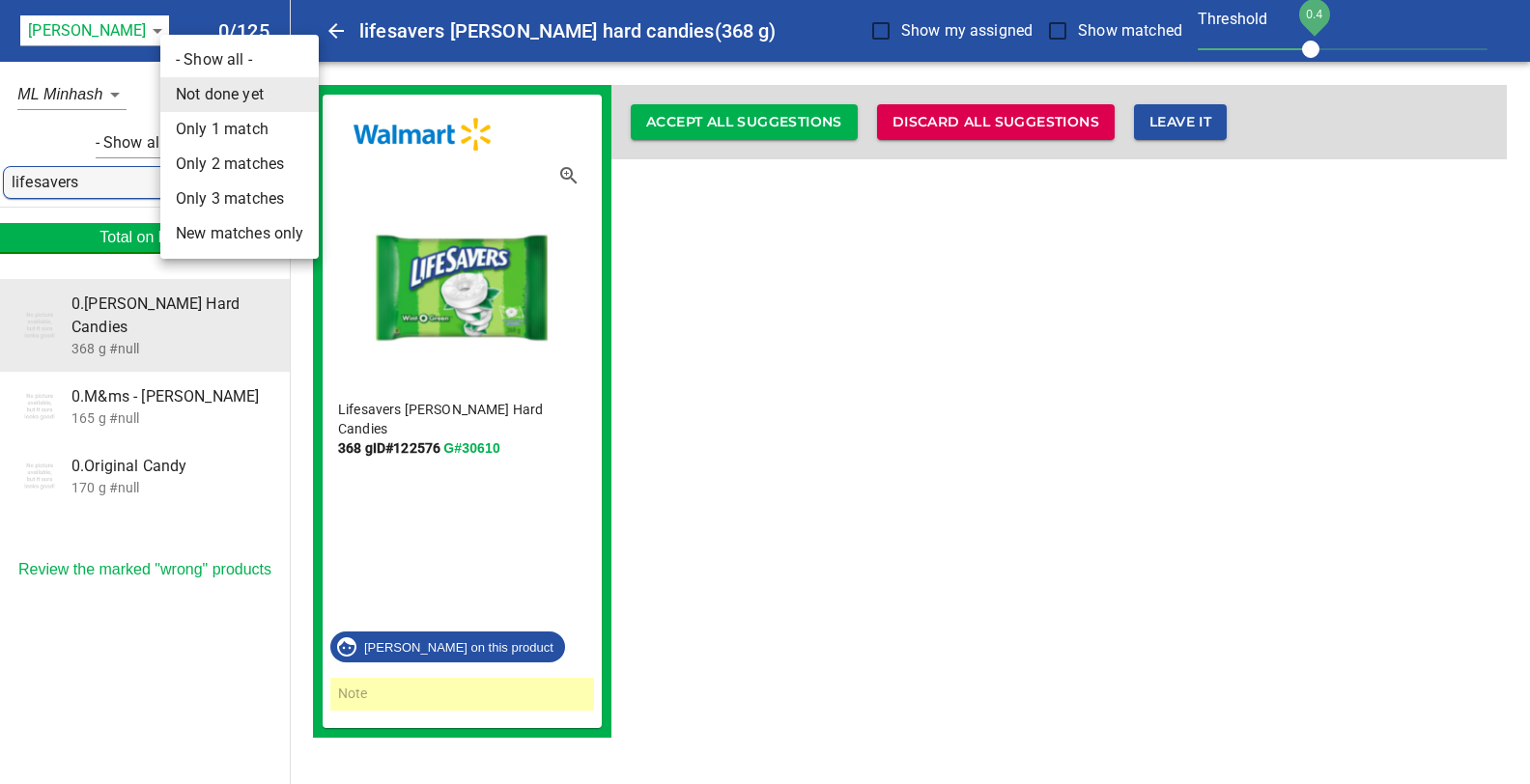
click at [267, 95] on body "tspan{white-space:pre} lifesavers wint-o-green hard candies (368 g) Show my ass…" at bounding box center [765, 380] width 1530 height 761
click at [222, 135] on li "Only 1 match" at bounding box center [239, 130] width 158 height 35
type input "1"
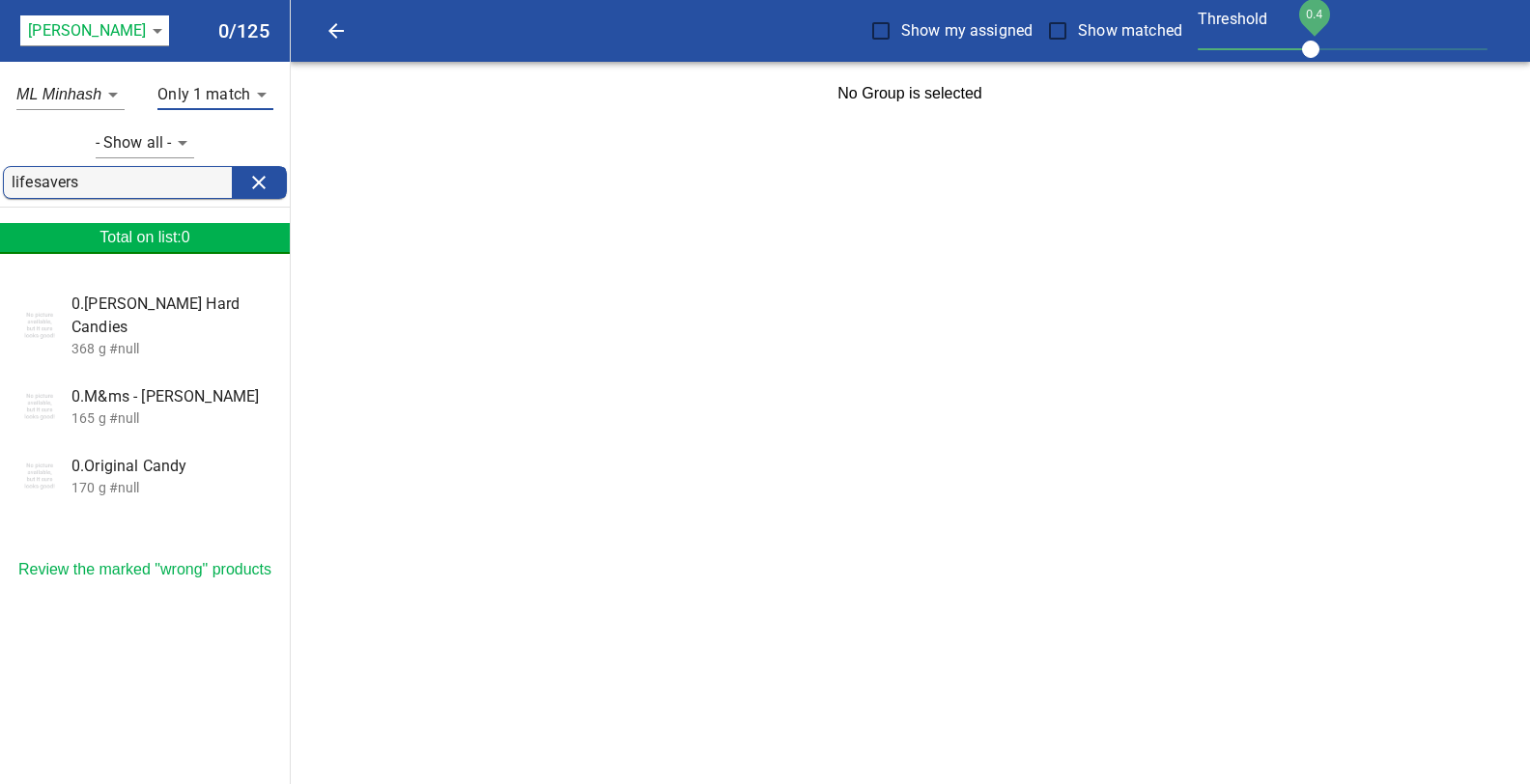
drag, startPoint x: 125, startPoint y: 320, endPoint x: 145, endPoint y: 322, distance: 20.1
click at [125, 339] on p "368 g #null" at bounding box center [173, 349] width 203 height 20
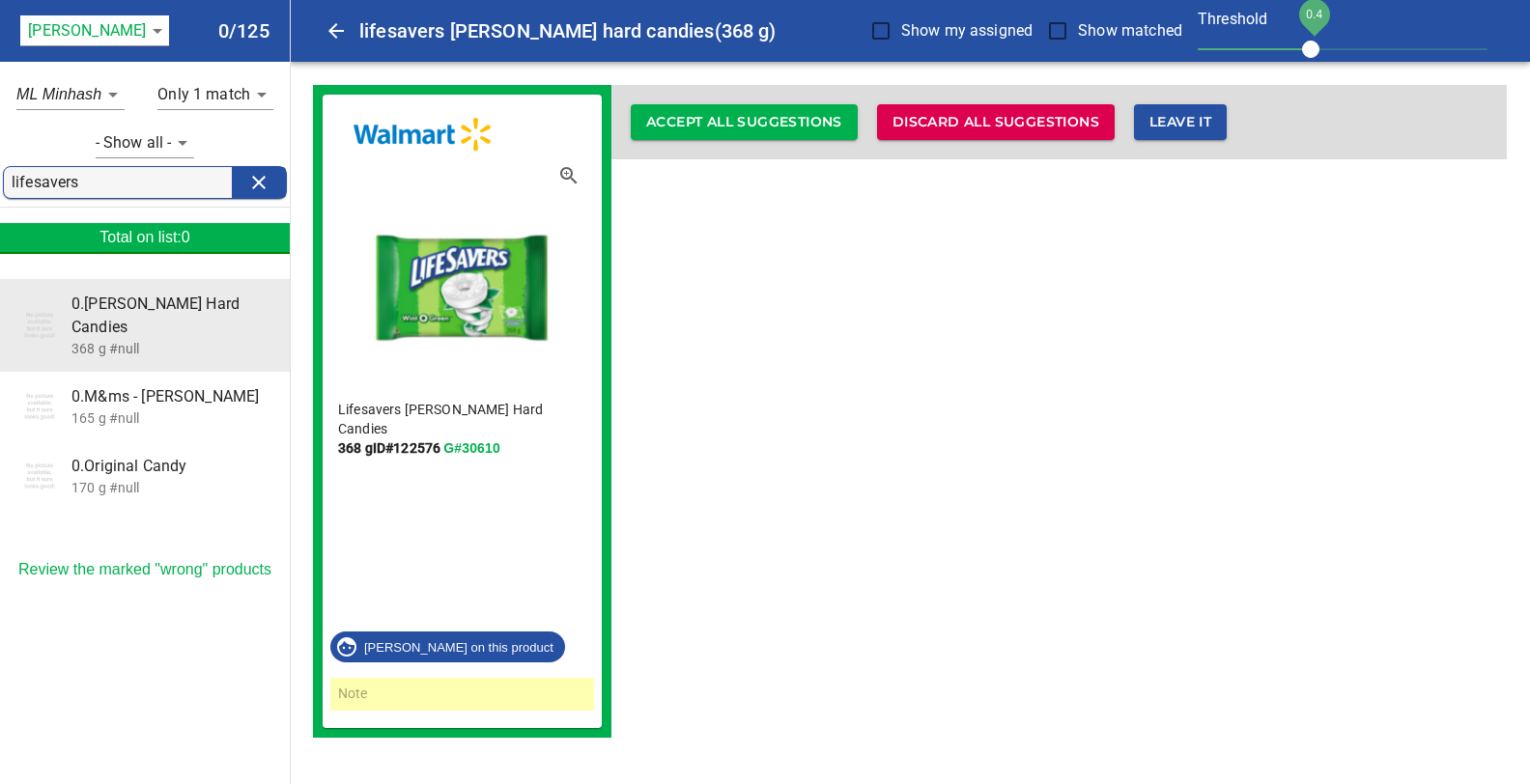
click at [857, 410] on div "Lifesavers Wint-o-green Hard Candies 368 g ID# 122576 G#30610 Melanie on this p…" at bounding box center [909, 411] width 1194 height 653
click at [108, 91] on body "tspan{white-space:pre} lifesavers wint-o-green hard candies (368 g) Show my ass…" at bounding box center [765, 380] width 1530 height 761
click at [76, 132] on em "NER PgSim" at bounding box center [74, 130] width 84 height 23
type input "_pbs"
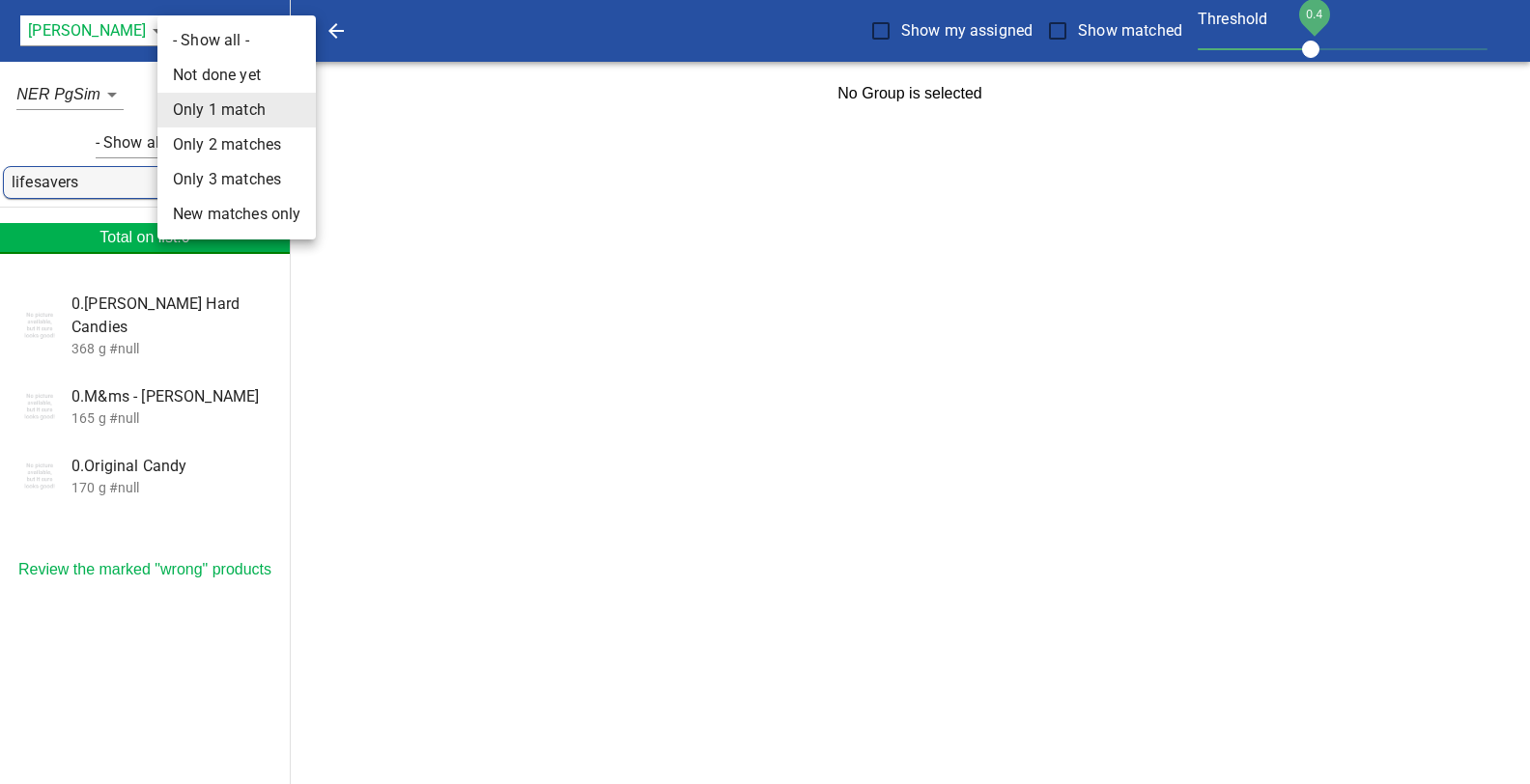
click at [262, 94] on body "tspan{white-space:pre} Show my assigned Show matched Threshold 0.4 Storck 124 0…" at bounding box center [765, 62] width 1530 height 126
click at [209, 44] on li "- Show all -" at bounding box center [236, 41] width 158 height 35
type input "-1"
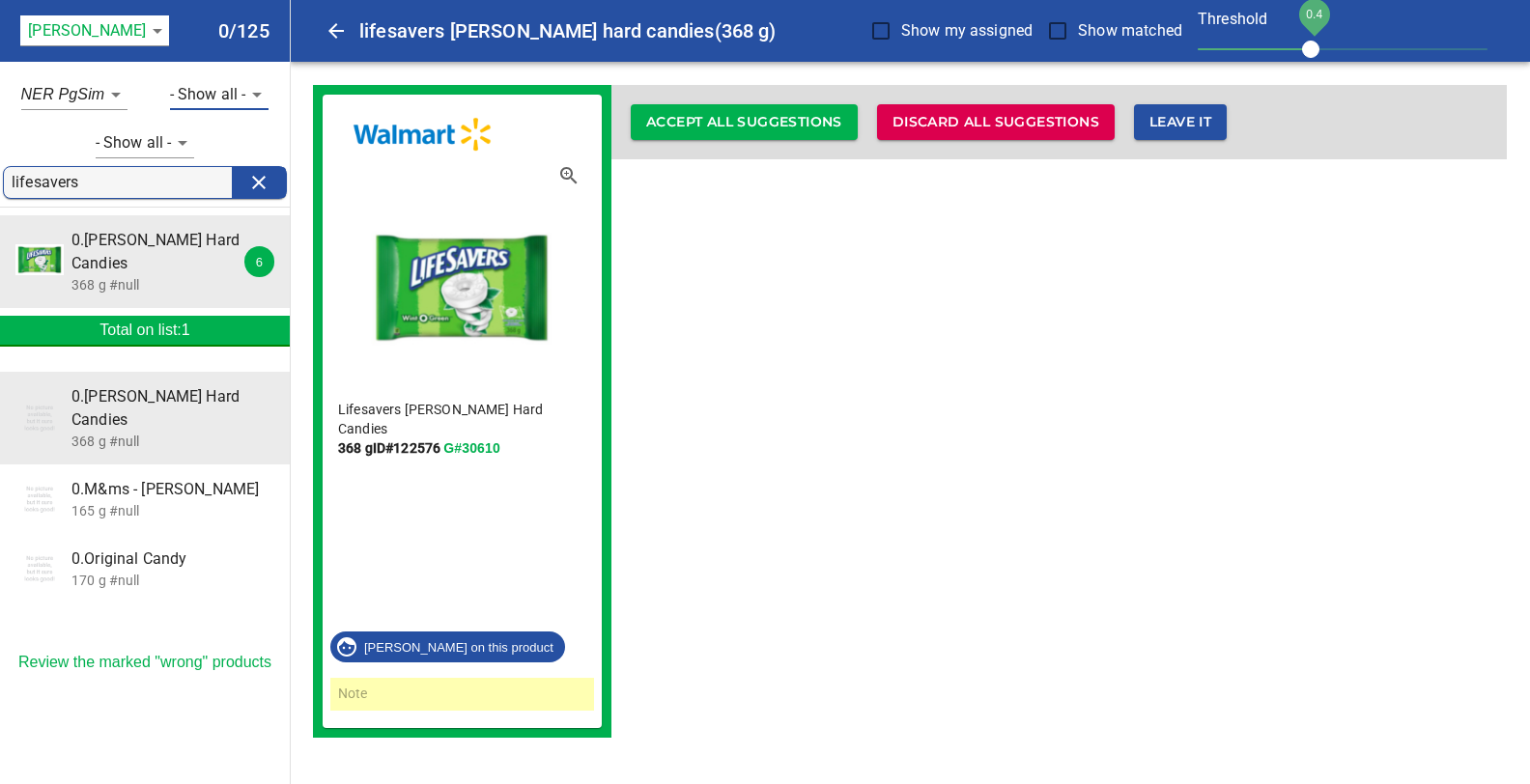
click at [136, 501] on p "165 g #null" at bounding box center [173, 511] width 203 height 20
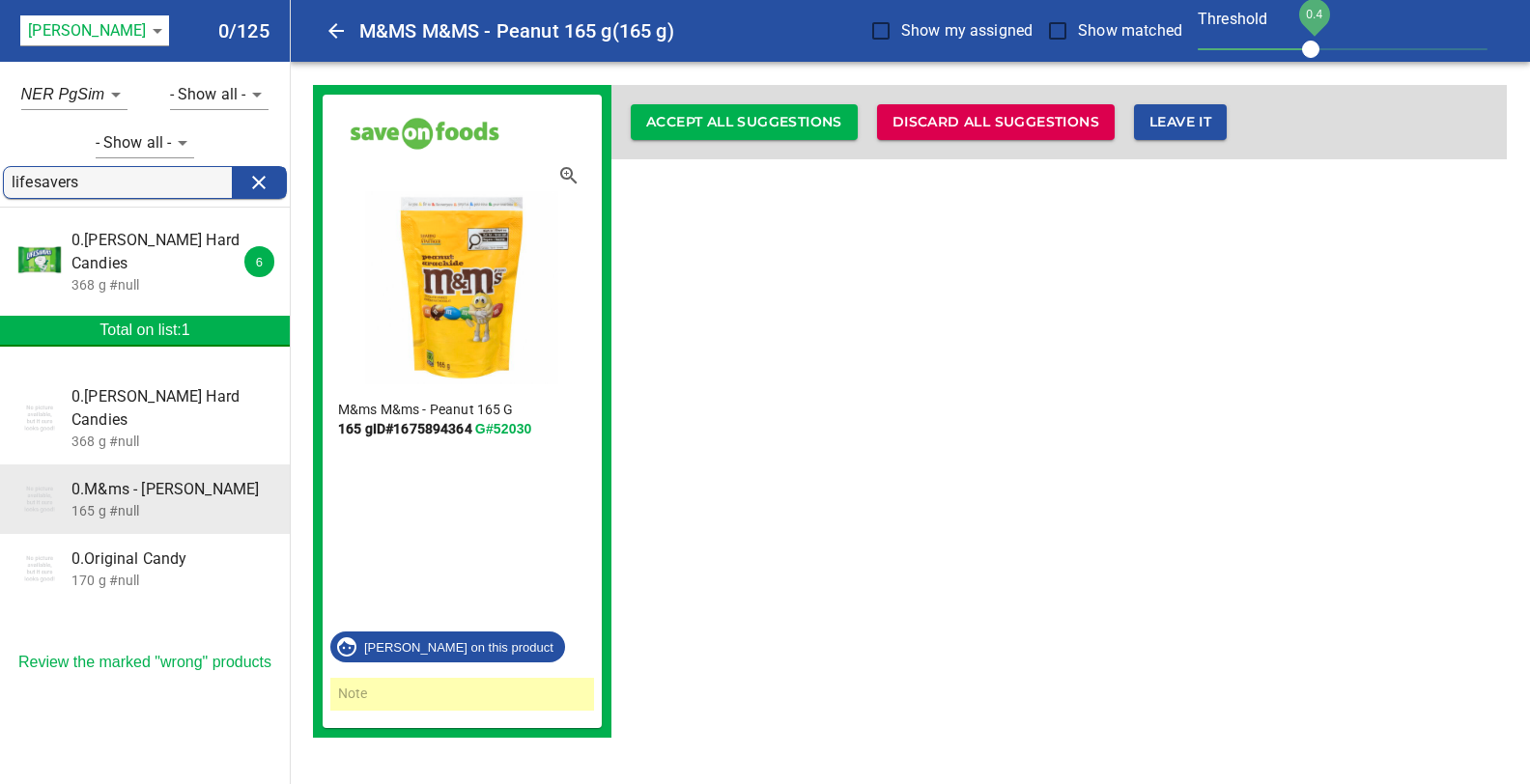
click at [114, 91] on body "tspan{white-space:pre} M&MS M&MS - Peanut 165 g (165 g) Show my assigned Show m…" at bounding box center [765, 380] width 1530 height 761
click at [81, 61] on em "ML Minhash" at bounding box center [79, 60] width 85 height 23
type input "_ve"
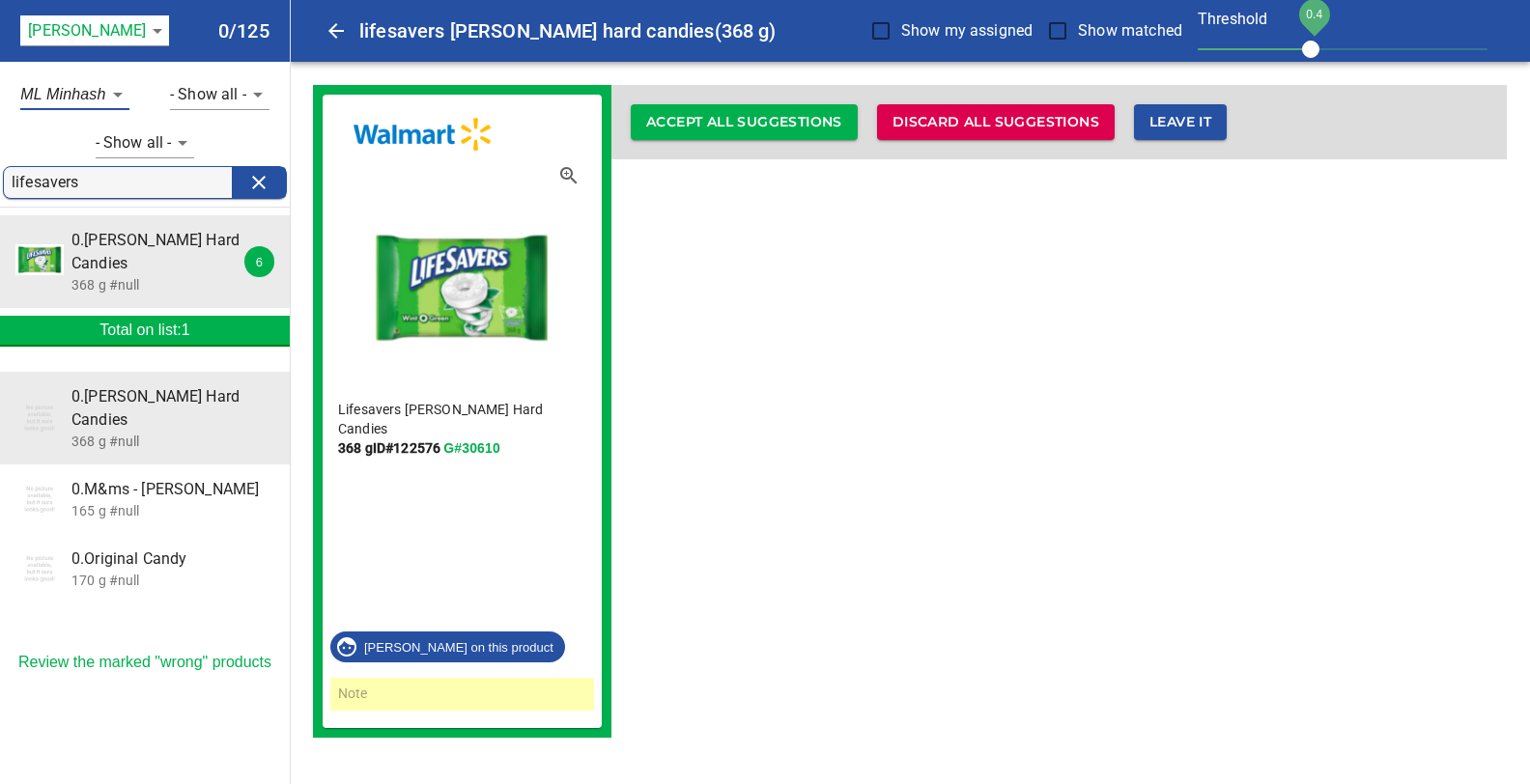
click at [136, 501] on p "165 g #null" at bounding box center [173, 511] width 203 height 20
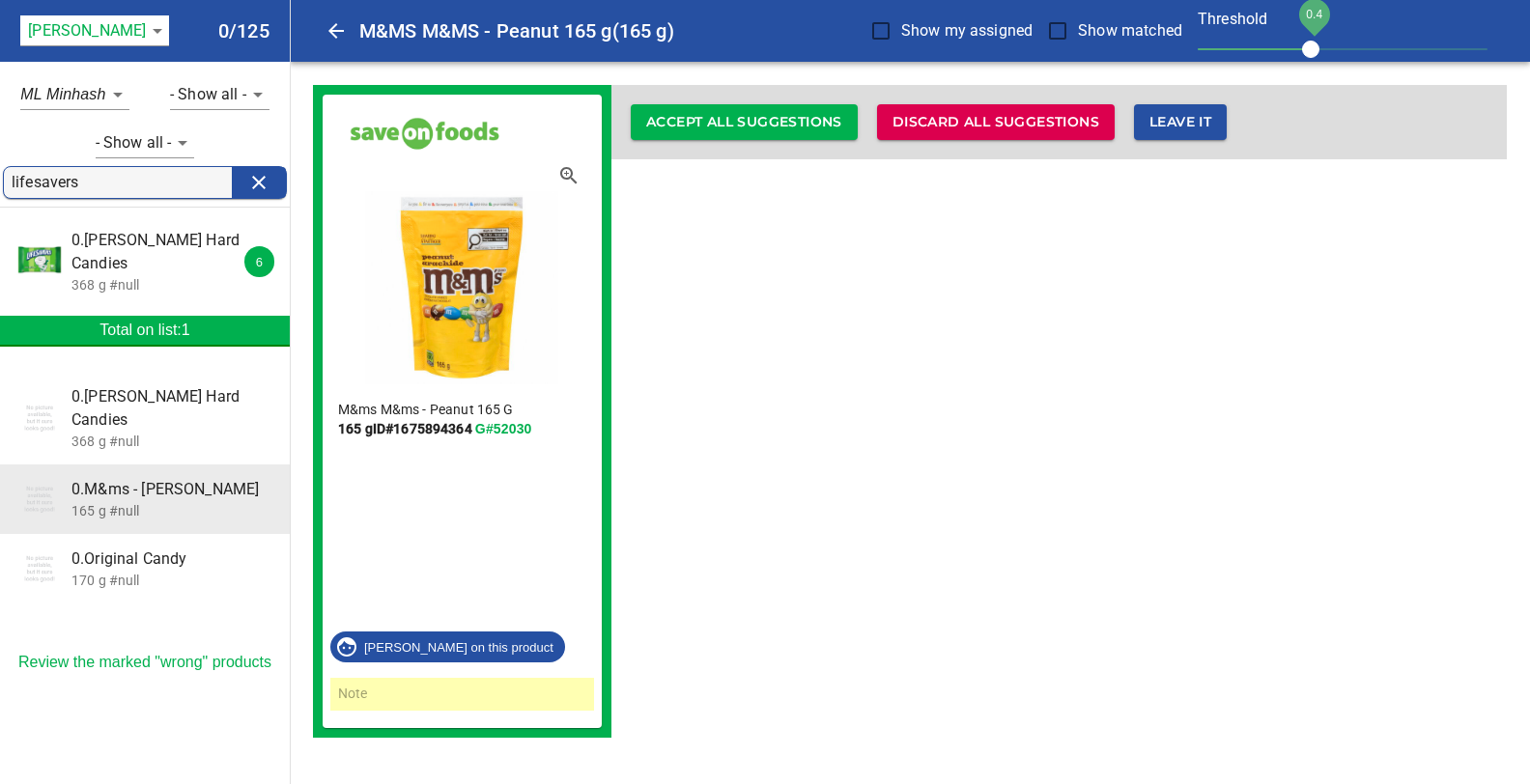
drag, startPoint x: 86, startPoint y: 178, endPoint x: 0, endPoint y: 157, distance: 88.5
click at [12, 167] on input "lifesavers" at bounding box center [122, 183] width 221 height 31
click at [140, 501] on p "165 g #null" at bounding box center [173, 511] width 203 height 20
click at [112, 91] on body "tspan{white-space:pre} M&MS M&MS - Peanut 165 g (165 g) Show my assigned Show m…" at bounding box center [765, 380] width 1530 height 761
drag, startPoint x: 93, startPoint y: 93, endPoint x: 110, endPoint y: 93, distance: 17.0
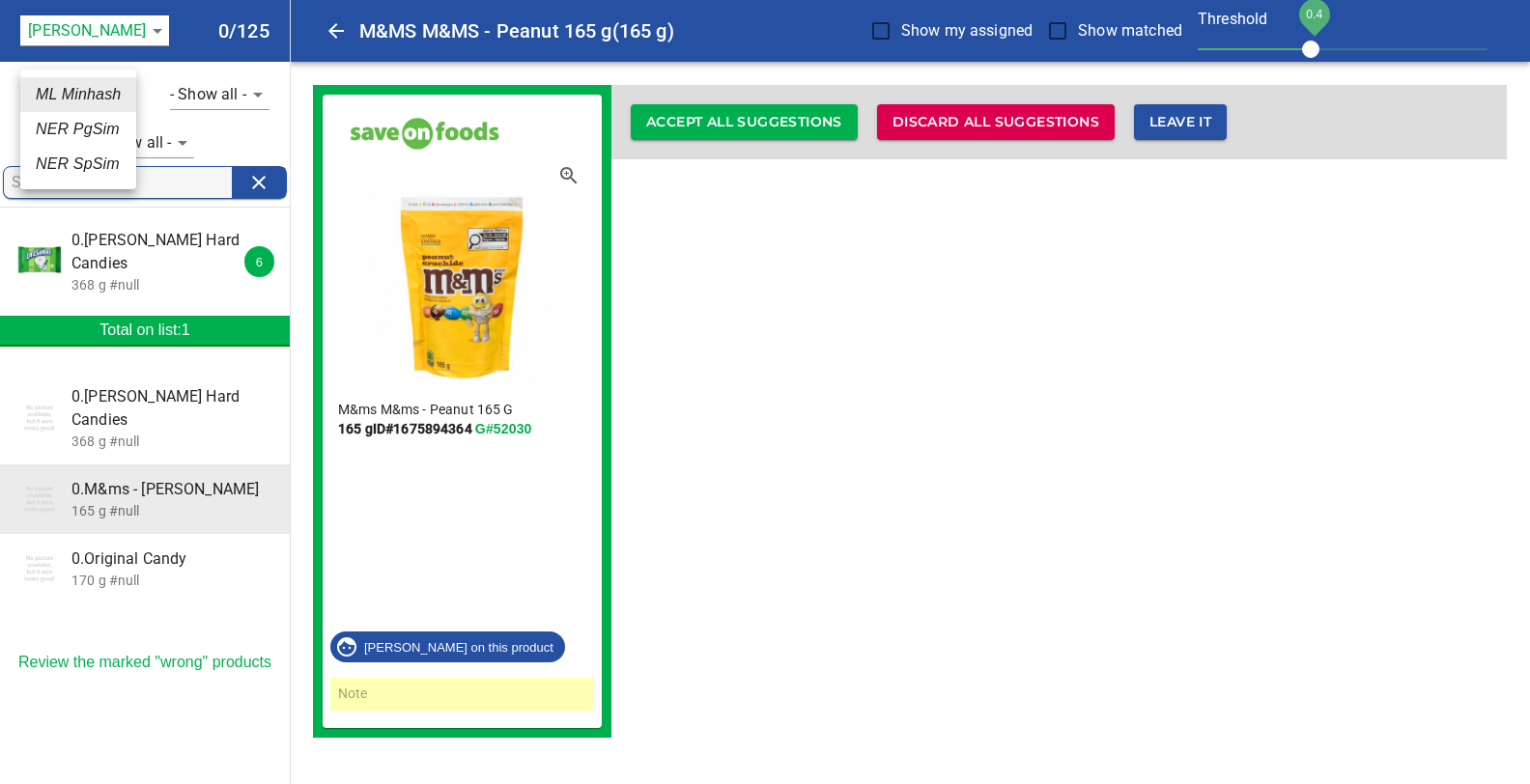
click at [93, 93] on em "ML Minhash" at bounding box center [78, 95] width 85 height 23
click at [180, 144] on body "tspan{white-space:pre} M&MS M&MS - Peanut 165 g (165 g) Show my assigned Show m…" at bounding box center [765, 380] width 1530 height 761
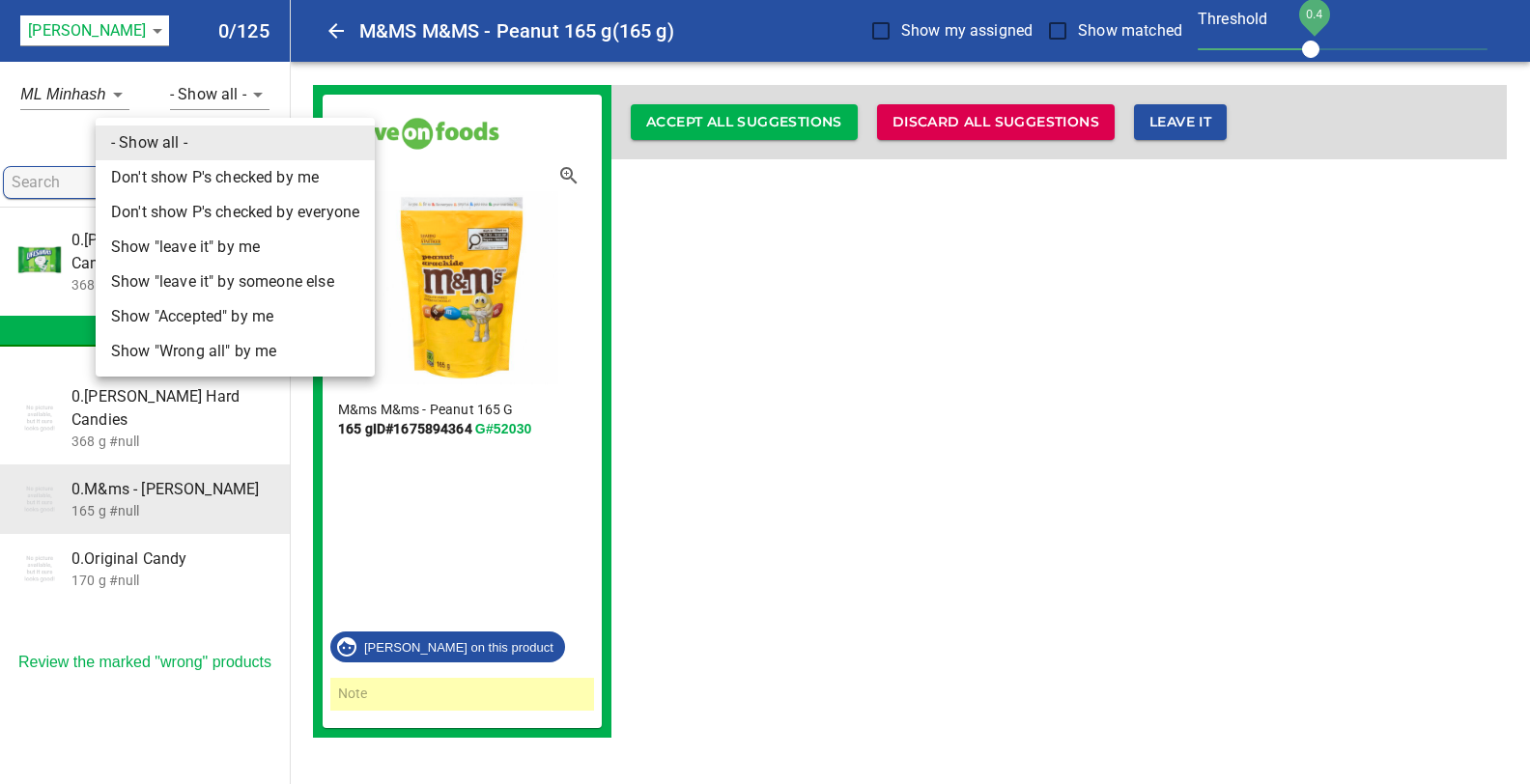
click at [164, 135] on li "- Show all -" at bounding box center [235, 144] width 279 height 35
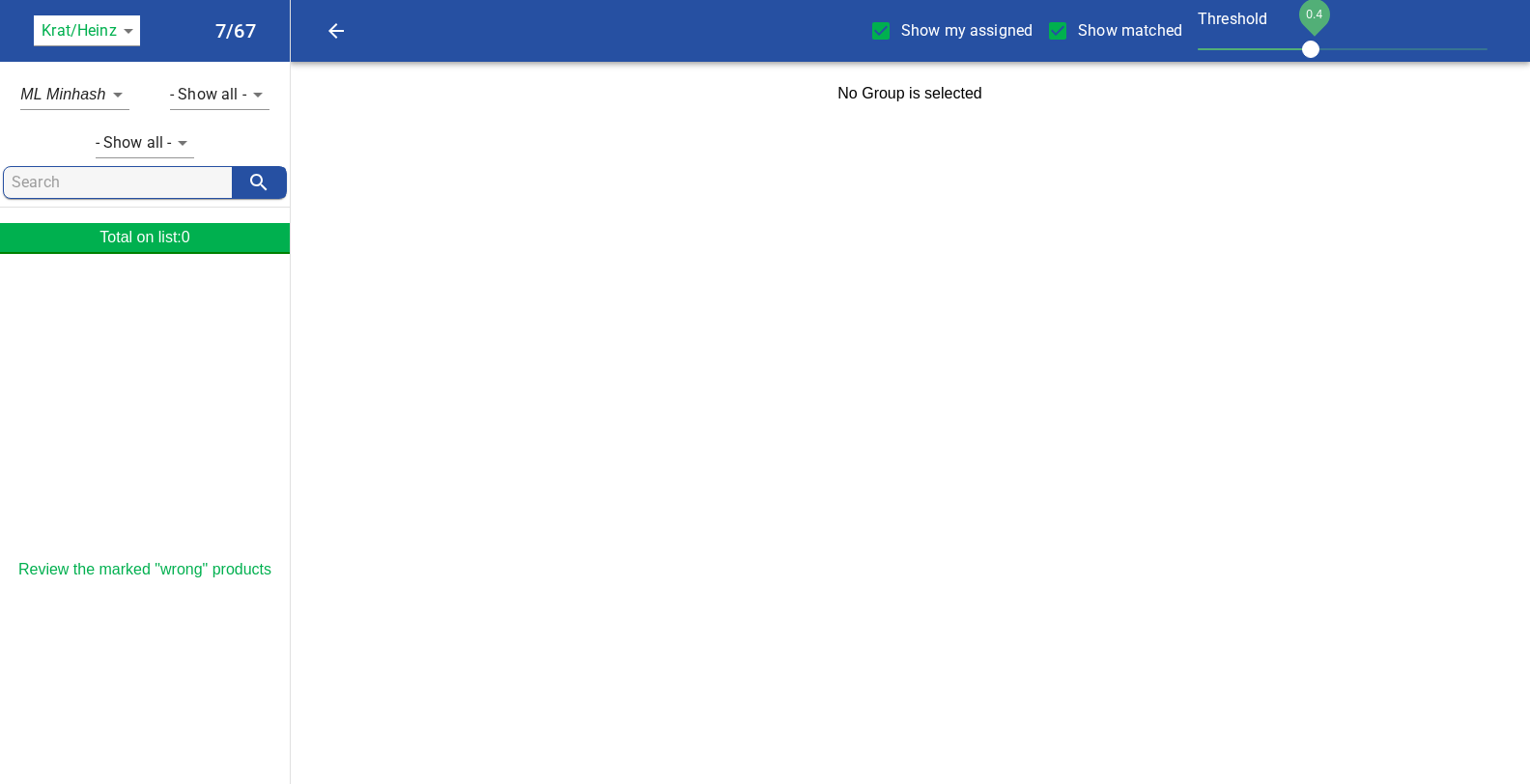
click at [130, 29] on body "tspan{white-space:pre} Show my assigned Show matched Threshold 0.4 Krat/[PERSON…" at bounding box center [765, 62] width 1530 height 126
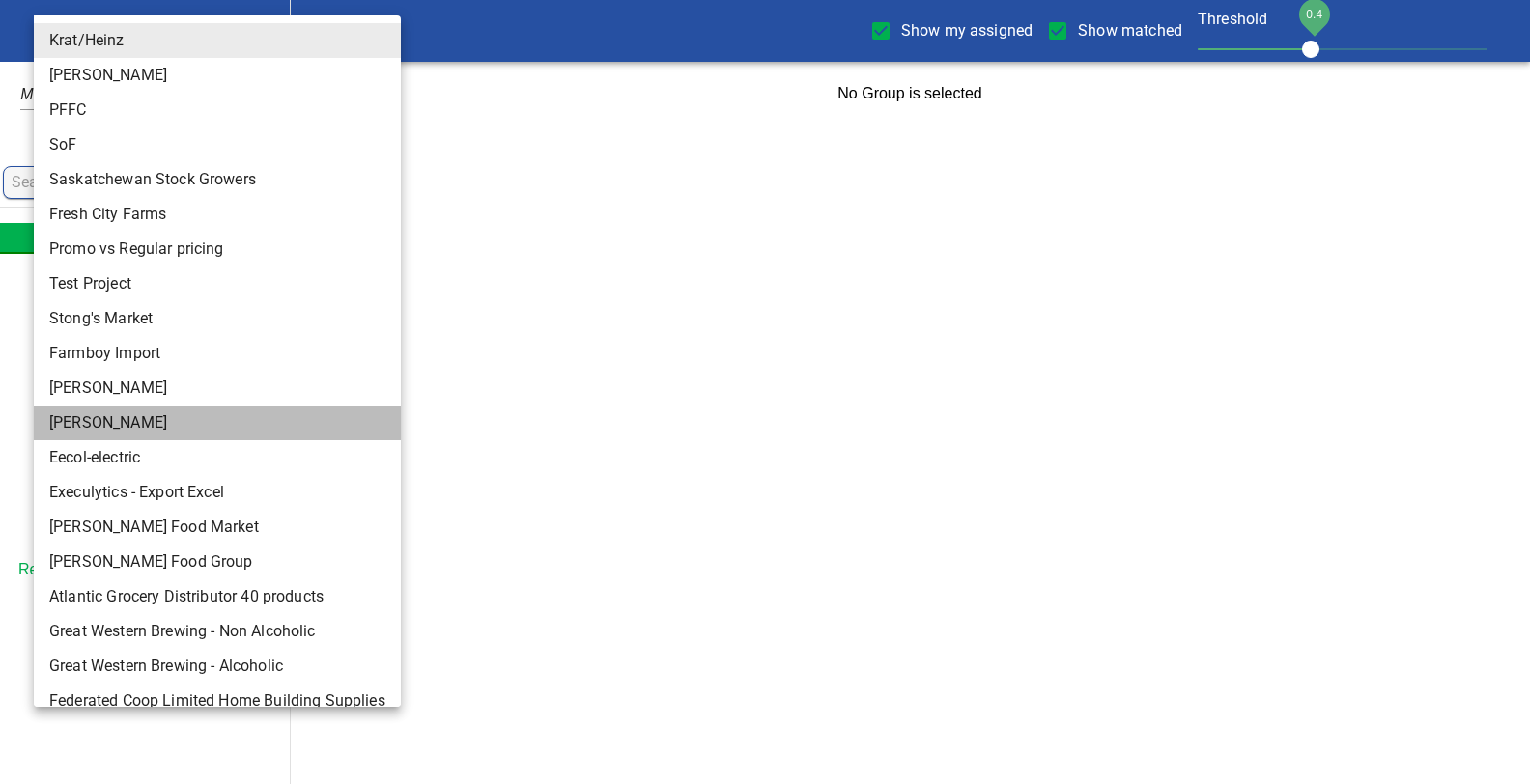
click at [86, 412] on li "[PERSON_NAME]" at bounding box center [218, 423] width 367 height 35
type input "124"
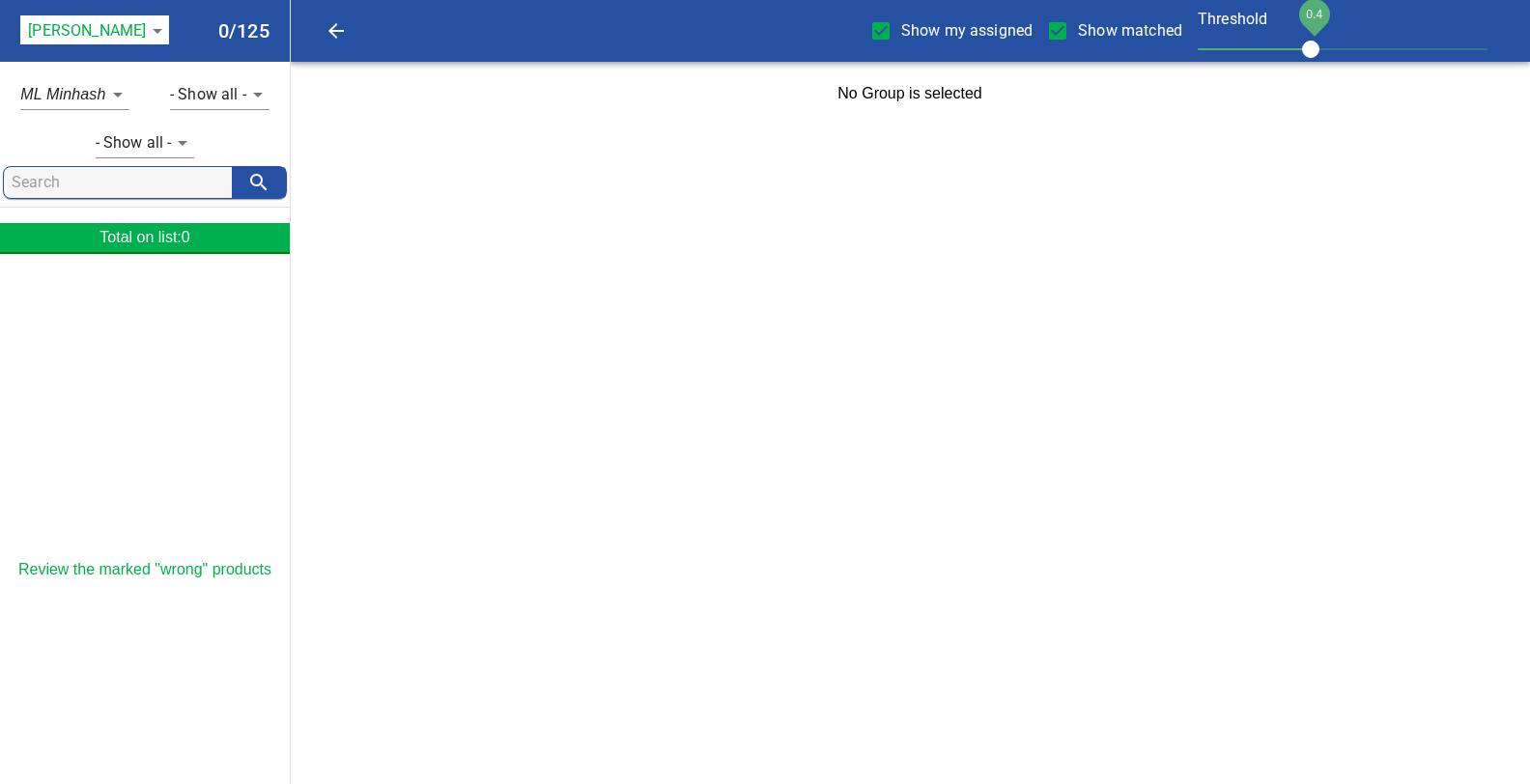
click at [883, 32] on input "Show my assigned" at bounding box center [881, 31] width 41 height 41
checkbox input "false"
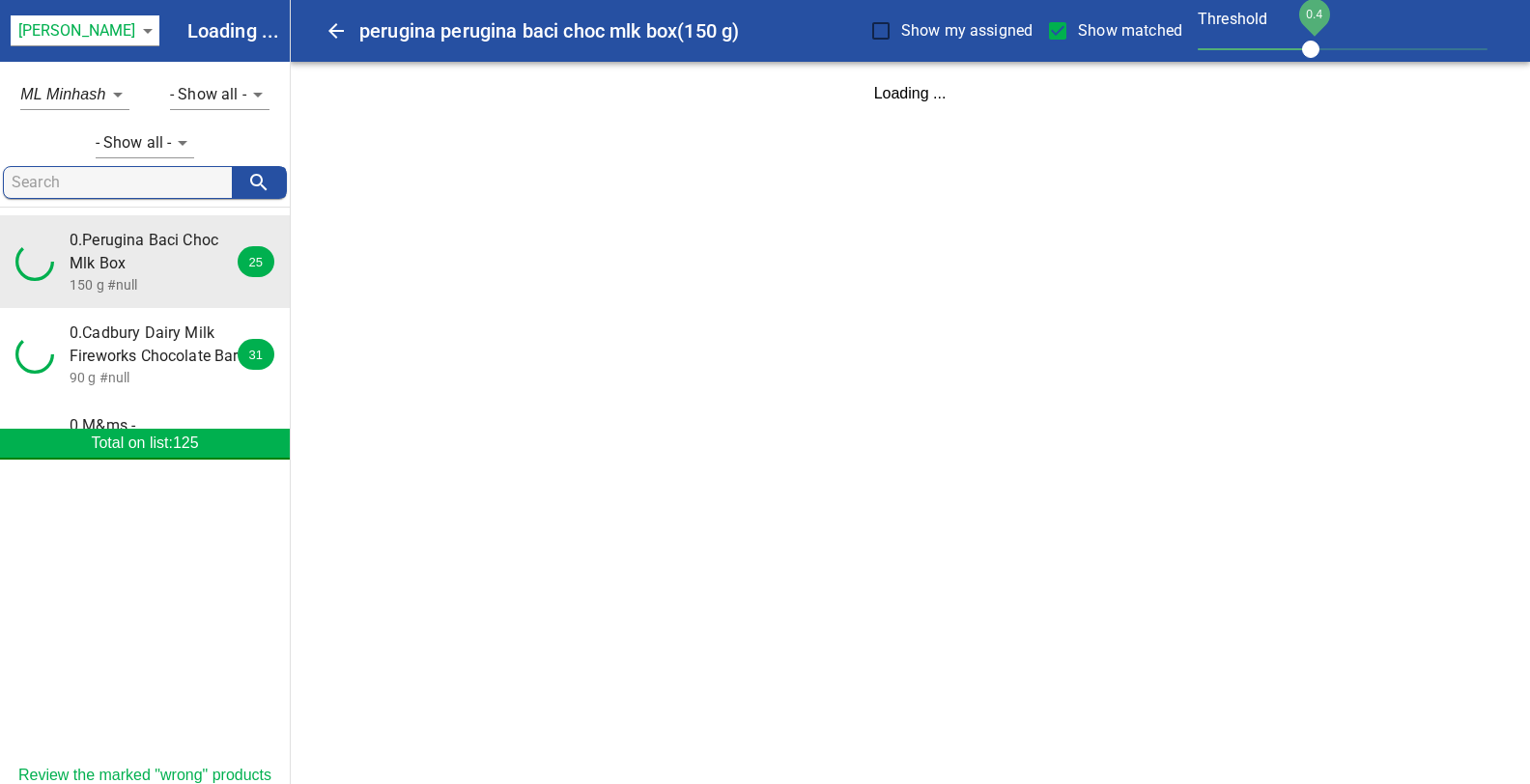
click at [1063, 27] on input "Show matched" at bounding box center [1057, 31] width 41 height 41
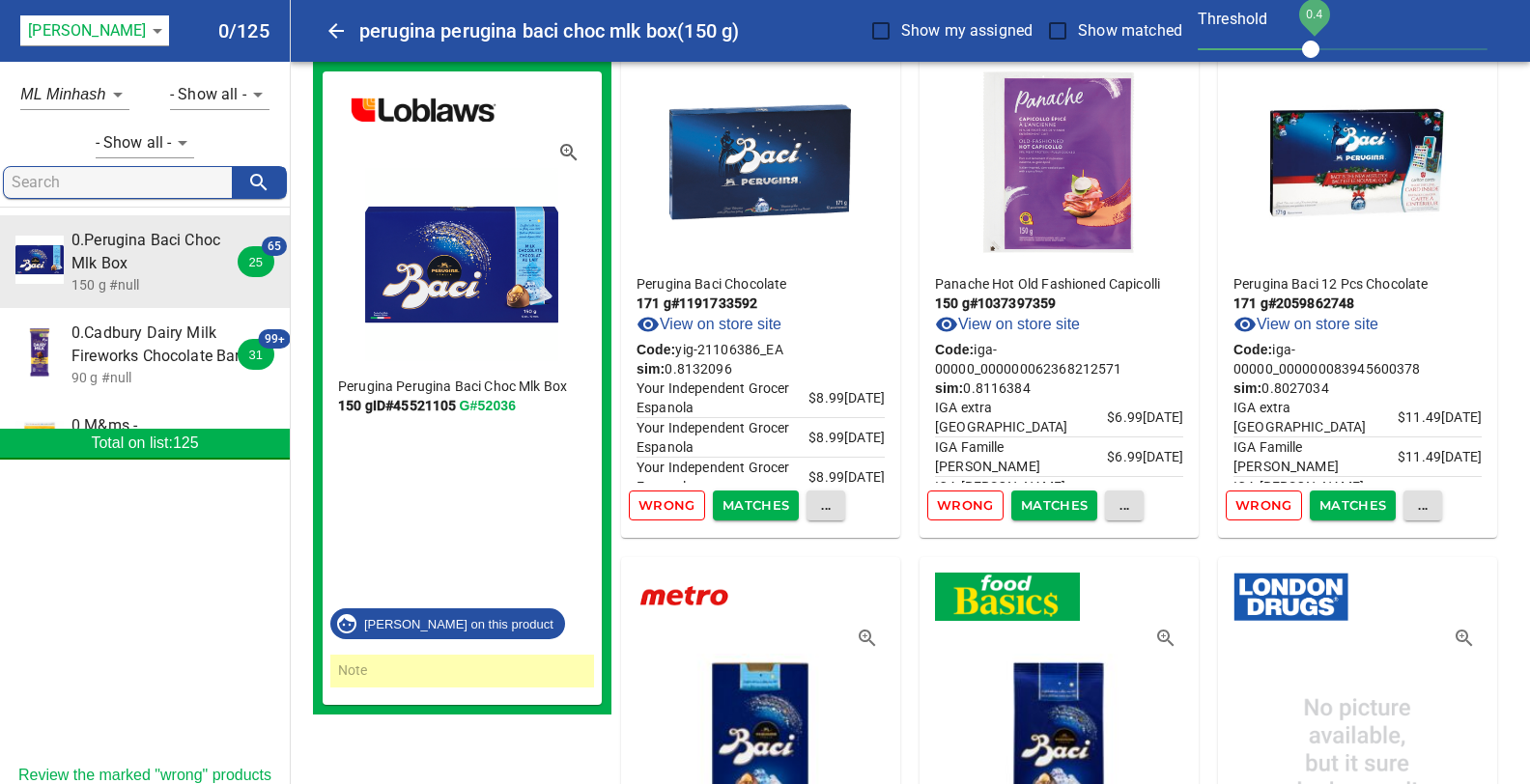
click at [116, 265] on span "0.Perugina Baci Choc Mlk Box" at bounding box center [157, 251] width 172 height 46
click at [658, 505] on span "Wrong" at bounding box center [667, 505] width 57 height 22
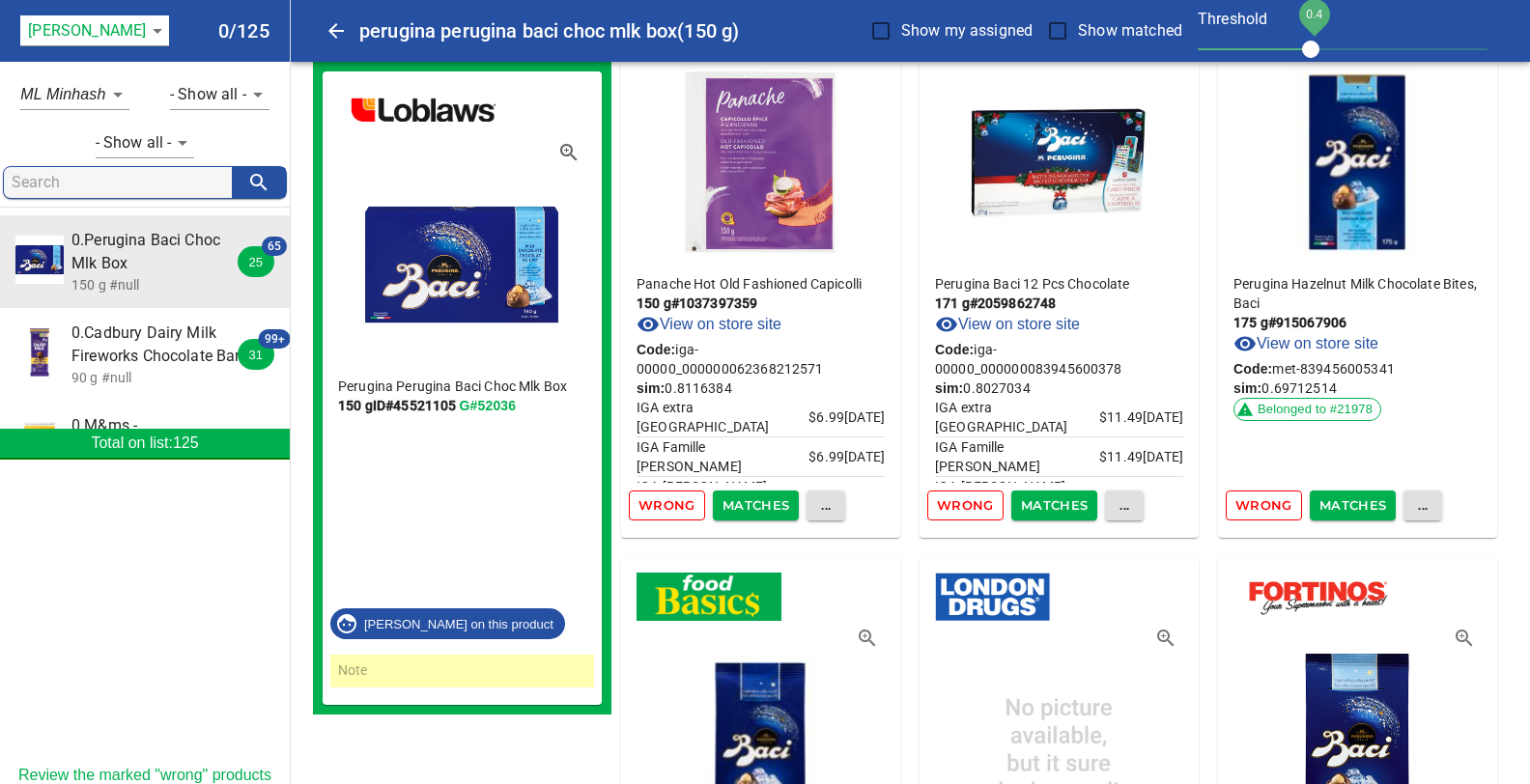
scroll to position [712, 0]
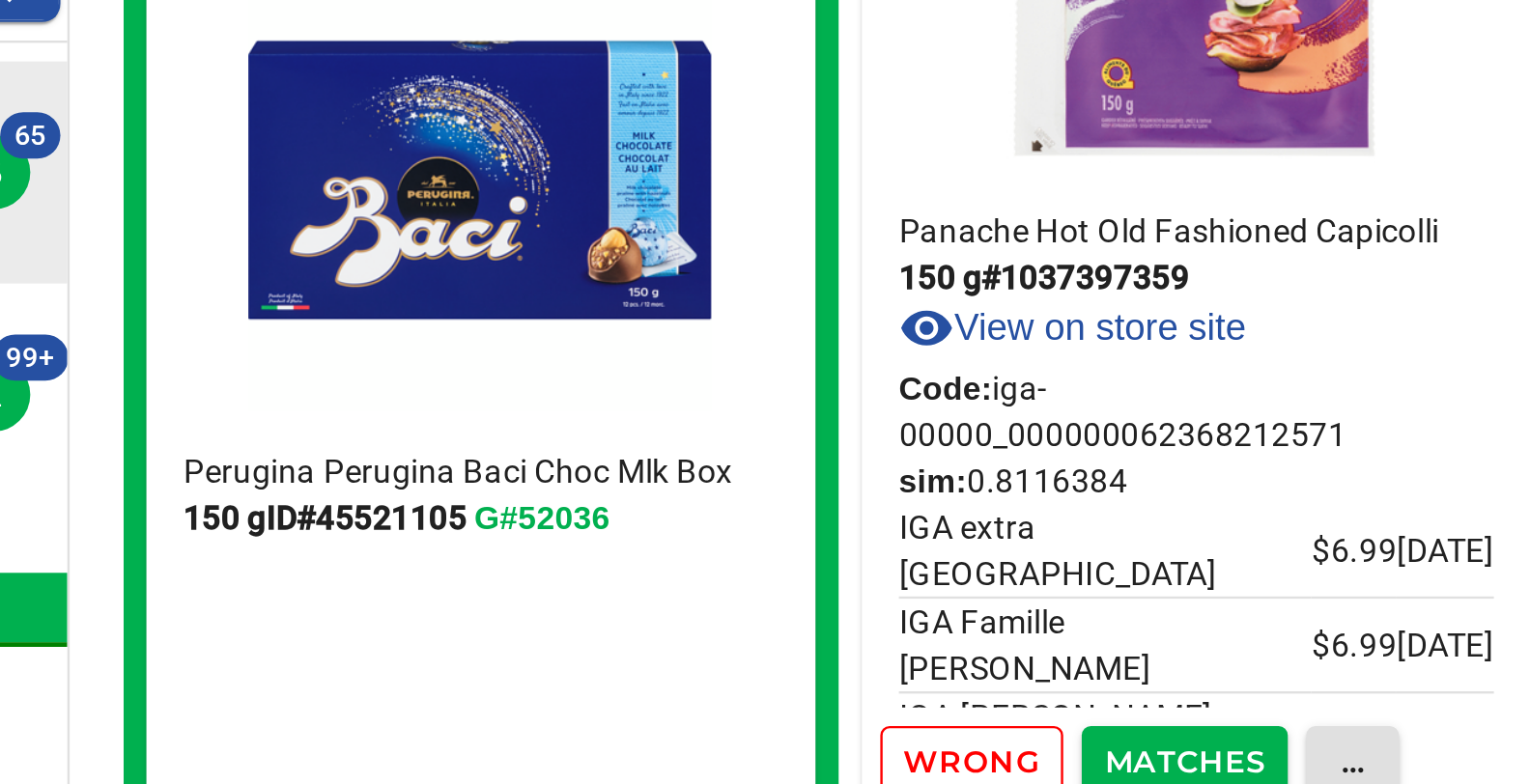
click at [571, 463] on div "Perugina Perugina Baci Choc Mlk Box 150 g ID# 45521105 G#52036" at bounding box center [462, 473] width 279 height 224
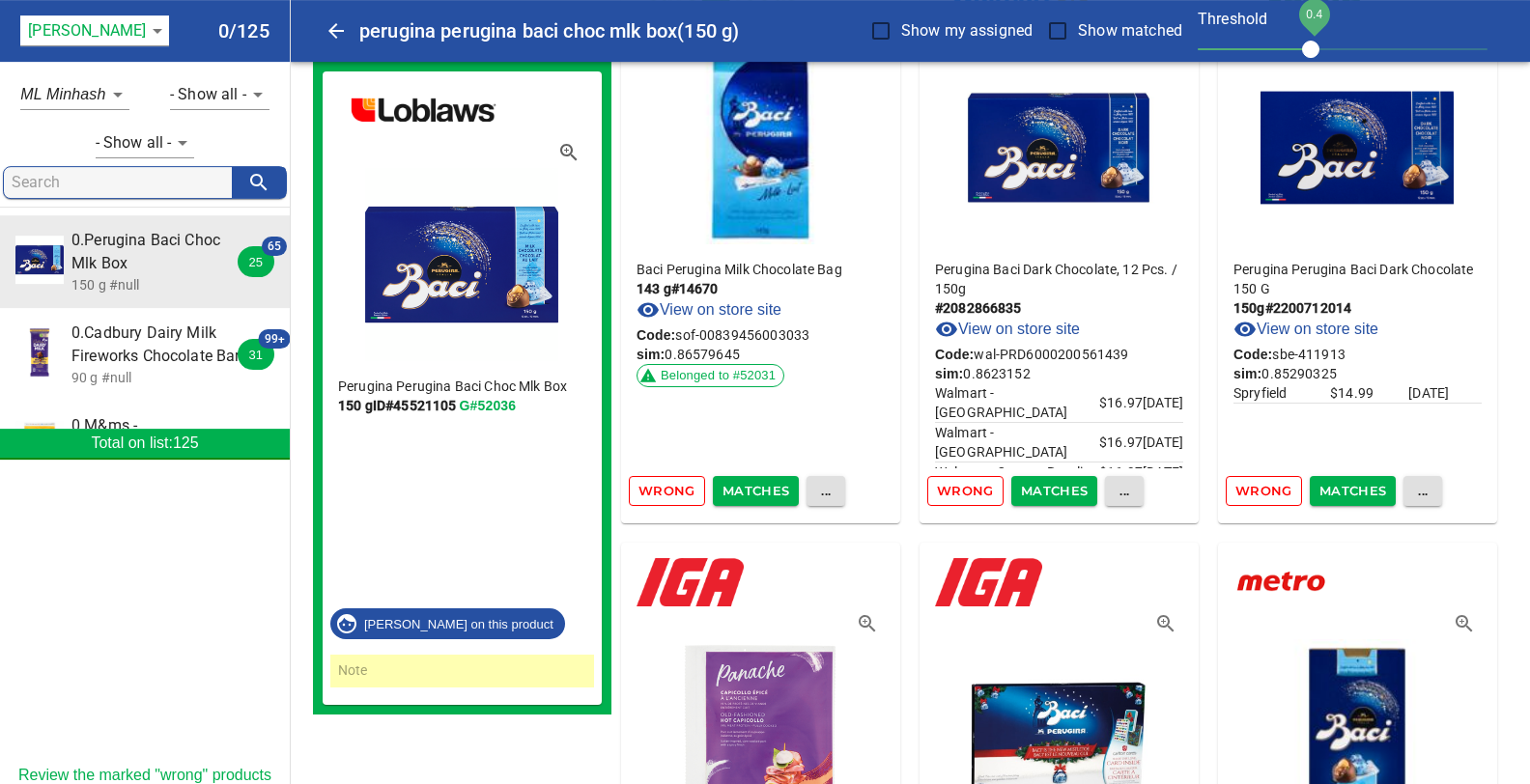
scroll to position [0, 0]
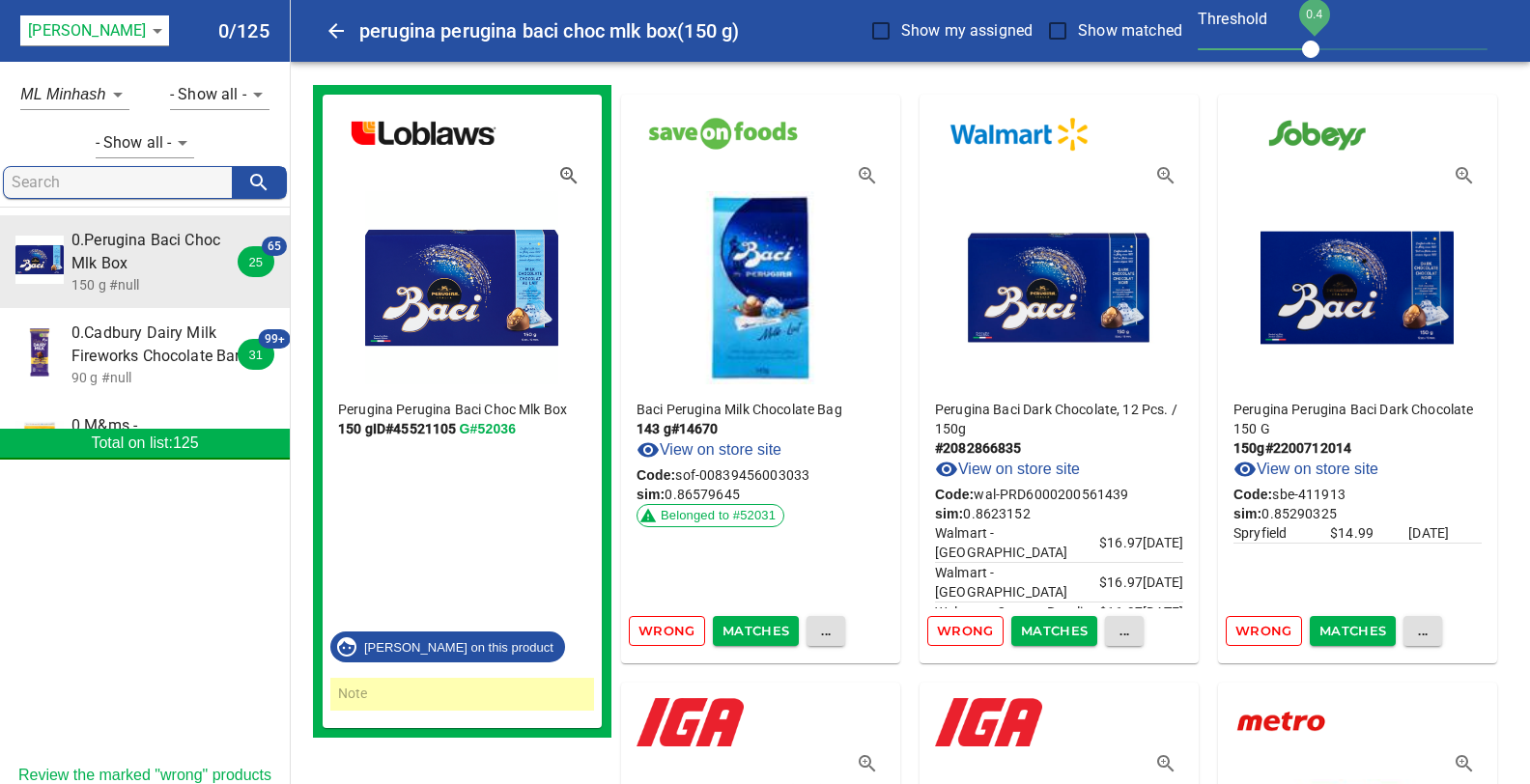
click at [654, 633] on span "Wrong" at bounding box center [667, 631] width 57 height 22
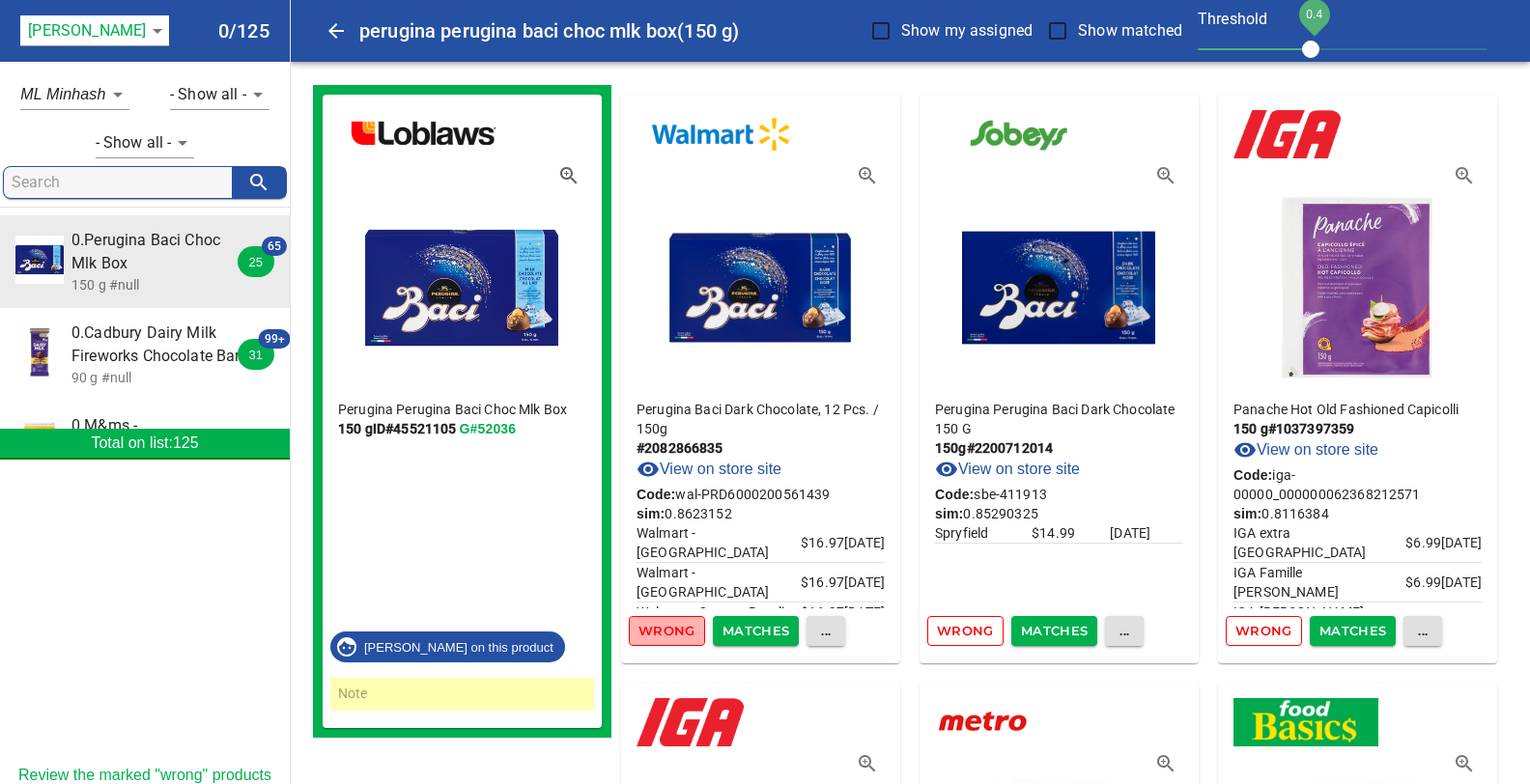
click at [672, 637] on span "Wrong" at bounding box center [667, 631] width 57 height 22
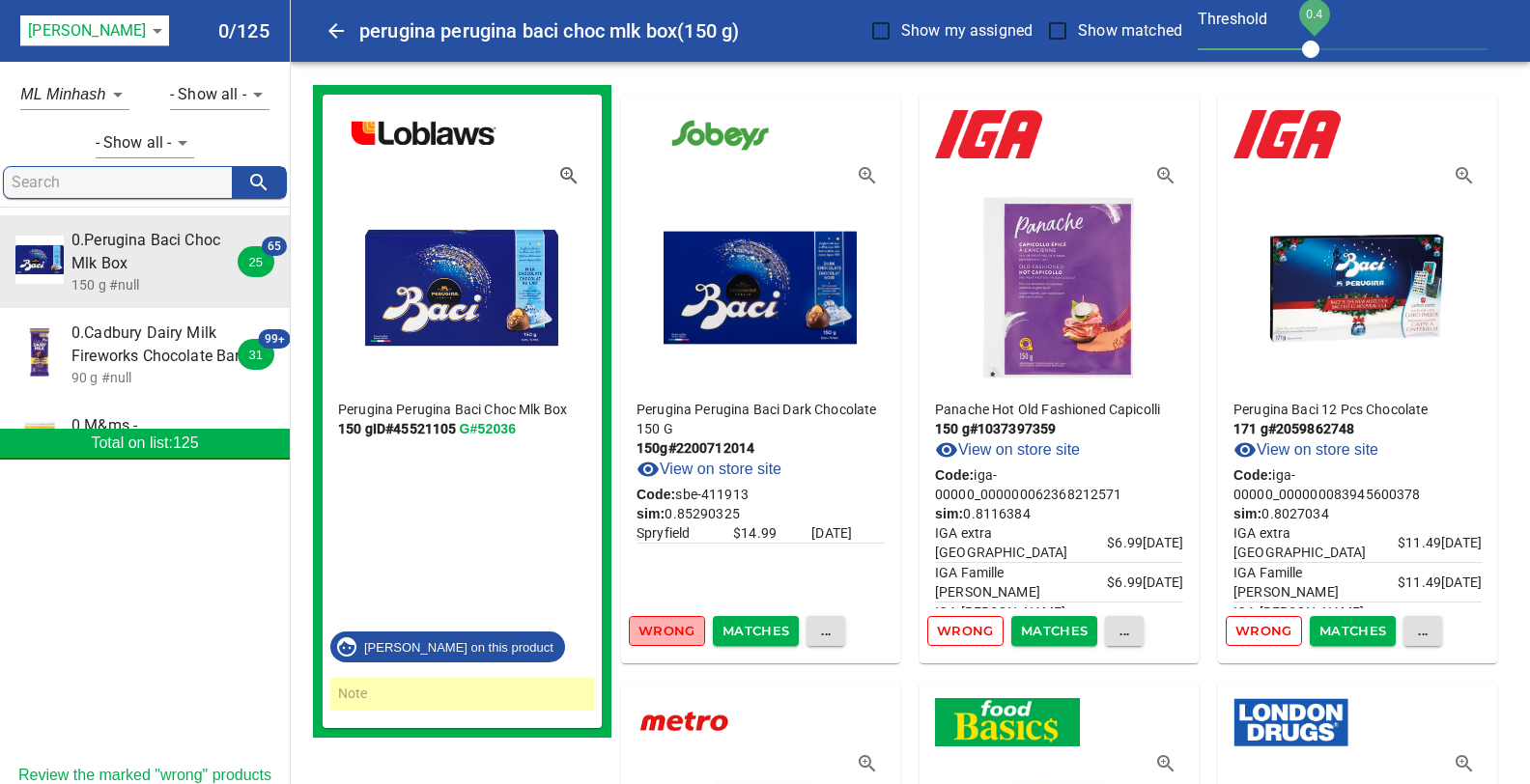
click at [672, 637] on span "Wrong" at bounding box center [667, 631] width 57 height 22
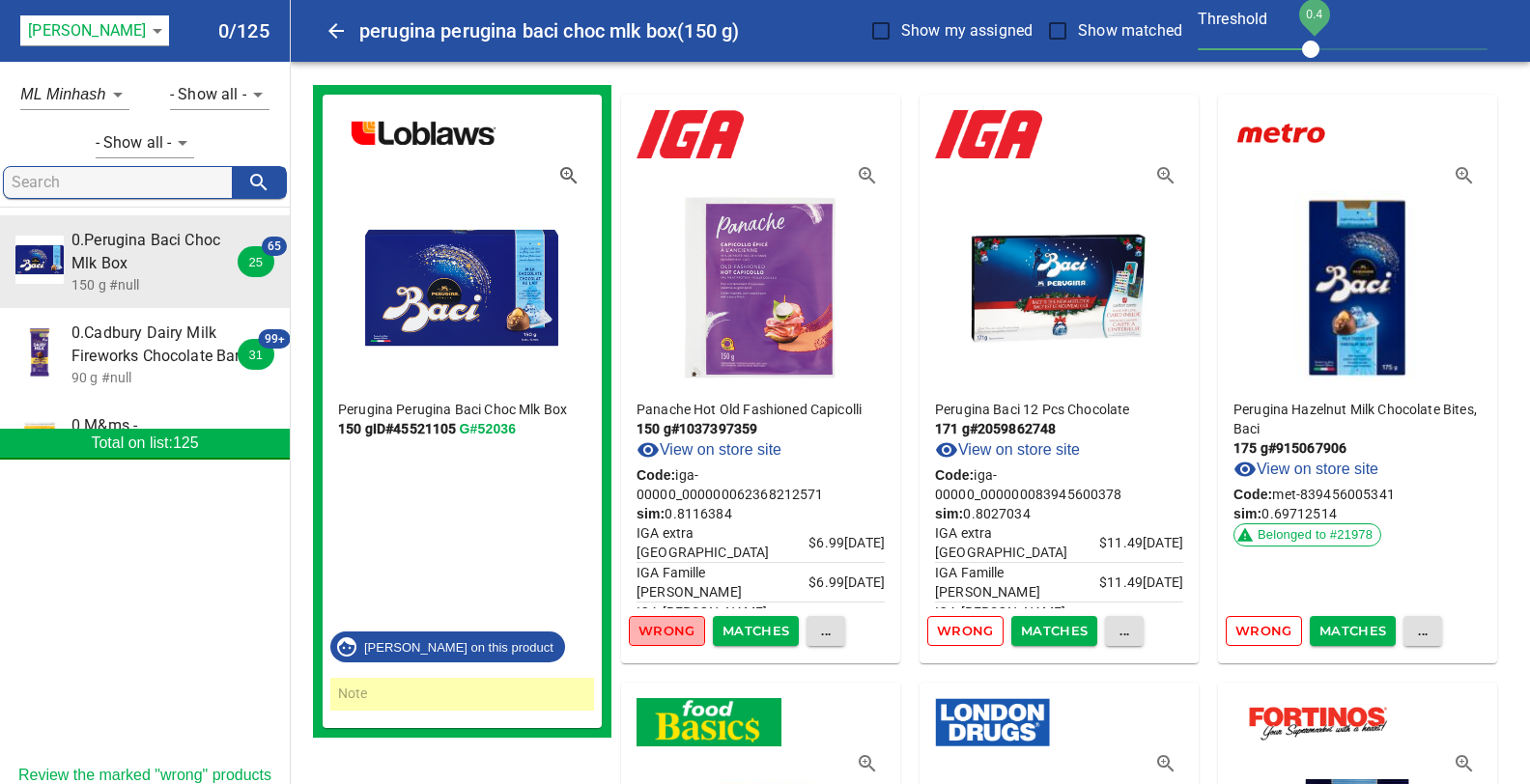
click at [672, 637] on span "Wrong" at bounding box center [667, 631] width 57 height 22
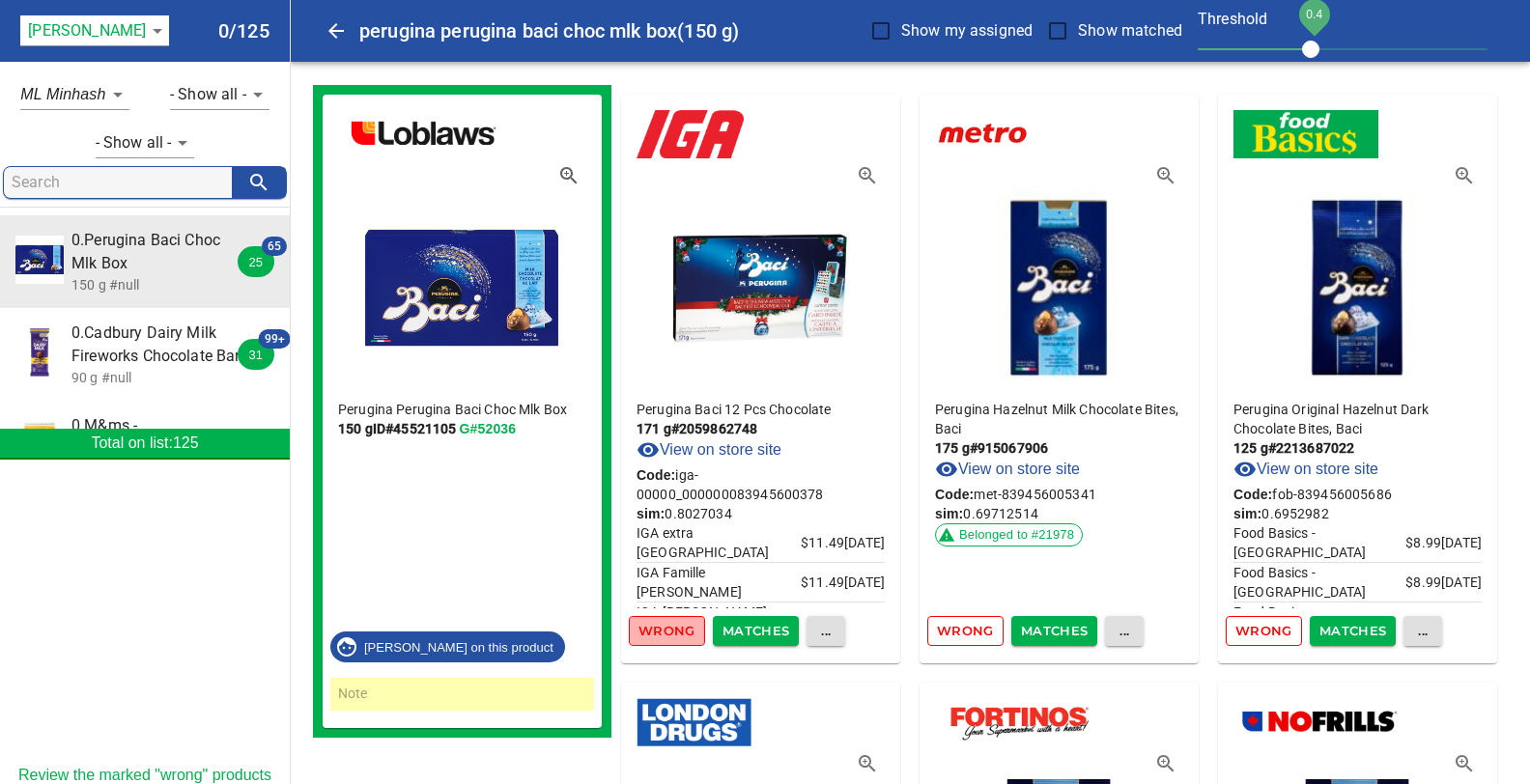
click at [672, 637] on span "Wrong" at bounding box center [667, 631] width 57 height 22
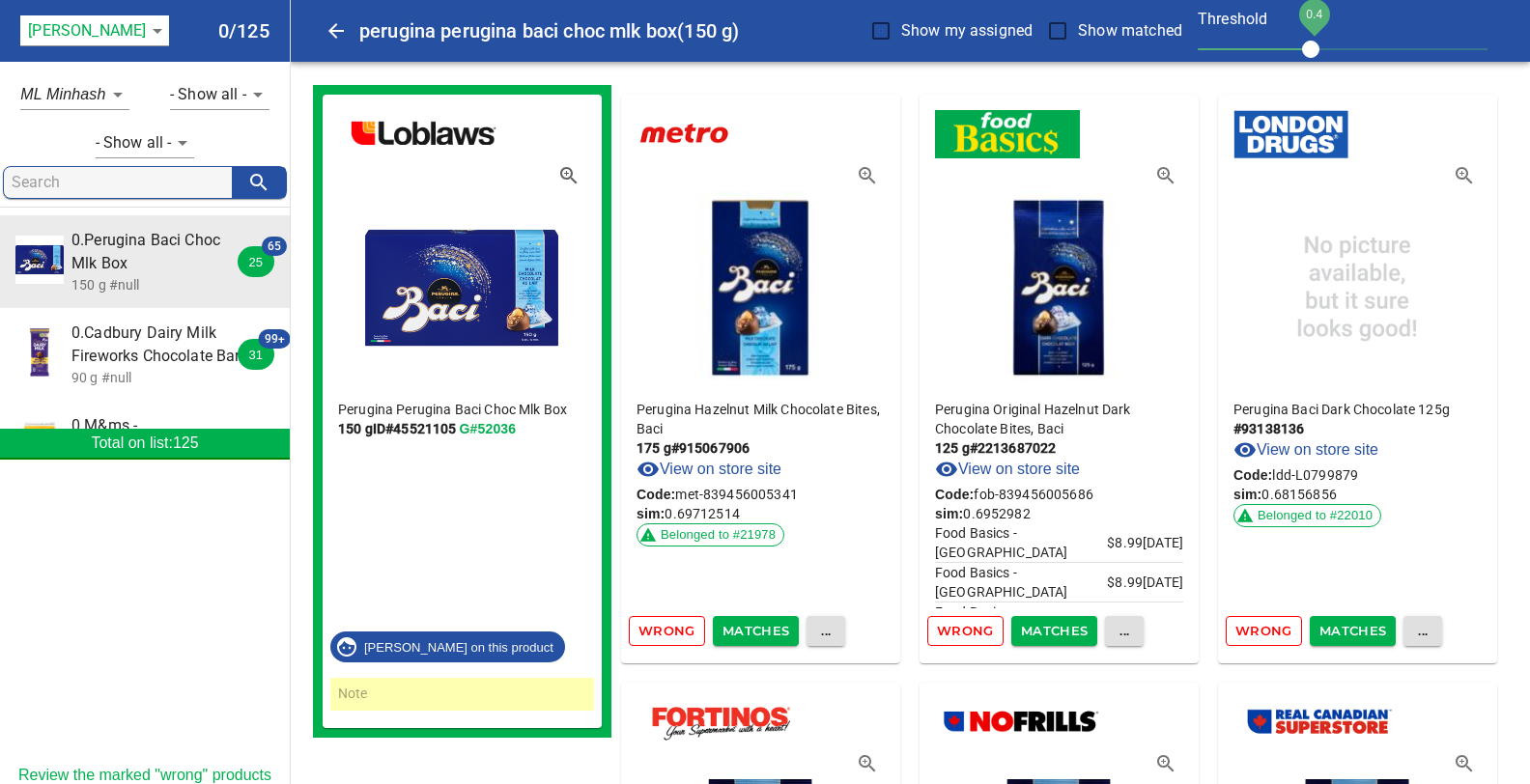
click at [672, 637] on span "Wrong" at bounding box center [667, 631] width 57 height 22
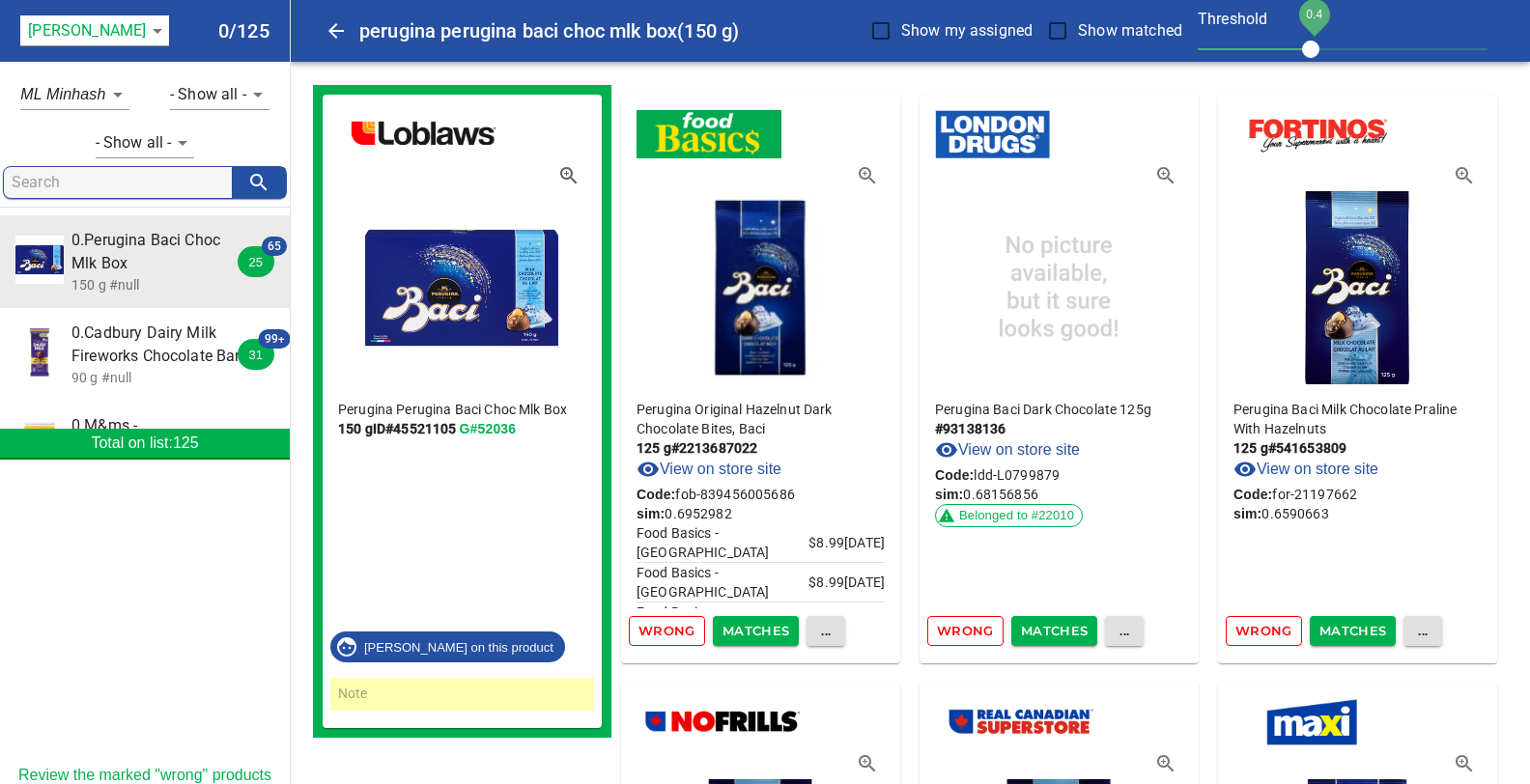
click at [672, 637] on span "Wrong" at bounding box center [667, 631] width 57 height 22
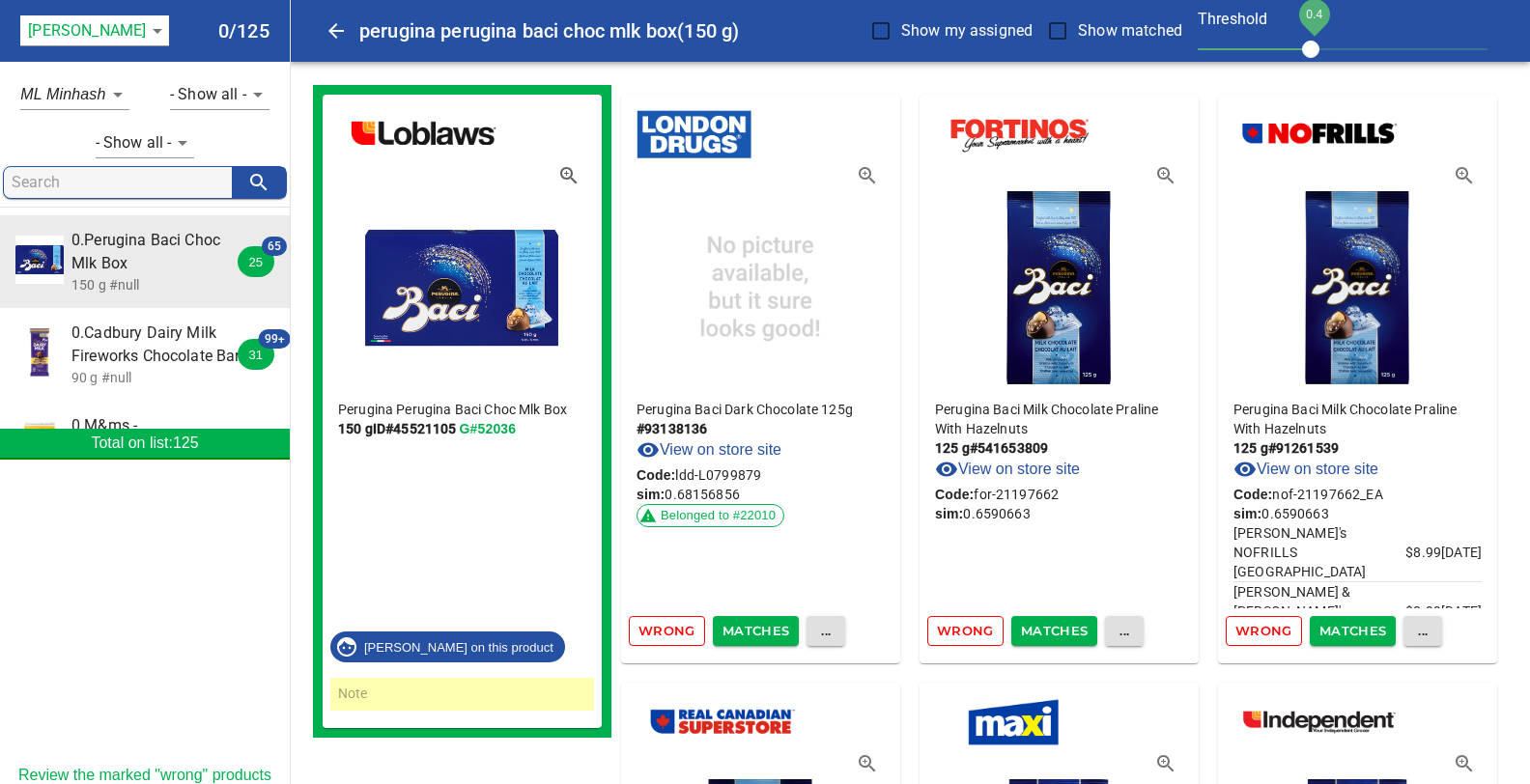
click at [672, 637] on span "Wrong" at bounding box center [667, 631] width 57 height 22
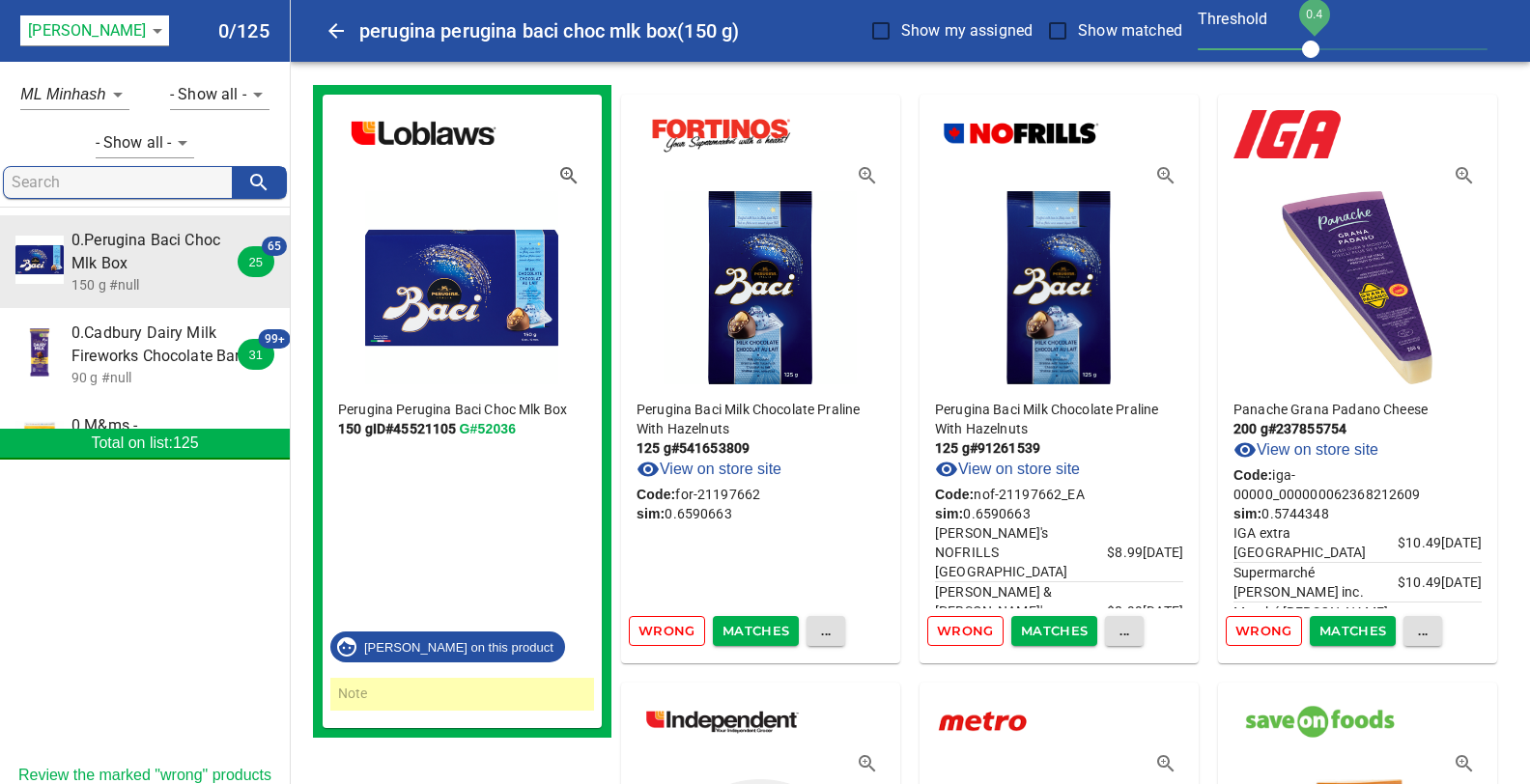
click at [672, 637] on span "Wrong" at bounding box center [667, 631] width 57 height 22
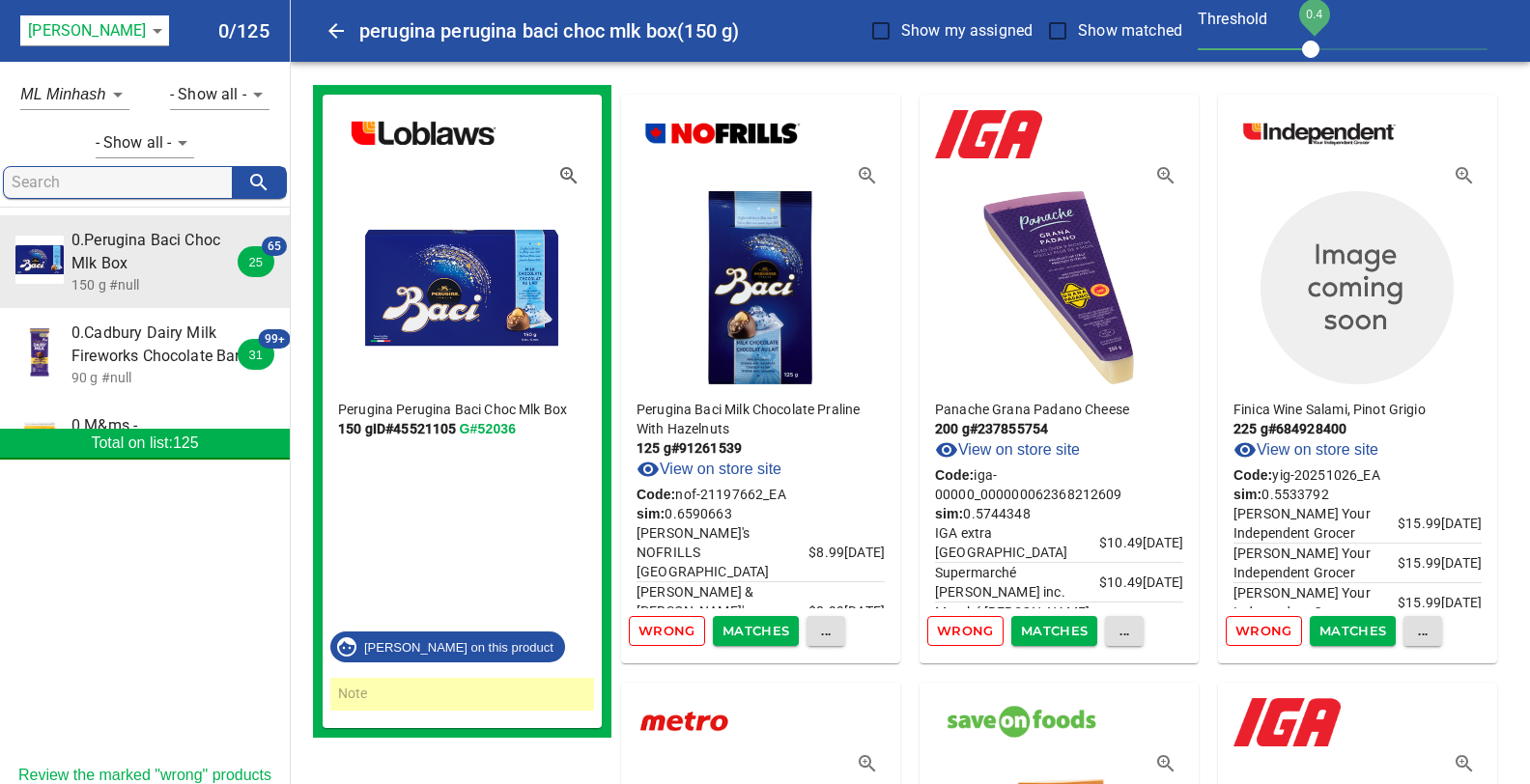
click at [672, 637] on span "Wrong" at bounding box center [667, 631] width 57 height 22
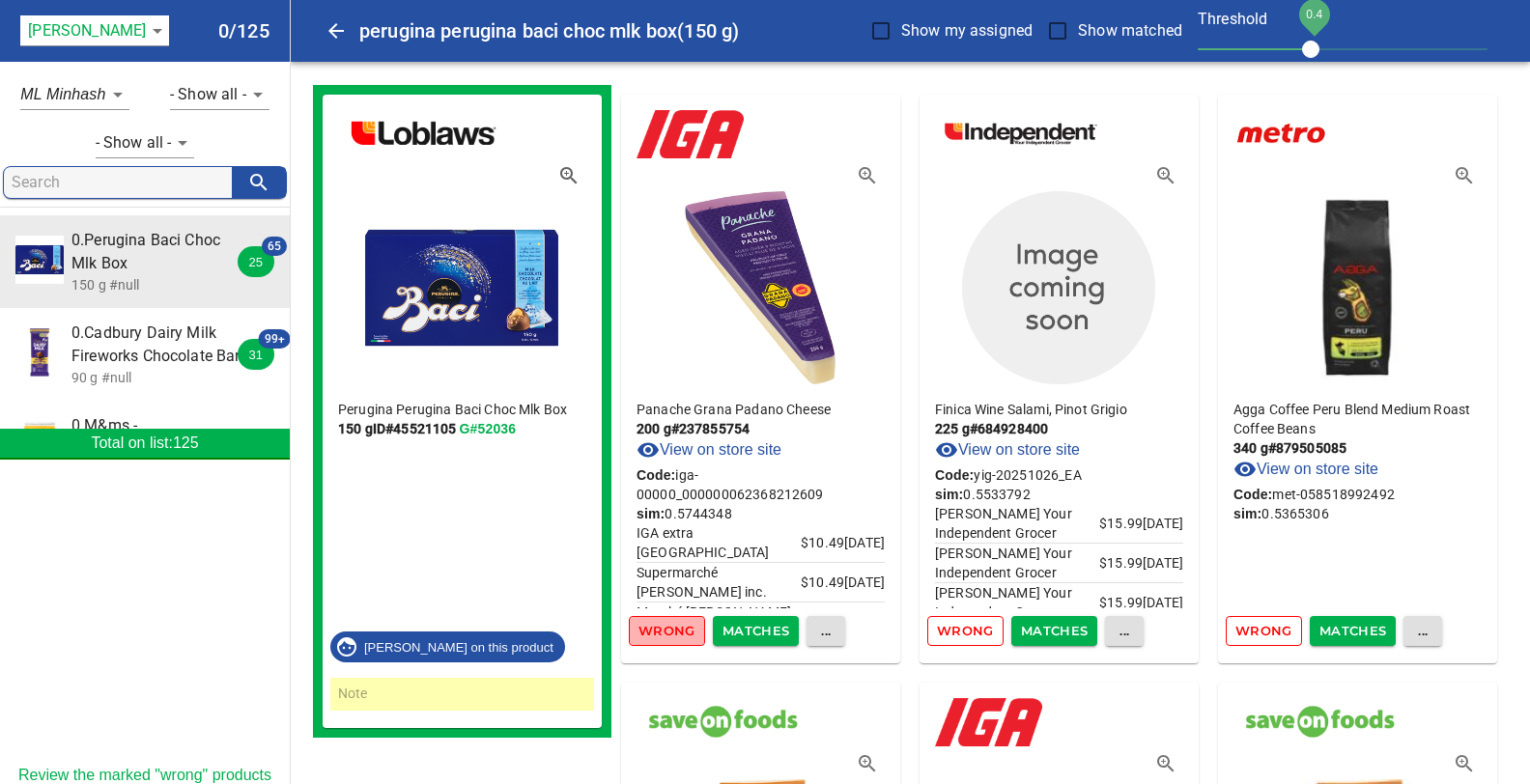
click at [672, 637] on span "Wrong" at bounding box center [667, 631] width 57 height 22
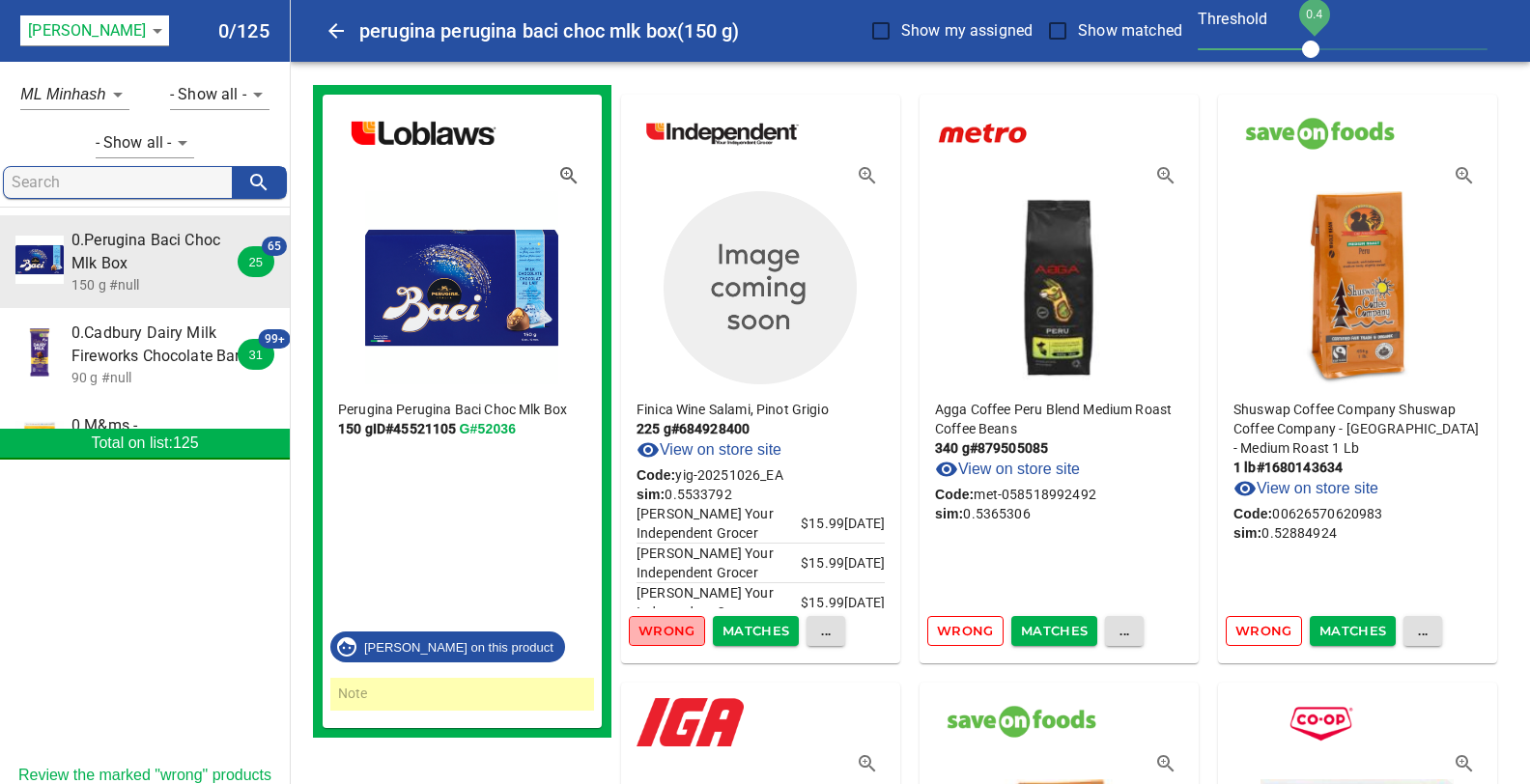
click at [672, 637] on span "Wrong" at bounding box center [667, 631] width 57 height 22
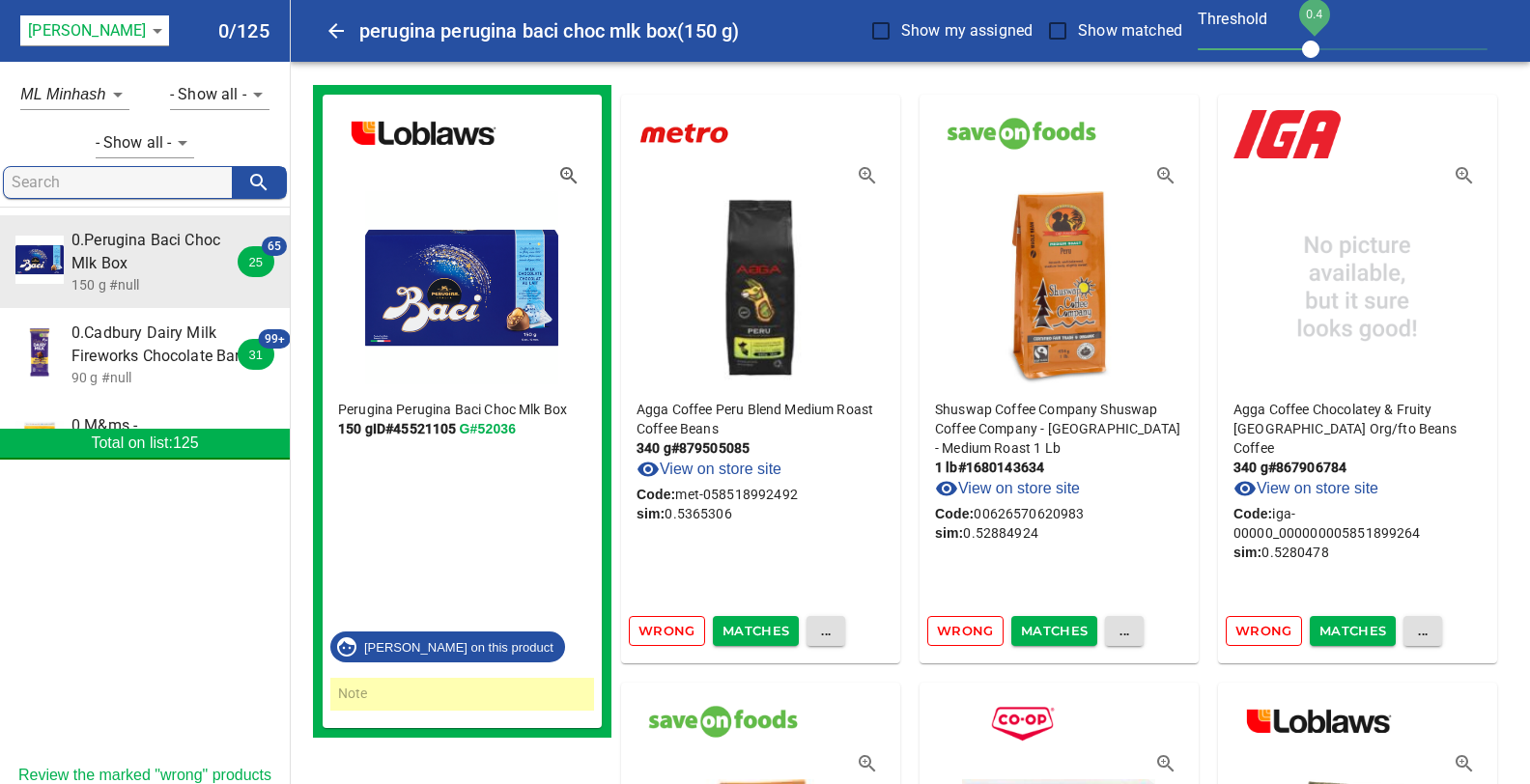
click at [672, 637] on span "Wrong" at bounding box center [667, 631] width 57 height 22
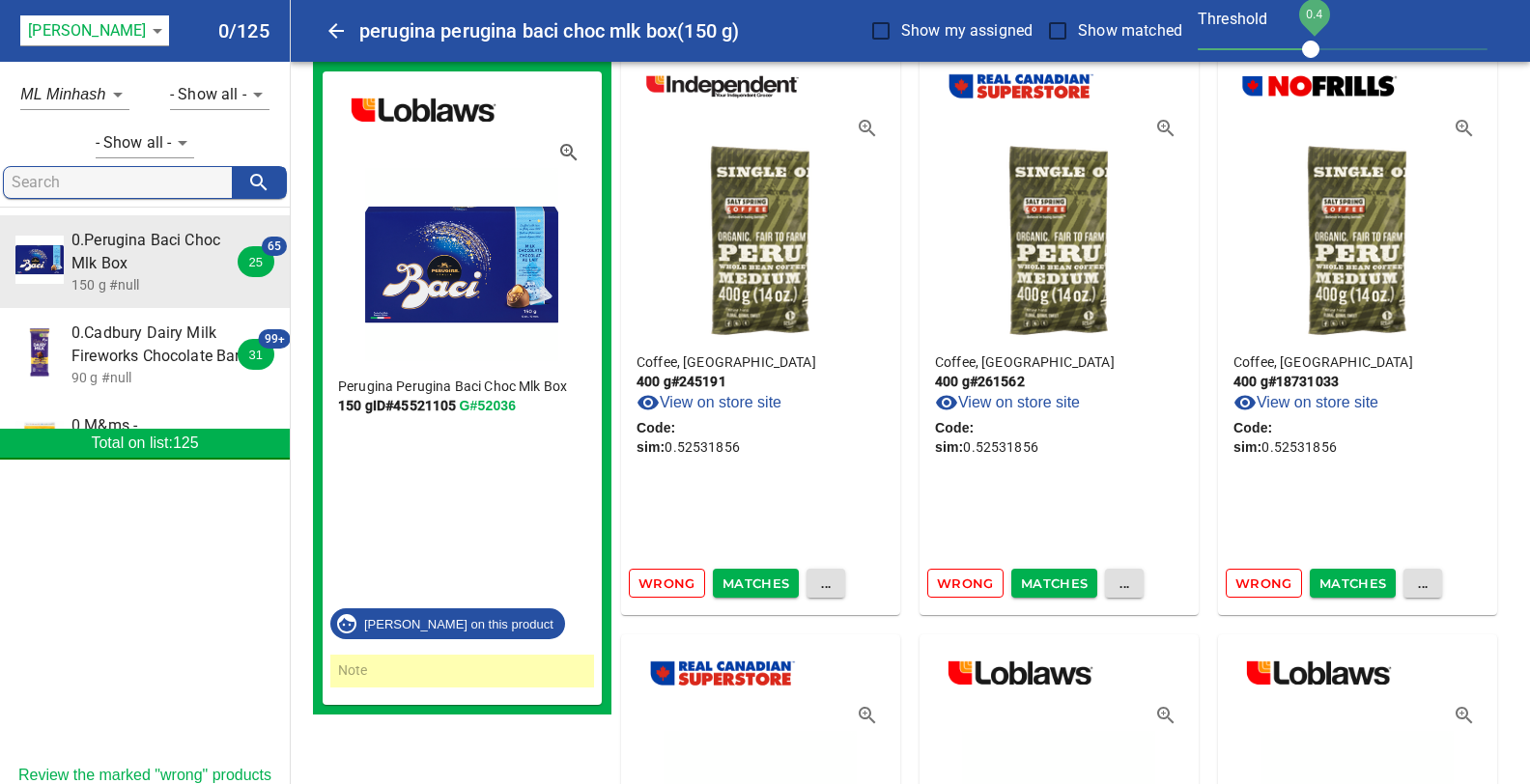
scroll to position [1530, 0]
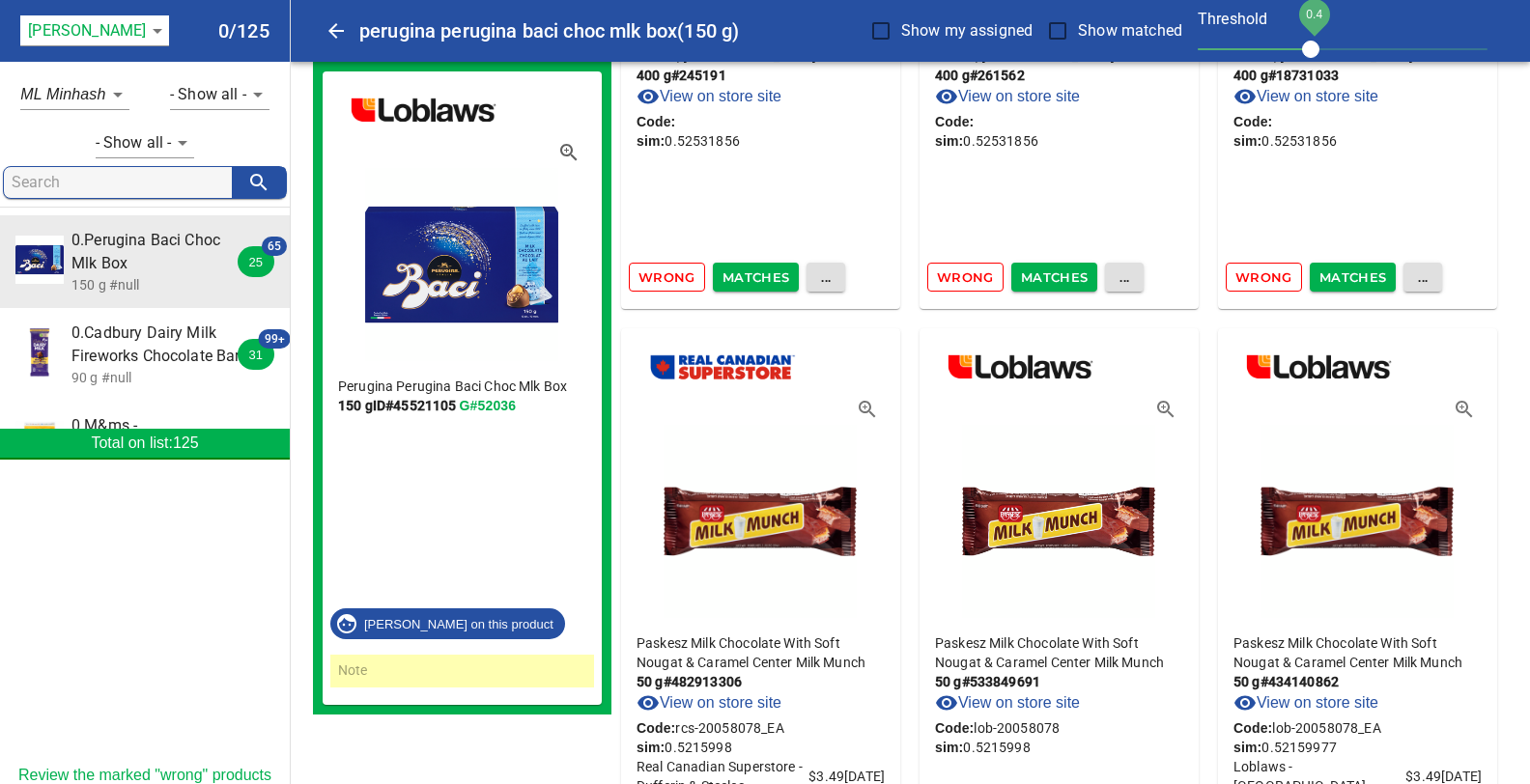
click at [863, 406] on icon "button" at bounding box center [864, 406] width 5 height 5
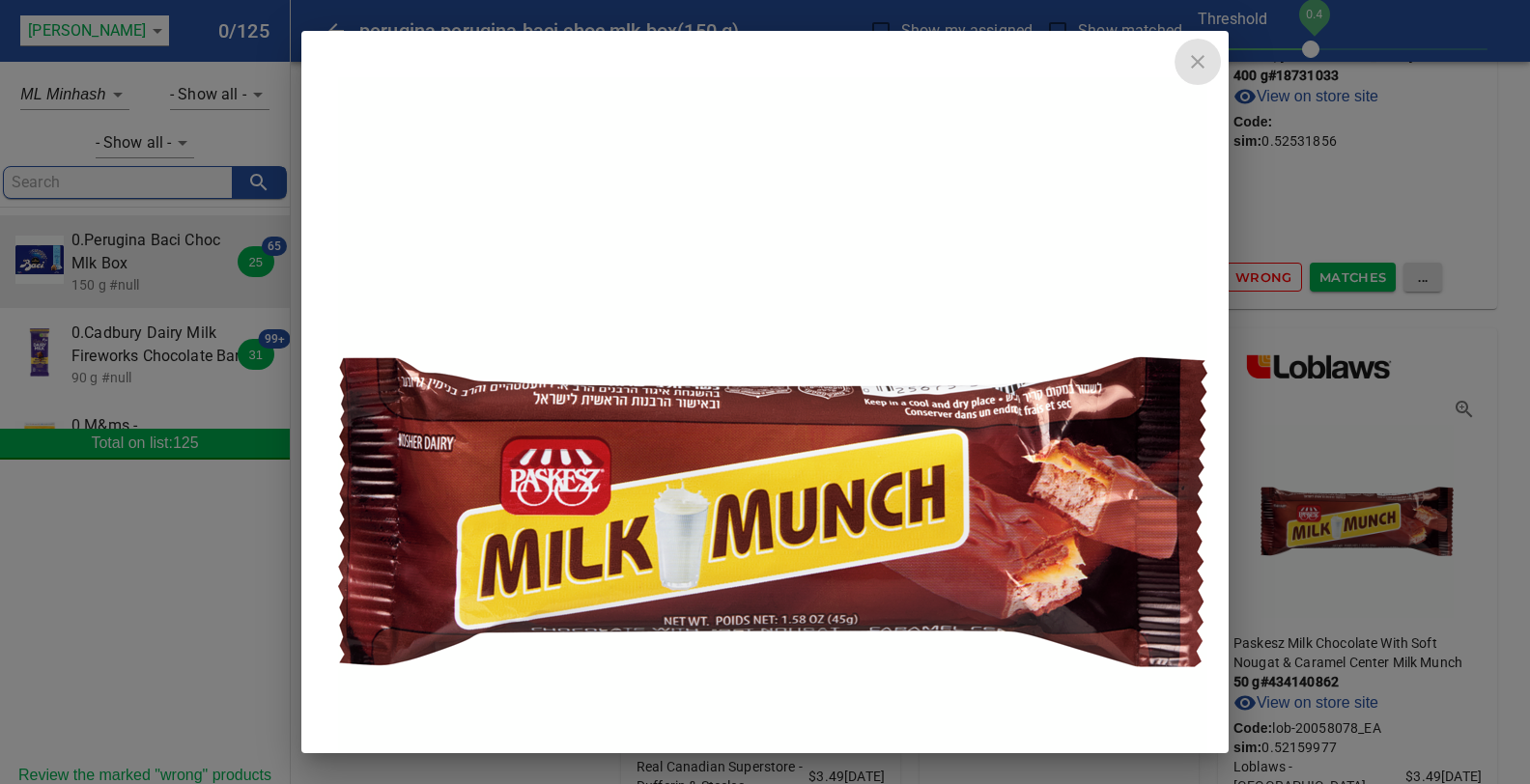
click at [1209, 66] on icon "close" at bounding box center [1198, 62] width 23 height 23
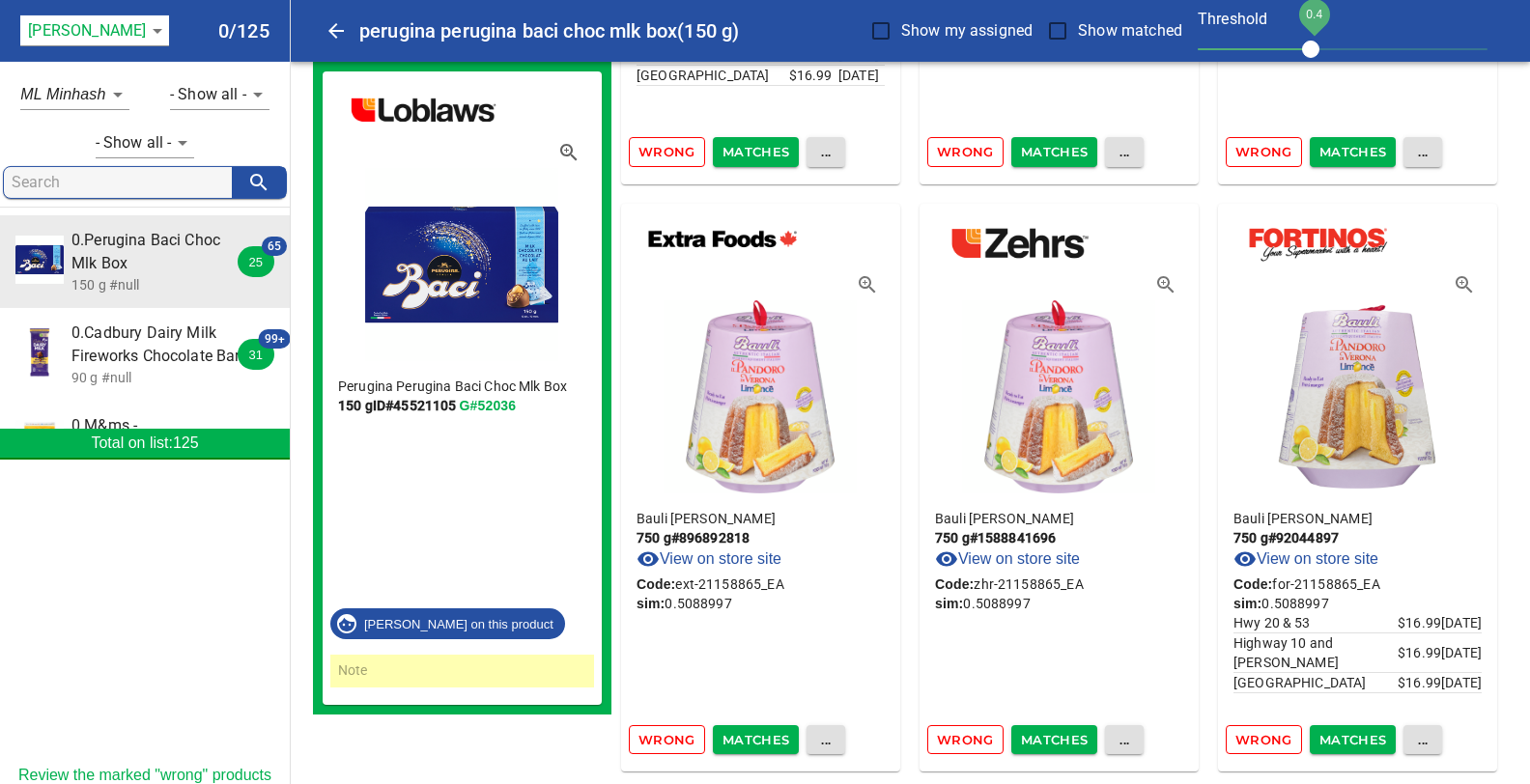
scroll to position [5812, 0]
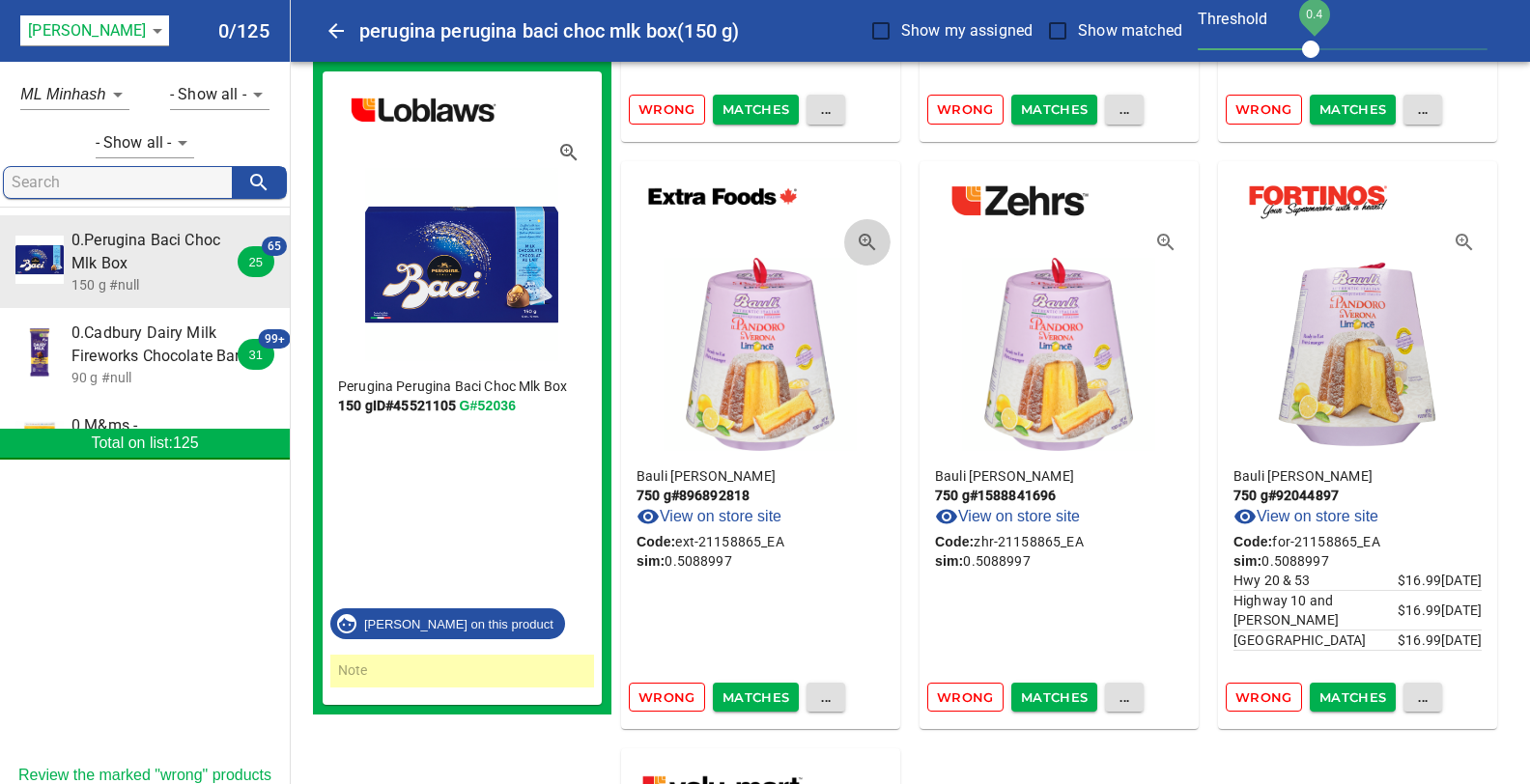
click at [864, 233] on icon "button" at bounding box center [866, 241] width 17 height 17
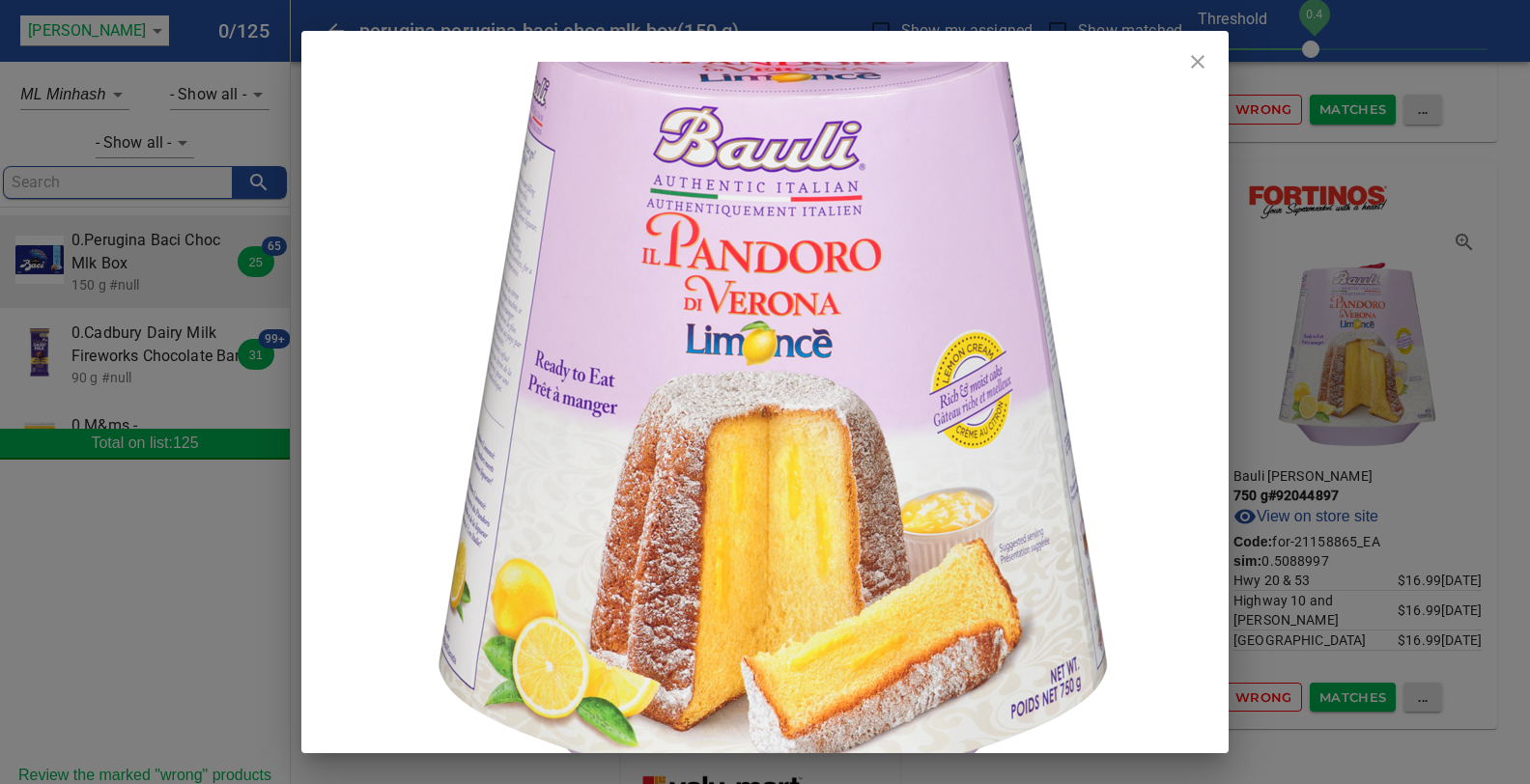
scroll to position [208, 0]
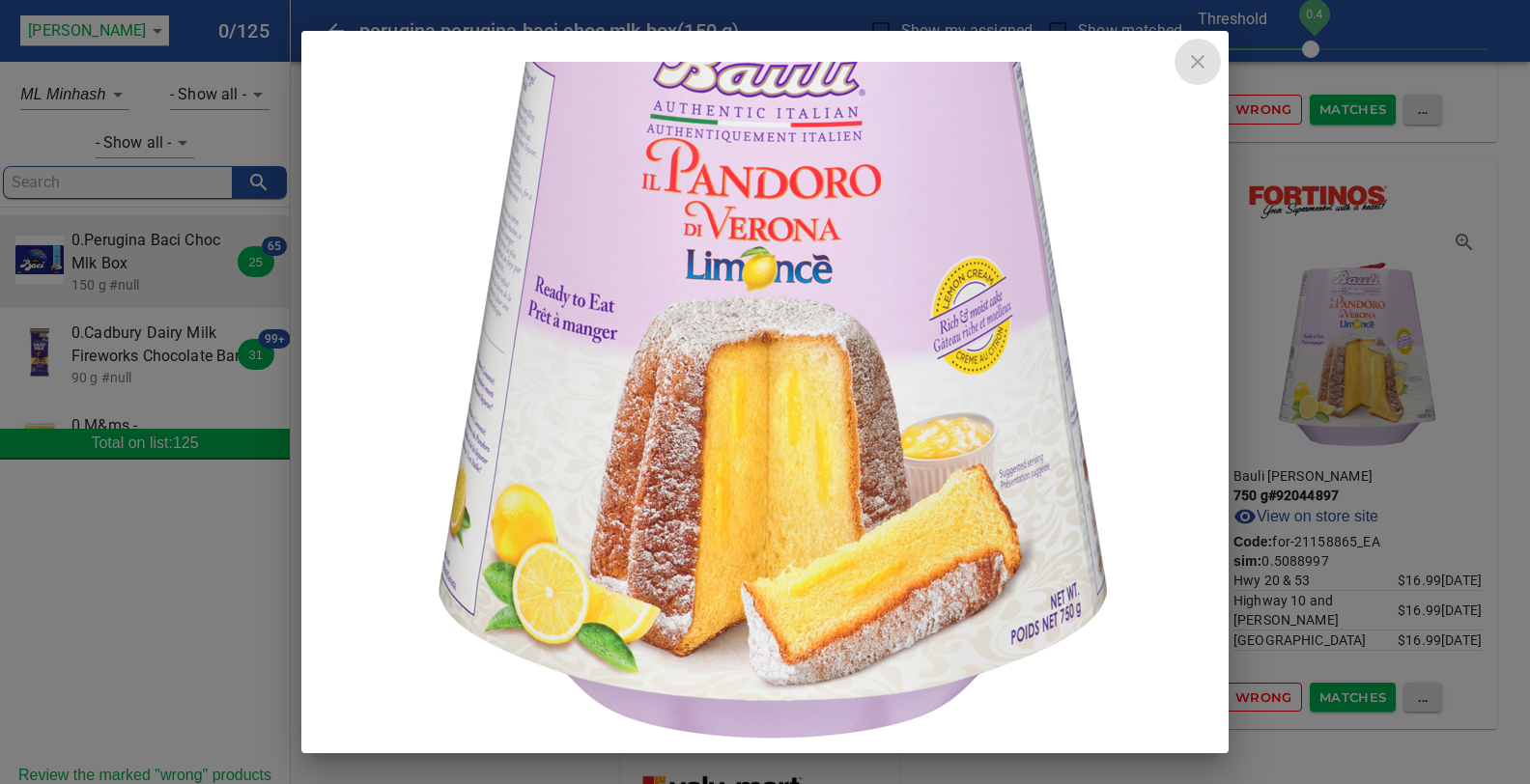
click at [1197, 56] on icon "close" at bounding box center [1198, 62] width 23 height 23
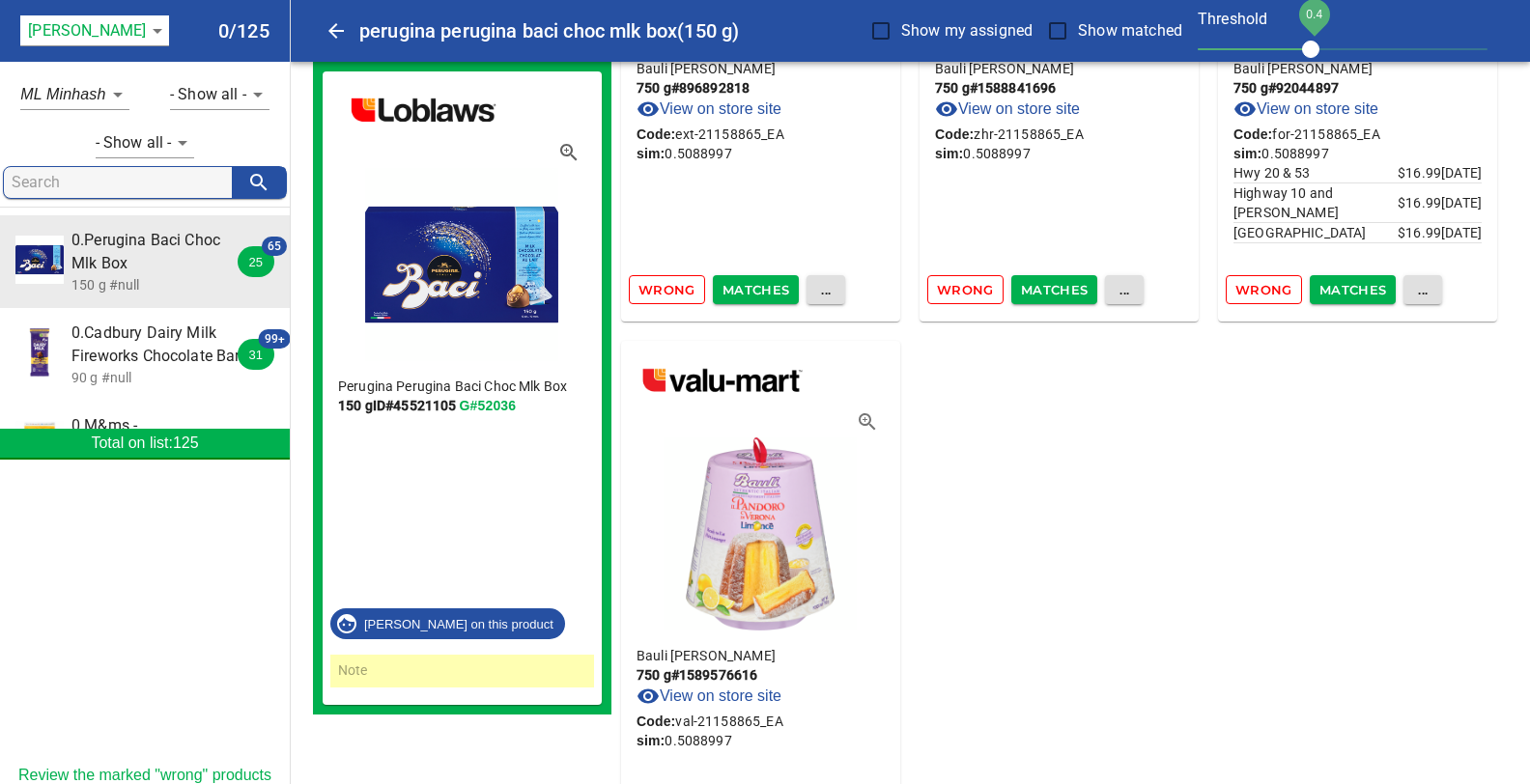
scroll to position [6449, 0]
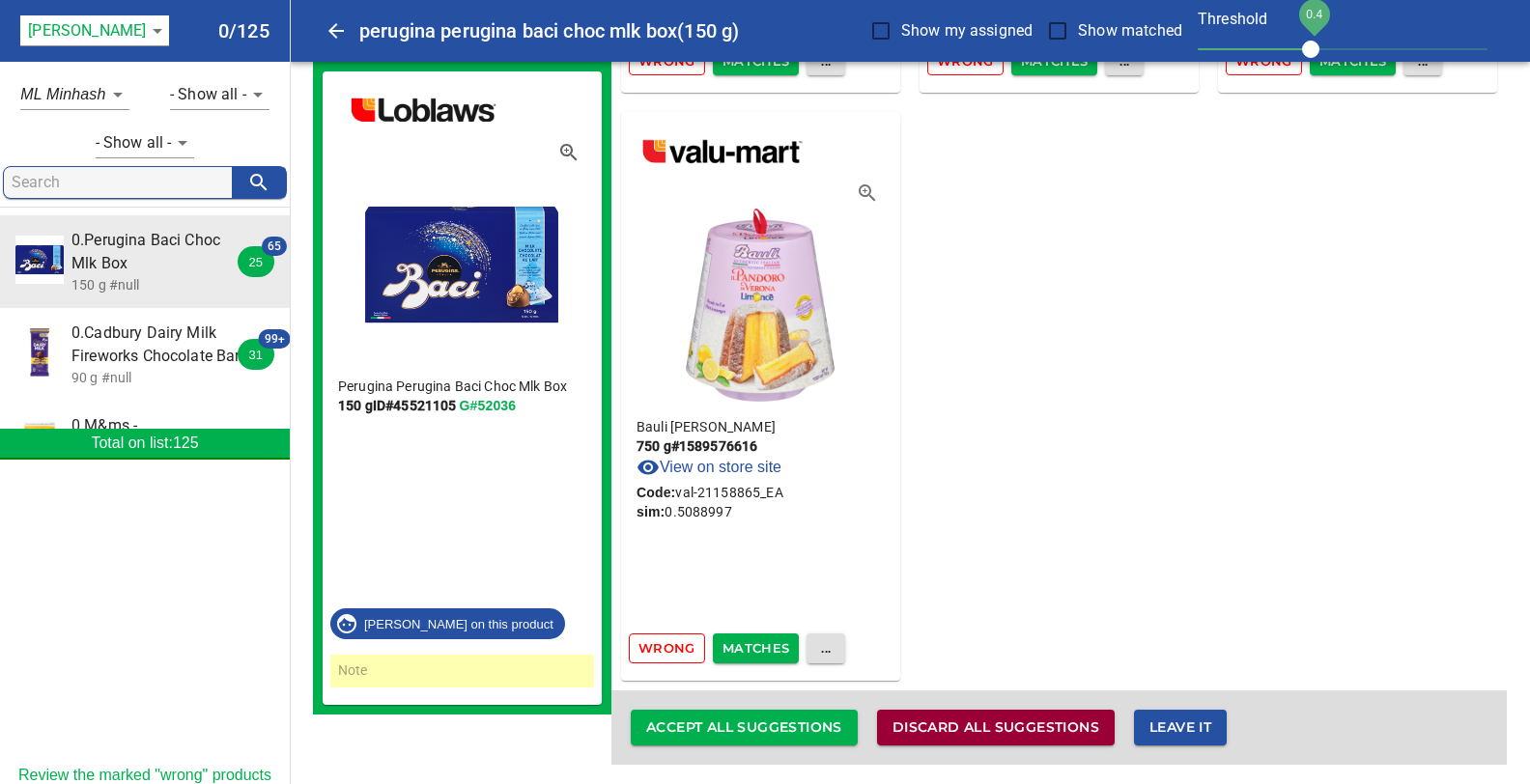
click at [977, 725] on span "Discard all suggestions" at bounding box center [996, 727] width 207 height 24
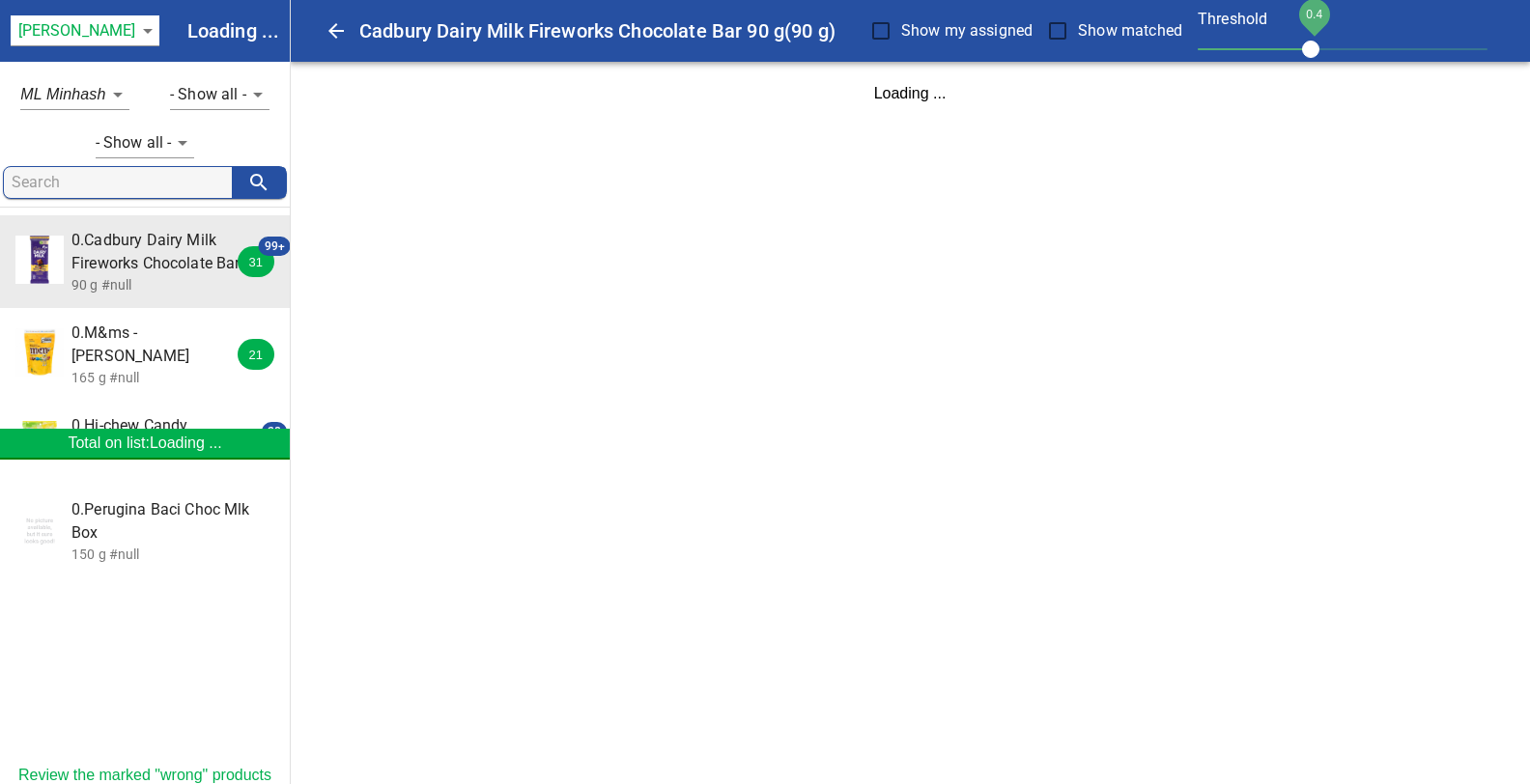
scroll to position [0, 0]
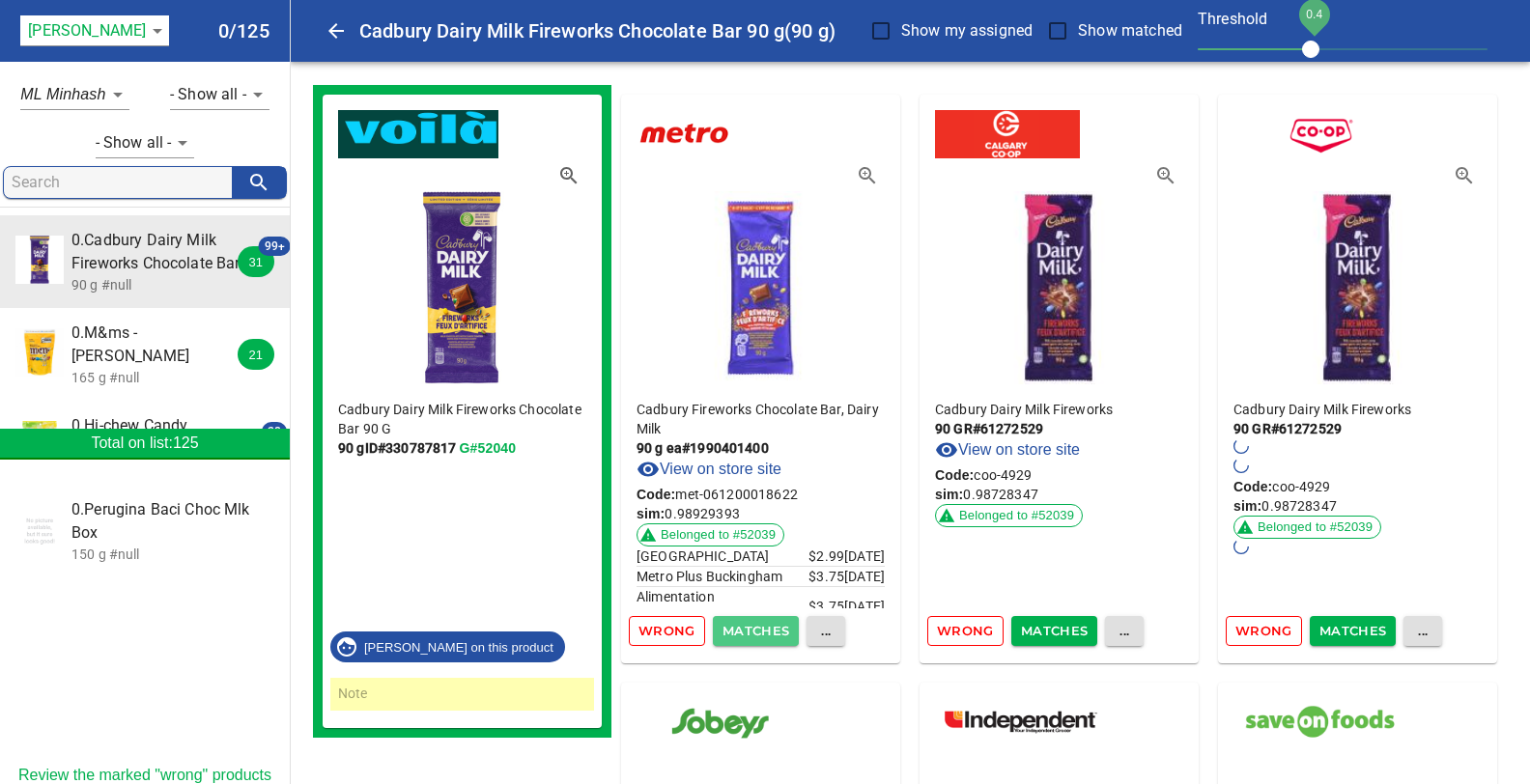
click at [743, 628] on span "Matches" at bounding box center [756, 631] width 67 height 22
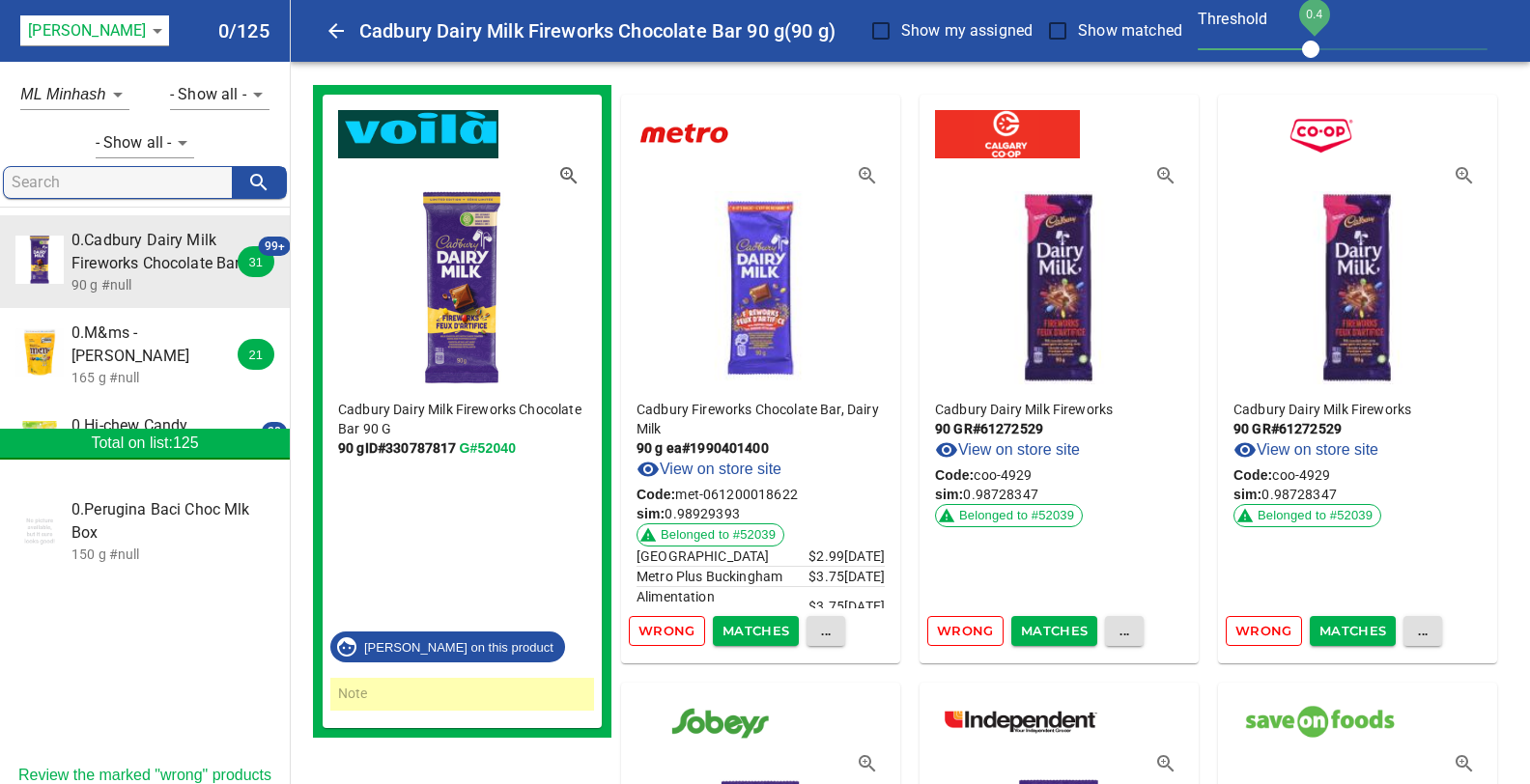
click at [565, 171] on icon "button" at bounding box center [569, 176] width 23 height 23
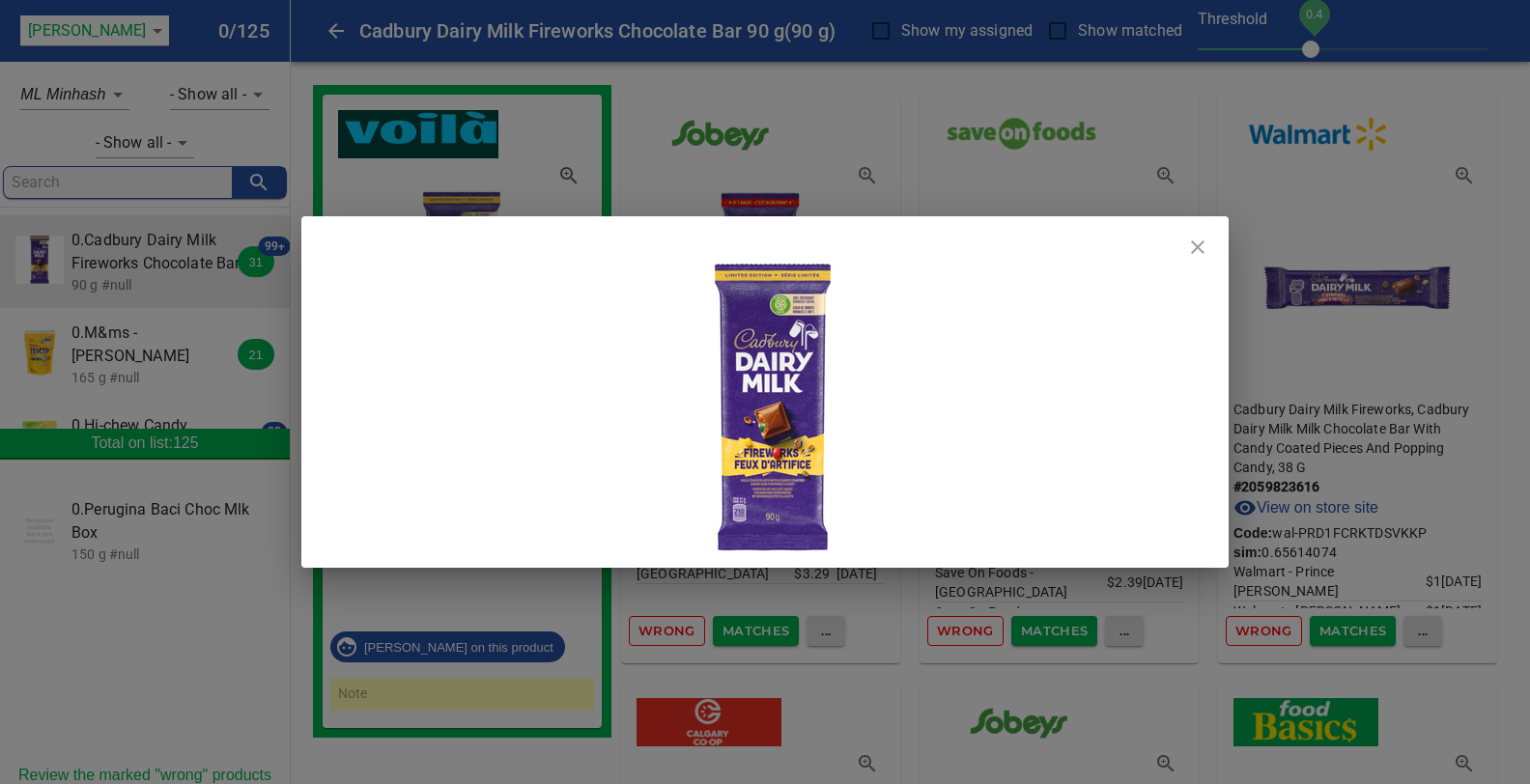
click at [1197, 252] on icon "close" at bounding box center [1198, 247] width 23 height 23
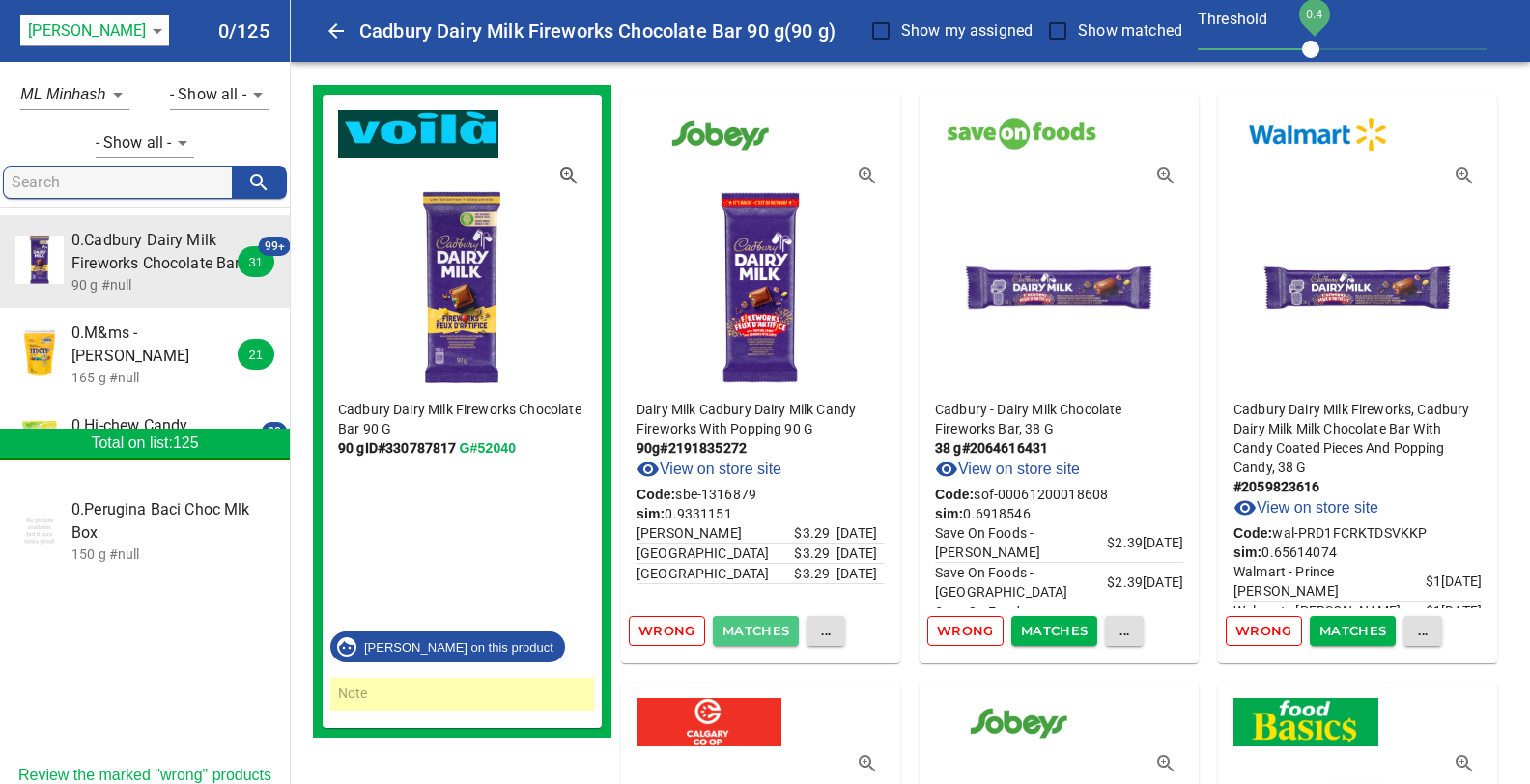
click at [740, 633] on span "Matches" at bounding box center [756, 631] width 67 height 22
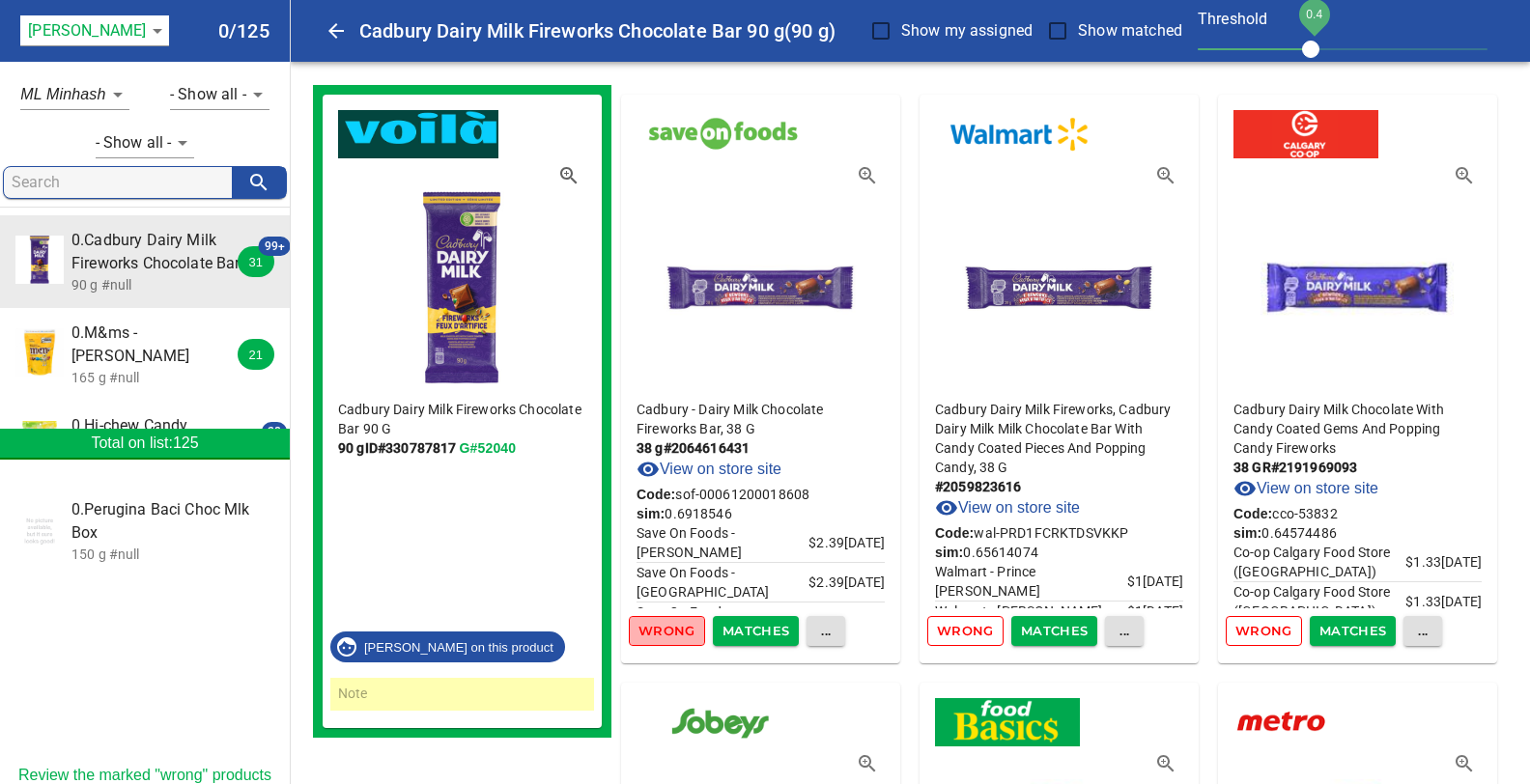
click at [662, 634] on span "Wrong" at bounding box center [667, 631] width 57 height 22
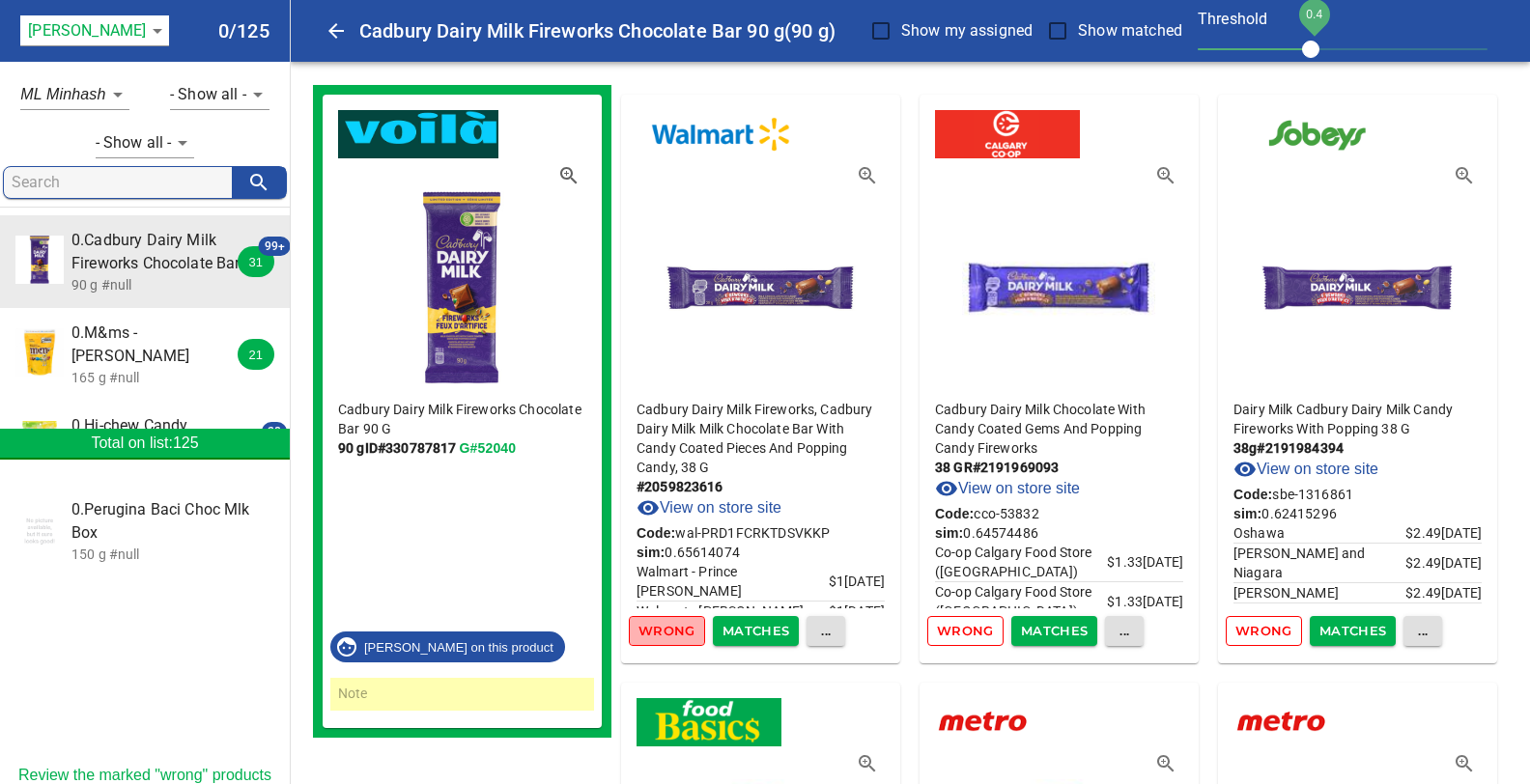
click at [662, 634] on span "Wrong" at bounding box center [667, 631] width 57 height 22
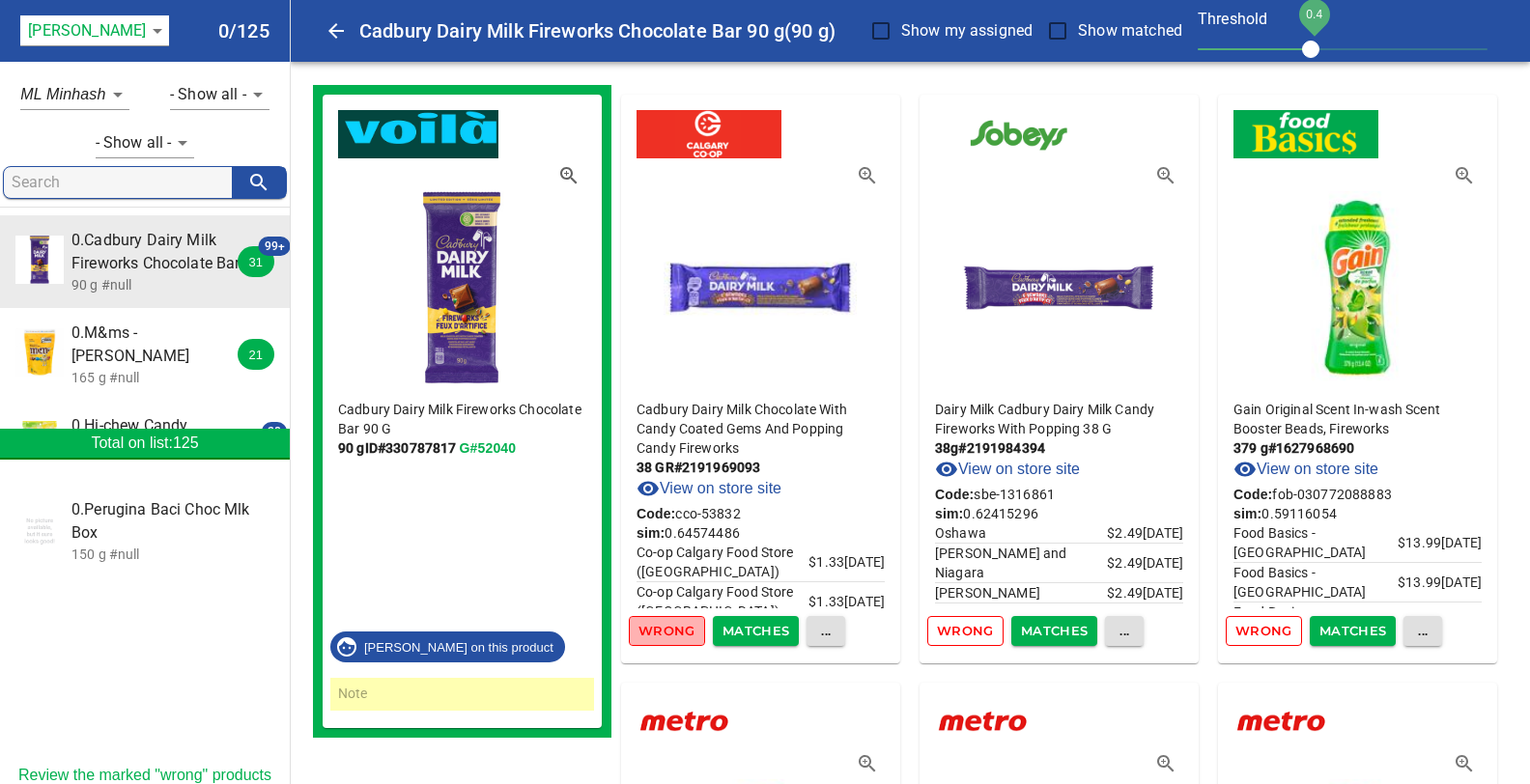
click at [662, 634] on span "Wrong" at bounding box center [667, 631] width 57 height 22
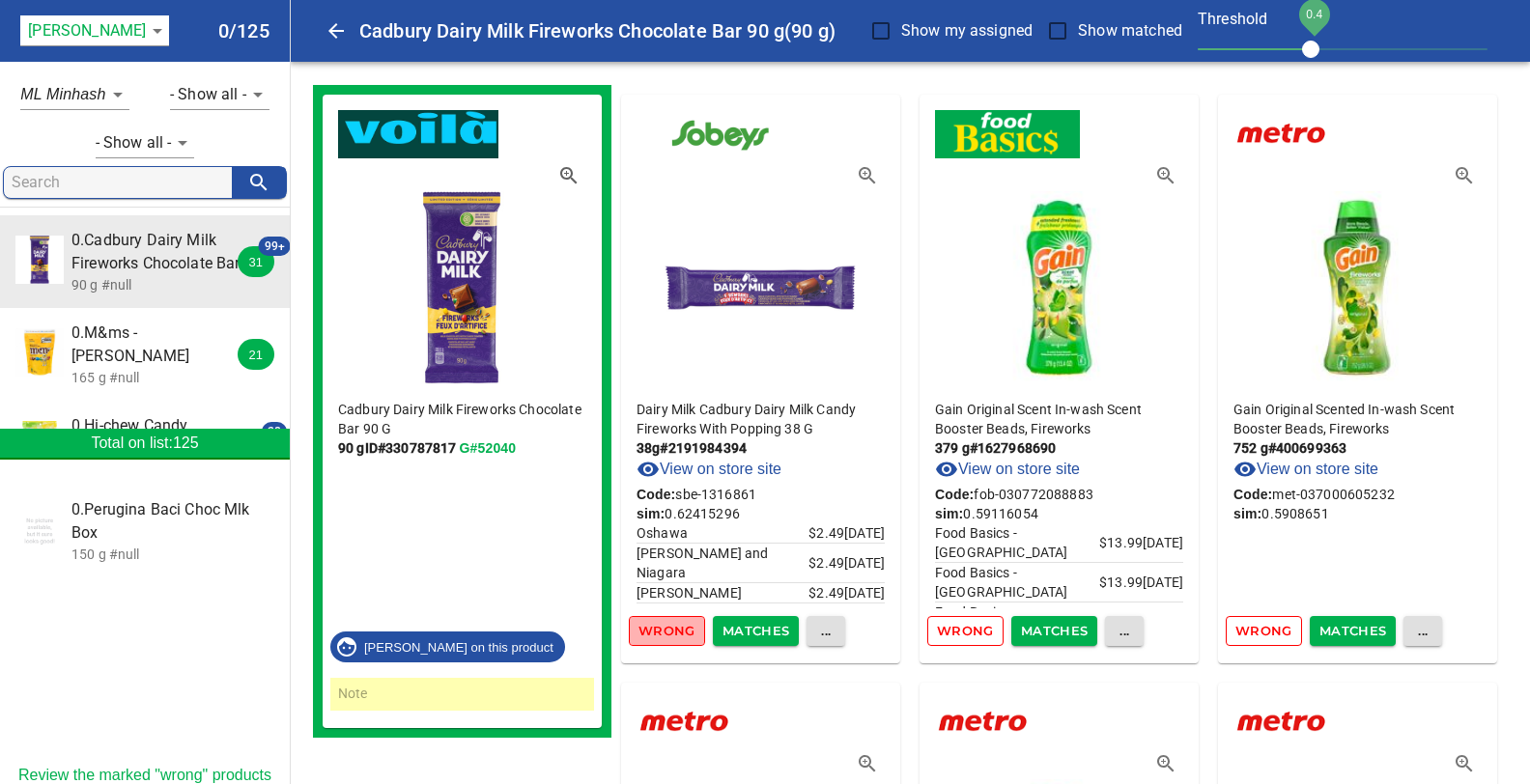
click at [662, 634] on span "Wrong" at bounding box center [667, 631] width 57 height 22
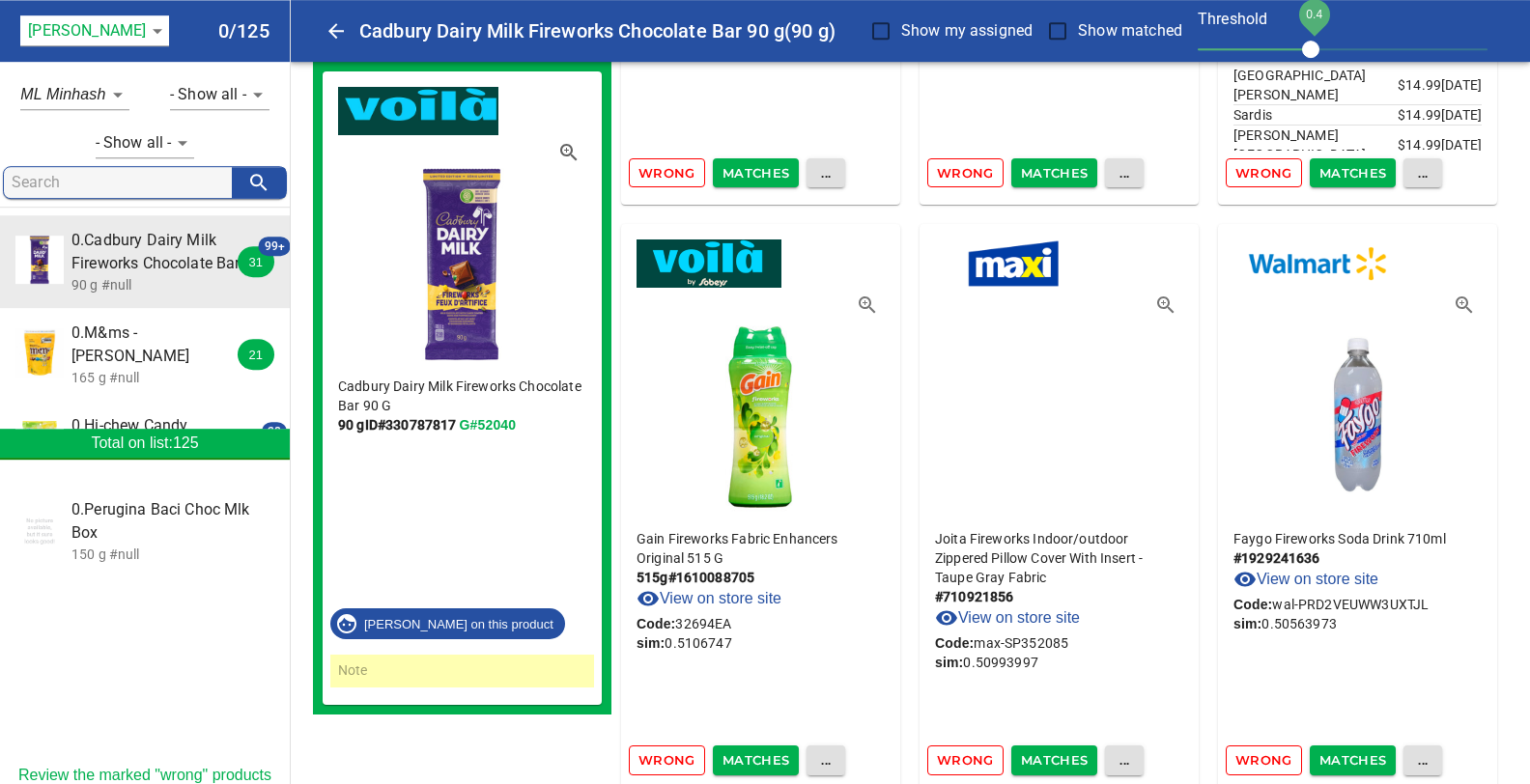
scroll to position [23965, 0]
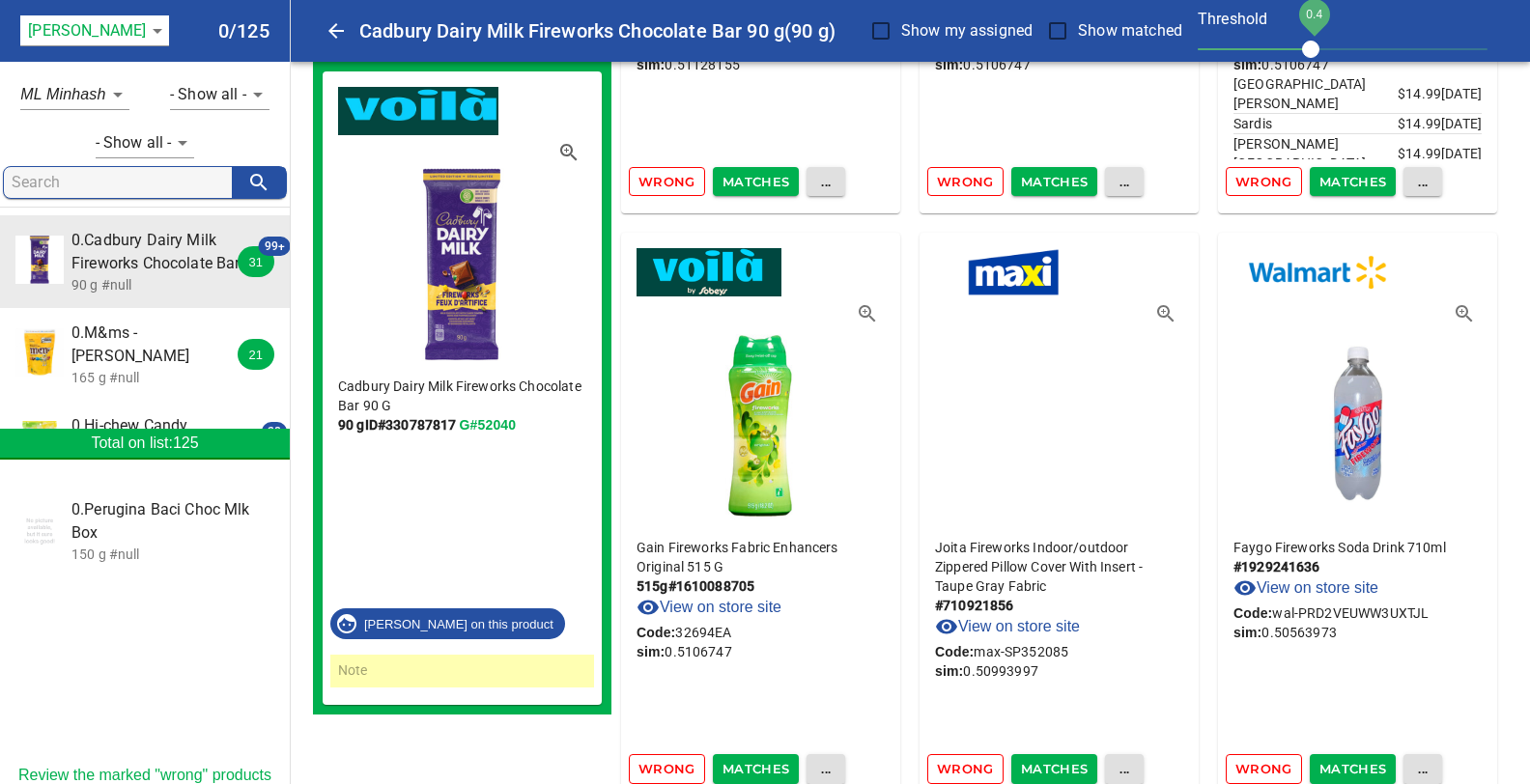
click at [1463, 309] on icon "button" at bounding box center [1462, 311] width 5 height 5
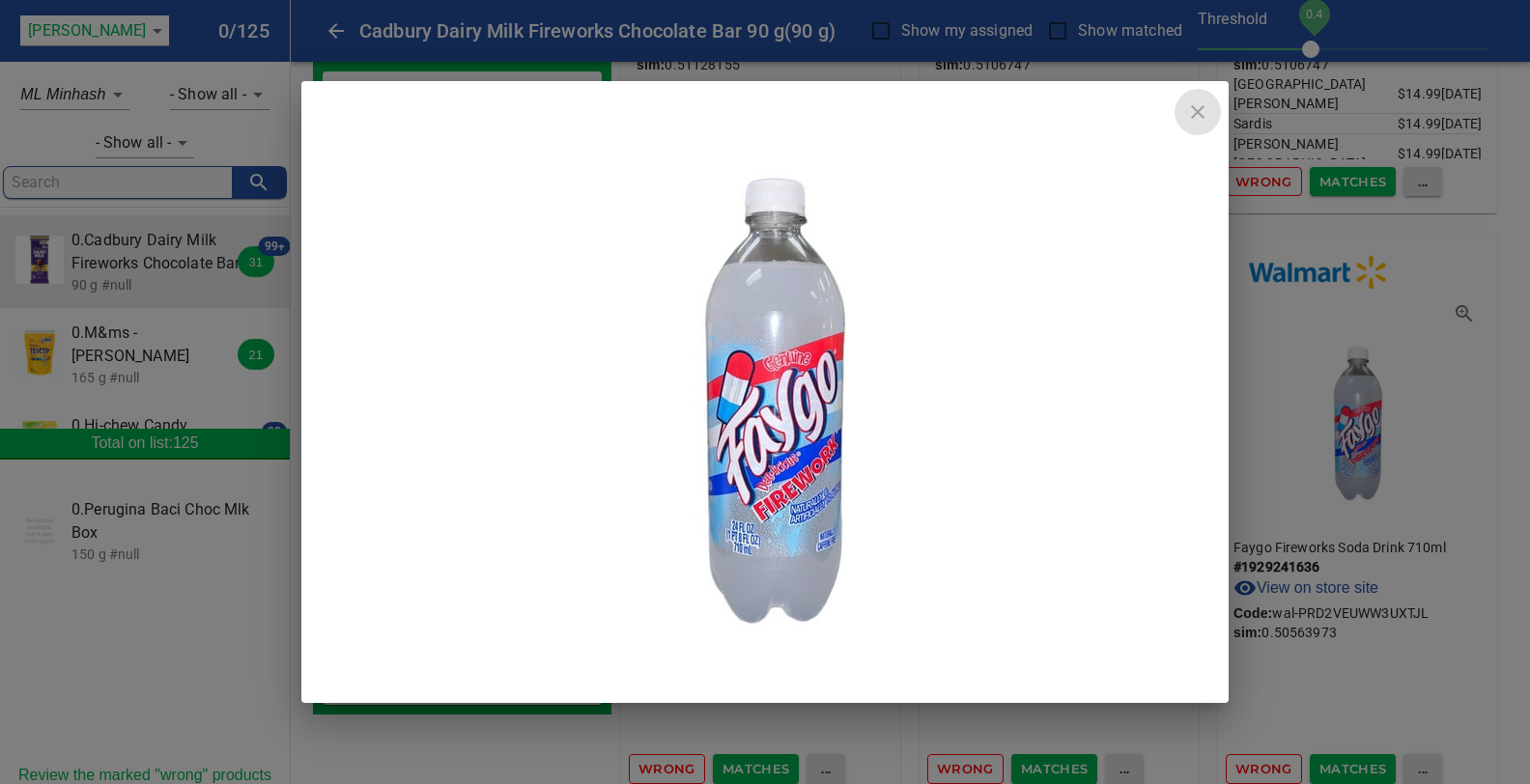
click at [1196, 104] on icon "close" at bounding box center [1198, 112] width 23 height 23
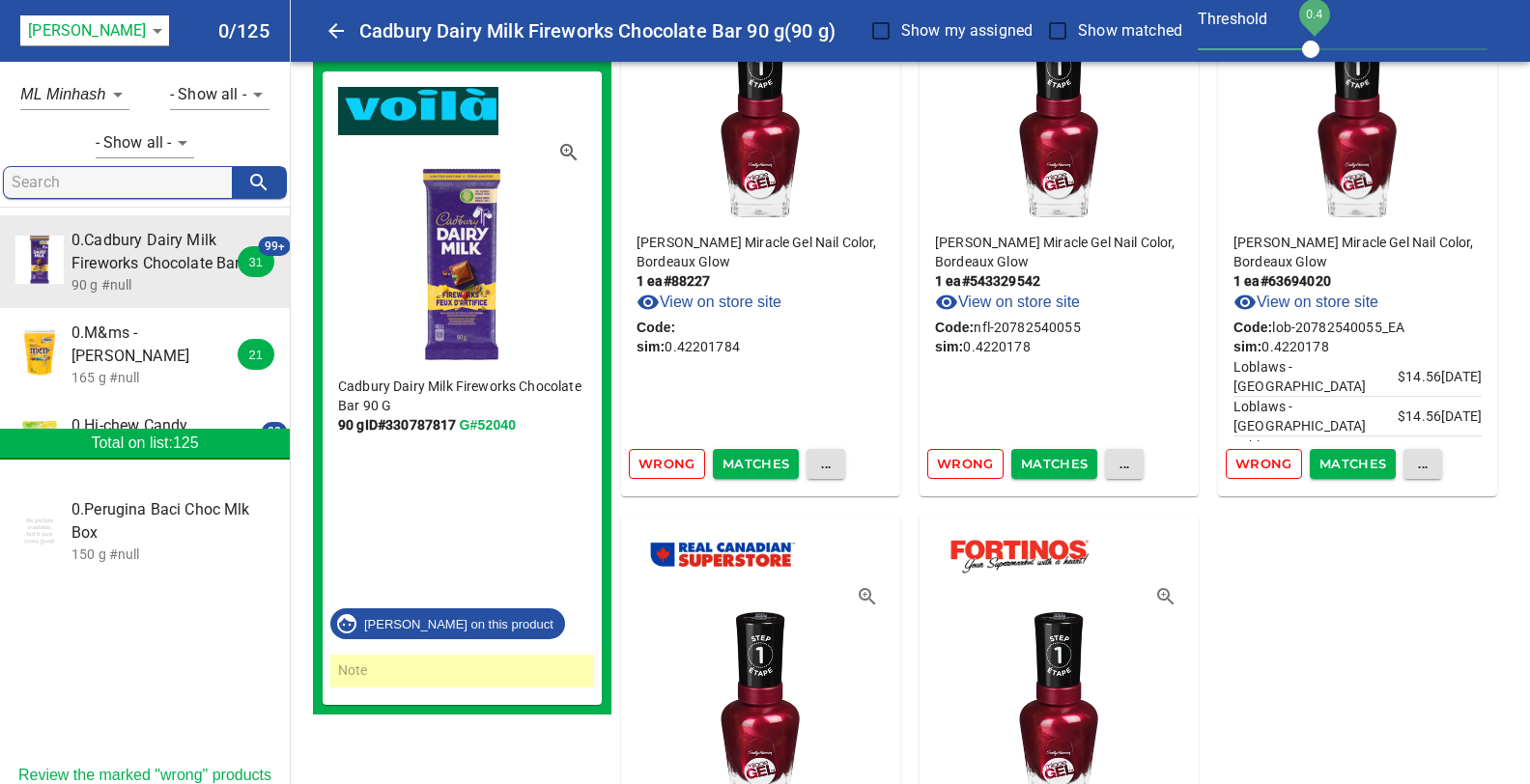
scroll to position [34655, 0]
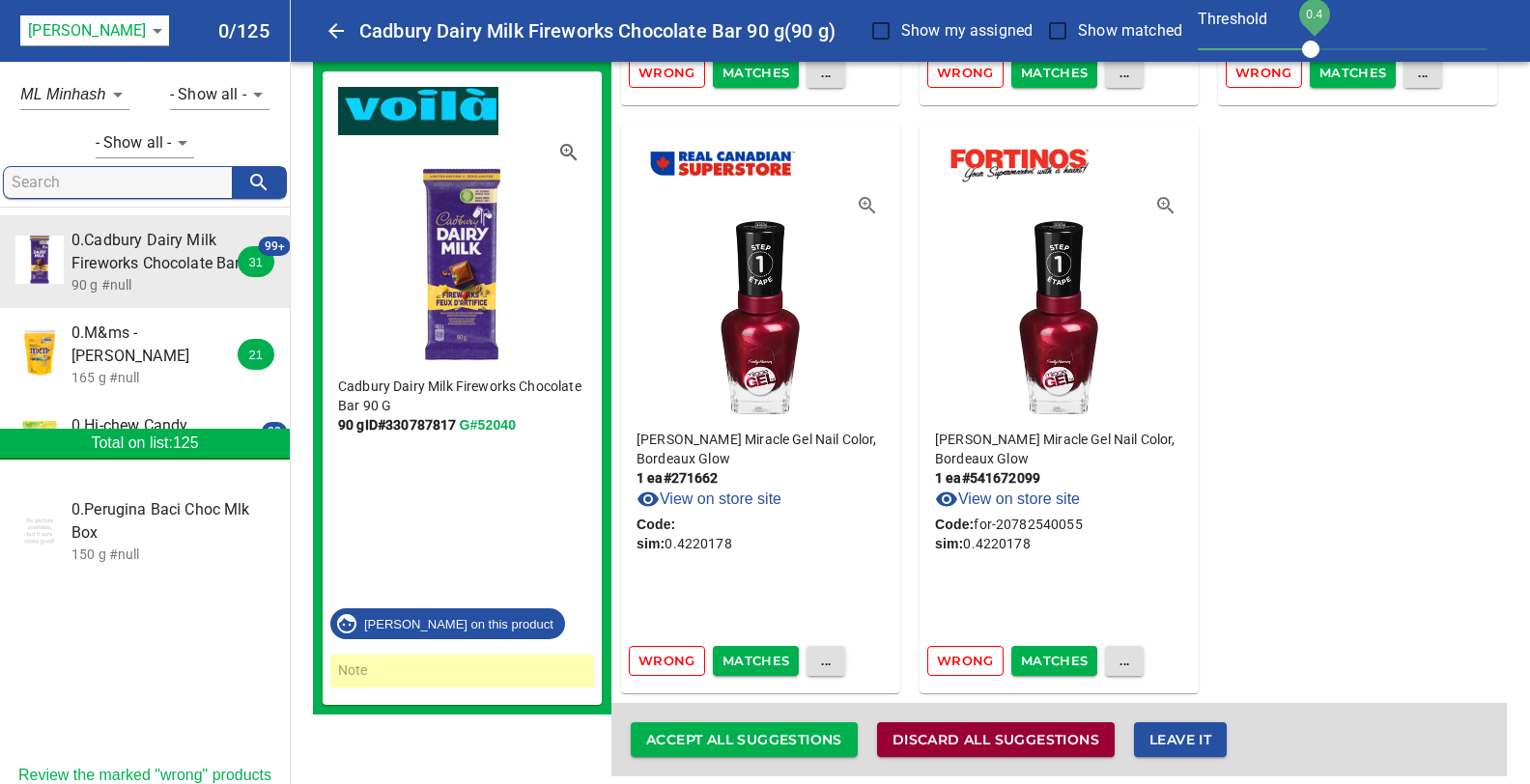
click at [964, 728] on span "Discard all suggestions" at bounding box center [996, 740] width 207 height 24
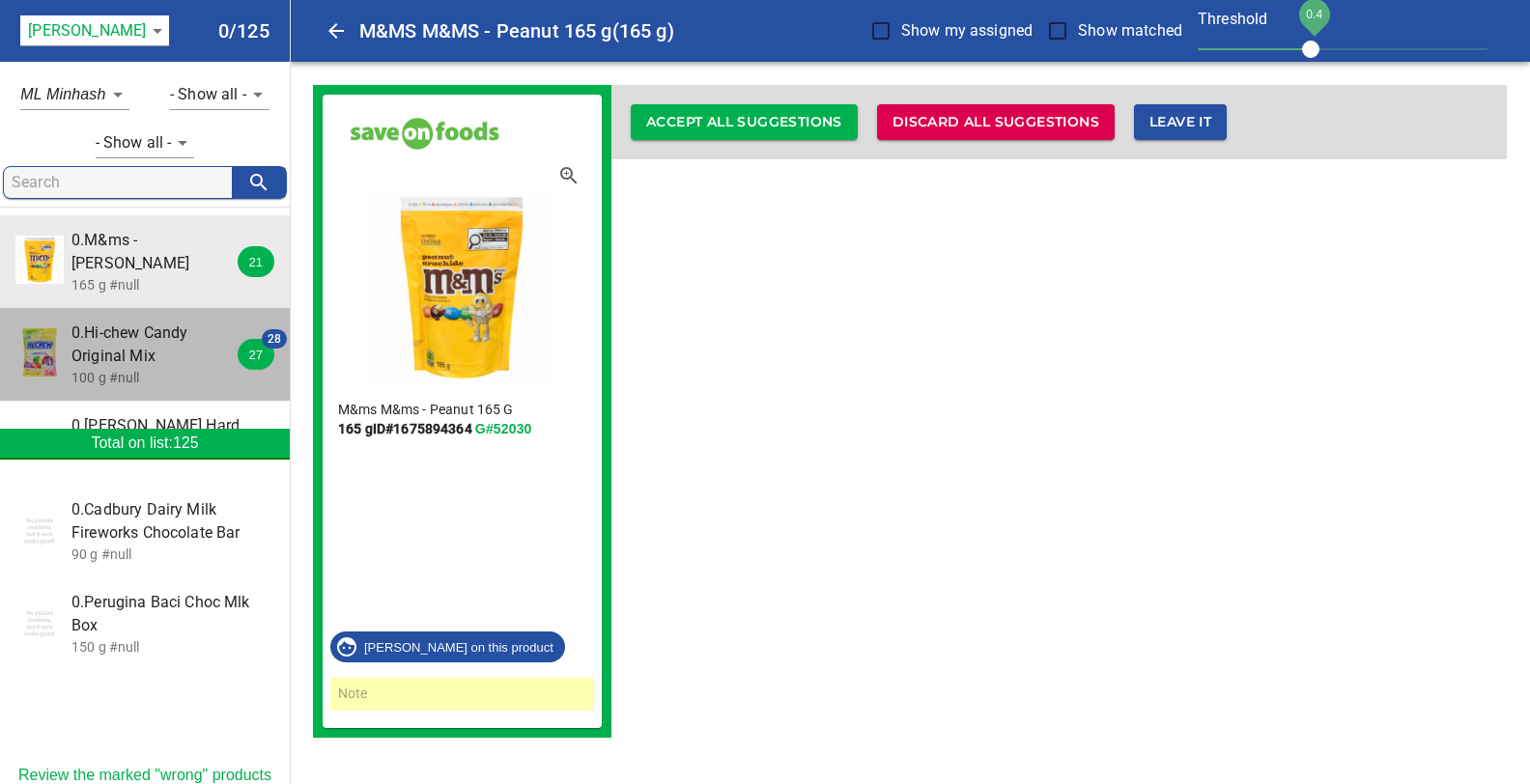
click at [152, 321] on span "0.Hi-chew Candy Original Mix" at bounding box center [157, 344] width 172 height 46
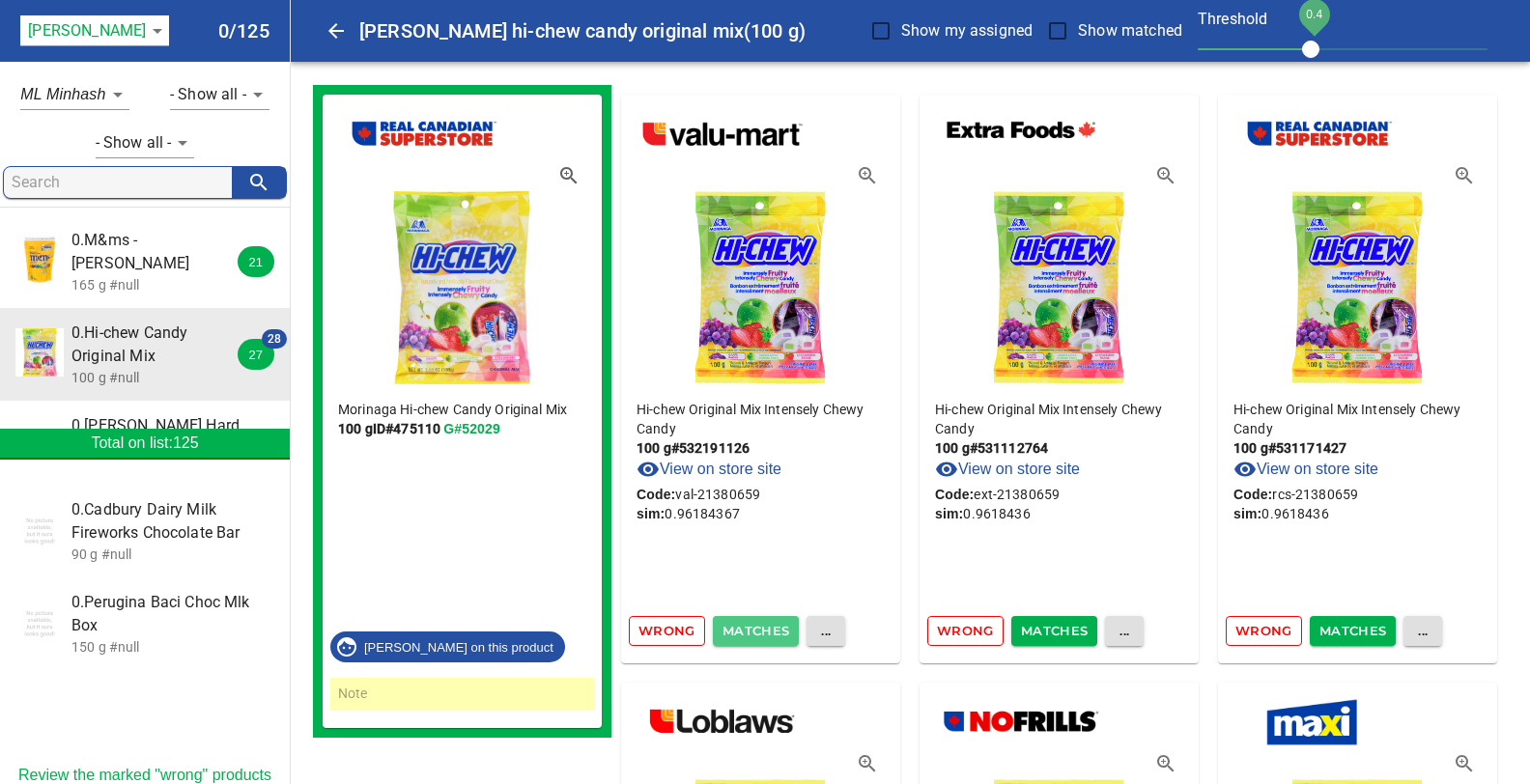
click at [748, 635] on span "Matches" at bounding box center [756, 631] width 67 height 22
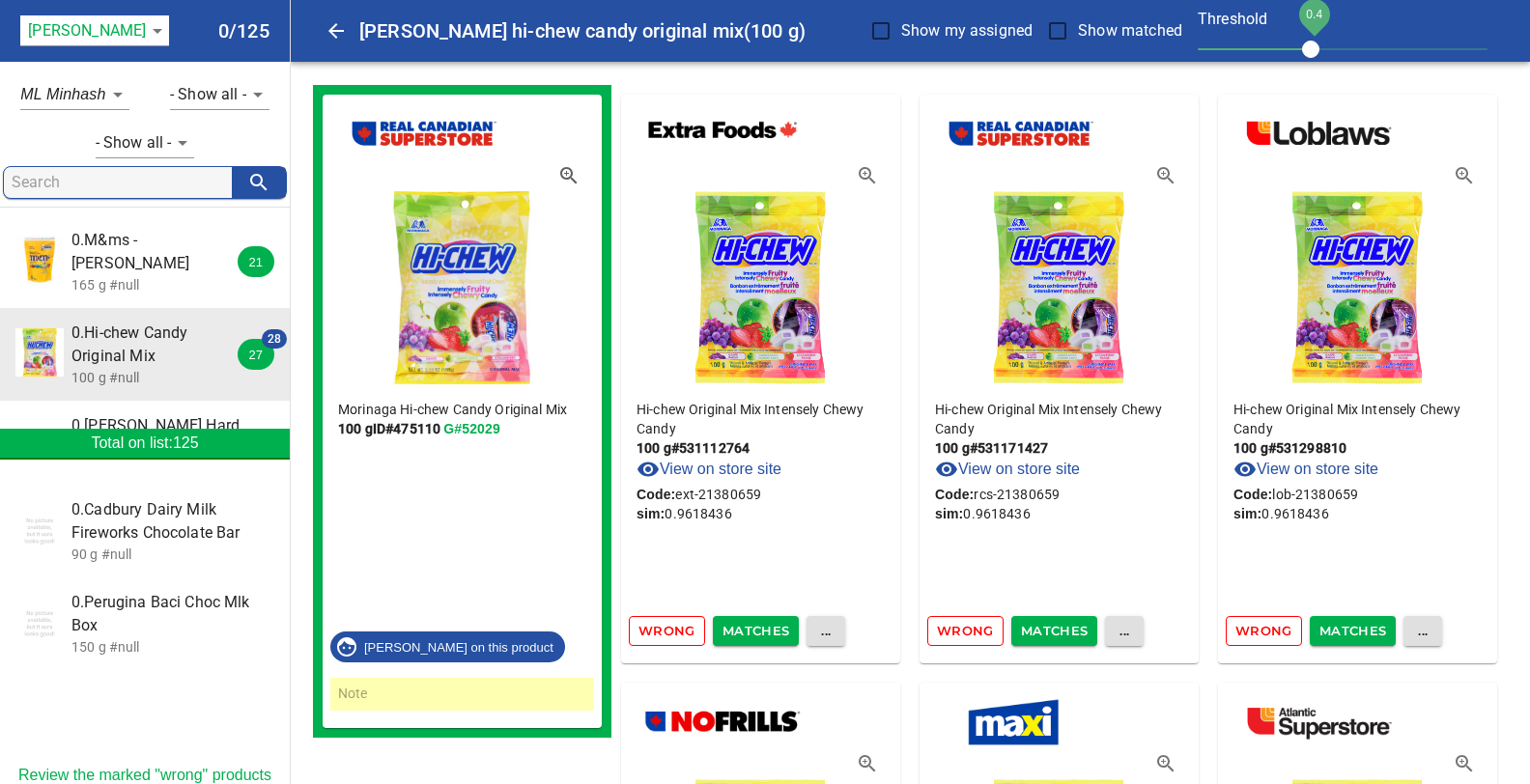
click at [748, 635] on span "Matches" at bounding box center [756, 631] width 67 height 22
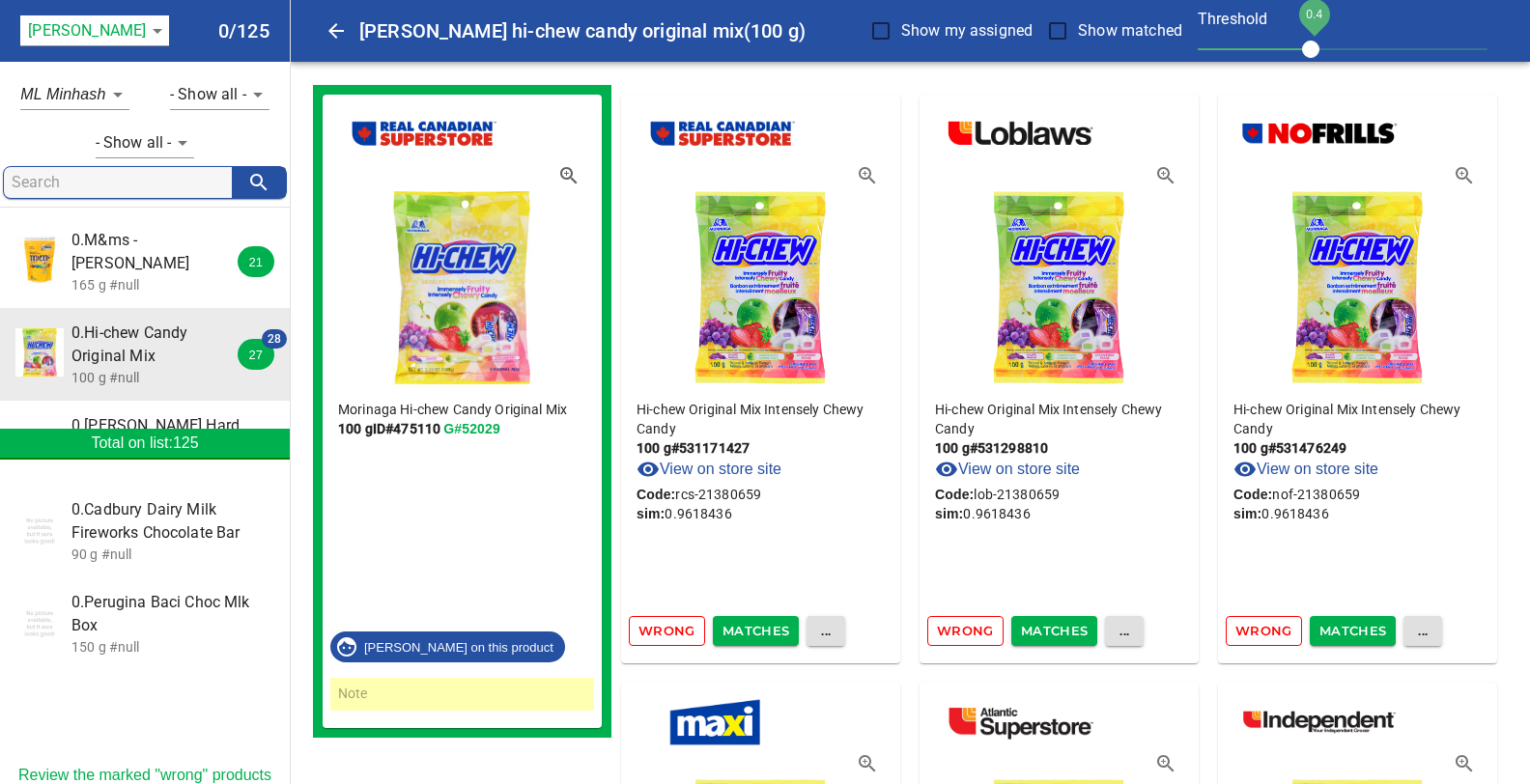
click at [746, 624] on span "Matches" at bounding box center [756, 631] width 67 height 22
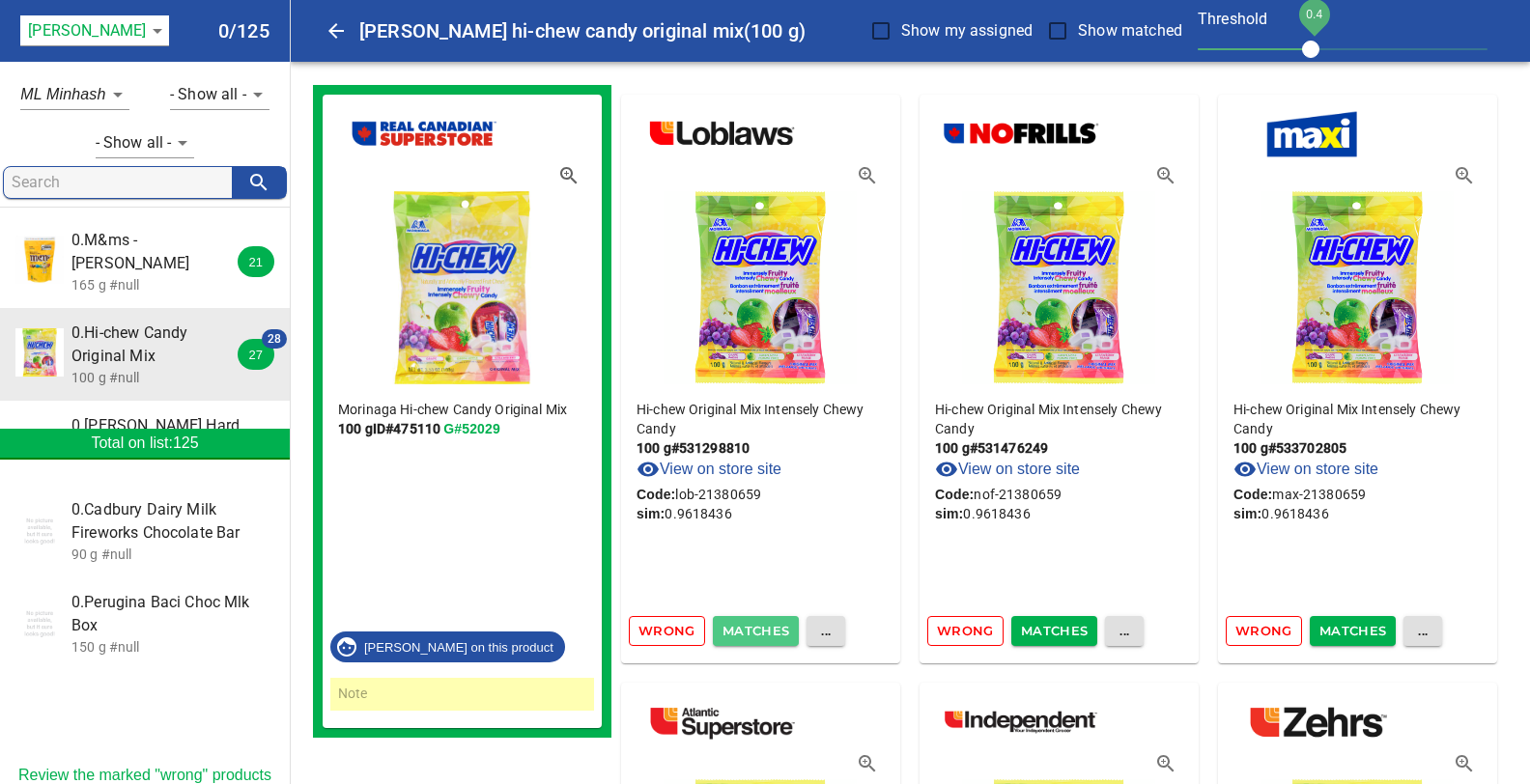
click at [750, 623] on span "Matches" at bounding box center [756, 631] width 67 height 22
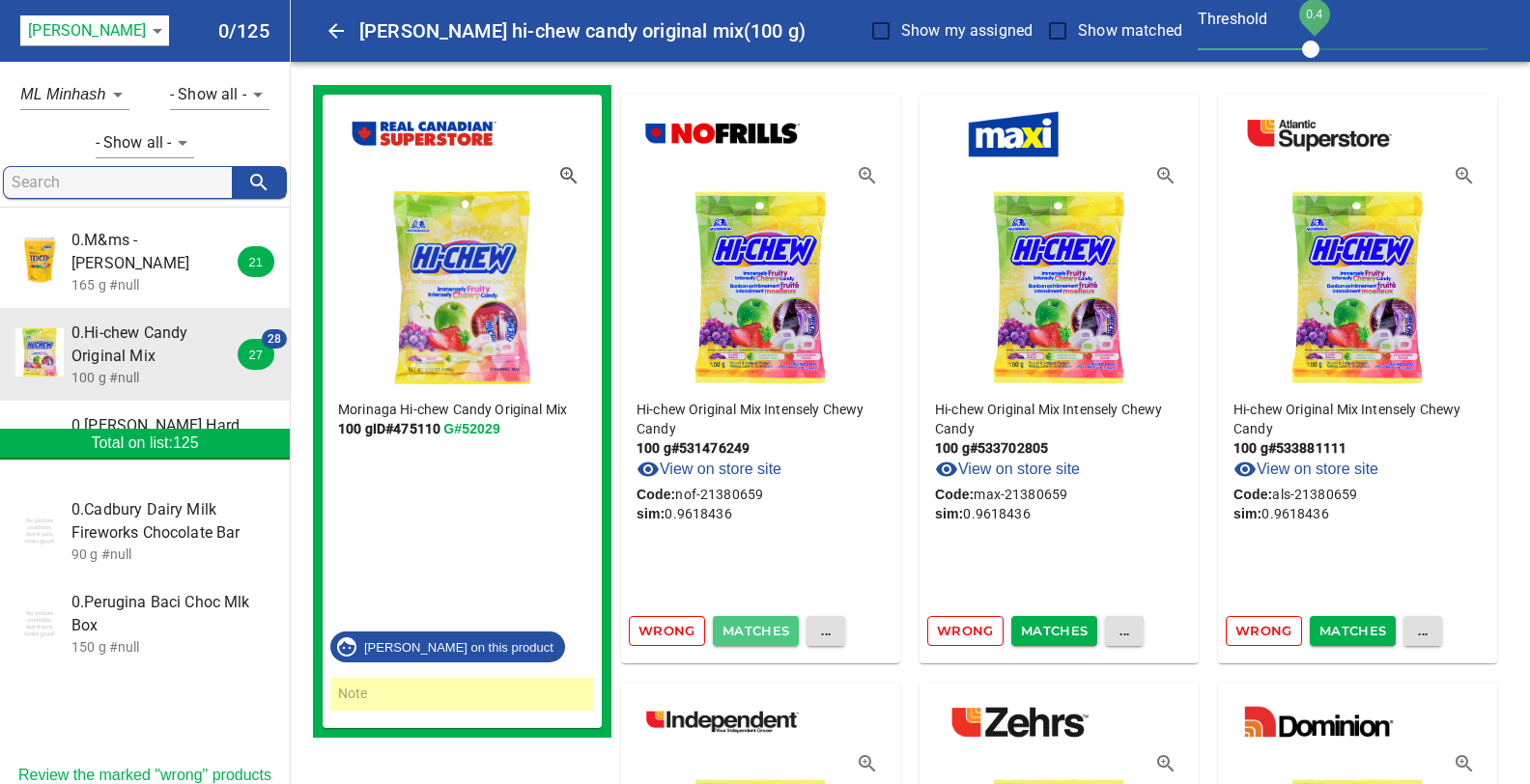
click at [750, 623] on span "Matches" at bounding box center [756, 631] width 67 height 22
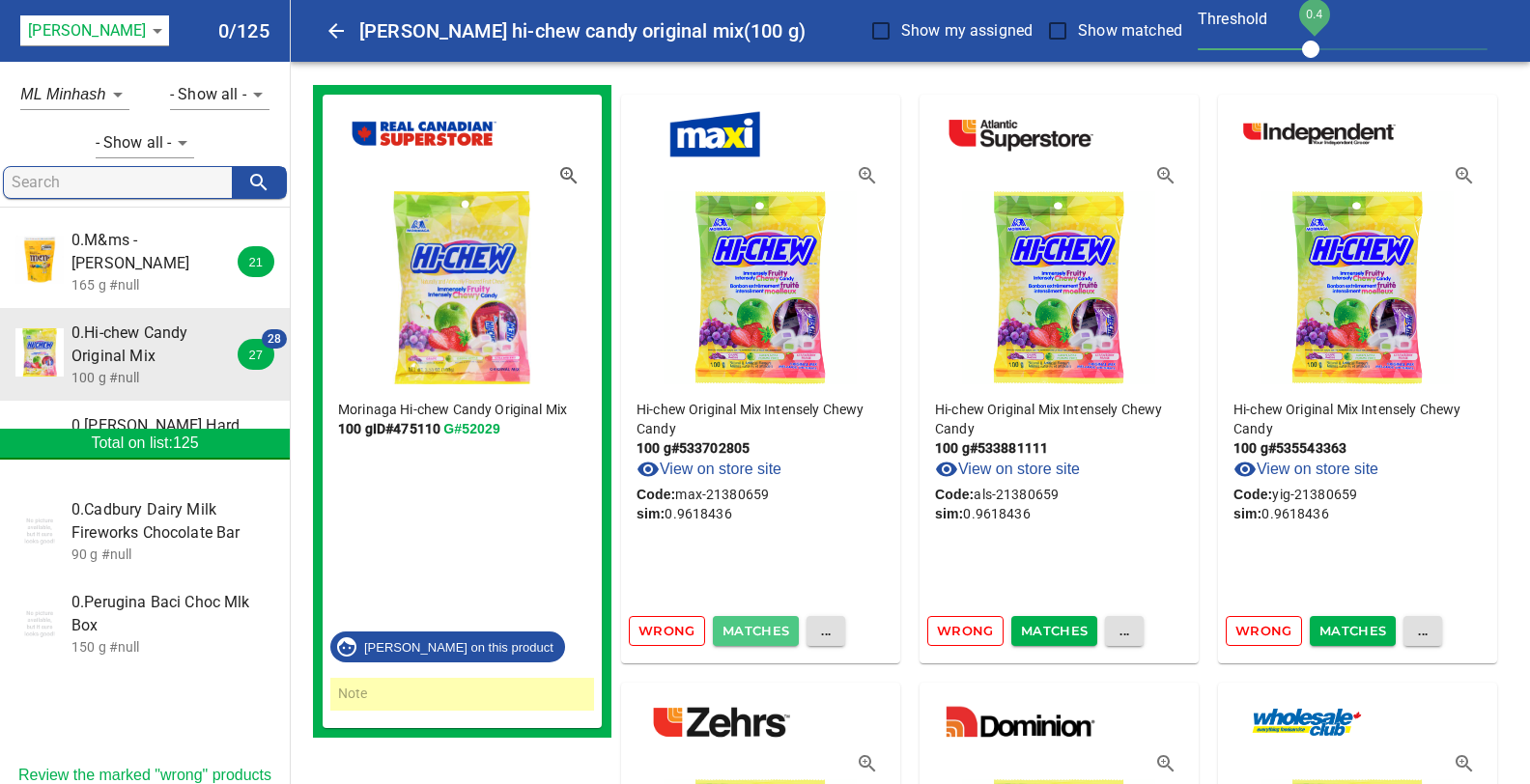
click at [750, 623] on span "Matches" at bounding box center [756, 631] width 67 height 22
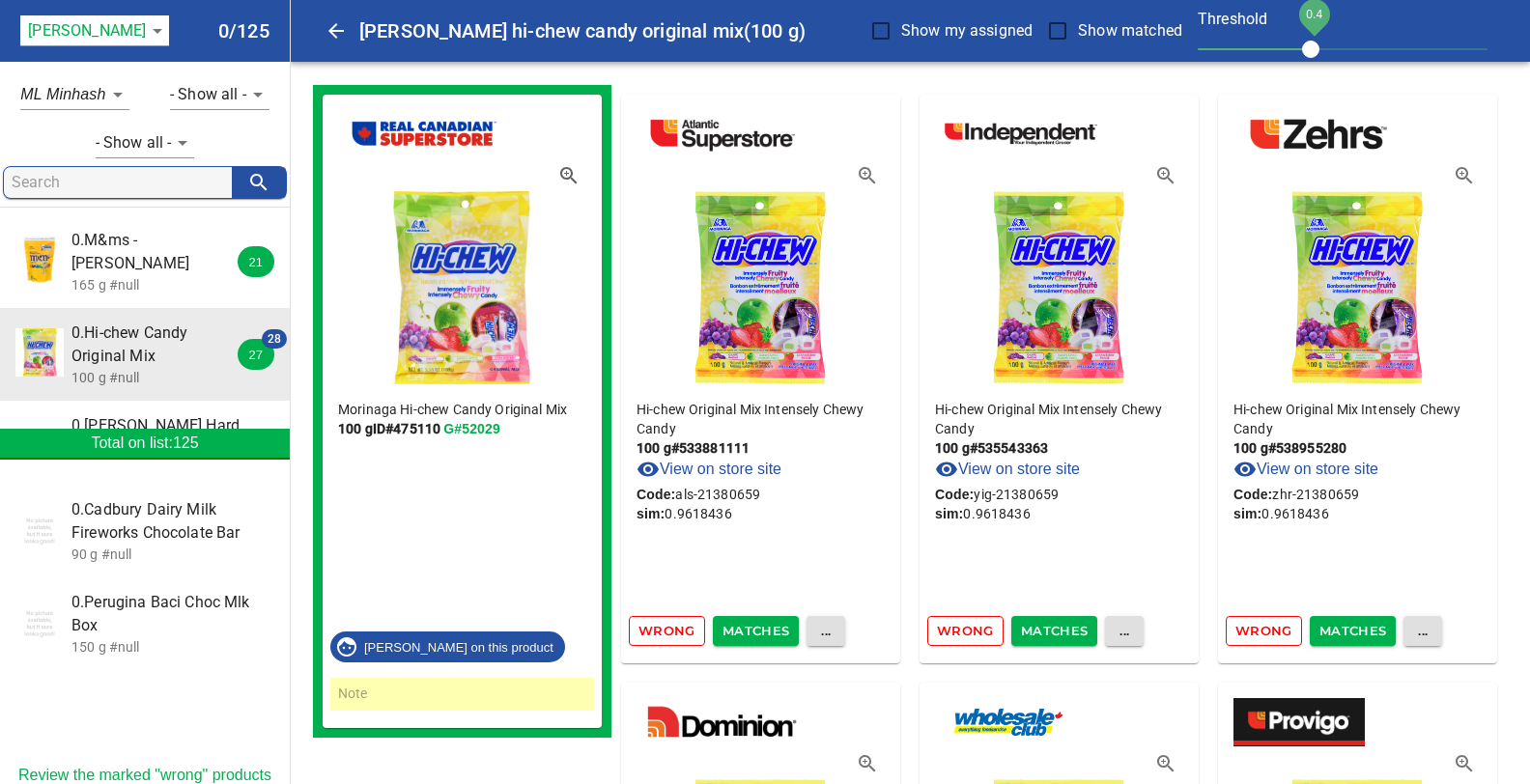
click at [752, 626] on span "Matches" at bounding box center [756, 631] width 67 height 22
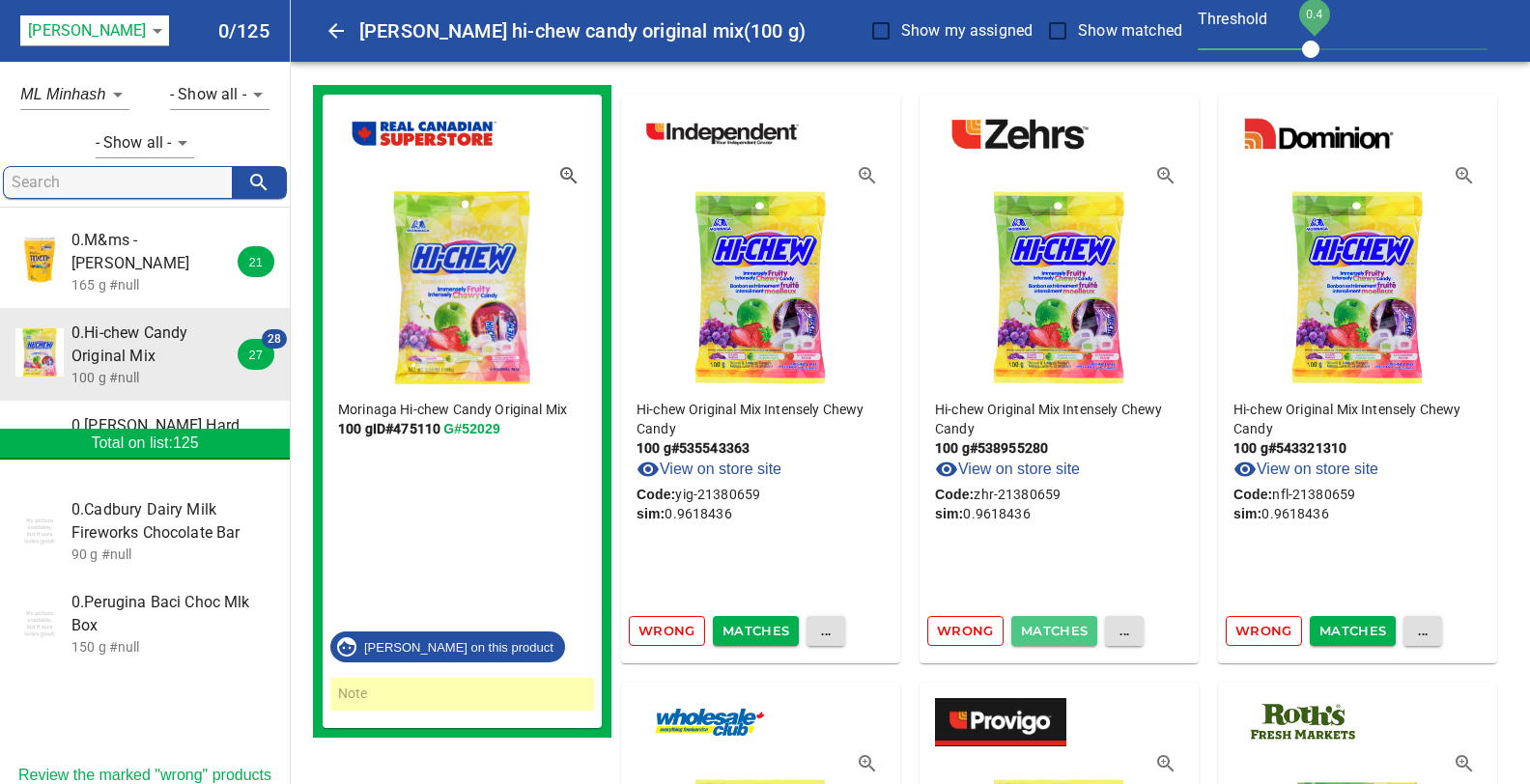
click at [1064, 629] on span "Matches" at bounding box center [1054, 631] width 67 height 22
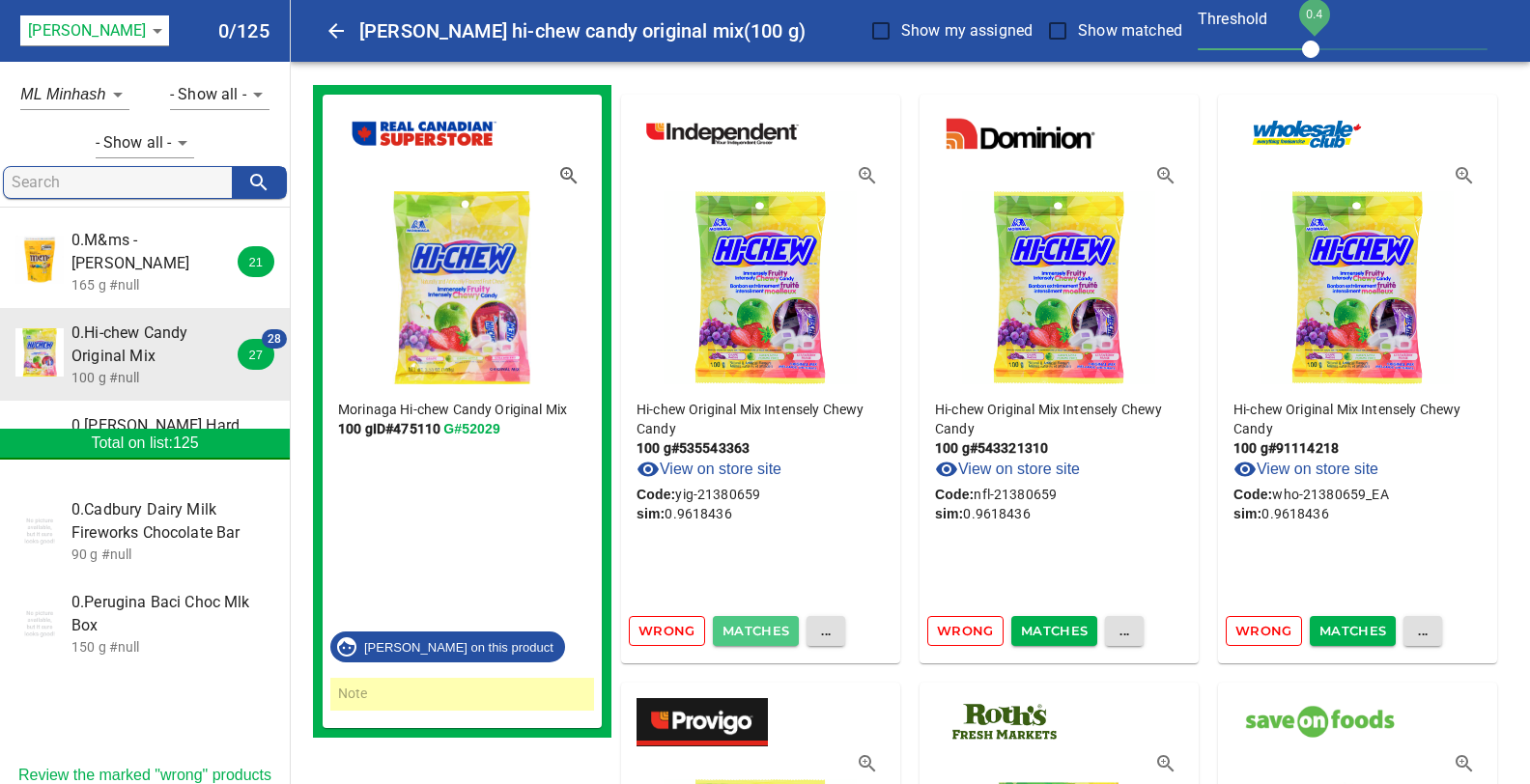
click at [752, 632] on span "Matches" at bounding box center [756, 631] width 67 height 22
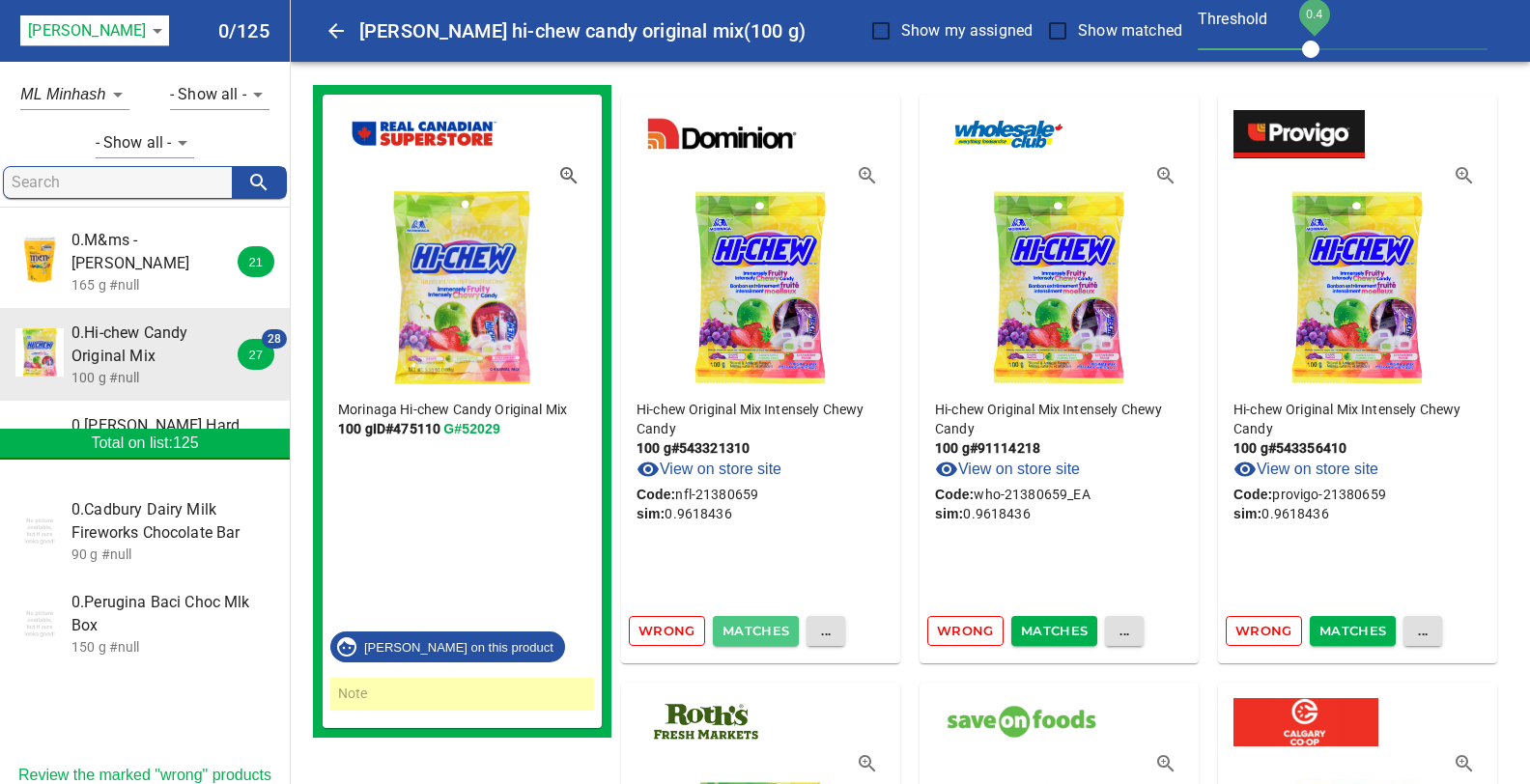
click at [754, 630] on span "Matches" at bounding box center [756, 631] width 67 height 22
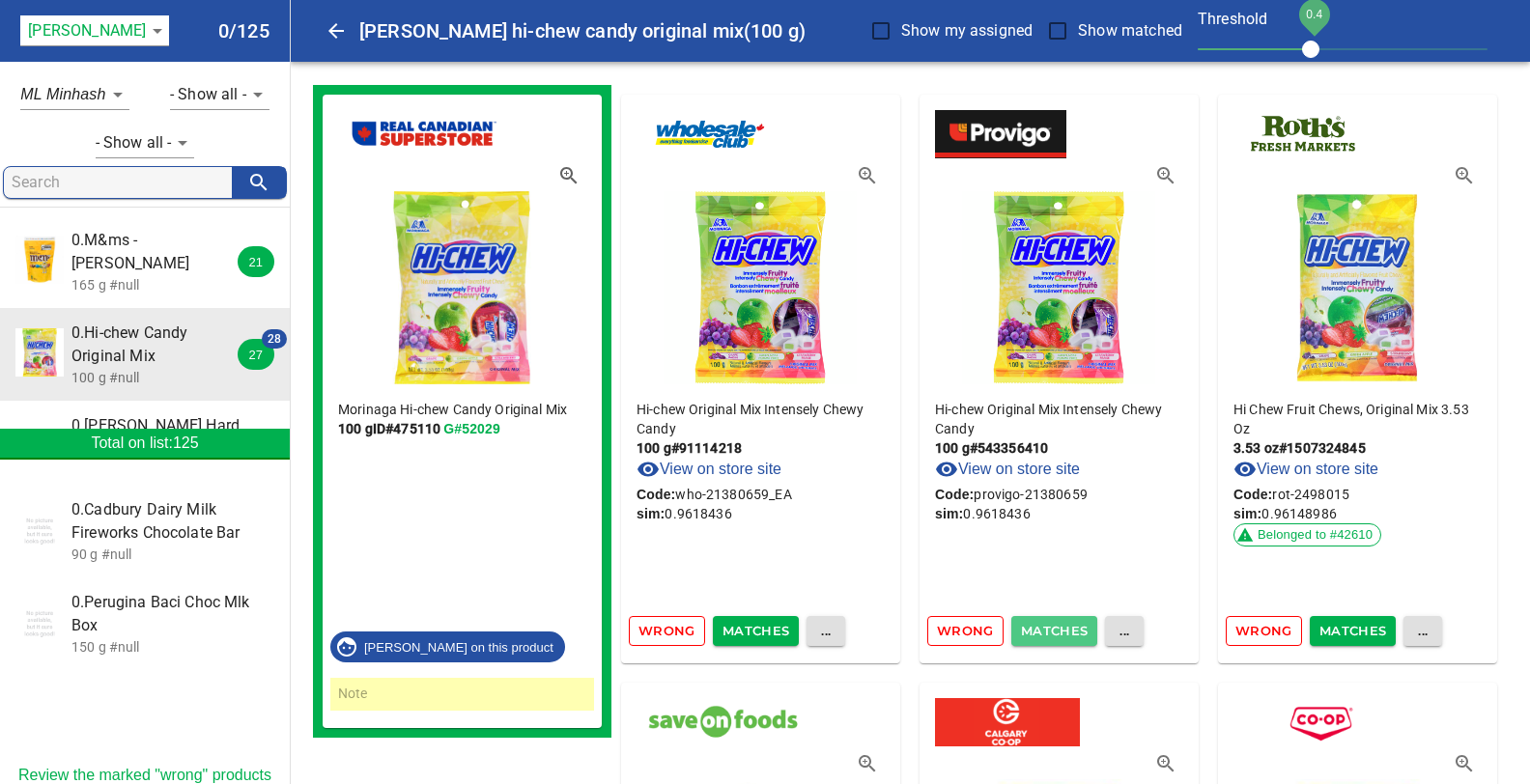
click at [1039, 631] on span "Matches" at bounding box center [1054, 631] width 67 height 22
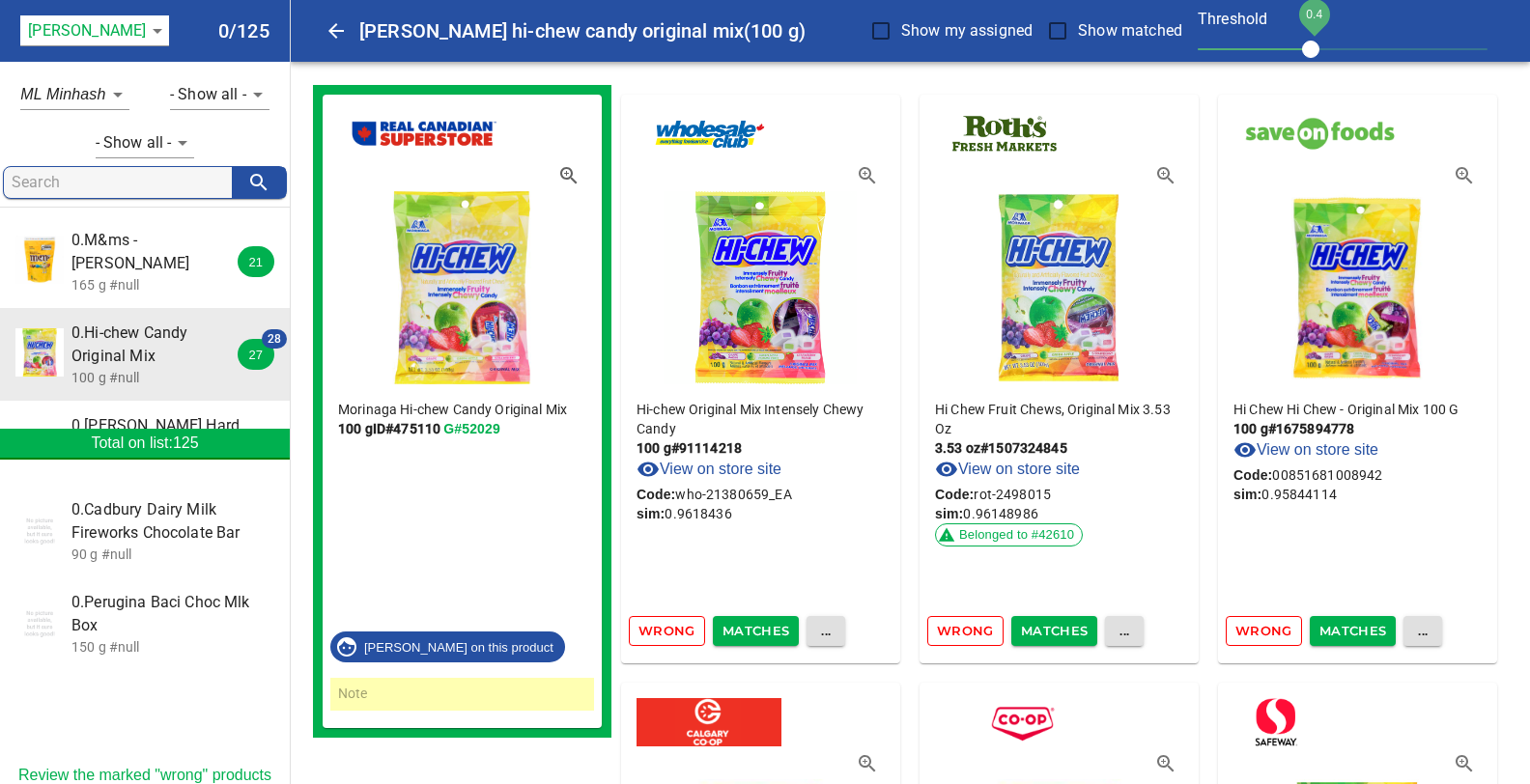
click at [754, 626] on span "Matches" at bounding box center [756, 631] width 67 height 22
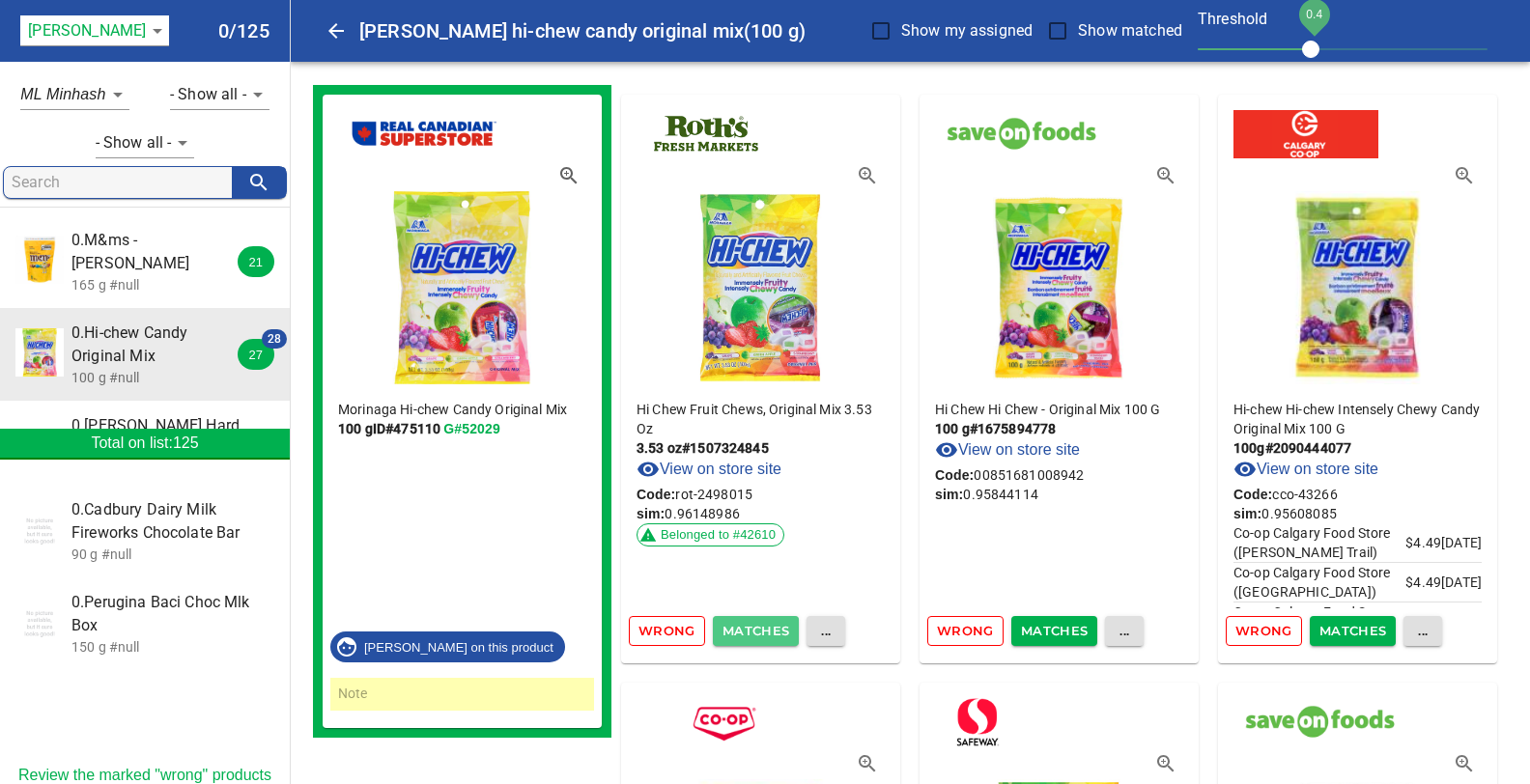
click at [740, 630] on span "Matches" at bounding box center [756, 631] width 67 height 22
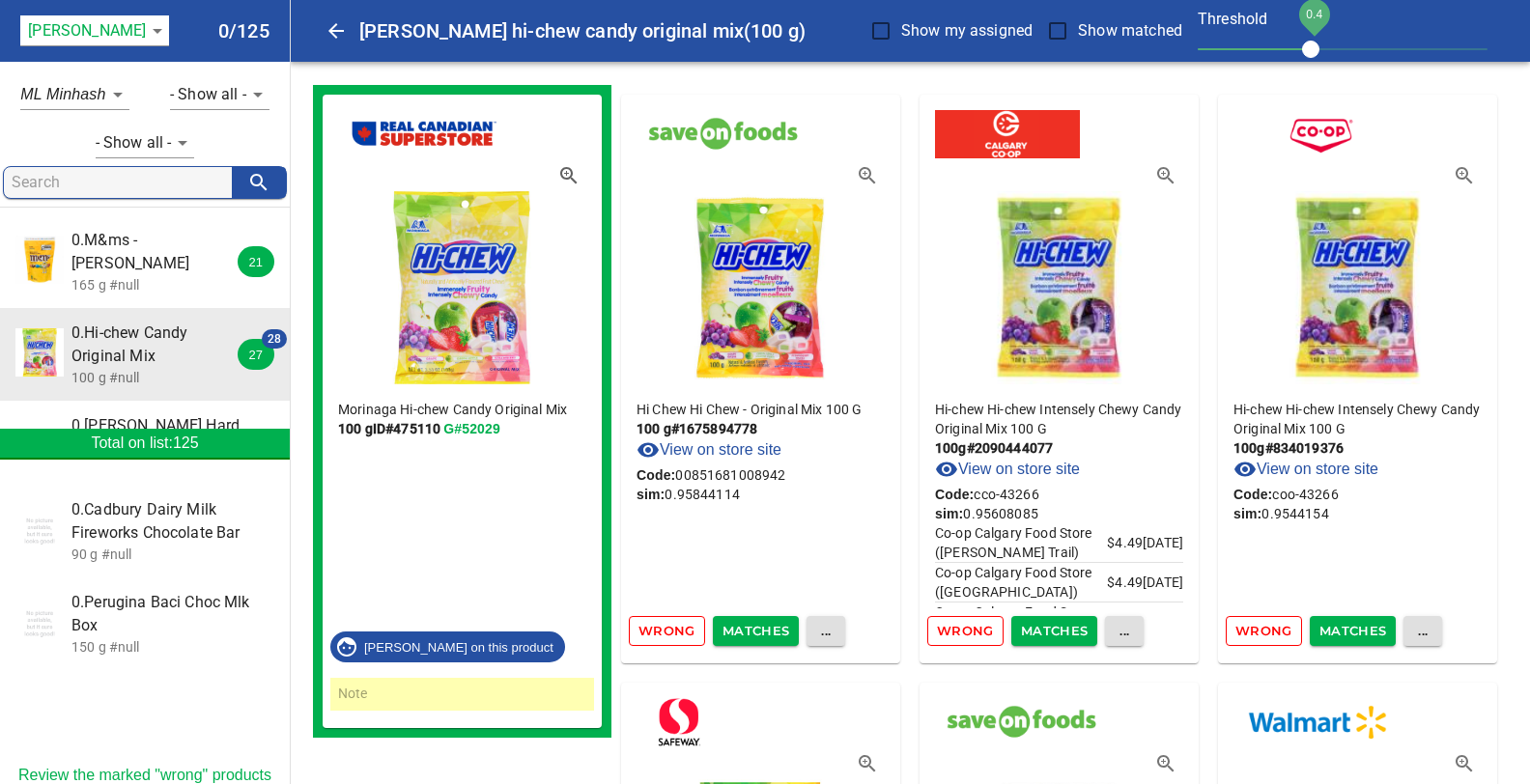
click at [740, 630] on span "Matches" at bounding box center [756, 631] width 67 height 22
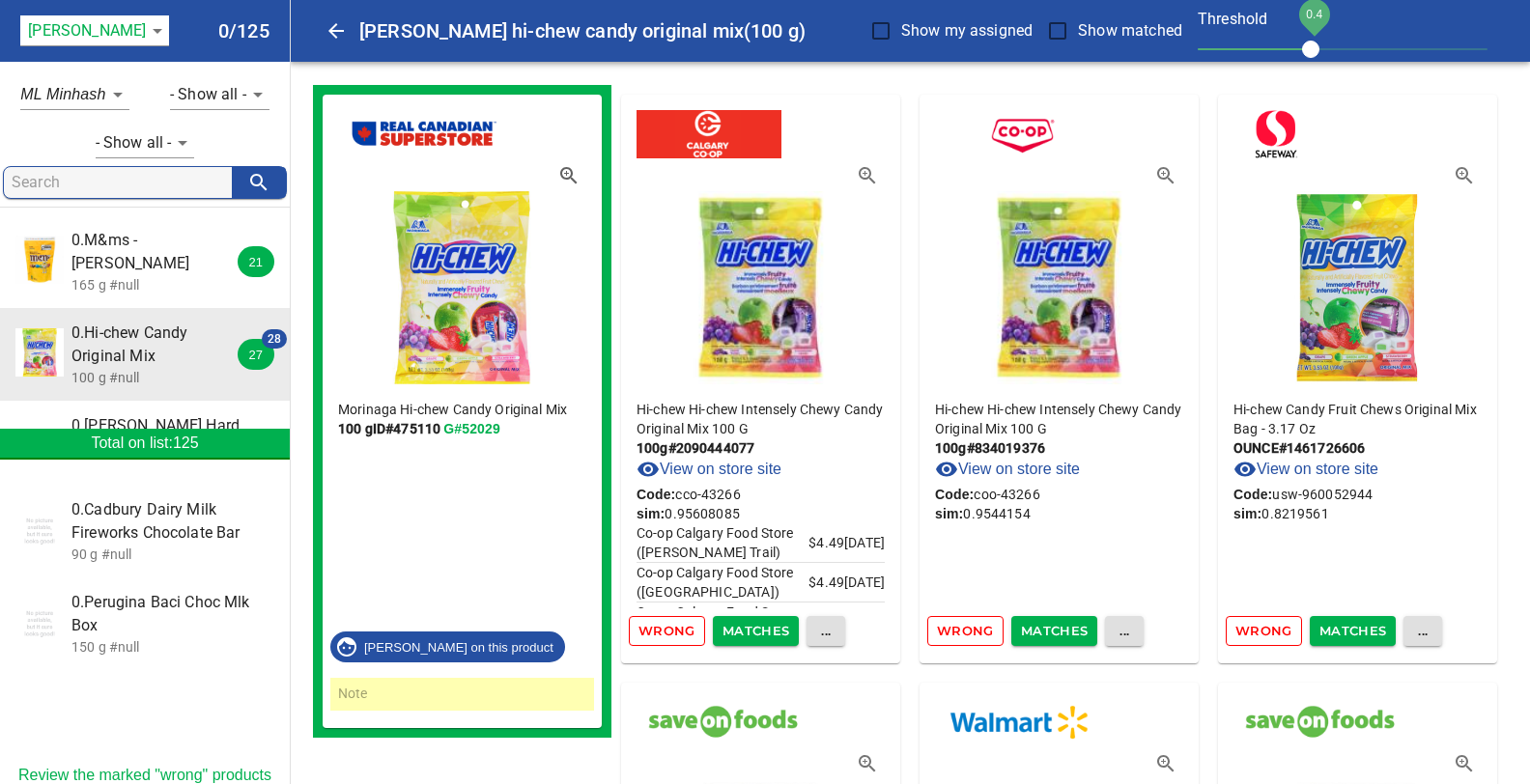
click at [740, 630] on span "Matches" at bounding box center [756, 631] width 67 height 22
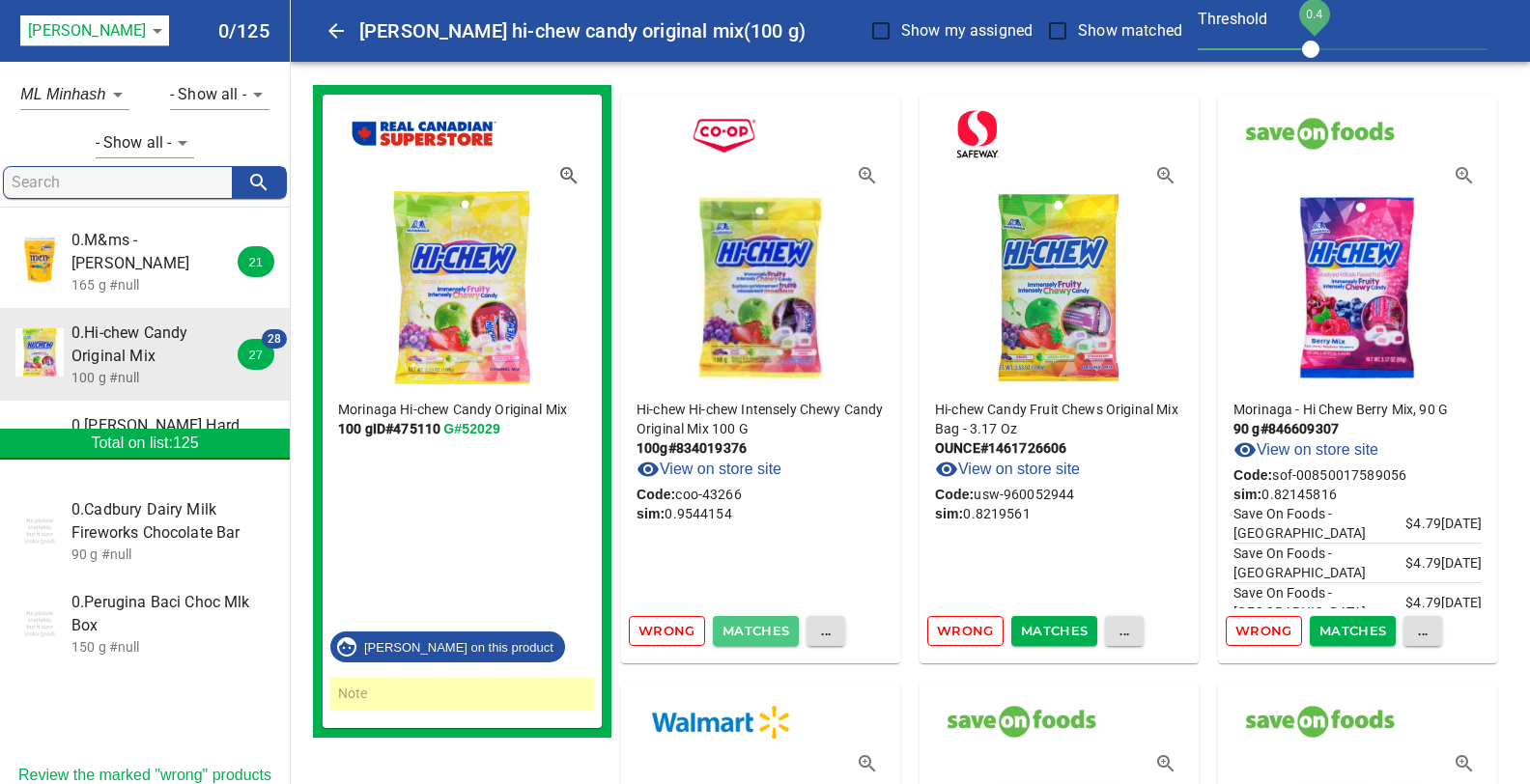
click at [740, 630] on span "Matches" at bounding box center [756, 631] width 67 height 22
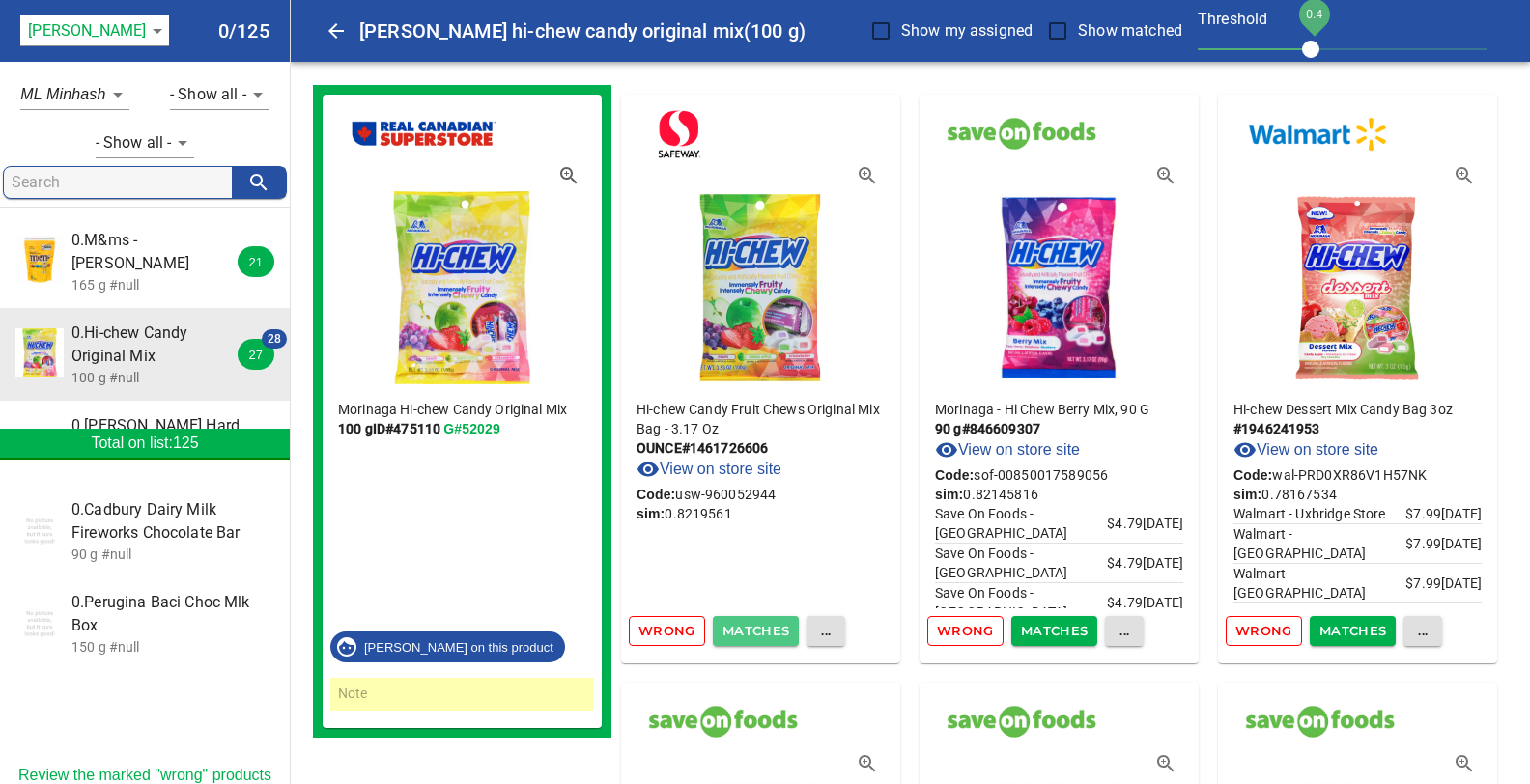
click at [735, 629] on span "Matches" at bounding box center [756, 631] width 67 height 22
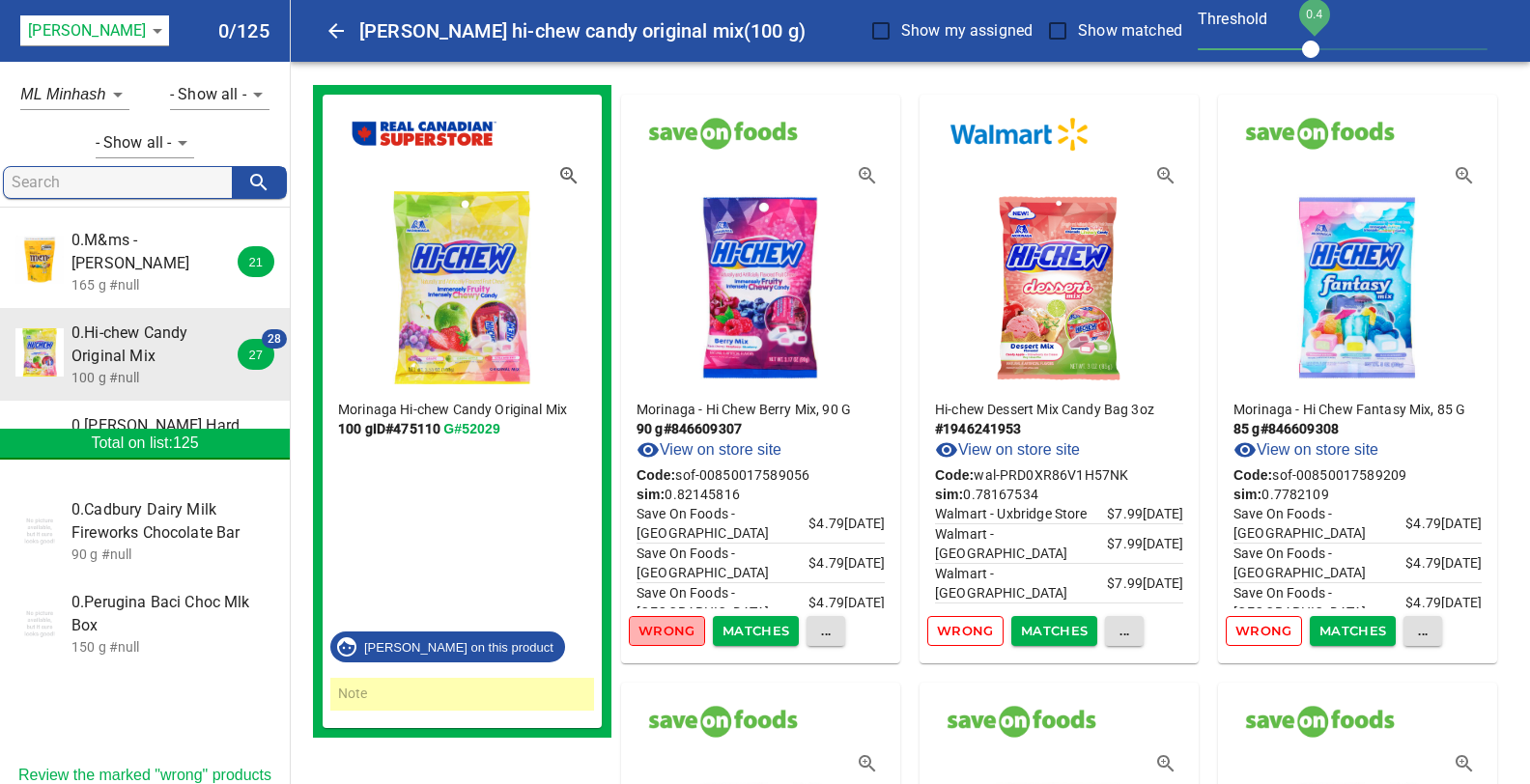
click at [669, 634] on span "Wrong" at bounding box center [667, 631] width 57 height 22
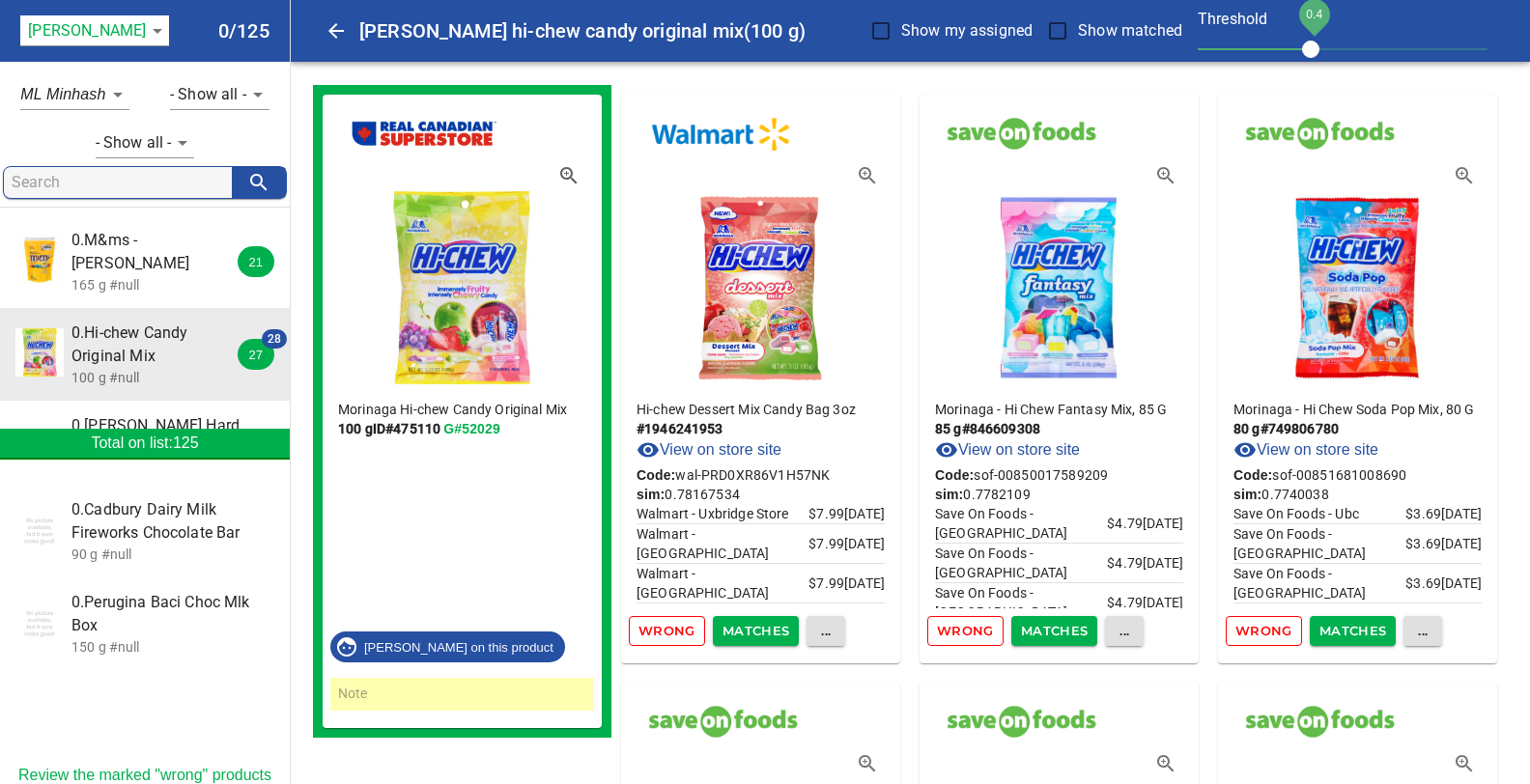
click at [669, 634] on span "Wrong" at bounding box center [667, 631] width 57 height 22
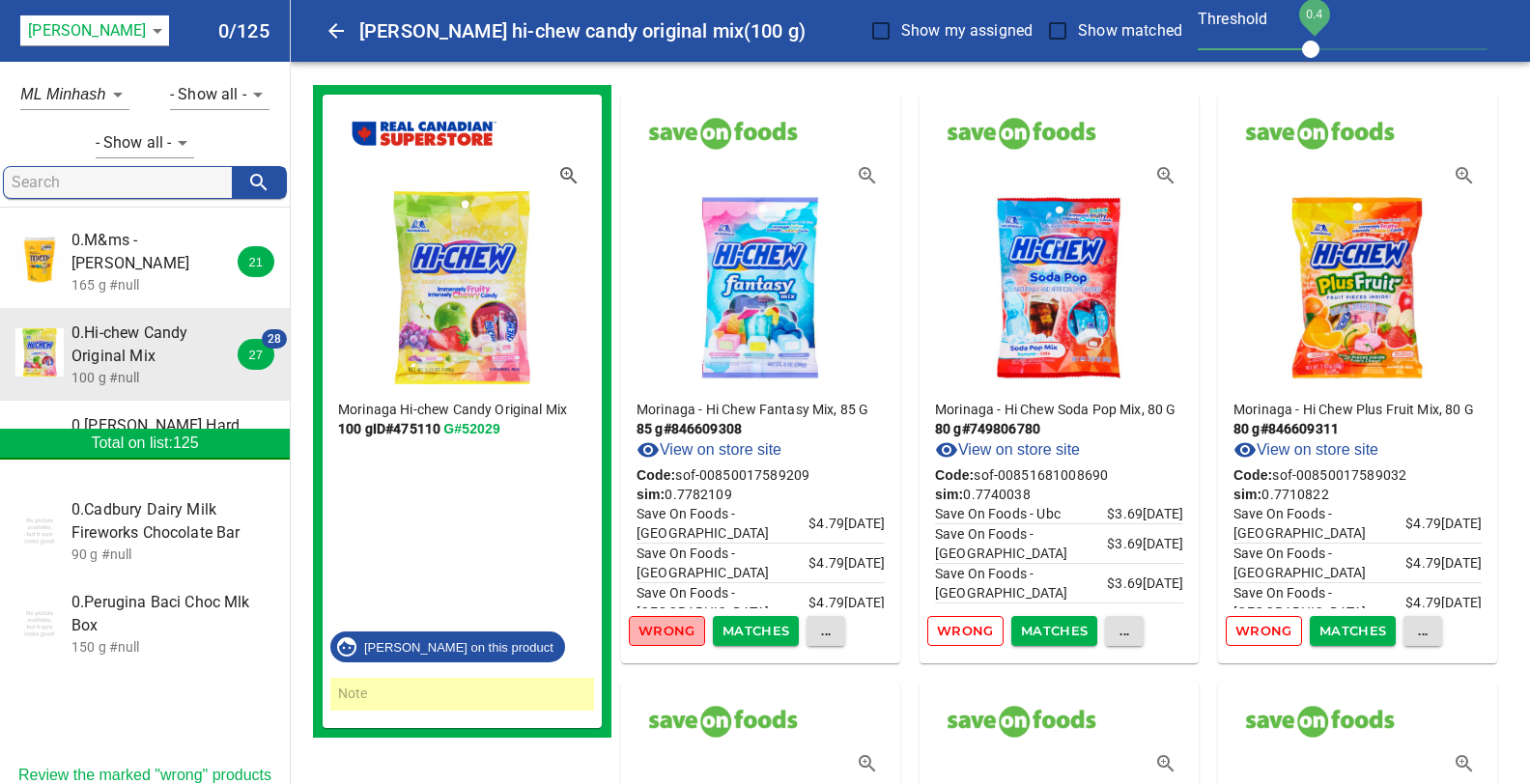
click at [669, 634] on span "Wrong" at bounding box center [667, 631] width 57 height 22
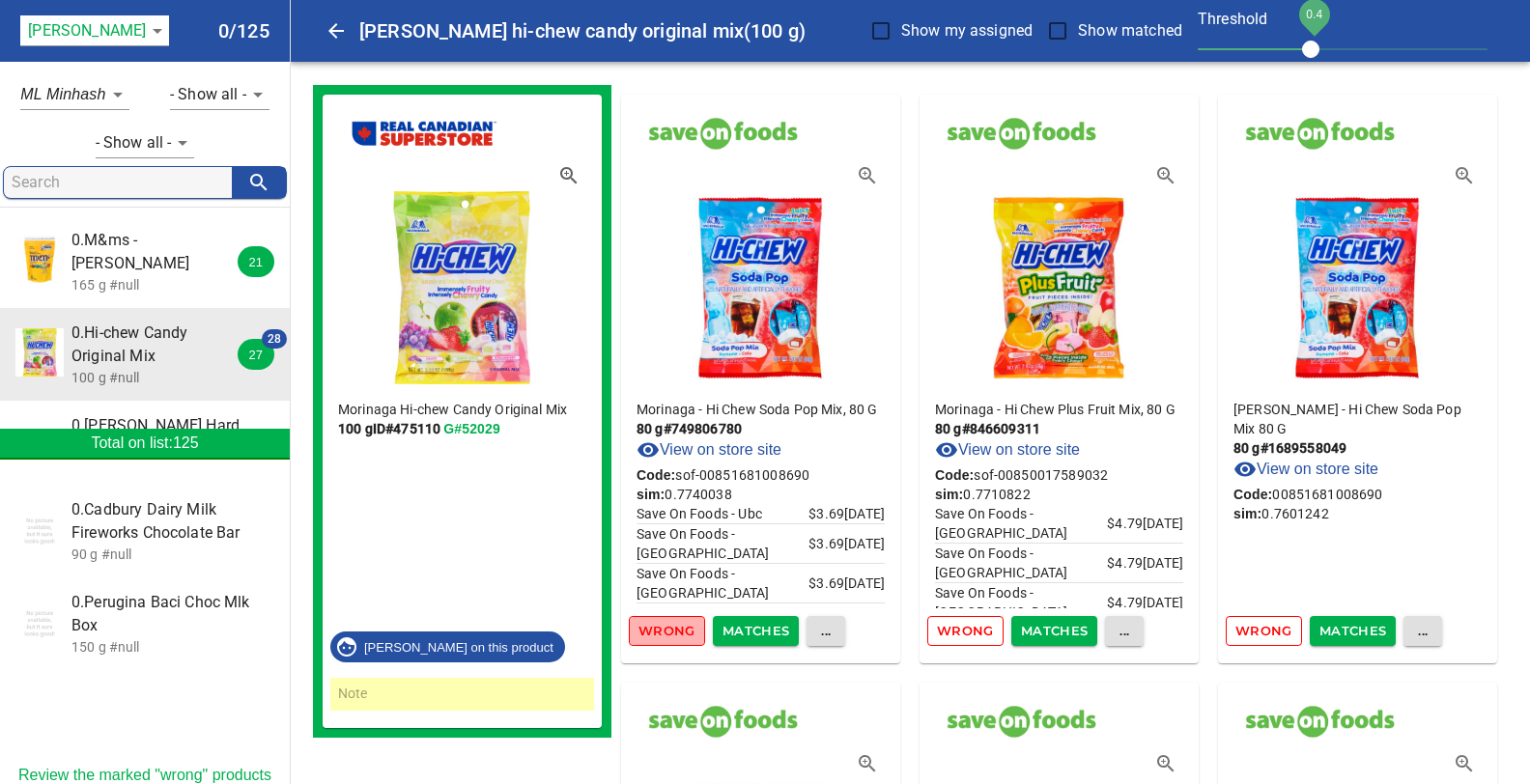
click at [669, 634] on span "Wrong" at bounding box center [667, 631] width 57 height 22
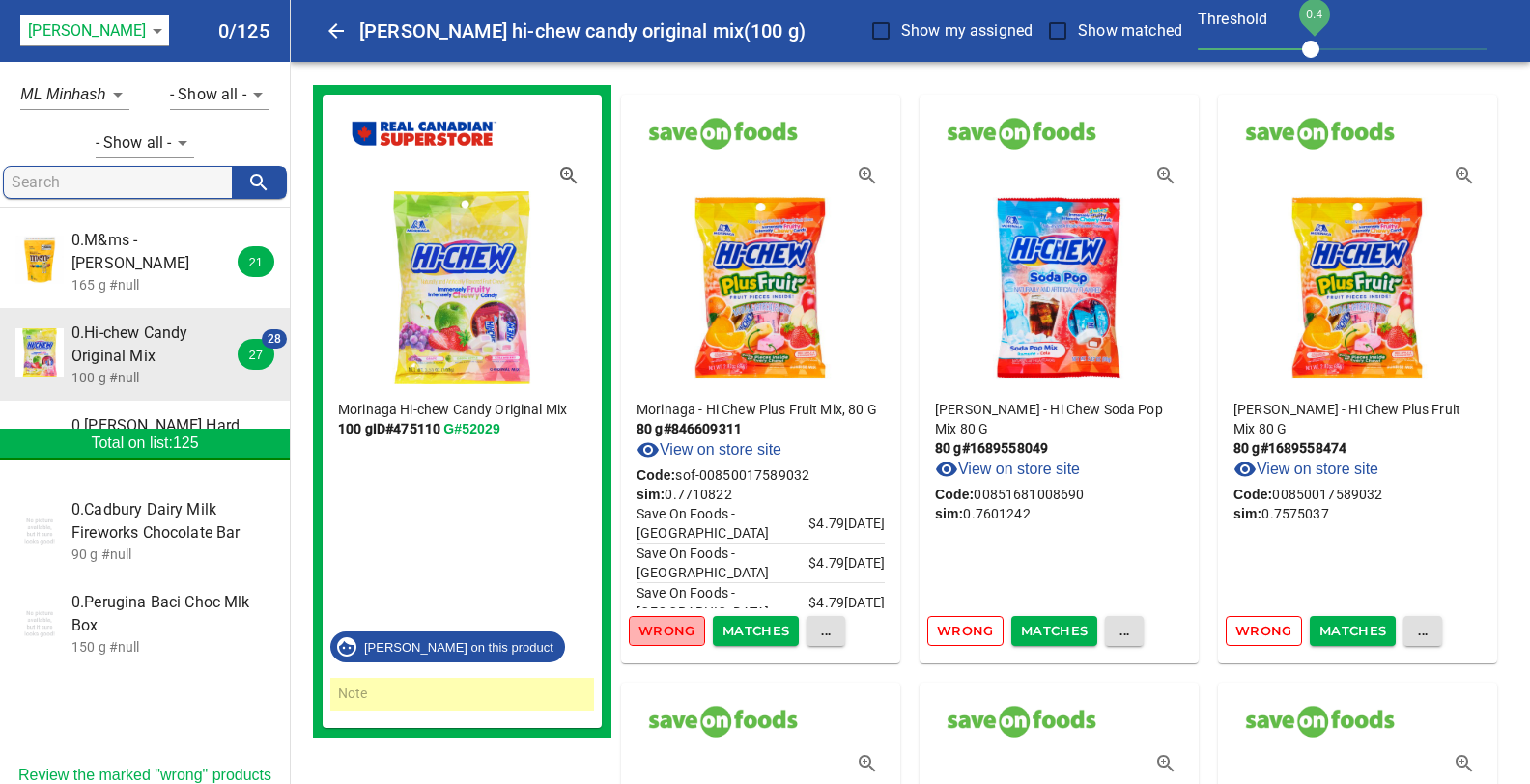
click at [669, 634] on span "Wrong" at bounding box center [667, 631] width 57 height 22
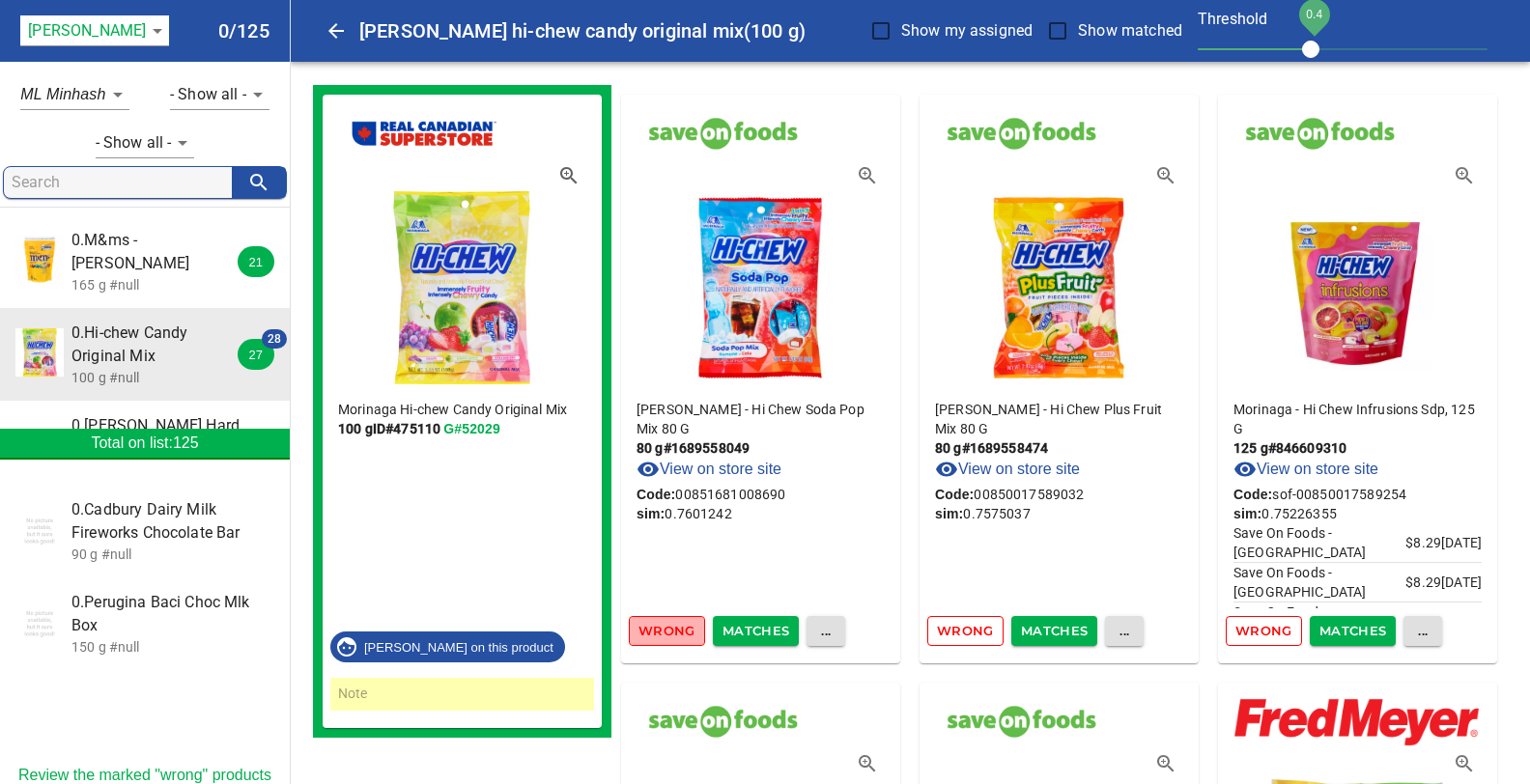
click at [669, 634] on span "Wrong" at bounding box center [667, 631] width 57 height 22
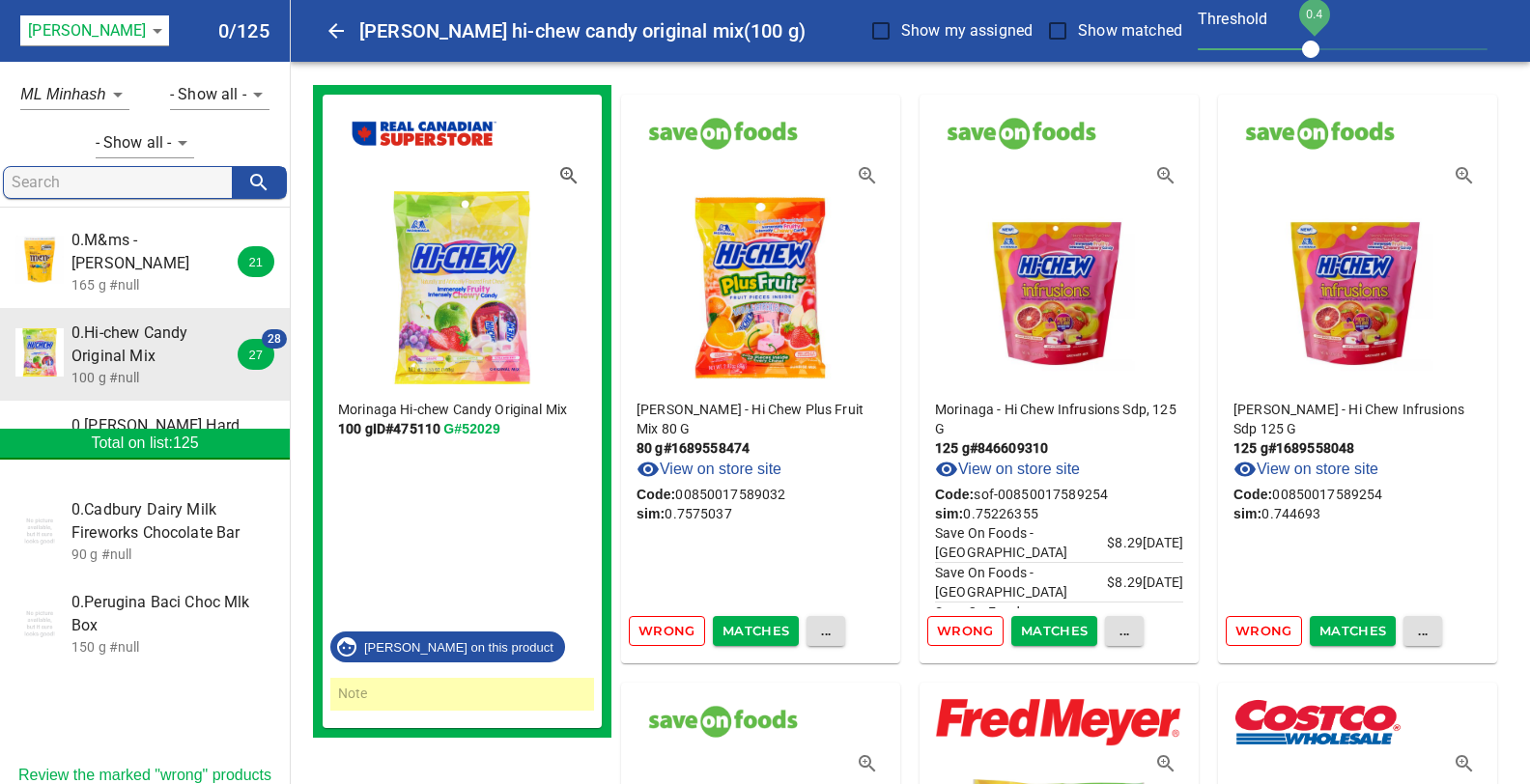
click at [669, 634] on span "Wrong" at bounding box center [667, 631] width 57 height 22
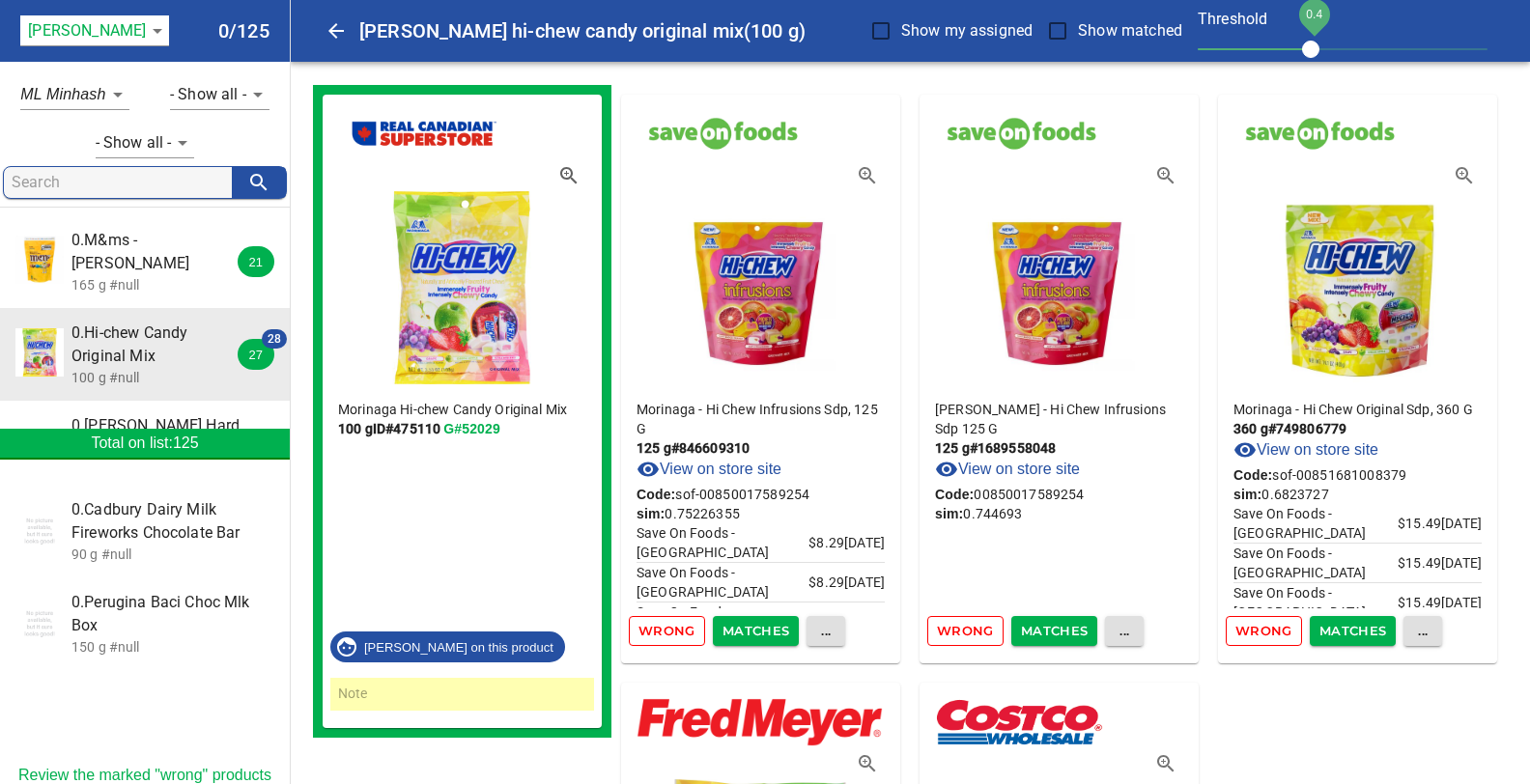
click at [669, 634] on span "Wrong" at bounding box center [667, 631] width 57 height 22
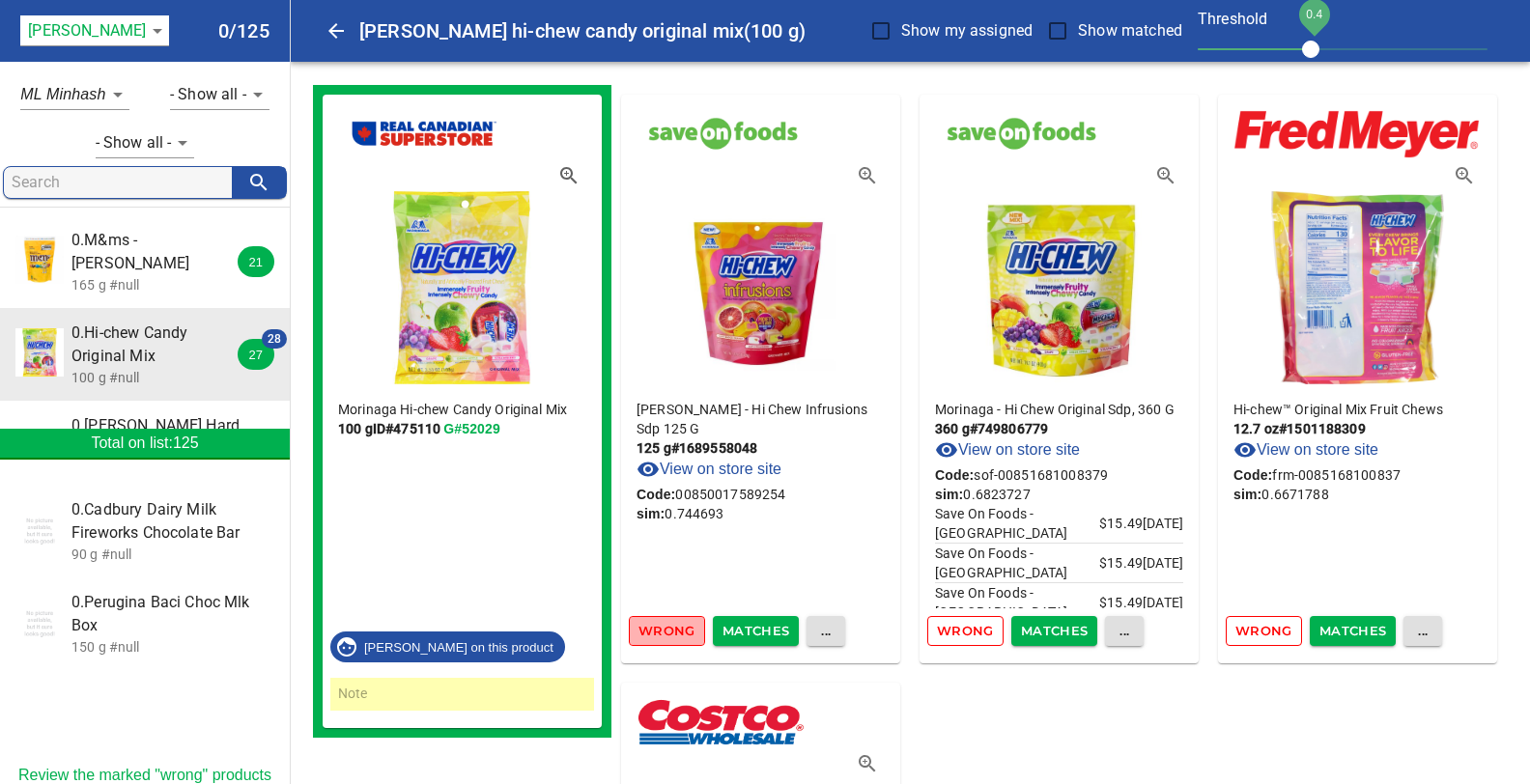
click at [669, 634] on span "Wrong" at bounding box center [667, 631] width 57 height 22
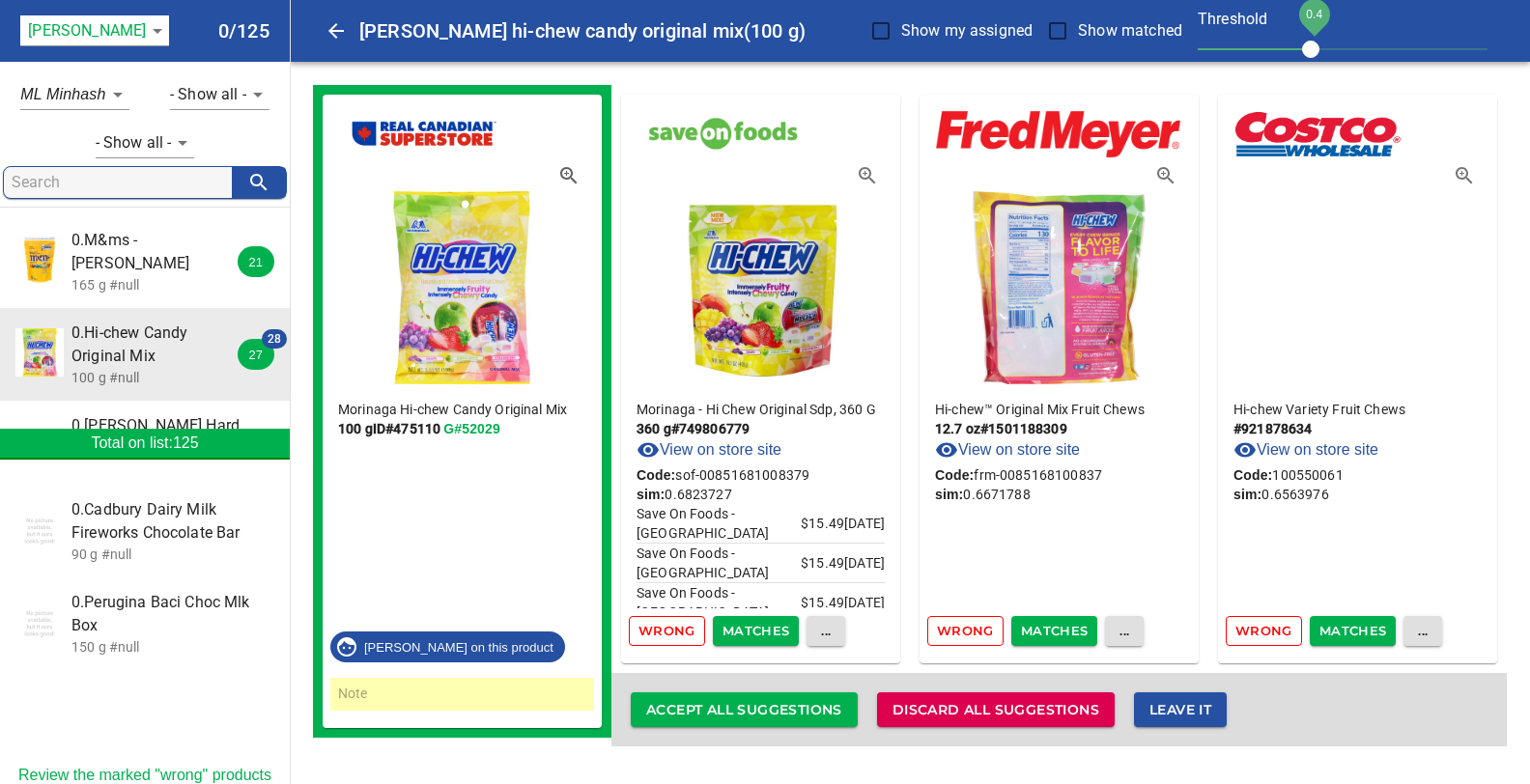
click at [669, 634] on span "Wrong" at bounding box center [667, 631] width 57 height 22
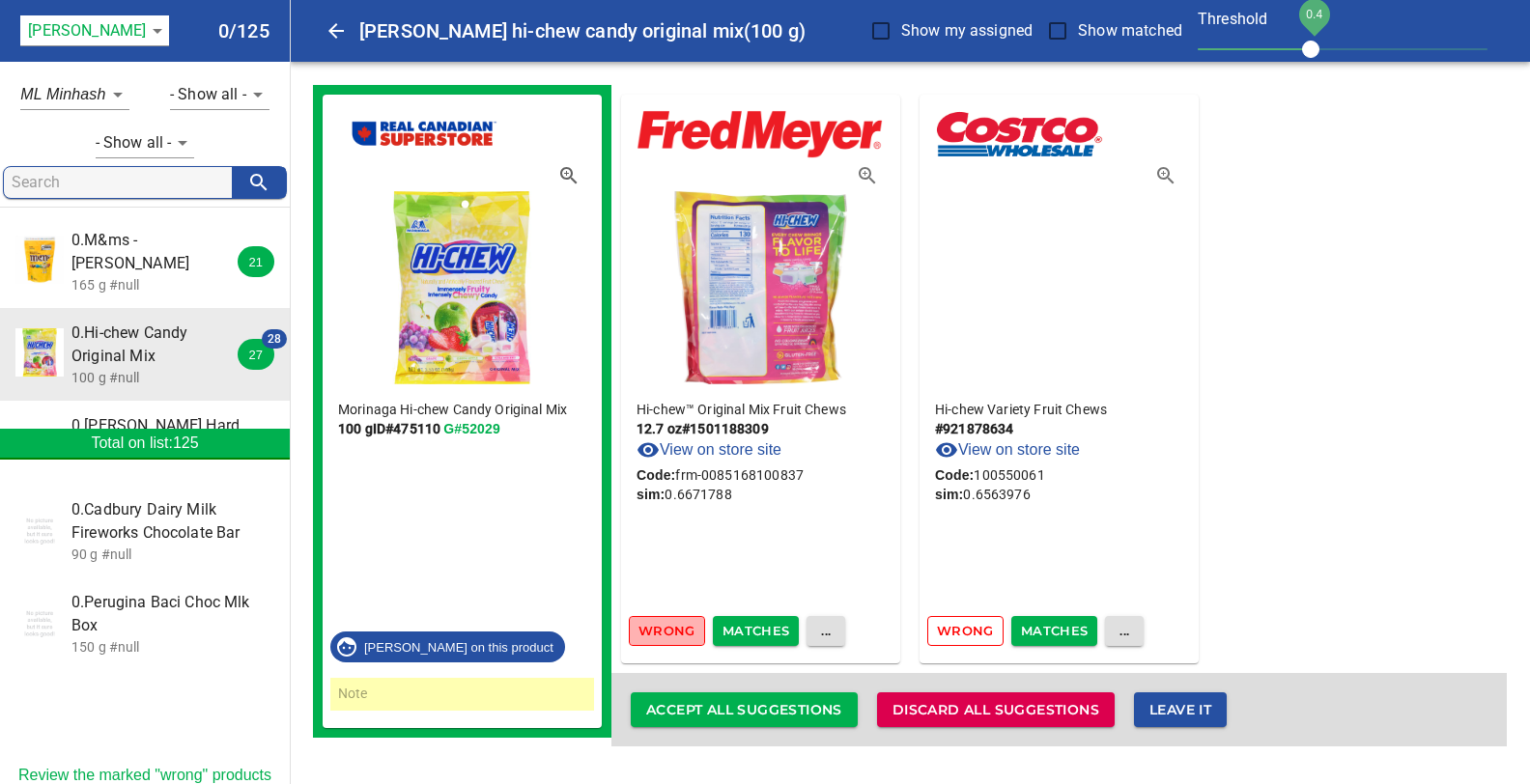
click at [669, 634] on span "Wrong" at bounding box center [667, 631] width 57 height 22
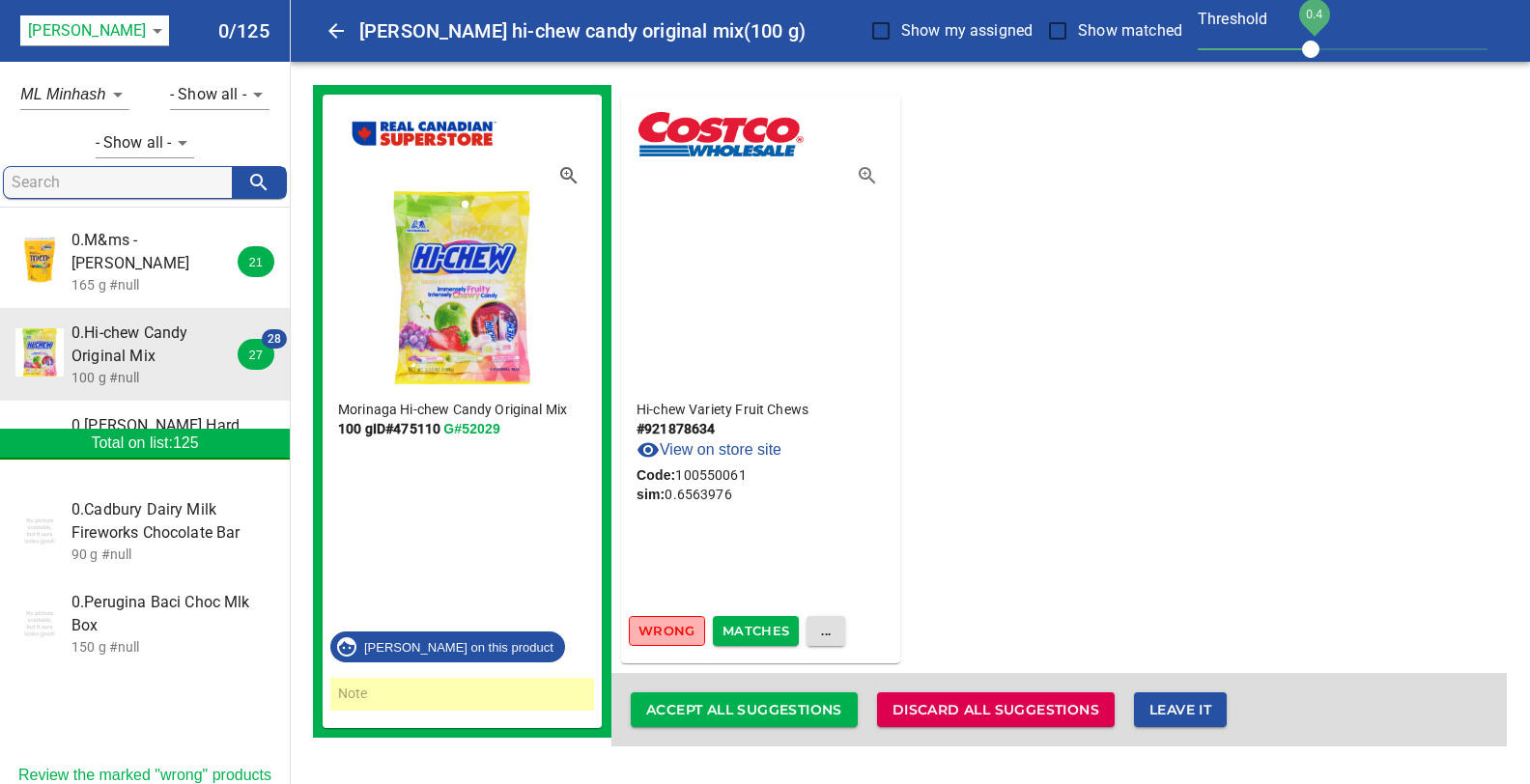
click at [669, 634] on span "Wrong" at bounding box center [667, 631] width 57 height 22
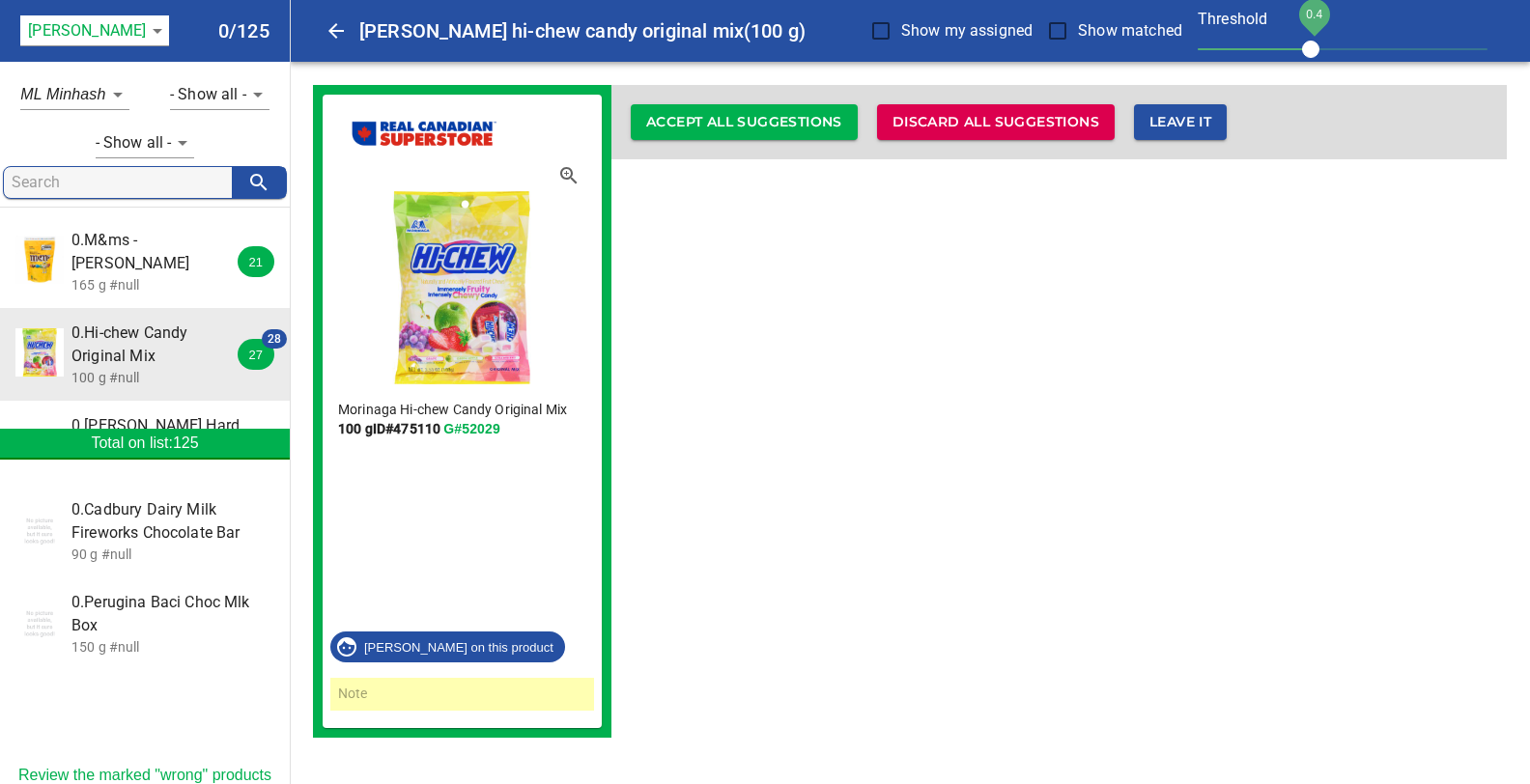
click at [831, 314] on div "Morinaga Hi-chew Candy Original Mix 100 g ID# 475110 G#52029 [PERSON_NAME] on t…" at bounding box center [909, 411] width 1194 height 653
click at [1060, 37] on input "Show matched" at bounding box center [1057, 31] width 41 height 41
checkbox input "true"
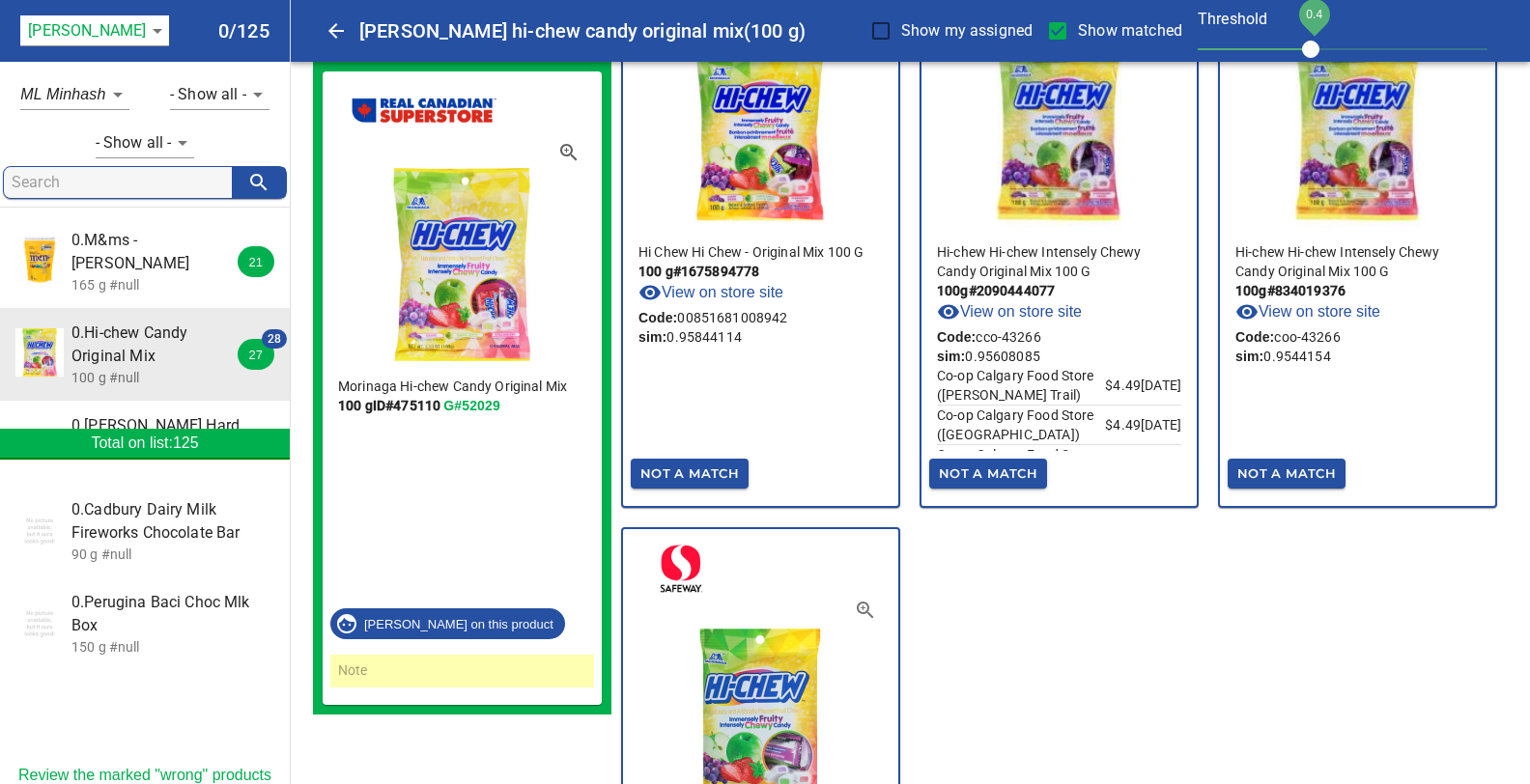
scroll to position [8260, 0]
